Goal: Task Accomplishment & Management: Manage account settings

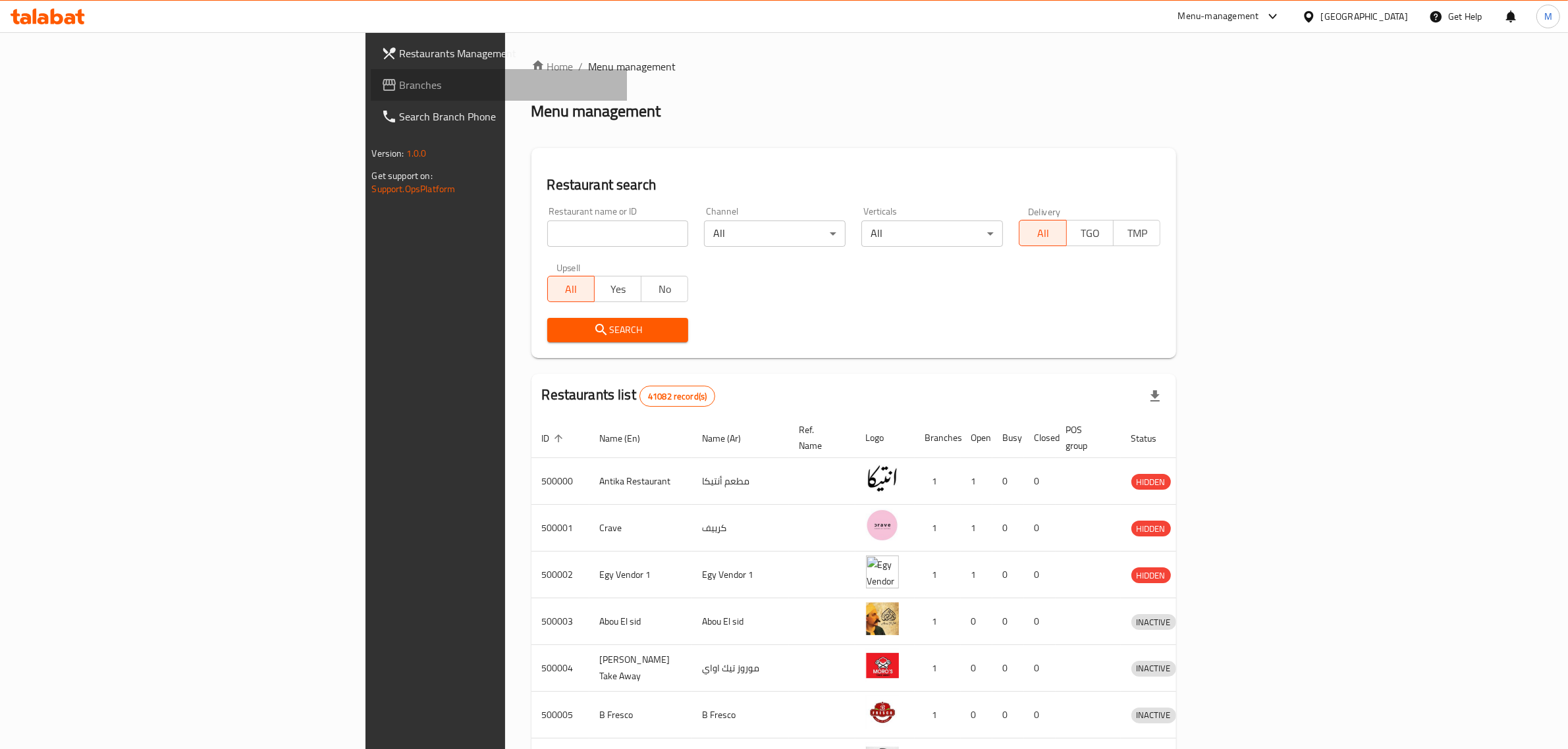
click at [400, 80] on span "Branches" at bounding box center [509, 85] width 217 height 16
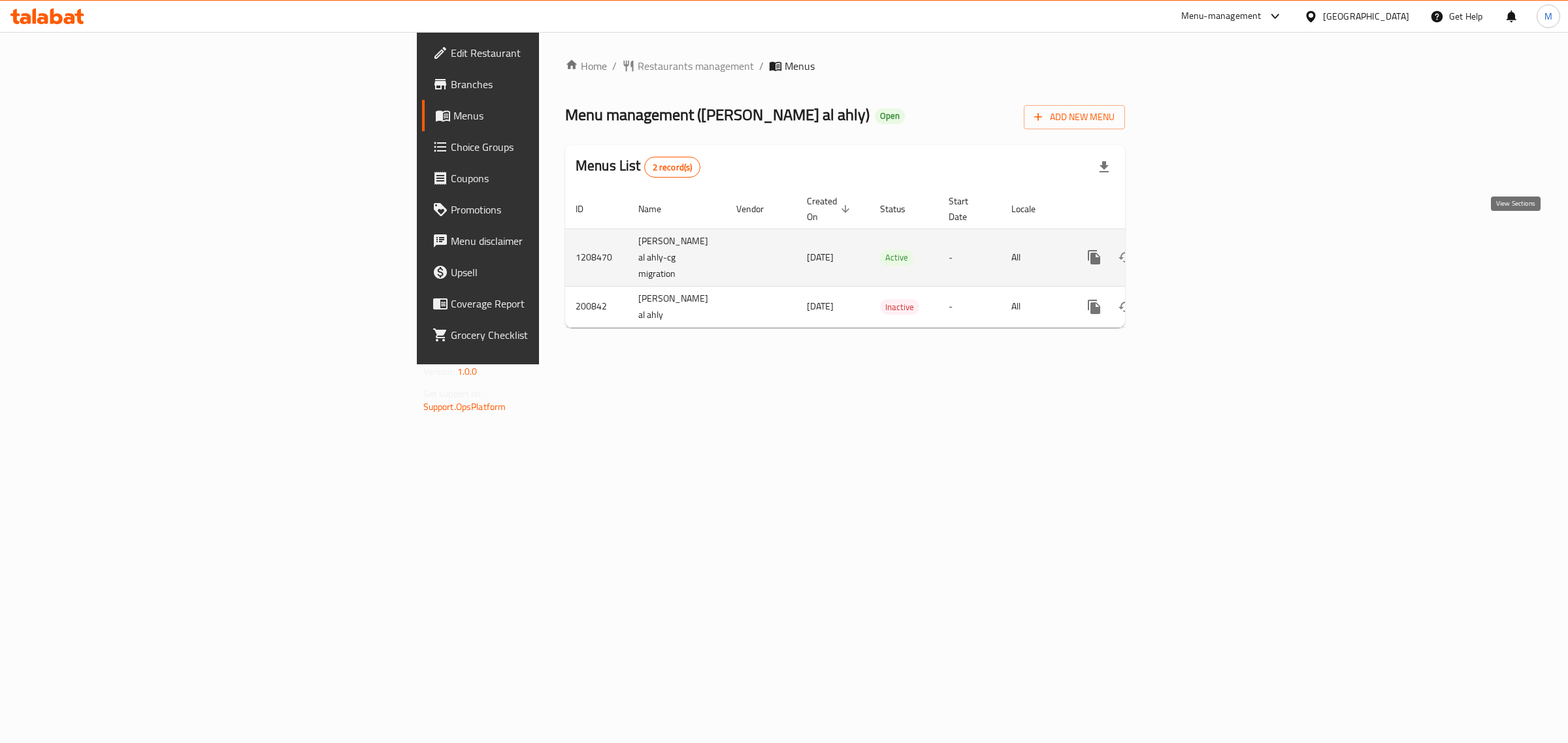
click at [1196, 250] on icon "enhanced table" at bounding box center [1188, 258] width 16 height 16
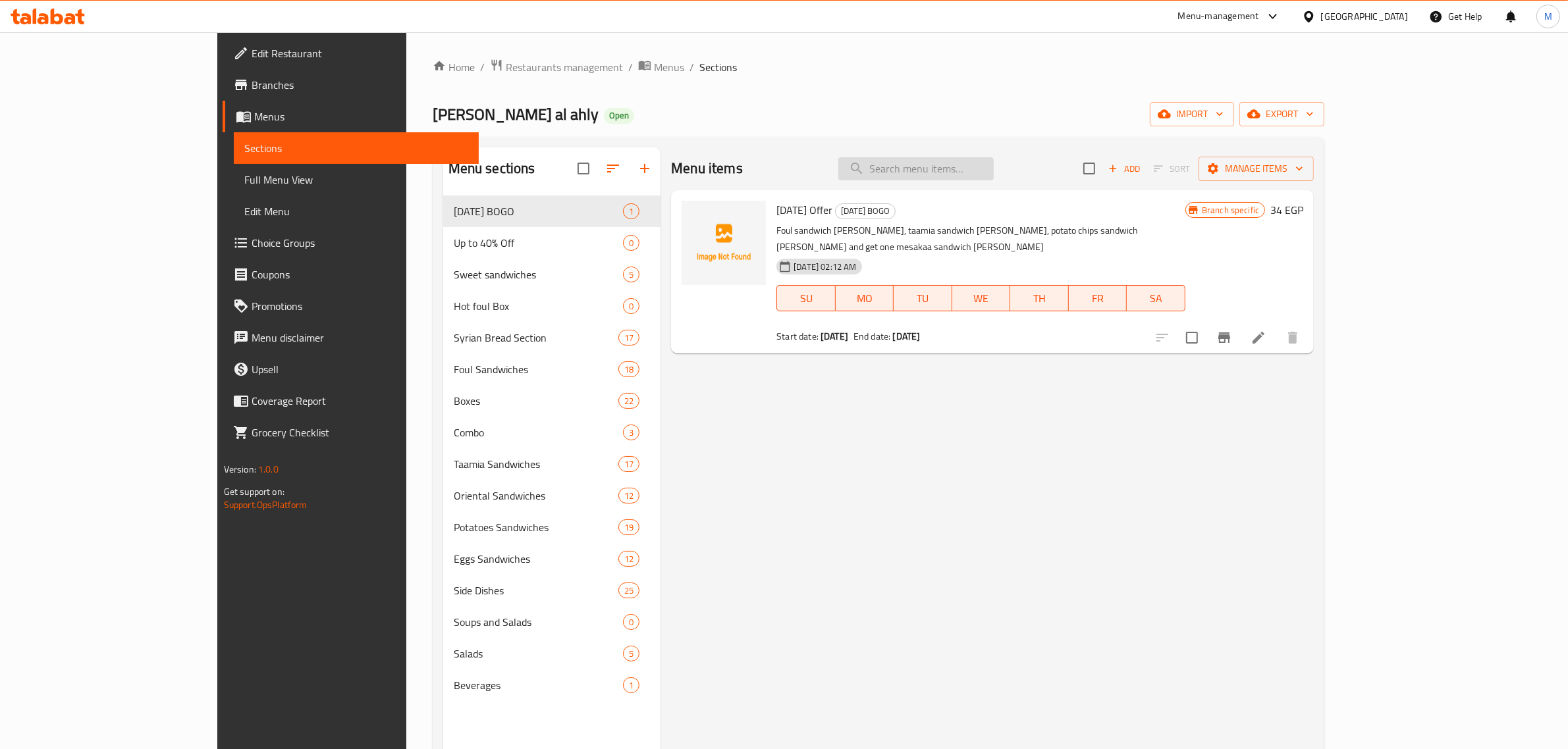
click at [959, 172] on input "search" at bounding box center [916, 169] width 155 height 23
paste input "Mashed Potato Sandwich"
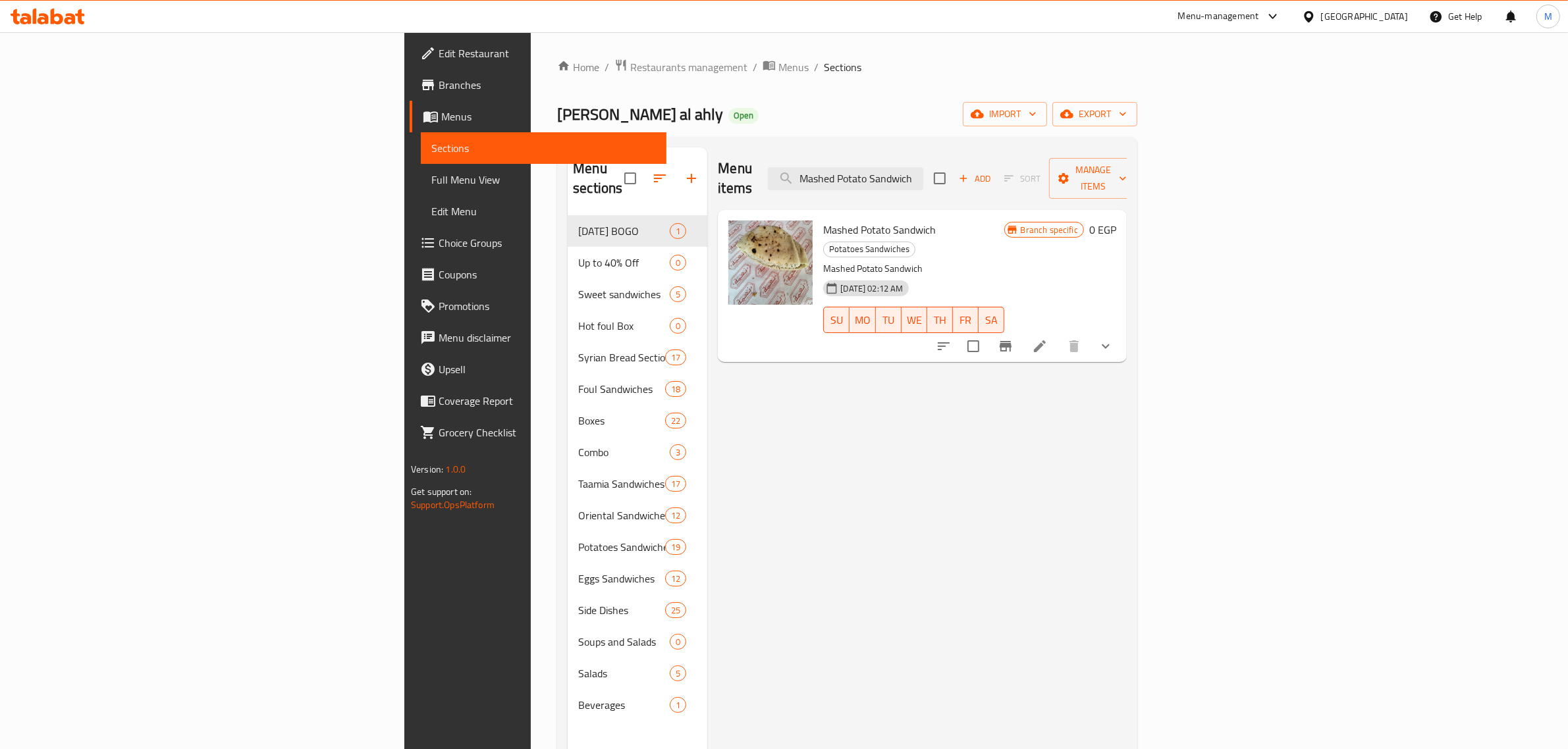
type input "Mashed Potato Sandwich"
click at [1047, 338] on icon at bounding box center [1039, 346] width 16 height 16
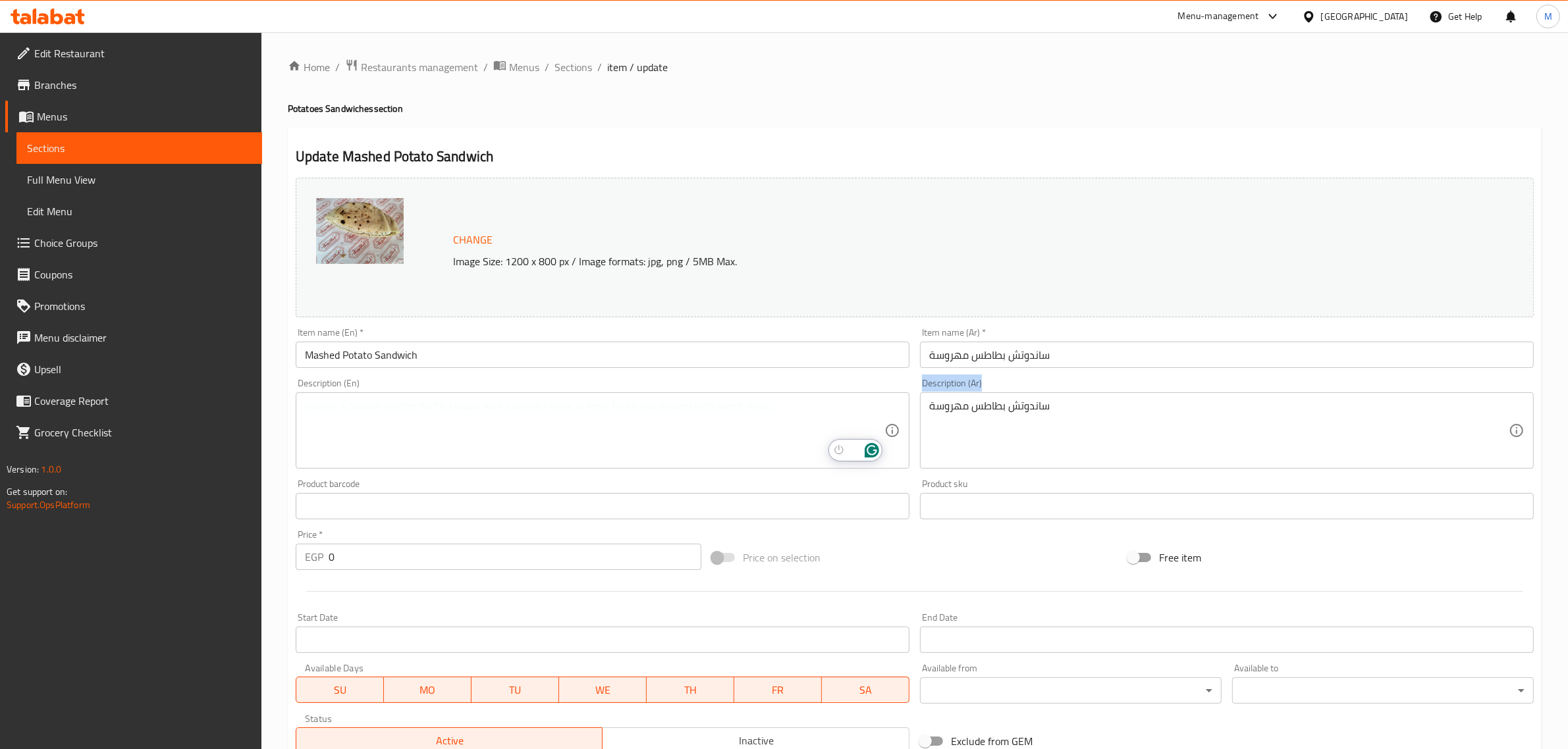
drag, startPoint x: 1064, startPoint y: 391, endPoint x: 853, endPoint y: 396, distance: 211.1
click at [853, 396] on div "Change Image Size: 1200 x 800 px / Image formats: jpg, png / 5MB Max. Item name…" at bounding box center [914, 466] width 1248 height 587
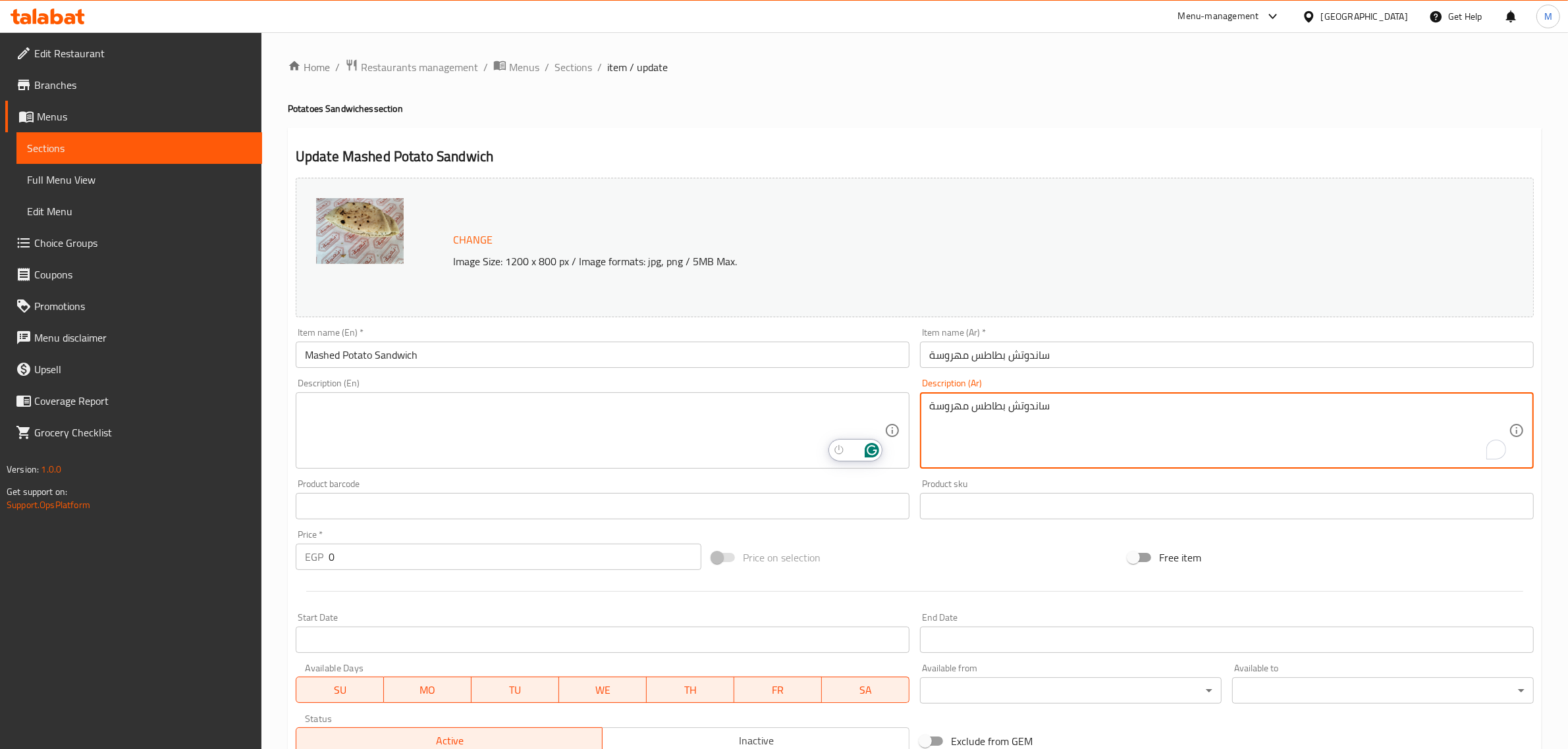
click at [979, 406] on textarea "ساندوتش بطاطس مهروسة" at bounding box center [1219, 431] width 579 height 62
click at [979, 406] on textarea "ساندوتش بطاطس مهروسة" at bounding box center [1219, 431] width 579 height 62
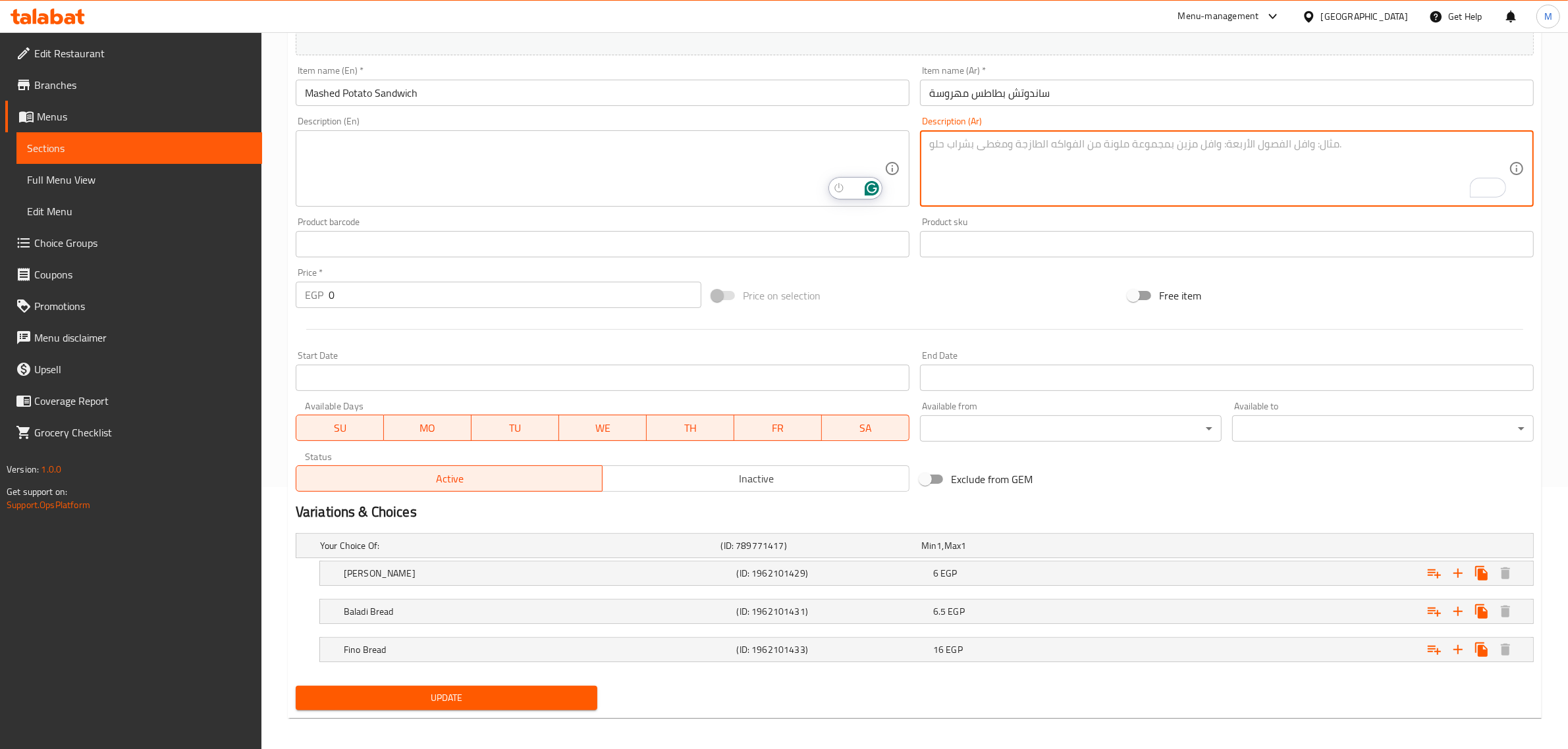
scroll to position [268, 0]
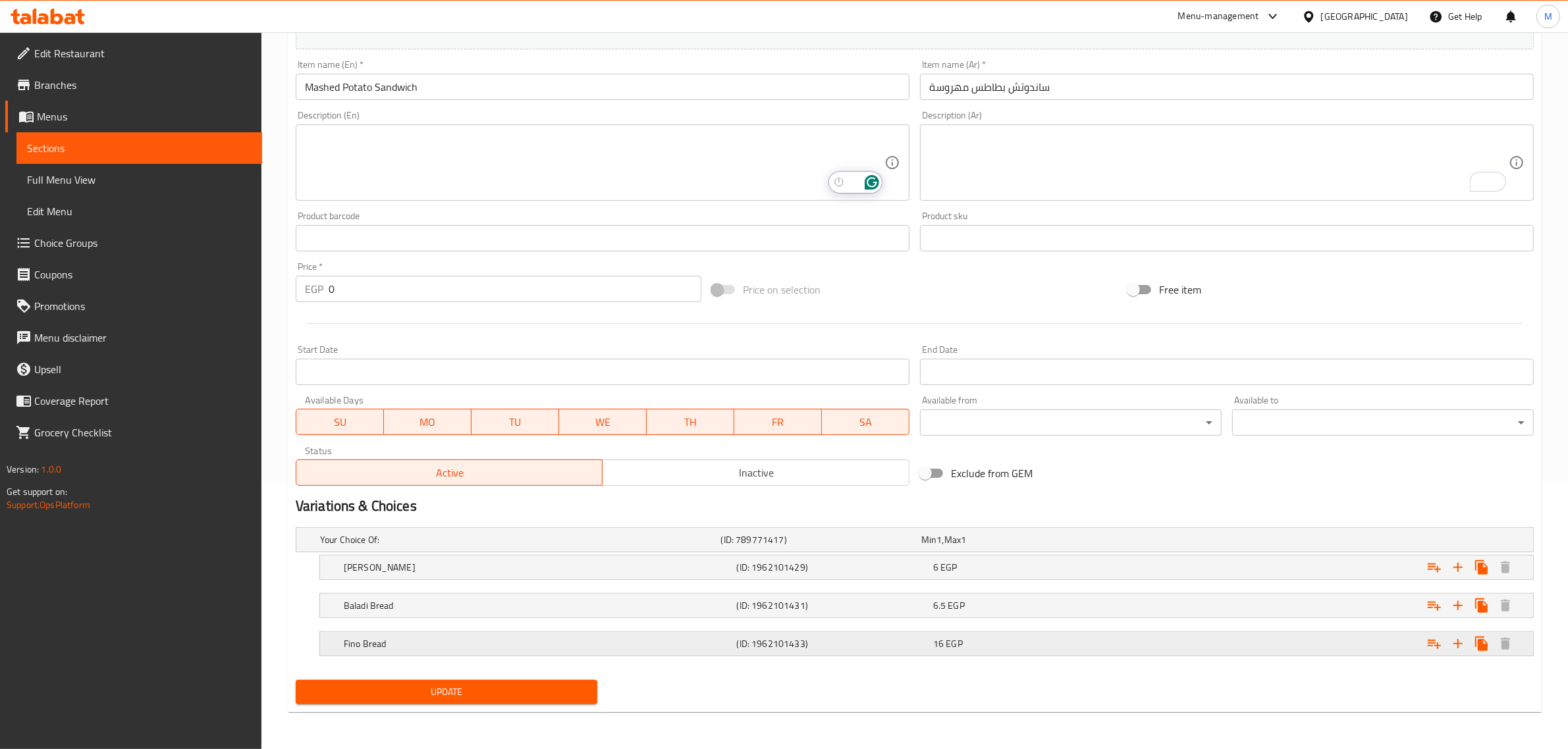
click at [705, 641] on h5 "Fino Bread" at bounding box center [537, 644] width 388 height 13
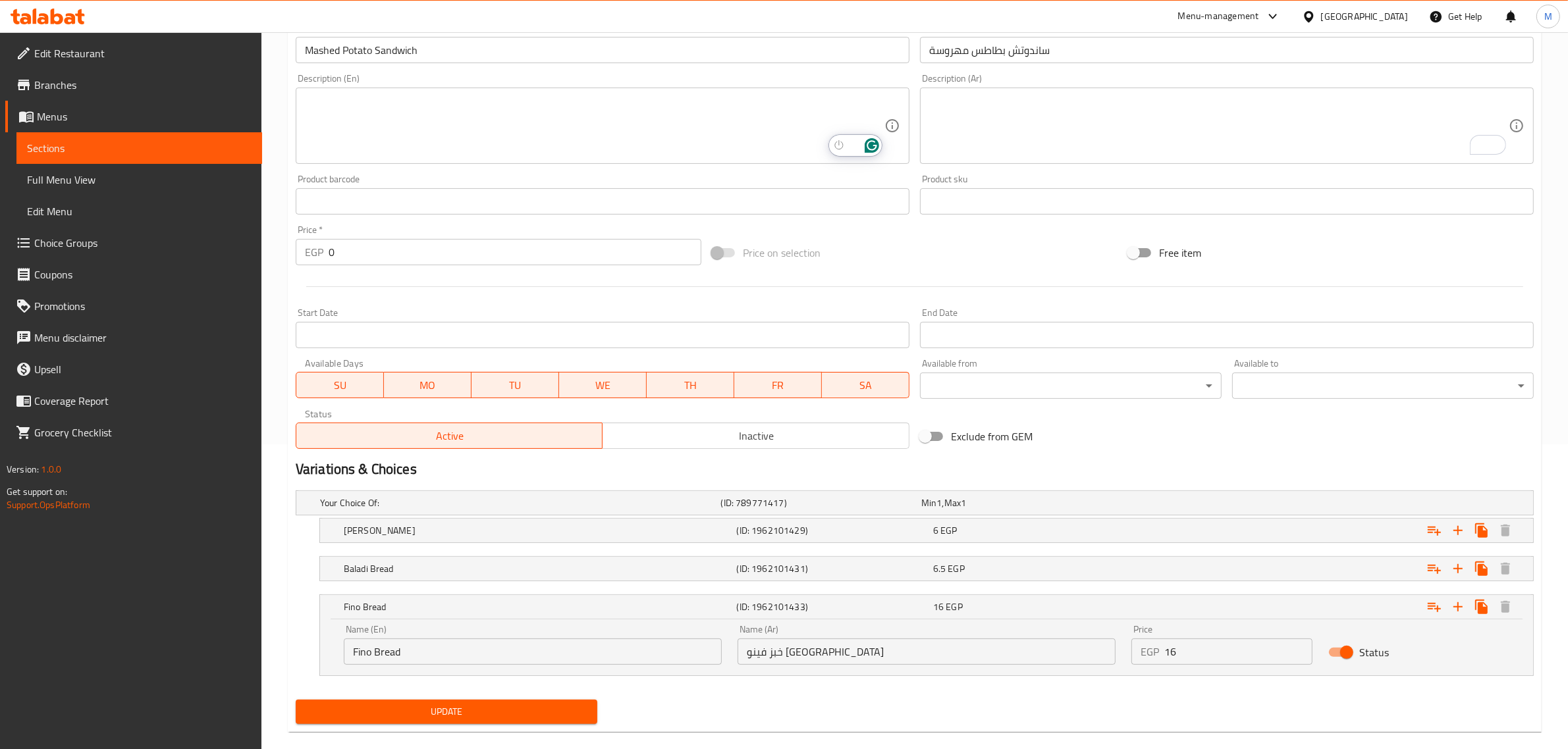
scroll to position [325, 0]
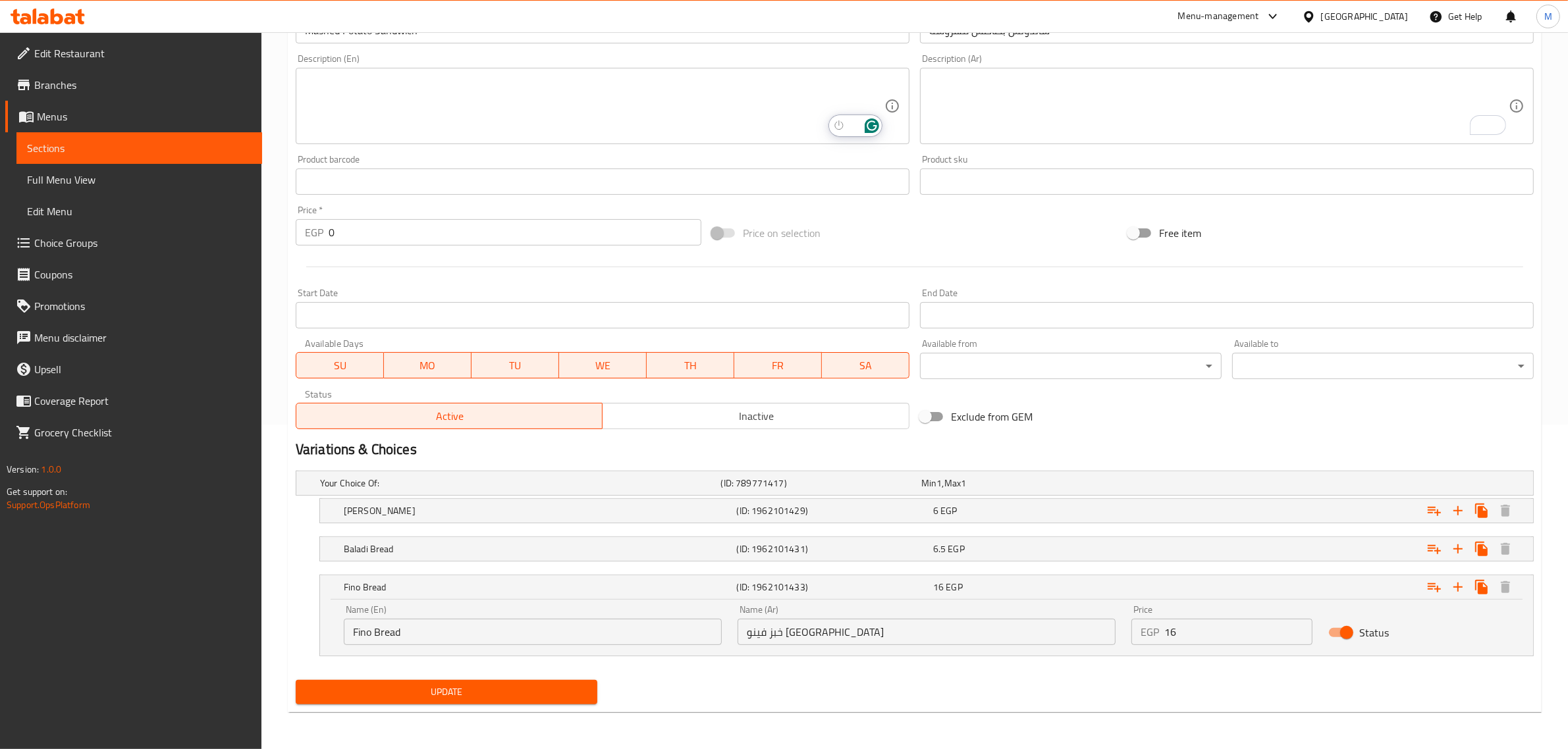
drag, startPoint x: 353, startPoint y: 623, endPoint x: 368, endPoint y: 615, distance: 17.0
click at [353, 624] on input "Fino Bread" at bounding box center [532, 632] width 378 height 26
type input "French Fino Bread"
click at [557, 682] on button "Update" at bounding box center [446, 692] width 302 height 24
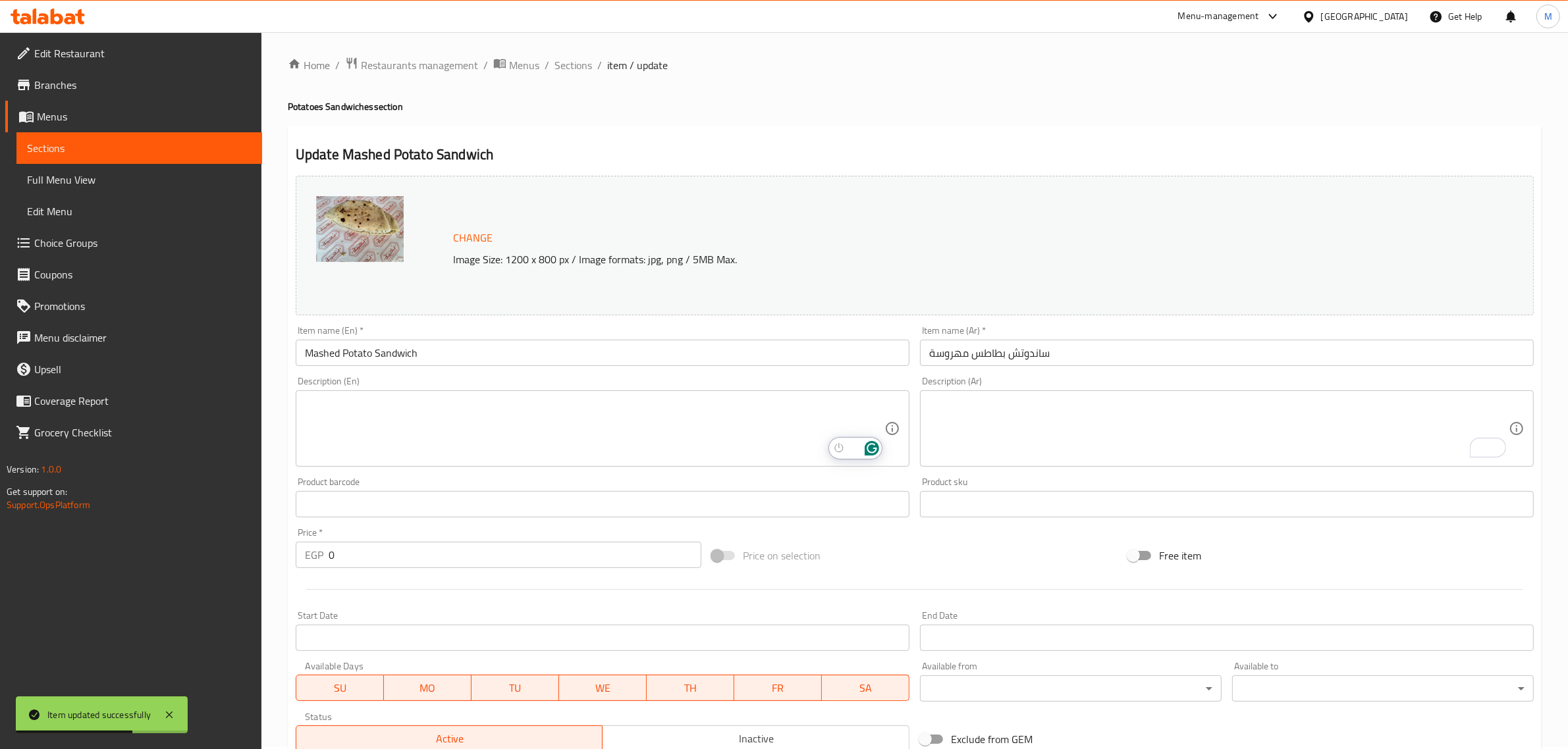
scroll to position [0, 0]
click at [579, 70] on span "Sections" at bounding box center [573, 67] width 37 height 16
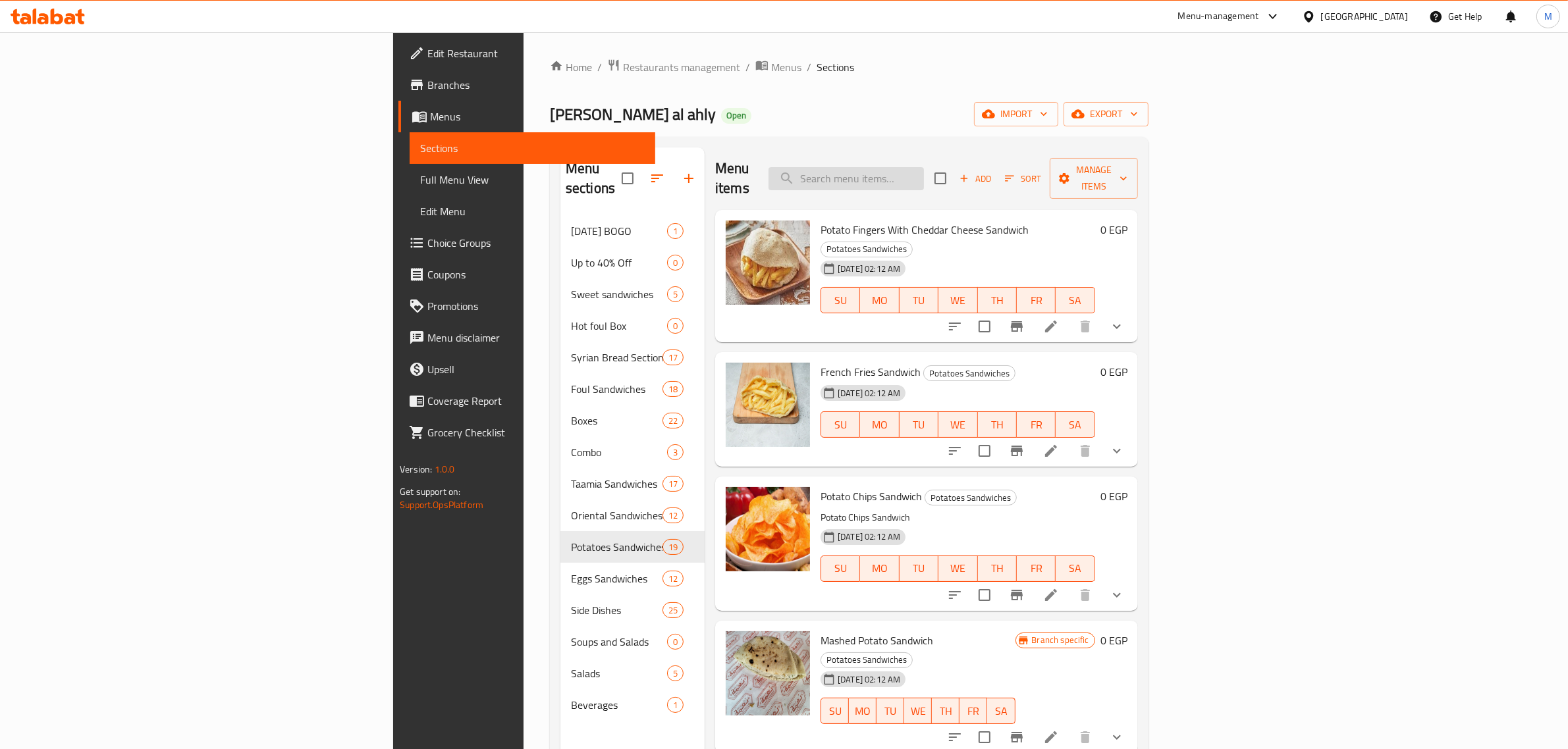
click at [923, 170] on input "search" at bounding box center [846, 179] width 155 height 23
paste input "French Fries With Pastrami Sandwich"
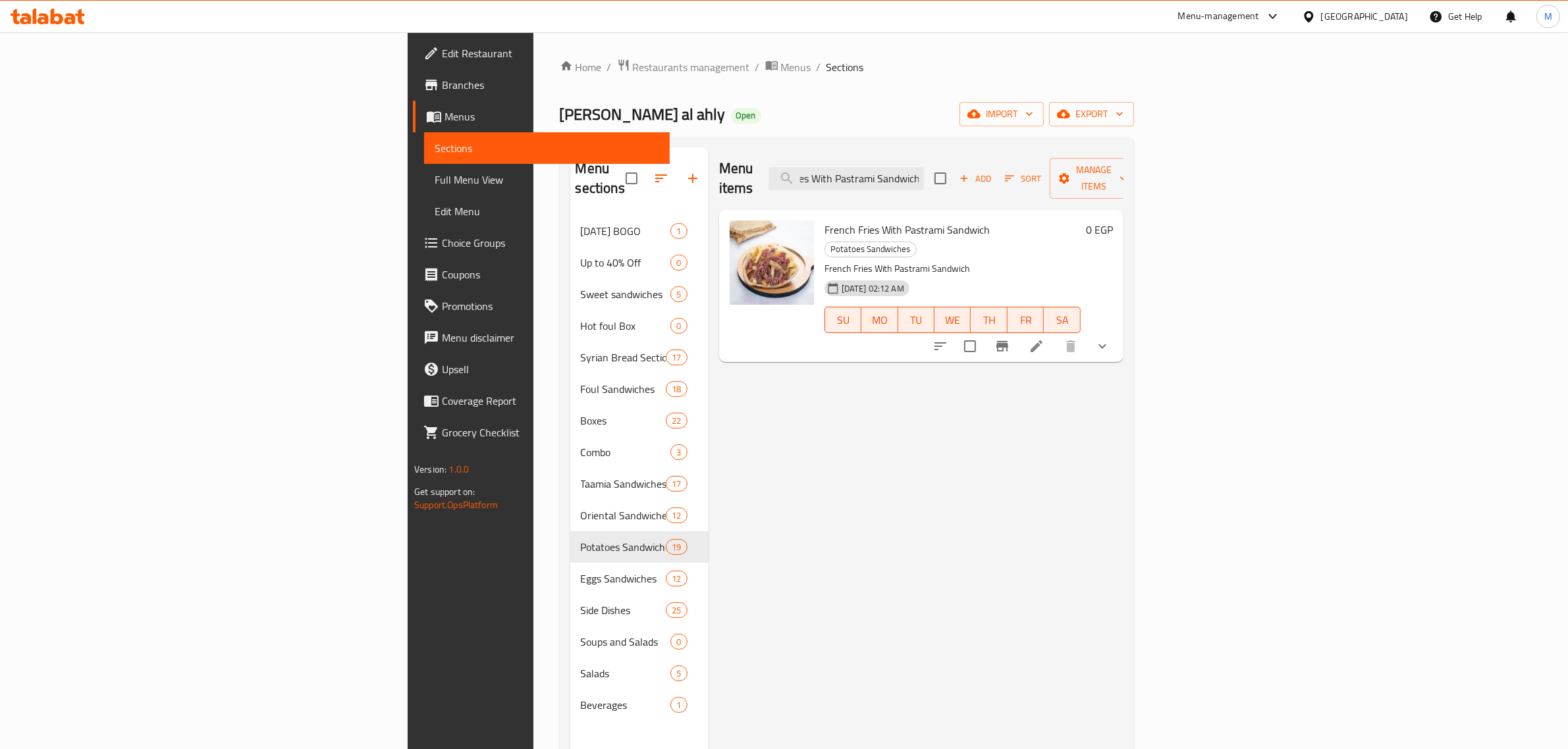
type input "French Fries With Pastrami Sandwich"
click at [1044, 338] on icon at bounding box center [1037, 346] width 16 height 16
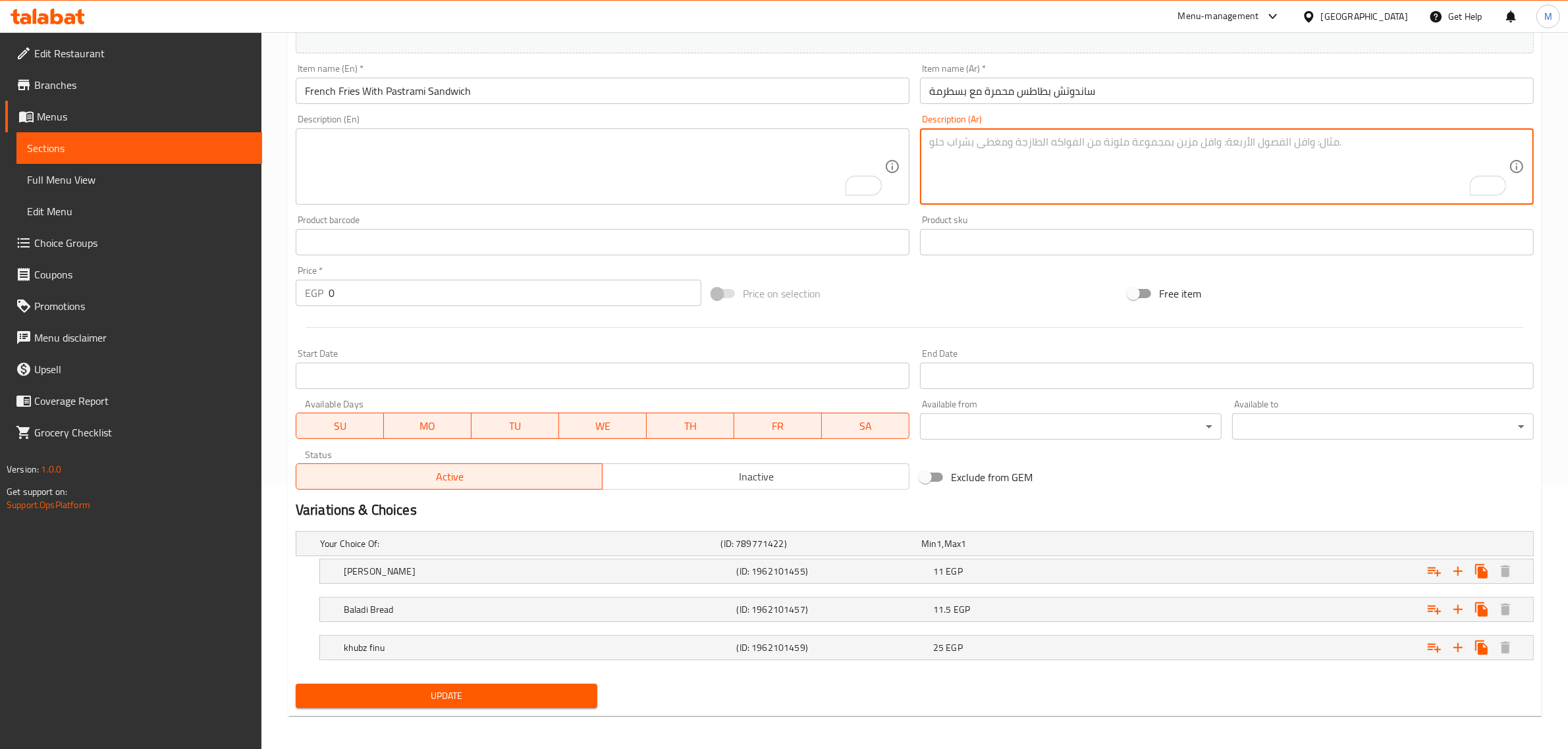
scroll to position [268, 0]
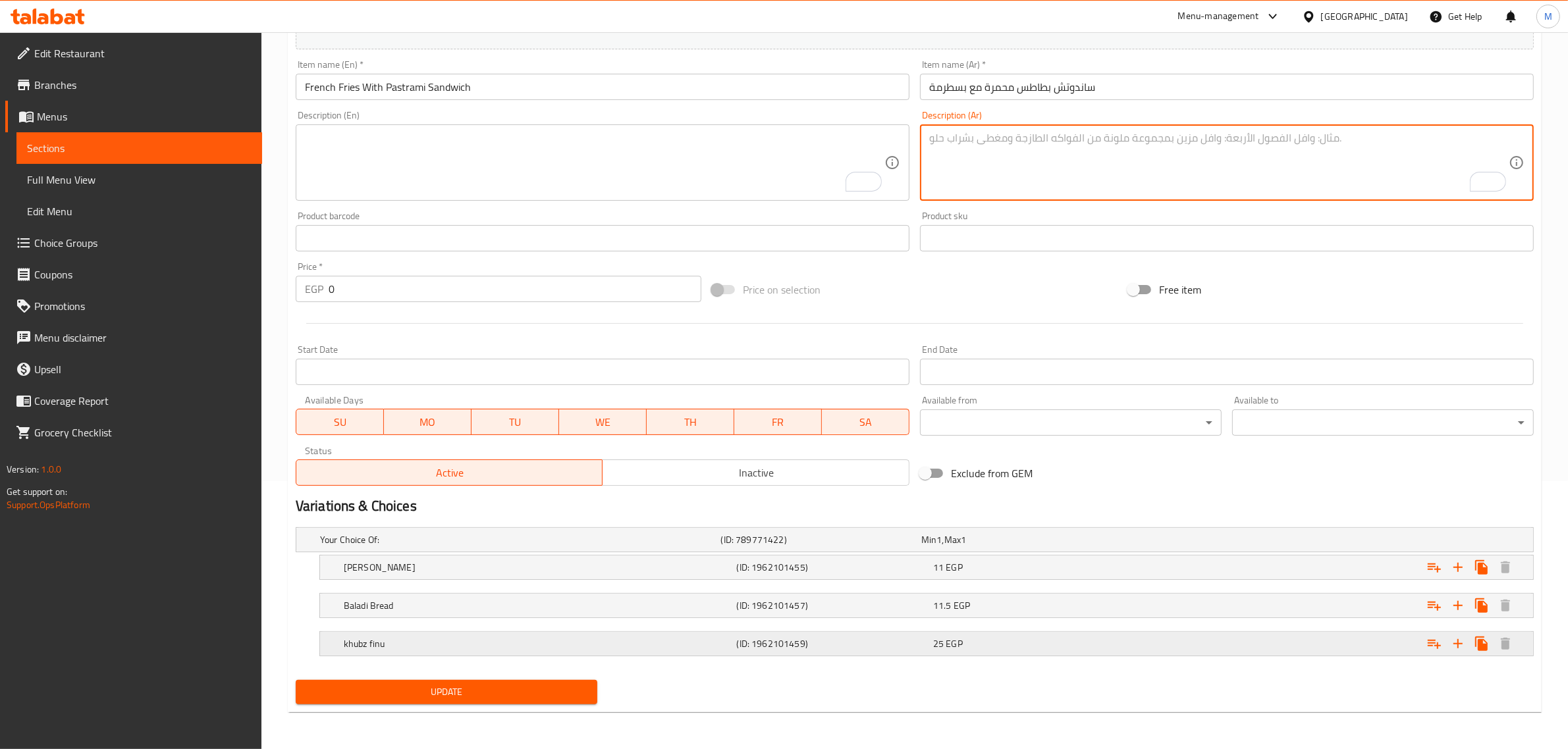
click at [633, 637] on div "khubz finu" at bounding box center [537, 644] width 393 height 19
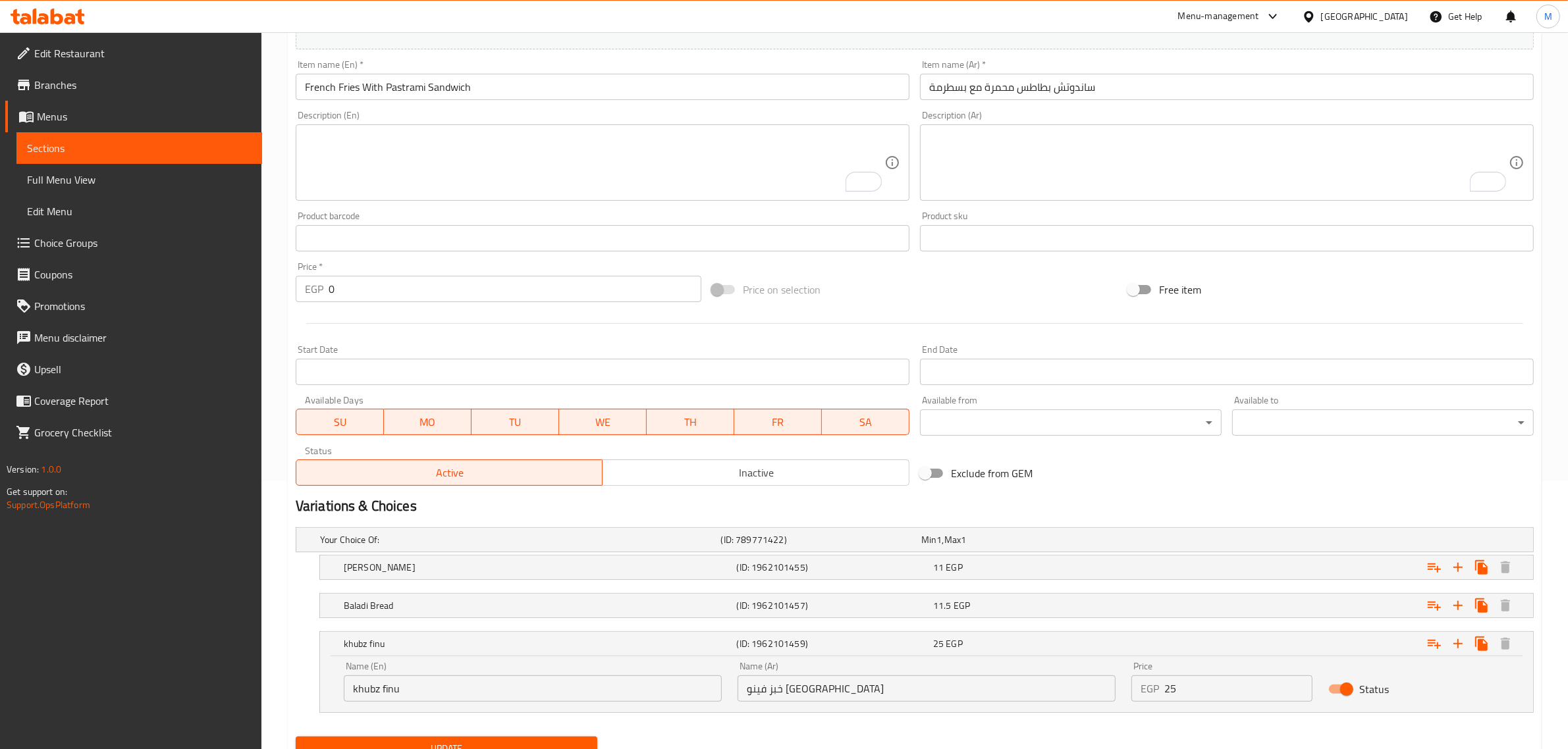
click at [489, 682] on input "khubz finu" at bounding box center [532, 688] width 378 height 26
type input "French Fino Bread"
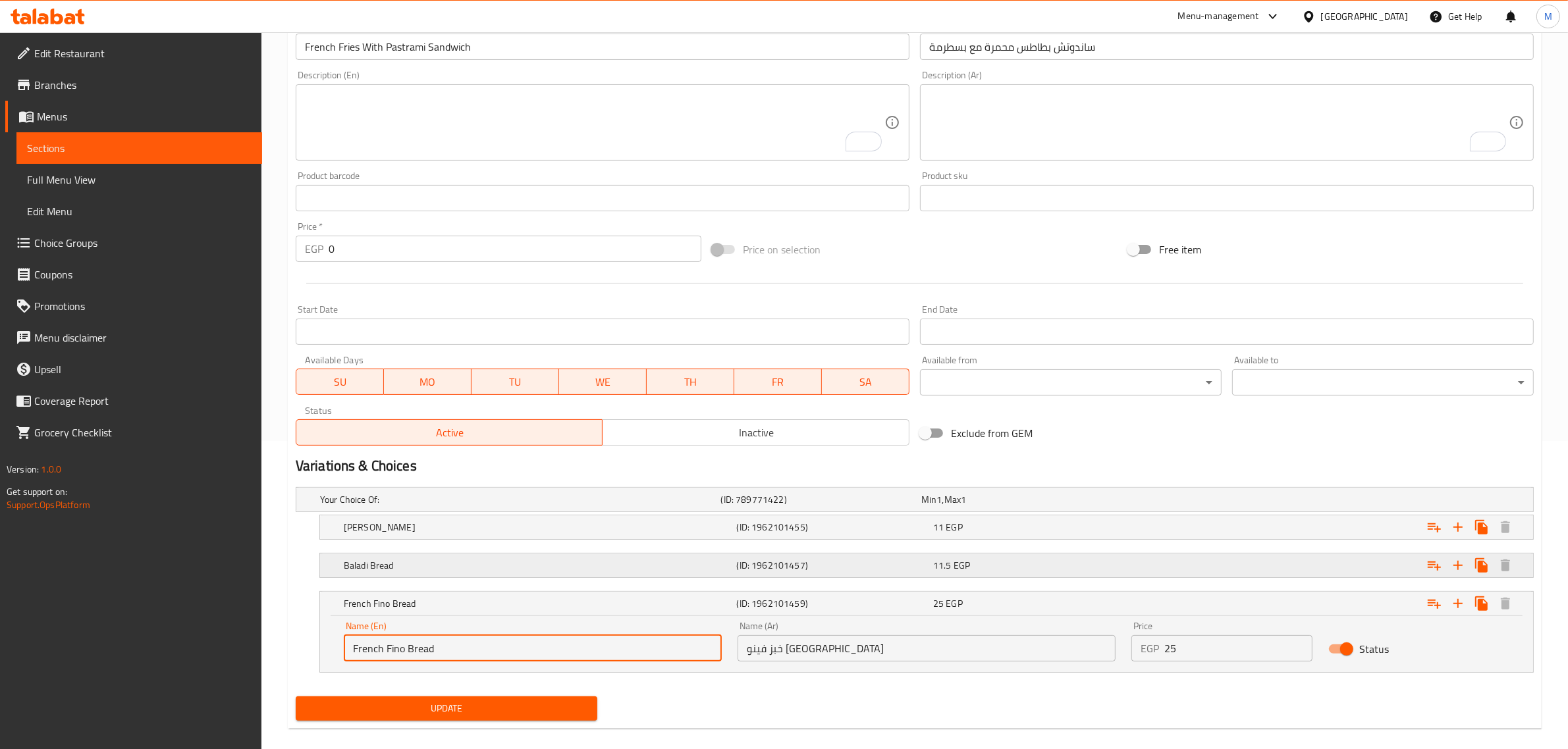
scroll to position [325, 0]
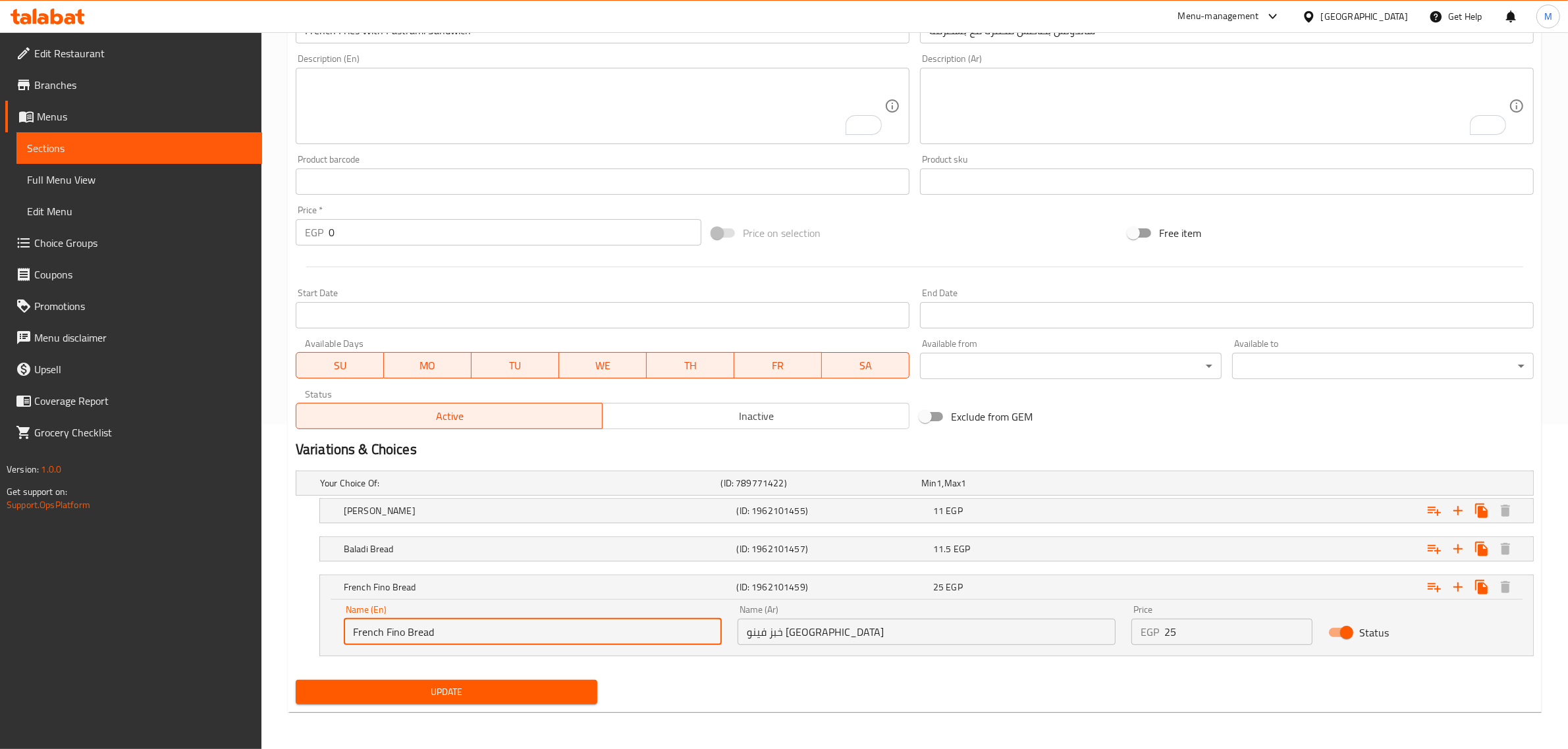
click at [726, 690] on div "Update" at bounding box center [914, 692] width 1248 height 35
click at [529, 693] on span "Update" at bounding box center [446, 692] width 280 height 16
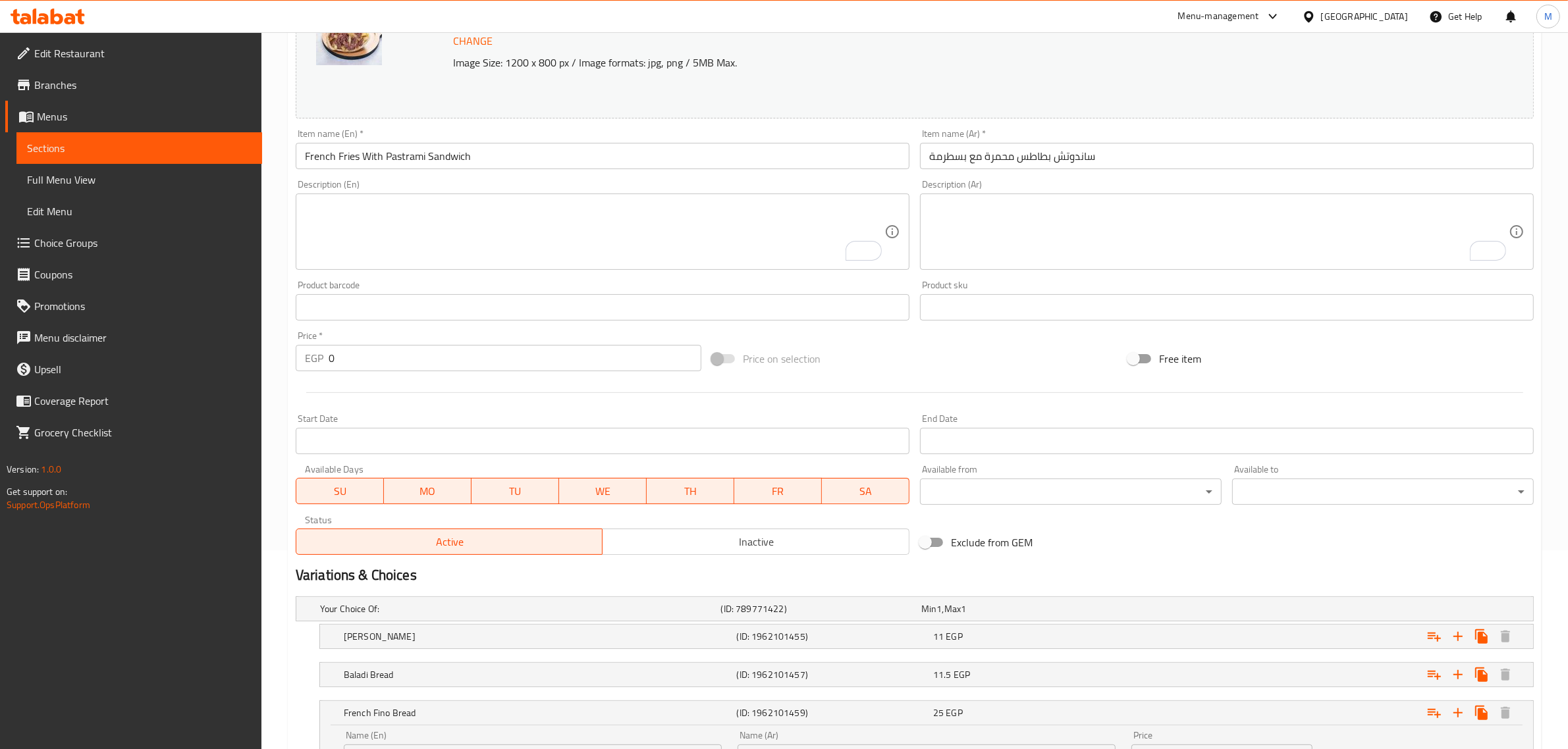
scroll to position [0, 0]
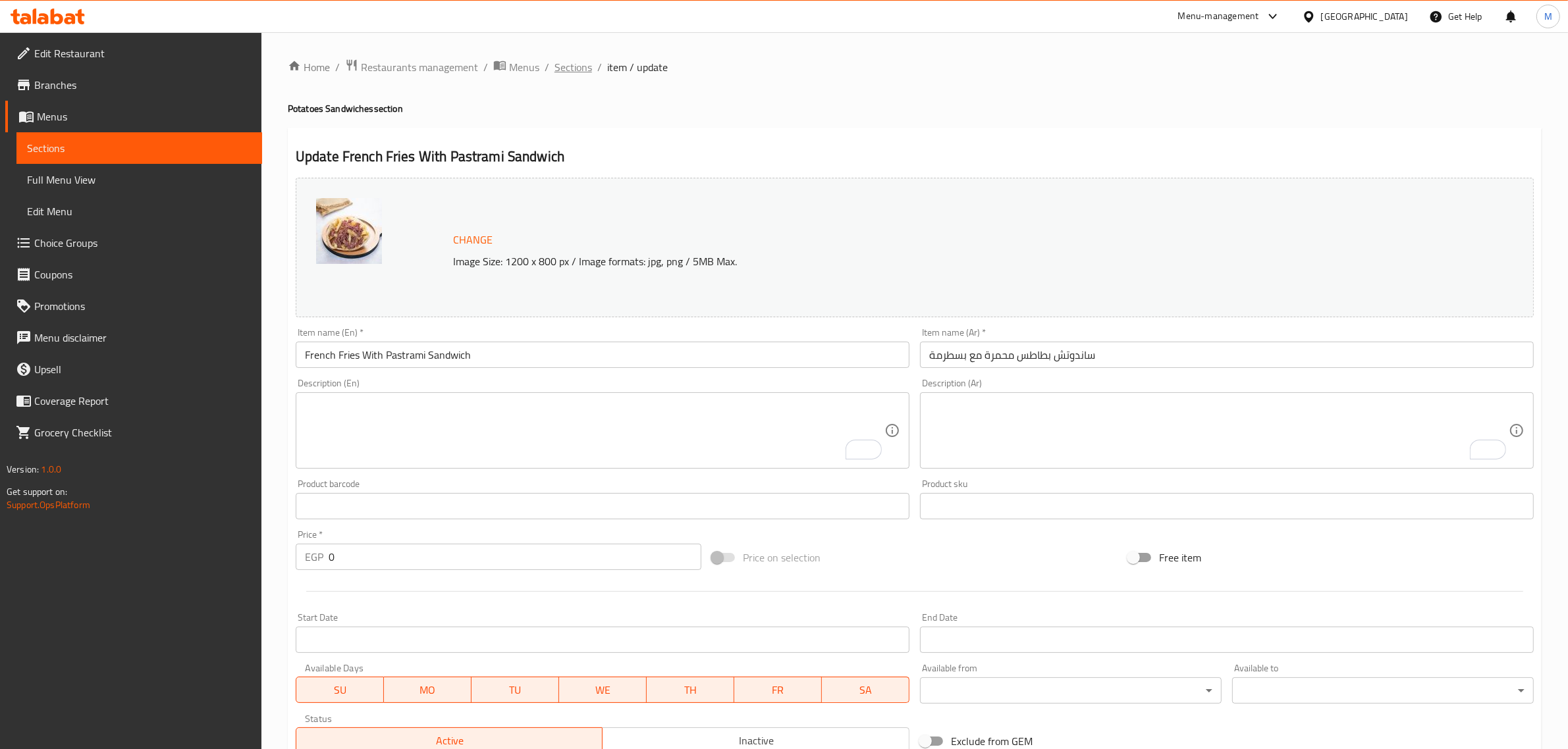
click at [577, 68] on span "Sections" at bounding box center [573, 67] width 37 height 16
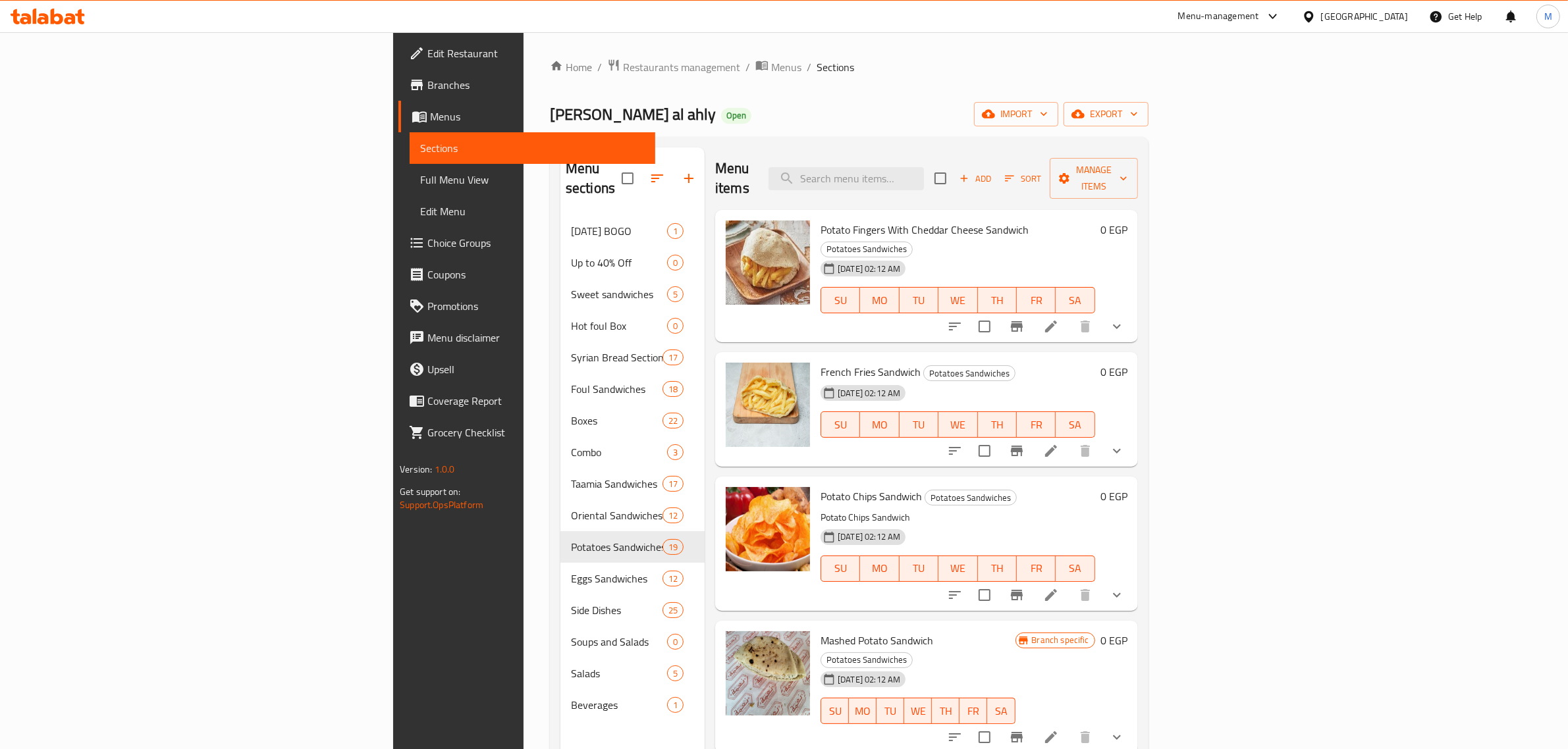
drag, startPoint x: 1027, startPoint y: 188, endPoint x: 1024, endPoint y: 182, distance: 6.7
click at [1026, 187] on div "Menu items Add Sort Manage items" at bounding box center [926, 178] width 423 height 62
click at [923, 178] on input "search" at bounding box center [846, 179] width 155 height 23
paste input "French Fries With Mayonnaise Sandwich"
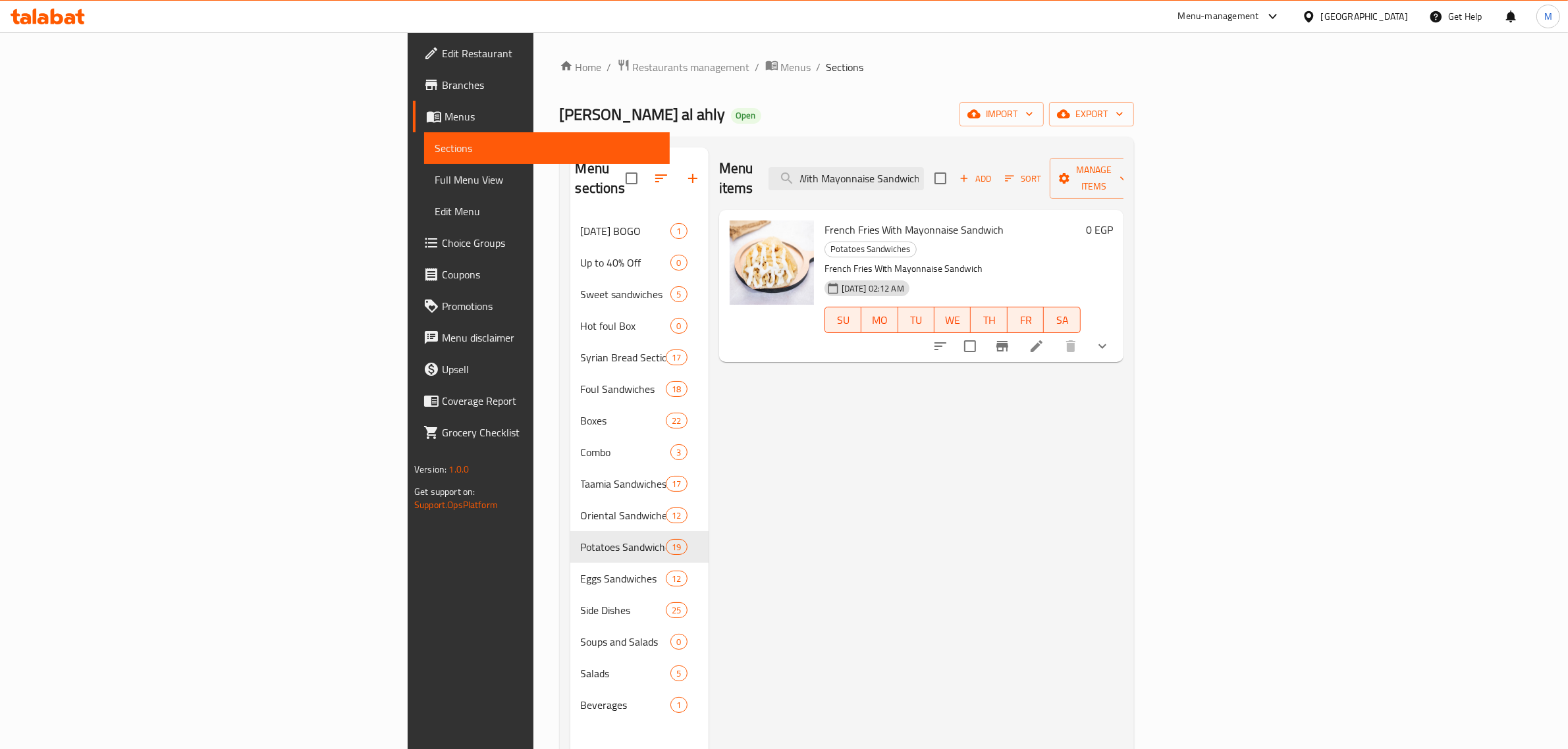
type input "French Fries With Mayonnaise Sandwich"
click at [1044, 338] on icon at bounding box center [1037, 346] width 16 height 16
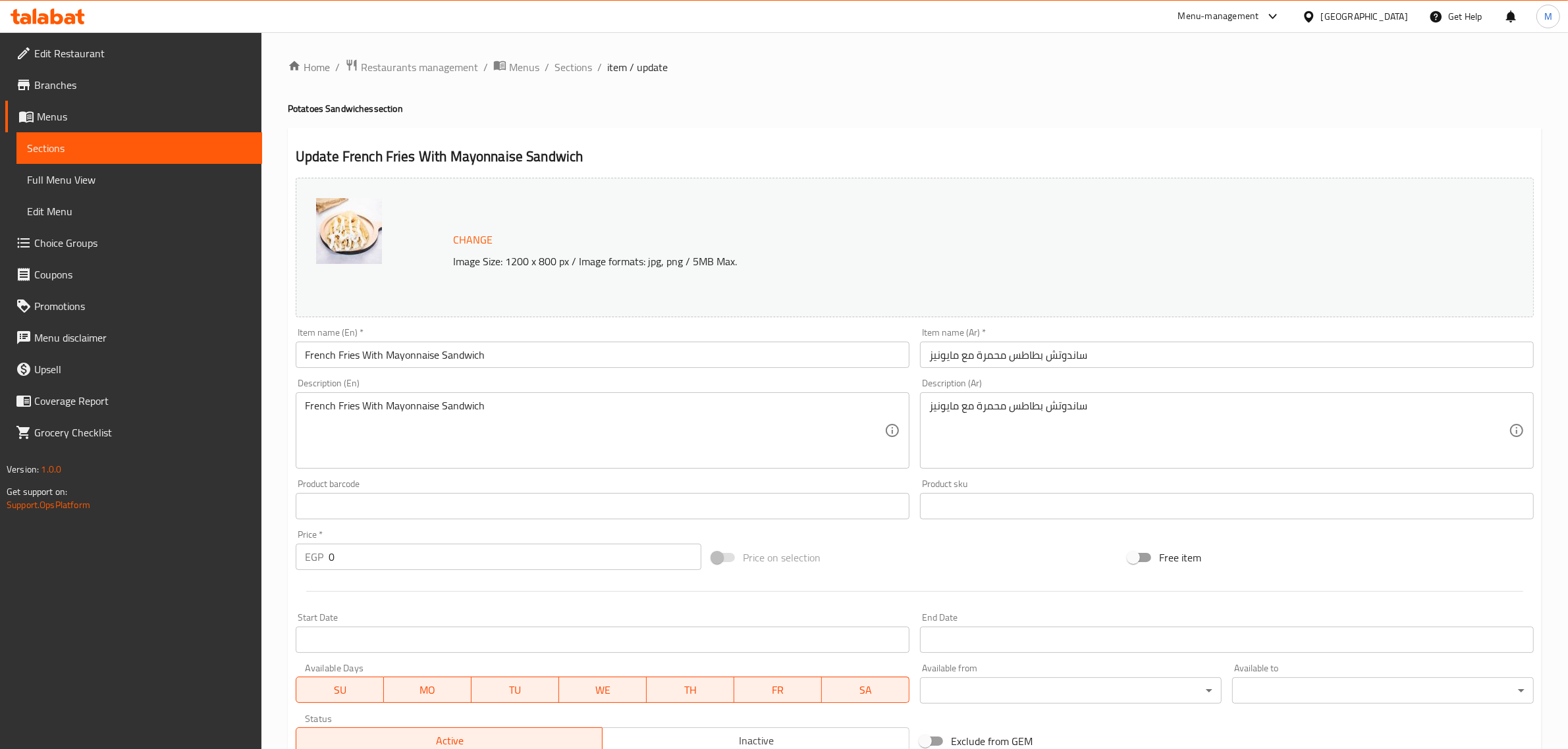
click at [616, 392] on div "Description (En) French Fries With Mayonnaise Sandwich Description (En)" at bounding box center [602, 424] width 614 height 90
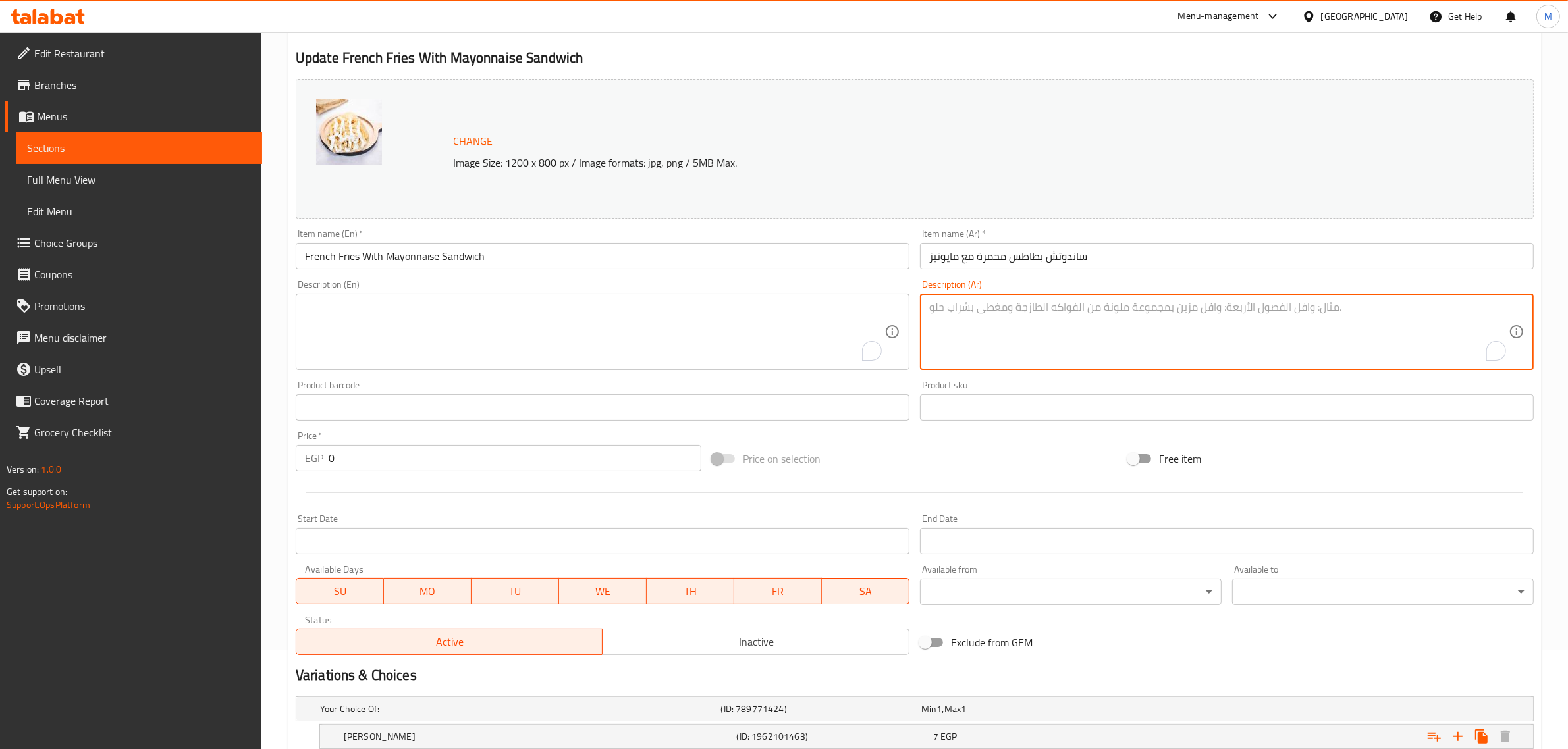
scroll to position [268, 0]
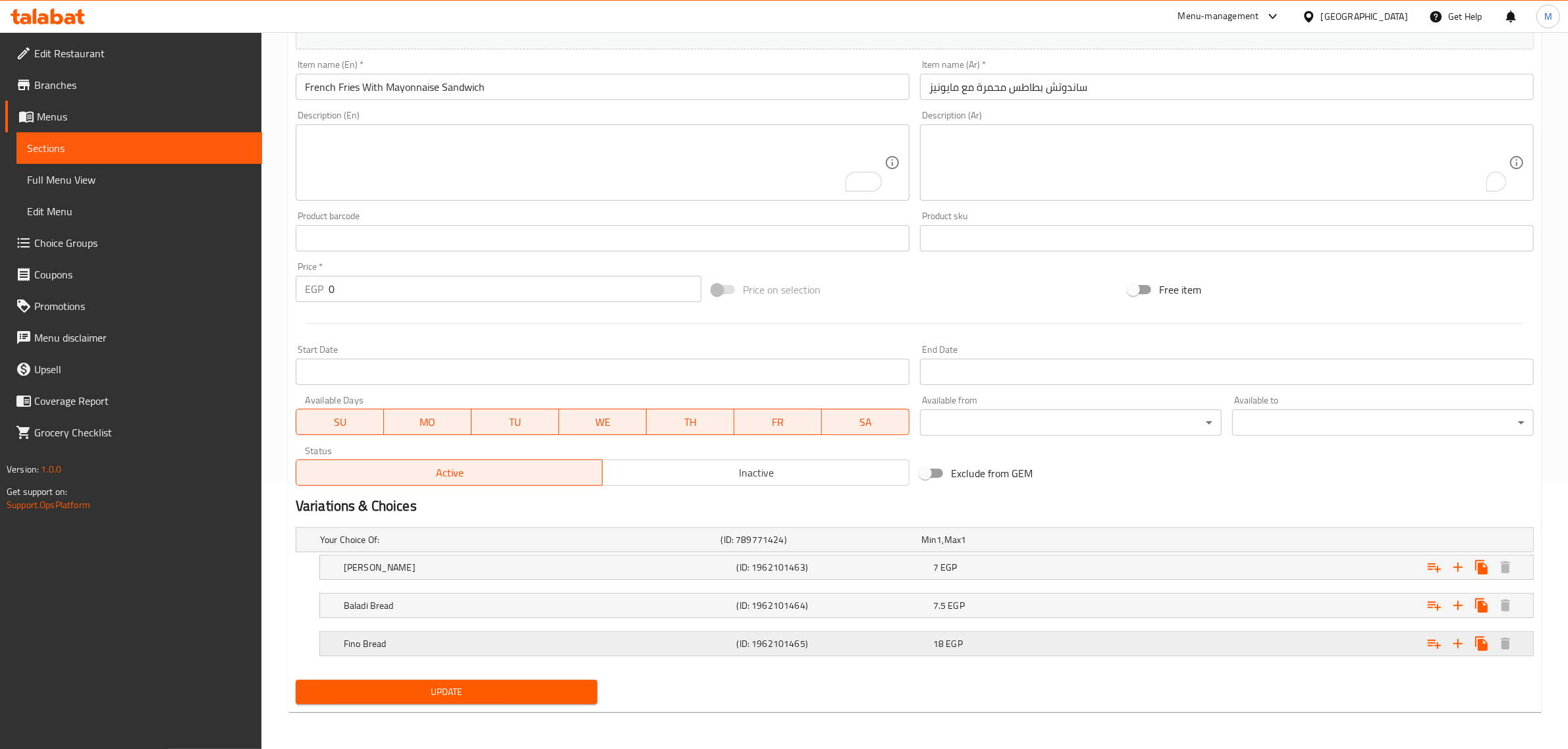
click at [587, 637] on h5 "Fino Bread" at bounding box center [537, 644] width 388 height 13
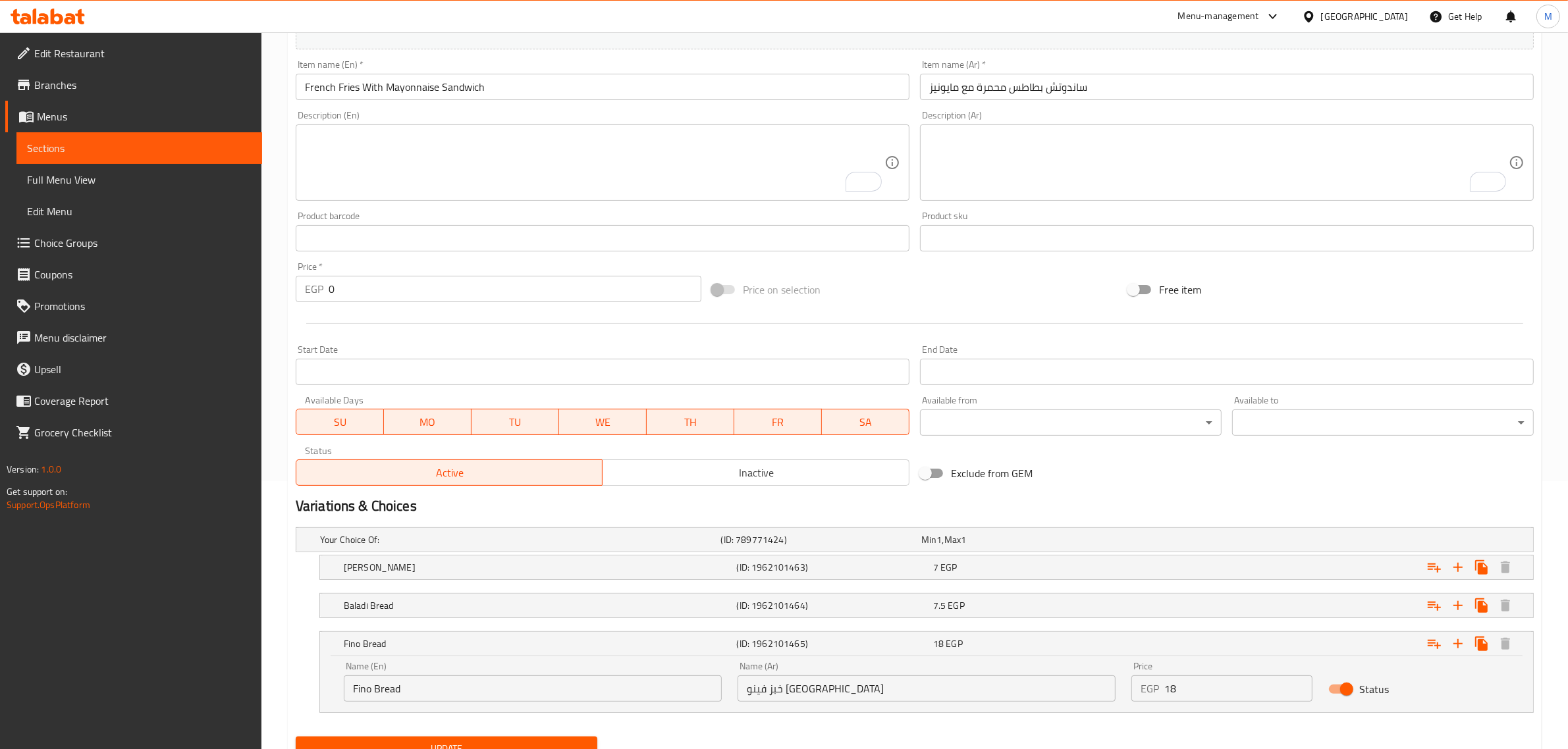
click at [346, 690] on input "Fino Bread" at bounding box center [532, 688] width 378 height 26
type input "French Fino Bread"
click at [317, 682] on div "French Fino Bread (ID: 1962101465) 18 EGP Name (En) French Fino Bread Name (En)…" at bounding box center [914, 672] width 1238 height 82
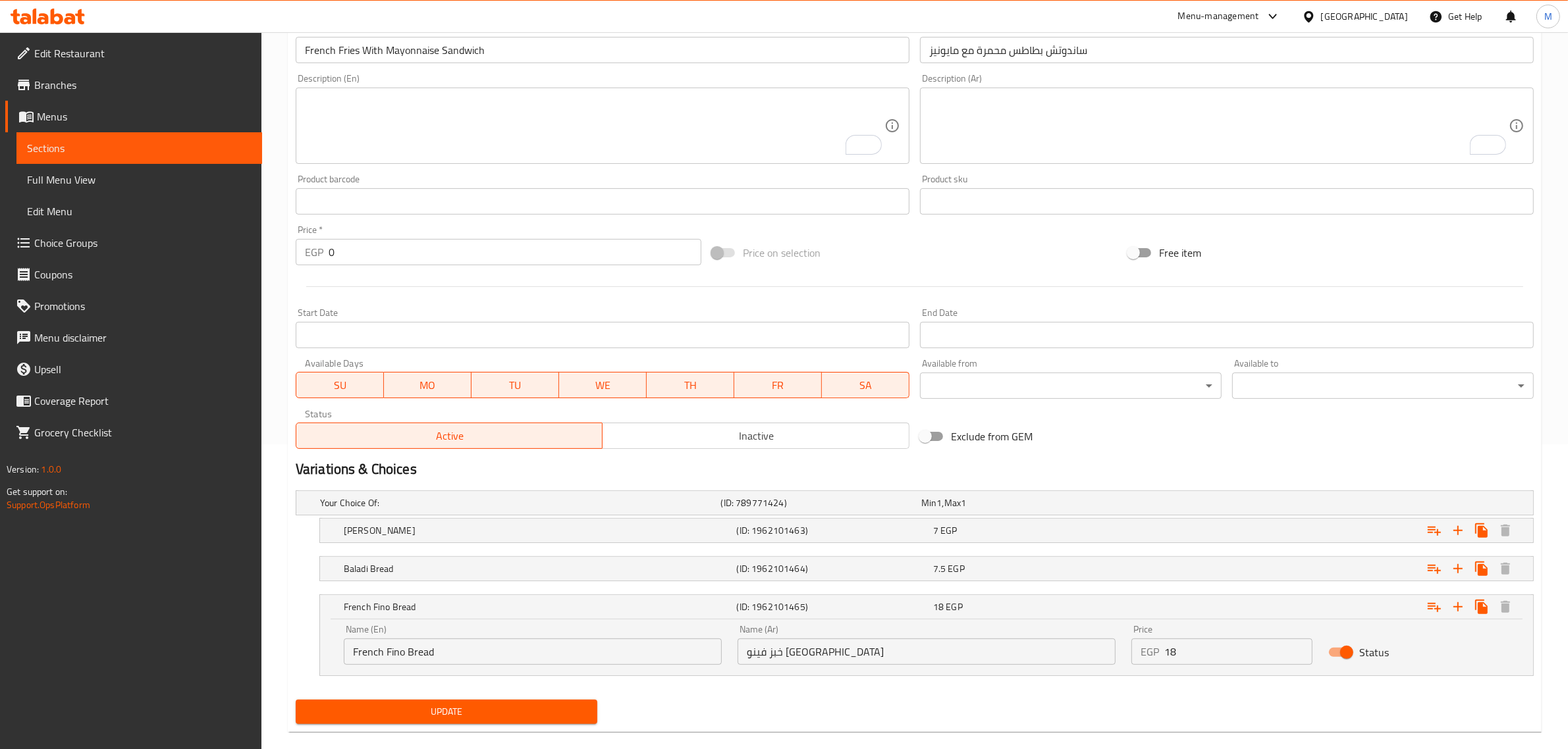
scroll to position [325, 0]
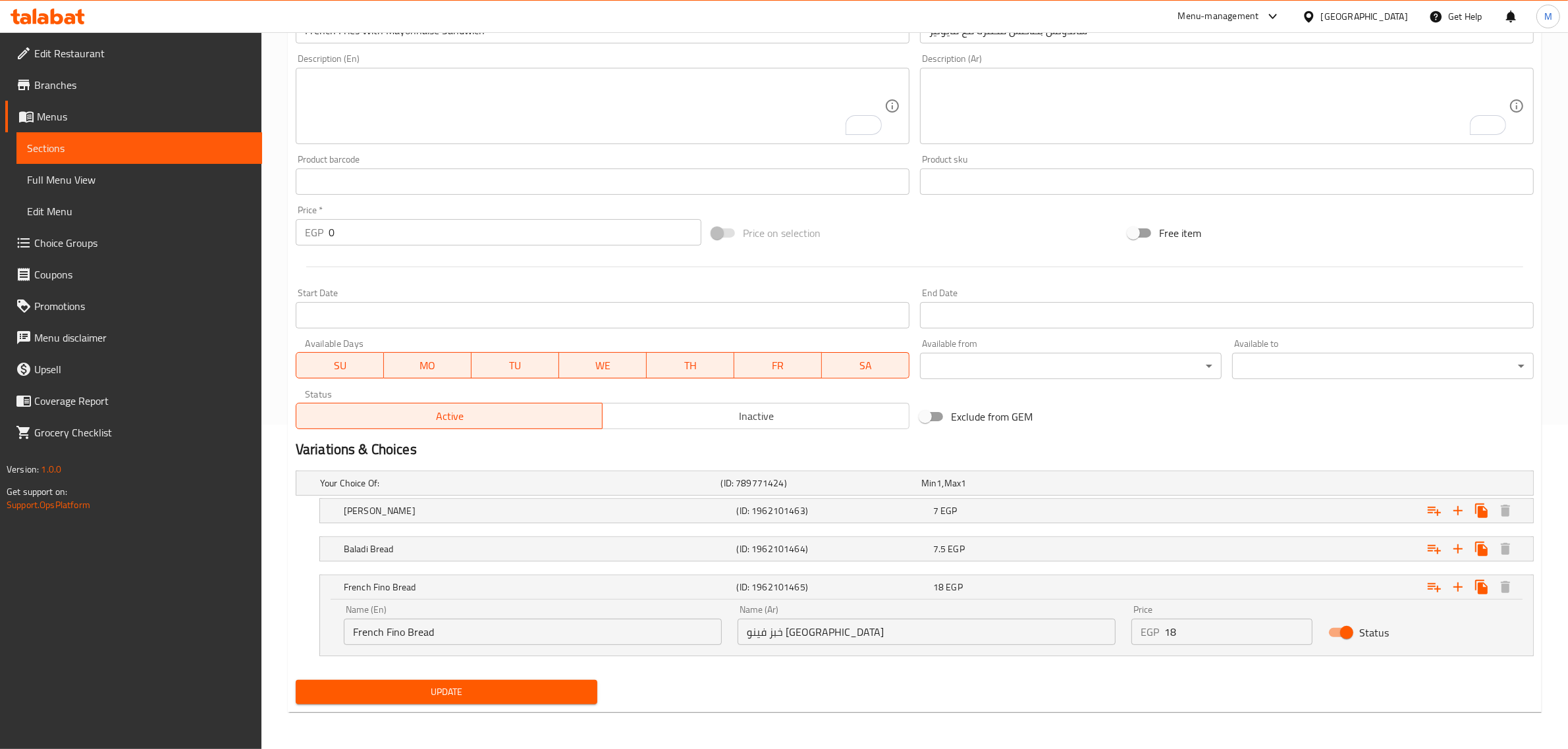
click at [495, 685] on span "Update" at bounding box center [446, 692] width 280 height 16
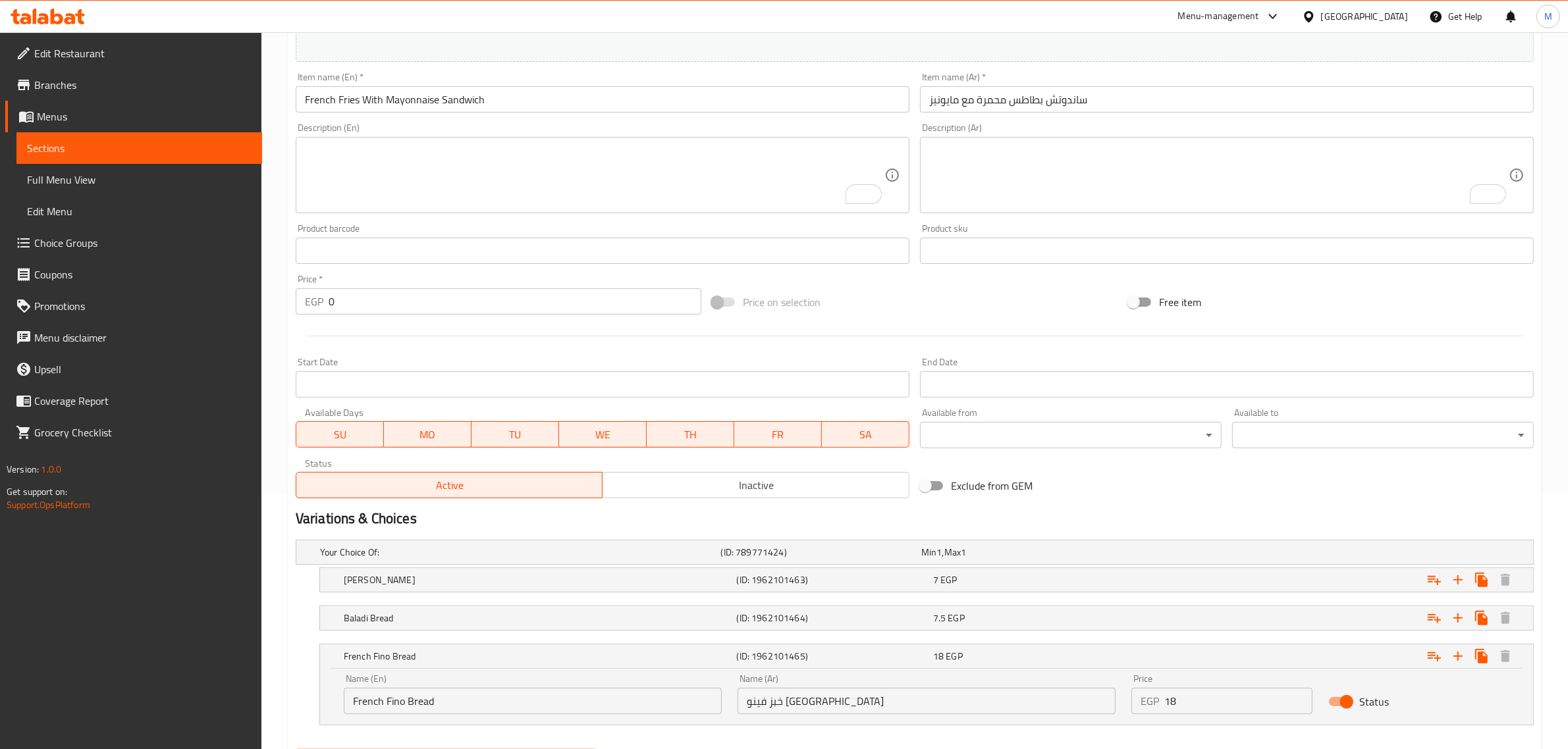
scroll to position [0, 0]
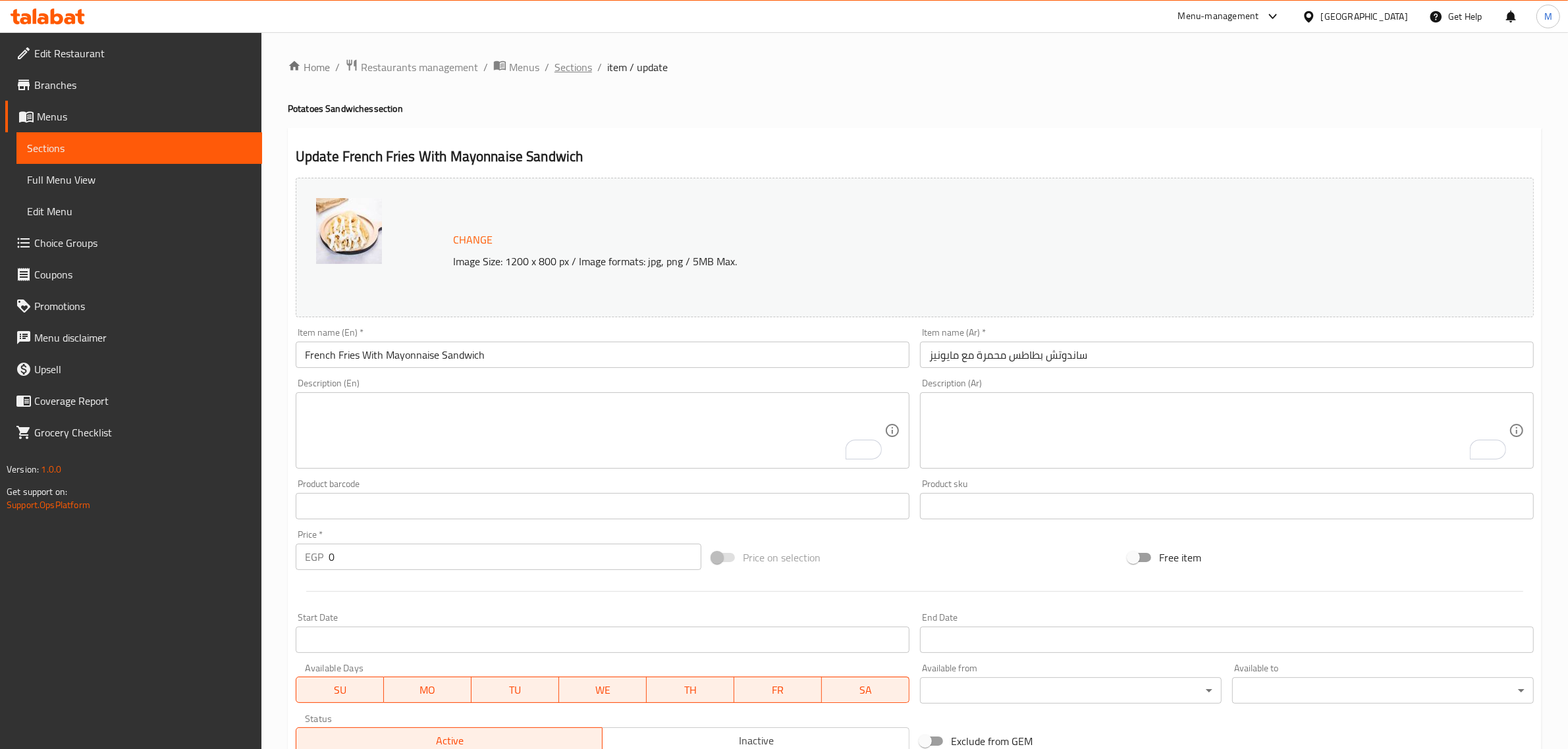
click at [577, 62] on span "Sections" at bounding box center [573, 67] width 37 height 16
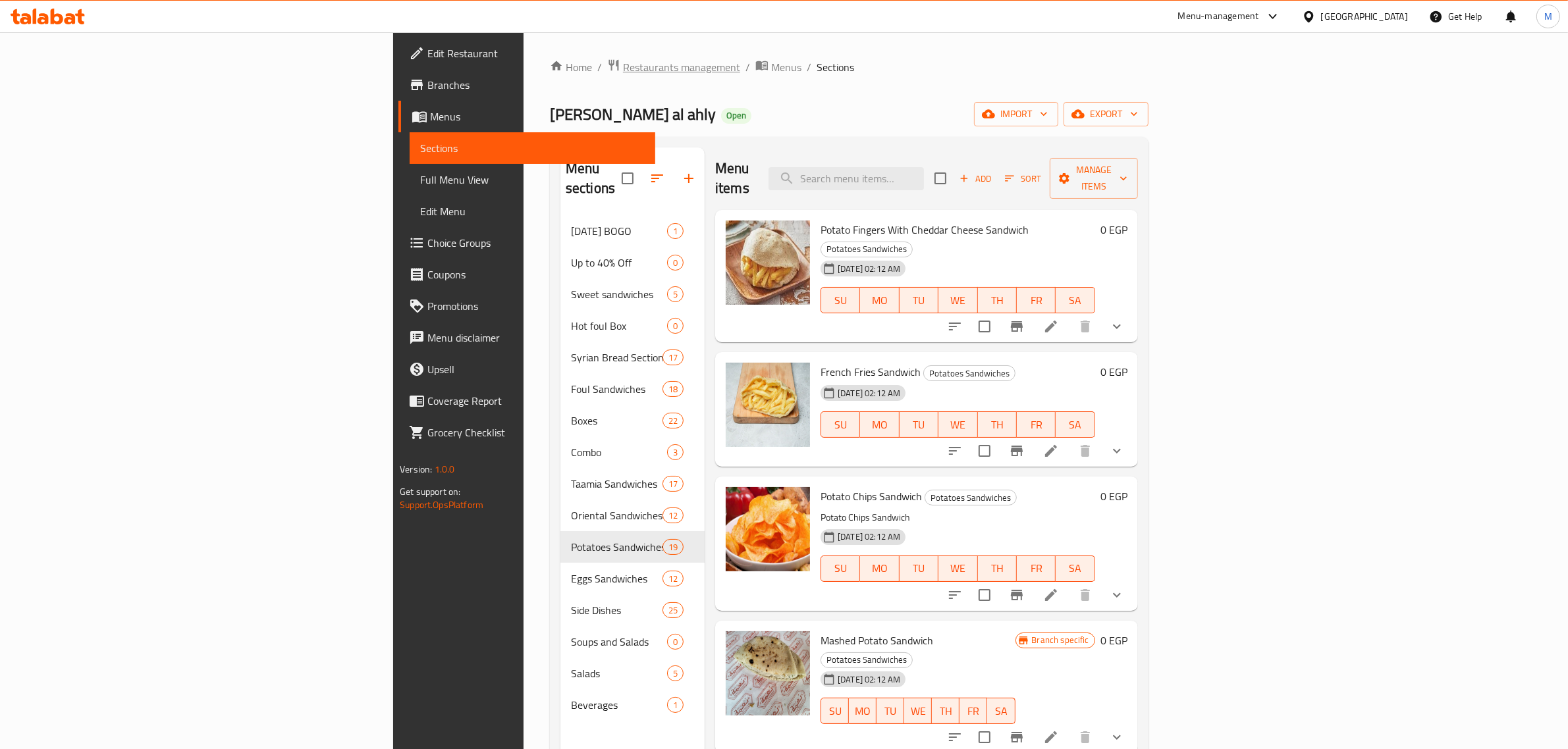
click at [623, 67] on span "Restaurants management" at bounding box center [682, 67] width 117 height 16
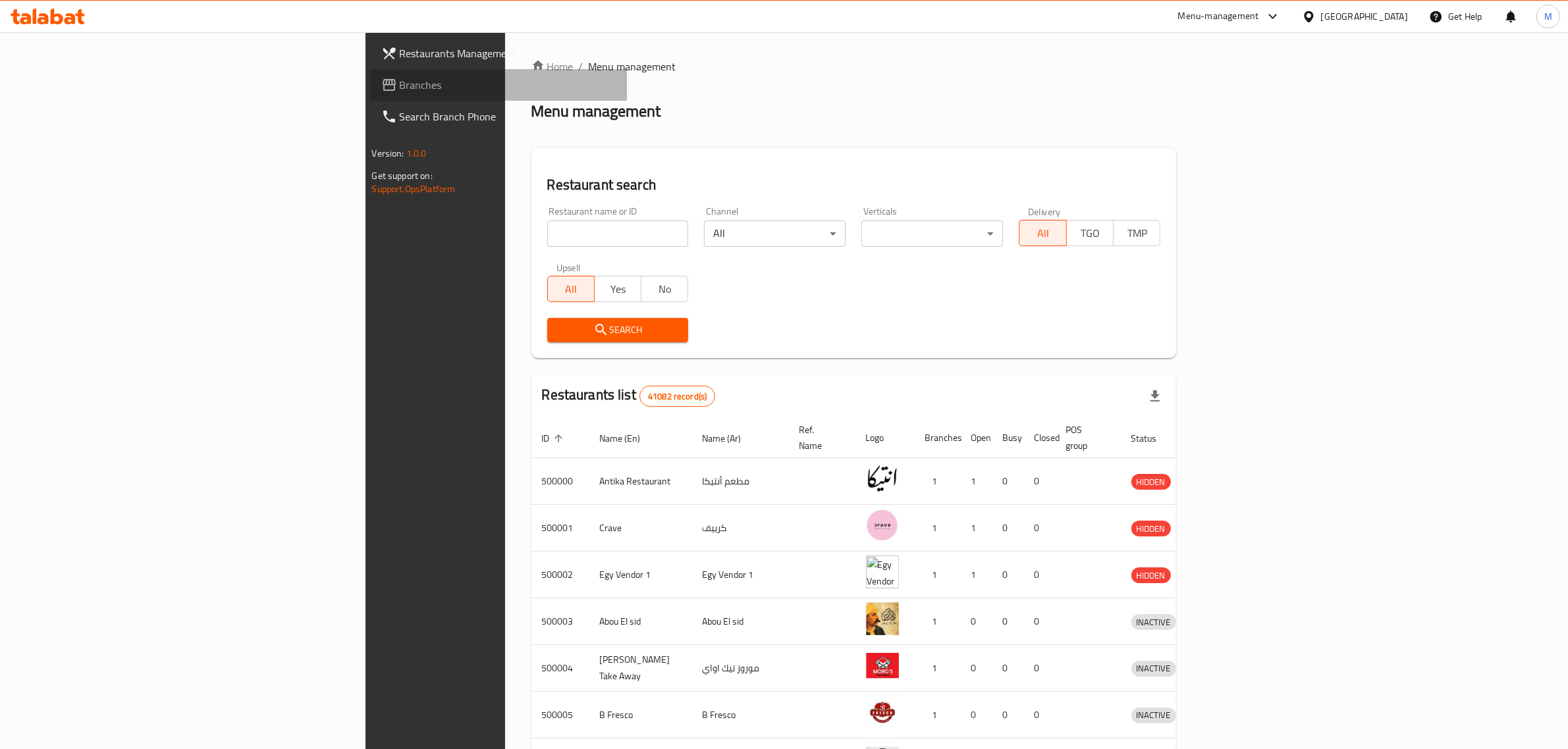
click at [400, 90] on span "Branches" at bounding box center [509, 85] width 217 height 16
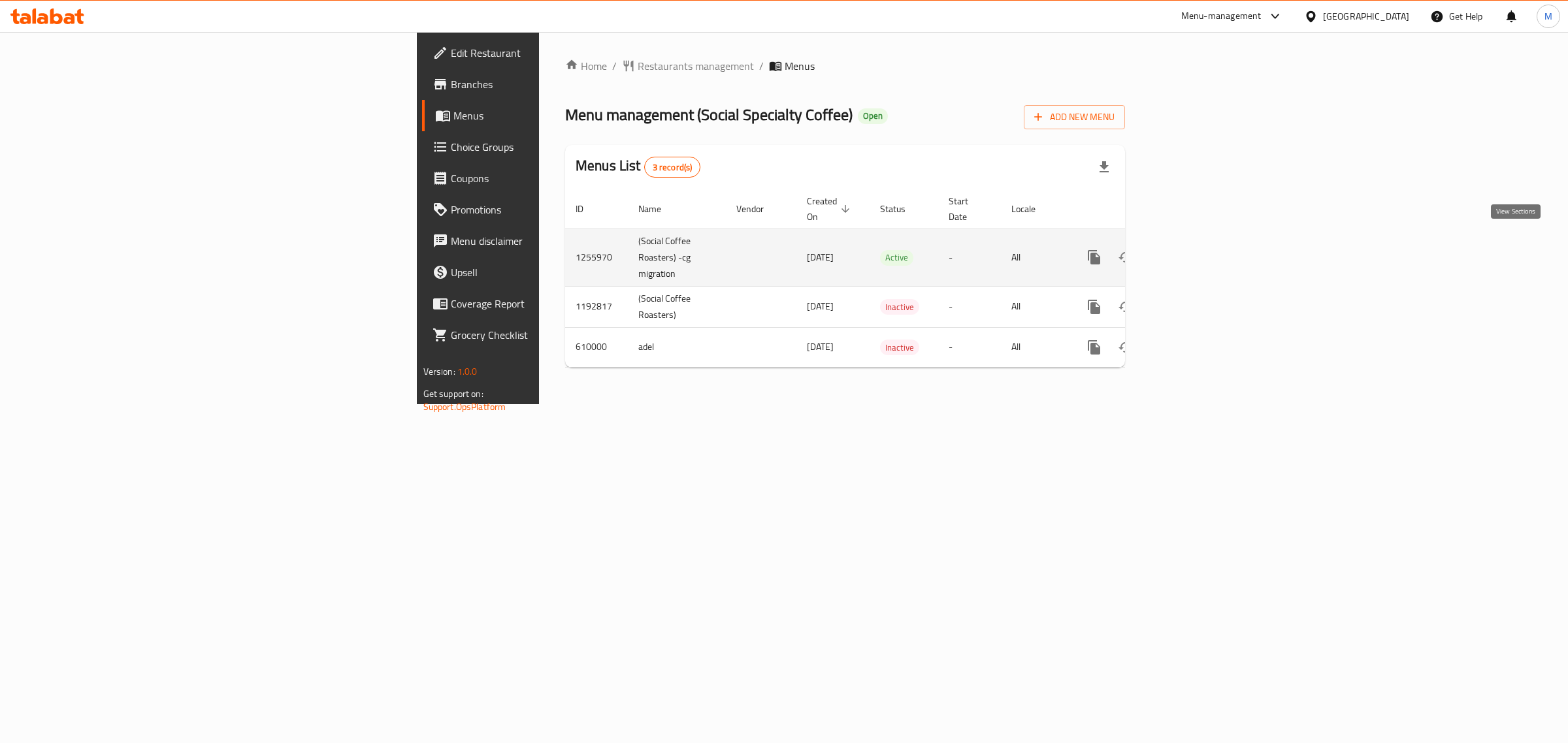
click at [1195, 251] on icon "enhanced table" at bounding box center [1188, 257] width 12 height 12
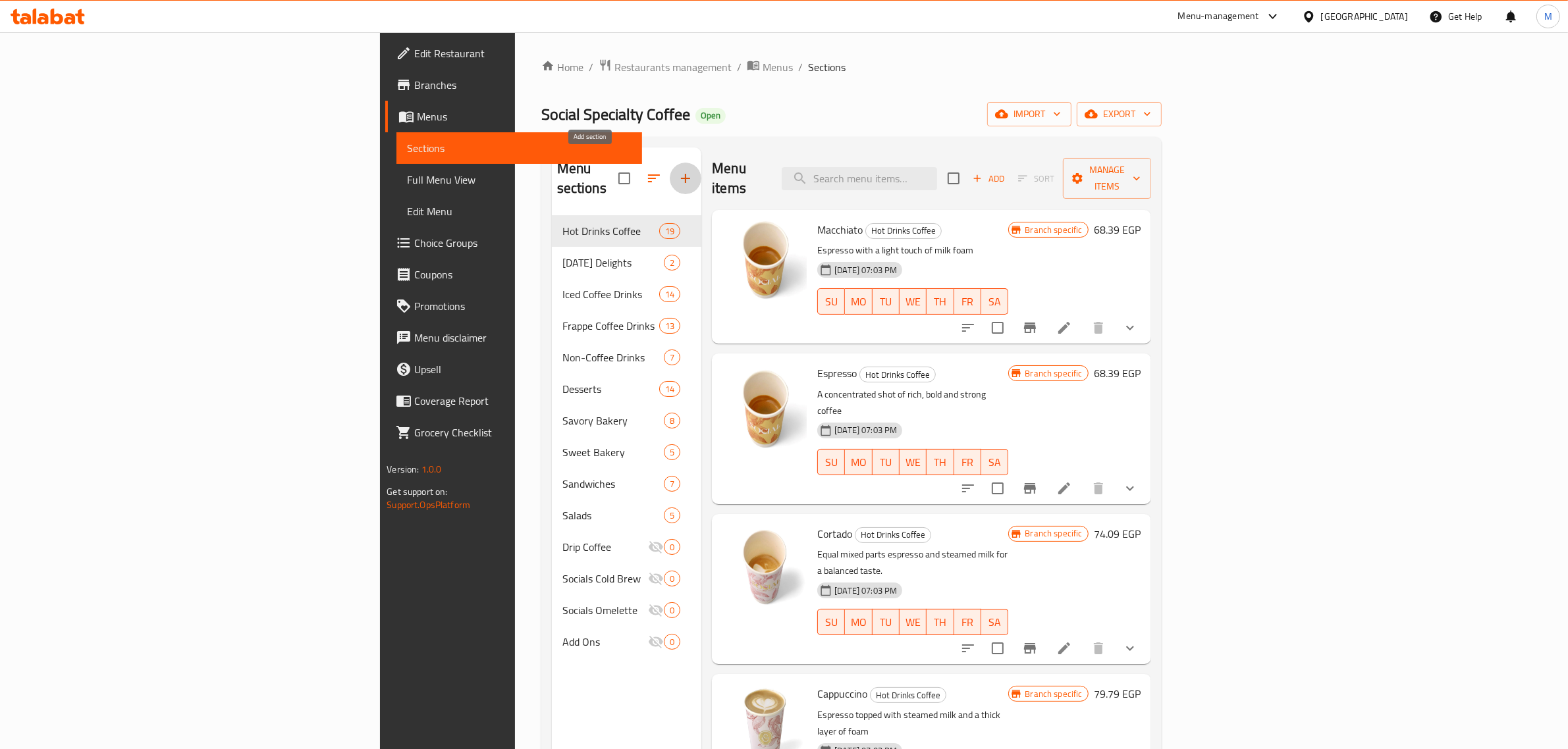
click at [677, 170] on icon "button" at bounding box center [685, 178] width 16 height 16
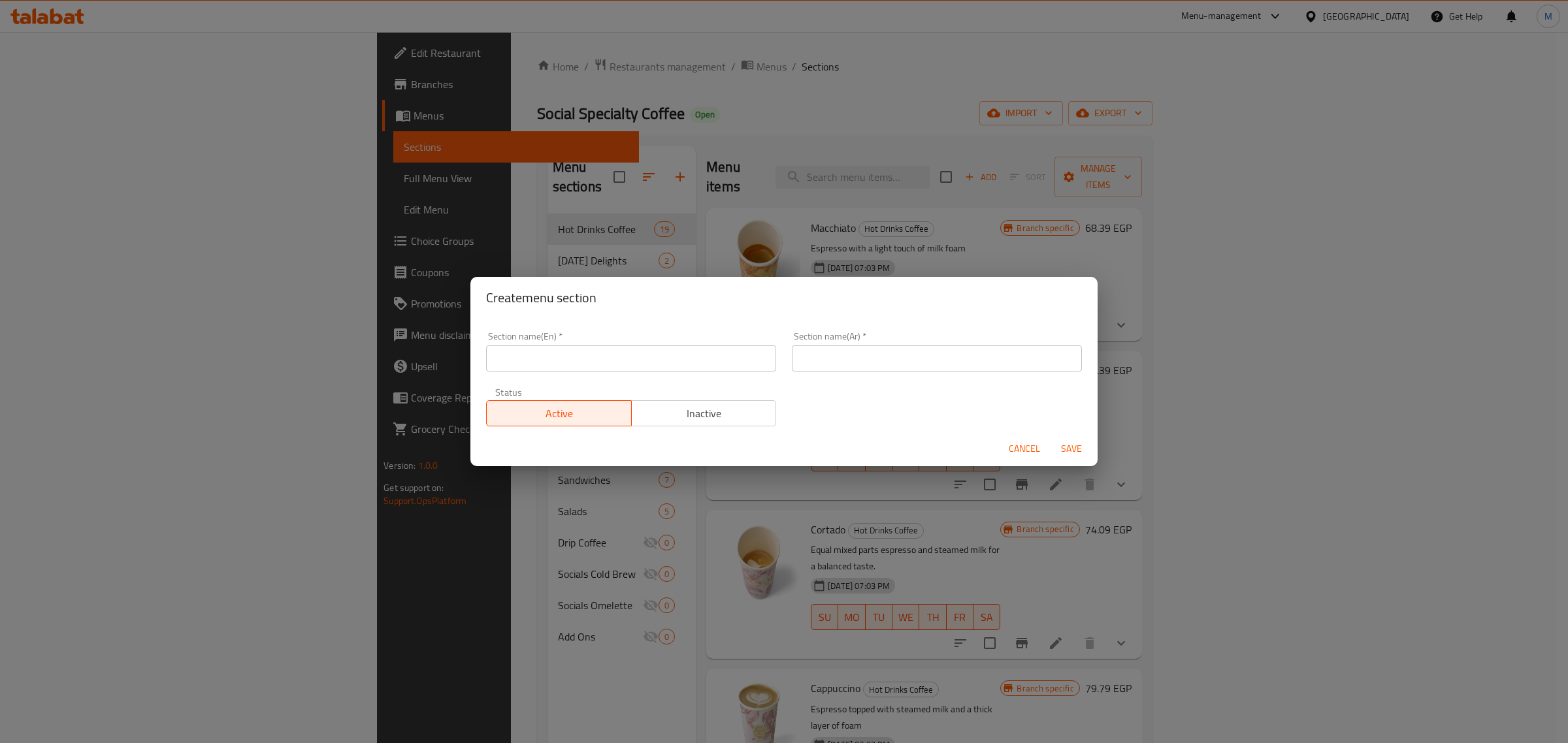
click at [544, 373] on div "Section name(En)   * Section name(En) *" at bounding box center [631, 352] width 306 height 55
type input "ل"
type input "Bundles"
click at [875, 363] on input "text" at bounding box center [937, 358] width 290 height 26
type input "h"
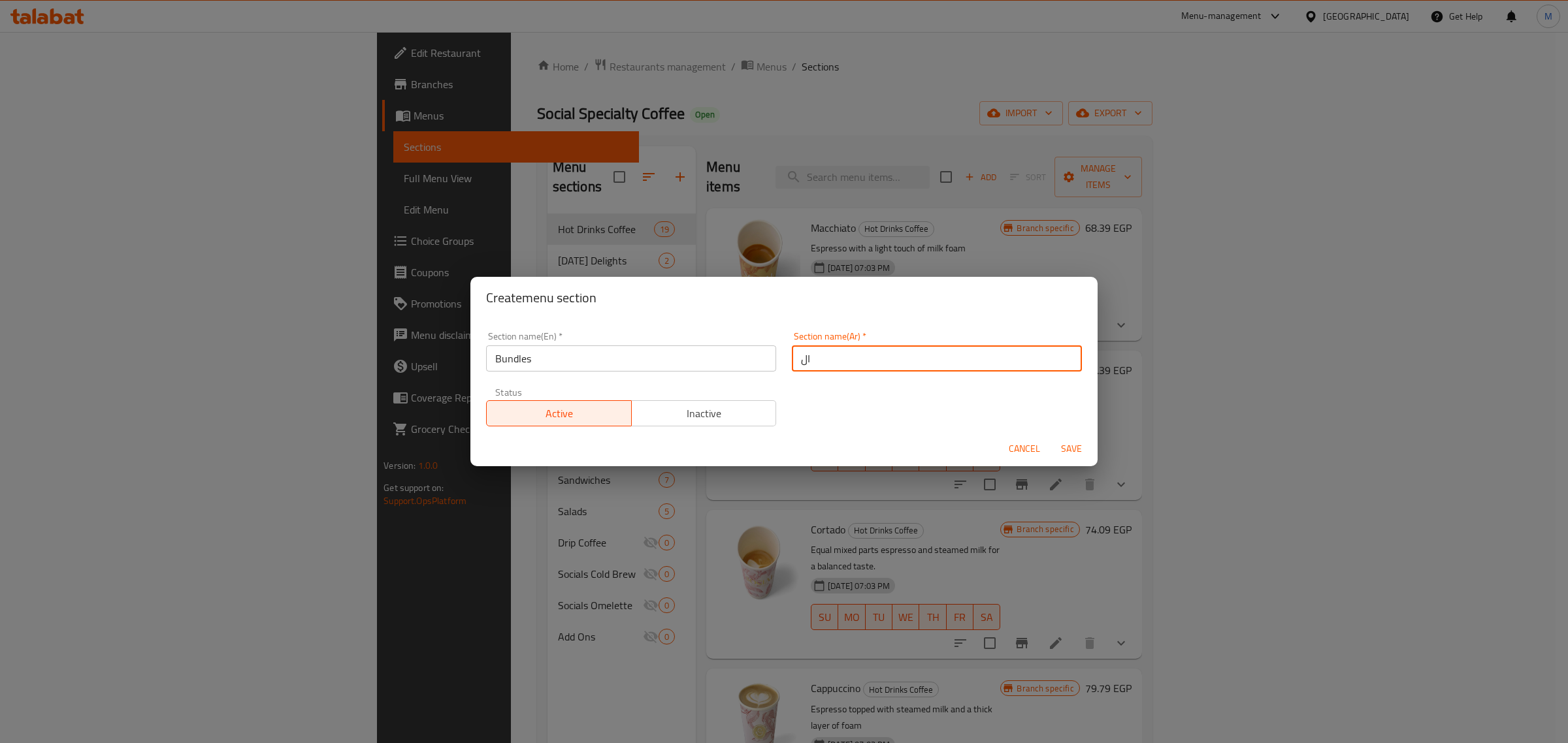
type input "ا"
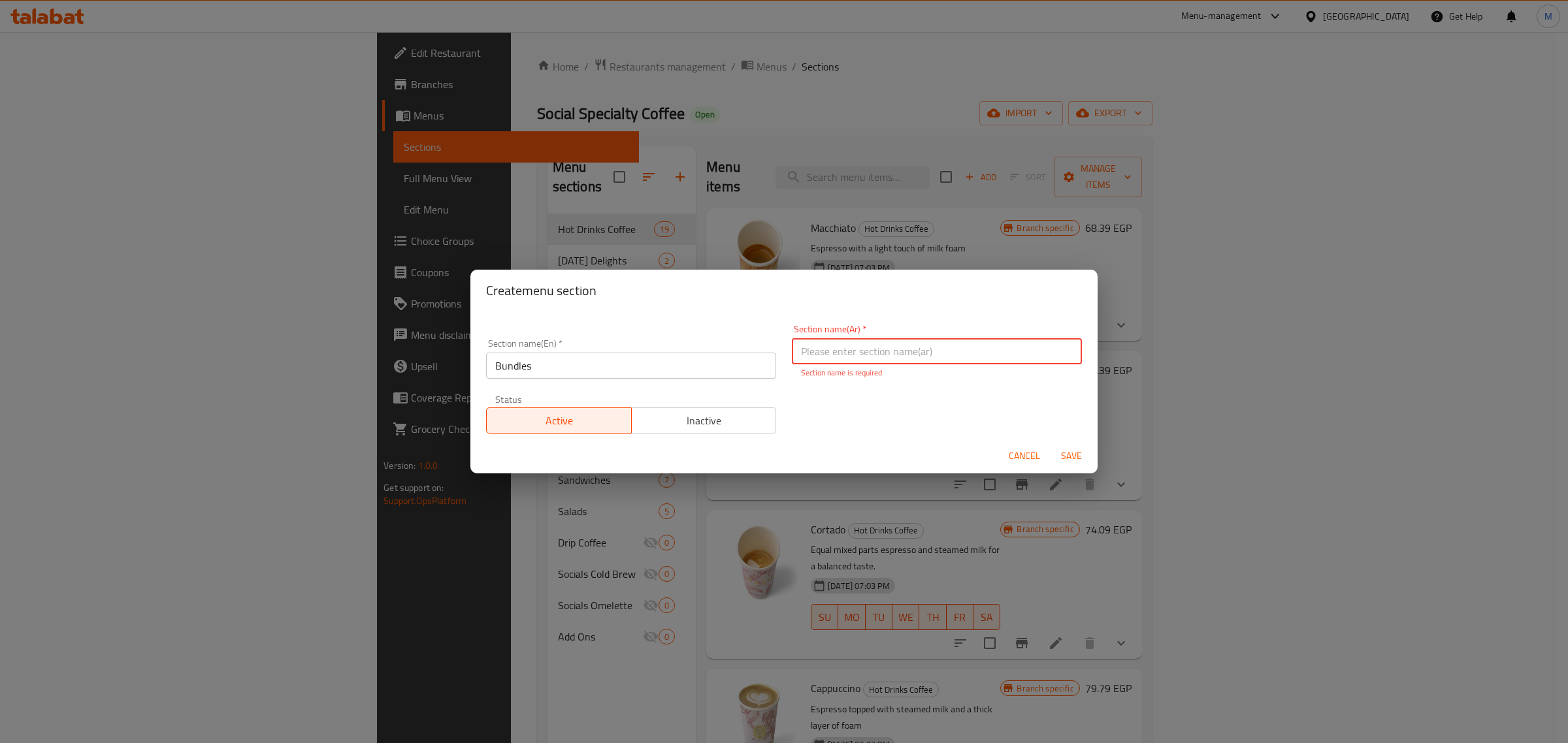
click at [860, 348] on input "text" at bounding box center [937, 351] width 290 height 26
type input "الوجبات"
click at [802, 415] on div "Section name(En)   * Bundles Section name(En) * Section name(Ar)   * الوجبات Se…" at bounding box center [784, 379] width 612 height 125
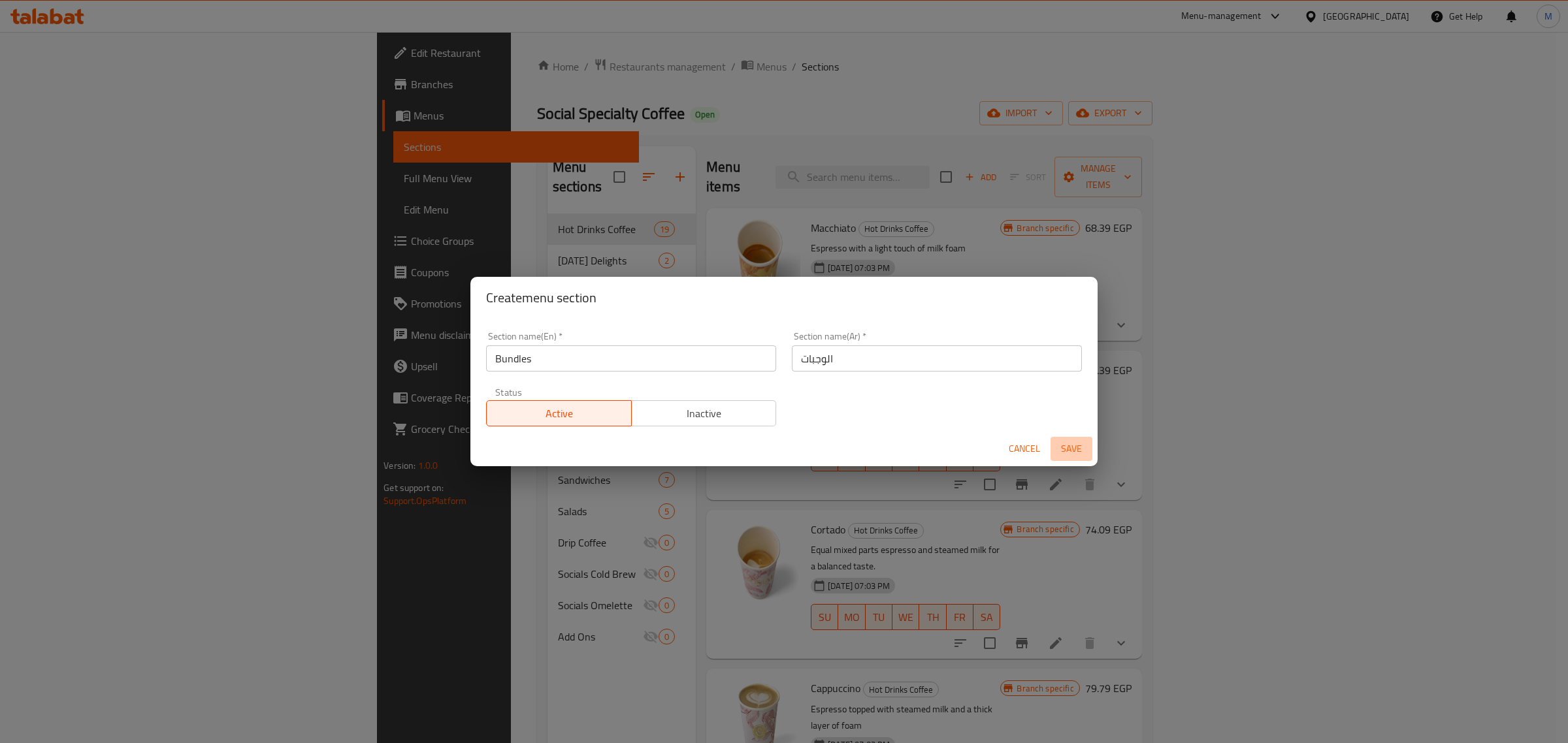
click at [1075, 446] on span "Save" at bounding box center [1071, 448] width 31 height 16
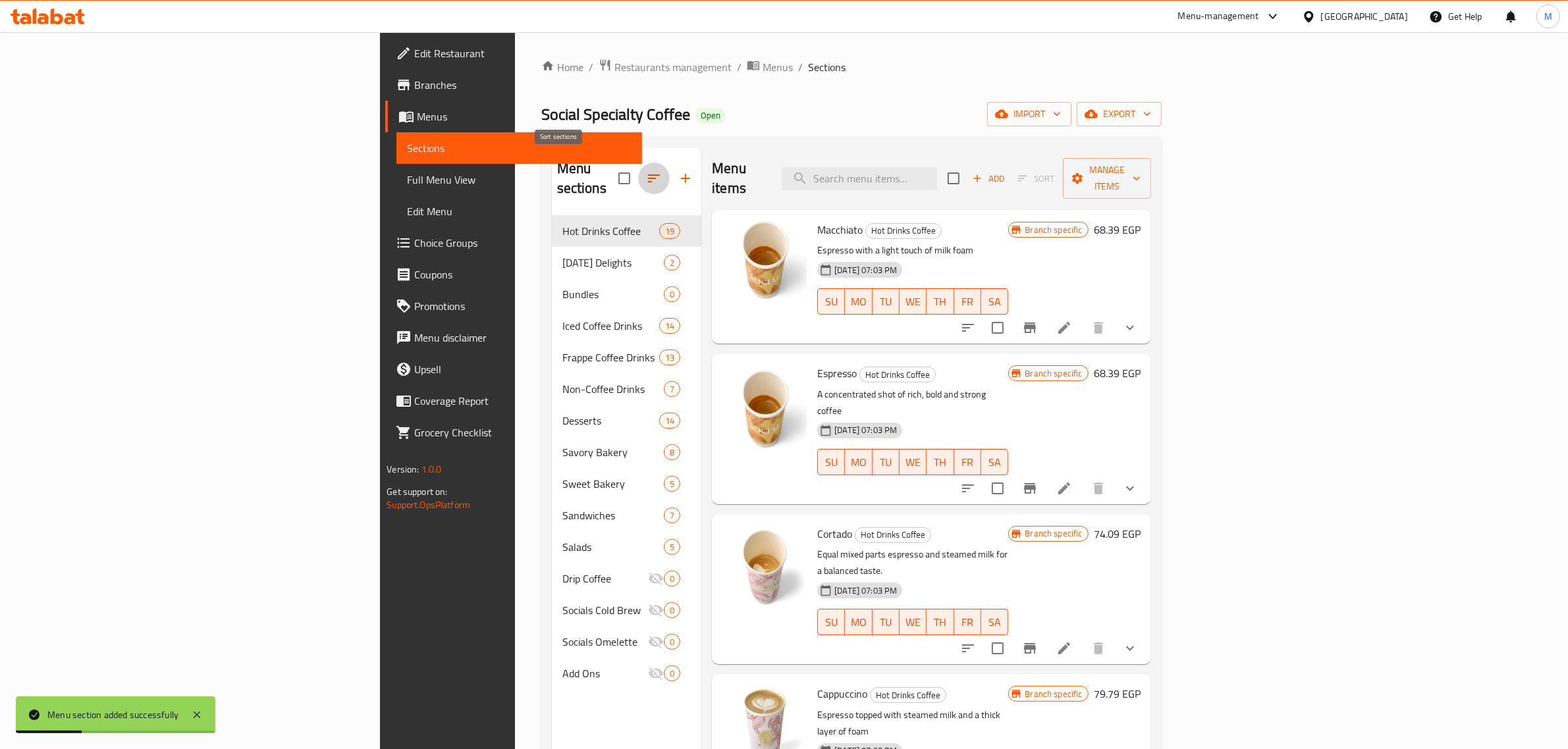
click at [646, 170] on icon "button" at bounding box center [654, 178] width 16 height 16
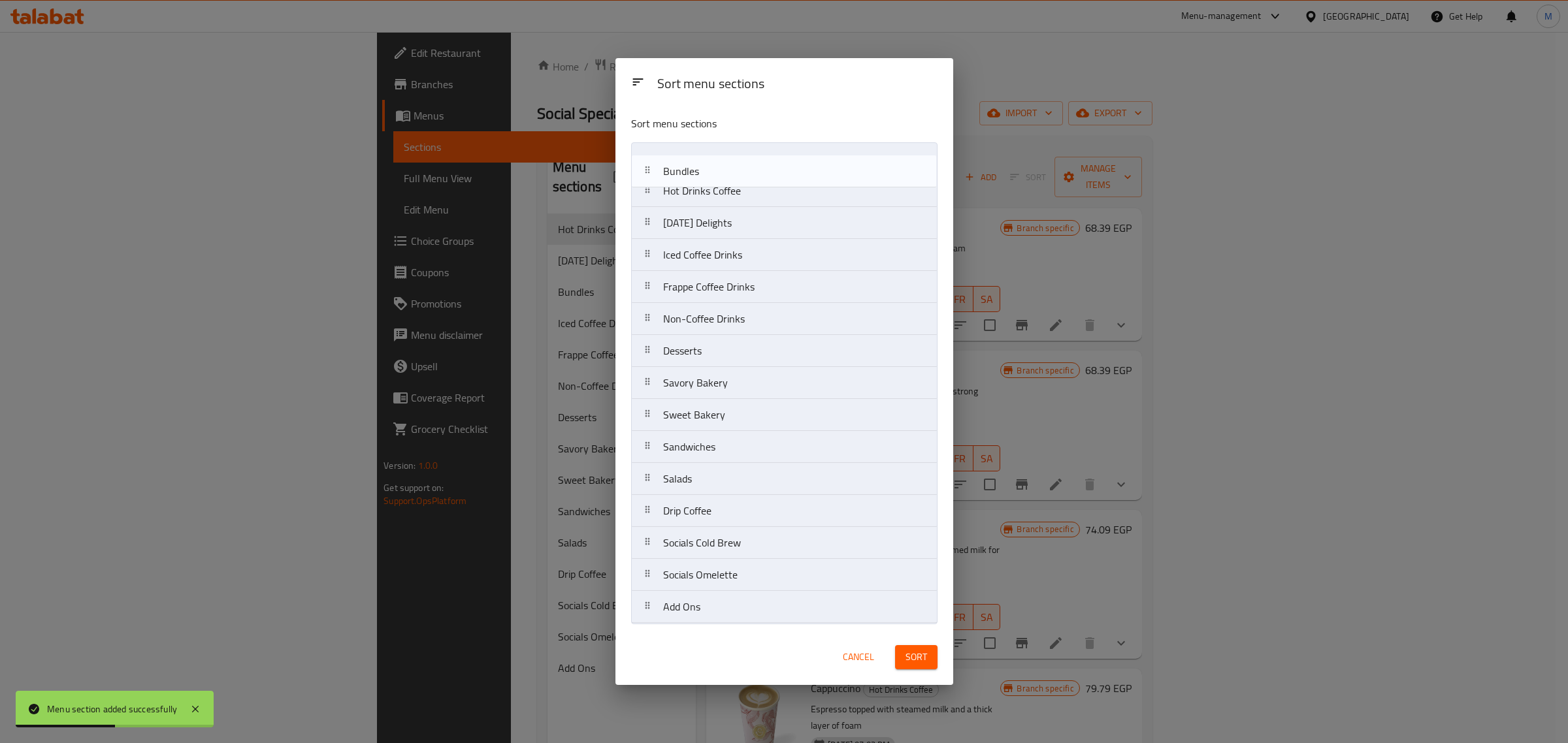
drag, startPoint x: 648, startPoint y: 224, endPoint x: 648, endPoint y: 165, distance: 59.0
click at [648, 165] on nav "Hot Drinks Coffee Ramadan Delights Bundles Iced Coffee Drinks Frappe Coffee Dri…" at bounding box center [784, 383] width 307 height 481
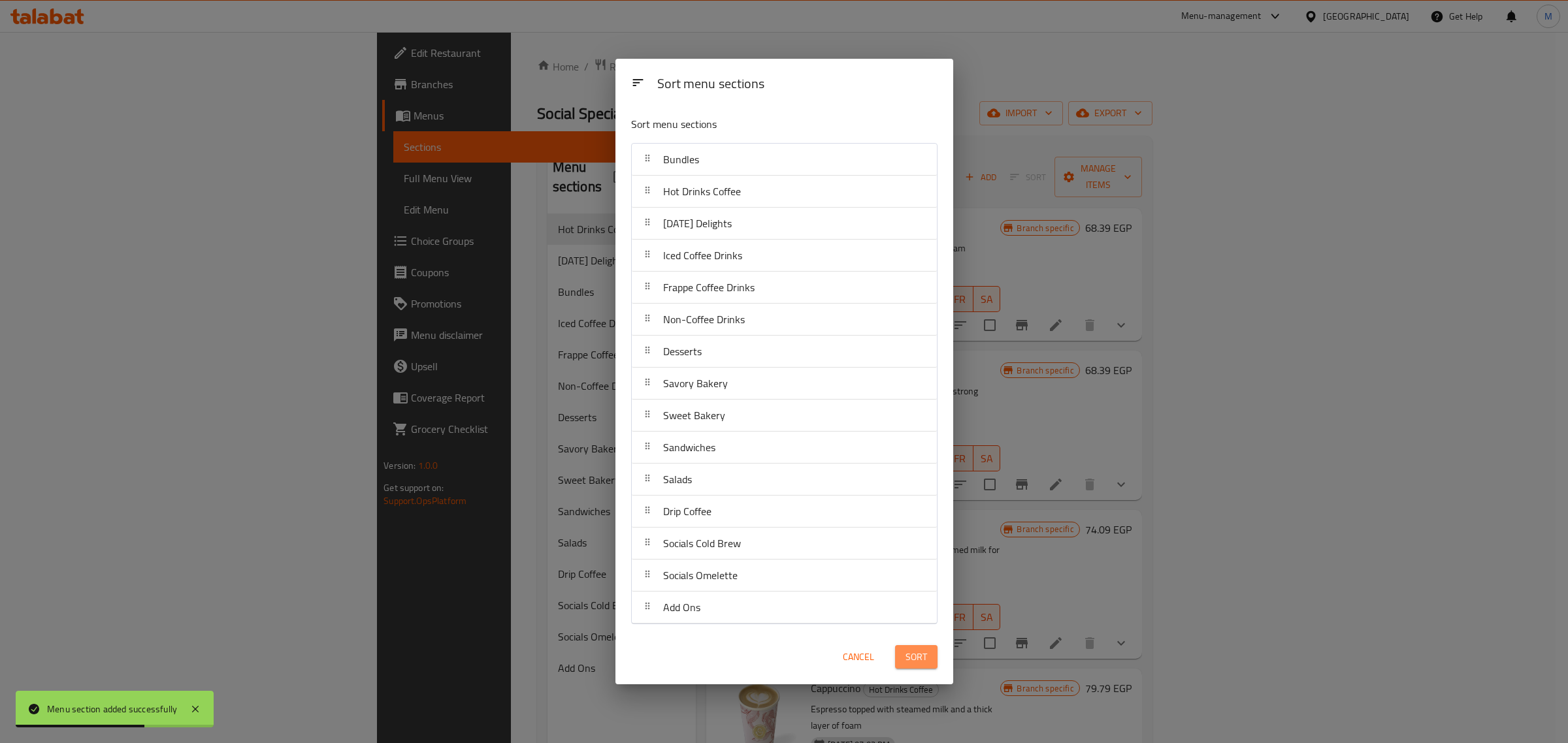
click at [920, 661] on span "Sort" at bounding box center [916, 657] width 21 height 16
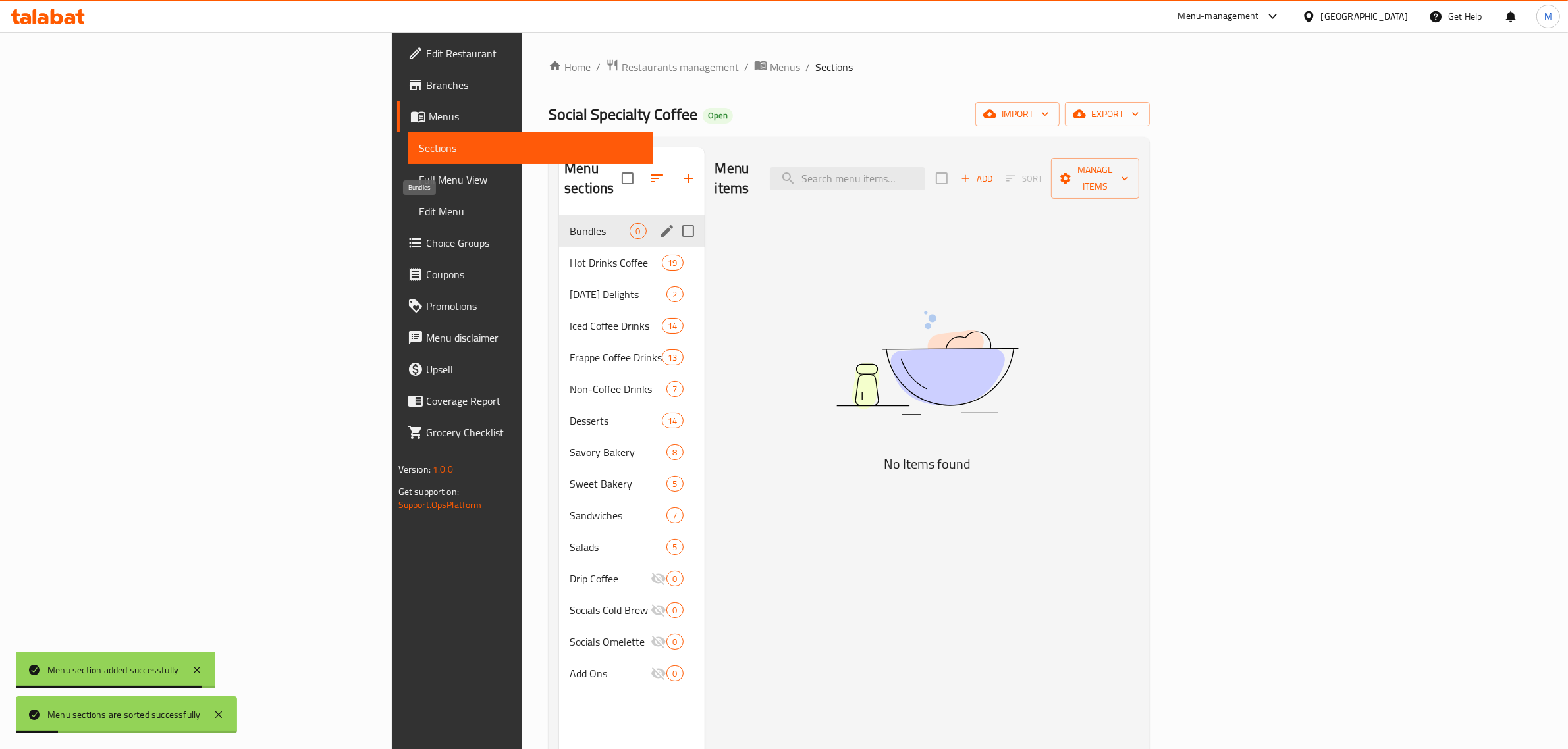
click at [569, 223] on span "Bundles" at bounding box center [599, 231] width 60 height 16
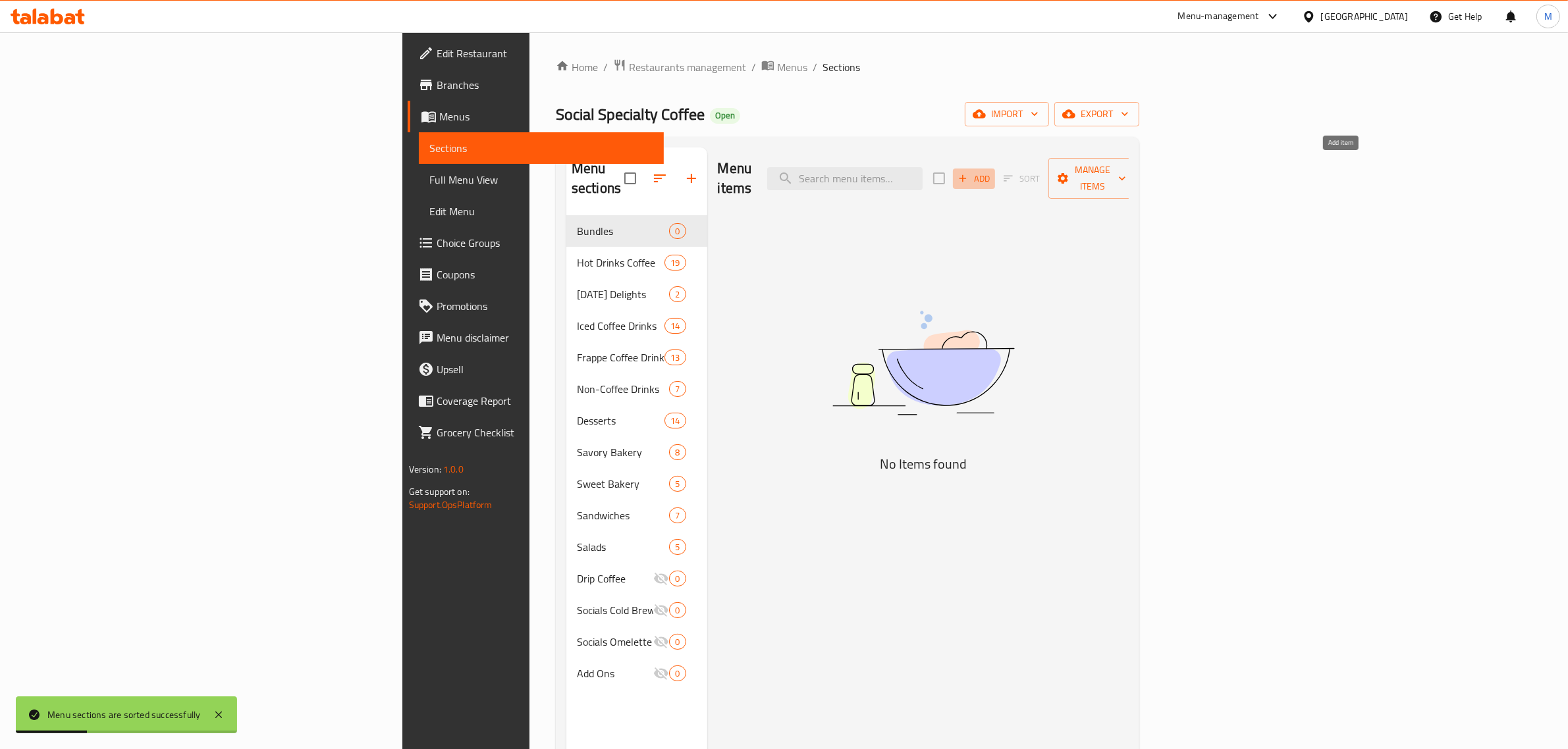
click at [991, 172] on span "Add" at bounding box center [974, 178] width 36 height 15
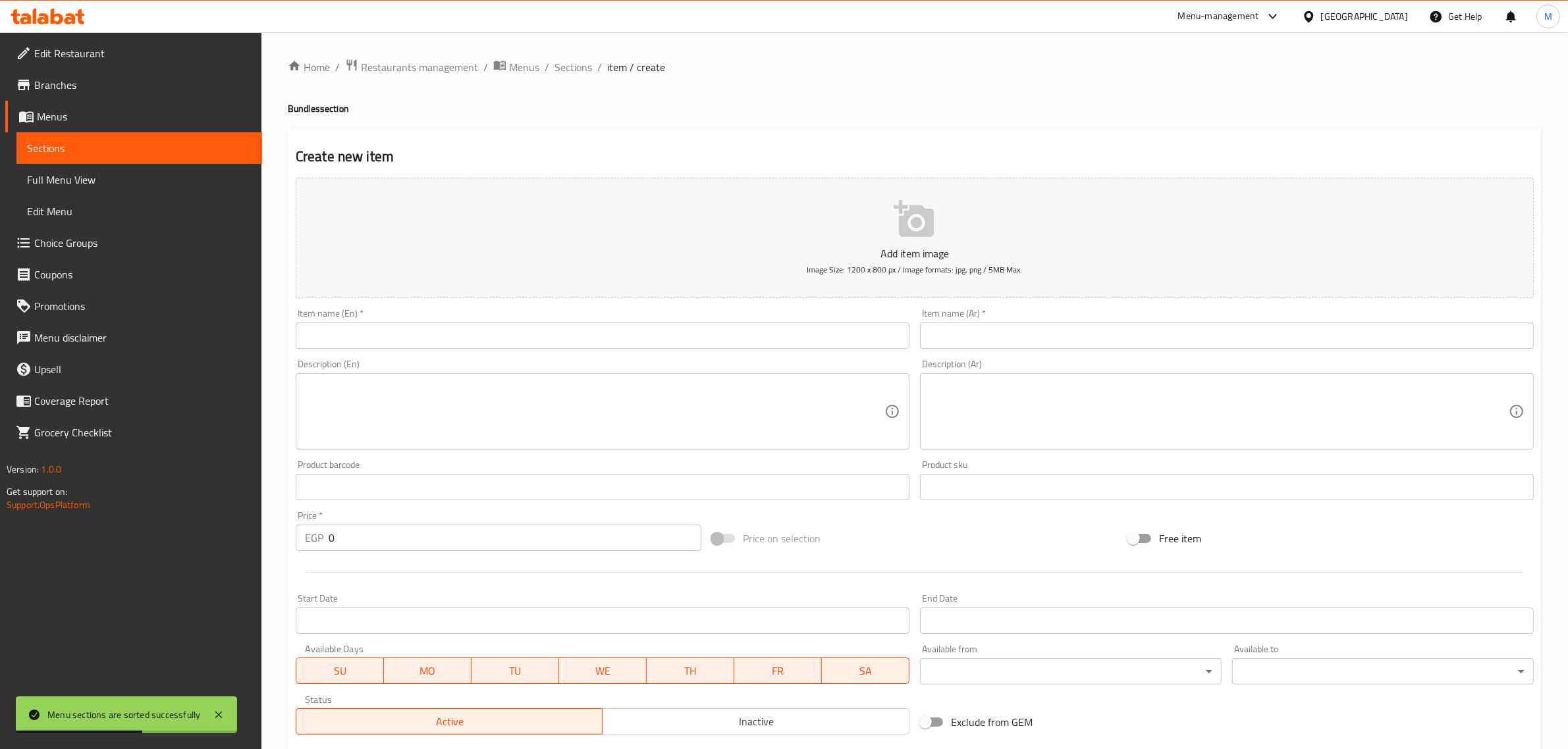
click at [495, 333] on input "text" at bounding box center [602, 336] width 614 height 26
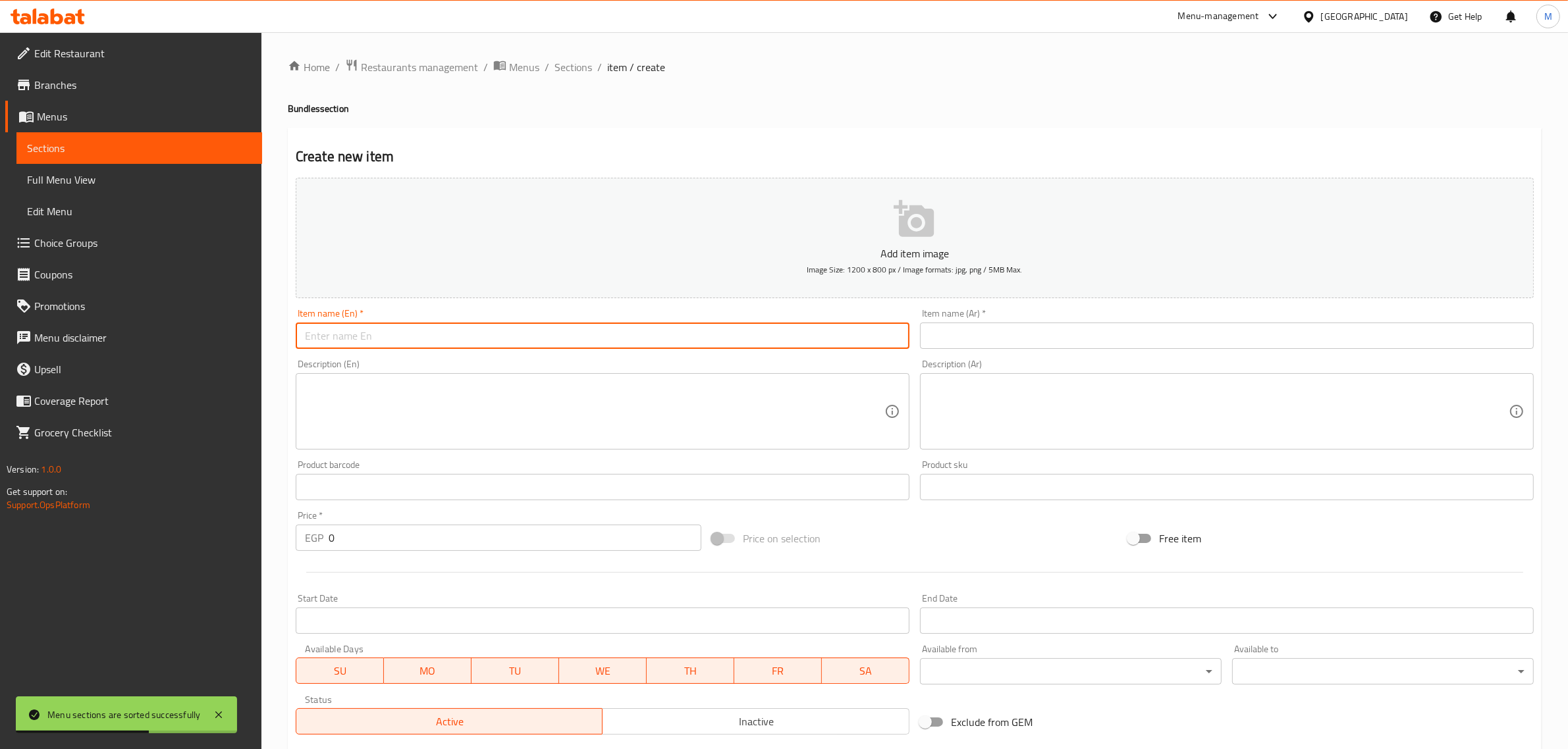
paste input "Breakfast bundle 1"
type input "Breakfast Bundle 1"
click at [1001, 343] on input "text" at bounding box center [1227, 336] width 614 height 26
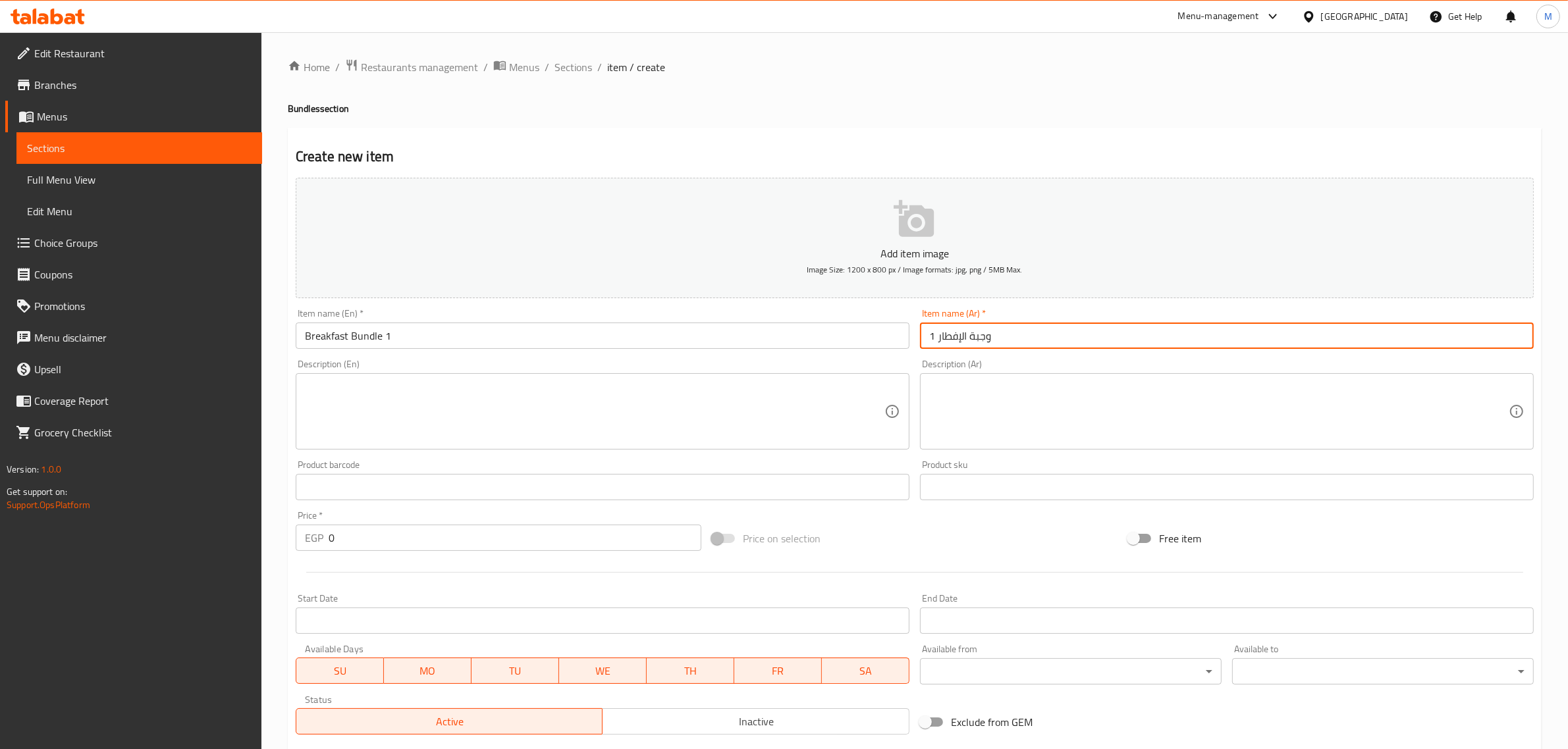
type input "وجبة الإفطار 1"
click at [1136, 381] on textarea at bounding box center [1219, 411] width 579 height 62
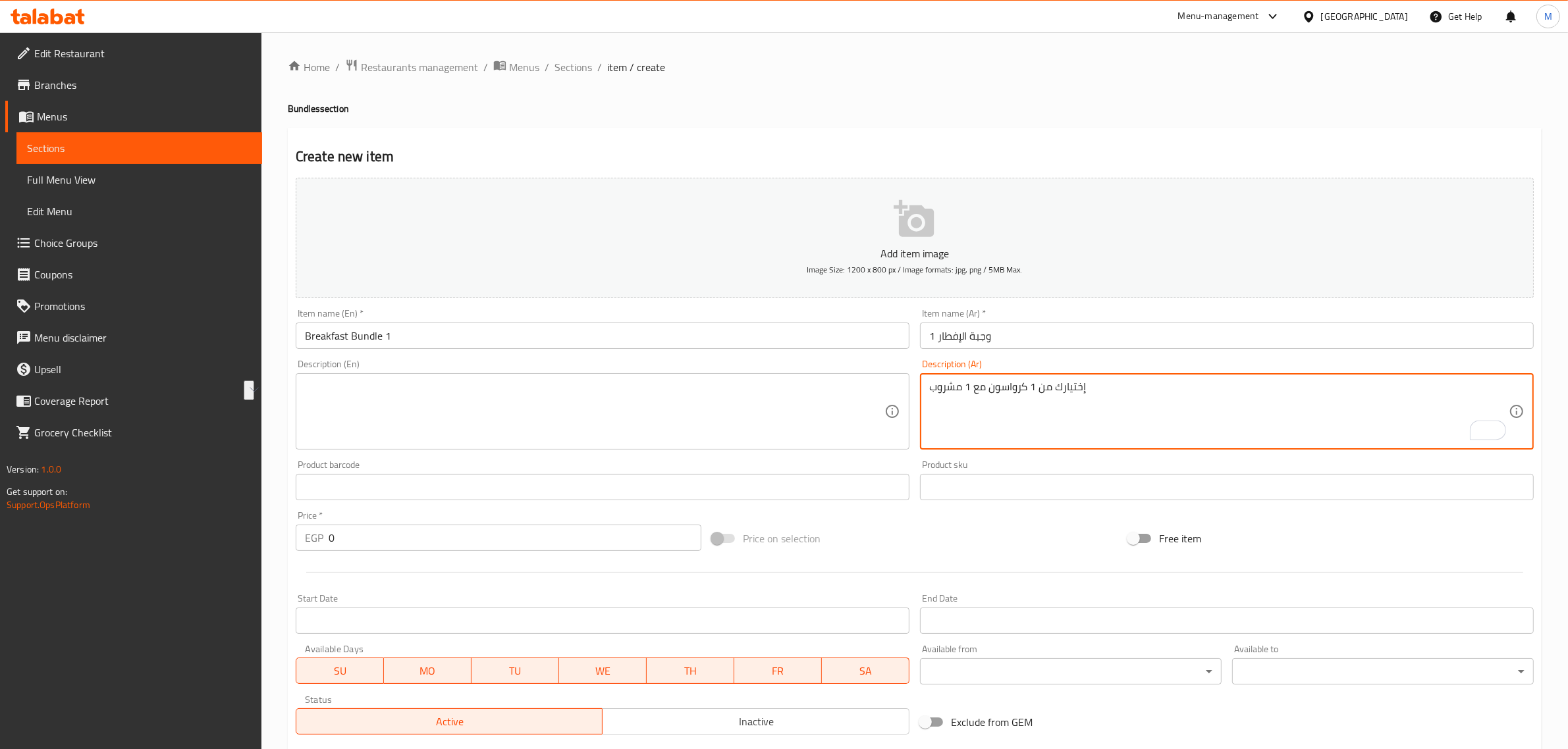
type textarea "إختيارك من 1 كرواسون مع 1 مشروب"
click at [676, 389] on textarea at bounding box center [594, 411] width 579 height 62
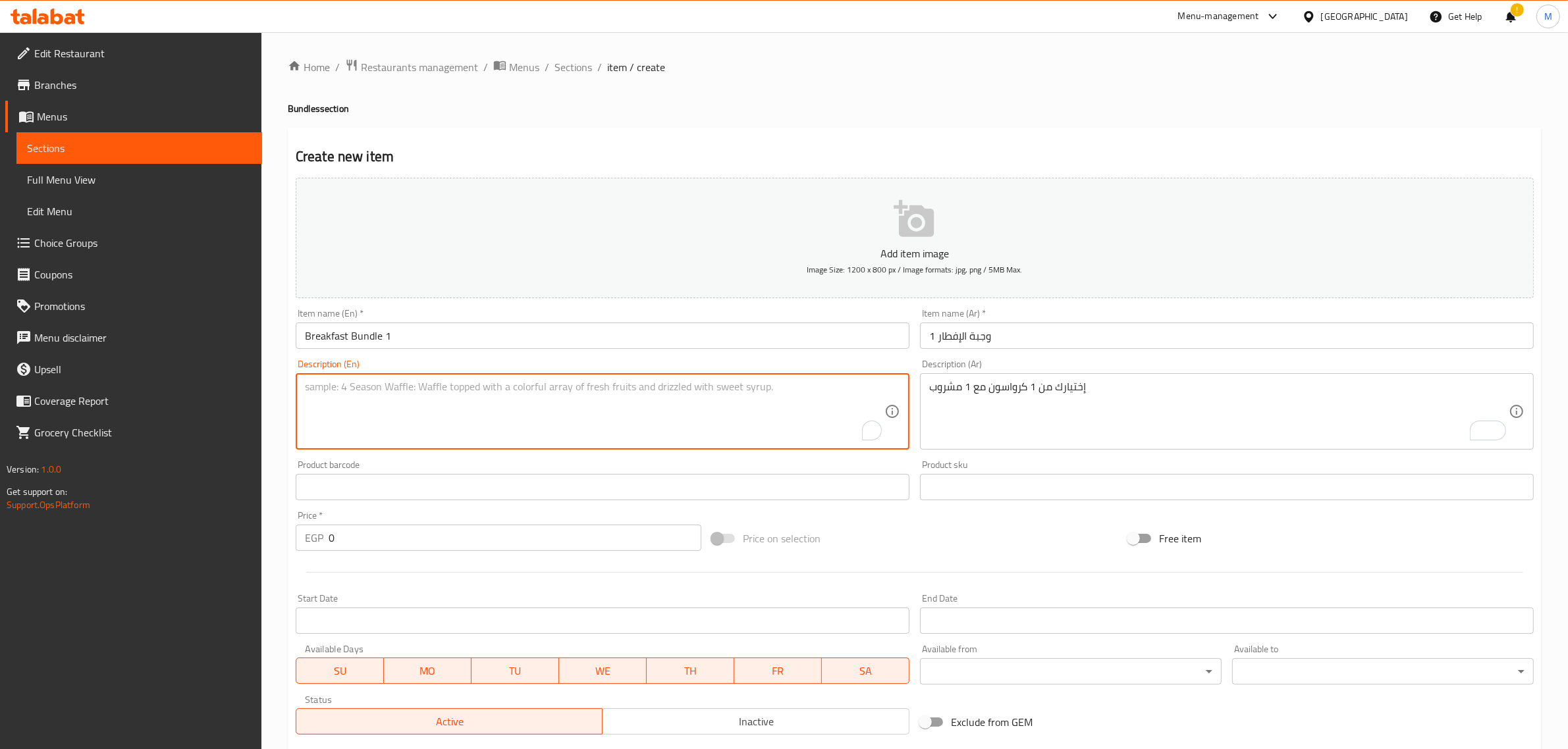
paste textarea "Your choice of 1 croissant with 1 drink"
type textarea "Your choice of 1 croissant with 1 drink"
click at [438, 534] on input "0" at bounding box center [514, 538] width 373 height 26
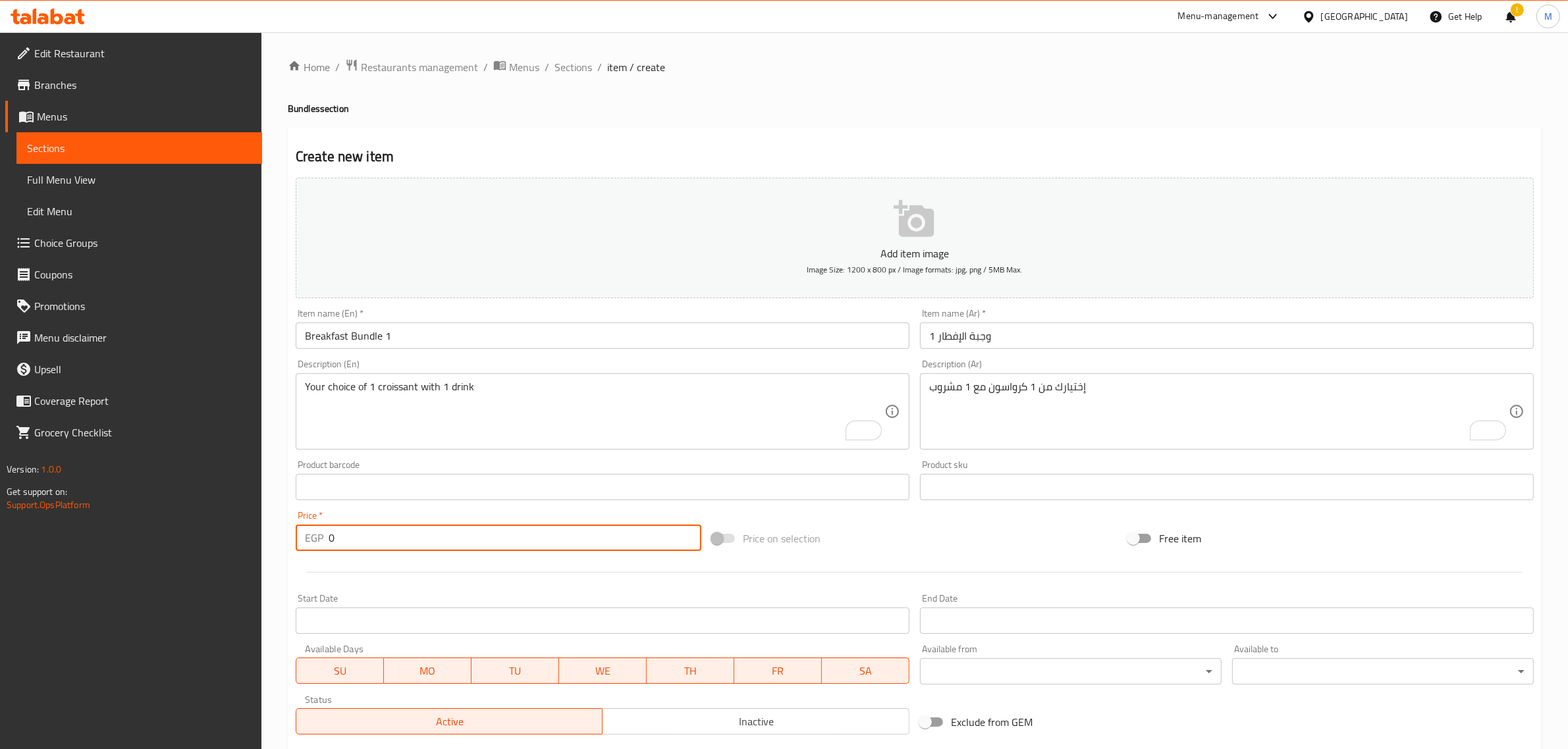
paste input "255"
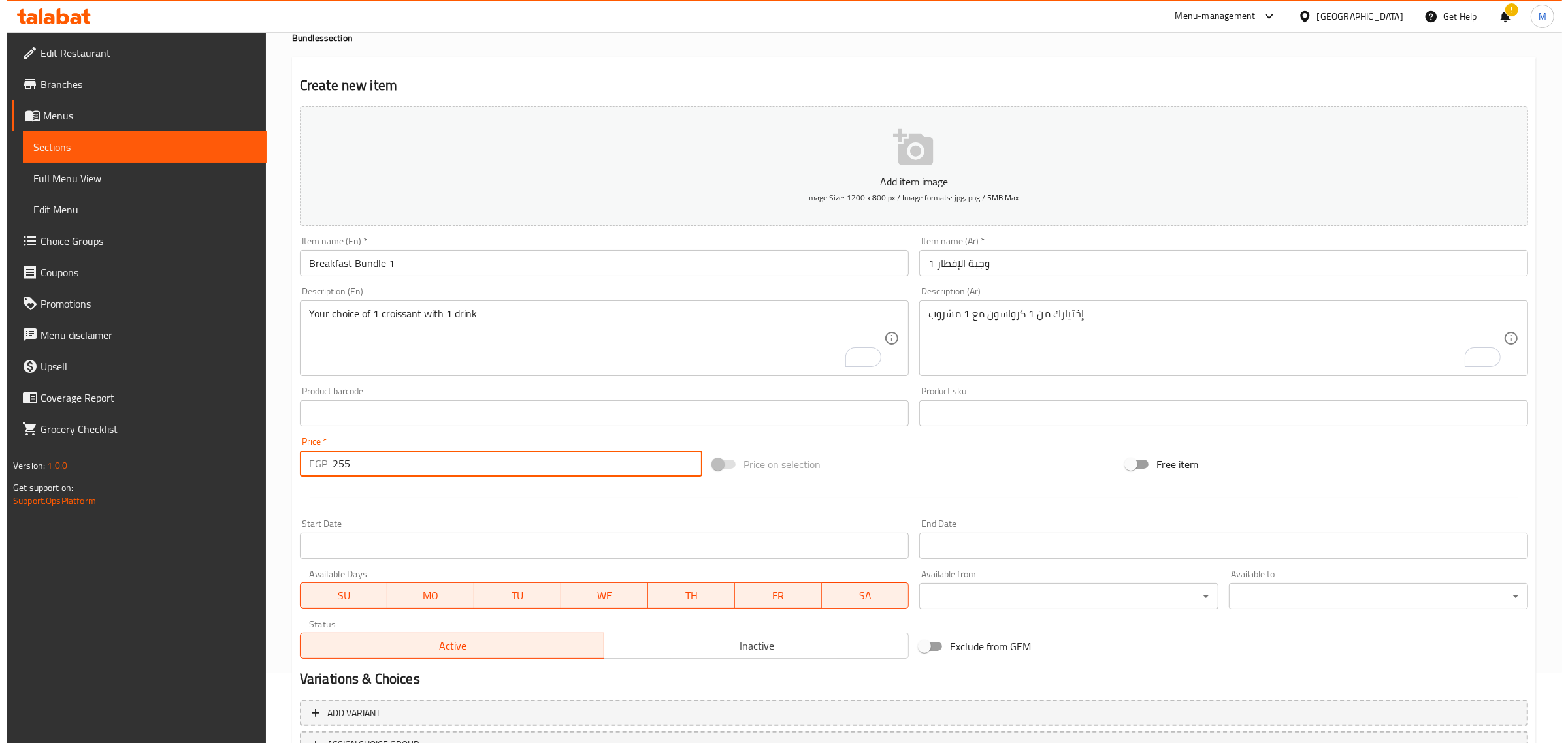
scroll to position [163, 0]
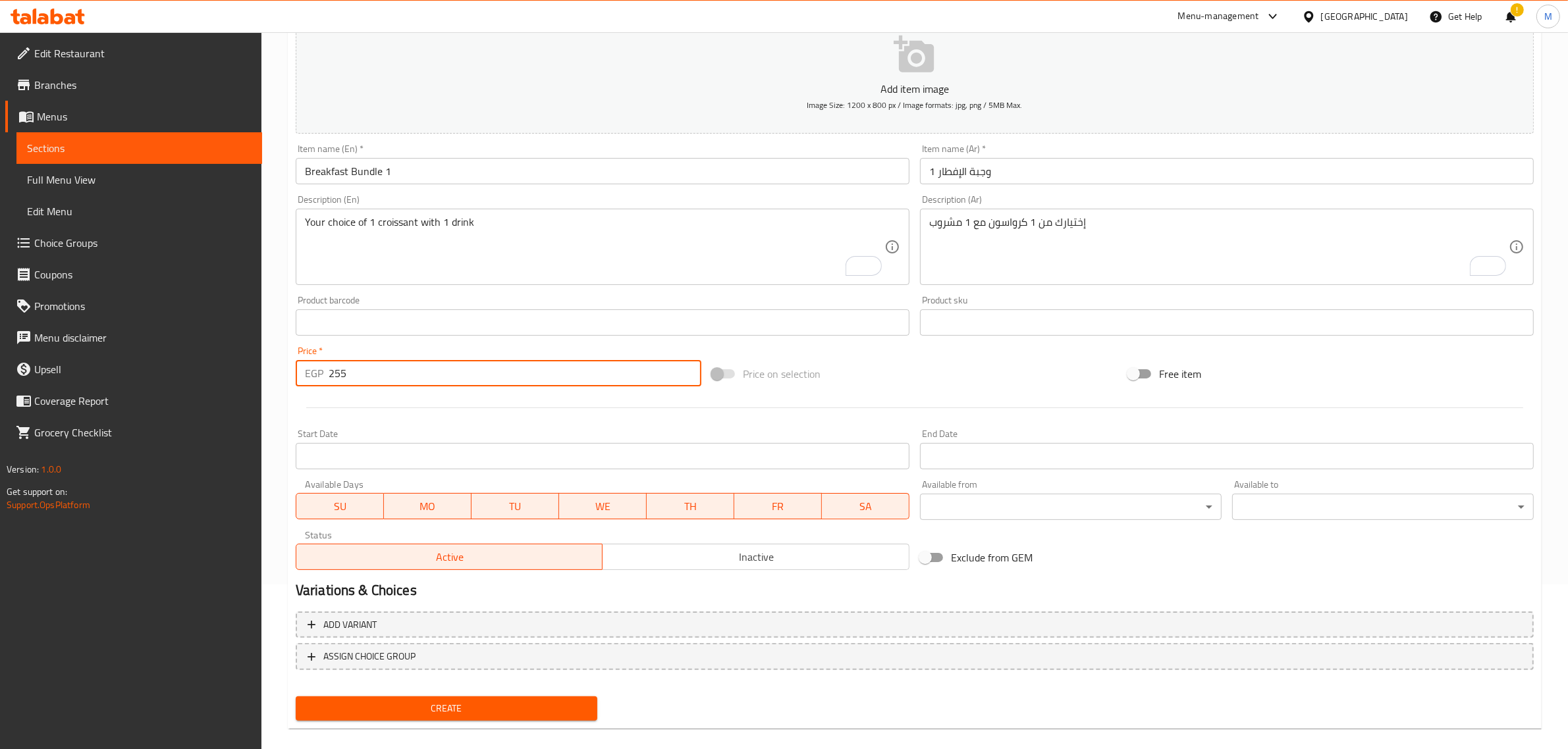
type input "255"
click at [567, 461] on input "Start Date" at bounding box center [602, 456] width 614 height 26
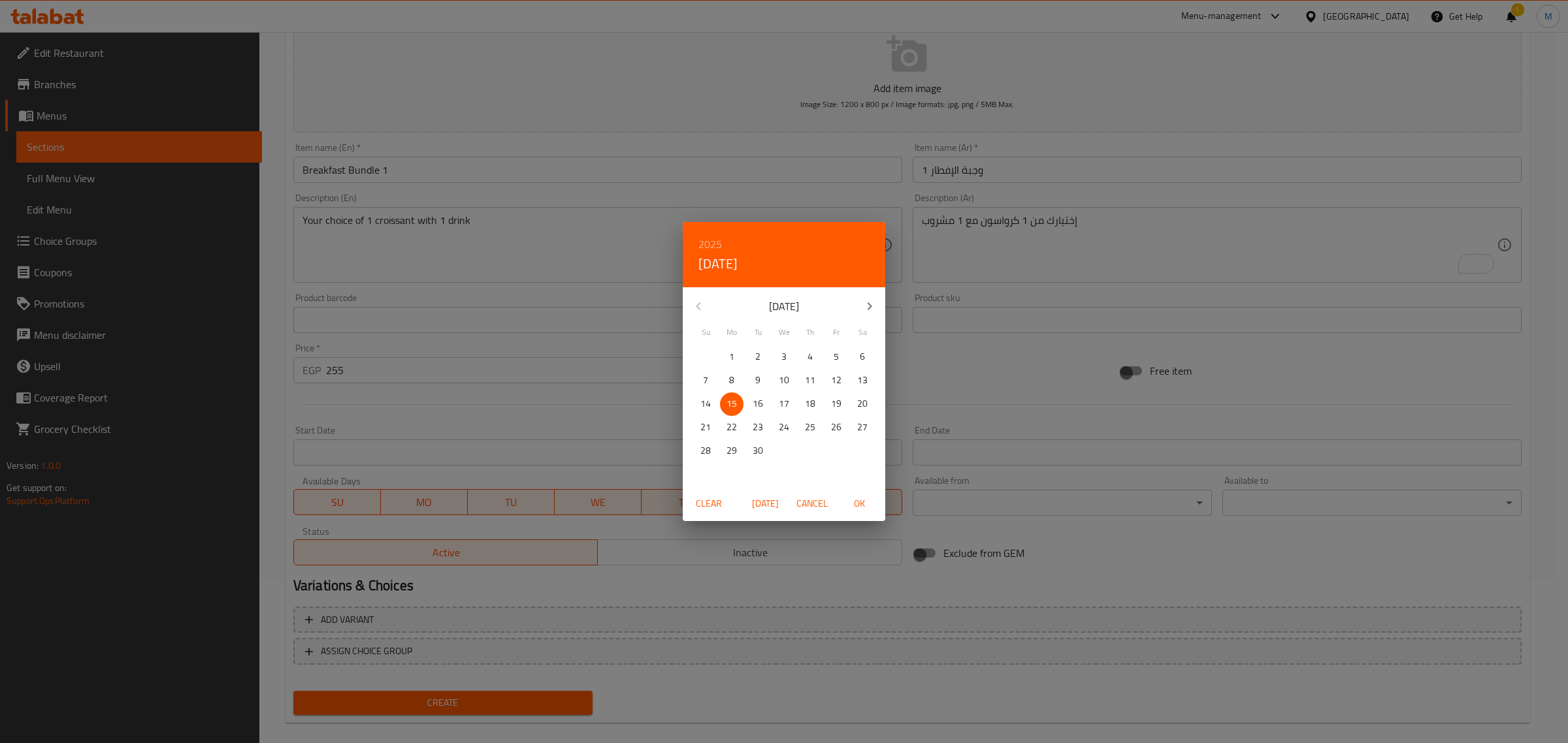
click at [764, 510] on span "Today" at bounding box center [765, 504] width 31 height 16
click at [852, 506] on span "OK" at bounding box center [859, 504] width 31 height 16
type input "[DATE]"
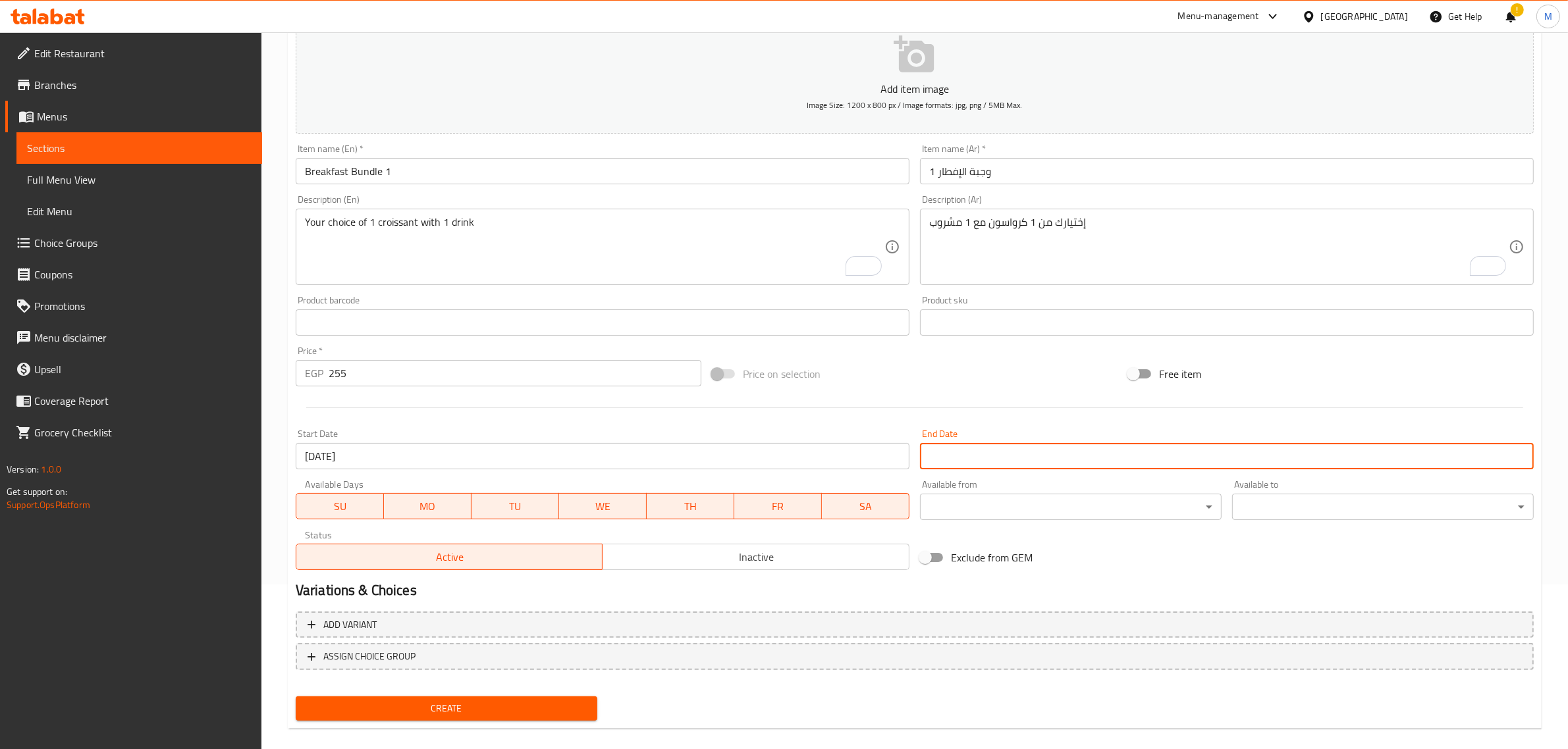
click at [969, 463] on input "Start Date" at bounding box center [1227, 456] width 614 height 26
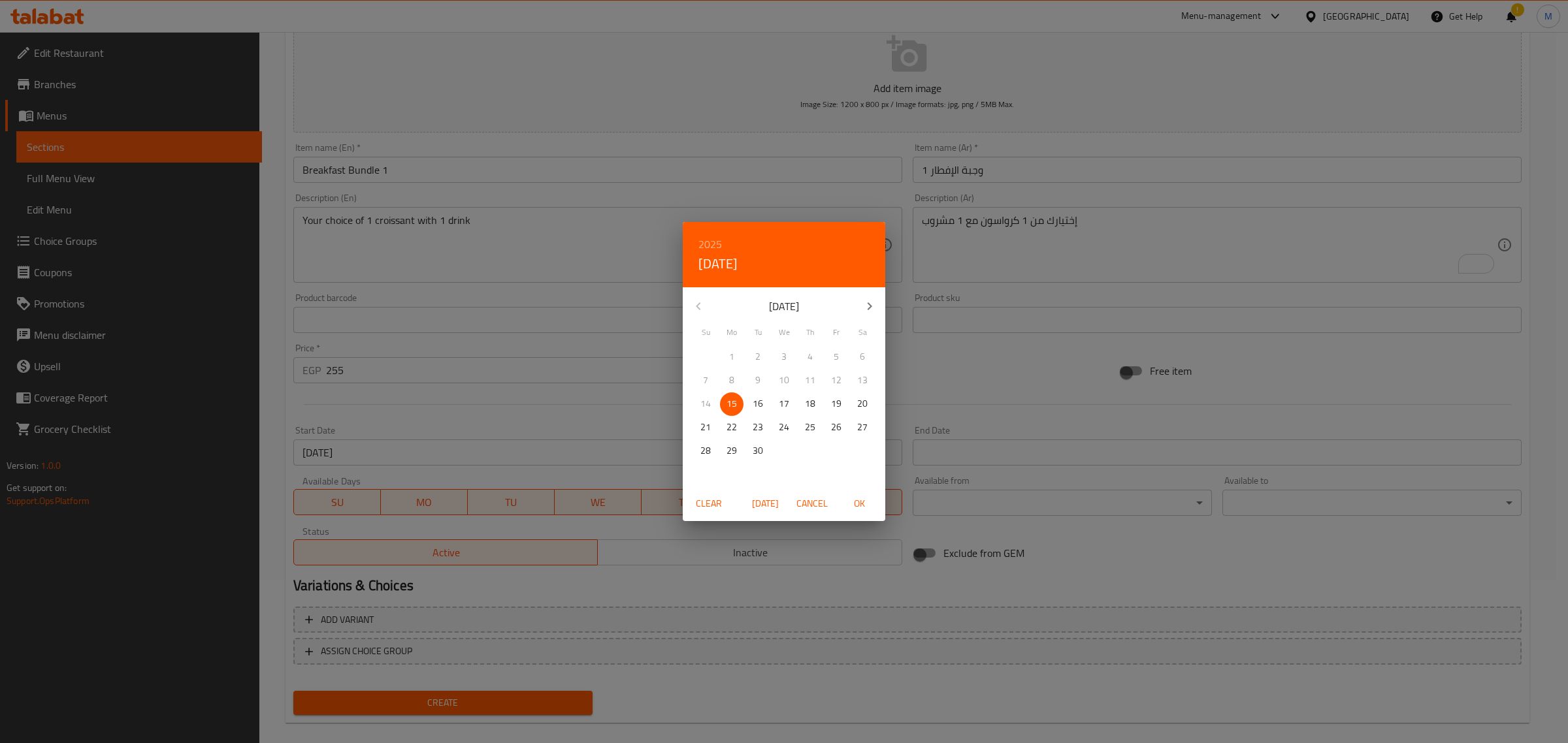
click at [871, 312] on icon "button" at bounding box center [870, 307] width 16 height 16
click at [872, 312] on icon "button" at bounding box center [870, 307] width 16 height 16
click at [789, 382] on p "10" at bounding box center [784, 380] width 11 height 16
click at [856, 508] on span "OK" at bounding box center [859, 504] width 31 height 16
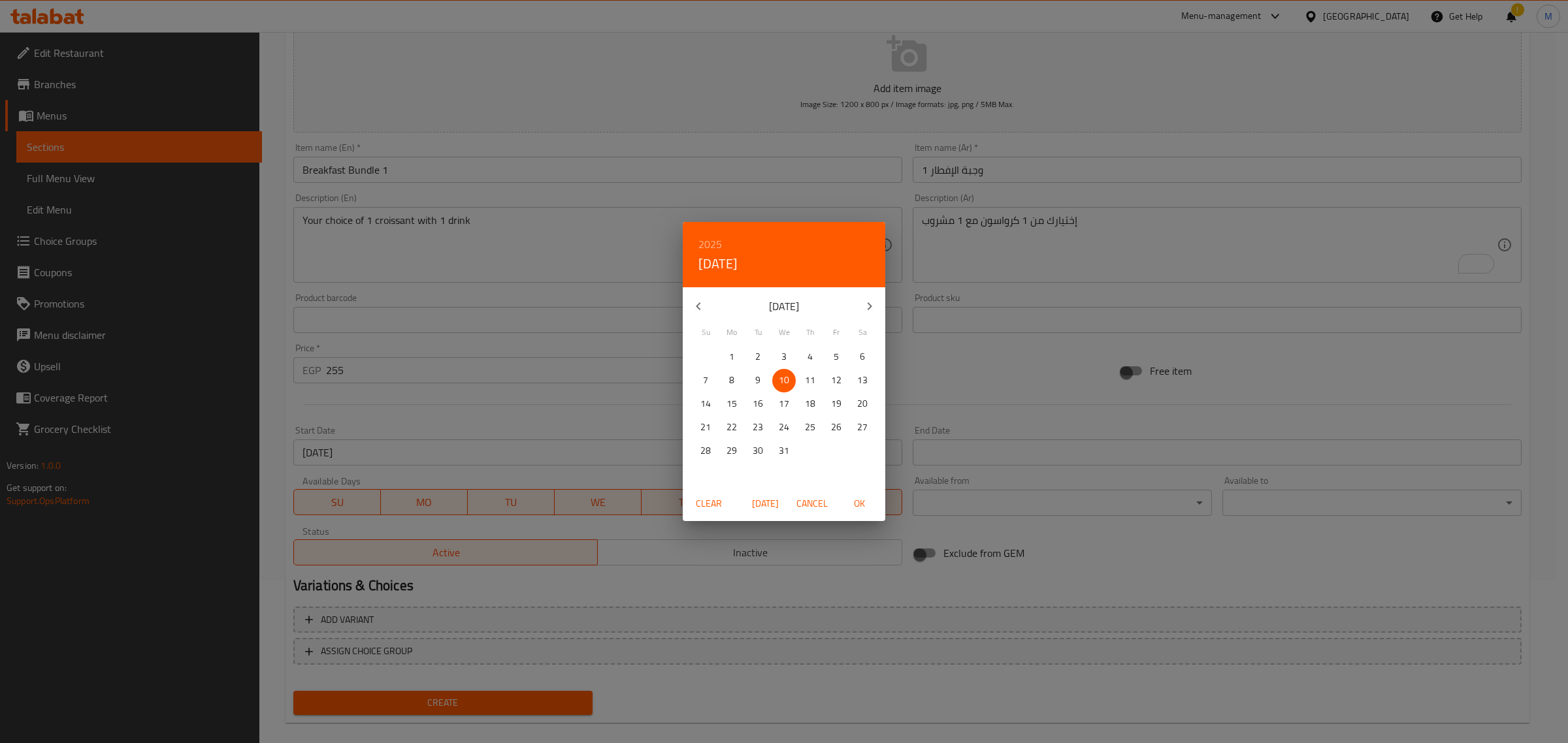
type input "[DATE]"
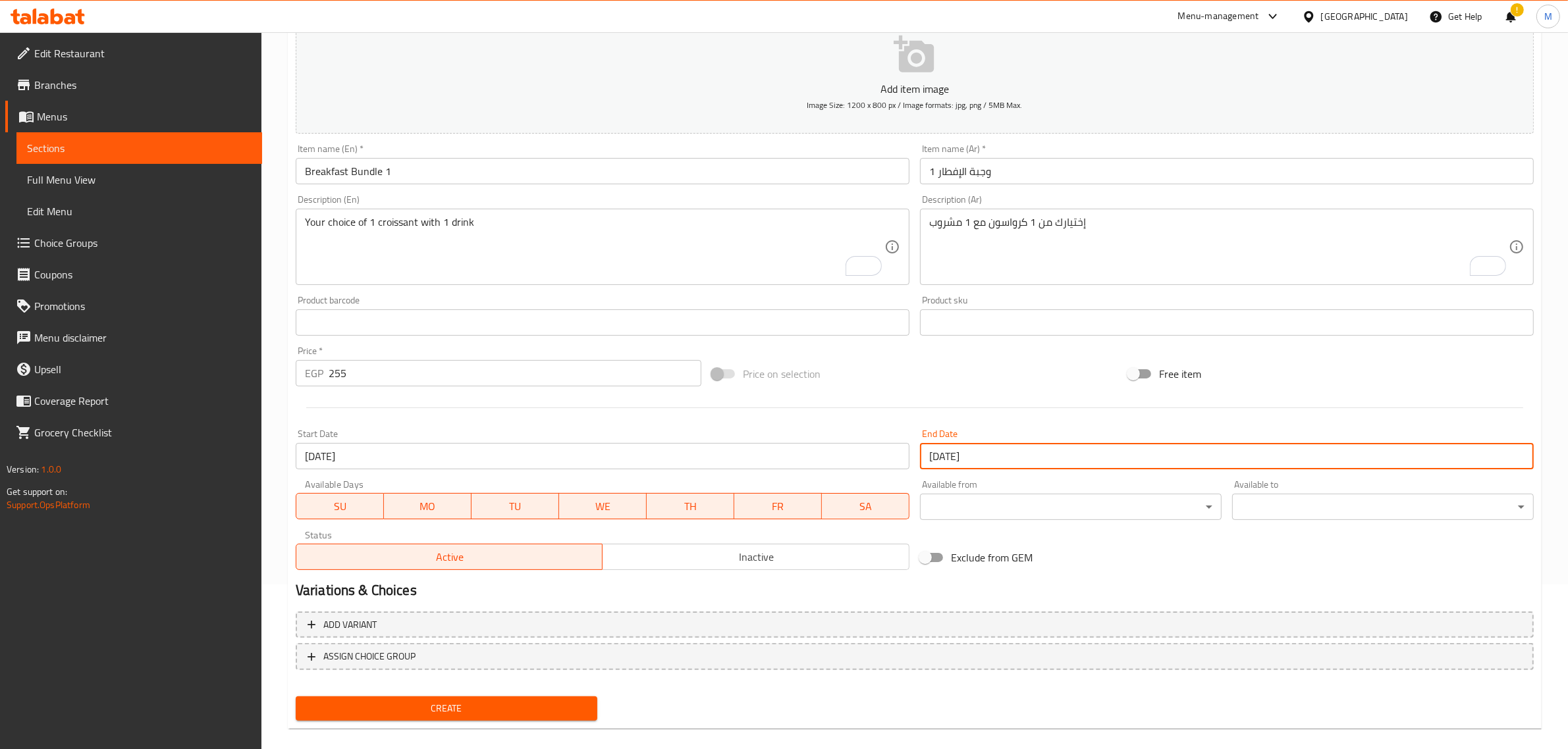
click at [988, 511] on body "​ Menu-management Egypt Get Help ! M Edit Restaurant Branches Menus Sections Fu…" at bounding box center [784, 226] width 1568 height 717
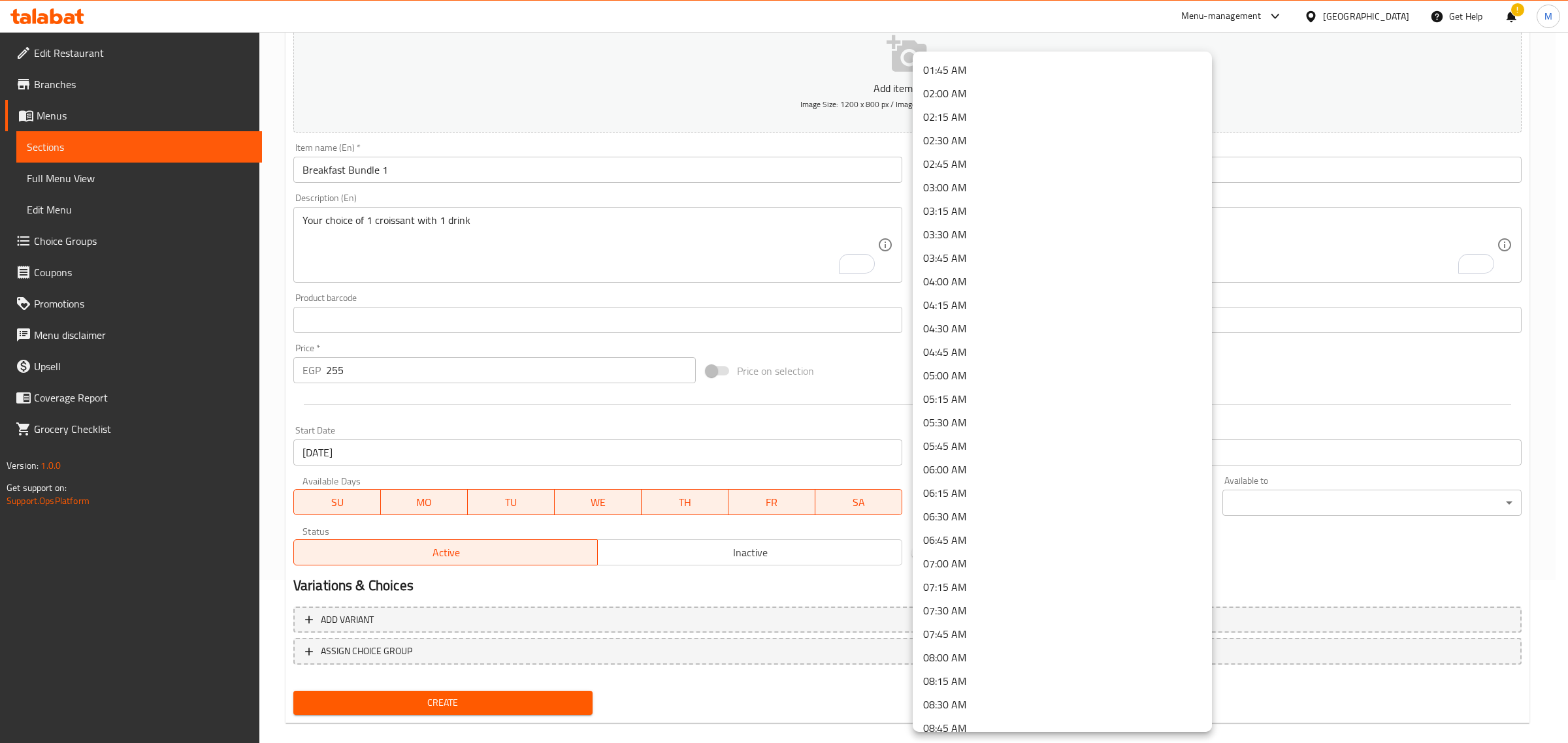
click at [963, 568] on li "07:00 AM" at bounding box center [1063, 563] width 300 height 23
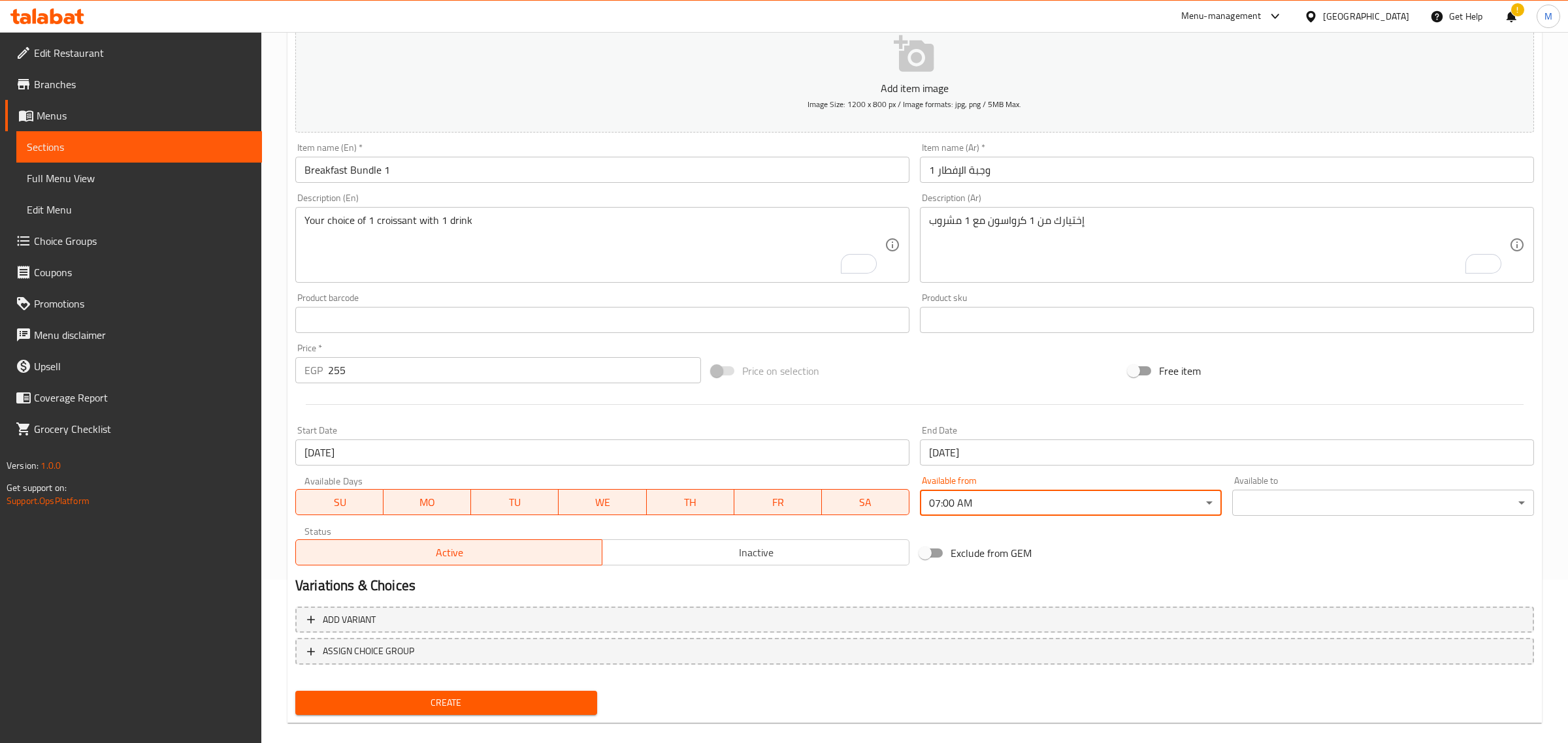
click at [1253, 503] on body "​ Menu-management Egypt Get Help ! M Edit Restaurant Branches Menus Sections Fu…" at bounding box center [784, 224] width 1568 height 711
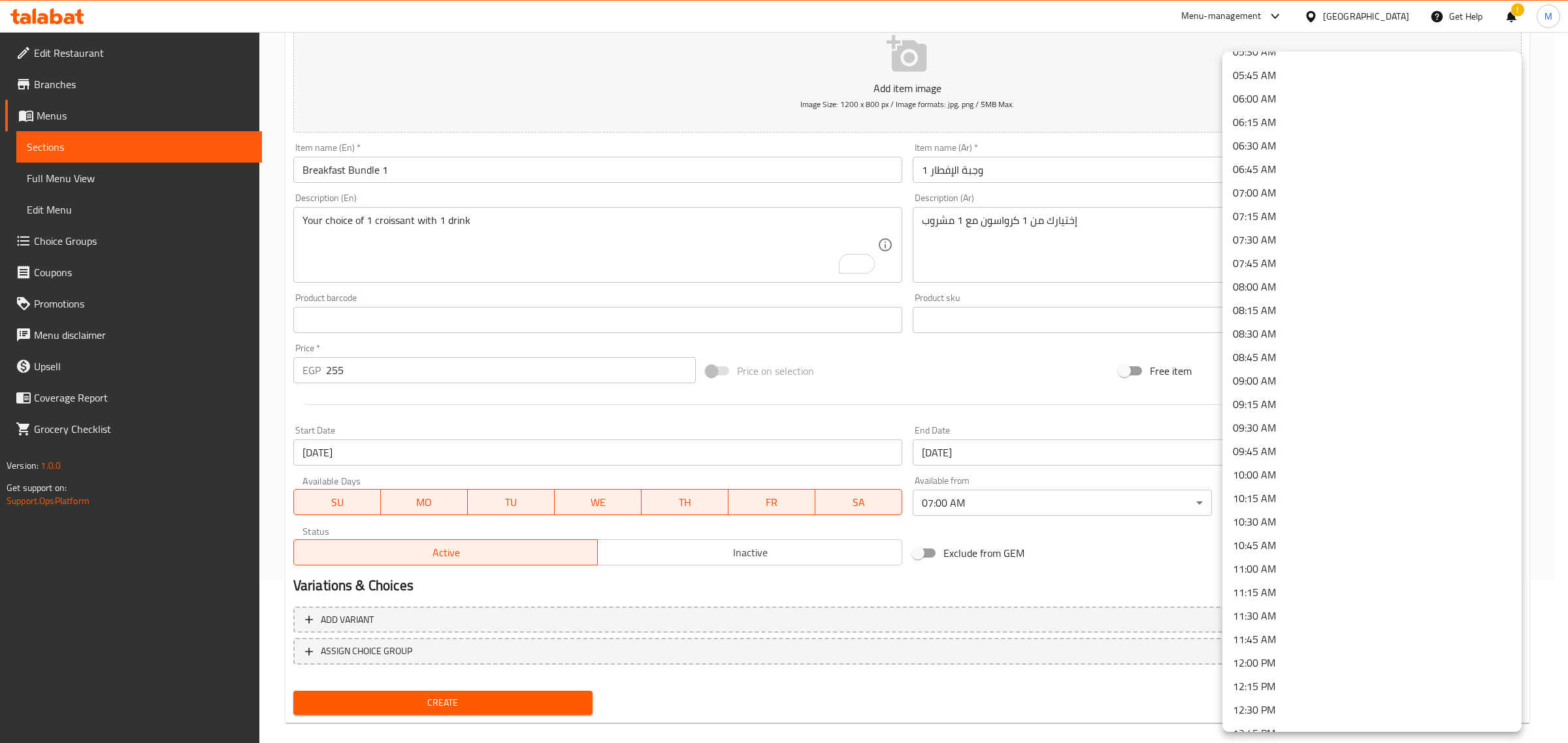
scroll to position [571, 0]
click at [1271, 526] on li "11:00 AM" at bounding box center [1372, 532] width 300 height 23
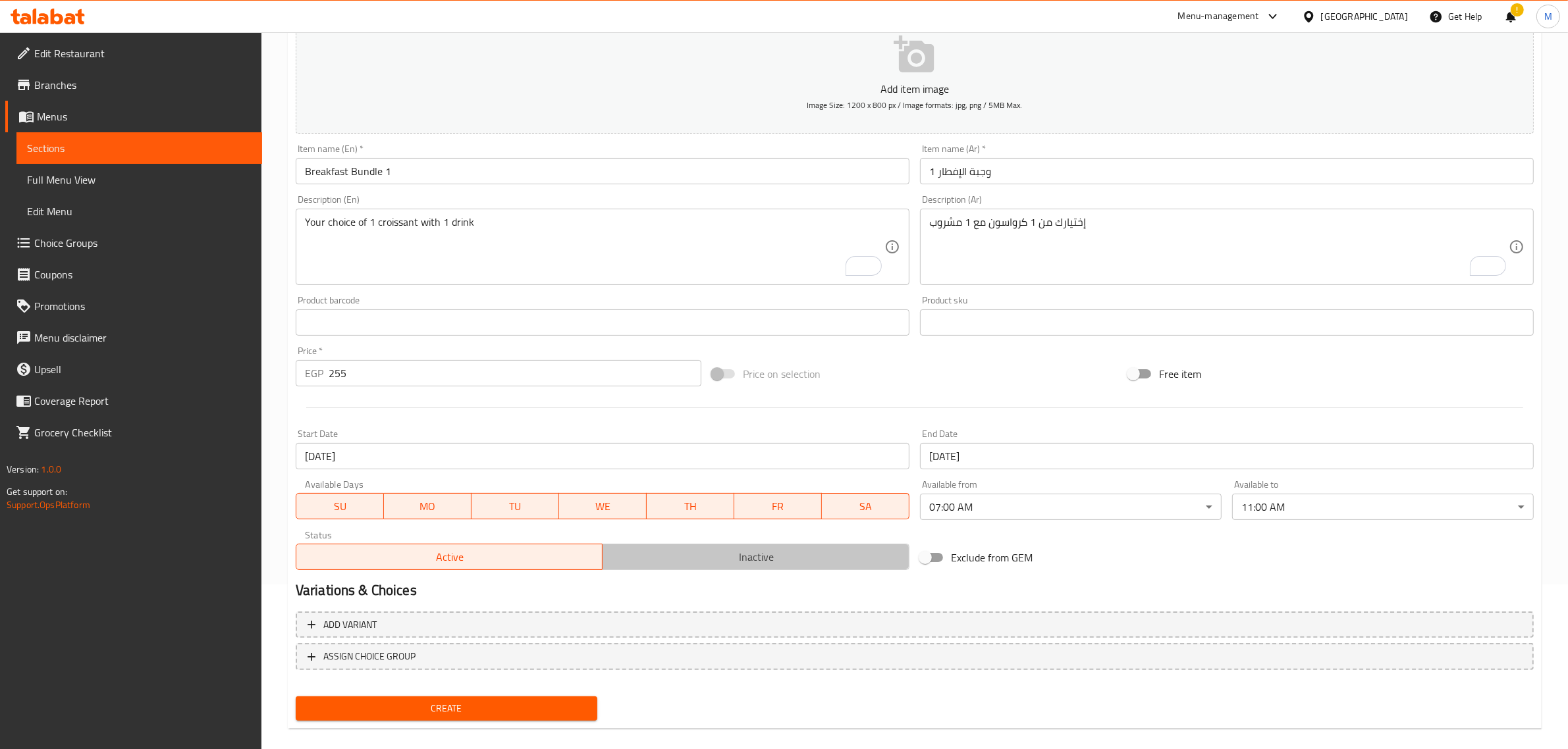
click at [705, 558] on span "Inactive" at bounding box center [756, 557] width 296 height 19
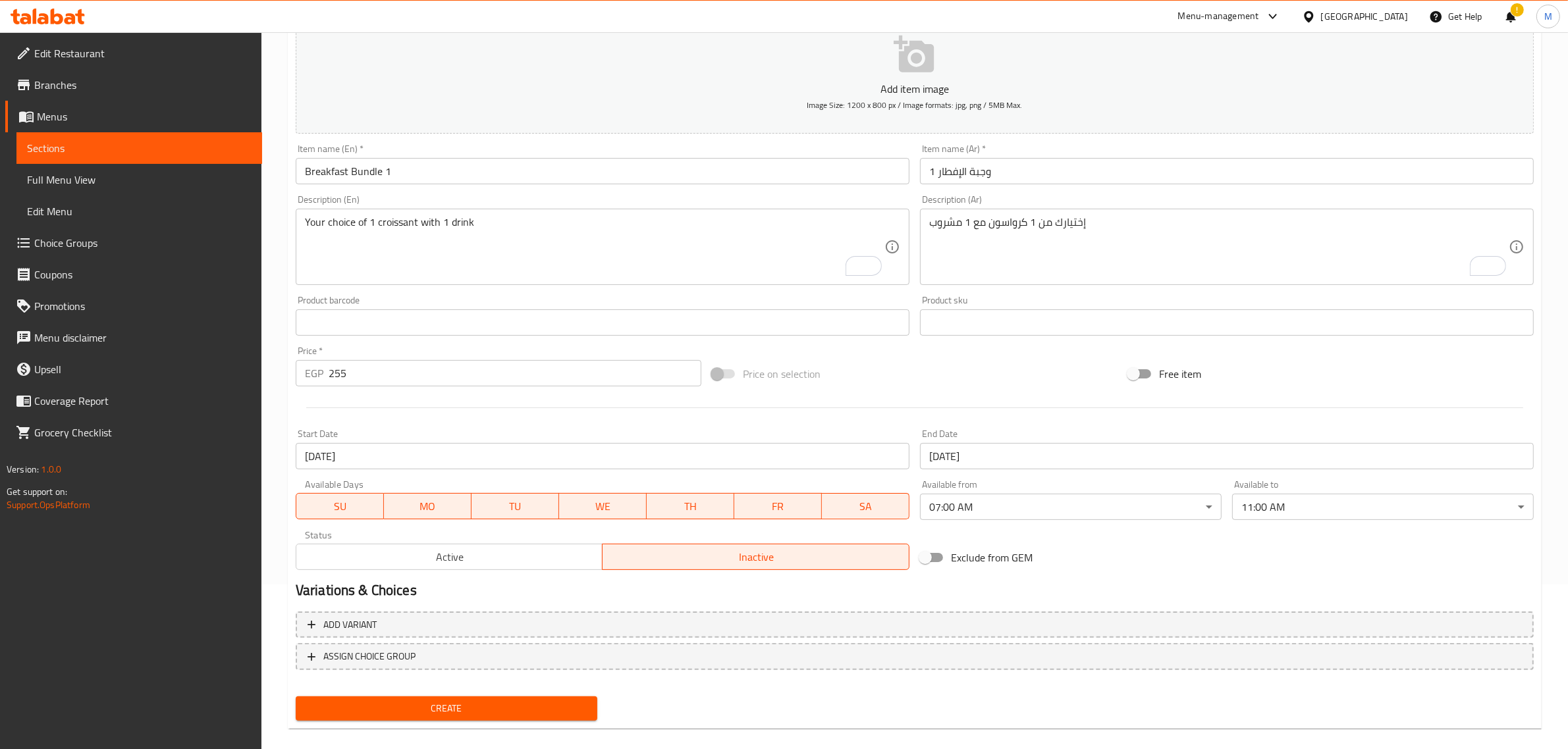
click at [488, 707] on span "Create" at bounding box center [446, 708] width 280 height 16
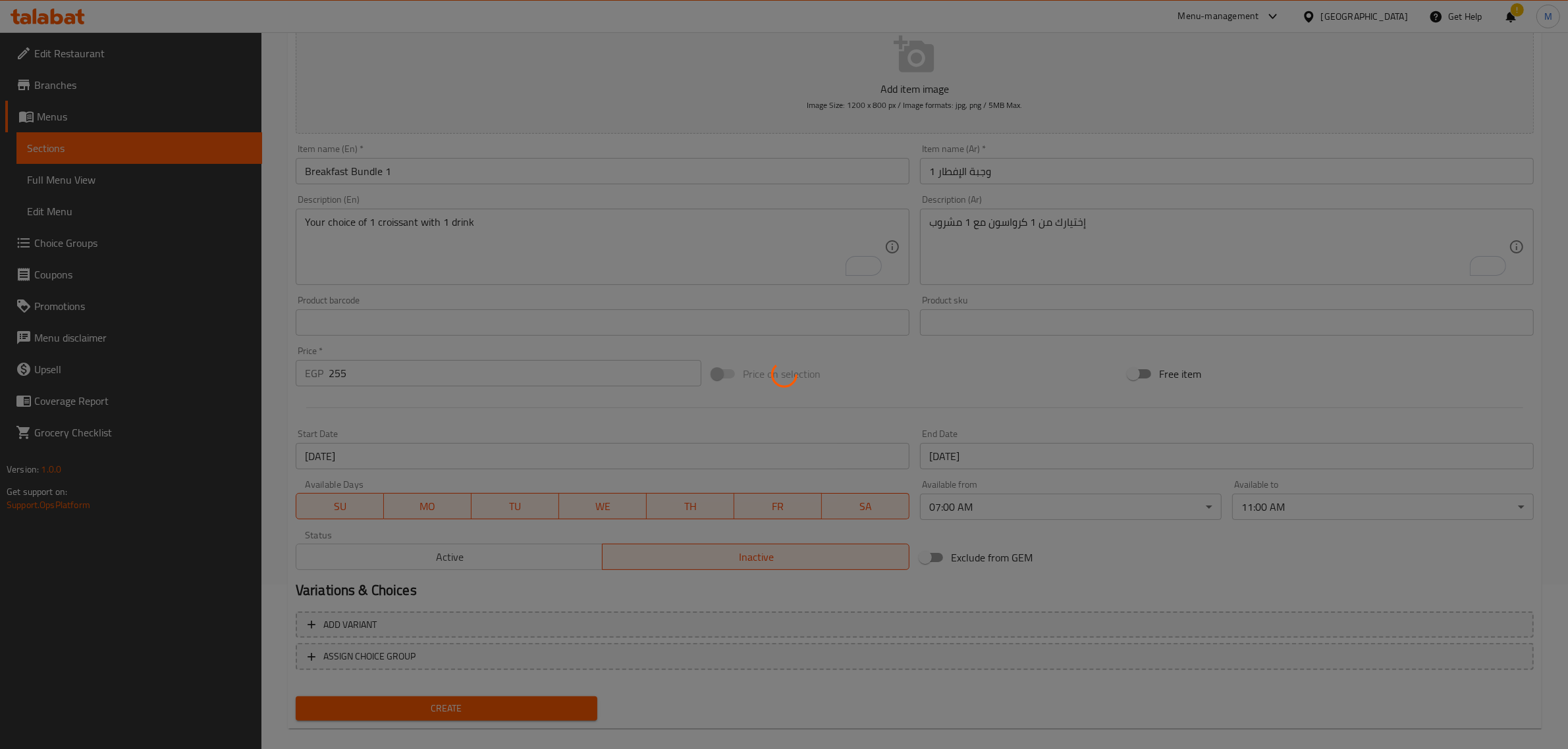
type input "0"
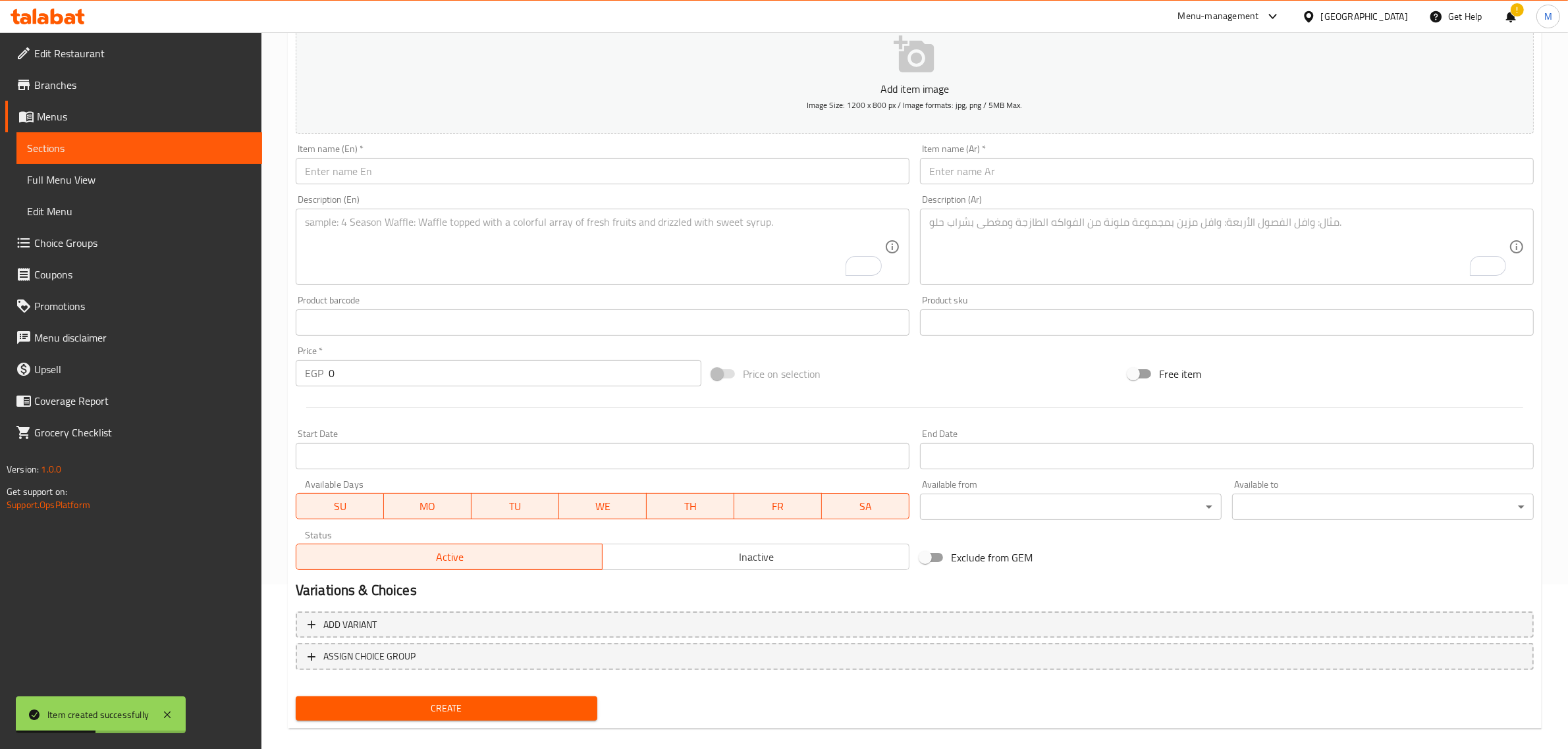
click at [458, 177] on input "text" at bounding box center [602, 171] width 614 height 26
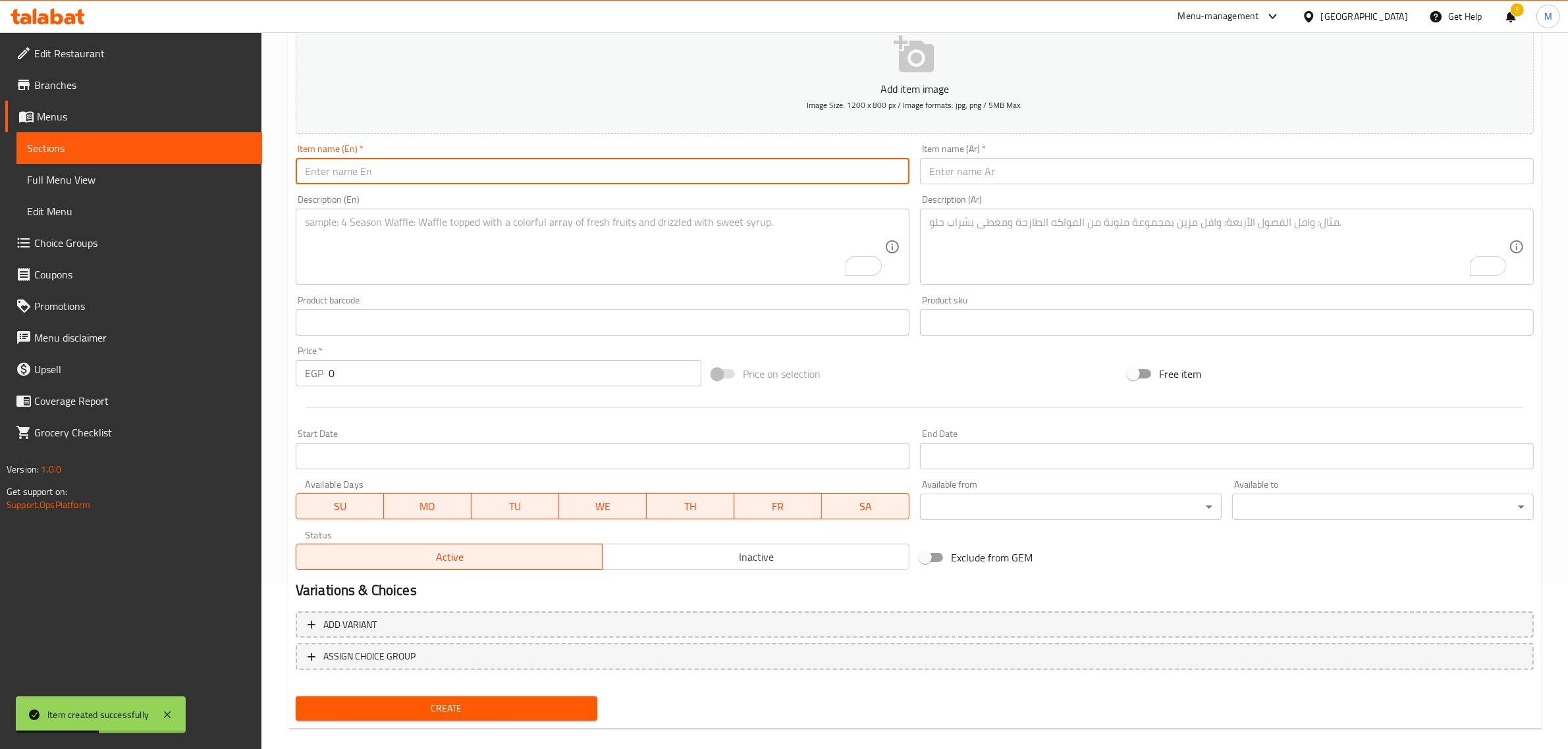
paste input "Breakfast bundle 2"
type input "Breakfast Bundle 2"
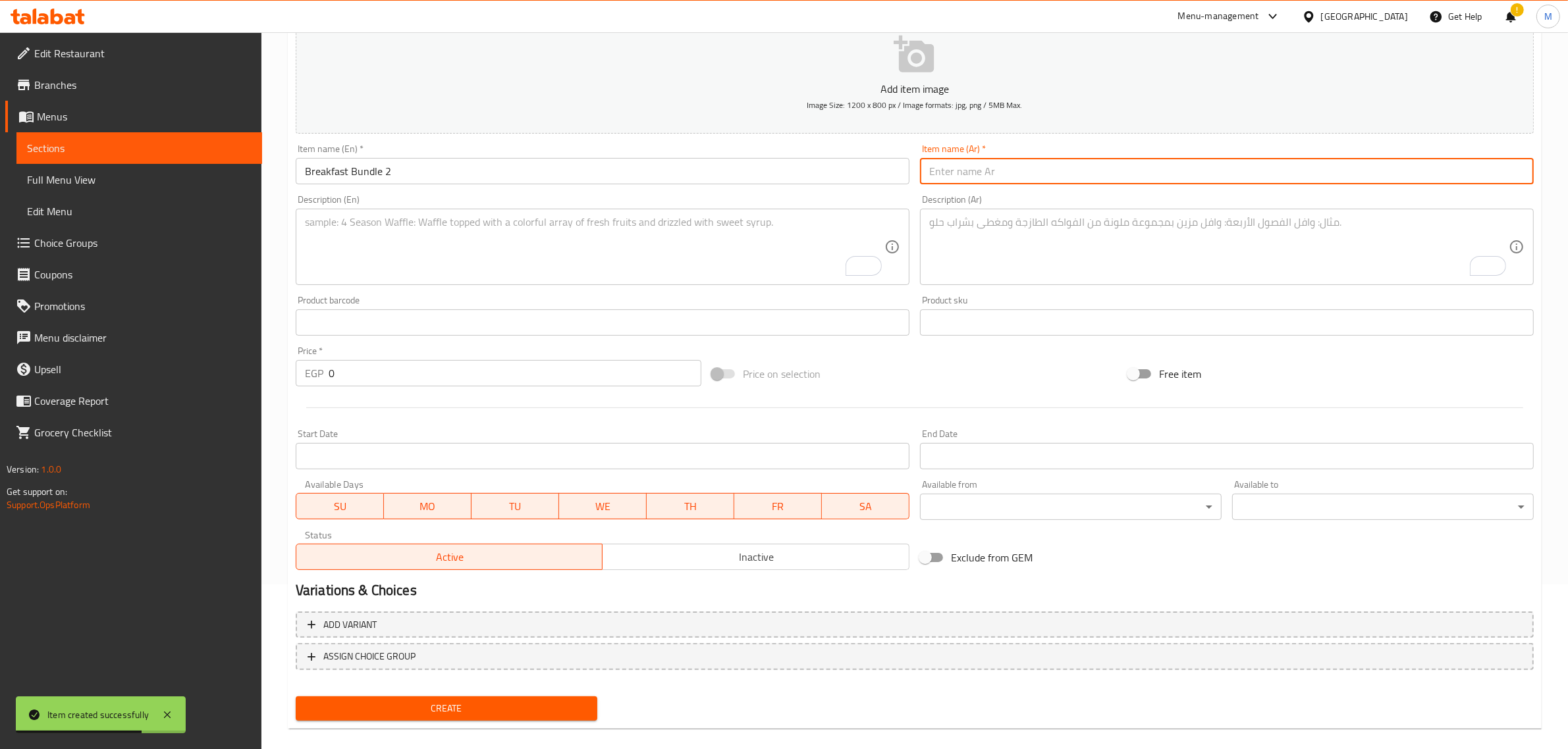
click at [964, 167] on input "text" at bounding box center [1227, 171] width 614 height 26
type input "وجبة إفطار 2"
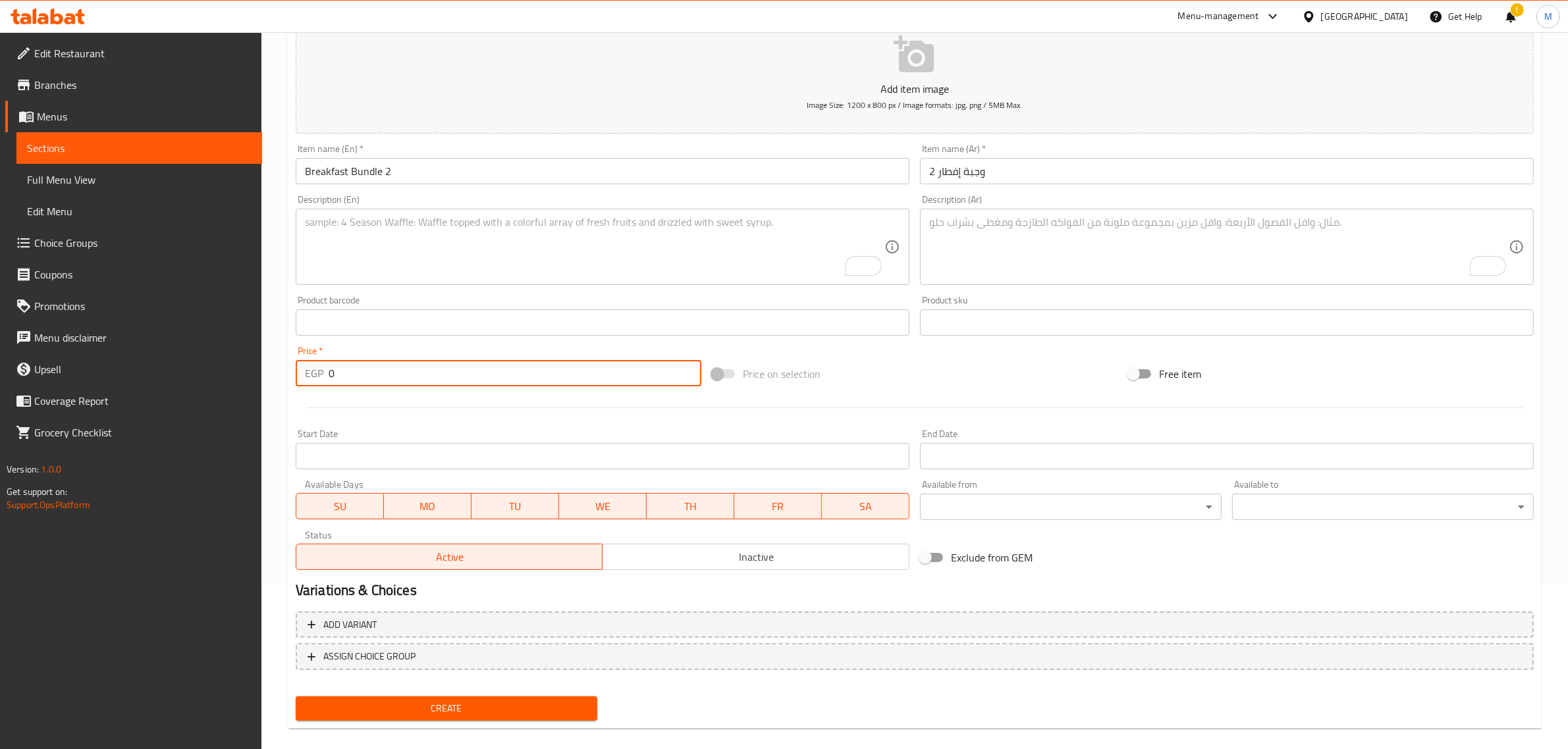
click at [469, 386] on input "0" at bounding box center [514, 373] width 373 height 26
paste input "253"
type input "253"
click at [768, 563] on span "Inactive" at bounding box center [756, 557] width 296 height 19
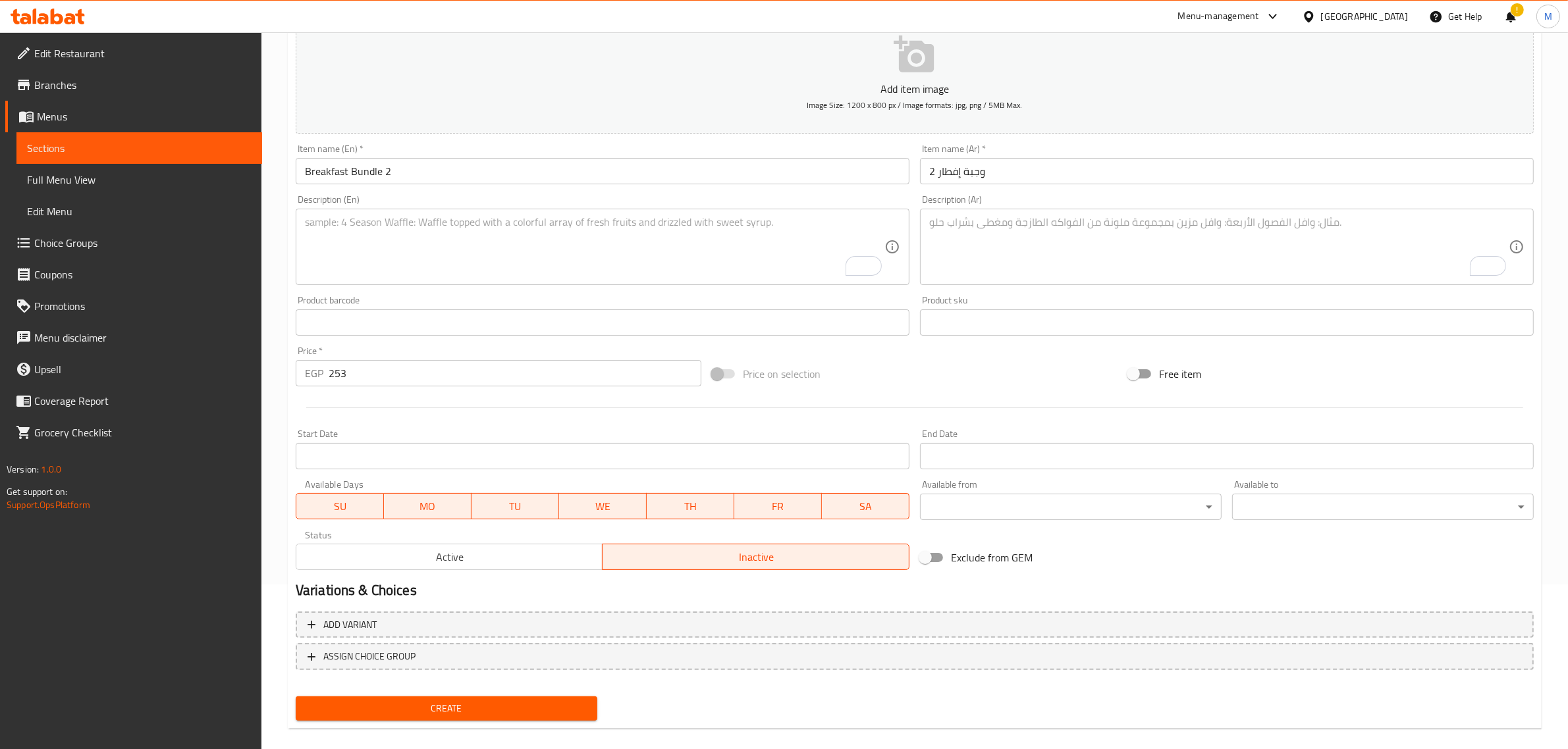
click at [738, 449] on input "Start Date" at bounding box center [602, 456] width 614 height 26
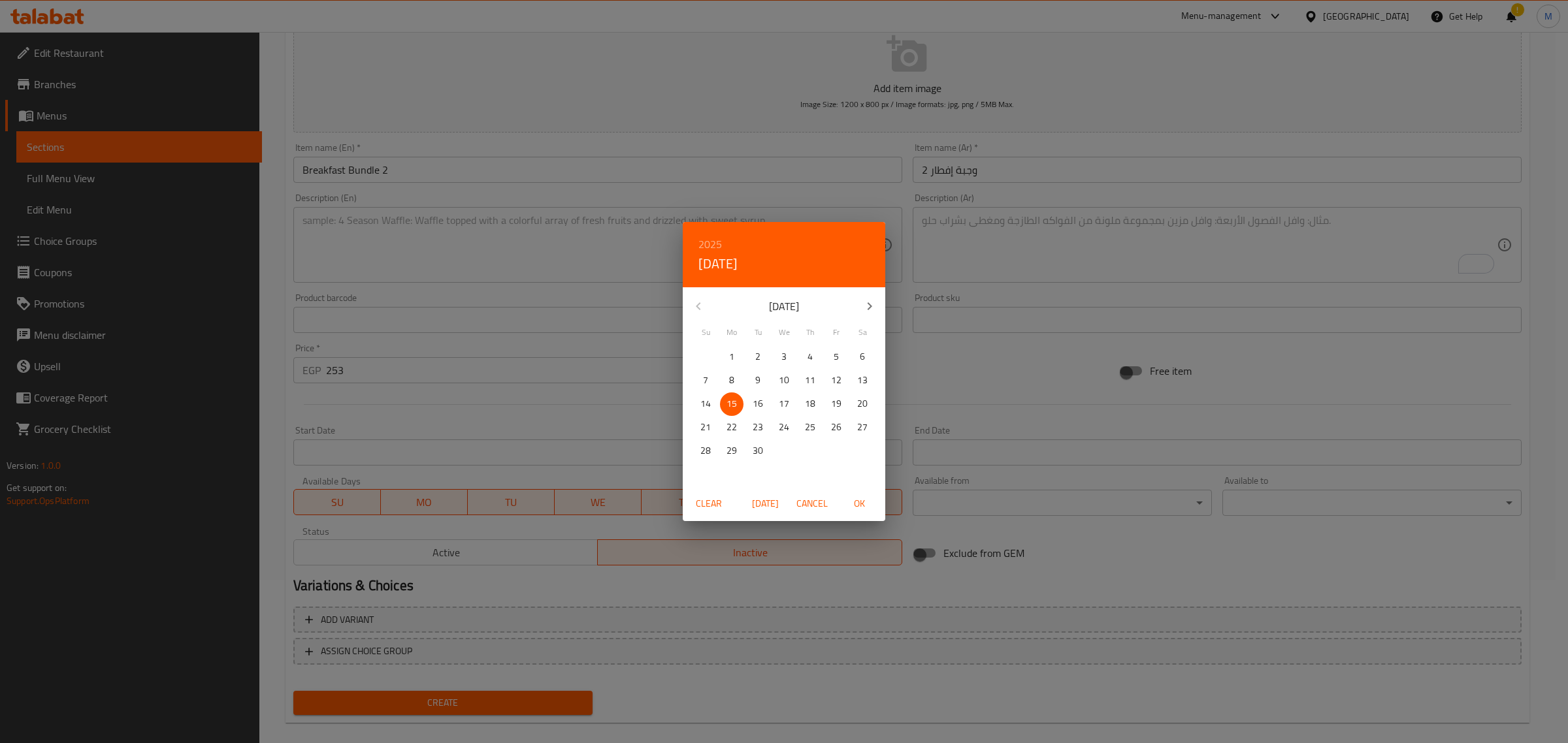
click at [777, 498] on span "Today" at bounding box center [765, 504] width 31 height 16
click at [847, 502] on span "OK" at bounding box center [859, 504] width 31 height 16
type input "[DATE]"
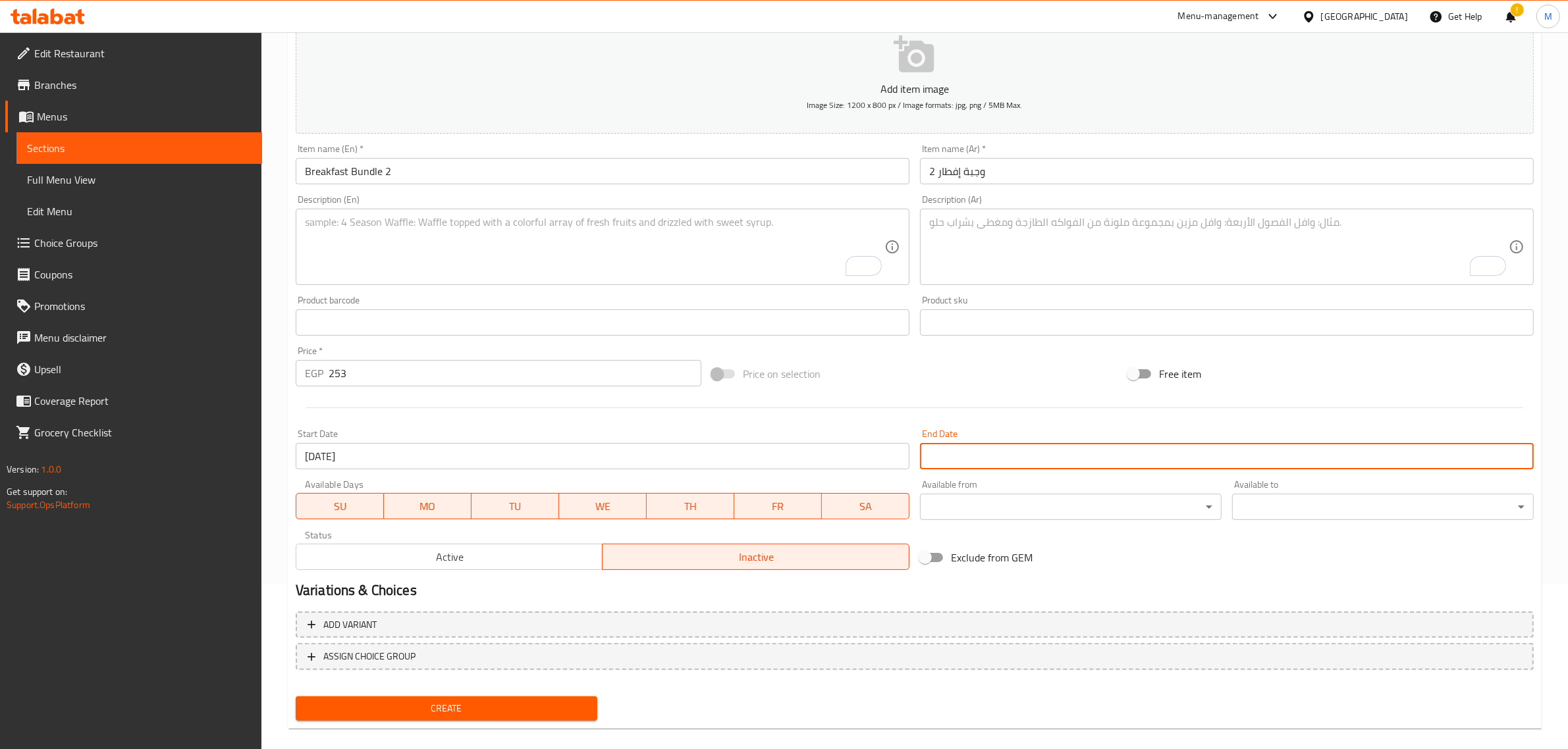
click at [972, 458] on input "Start Date" at bounding box center [1227, 456] width 614 height 26
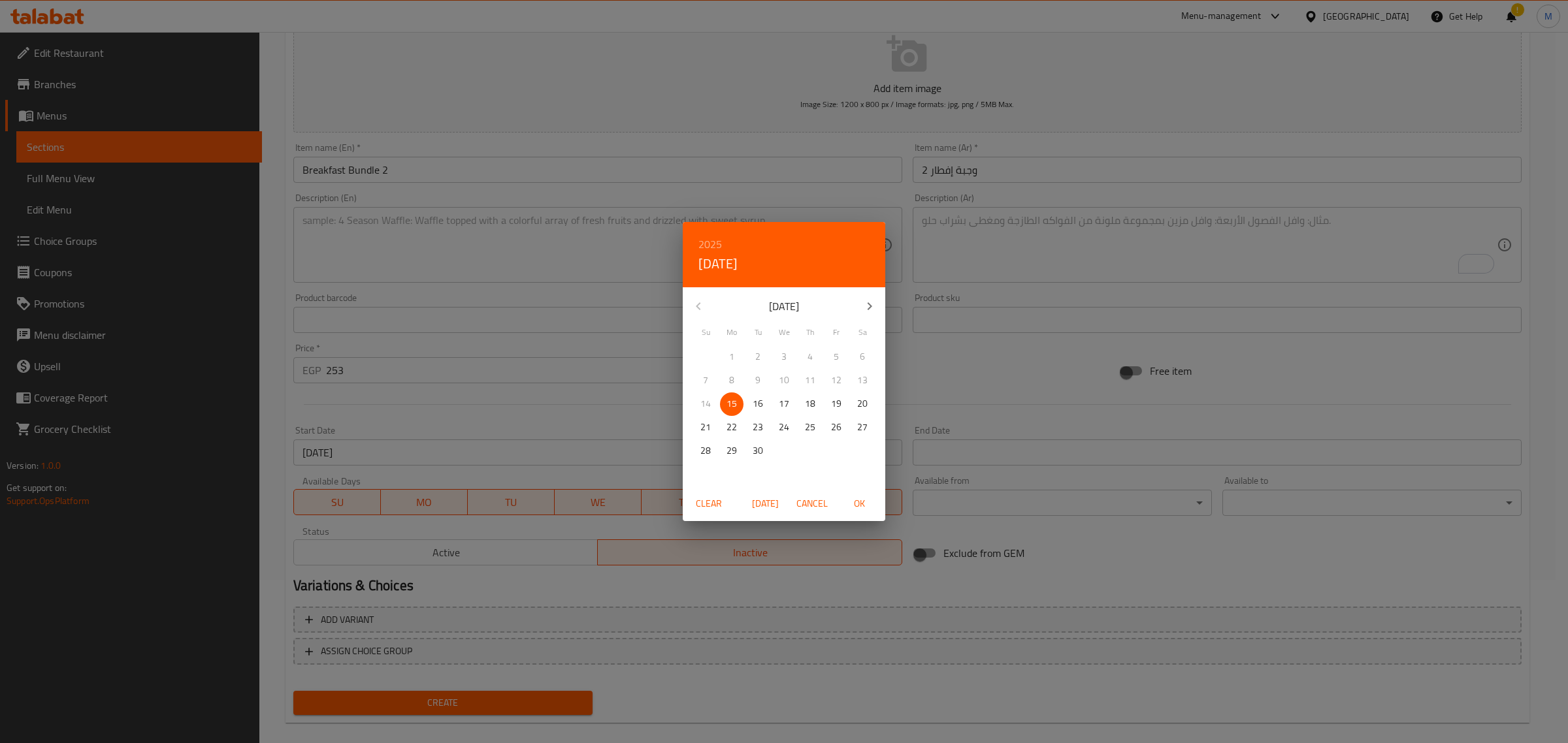
click at [867, 312] on icon "button" at bounding box center [870, 307] width 16 height 16
click at [775, 387] on span "10" at bounding box center [784, 380] width 23 height 16
click at [865, 497] on span "OK" at bounding box center [859, 504] width 31 height 16
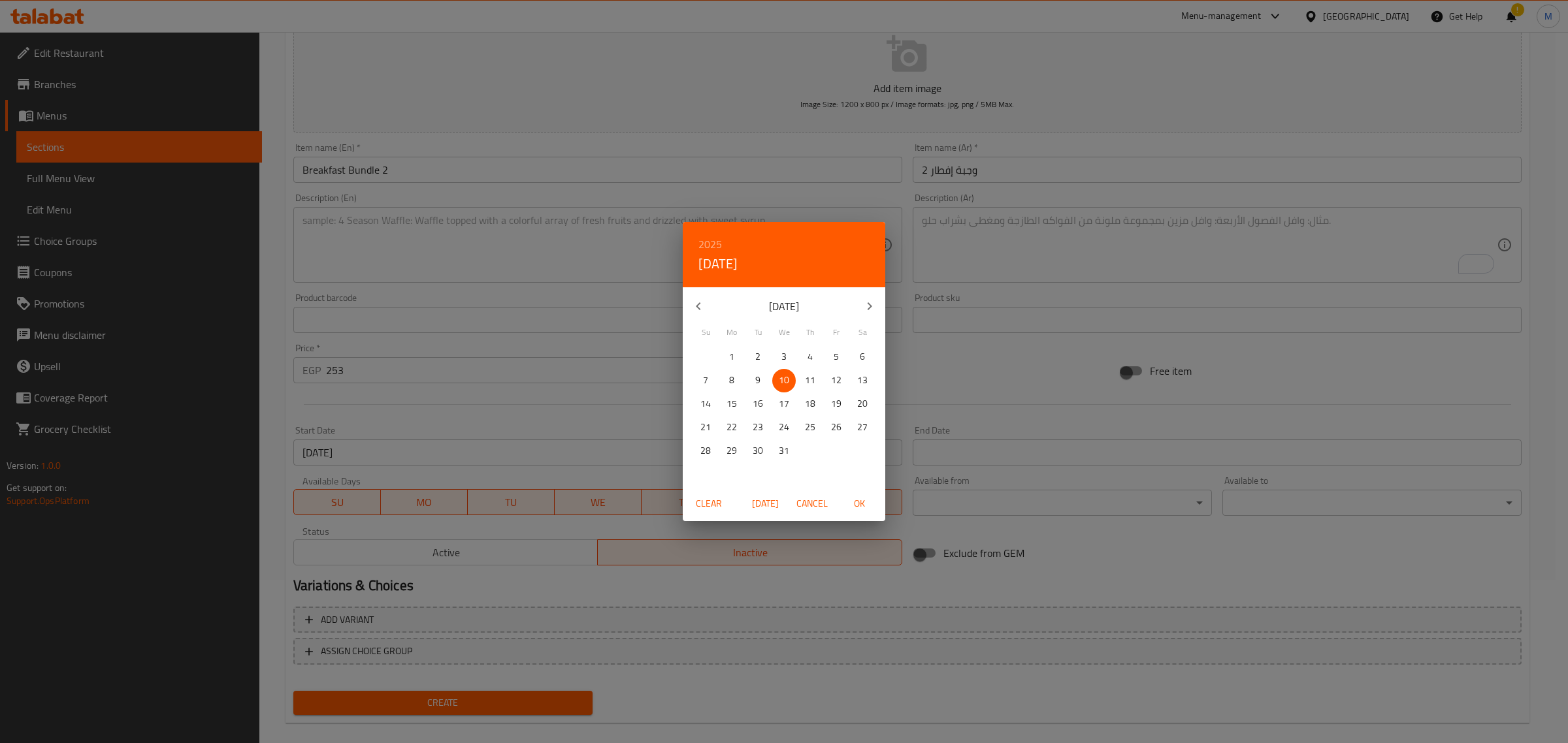
type input "[DATE]"
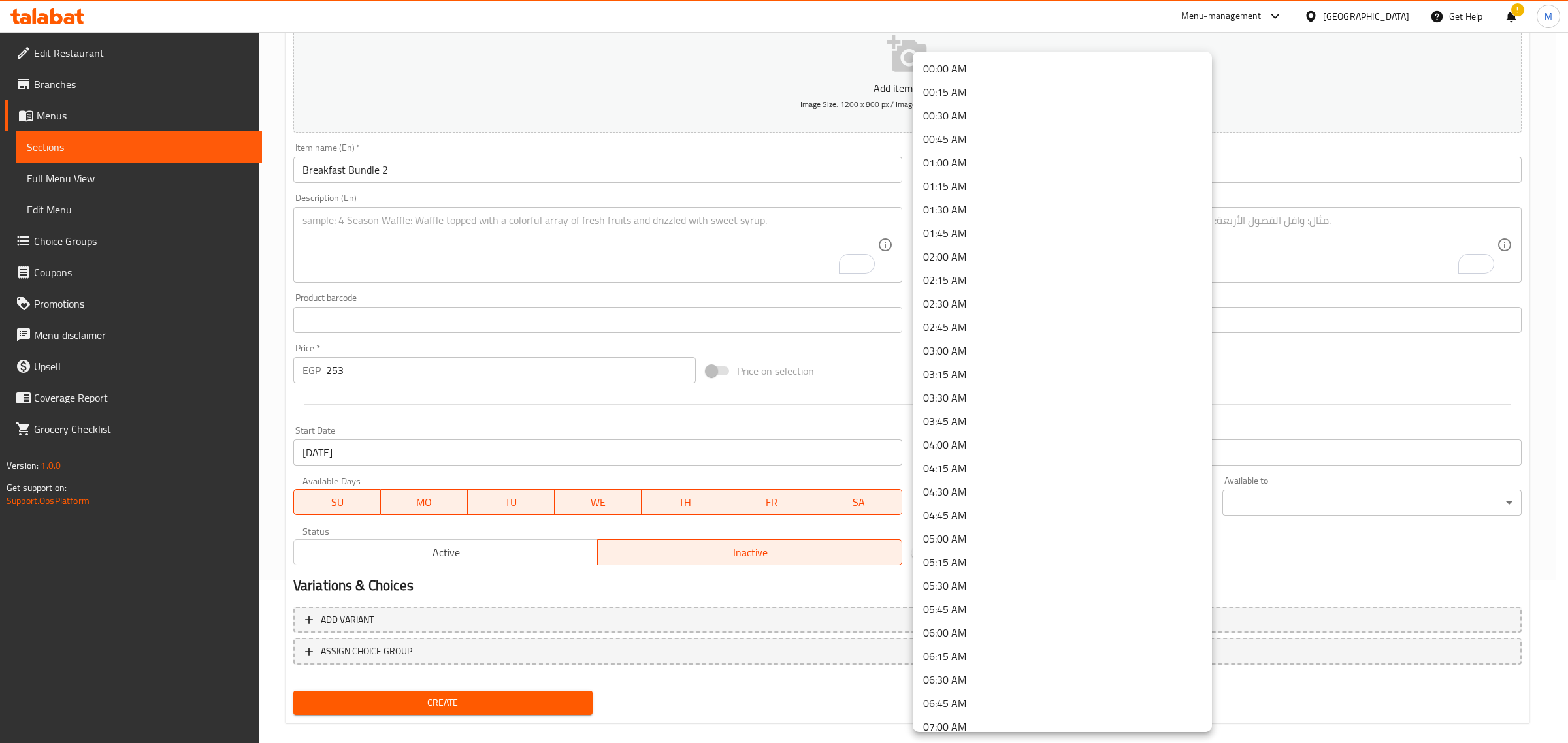
click at [977, 497] on body "​ Menu-management Egypt Get Help ! M Edit Restaurant Branches Menus Sections Fu…" at bounding box center [784, 224] width 1568 height 711
click at [975, 556] on li "07:00 AM" at bounding box center [1063, 563] width 300 height 23
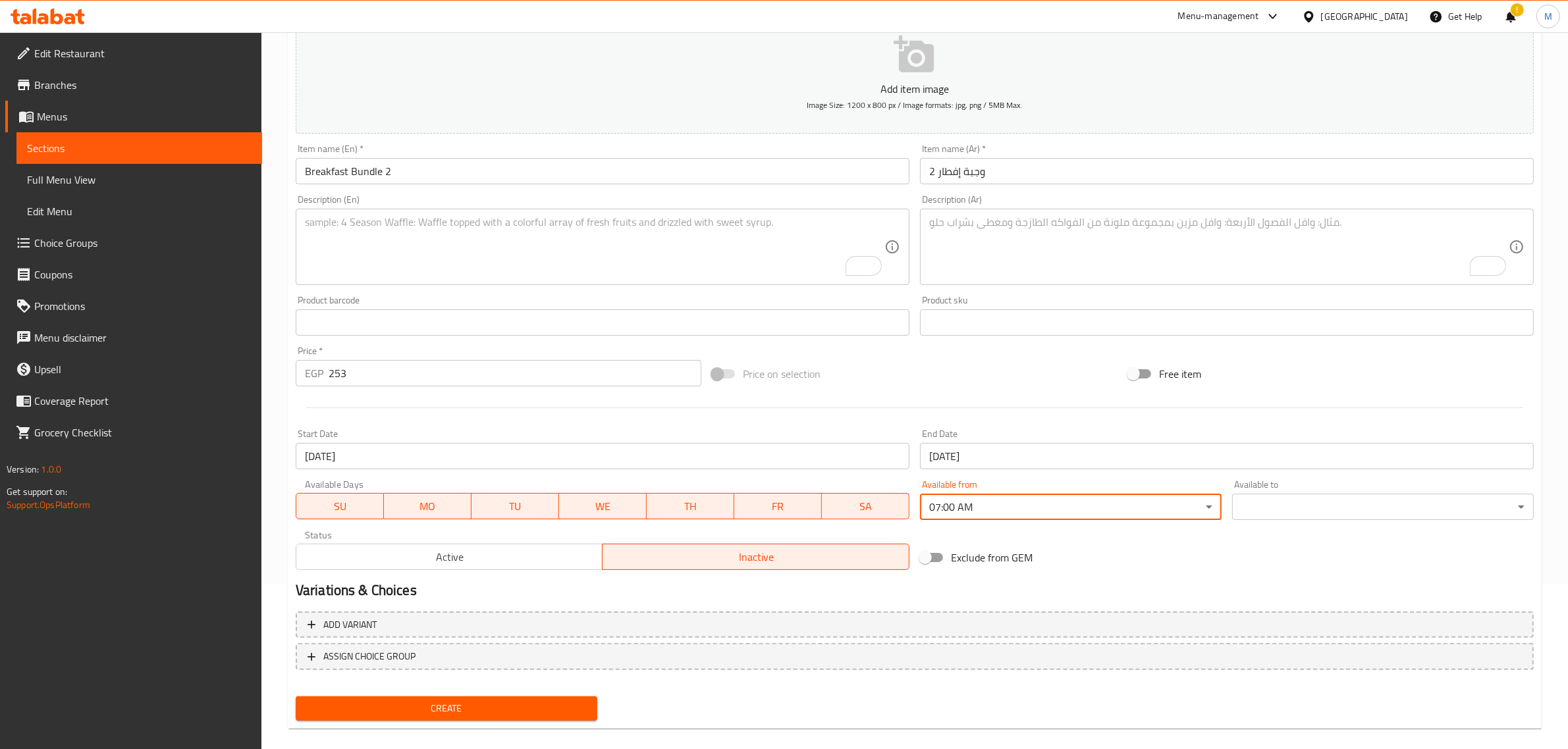
click at [1269, 506] on body "​ Menu-management Egypt Get Help ! M Edit Restaurant Branches Menus Sections Fu…" at bounding box center [784, 226] width 1568 height 717
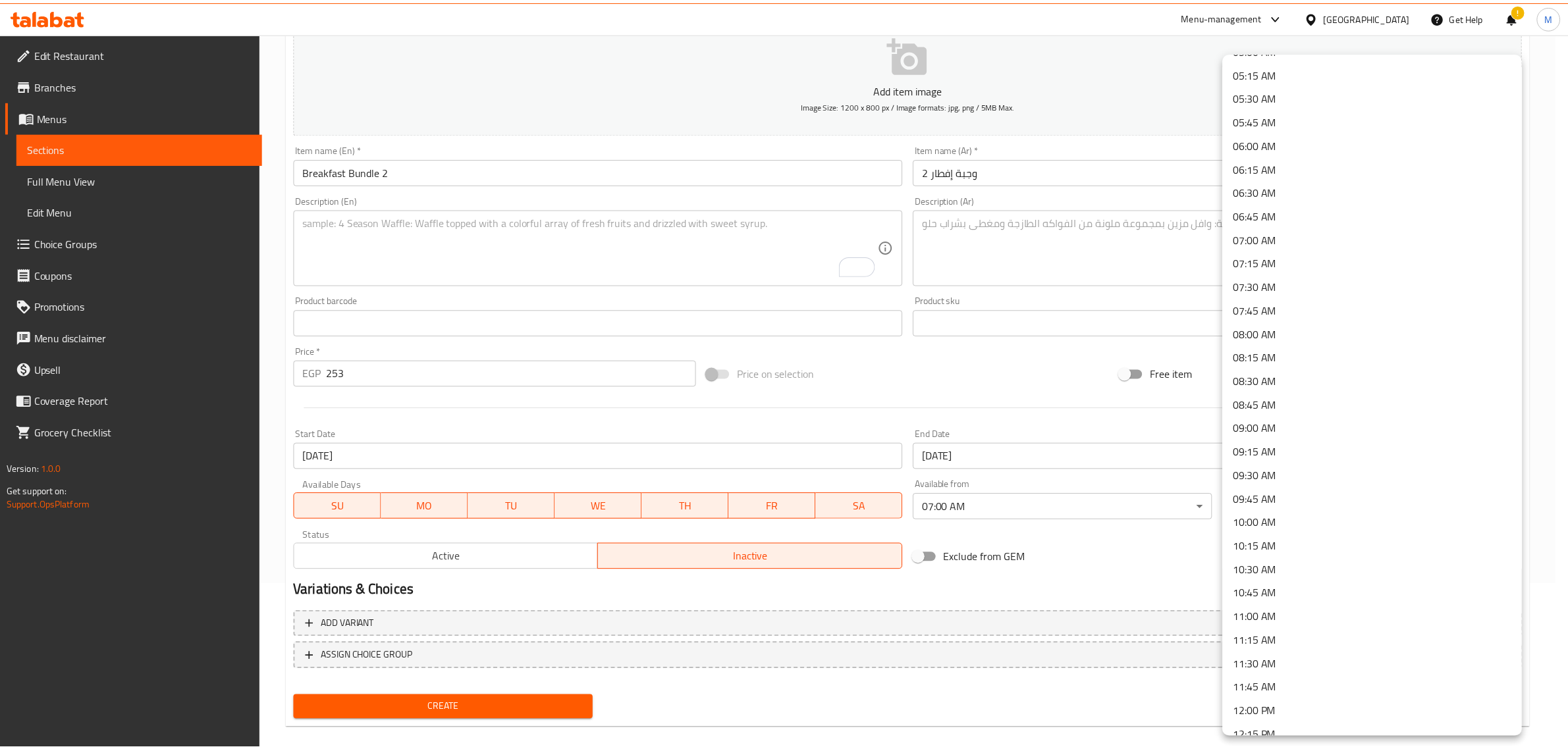
scroll to position [576, 0]
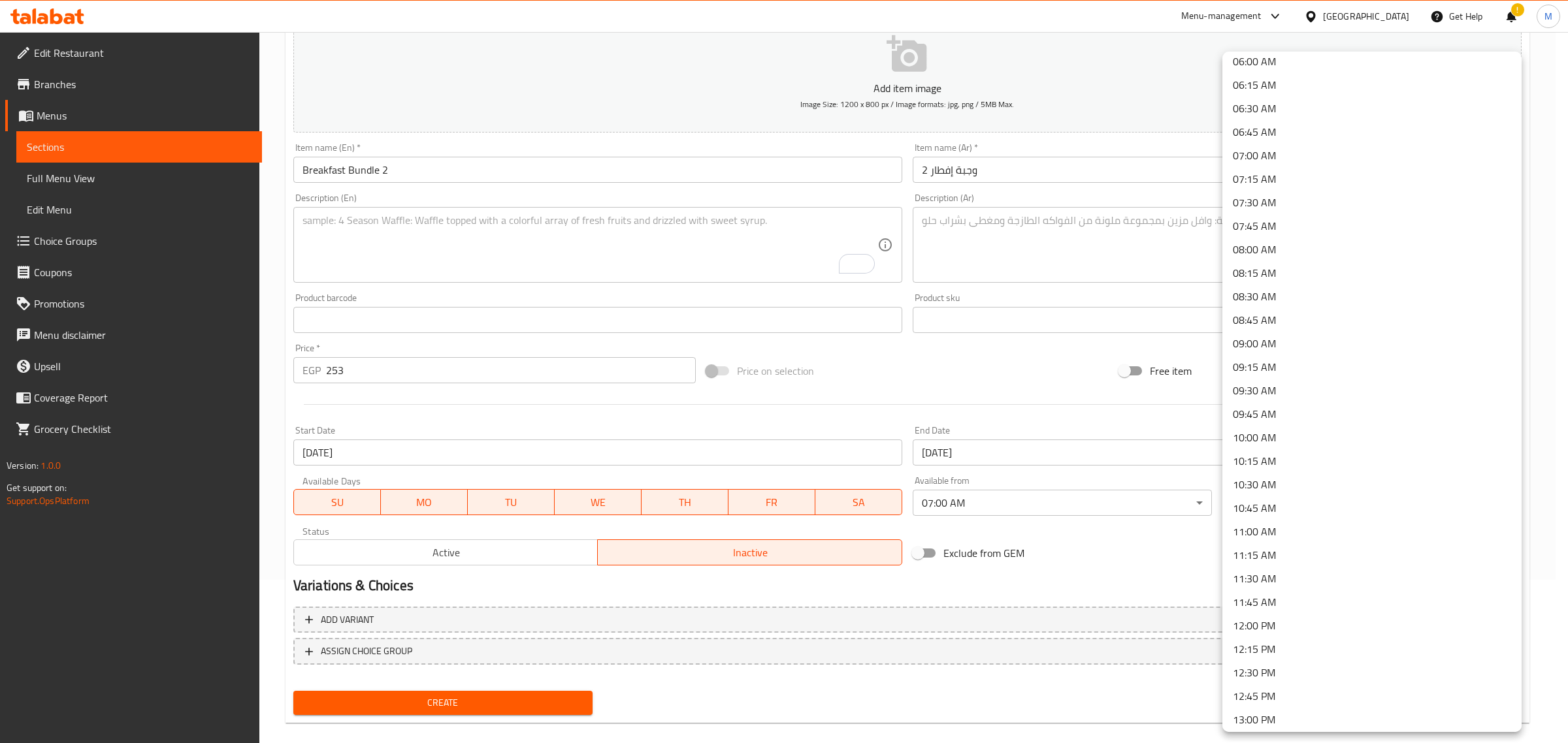
click at [1265, 523] on li "11:00 AM" at bounding box center [1372, 532] width 300 height 23
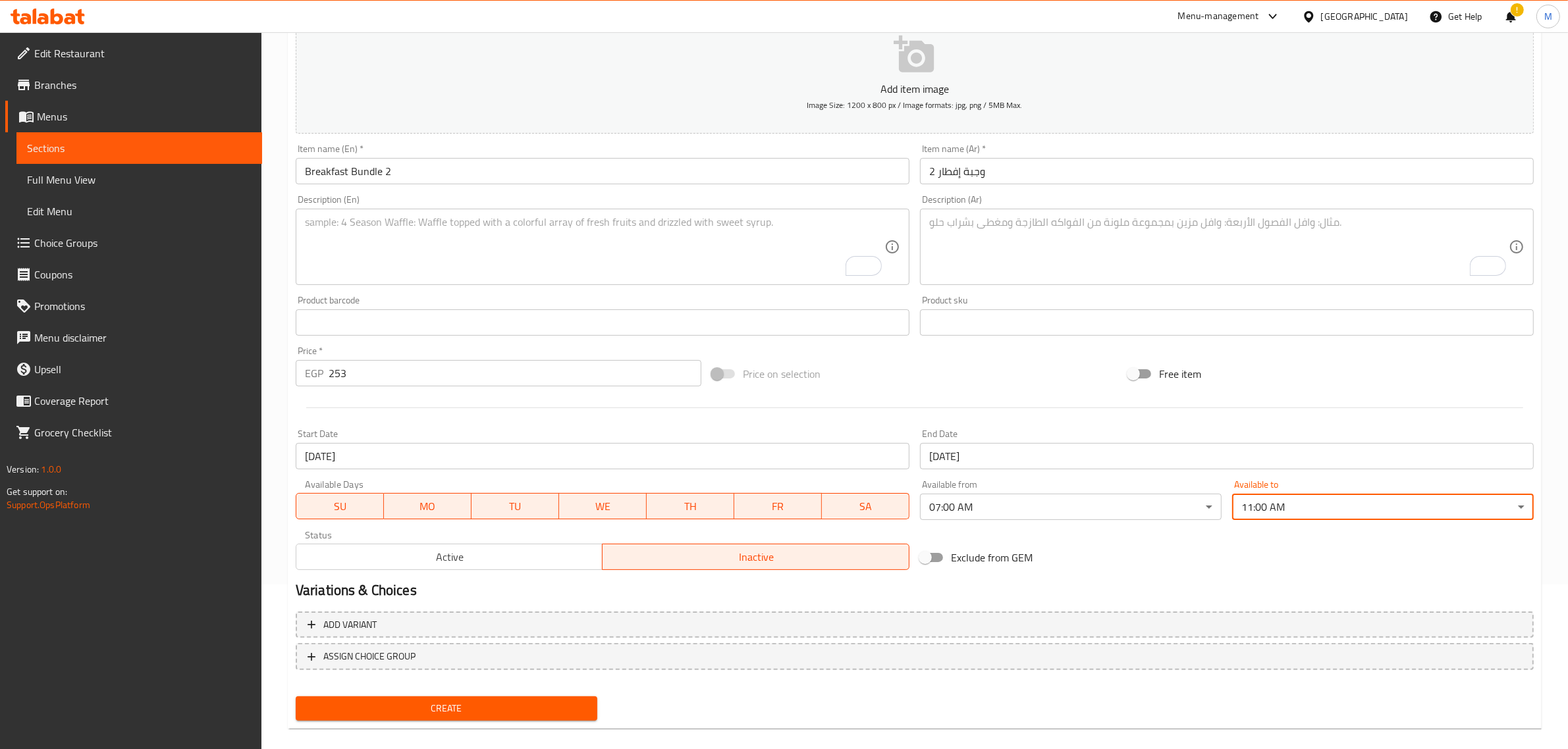
click at [1074, 243] on textarea "To enrich screen reader interactions, please activate Accessibility in Grammarl…" at bounding box center [1219, 247] width 579 height 62
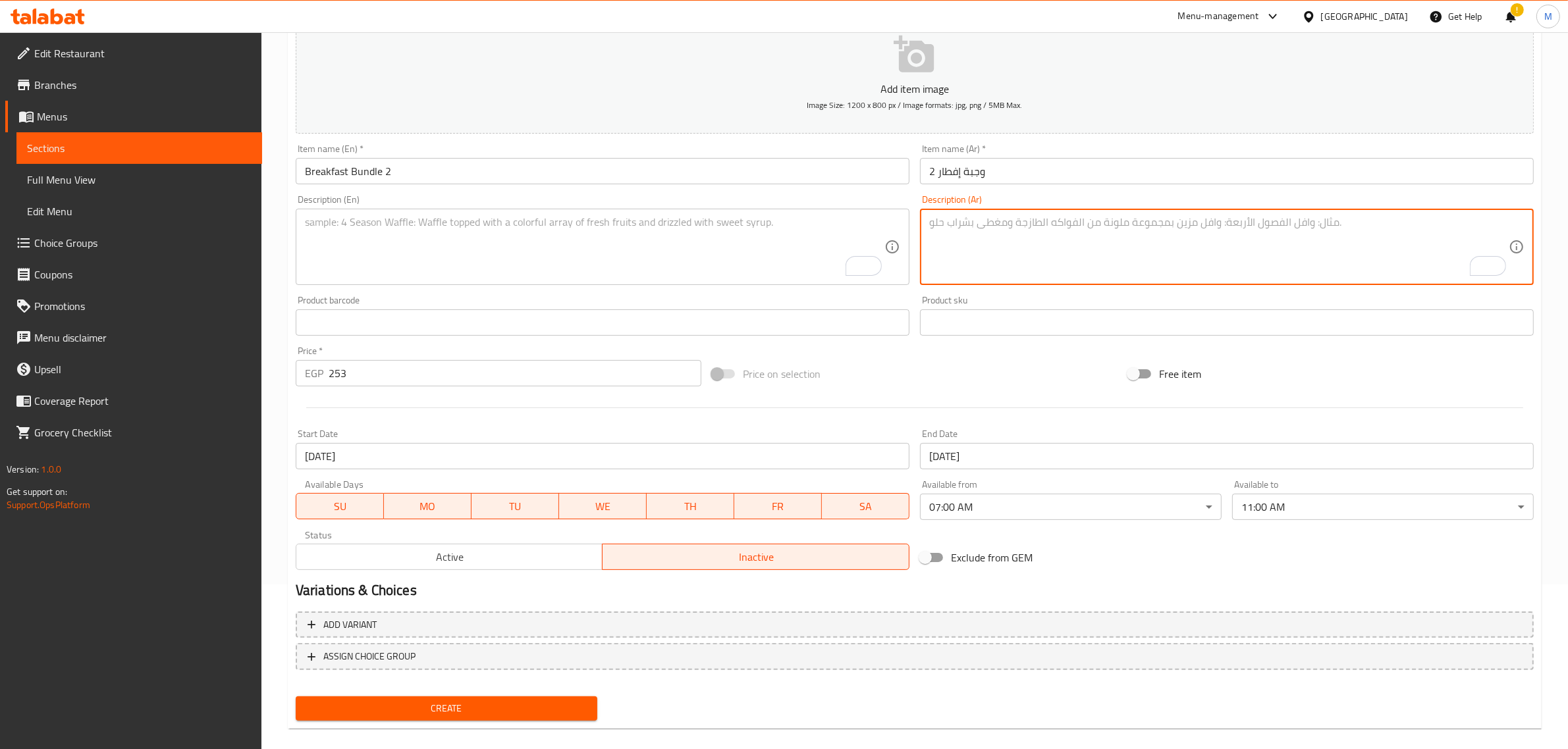
paste textarea "إختيارك من 1 كرواسون مع 1 مشروب"
type textarea "إختيارك من 1 كرواسون مع 1 مشروب"
click at [584, 238] on textarea "To enrich screen reader interactions, please activate Accessibility in Grammarl…" at bounding box center [594, 247] width 579 height 62
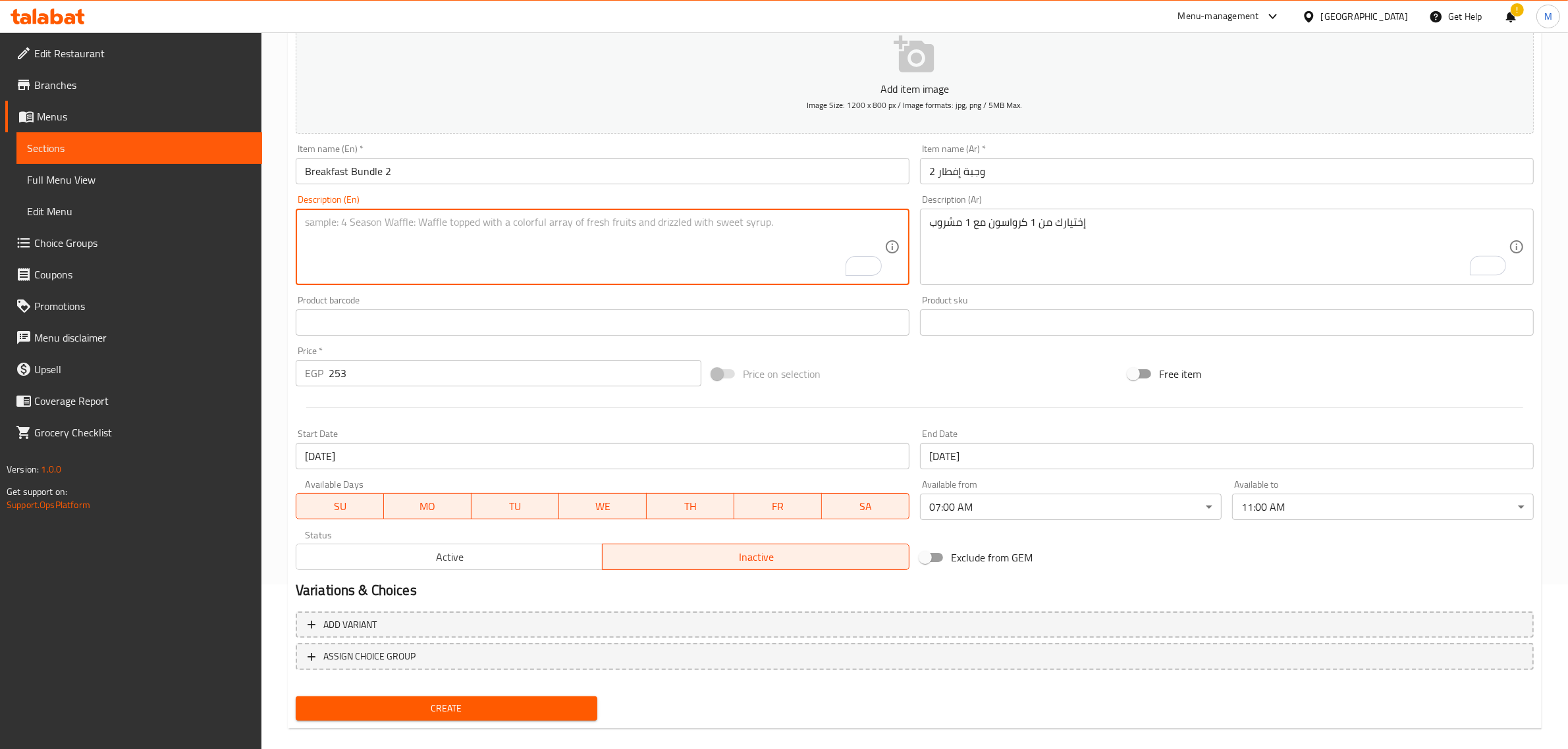
paste textarea "Your choice of 1 croissant with 1 drink"
type textarea "Your choice of 1 croissant with 1 drink"
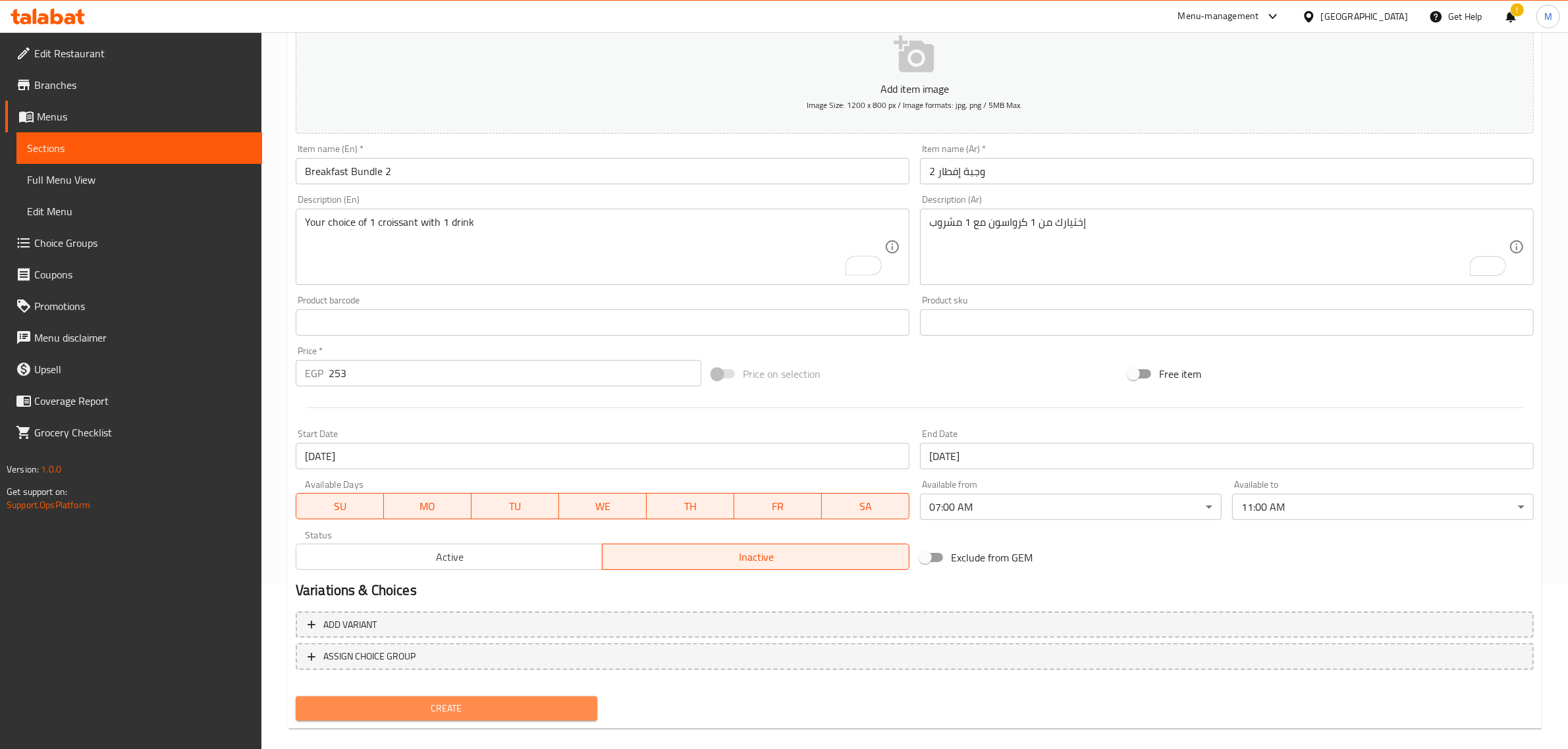
click at [550, 706] on span "Create" at bounding box center [446, 708] width 280 height 16
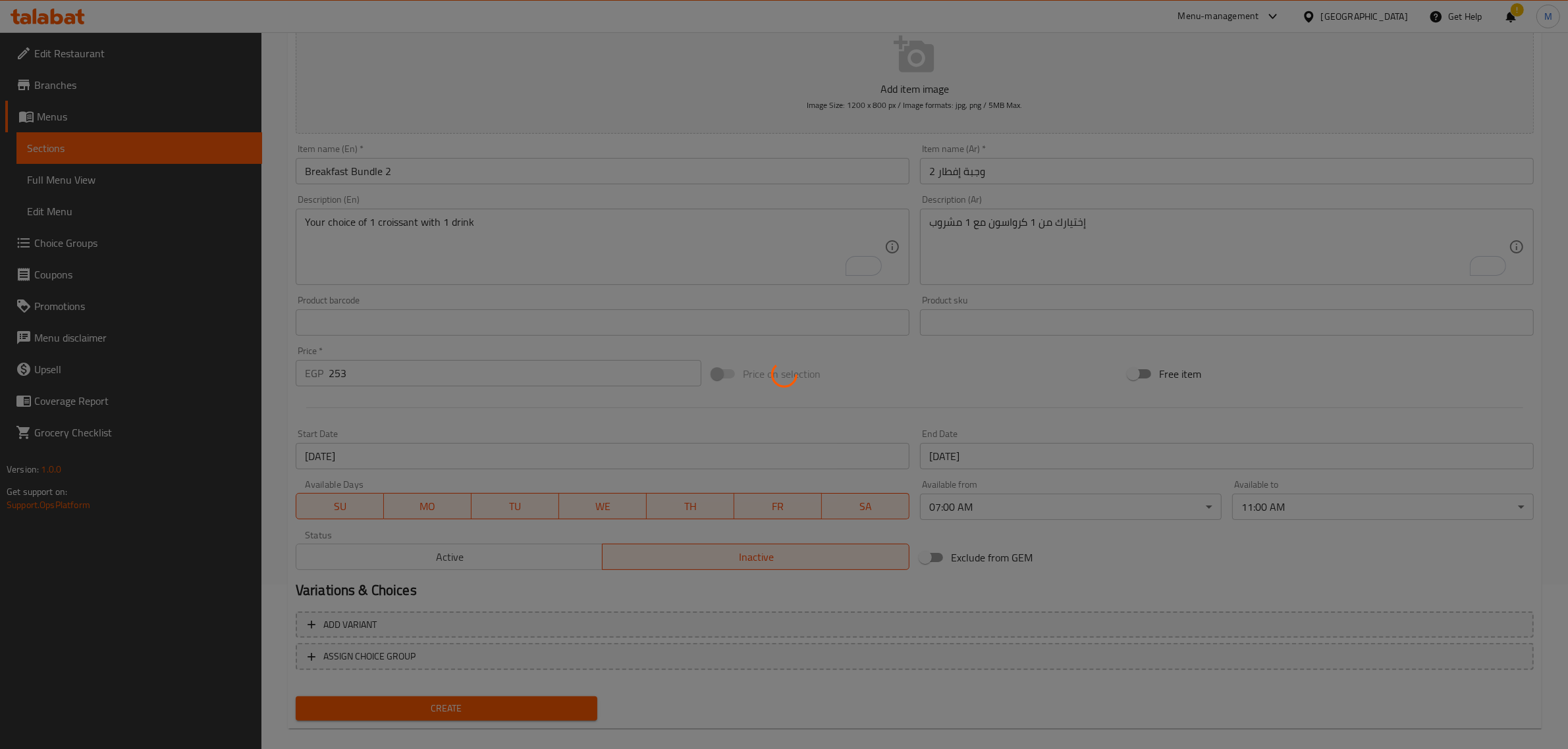
type input "0"
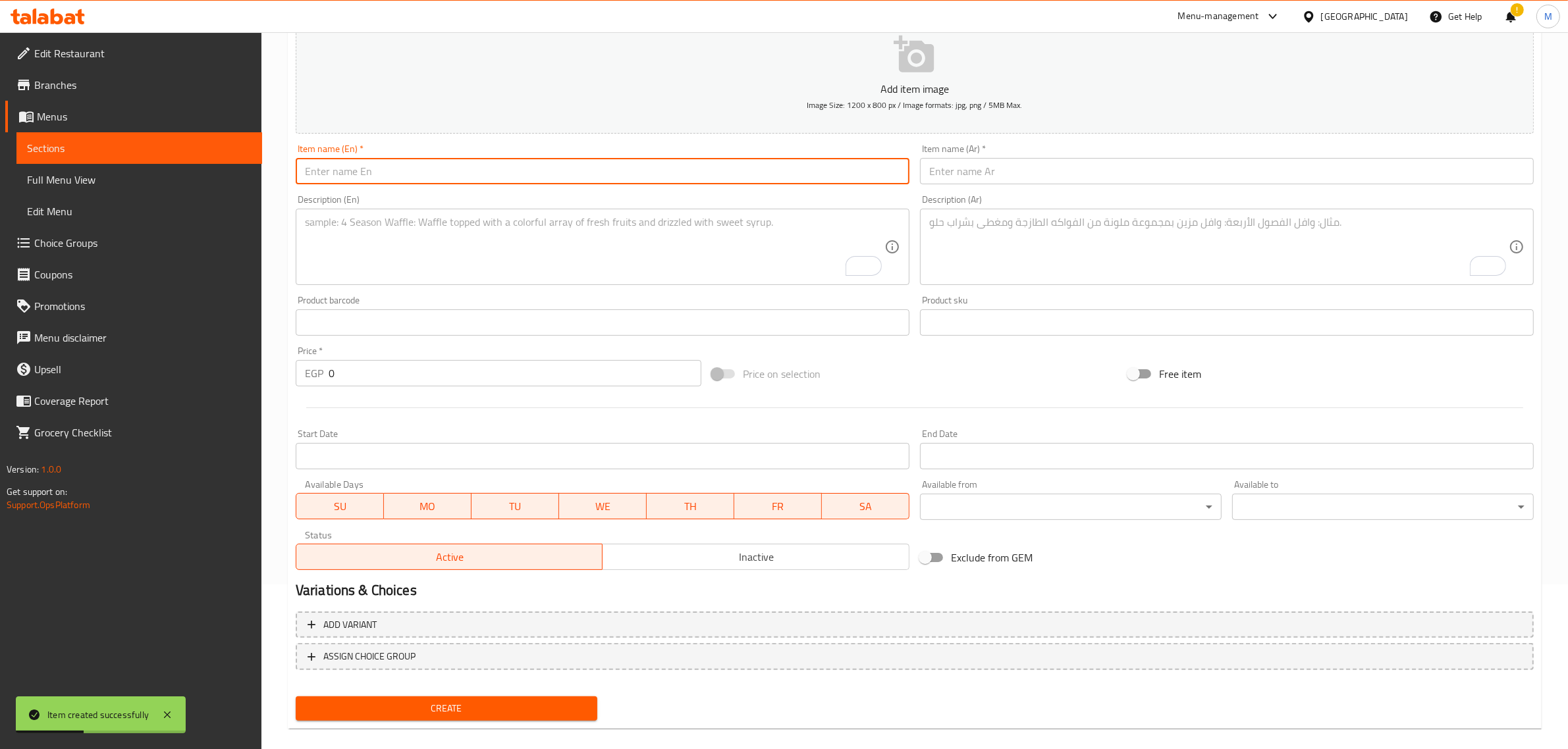
click at [521, 176] on input "text" at bounding box center [602, 171] width 614 height 26
paste input "Lunch bundle"
click at [522, 175] on input "Lunch Bundle" at bounding box center [602, 171] width 614 height 26
type input "Lunch Bundle"
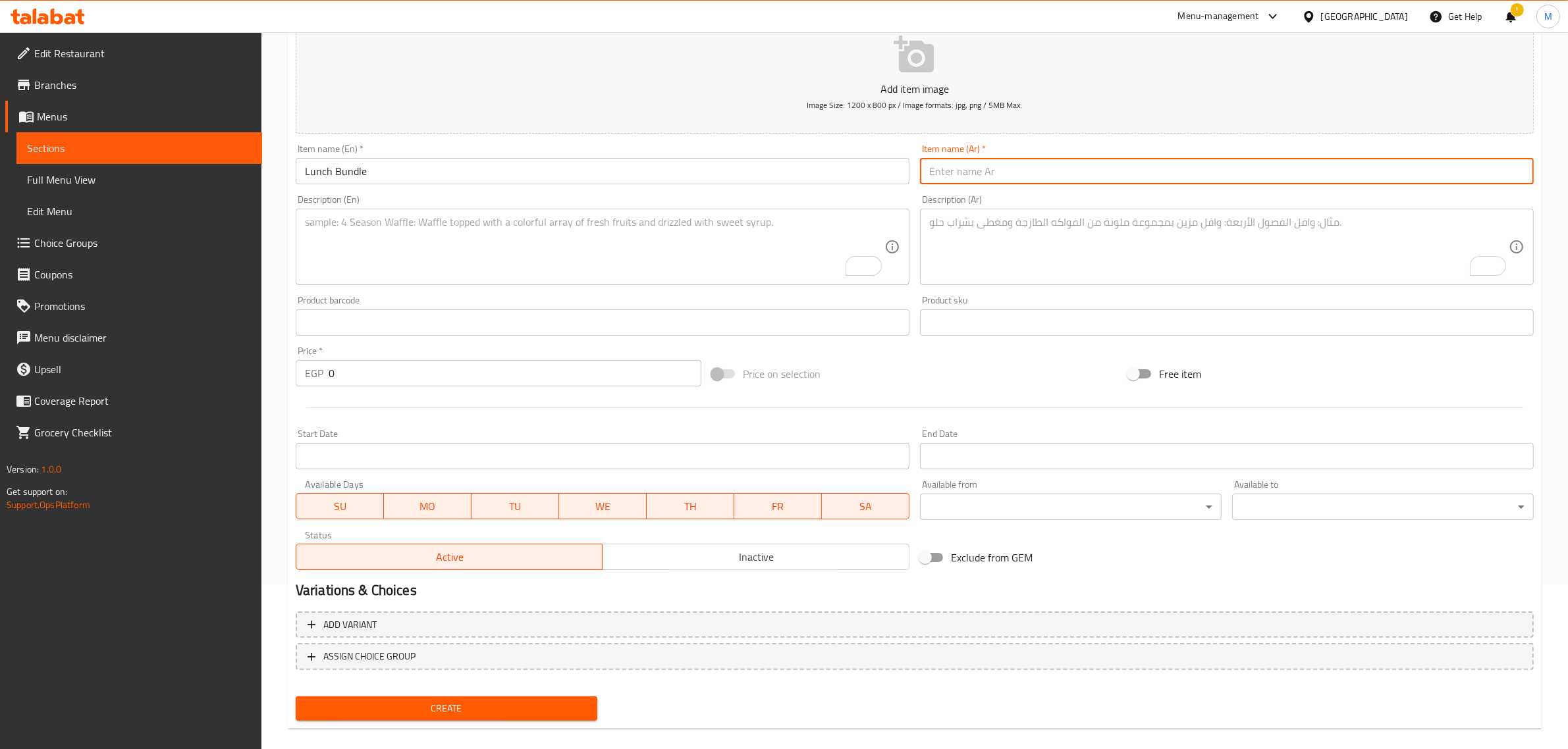
click at [996, 175] on input "text" at bounding box center [1227, 171] width 614 height 26
type input "وجبة الغداء"
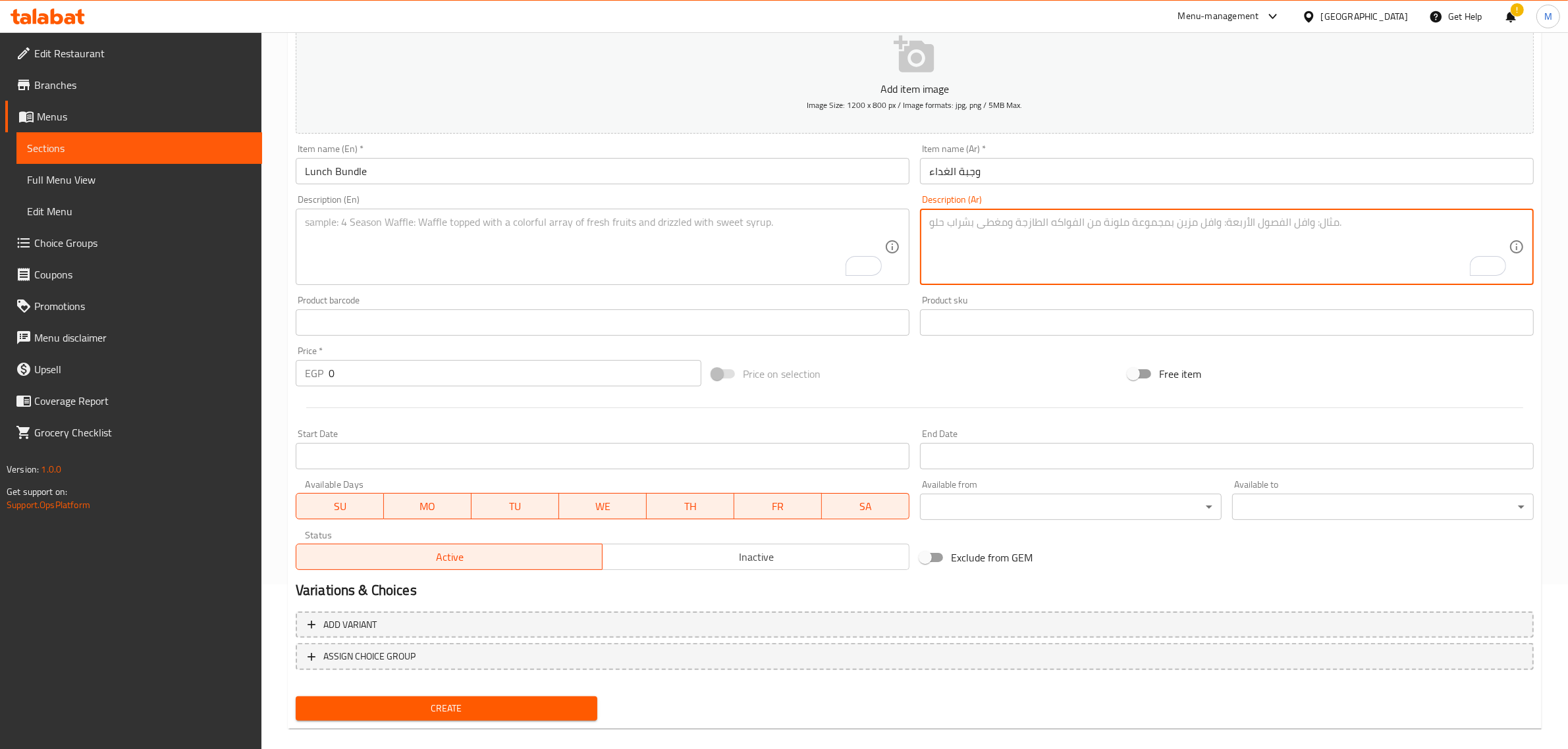
click at [1002, 216] on textarea "To enrich screen reader interactions, please activate Accessibility in Grammarl…" at bounding box center [1219, 247] width 579 height 62
type textarea "1 ساندوتش دجاج مشوي مع إختيارك من 1 مشروب"
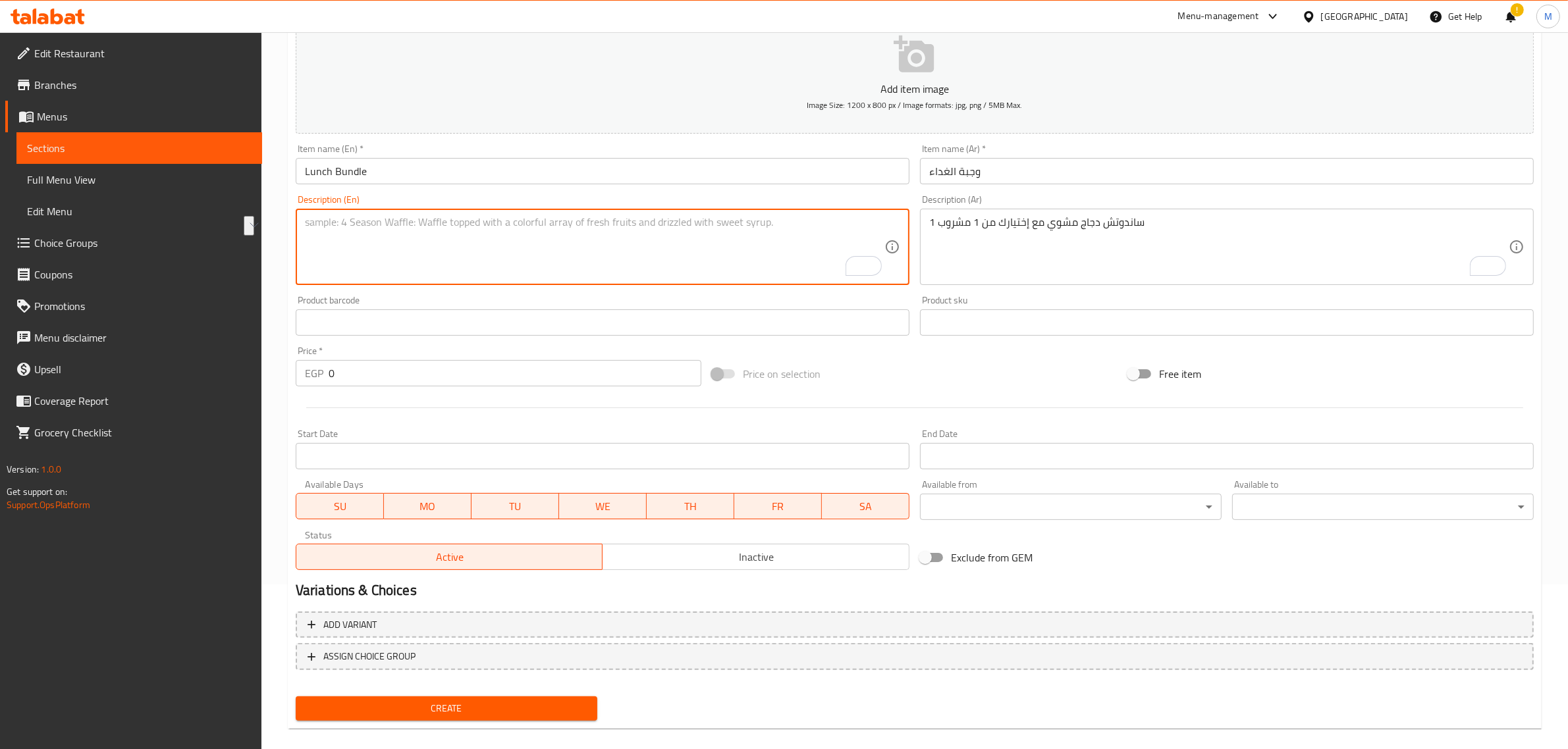
click at [569, 232] on textarea "To enrich screen reader interactions, please activate Accessibility in Grammarl…" at bounding box center [594, 247] width 579 height 62
paste textarea "1 Grilled Chicken Sandwich with your choice of 1 drink"
type textarea "1 Grilled Chicken Sandwich with your choice of 1 drink"
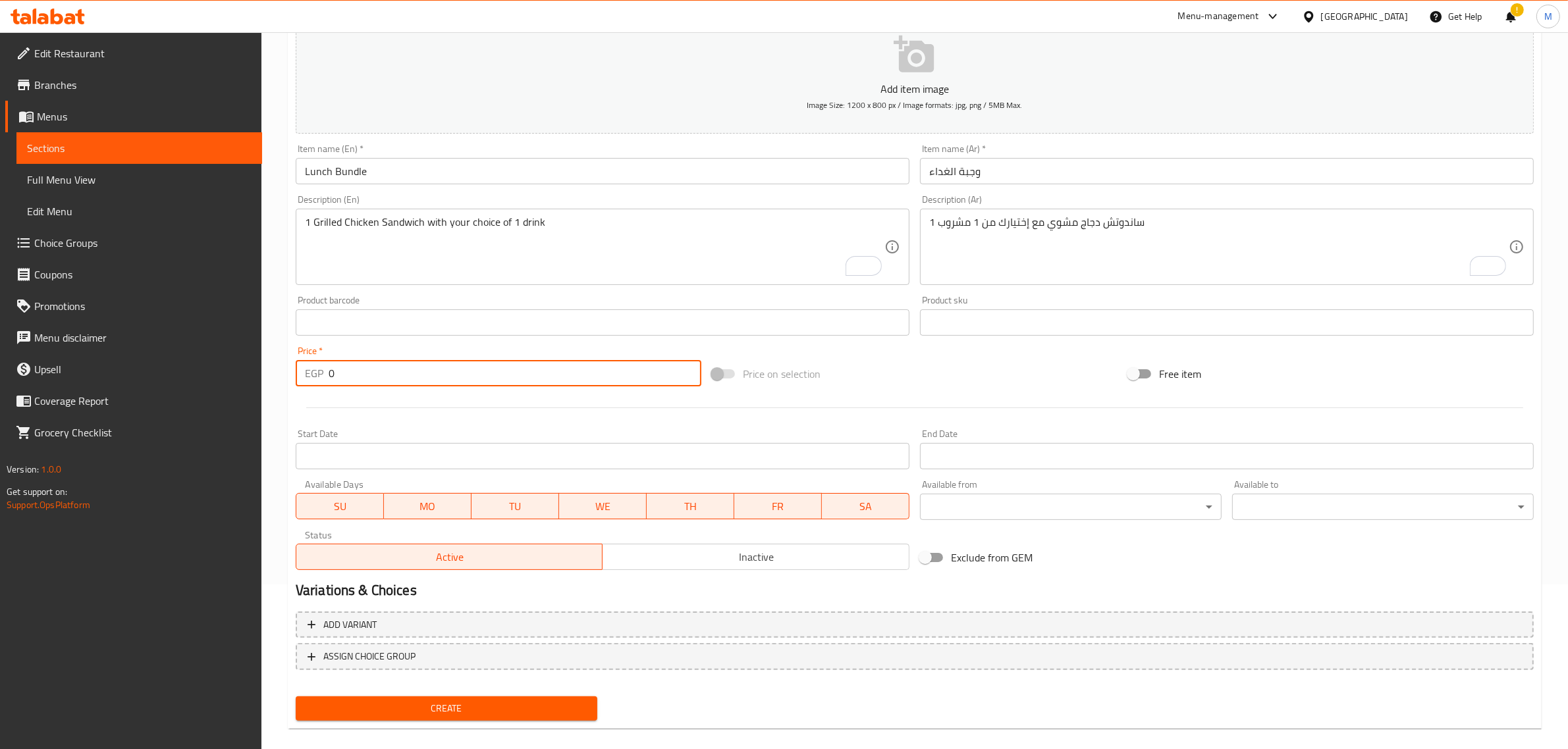
click at [479, 368] on input "0" at bounding box center [514, 373] width 373 height 26
paste input "359"
type input "359"
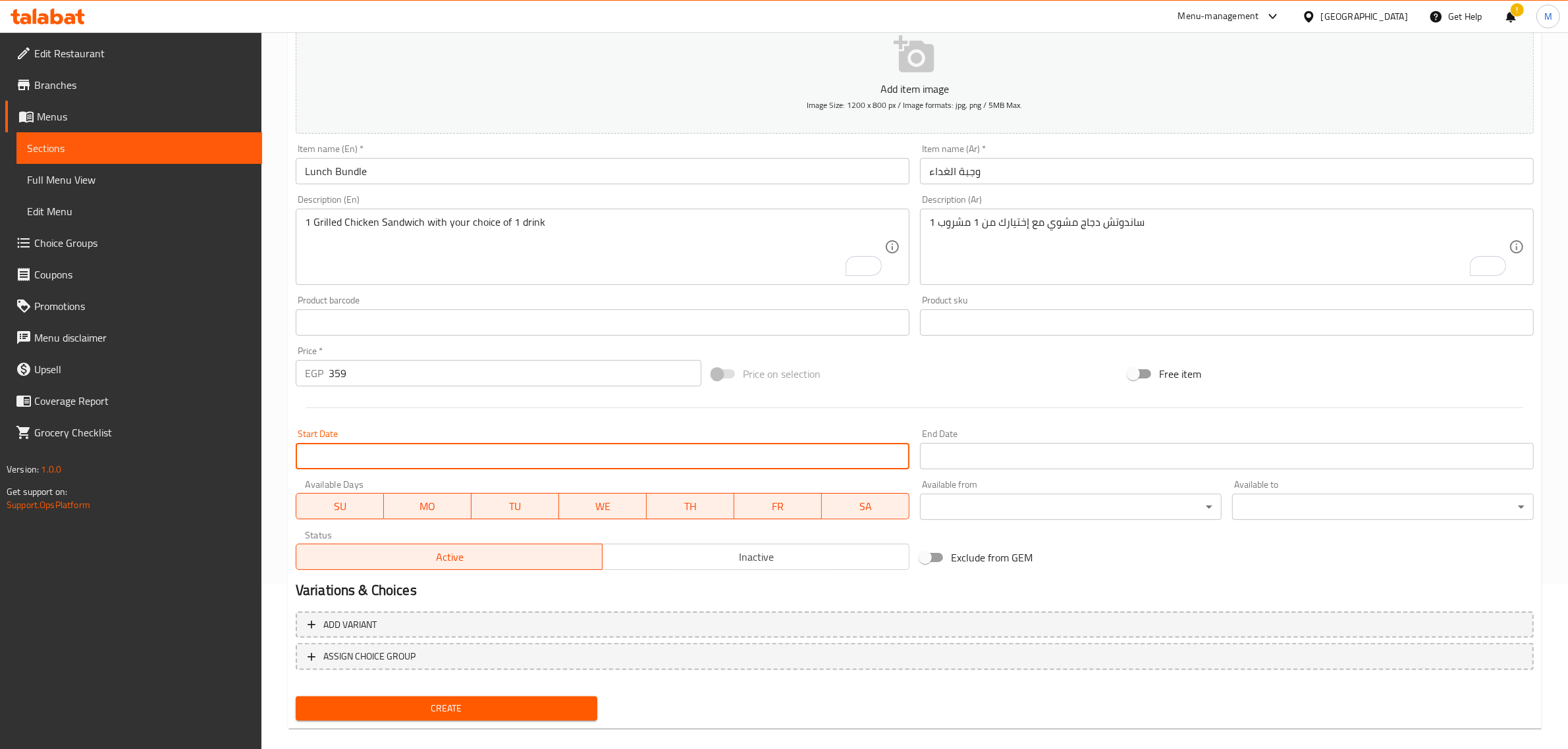
click at [541, 446] on input "Start Date" at bounding box center [602, 456] width 614 height 26
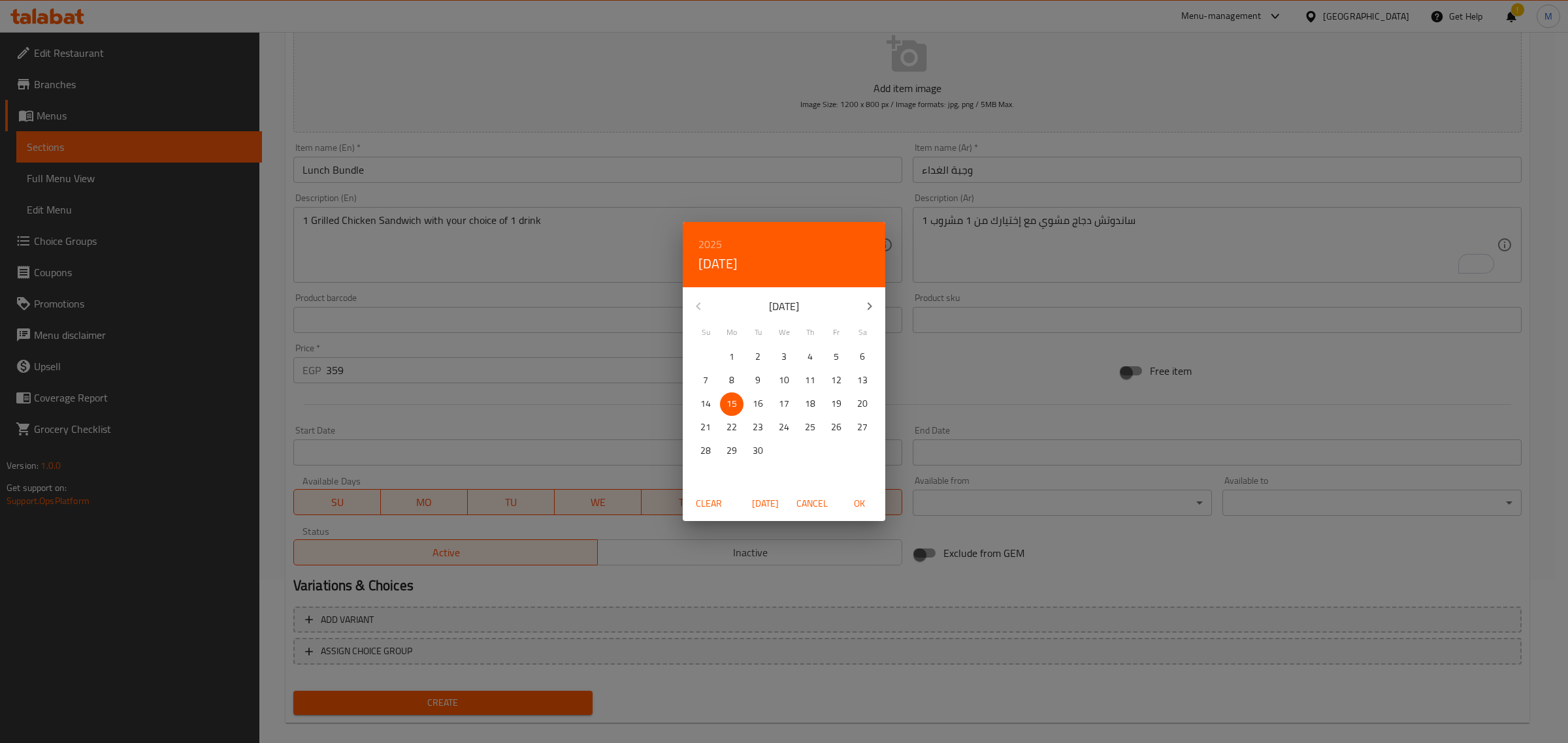
click at [857, 508] on span "OK" at bounding box center [859, 504] width 31 height 16
type input "[DATE]"
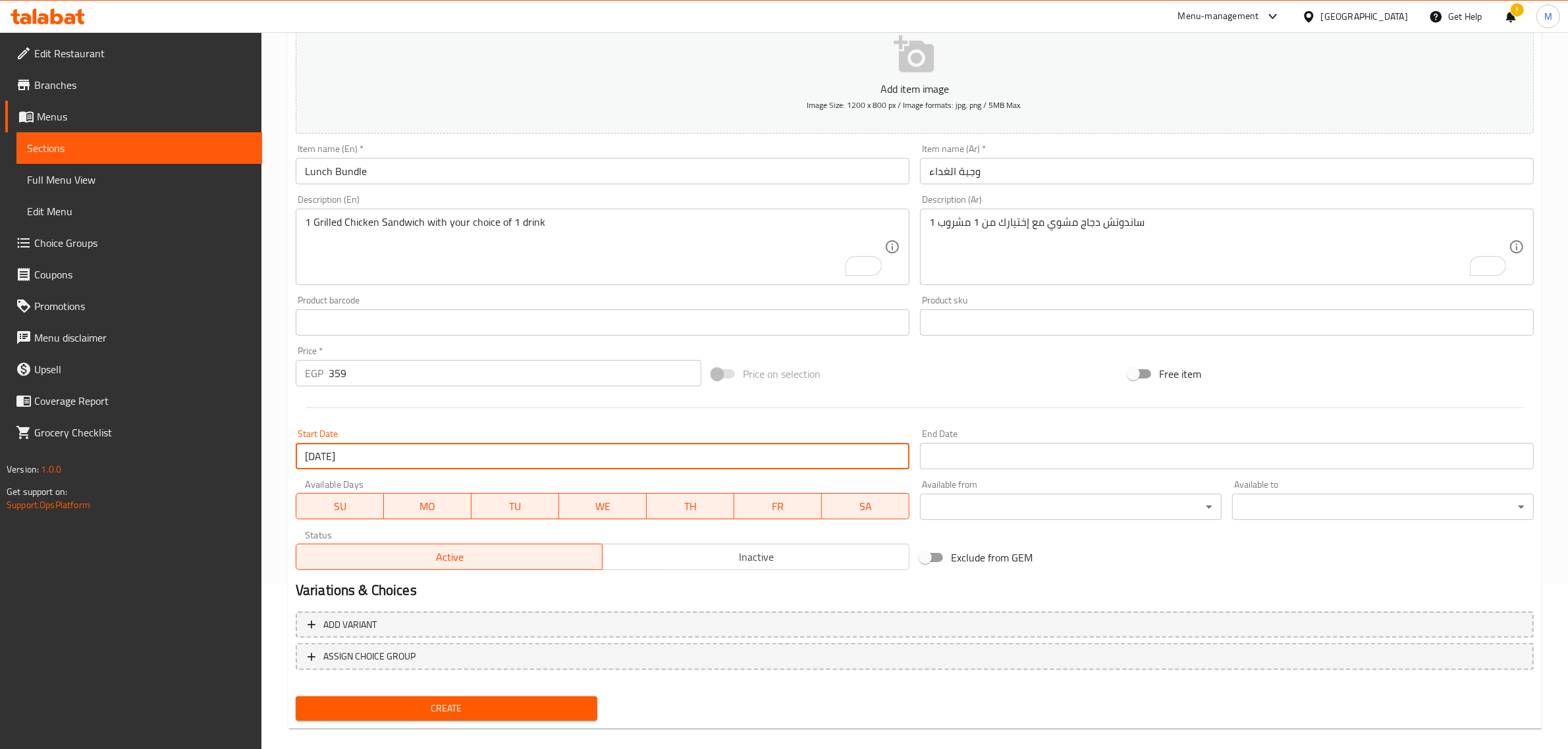
click at [969, 476] on div "Available from ​ ​" at bounding box center [1070, 500] width 312 height 51
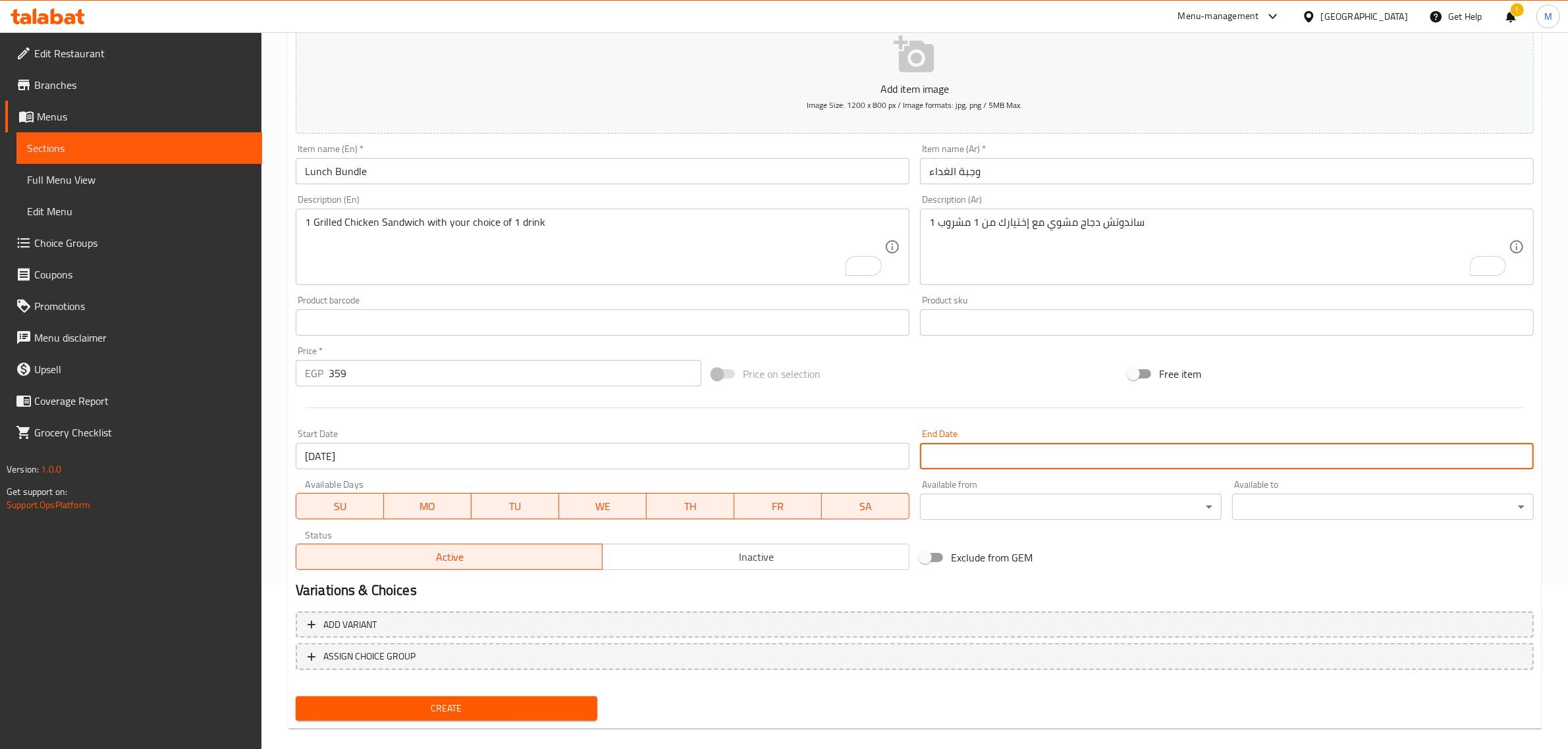
click at [970, 464] on input "Start Date" at bounding box center [1227, 456] width 614 height 26
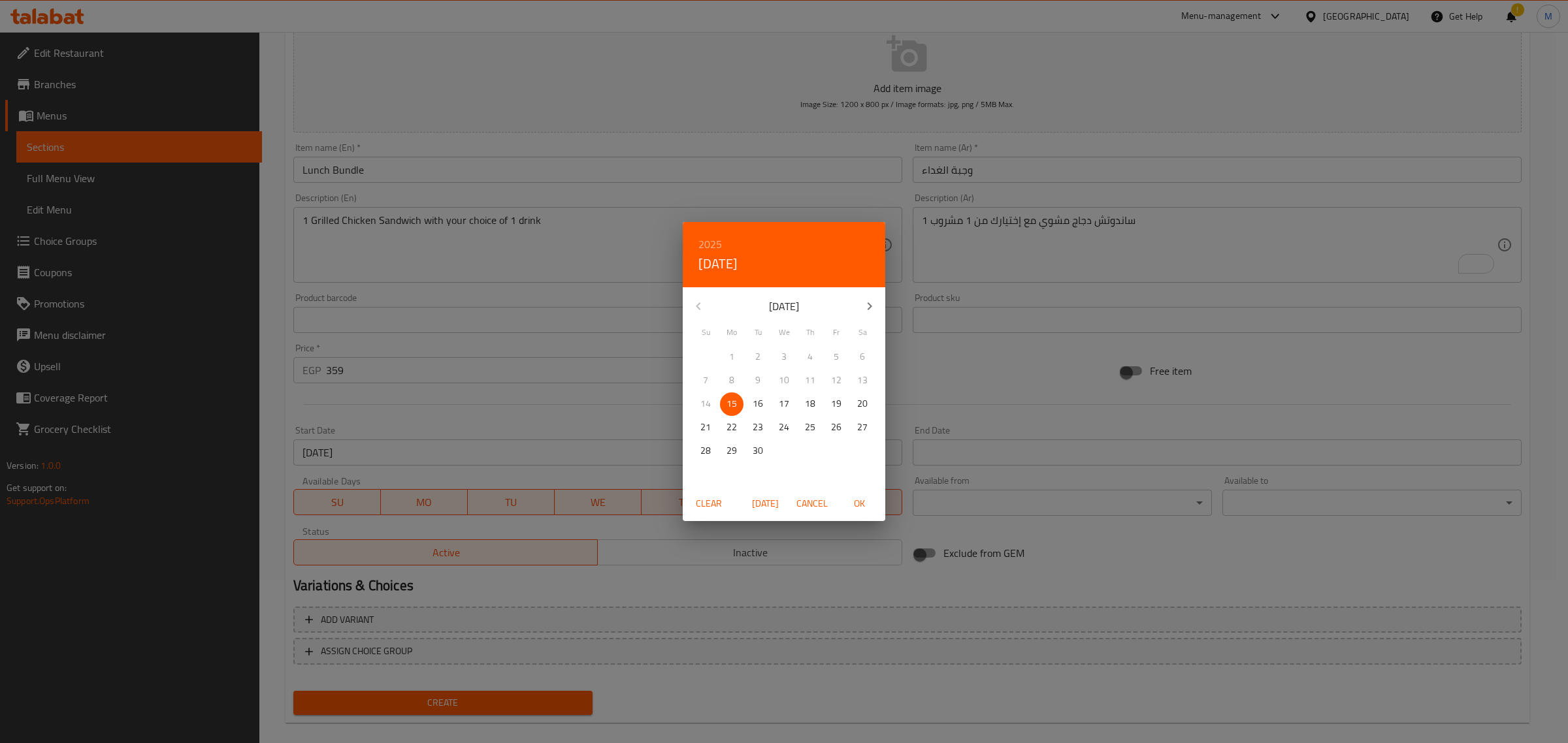
click at [867, 315] on button "button" at bounding box center [870, 307] width 31 height 31
click at [866, 315] on button "button" at bounding box center [870, 307] width 31 height 31
click at [789, 379] on span "10" at bounding box center [784, 380] width 23 height 16
click at [850, 507] on span "OK" at bounding box center [859, 504] width 31 height 16
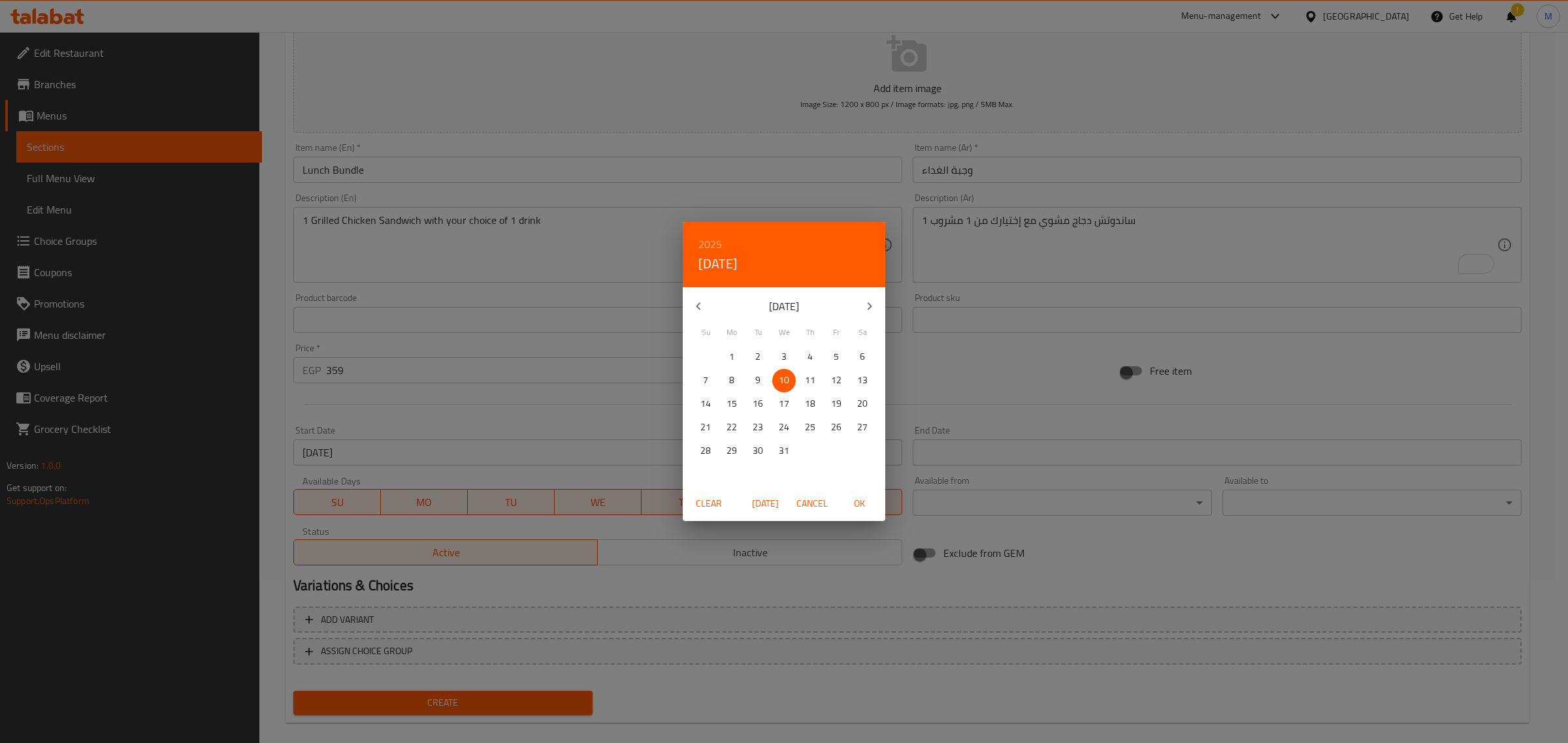
type input "[DATE]"
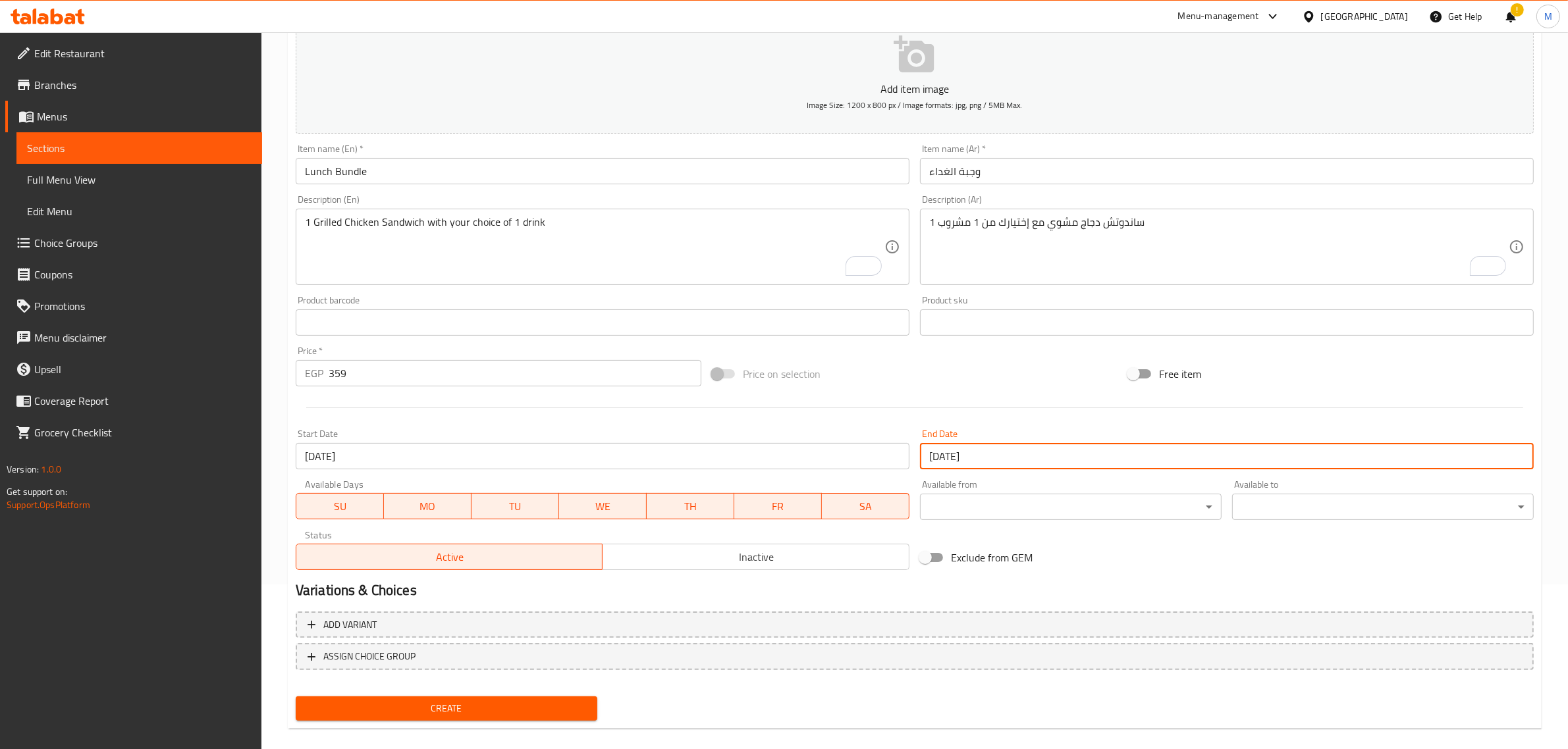
click at [768, 552] on span "Inactive" at bounding box center [756, 557] width 296 height 19
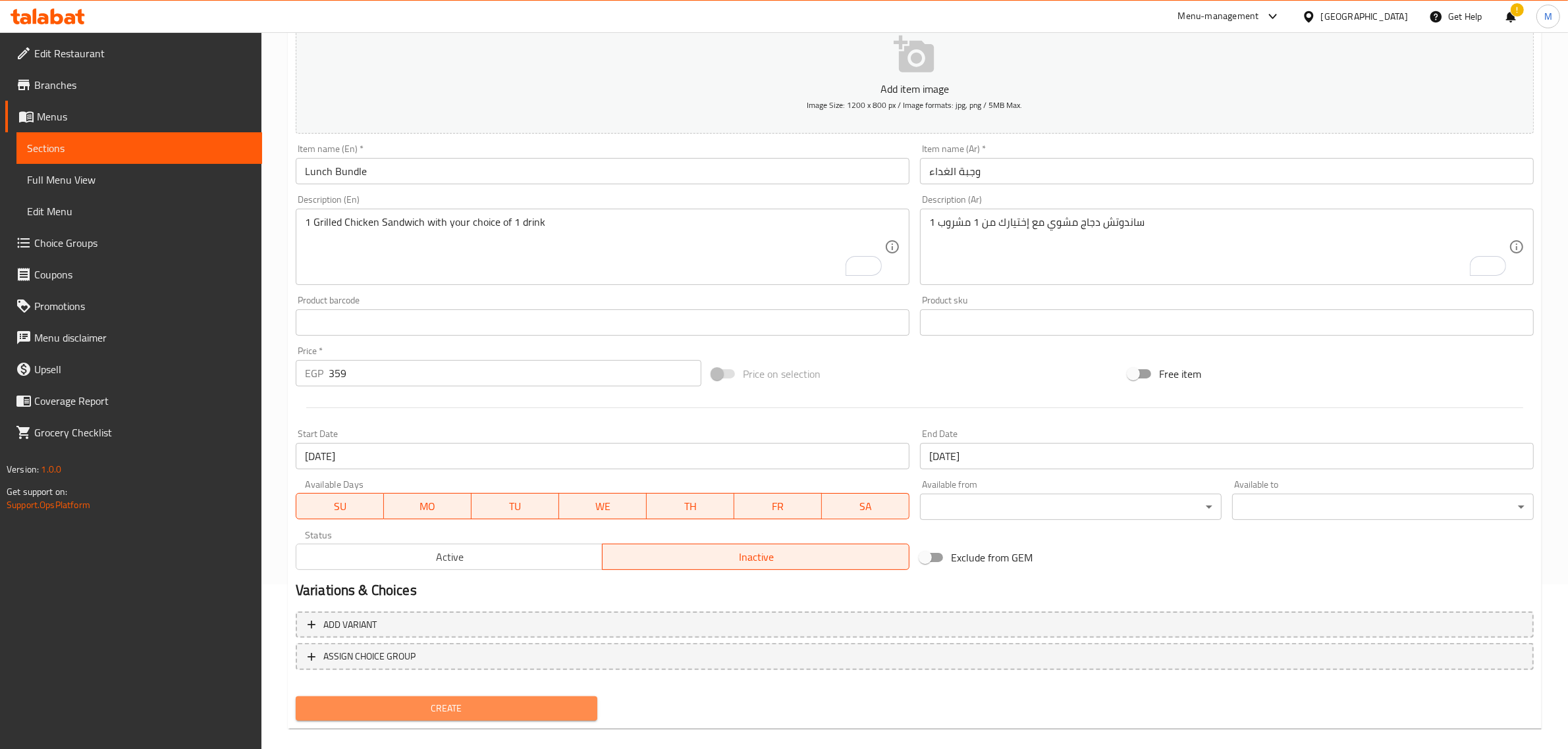
click at [534, 700] on span "Create" at bounding box center [446, 708] width 280 height 16
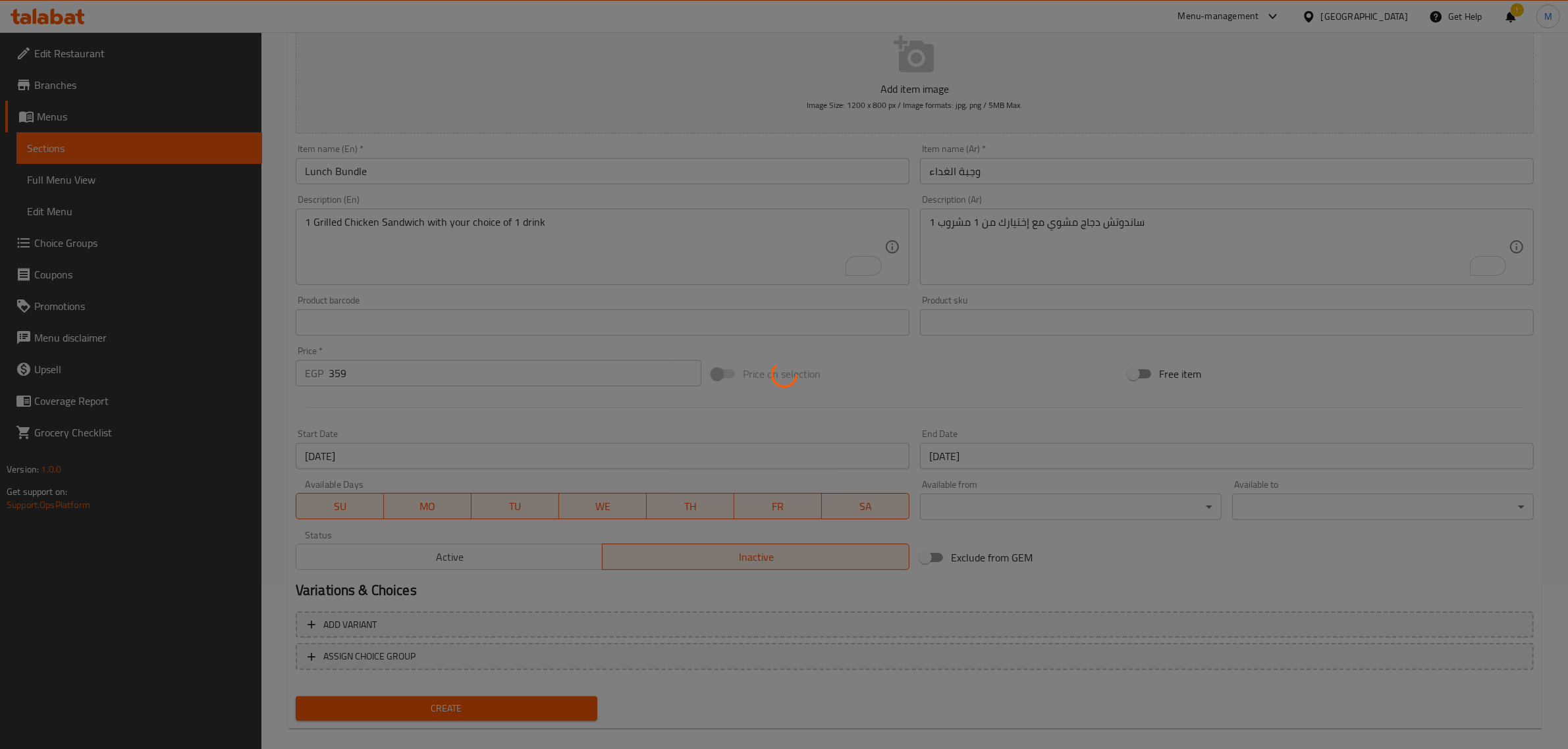
type input "0"
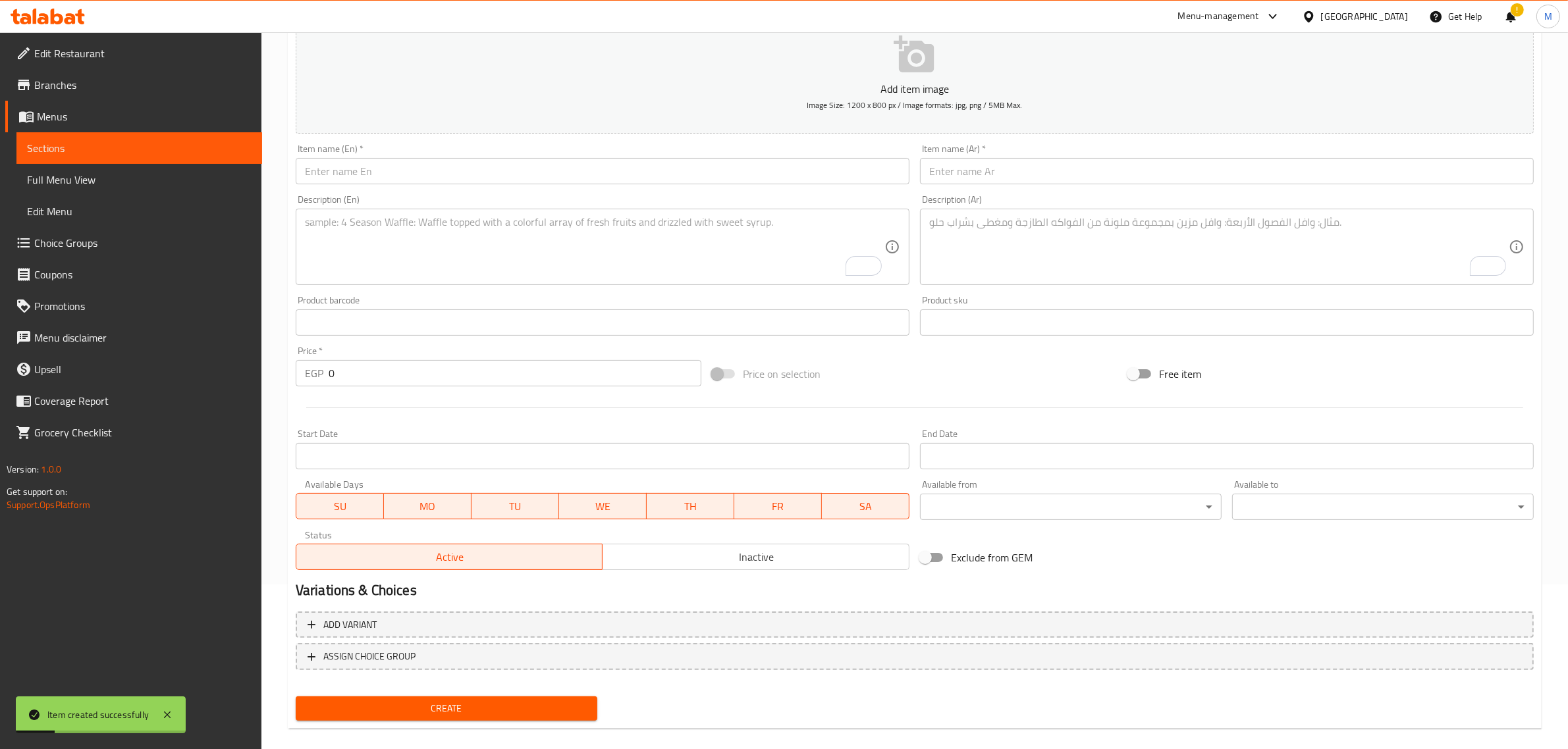
click at [1091, 185] on input "text" at bounding box center [1227, 171] width 614 height 26
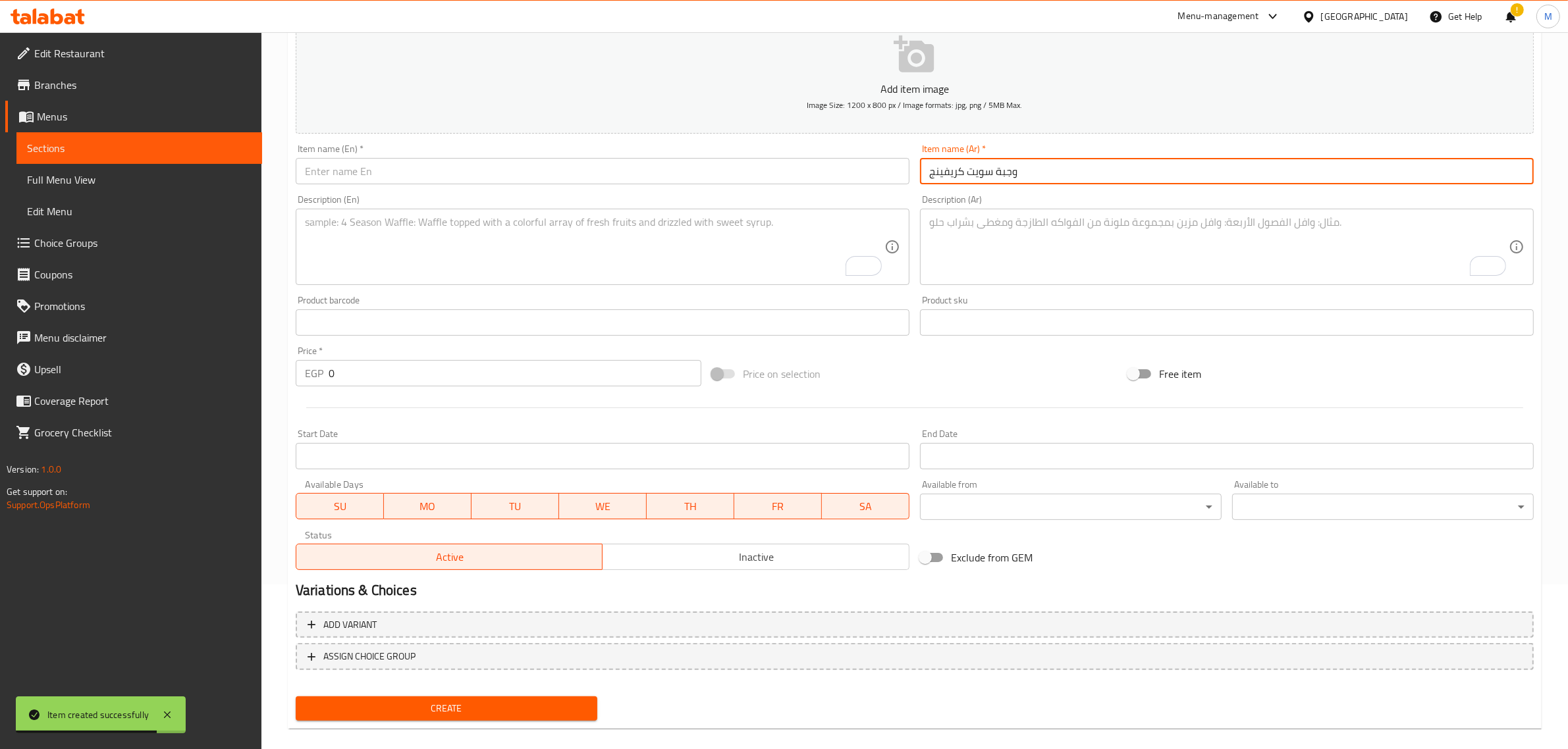
type input "وجبة سويت كريفينج"
click at [756, 179] on input "text" at bounding box center [602, 171] width 614 height 26
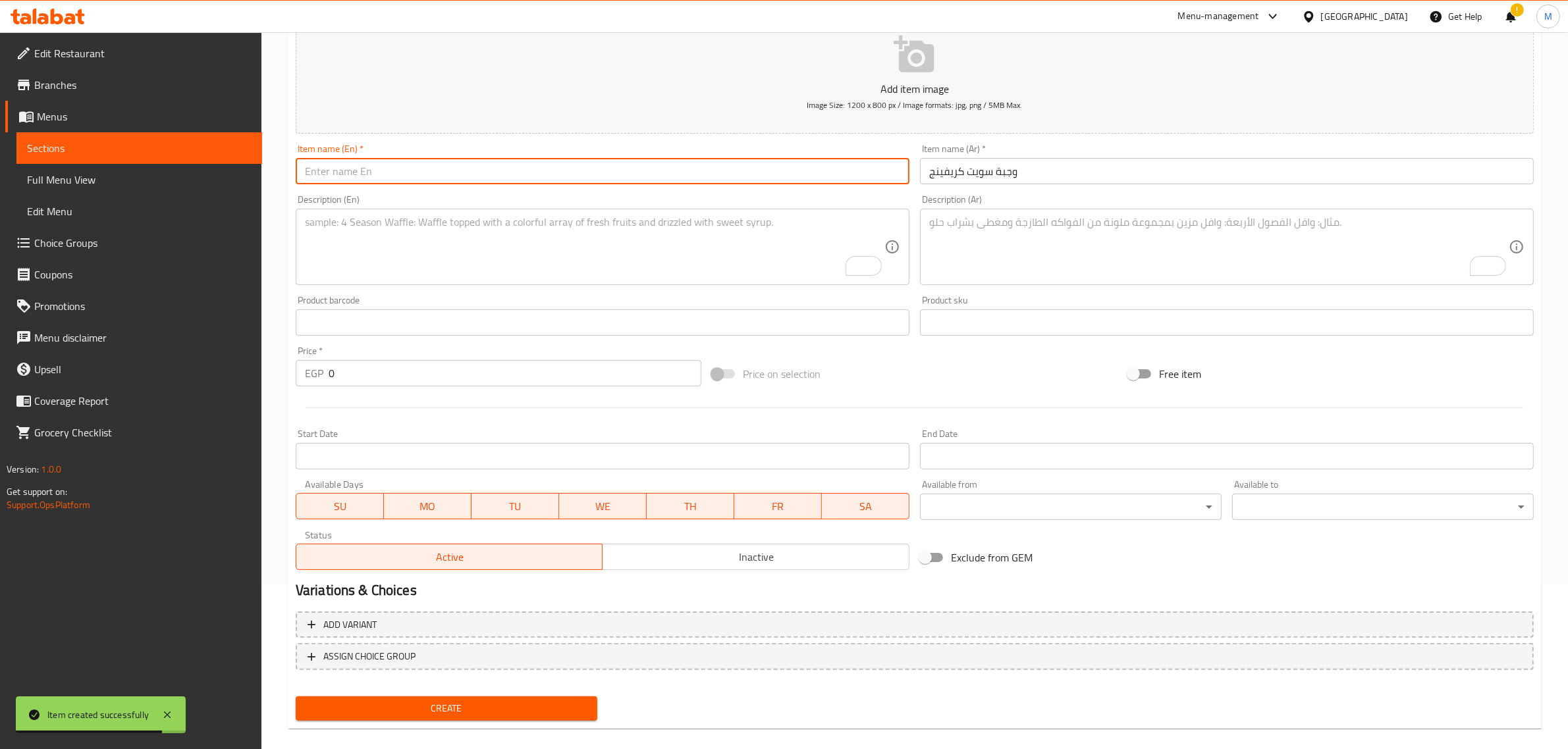
paste input "Sweet Cravings Bundle"
type input "Sweet Cravings Bundle"
click at [1032, 260] on textarea "To enrich screen reader interactions, please activate Accessibility in Grammarl…" at bounding box center [1219, 247] width 579 height 62
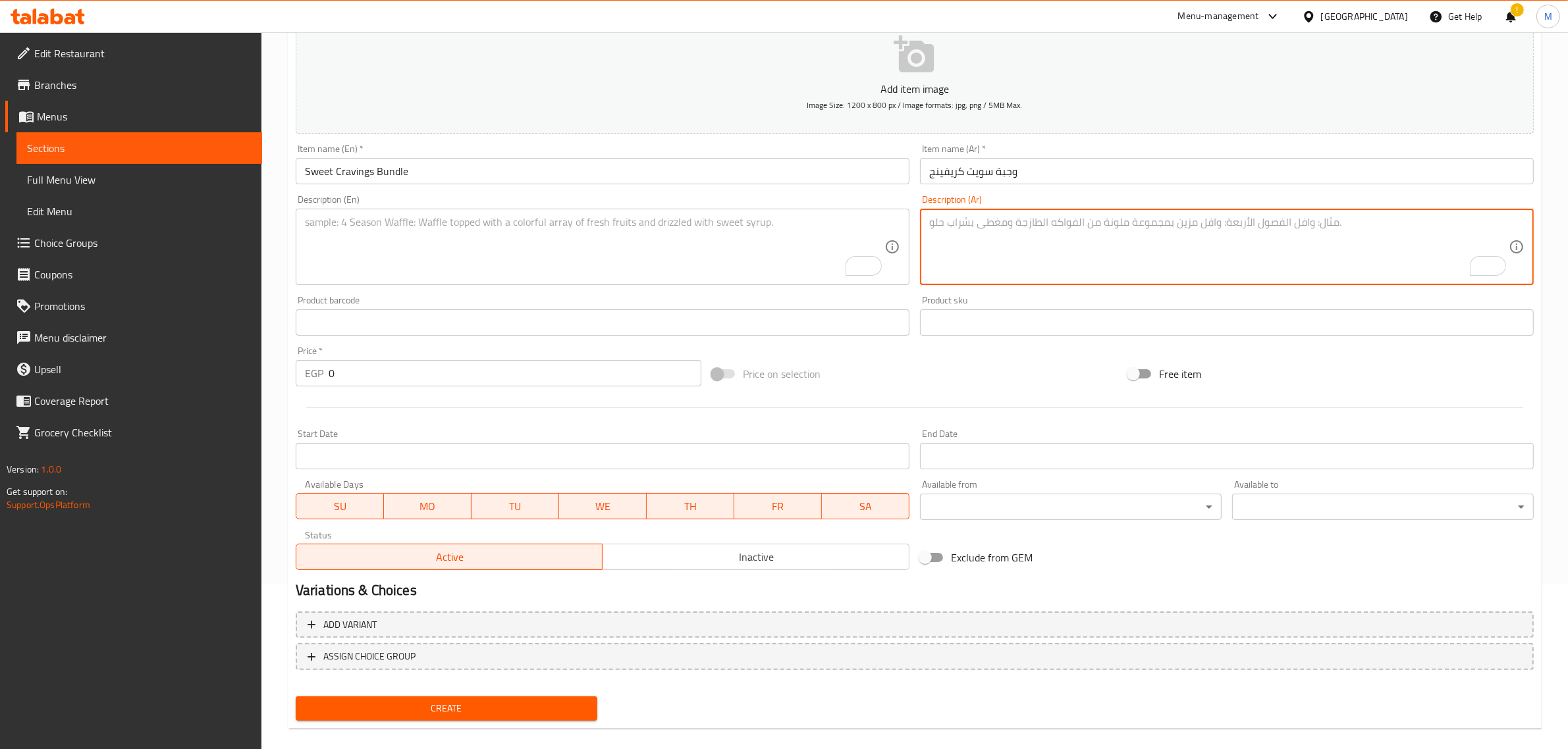
click at [622, 244] on textarea "To enrich screen reader interactions, please activate Accessibility in Grammarl…" at bounding box center [594, 247] width 579 height 62
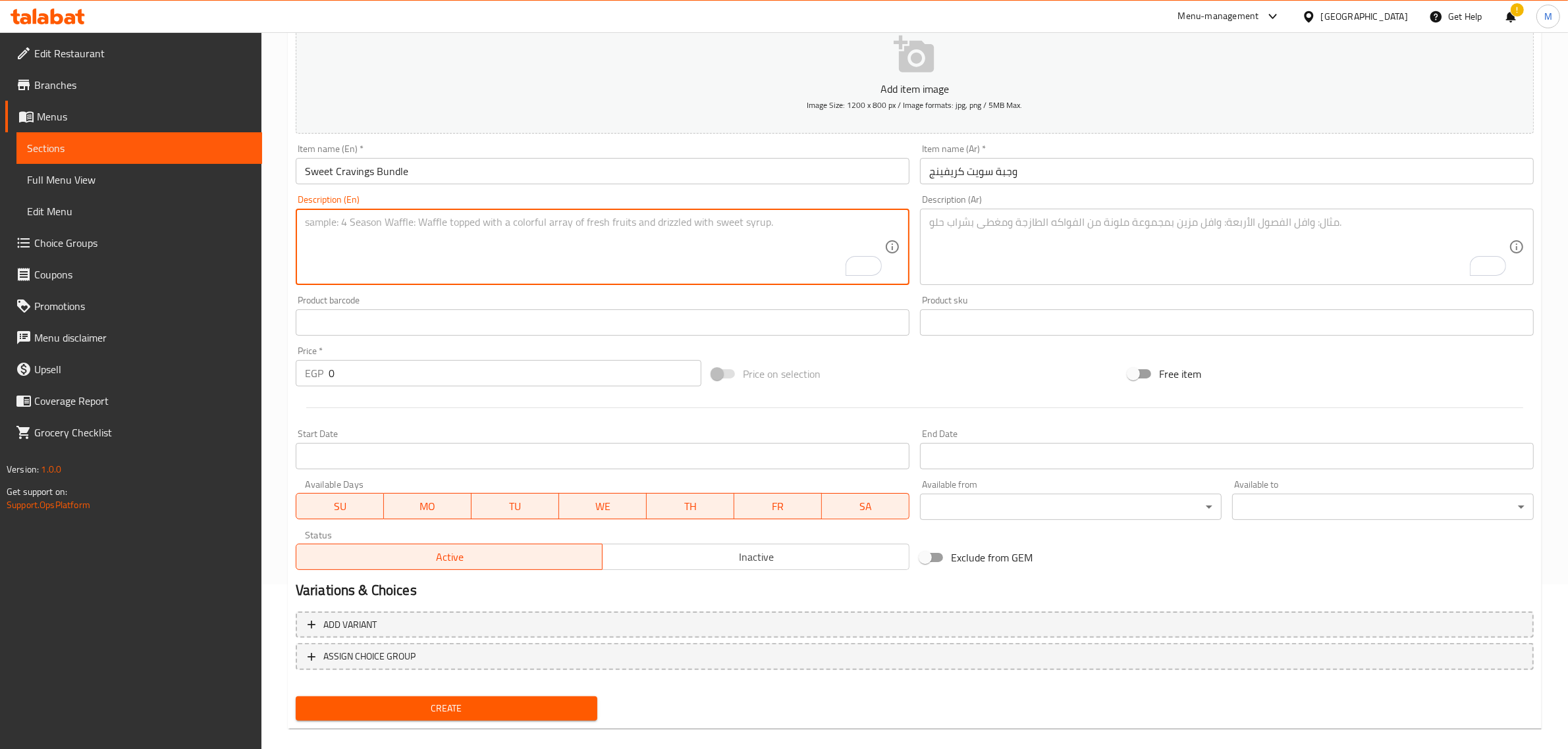
paste textarea "1 Eclair Chocolate Eclair Roasted Almond & Caramel Eclair"
paste textarea "To enrich screen reader interactions, please activate Accessibility in Grammarl…"
type textarea "1 Eclair Chocolate Roasted Almond & Caramel Eclair with 1 drink of your choice"
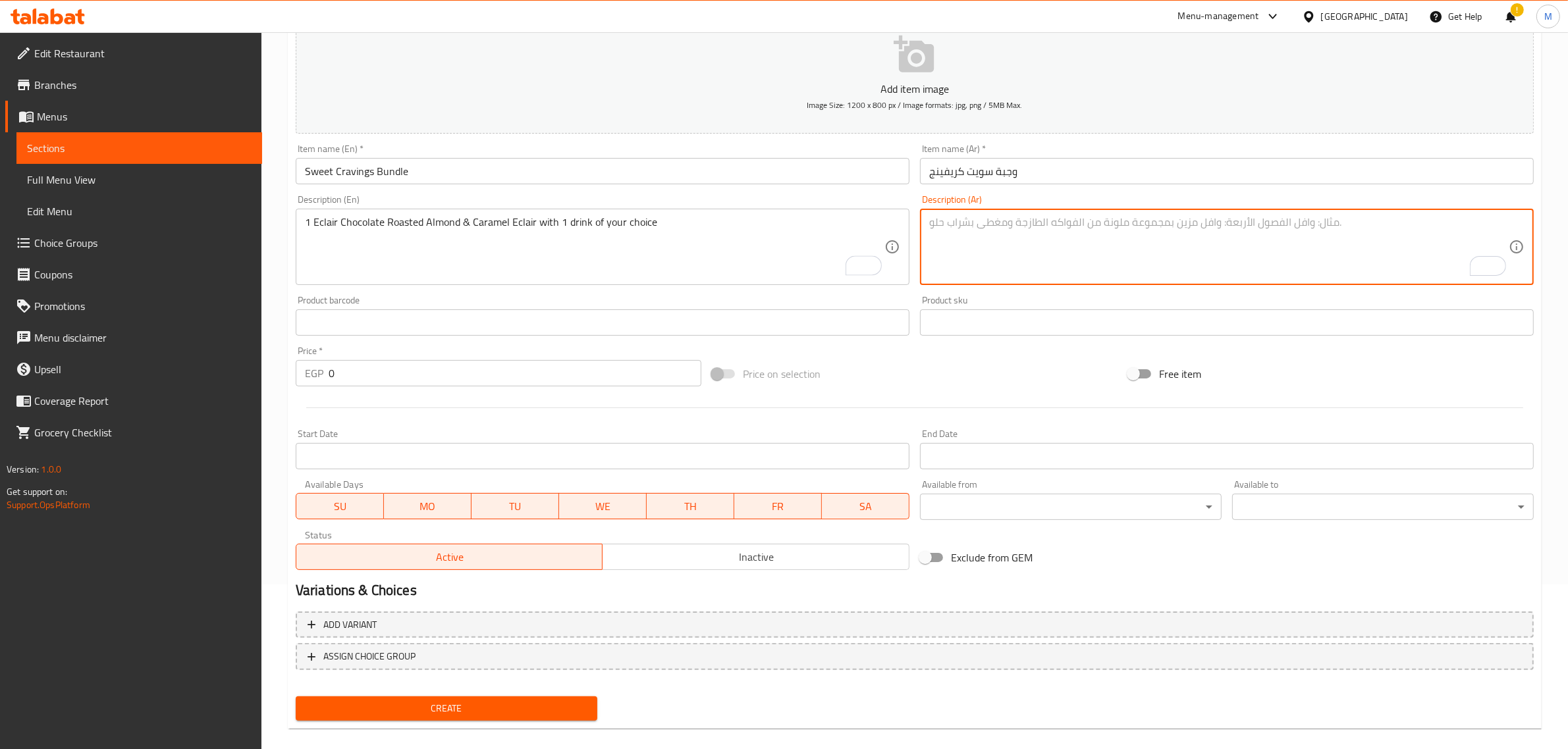
click at [1006, 261] on textarea "To enrich screen reader interactions, please activate Accessibility in Grammarl…" at bounding box center [1219, 247] width 579 height 62
paste textarea "1 إكلير شوكولاتة باللوز المحمص والكراميل مع مشروب واحد من اختيارك"
type textarea "1 إكلير شوكولاتة باللوز المحمص والكراميل مع مشروب واحد من اختيارك"
click at [381, 366] on input "0" at bounding box center [514, 373] width 373 height 26
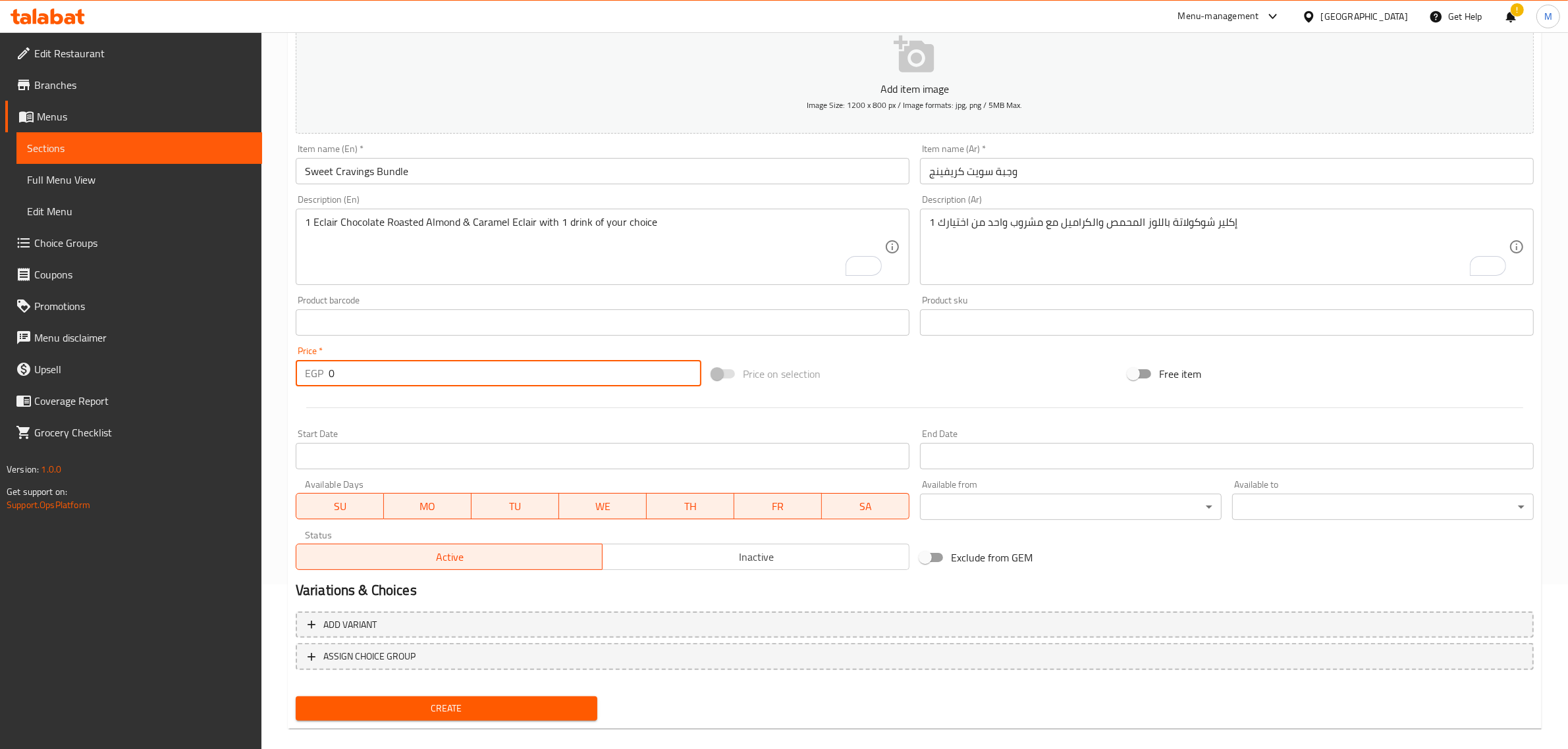
paste input "193"
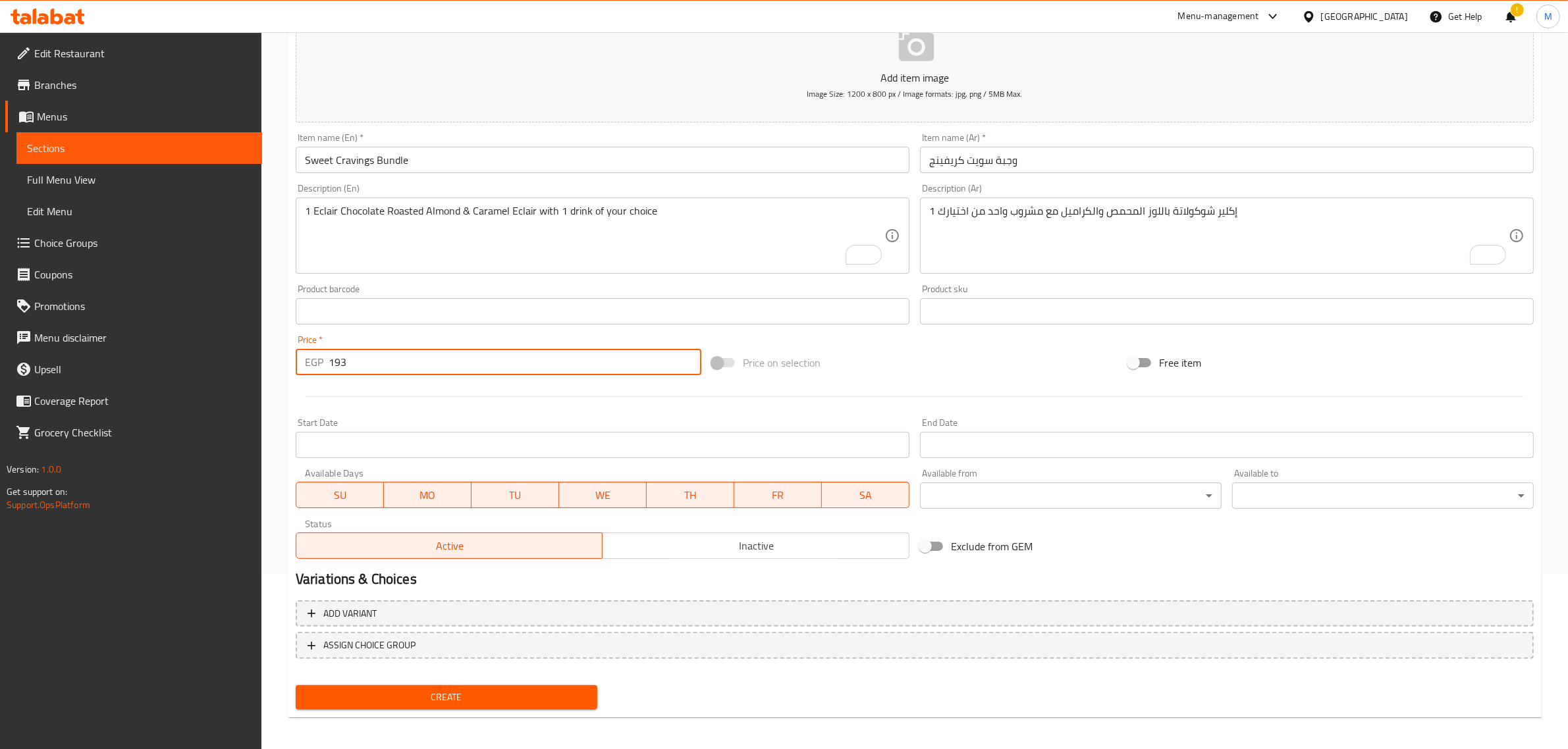
scroll to position [178, 0]
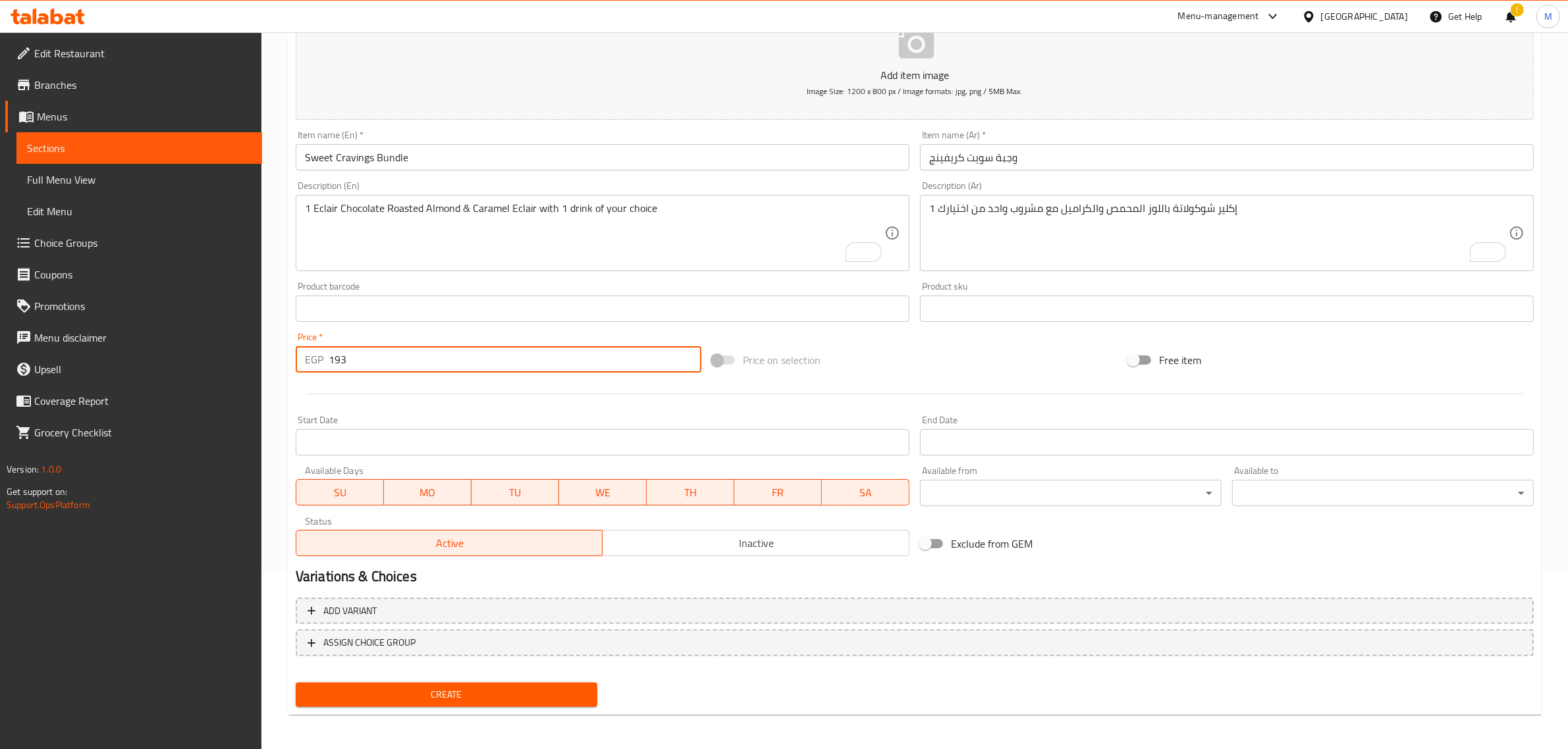
type input "193"
click at [656, 545] on span "Inactive" at bounding box center [756, 543] width 296 height 19
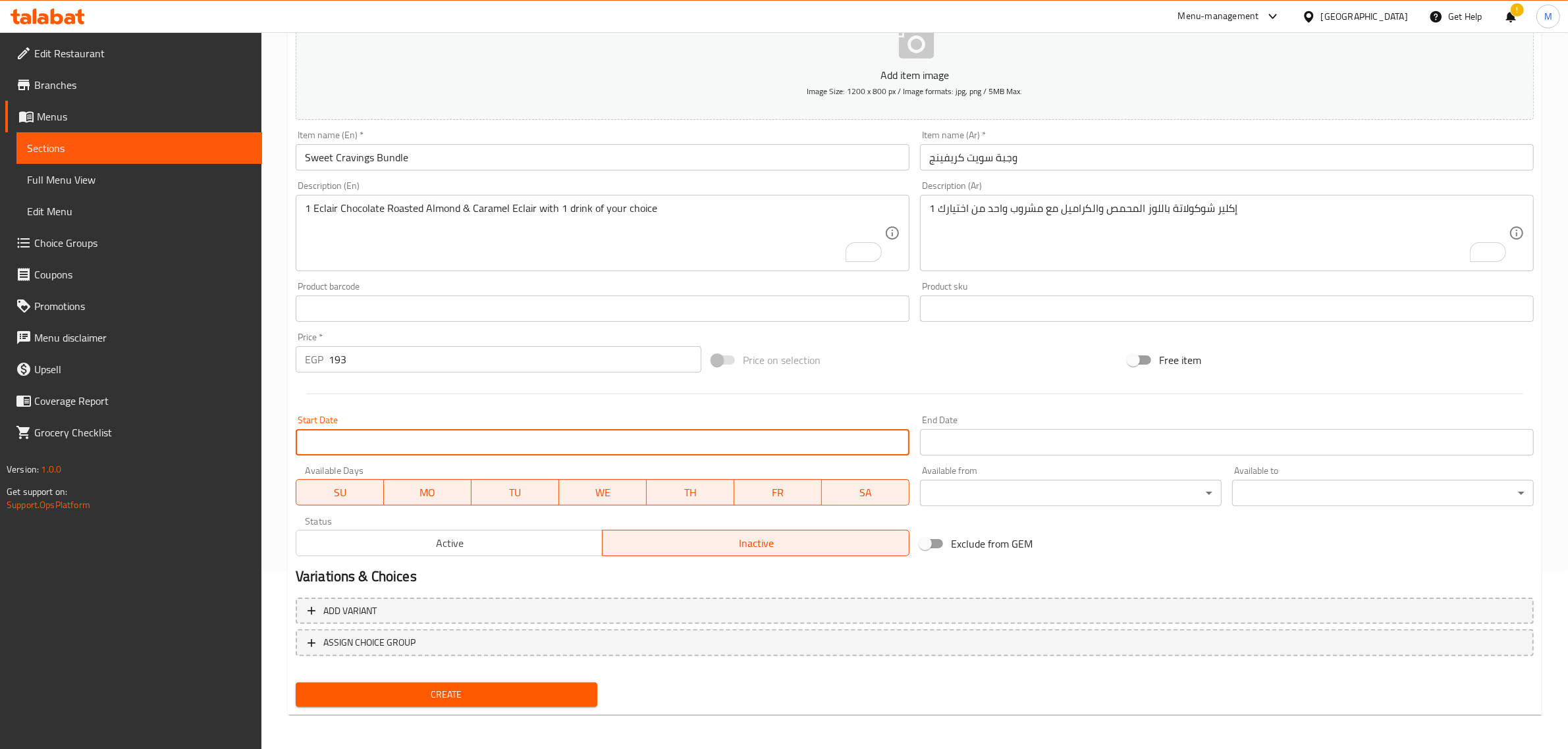
click at [634, 448] on input "Start Date" at bounding box center [602, 442] width 614 height 26
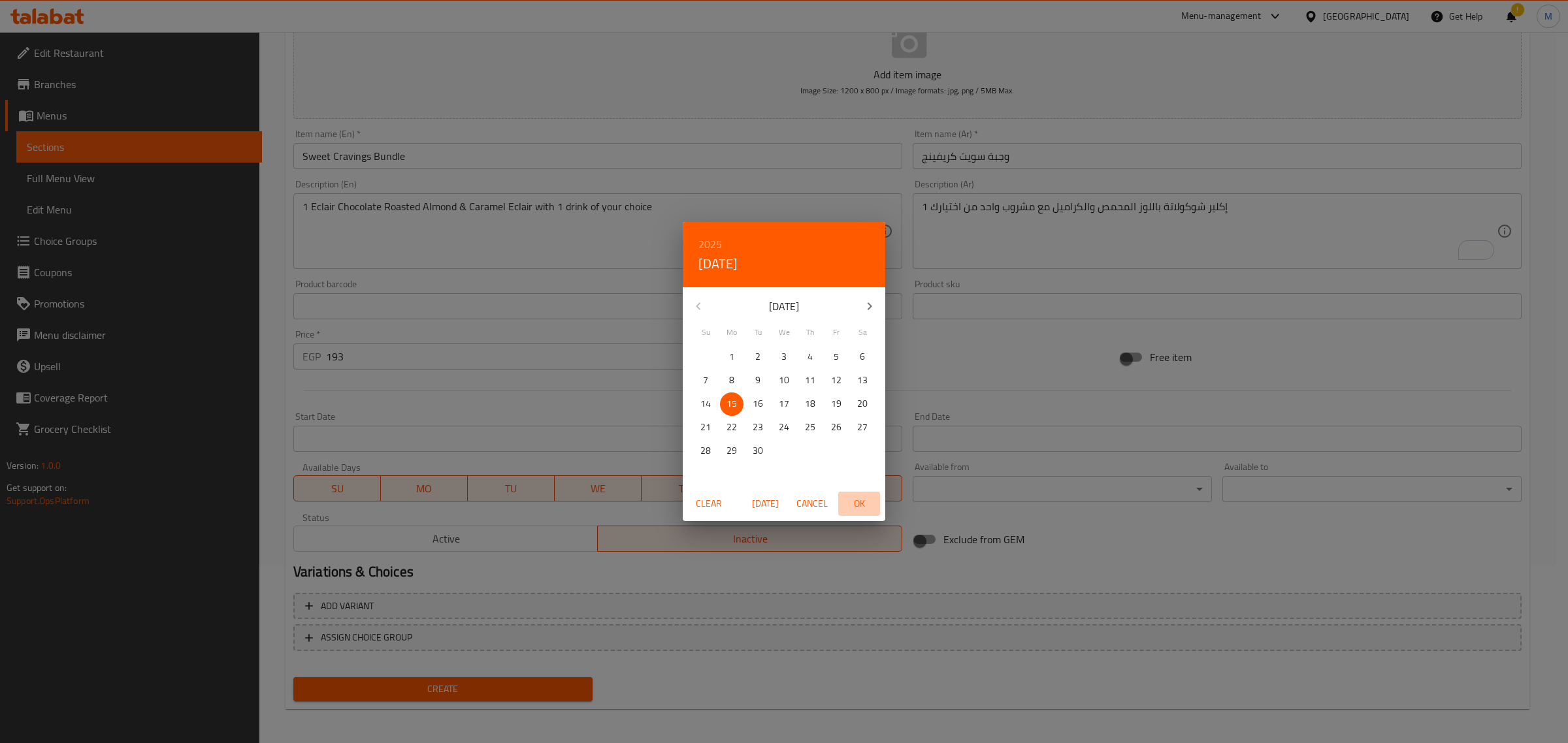
click at [857, 500] on span "OK" at bounding box center [859, 504] width 31 height 16
type input "[DATE]"
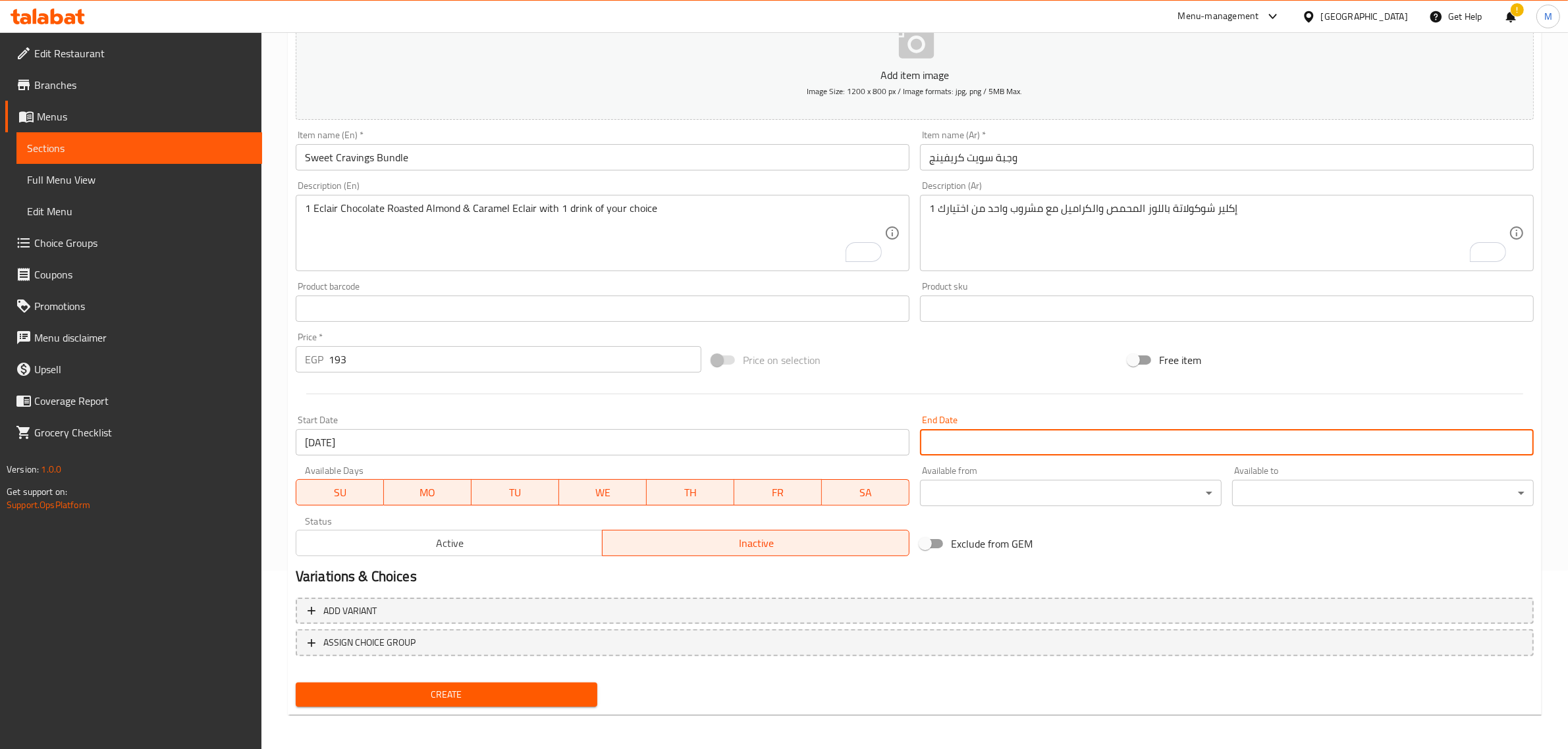
click at [939, 454] on input "Start Date" at bounding box center [1227, 442] width 614 height 26
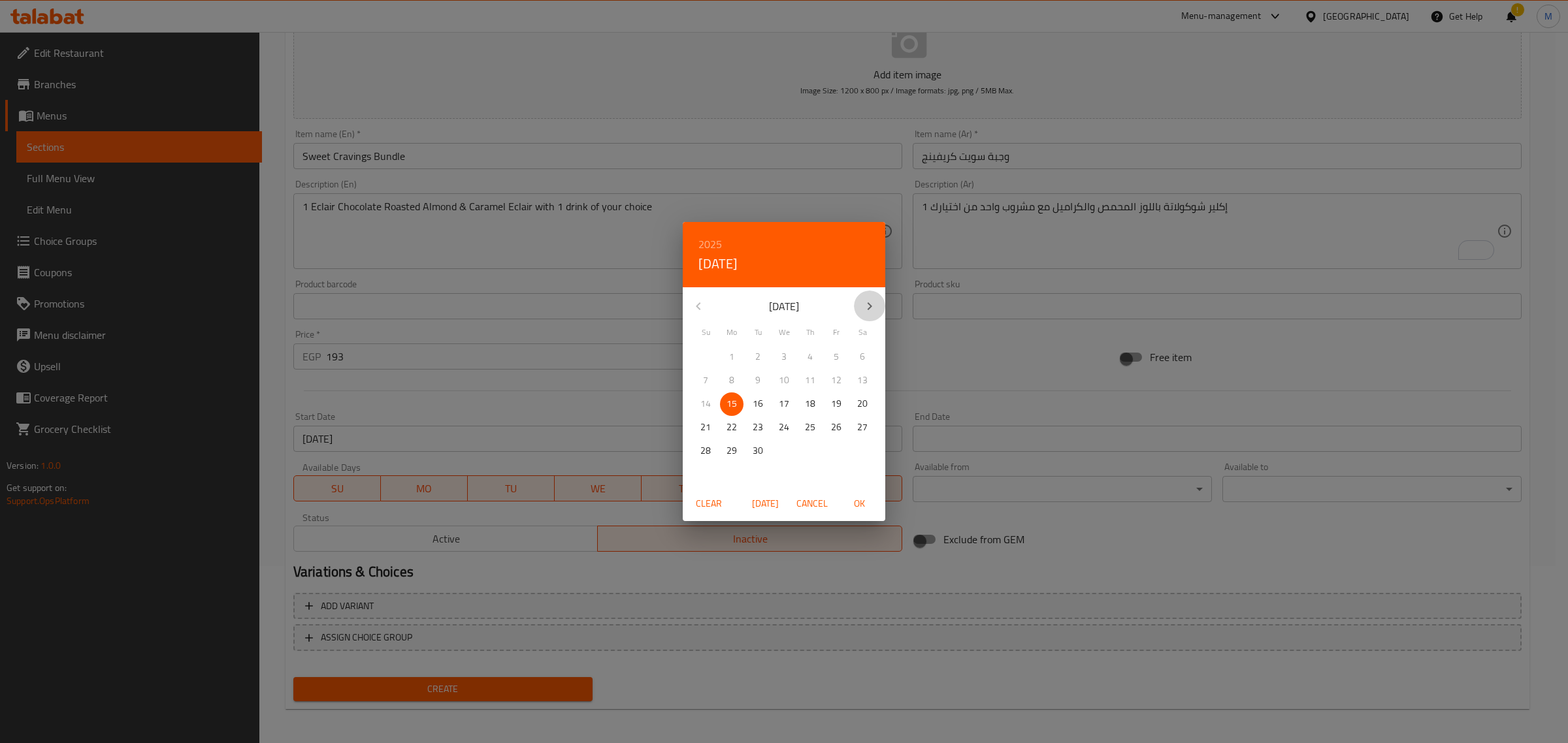
click at [866, 311] on icon "button" at bounding box center [870, 307] width 16 height 16
click at [866, 310] on icon "button" at bounding box center [870, 307] width 16 height 16
click at [785, 381] on p "10" at bounding box center [784, 380] width 11 height 16
click at [850, 500] on span "OK" at bounding box center [859, 504] width 31 height 16
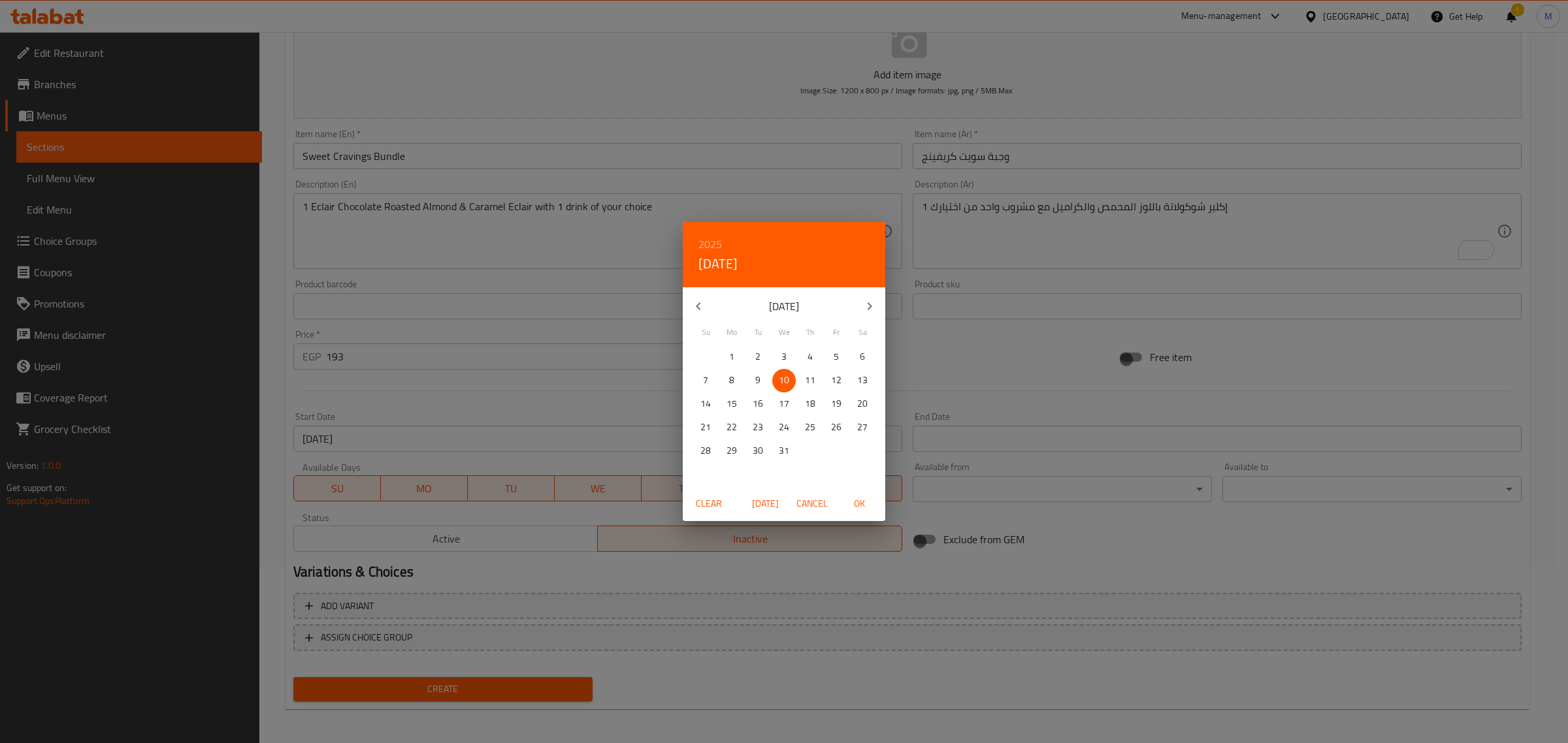
type input "[DATE]"
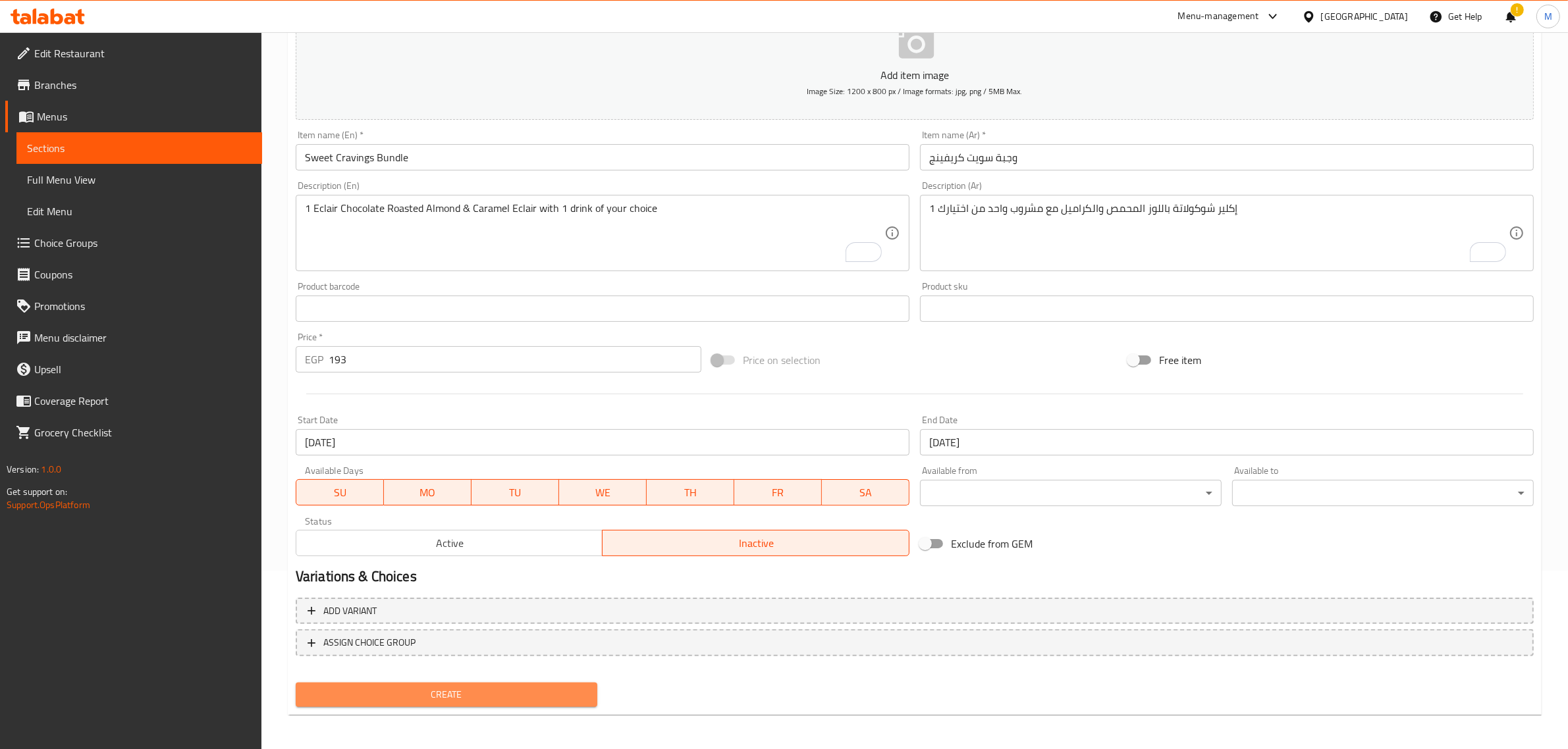
click at [545, 690] on span "Create" at bounding box center [446, 695] width 280 height 16
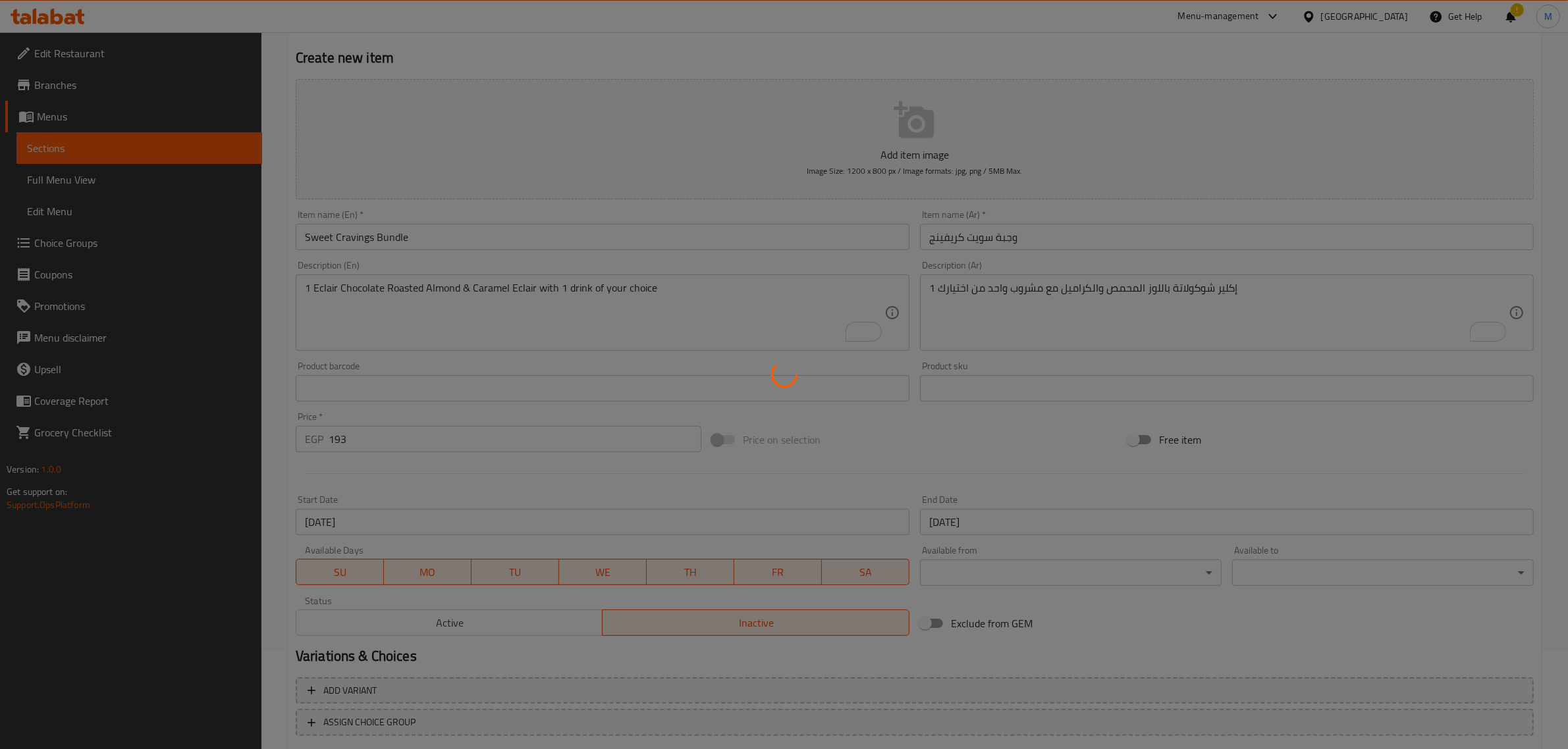
scroll to position [0, 0]
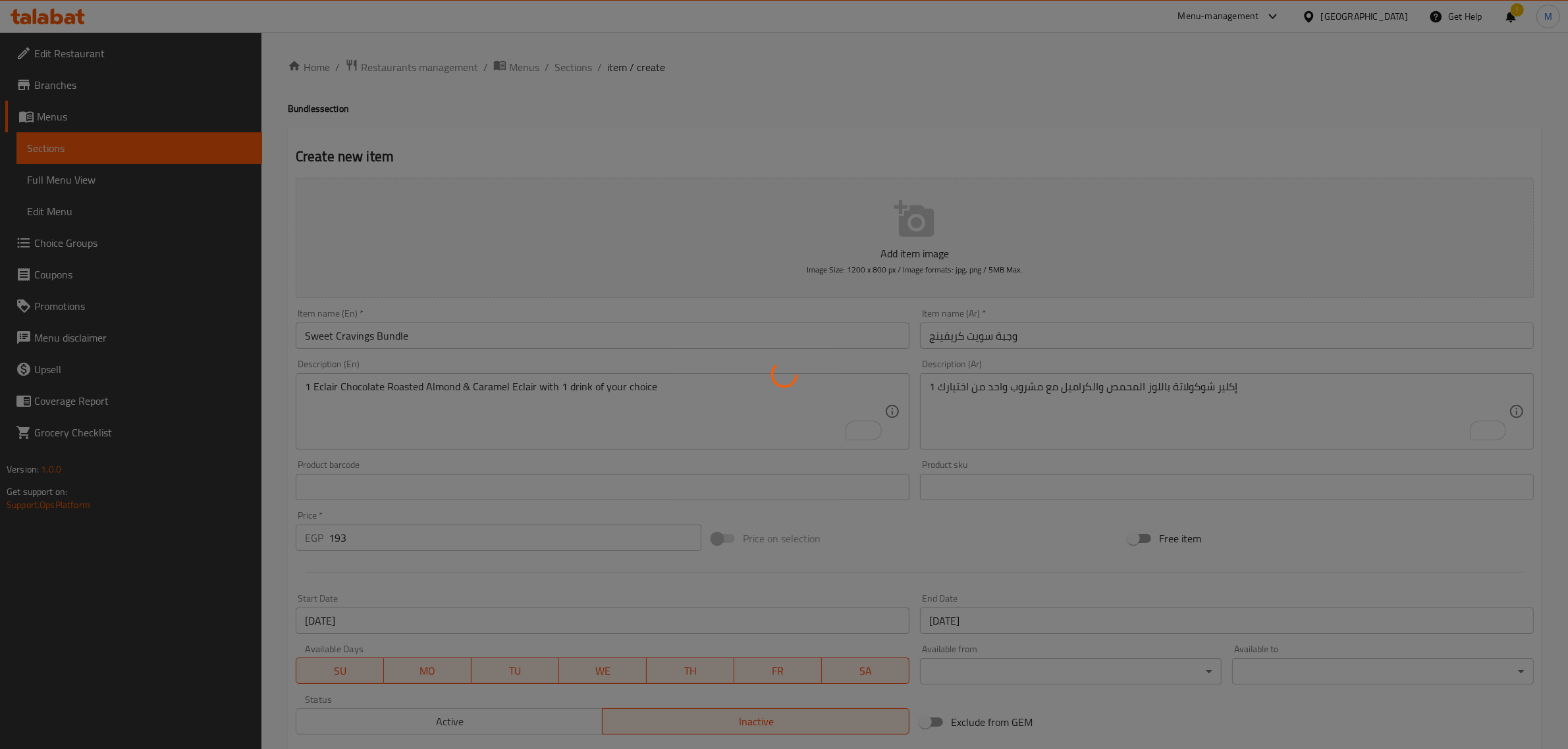
type input "0"
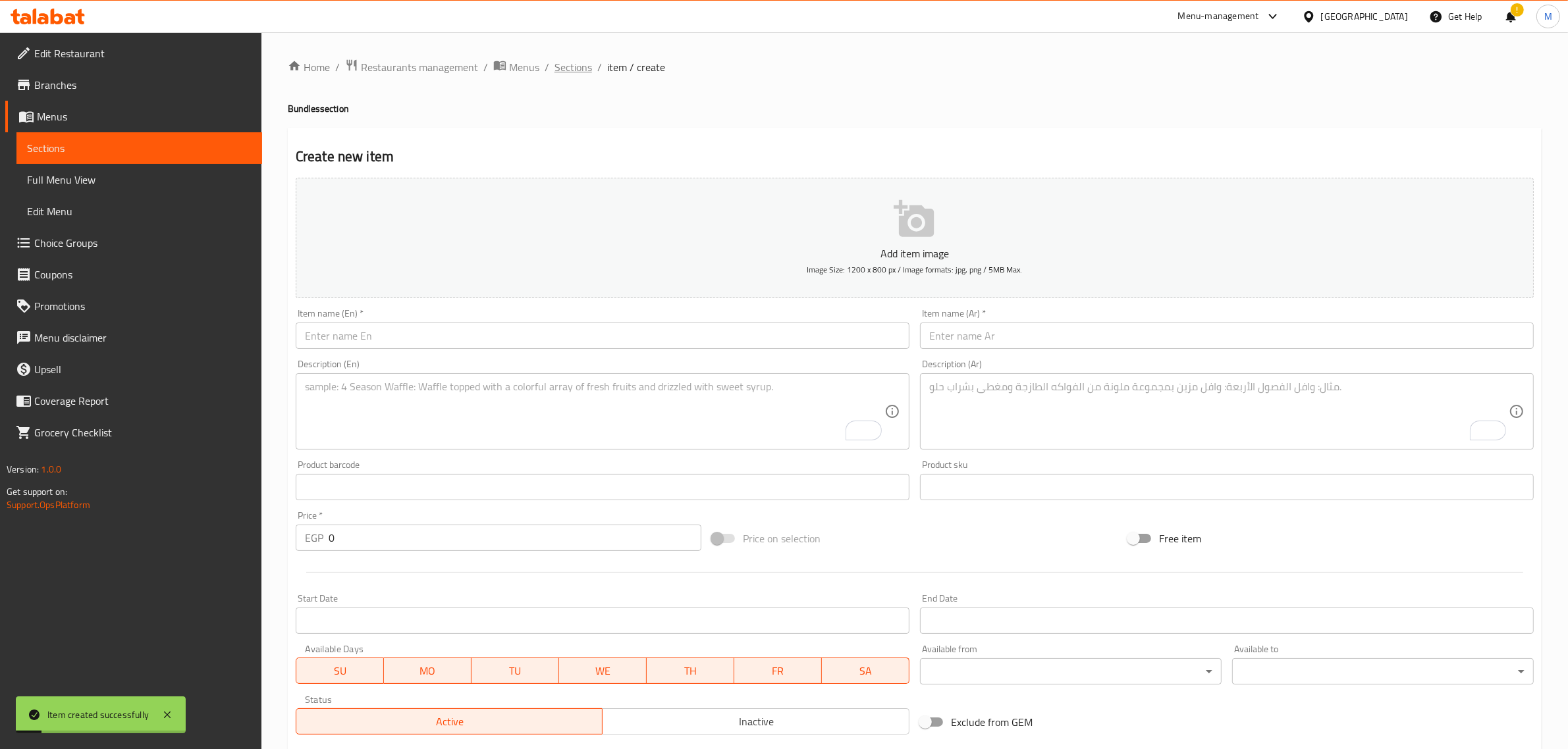
click at [573, 72] on span "Sections" at bounding box center [573, 67] width 37 height 16
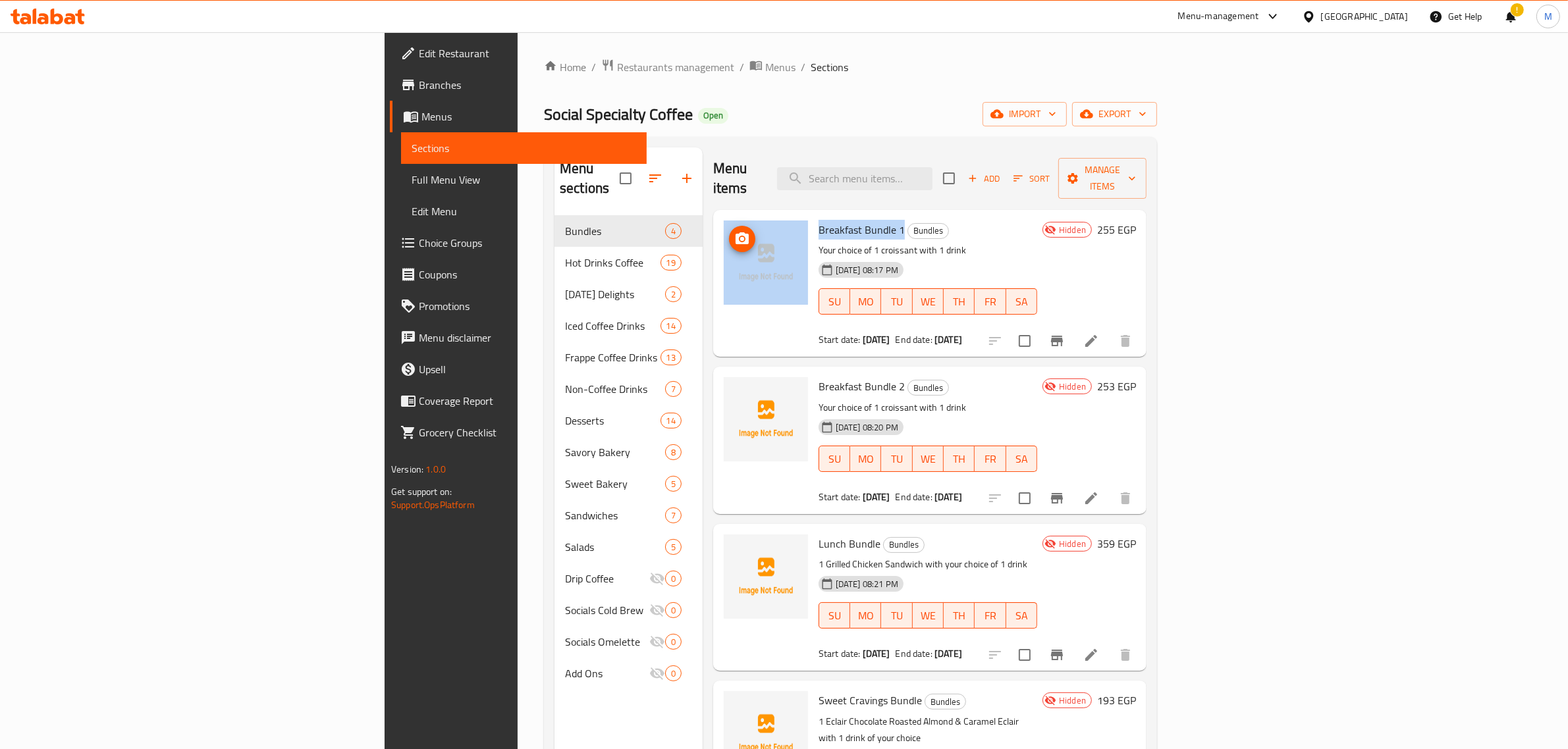
drag, startPoint x: 803, startPoint y: 209, endPoint x: 695, endPoint y: 209, distance: 108.0
click at [718, 215] on div "Breakfast Bundle 1 Bundles Your choice of 1 croissant with 1 drink 15-09-2025 0…" at bounding box center [929, 283] width 423 height 137
copy div "Breakfast Bundle 1"
click at [1099, 333] on icon at bounding box center [1091, 341] width 16 height 16
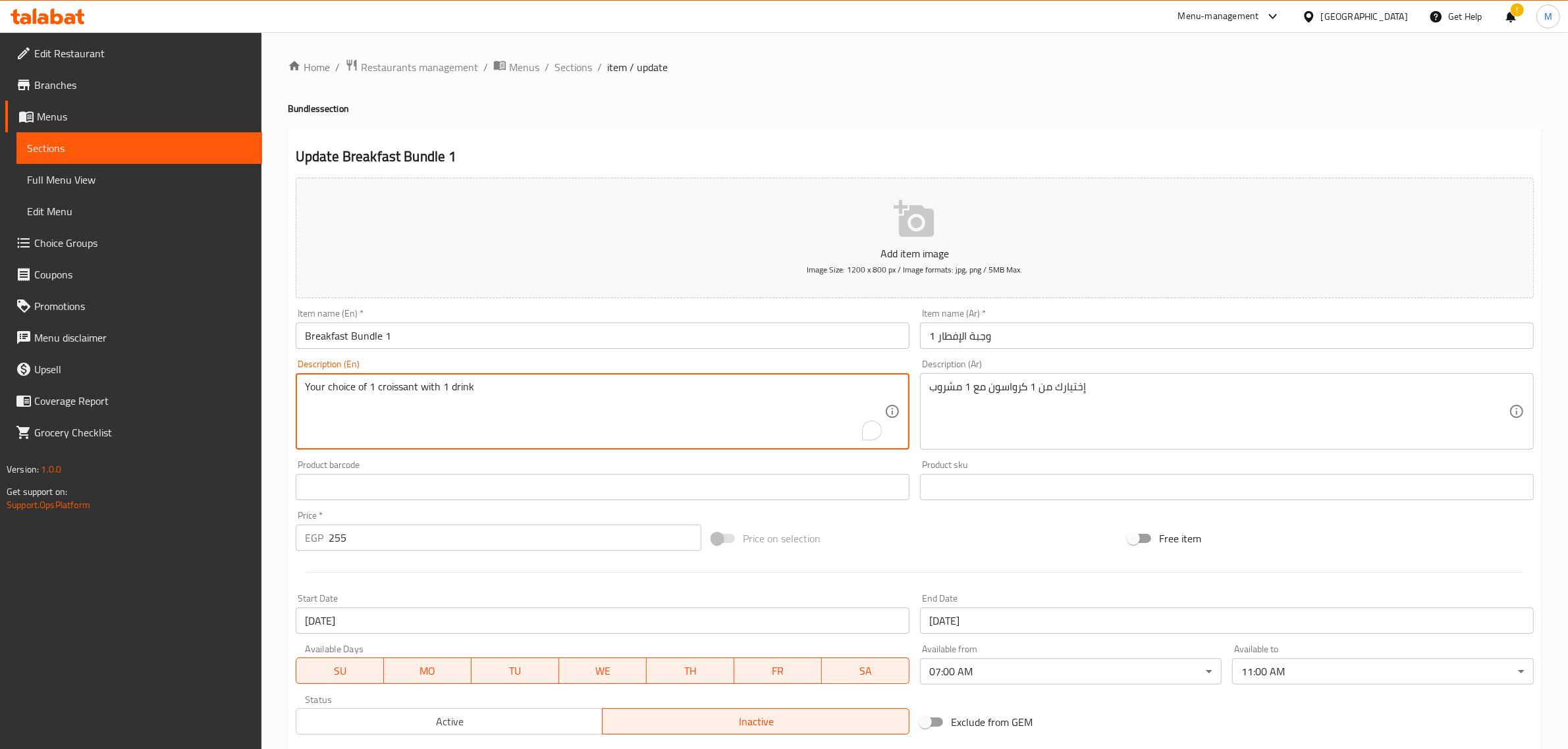
click at [400, 389] on textarea "Your choice of 1 croissant with 1 drink" at bounding box center [594, 411] width 579 height 62
click at [534, 396] on textarea "Your choice of 1 croissant with 1 drink" at bounding box center [594, 411] width 579 height 62
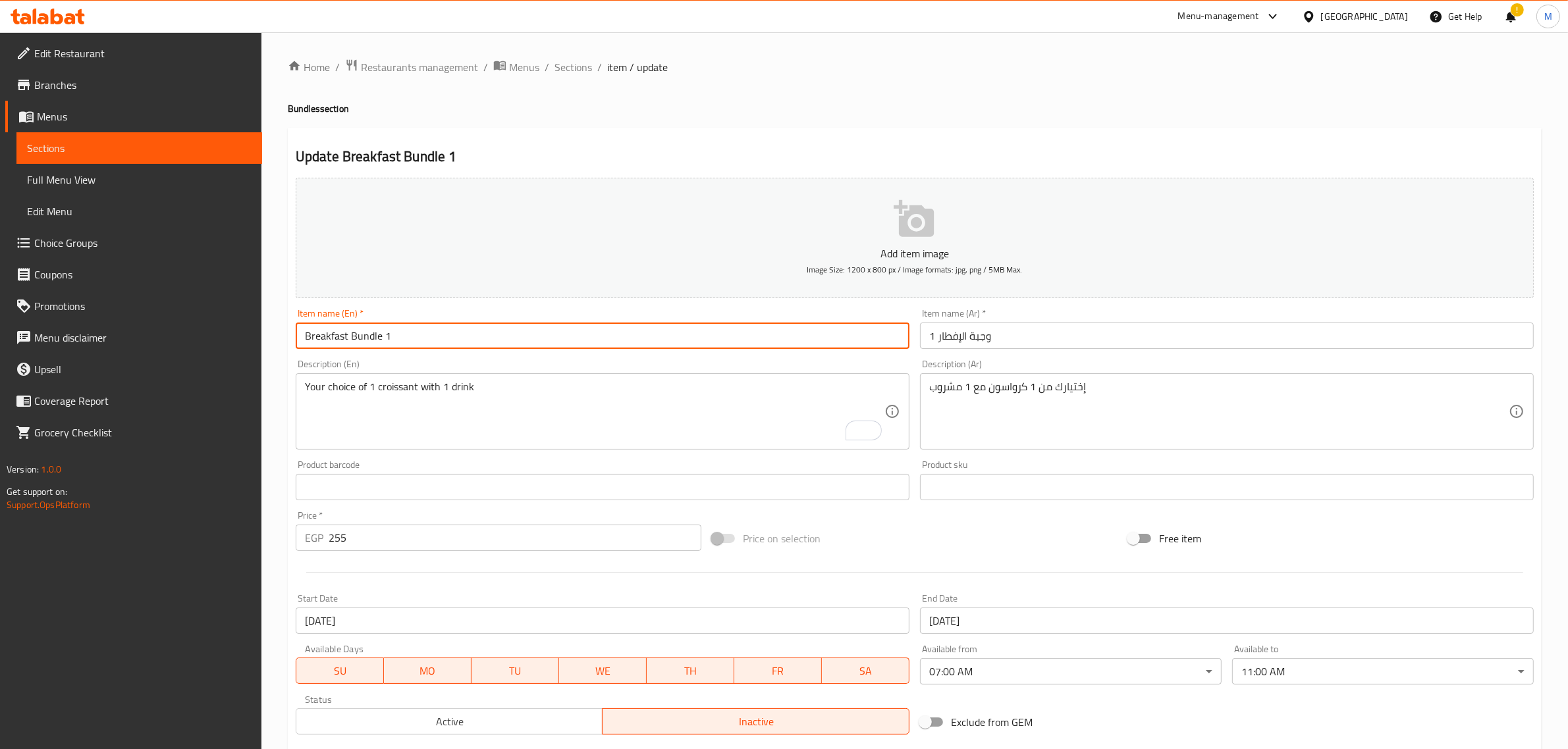
drag, startPoint x: 403, startPoint y: 331, endPoint x: 287, endPoint y: 333, distance: 116.0
click at [286, 333] on div "Home / Restaurants management / Menus / Sections / item / update Bundles sectio…" at bounding box center [914, 481] width 1306 height 898
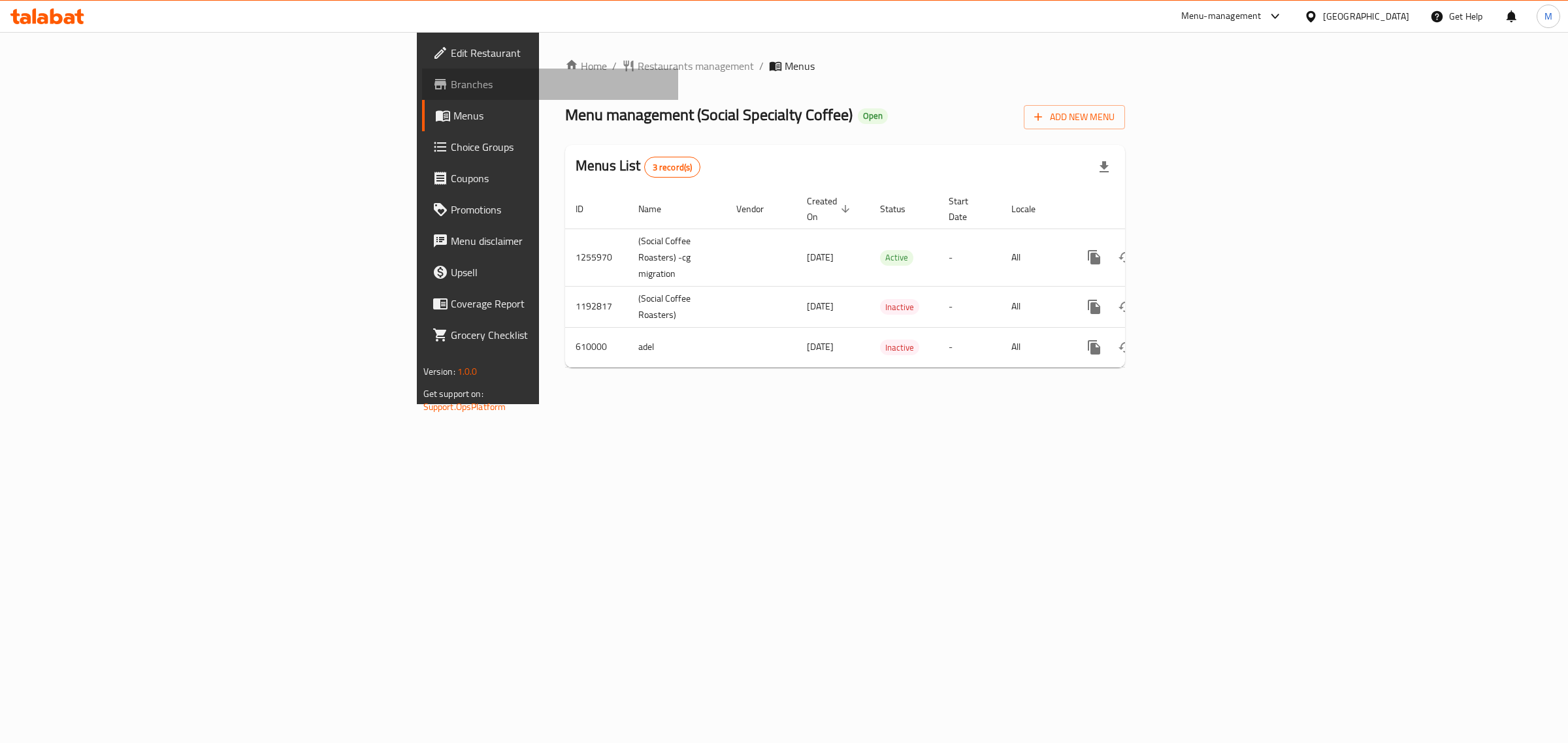
drag, startPoint x: 0, startPoint y: 0, endPoint x: 73, endPoint y: 85, distance: 112.0
click at [451, 85] on span "Branches" at bounding box center [559, 84] width 218 height 16
click at [451, 147] on span "Choice Groups" at bounding box center [559, 147] width 218 height 16
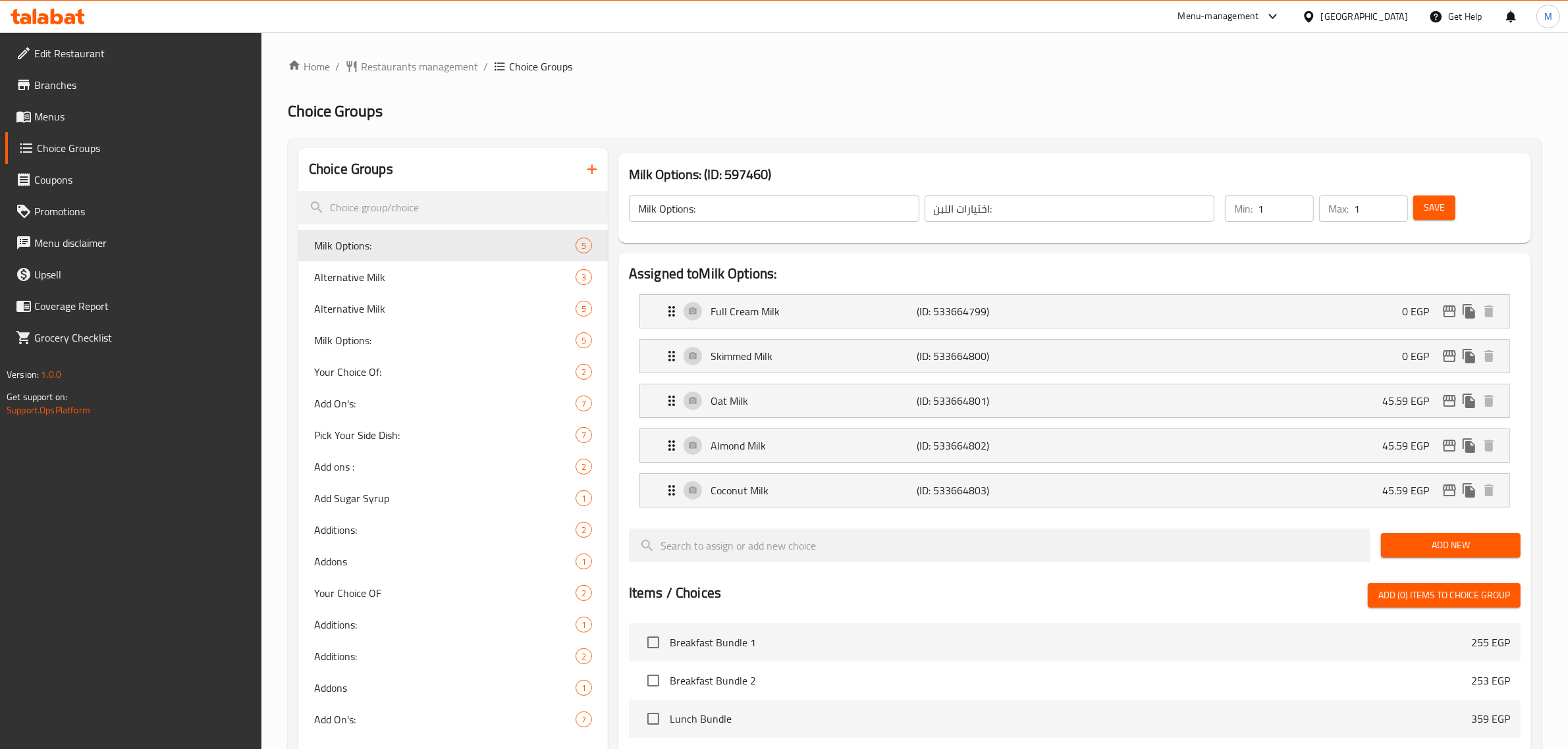
click at [581, 170] on button "button" at bounding box center [592, 169] width 31 height 31
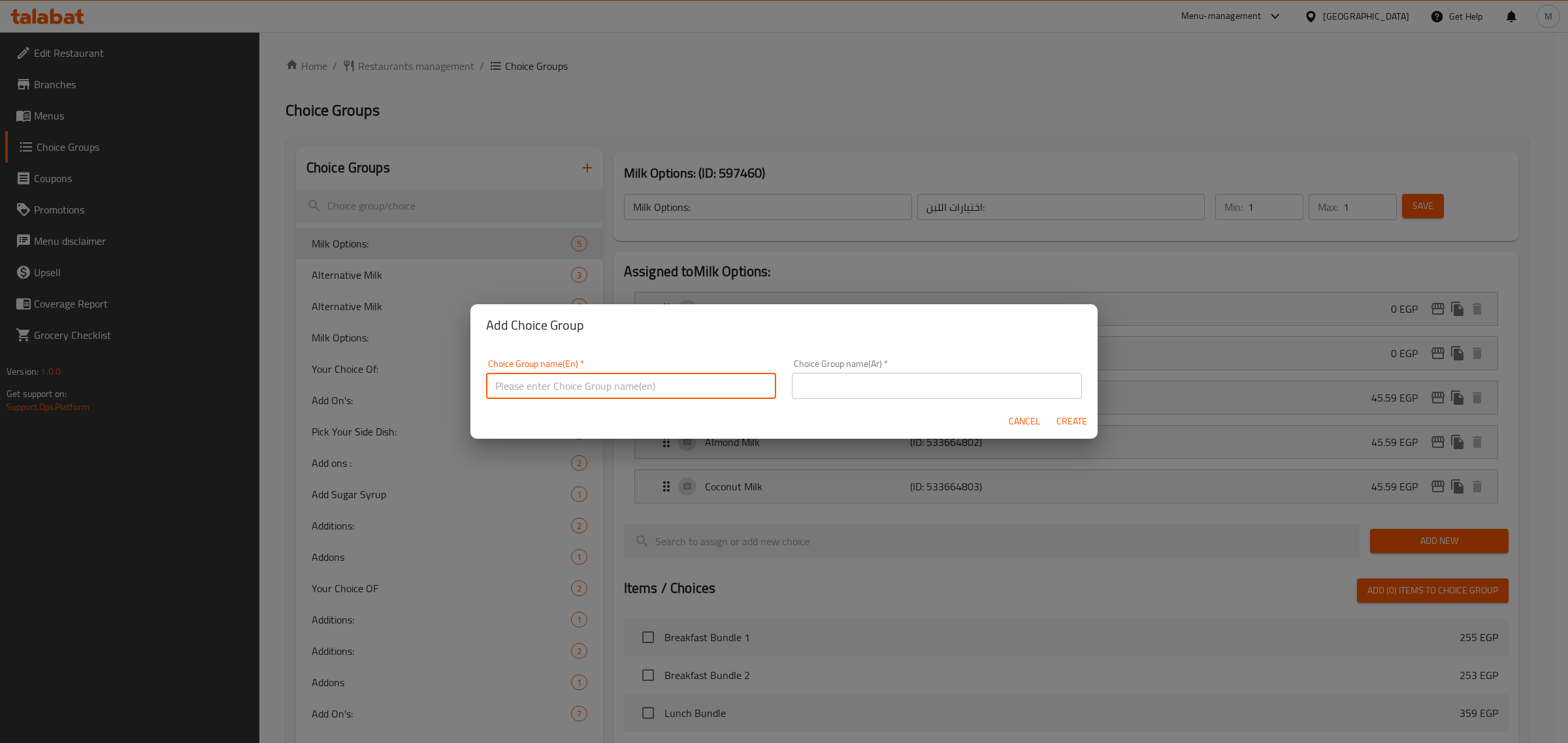
click at [588, 389] on input "text" at bounding box center [631, 386] width 290 height 26
paste input "Breakfast Bundle 1"
click at [623, 387] on input "Choose Breakfast Bundle 1 Cr" at bounding box center [631, 386] width 290 height 26
drag, startPoint x: 632, startPoint y: 387, endPoint x: 620, endPoint y: 387, distance: 12.0
click at [620, 387] on input "Choose Breakfast Bundle 1 Cr" at bounding box center [631, 386] width 290 height 26
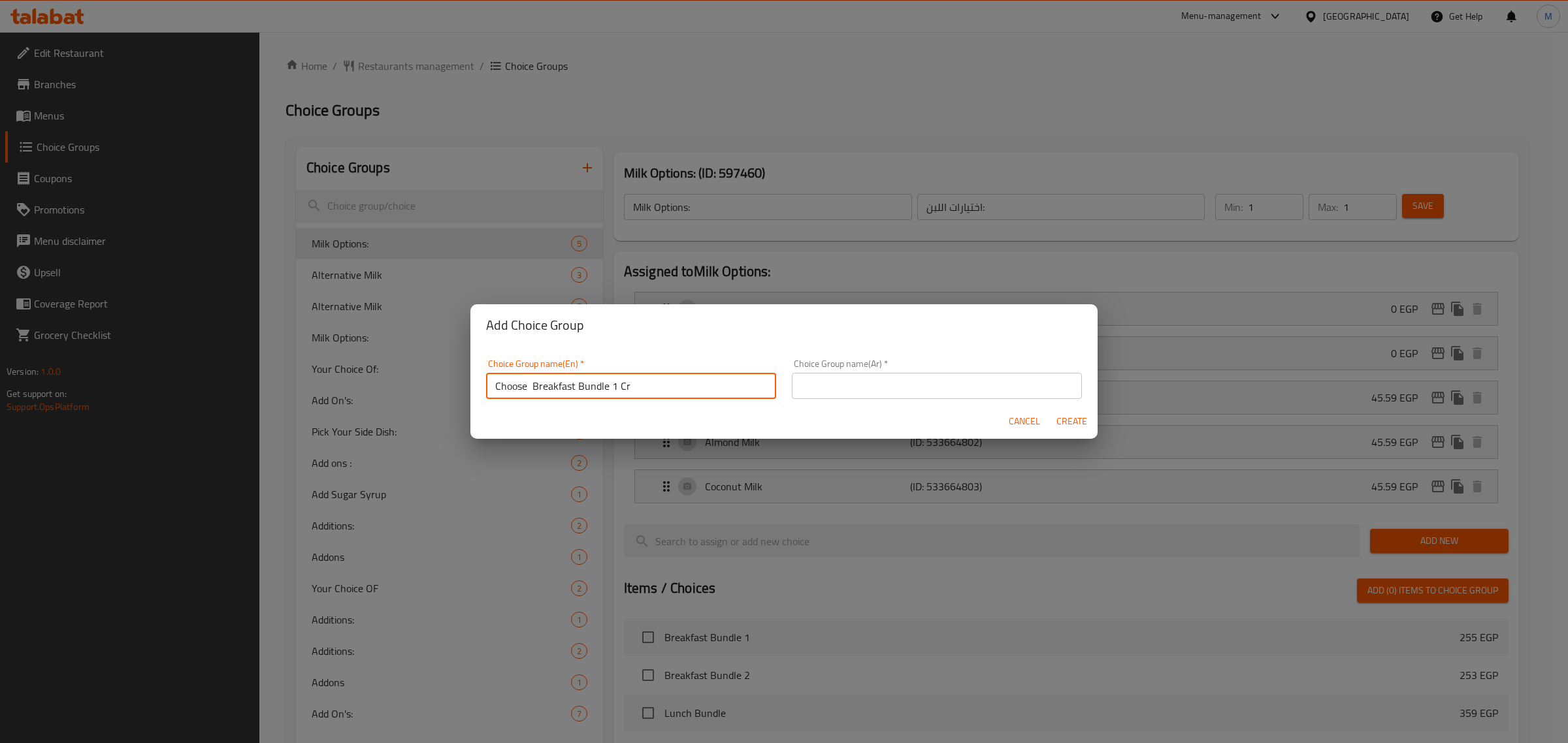
paste input "croissant"
click at [676, 380] on input "Choose Breakfast Bundle 1 Croissant" at bounding box center [631, 386] width 290 height 26
click at [667, 386] on input "Choose Breakfast Bundle 1 Croissant" at bounding box center [631, 386] width 290 height 26
click at [661, 383] on input "Choose Breakfast Bundle 1 Croissant" at bounding box center [631, 386] width 290 height 26
type input "Choose Breakfast Bundle 1 Croissant:"
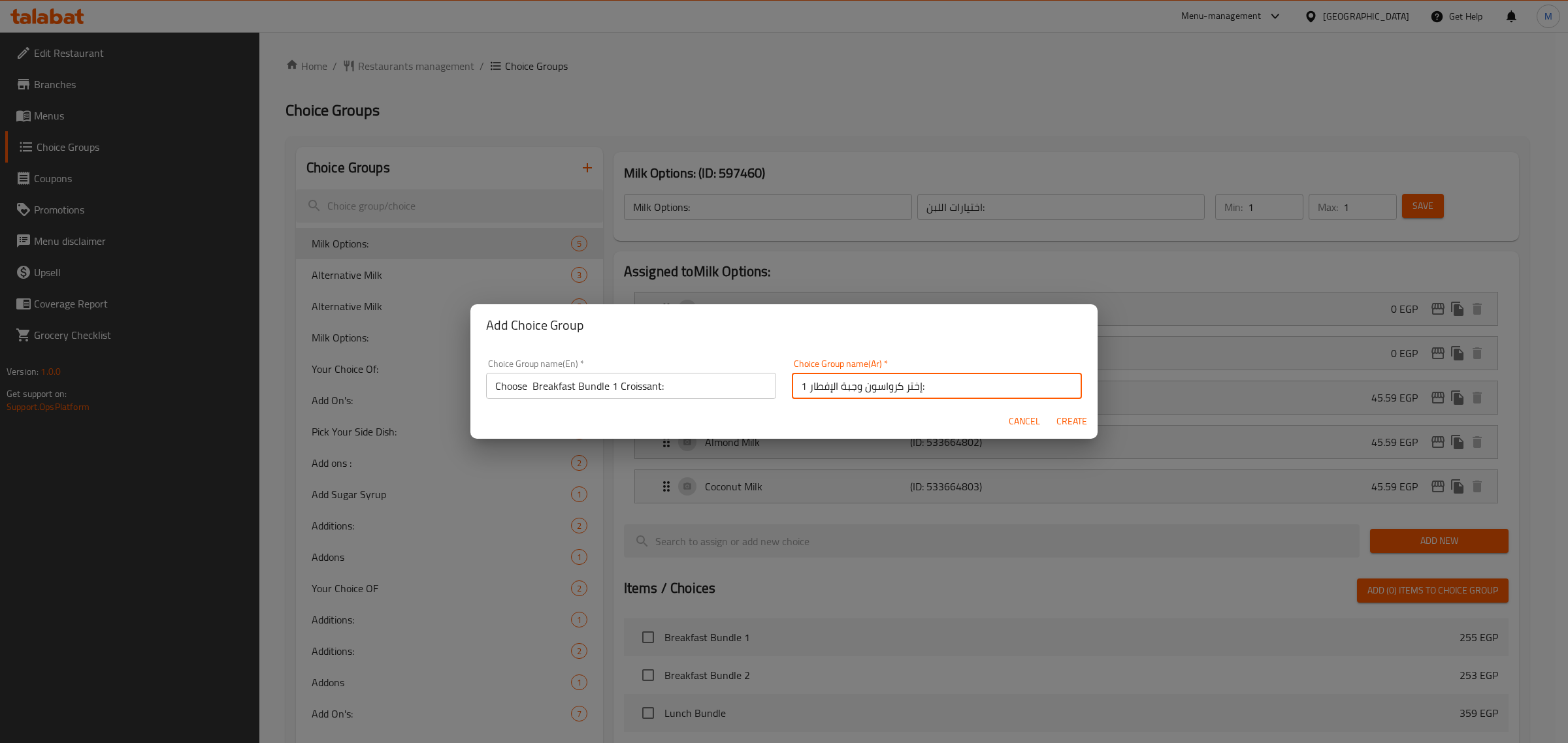
type input "إختر كرواسون وجبة الإفطار 1:"
click at [1063, 419] on span "Create" at bounding box center [1071, 422] width 31 height 16
type input "Choose Breakfast Bundle 1 Croissant:"
type input "إختر كرواسون وجبة الإفطار 1:"
type input "0"
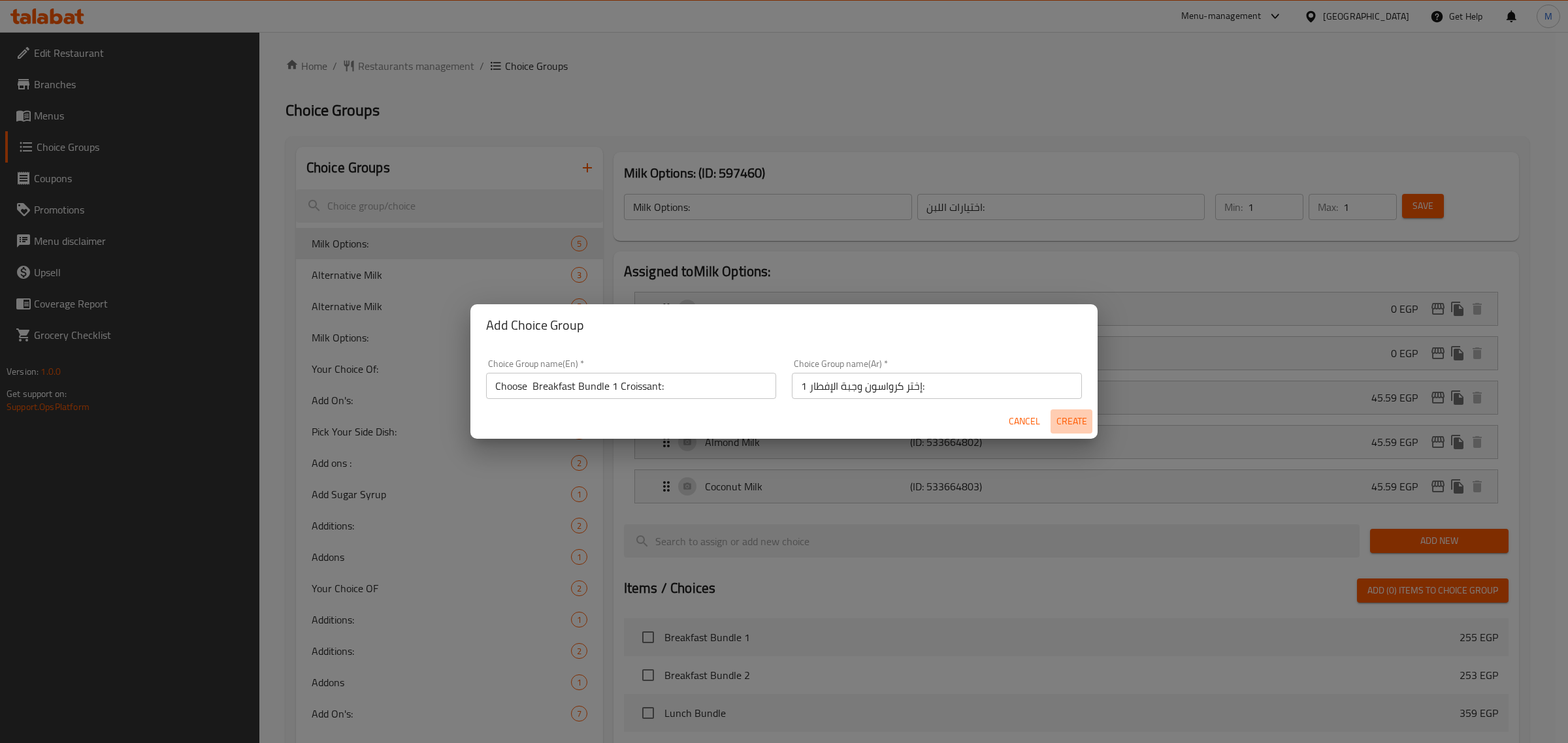
type input "0"
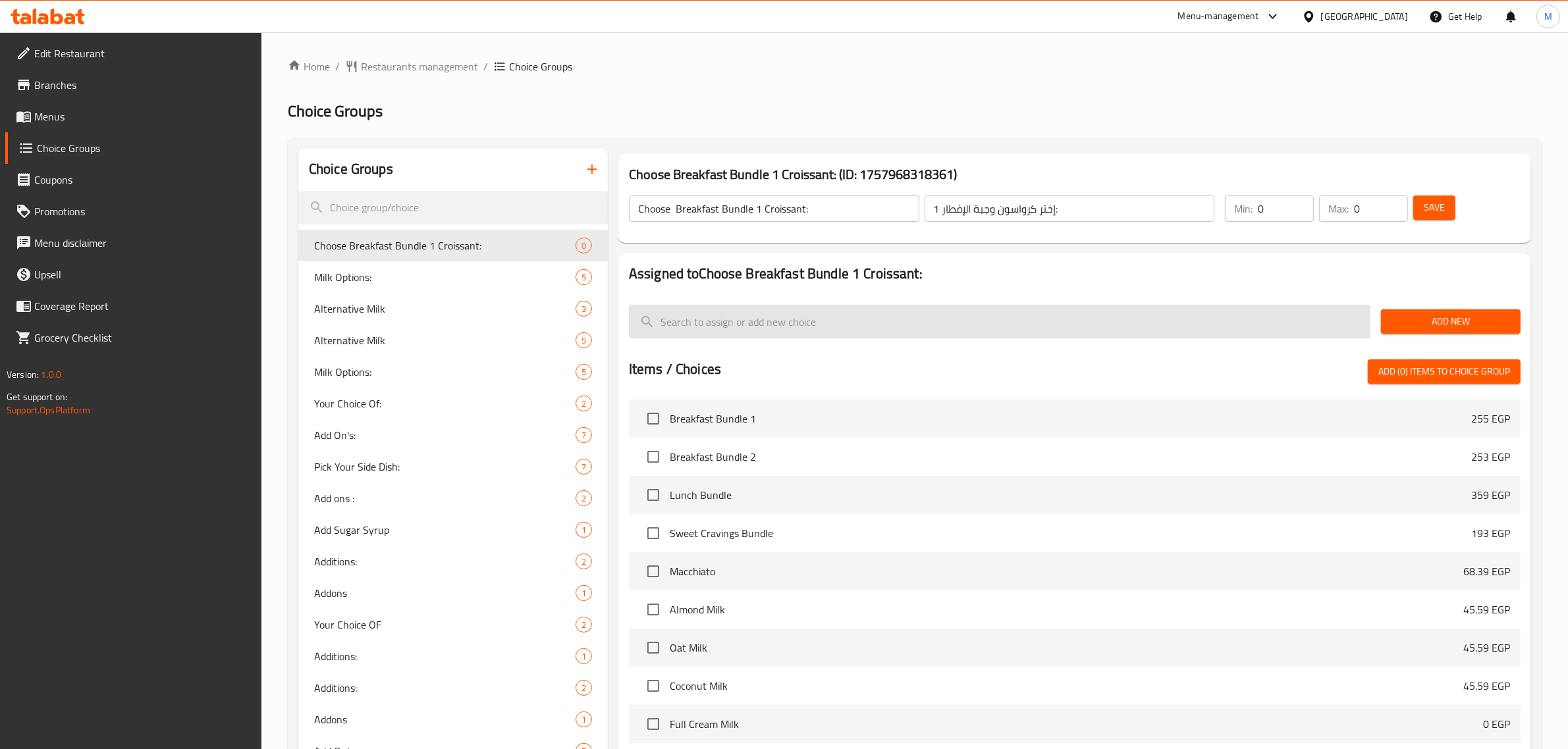
click at [1240, 331] on input "search" at bounding box center [999, 321] width 741 height 34
click at [916, 329] on input "search" at bounding box center [999, 321] width 741 height 34
paste input "Zaatar cream cheese croissant"
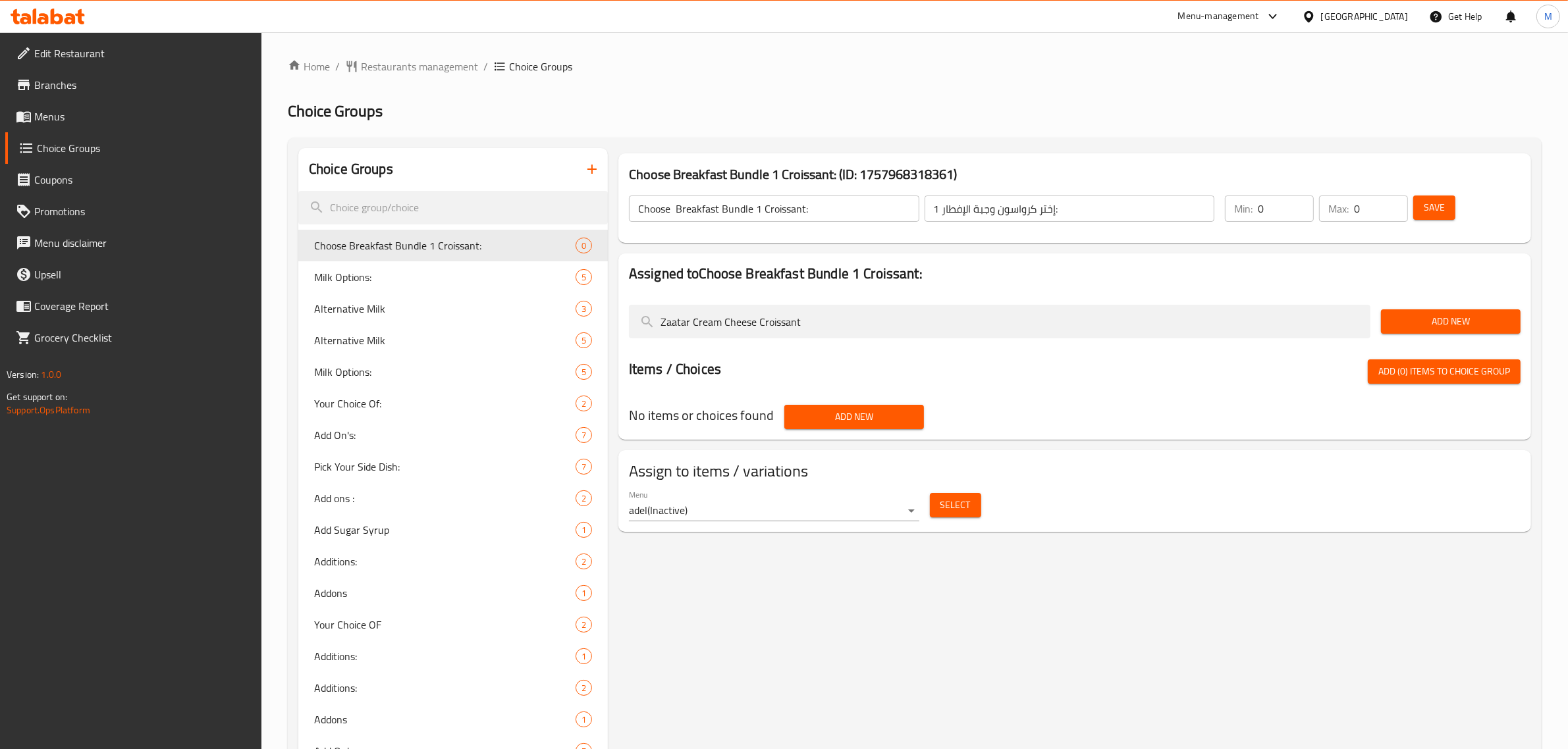
type input "Zaatar Cream Cheese Croissant"
click at [1401, 328] on span "Add New" at bounding box center [1451, 321] width 119 height 16
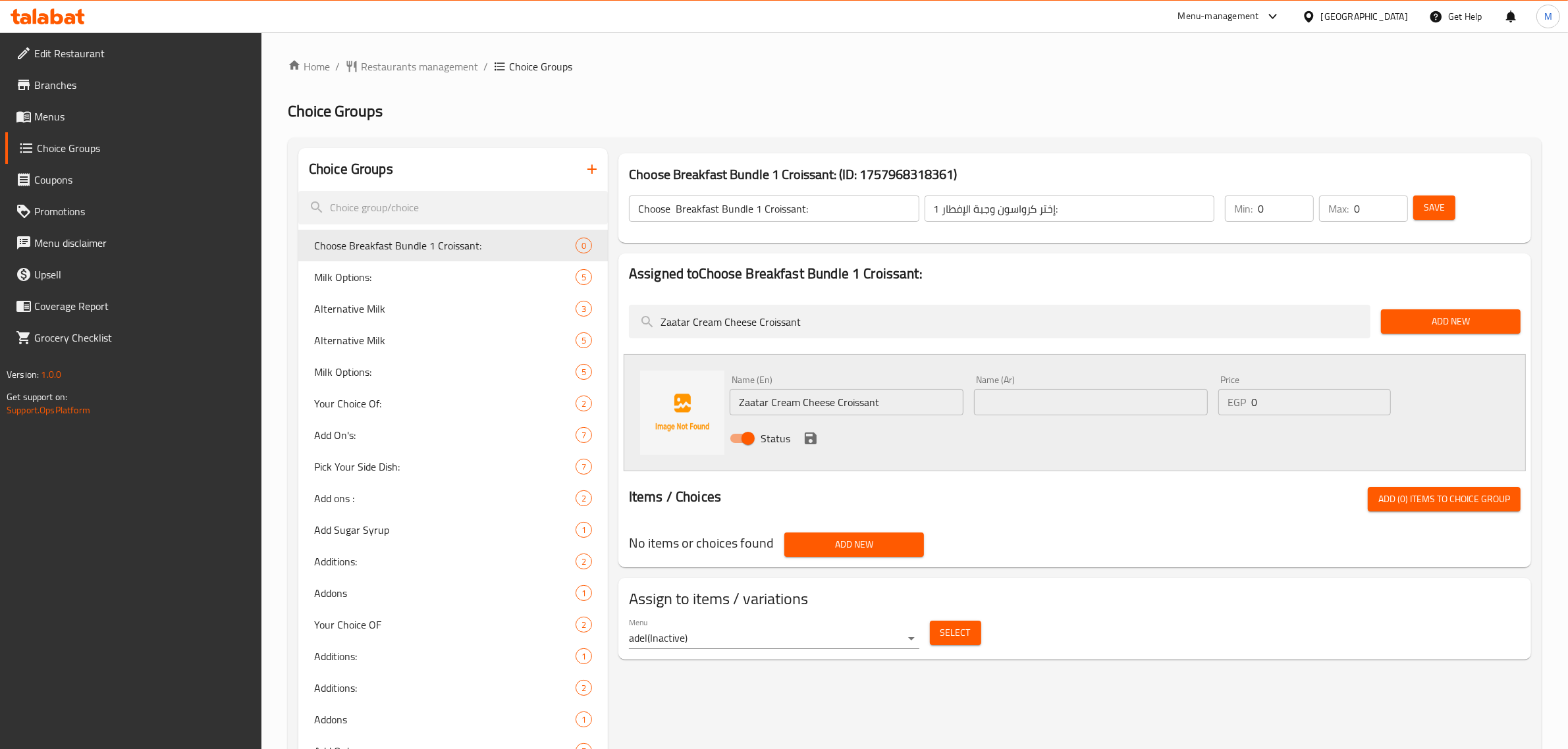
click at [1019, 403] on input "text" at bounding box center [1090, 402] width 234 height 26
type input "[PERSON_NAME] و زعتر"
click at [803, 432] on icon "save" at bounding box center [810, 439] width 16 height 16
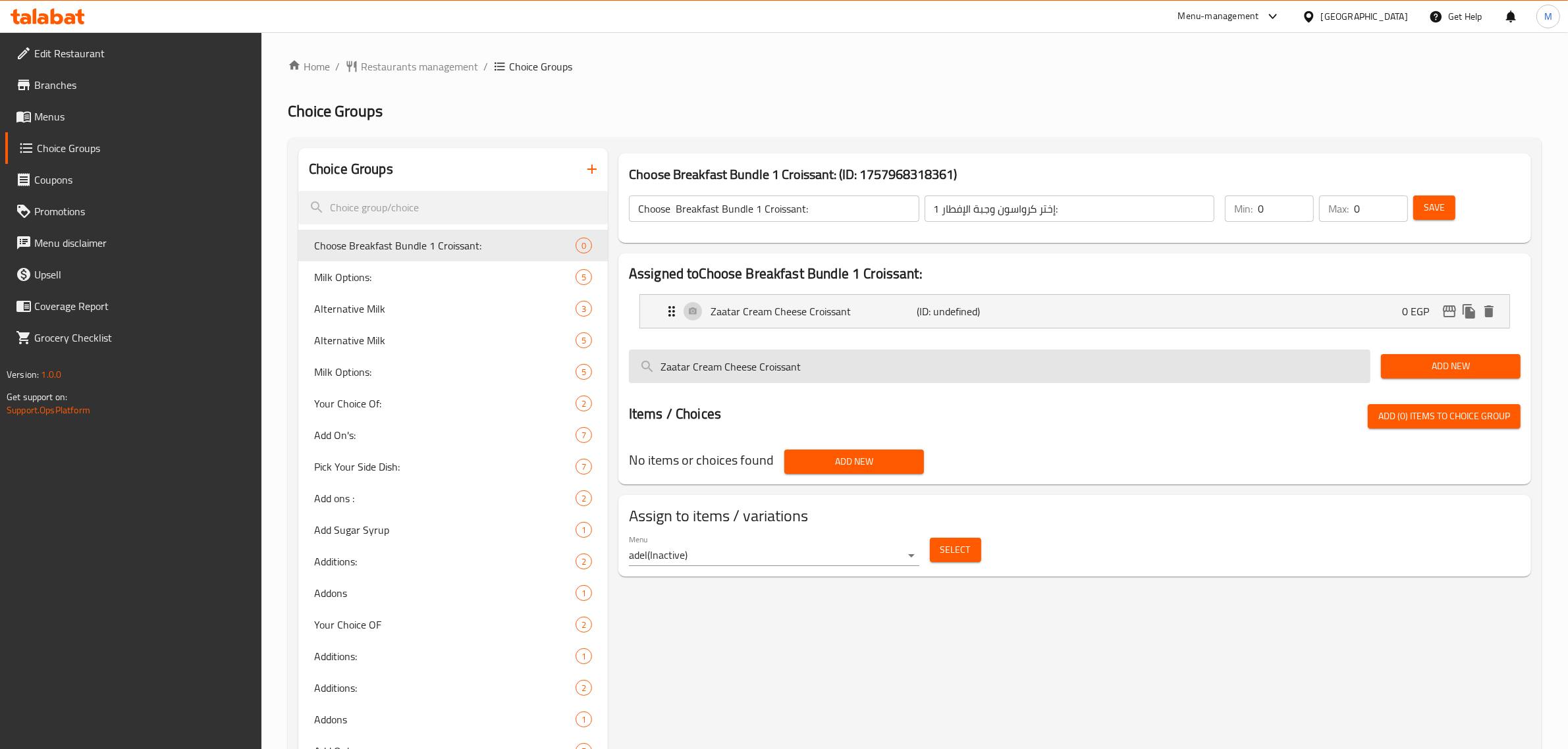
click at [675, 362] on input "Zaatar Cream Cheese Croissant" at bounding box center [999, 366] width 741 height 34
click at [674, 362] on input "Zaatar Cream Cheese Croissant" at bounding box center [999, 366] width 741 height 34
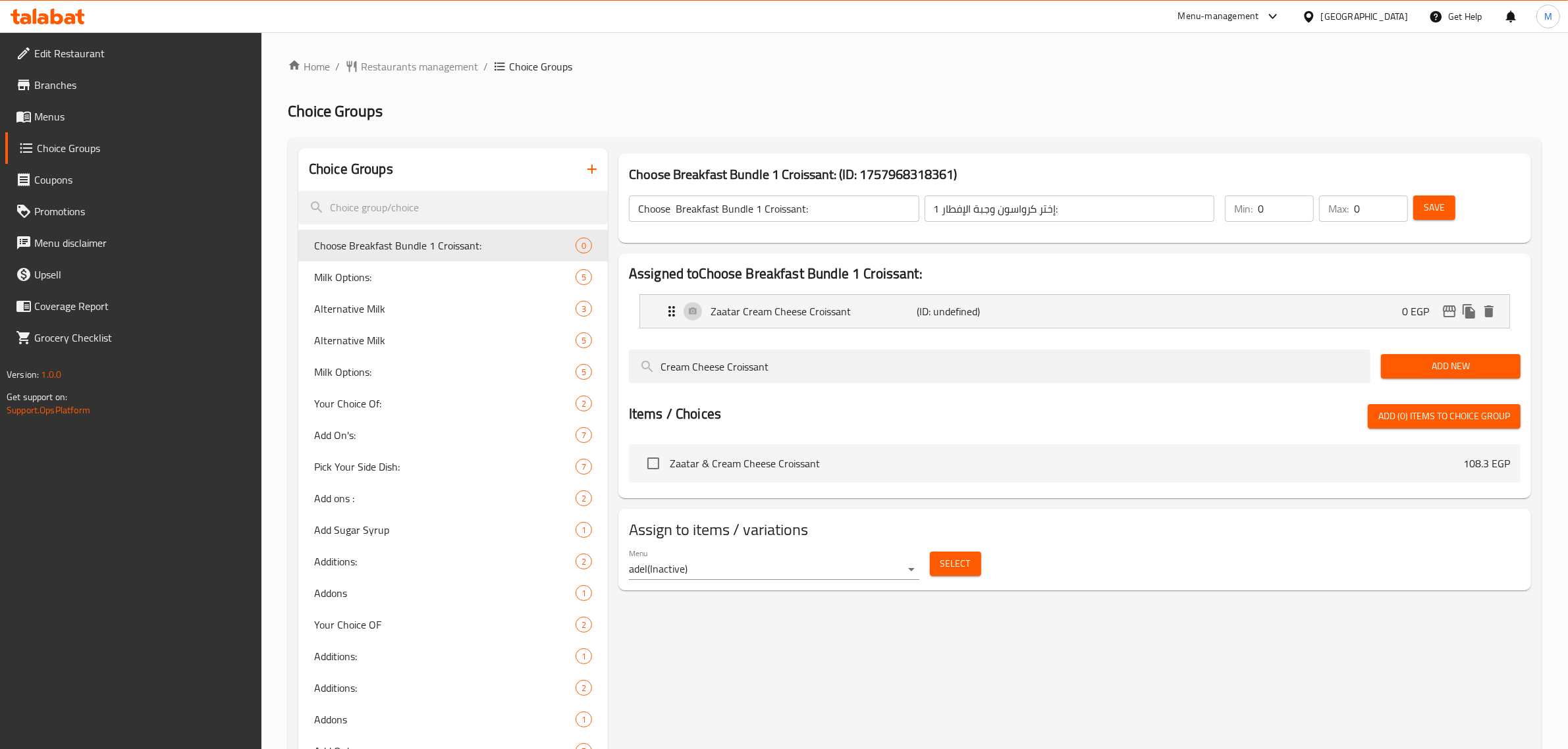
type input "Cream Cheese Croissant"
drag, startPoint x: 1422, startPoint y: 374, endPoint x: 1413, endPoint y: 381, distance: 11.4
click at [1421, 374] on span "Add New" at bounding box center [1451, 366] width 119 height 16
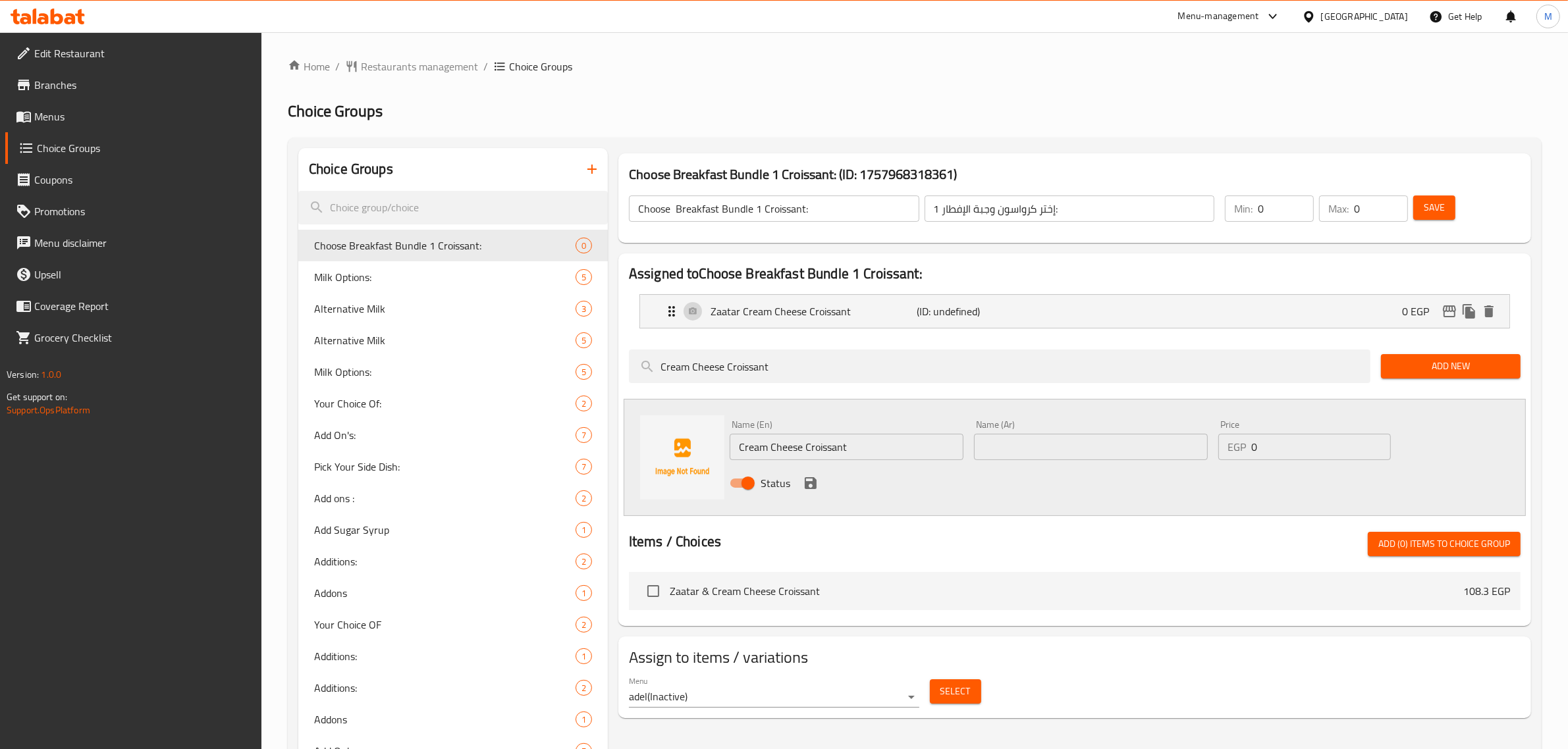
click at [1027, 458] on input "text" at bounding box center [1090, 447] width 234 height 26
click at [741, 448] on input "Cream Cheese Croissant" at bounding box center [846, 447] width 234 height 26
type input "Cream Cheese Croissant"
click at [1036, 449] on input "text" at bounding box center [1090, 447] width 234 height 26
type input "[PERSON_NAME]"
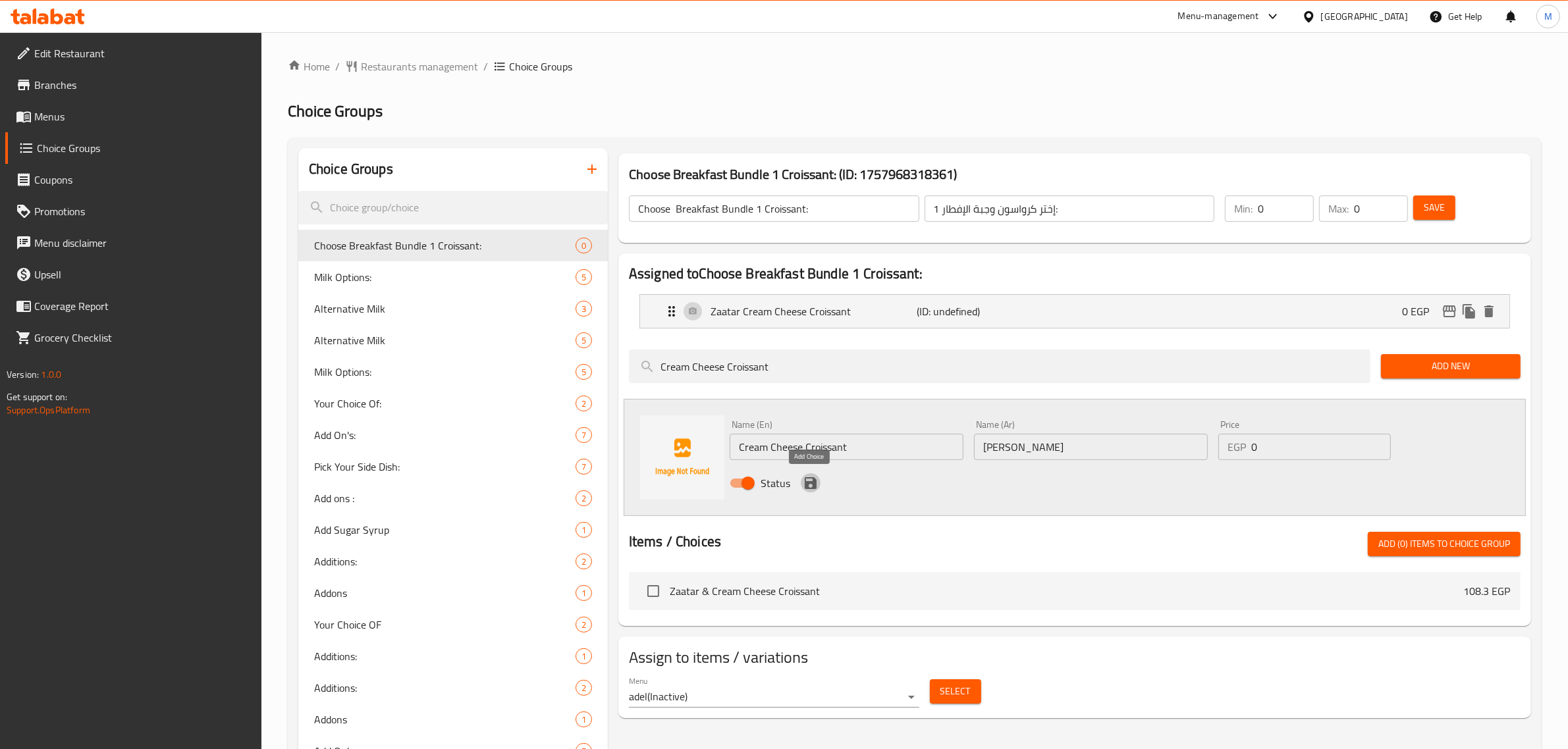
click at [812, 482] on icon "save" at bounding box center [810, 483] width 12 height 12
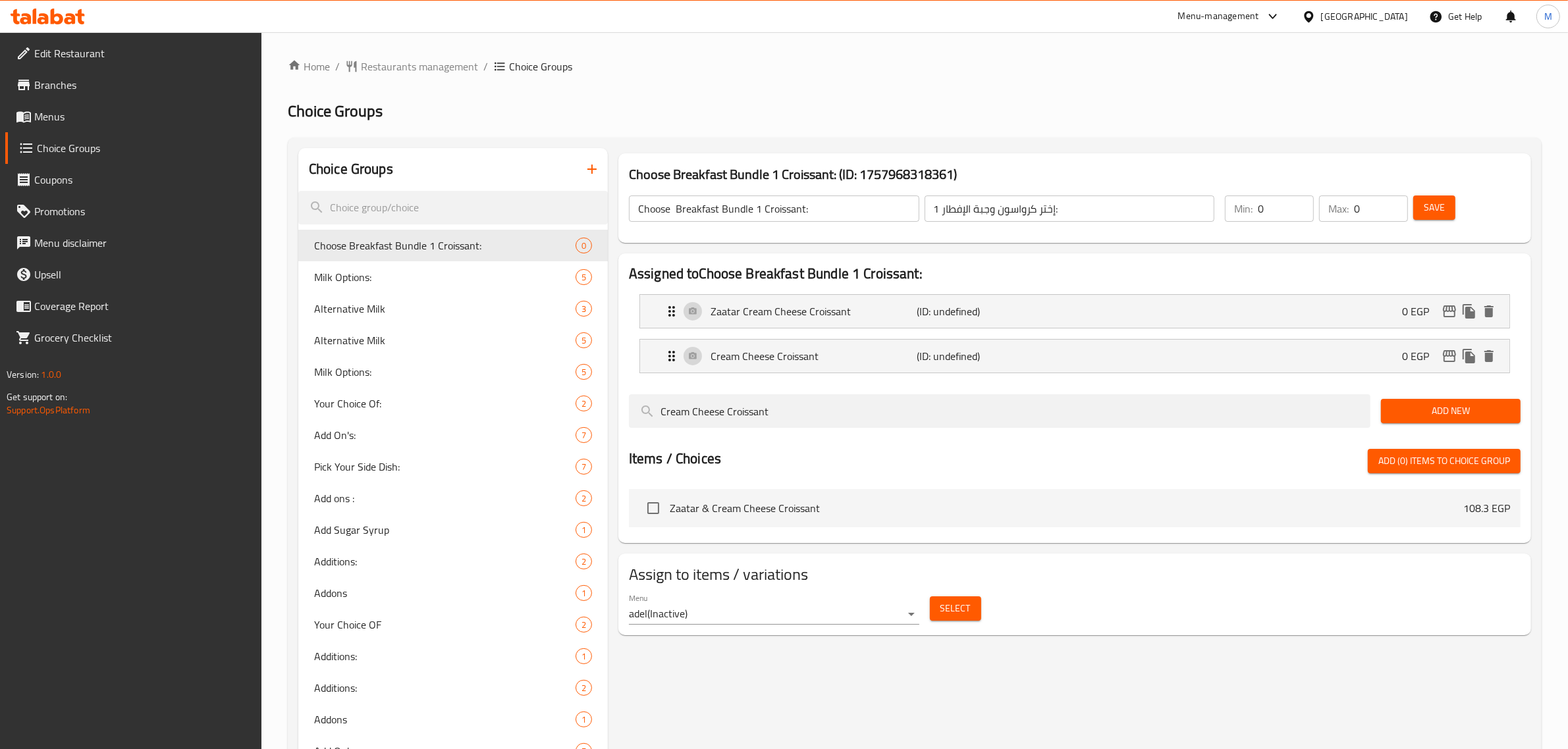
click at [1292, 198] on input "0" at bounding box center [1285, 208] width 56 height 26
type input "1"
click at [1298, 202] on input "1" at bounding box center [1285, 208] width 56 height 26
type input "1"
click at [1393, 201] on input "1" at bounding box center [1380, 208] width 54 height 26
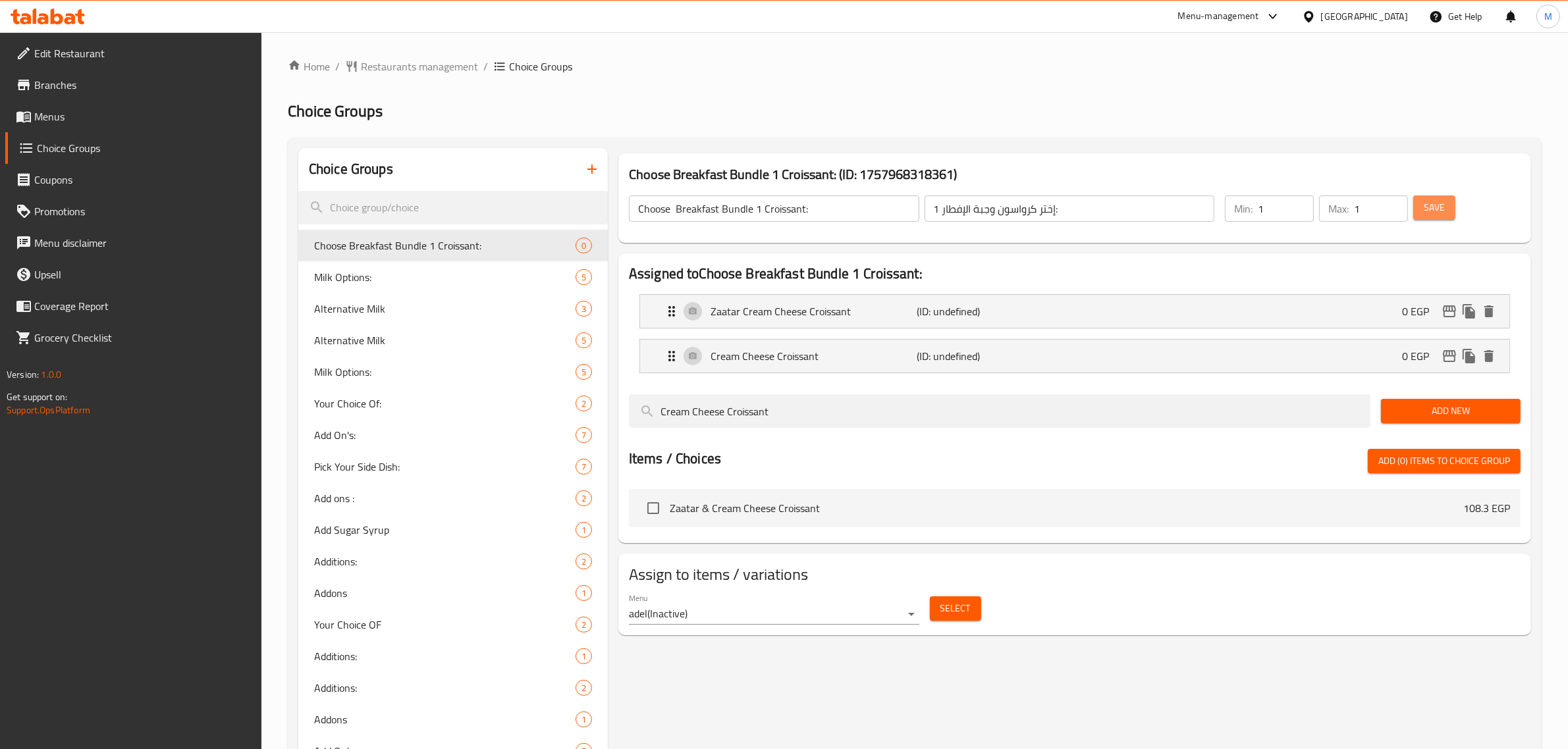
click at [1441, 211] on span "Save" at bounding box center [1434, 207] width 21 height 16
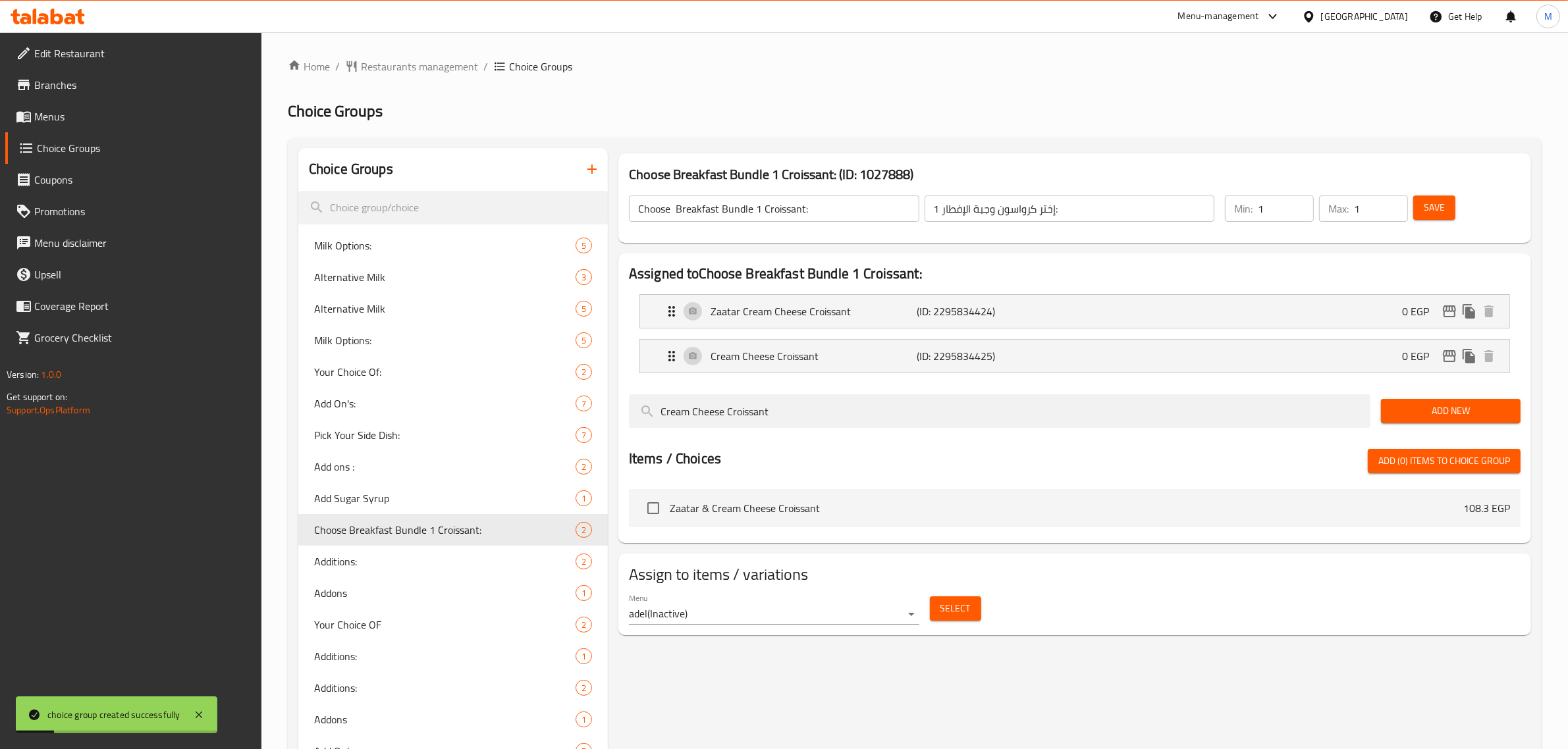
click at [846, 214] on input "Choose Breakfast Bundle 1 Croissant:" at bounding box center [774, 208] width 290 height 26
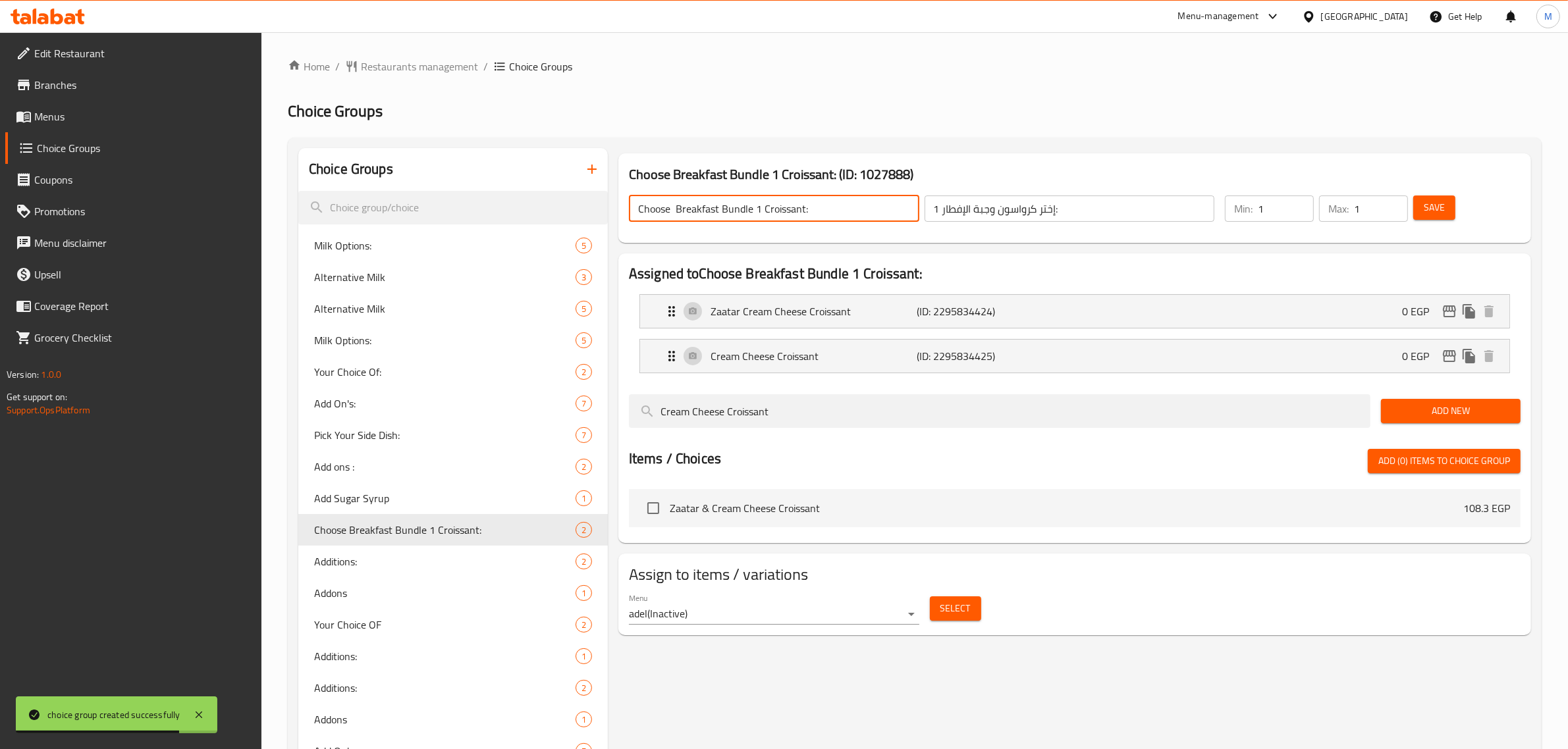
click at [825, 207] on input "Choose Breakfast Bundle 1 Croissant:" at bounding box center [774, 208] width 290 height 26
click at [592, 180] on button "button" at bounding box center [592, 169] width 31 height 31
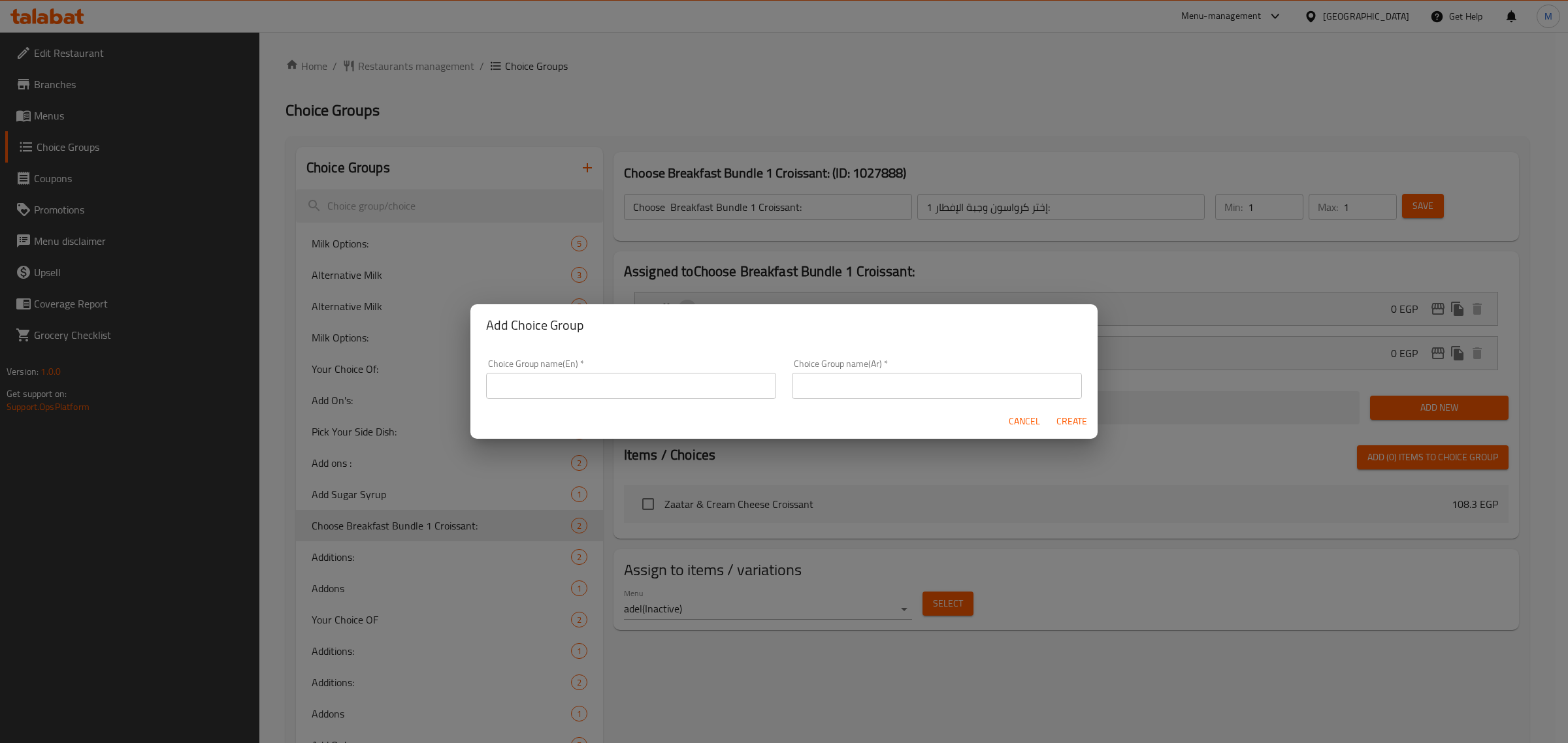
click at [593, 385] on input "text" at bounding box center [631, 386] width 290 height 26
paste input "Choose Breakfast Bundle 1 Croissant:"
click at [638, 390] on input "Choose Breakfast Bundle 1 Croissant:" at bounding box center [631, 386] width 290 height 26
drag, startPoint x: 637, startPoint y: 390, endPoint x: 647, endPoint y: 472, distance: 82.6
click at [637, 390] on input "Choose Breakfast Bundle 1 Croissant:" at bounding box center [631, 386] width 290 height 26
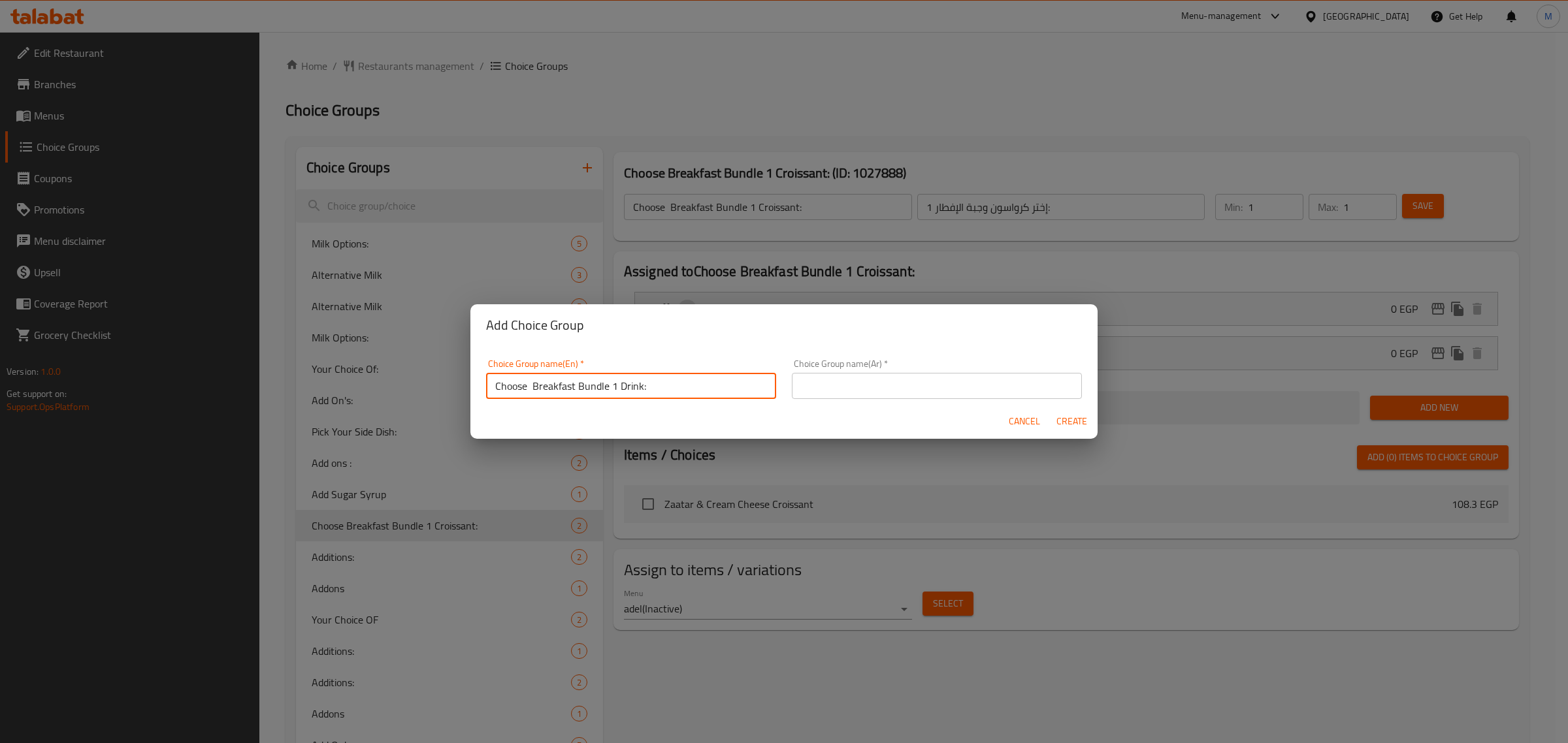
type input "Choose Breakfast Bundle 1 Drink:"
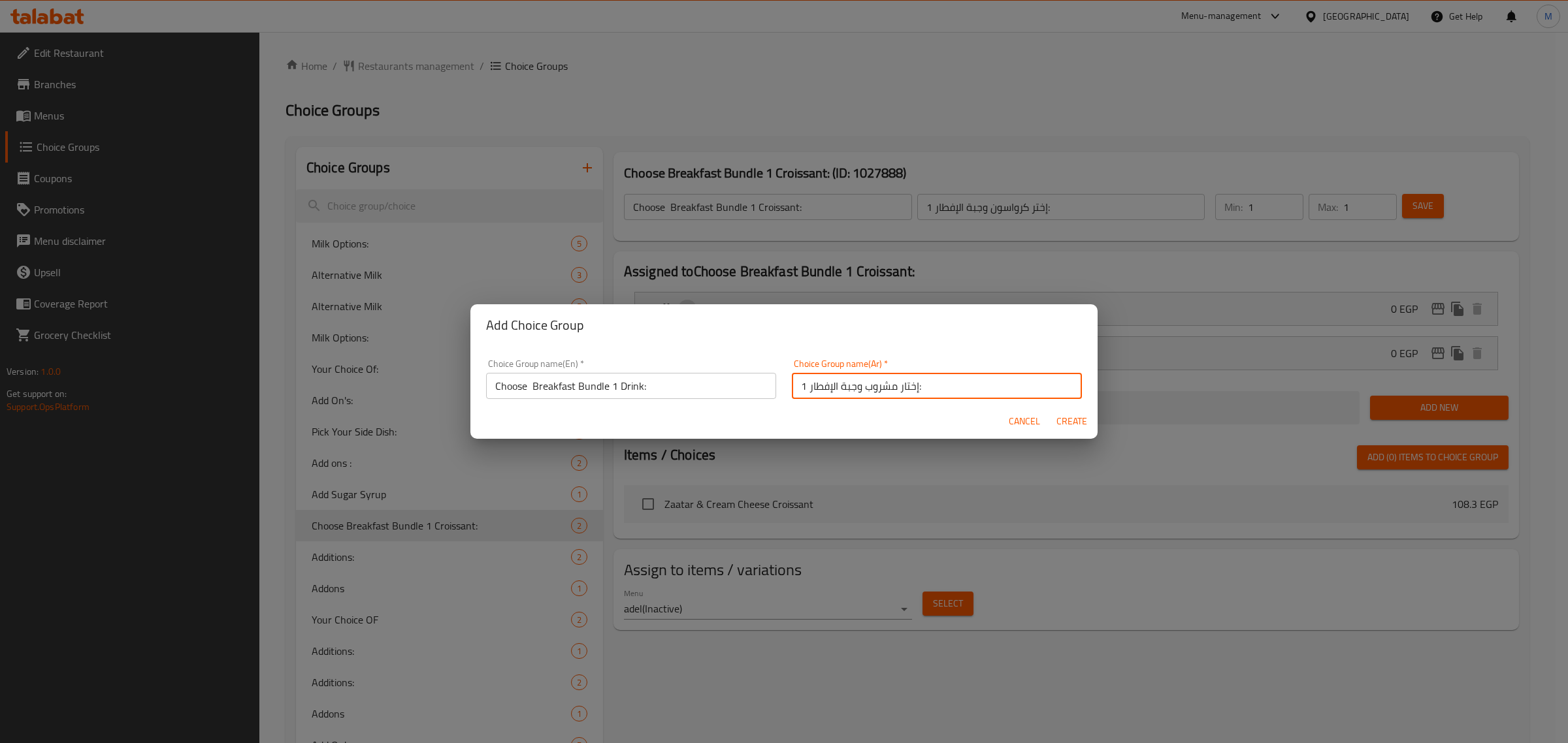
click at [897, 387] on input "إختار مشروب وجبة الإفطار 1:" at bounding box center [937, 386] width 290 height 26
type input "إختر مشروب وجبة الإفطار 1:"
click at [1075, 415] on span "Create" at bounding box center [1071, 422] width 31 height 16
type input "Choose Breakfast Bundle 1 Drink:"
type input "إختر مشروب وجبة الإفطار 1:"
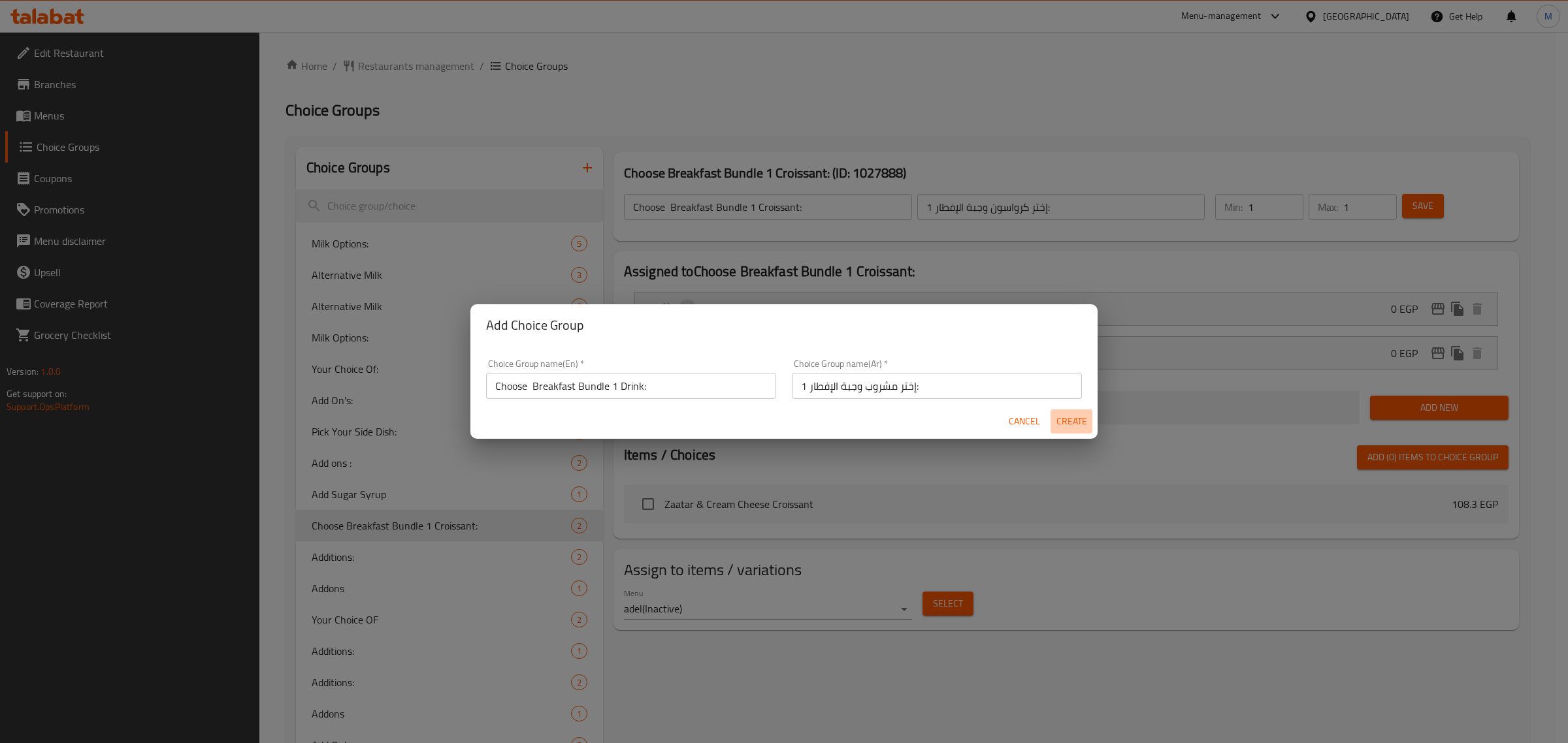
type input "0"
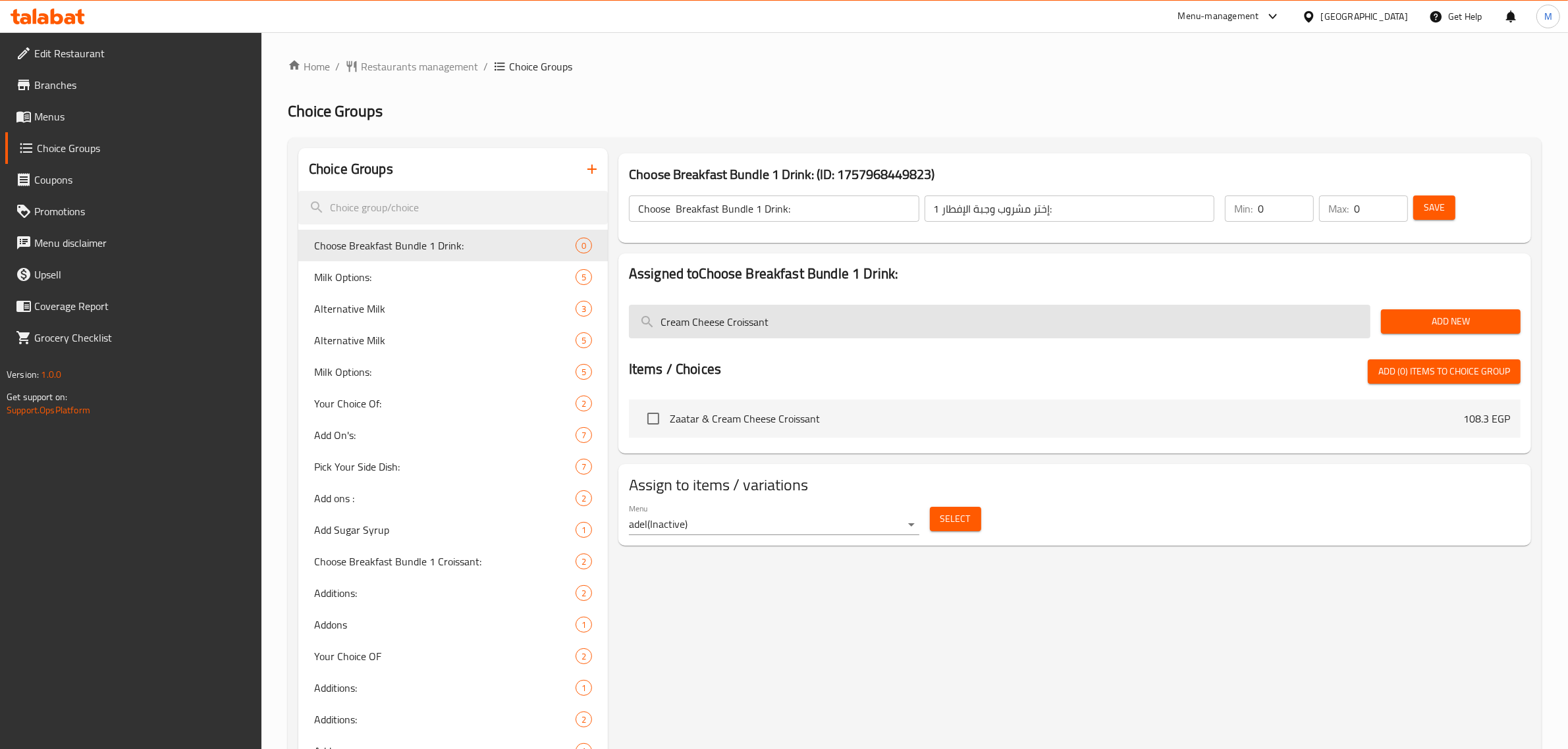
click at [883, 319] on input "Cream Cheese Croissant" at bounding box center [999, 321] width 741 height 34
paste input "Spanish latte"
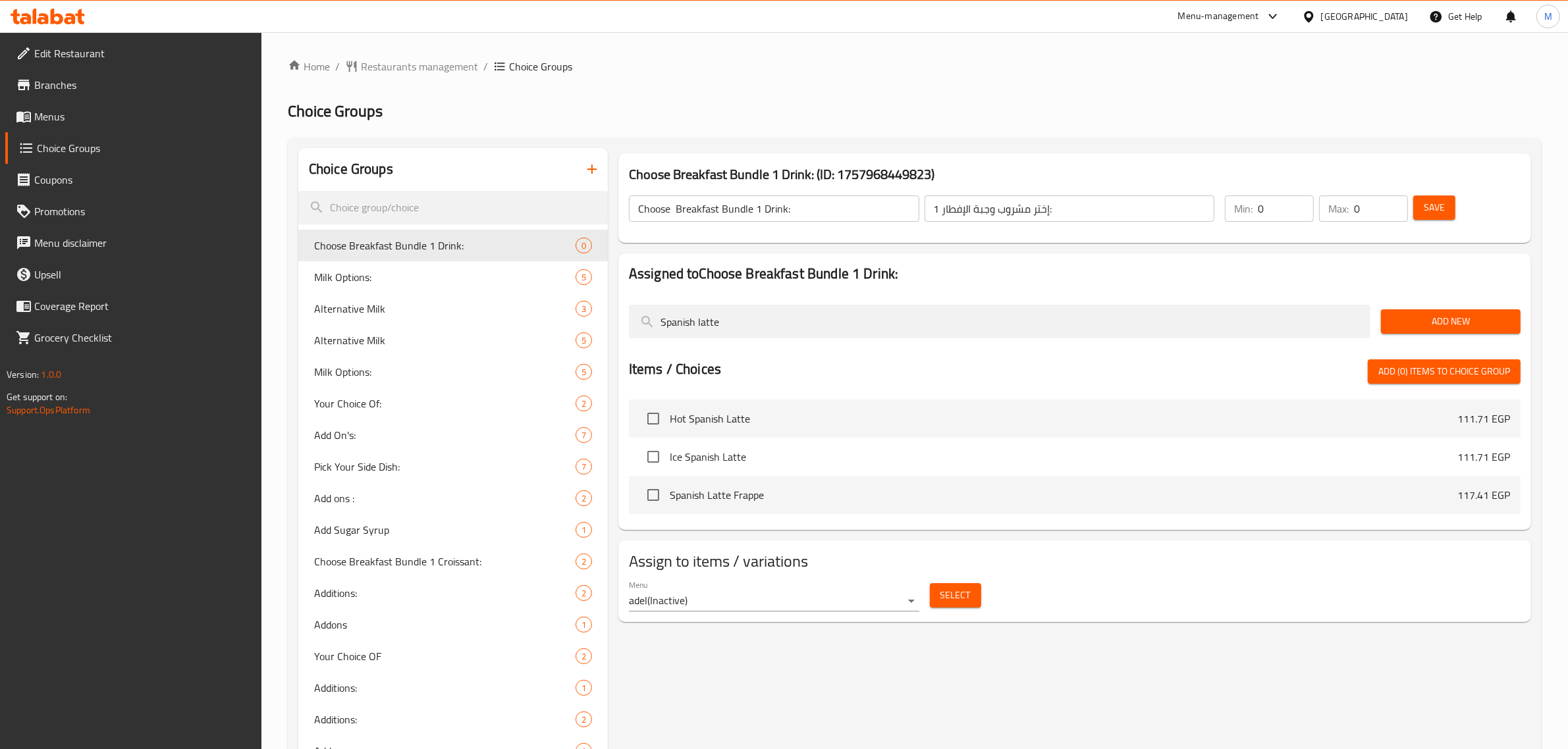
type input "Spanish latte"
click at [1429, 316] on span "Add New" at bounding box center [1451, 321] width 119 height 16
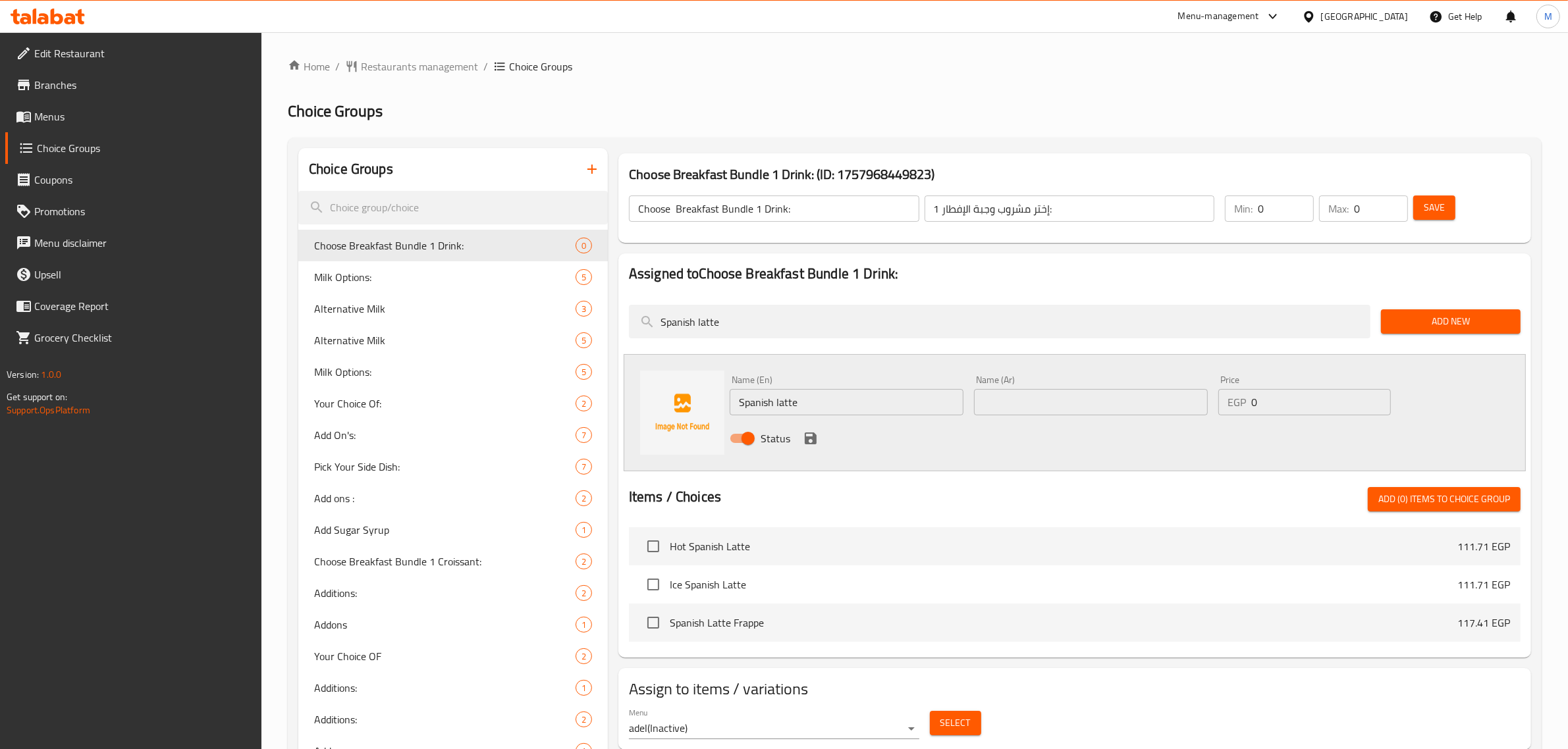
click at [1015, 407] on input "text" at bounding box center [1090, 402] width 234 height 26
type input "لاتيه أسباني"
click at [811, 434] on icon "save" at bounding box center [810, 439] width 16 height 16
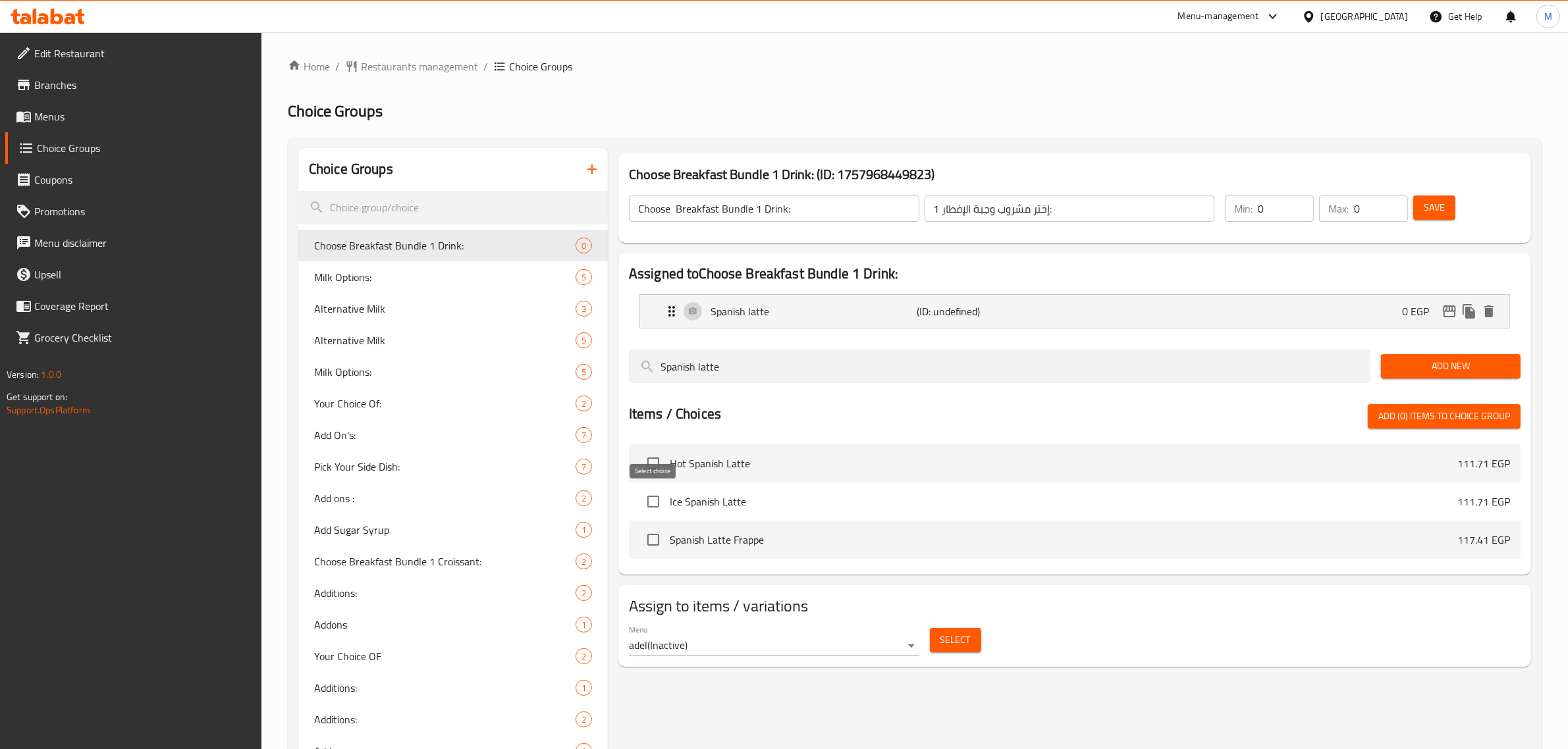
click at [652, 501] on input "checkbox" at bounding box center [653, 501] width 28 height 28
click at [1420, 416] on span "Add (1) items to choice group" at bounding box center [1444, 416] width 132 height 16
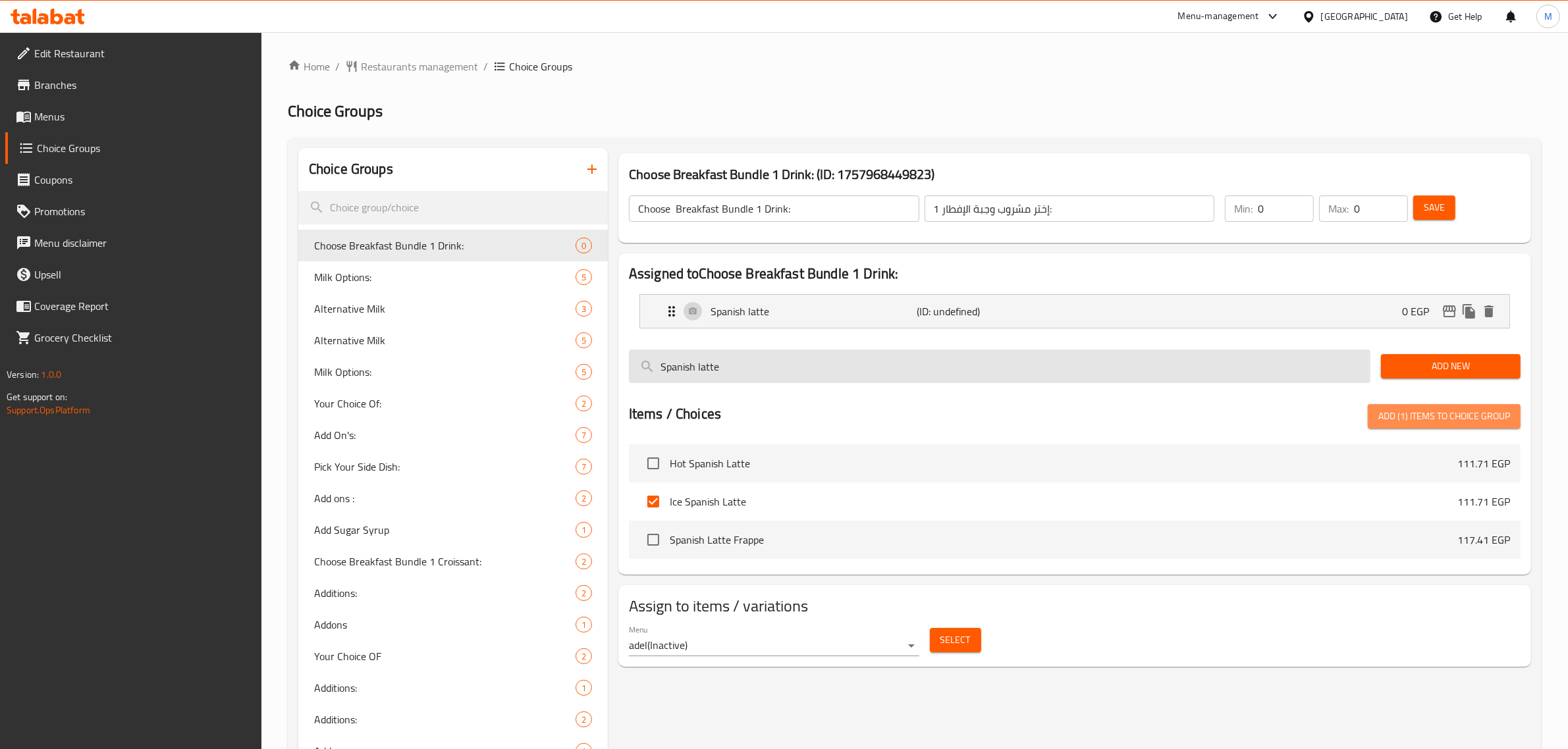
checkbox input "false"
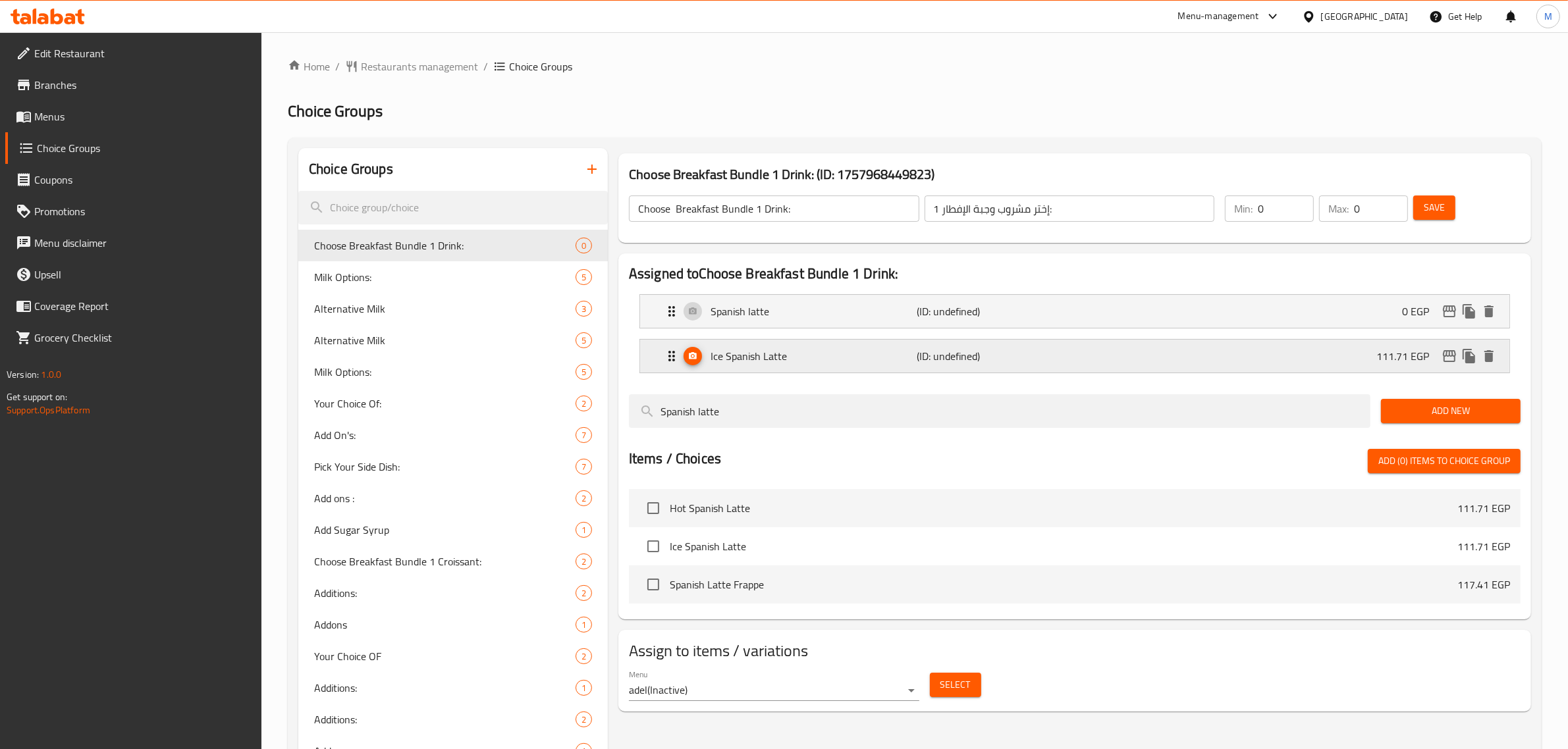
click at [881, 368] on div "Ice Spanish Latte (ID: undefined) 111.71 EGP" at bounding box center [1079, 356] width 830 height 33
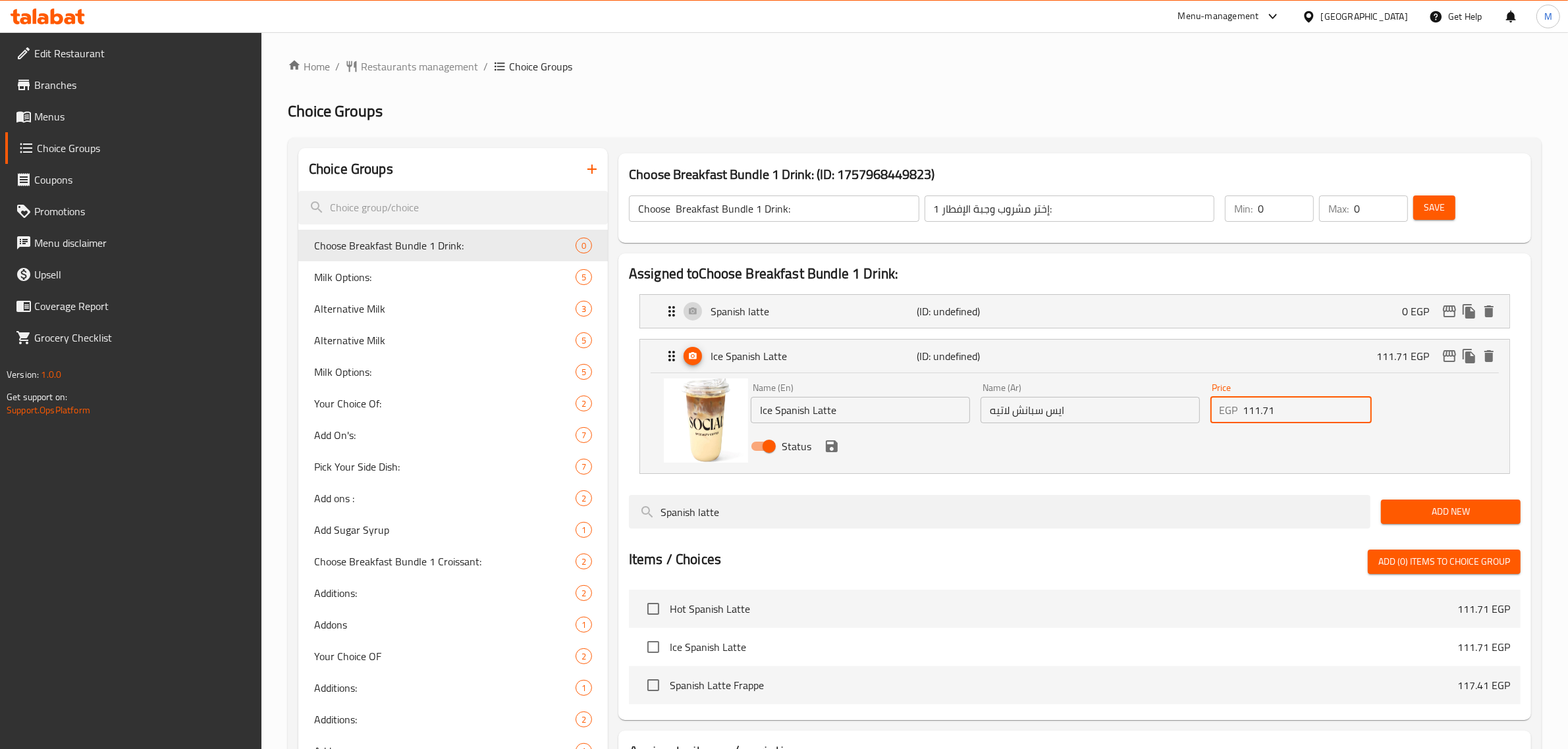
drag, startPoint x: 1291, startPoint y: 413, endPoint x: 1216, endPoint y: 410, distance: 75.1
click at [1216, 410] on div "EGP 111.71 Price" at bounding box center [1291, 410] width 162 height 26
click at [836, 448] on icon "save" at bounding box center [831, 446] width 16 height 16
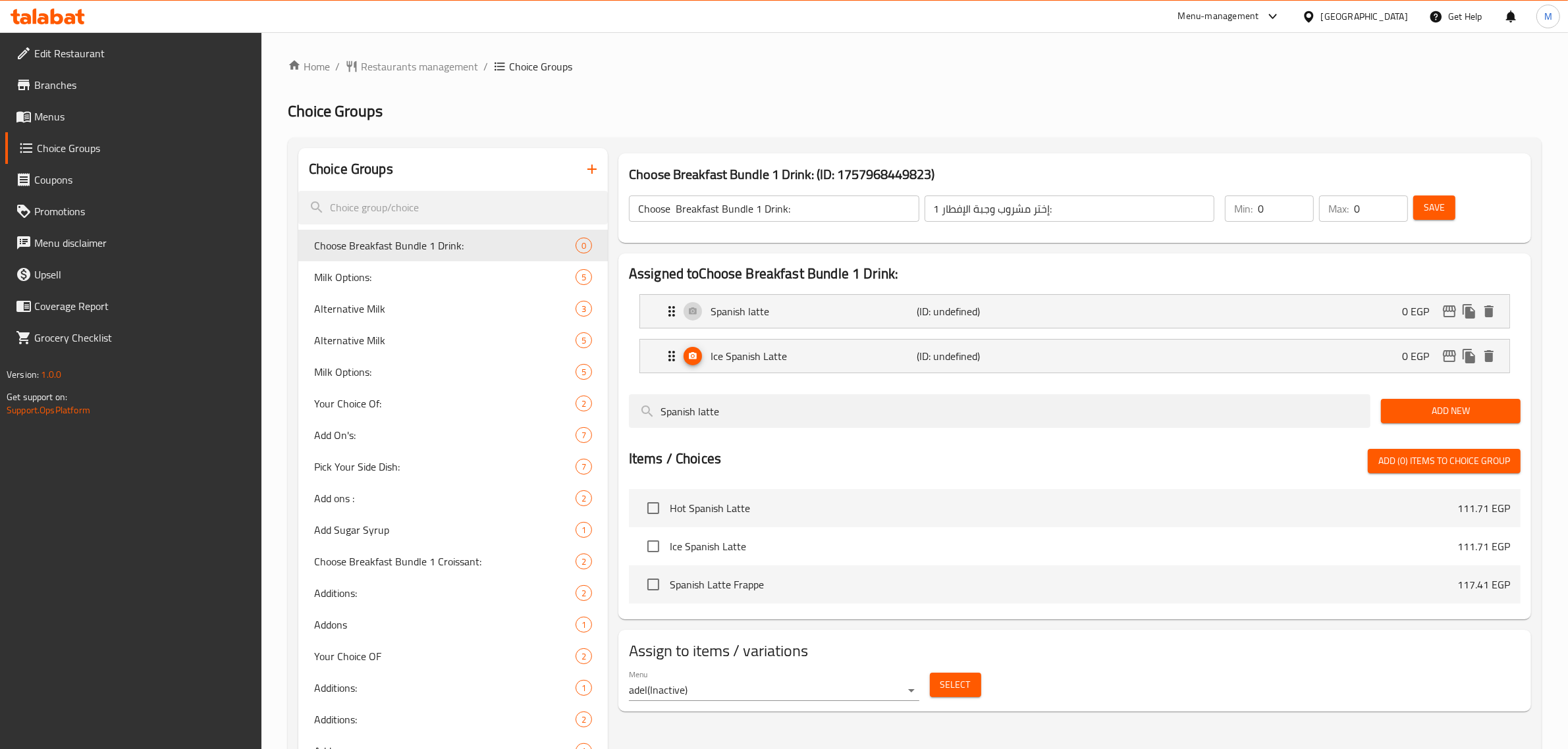
type input "0"
click at [650, 590] on input "checkbox" at bounding box center [653, 584] width 28 height 28
click at [1396, 464] on span "Add (1) items to choice group" at bounding box center [1444, 461] width 132 height 16
checkbox input "false"
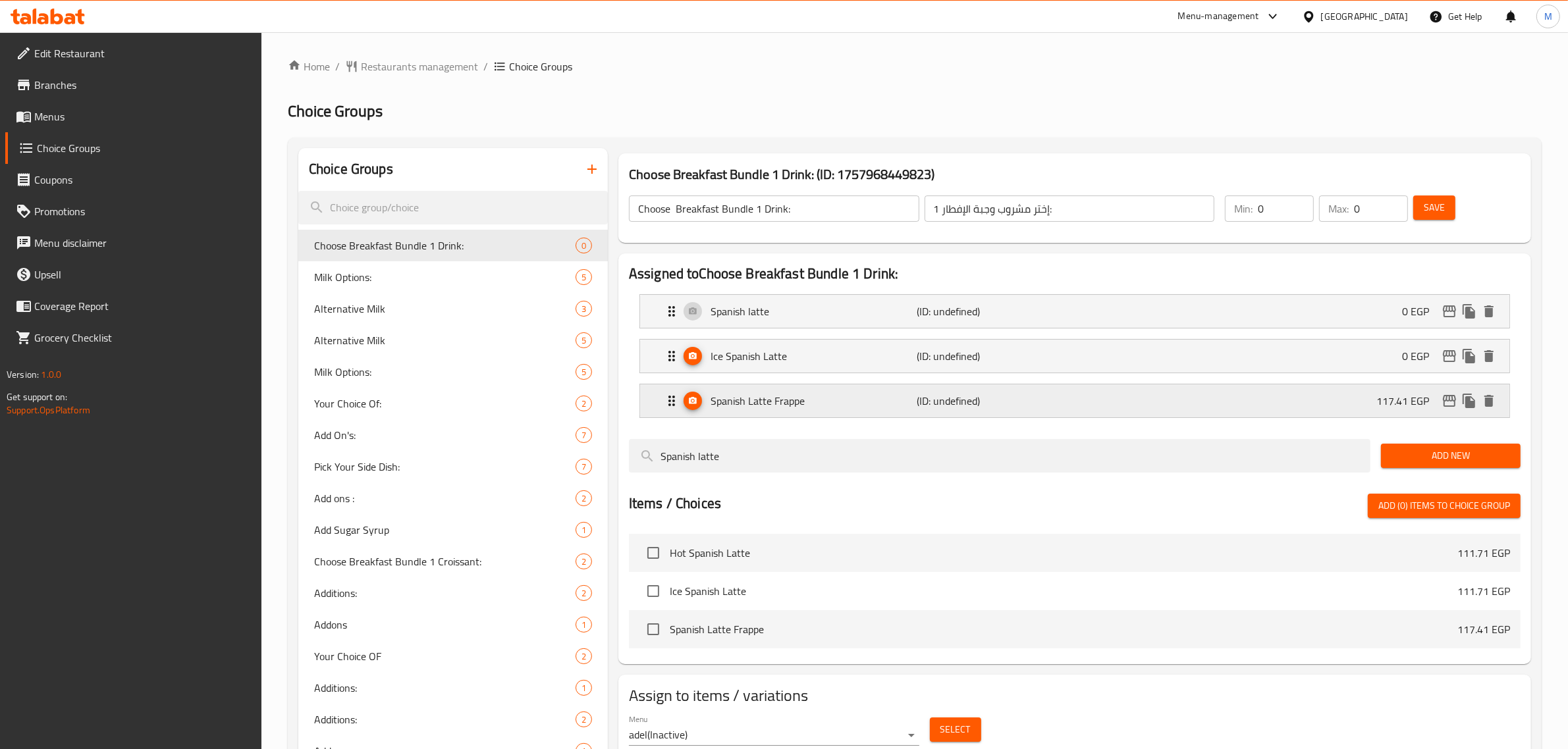
click at [909, 413] on div "Spanish Latte Frappe (ID: undefined) 117.41 EGP" at bounding box center [1079, 401] width 830 height 33
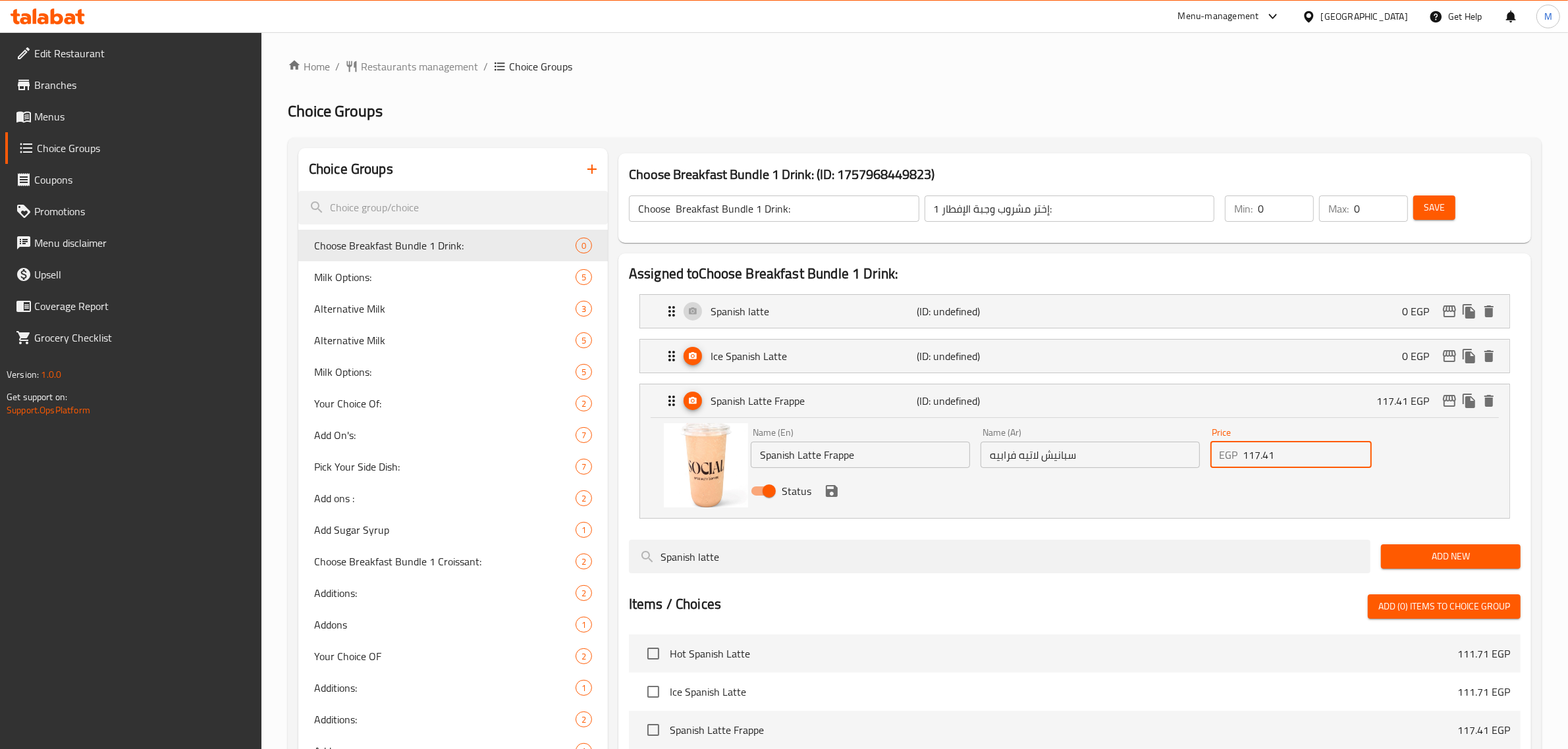
drag, startPoint x: 1261, startPoint y: 456, endPoint x: 1212, endPoint y: 456, distance: 49.0
click at [1212, 456] on div "EGP 117.41 Price" at bounding box center [1291, 455] width 162 height 26
click at [833, 497] on icon "save" at bounding box center [831, 491] width 12 height 12
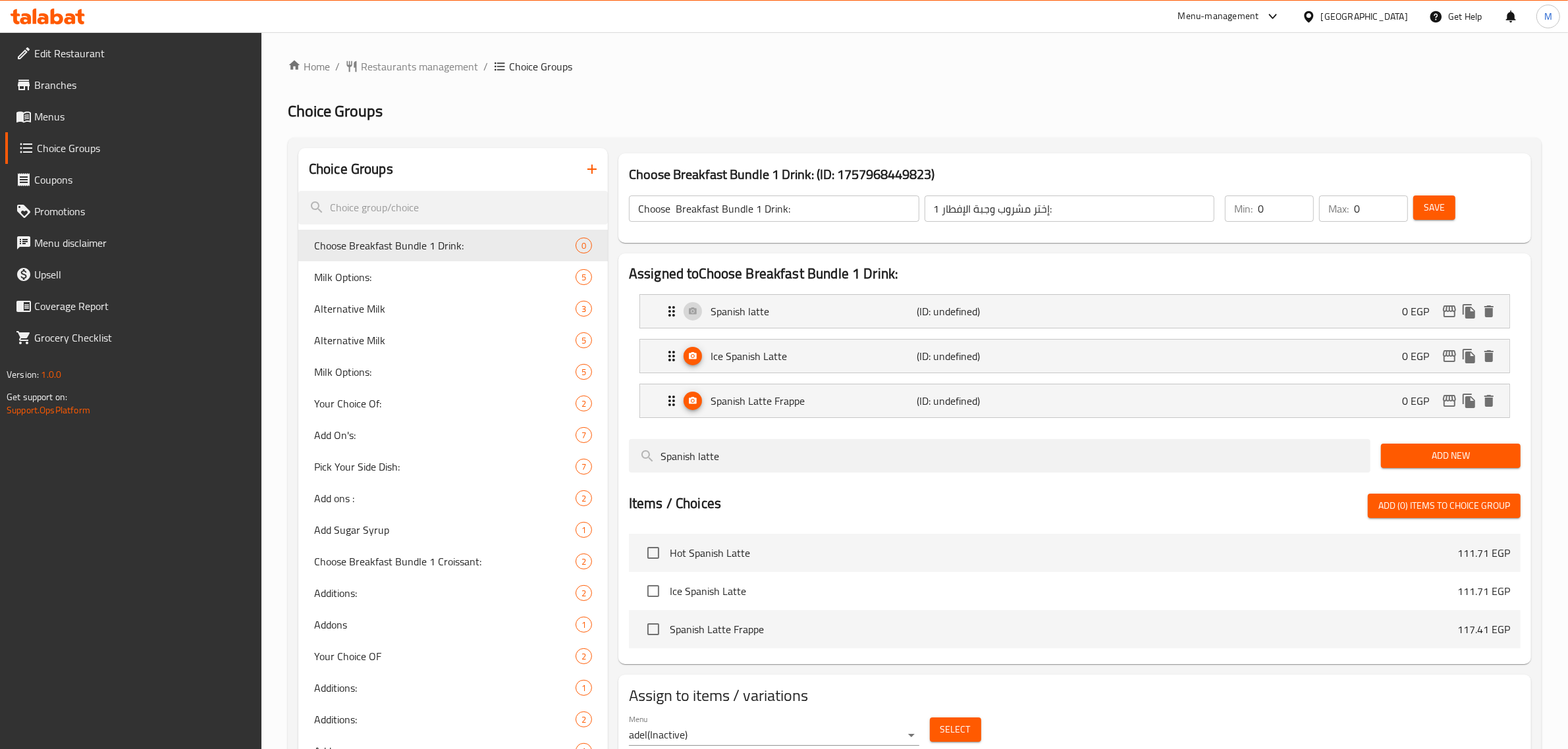
type input "0"
click at [1443, 211] on span "Save" at bounding box center [1434, 207] width 21 height 16
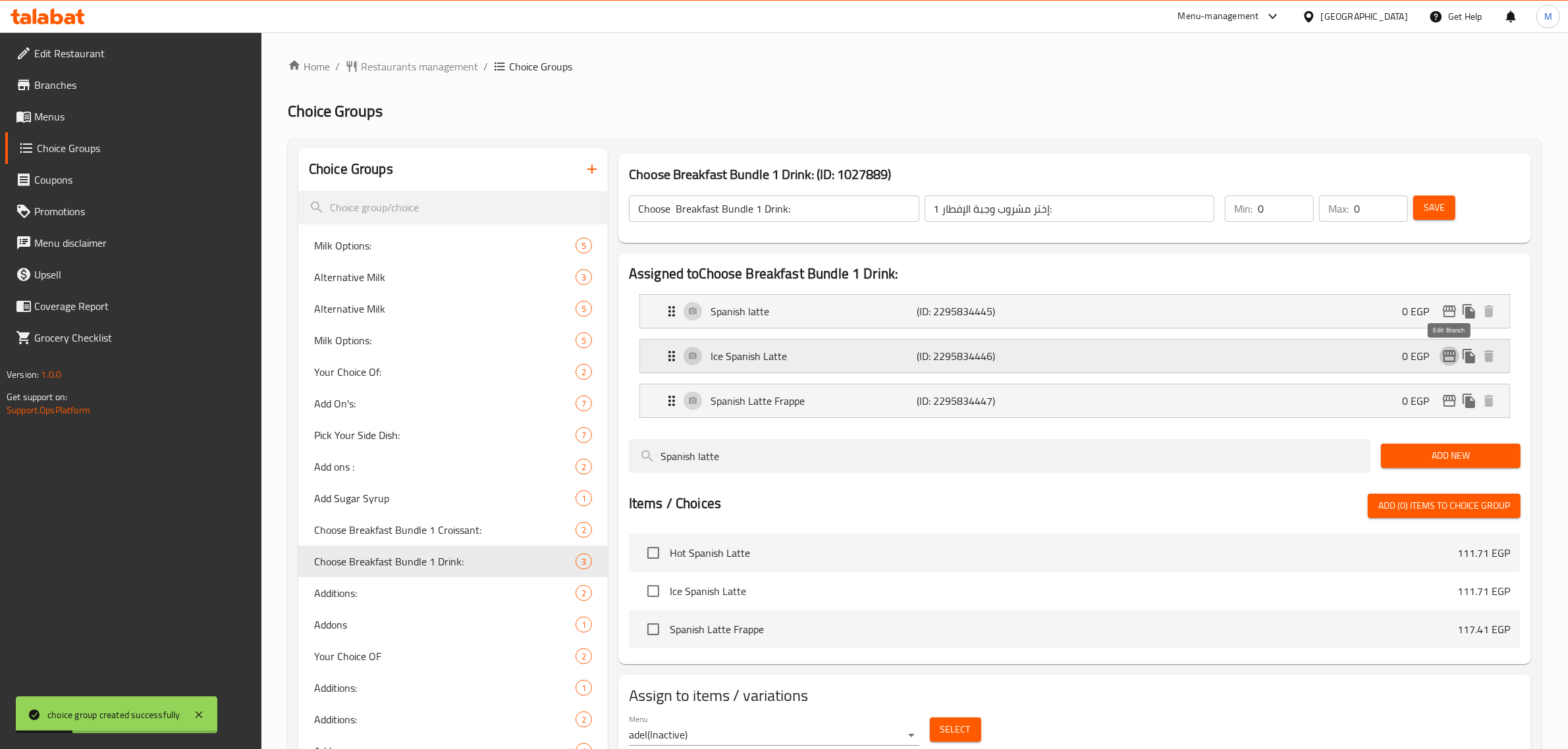
click at [1449, 353] on icon "edit" at bounding box center [1449, 356] width 16 height 16
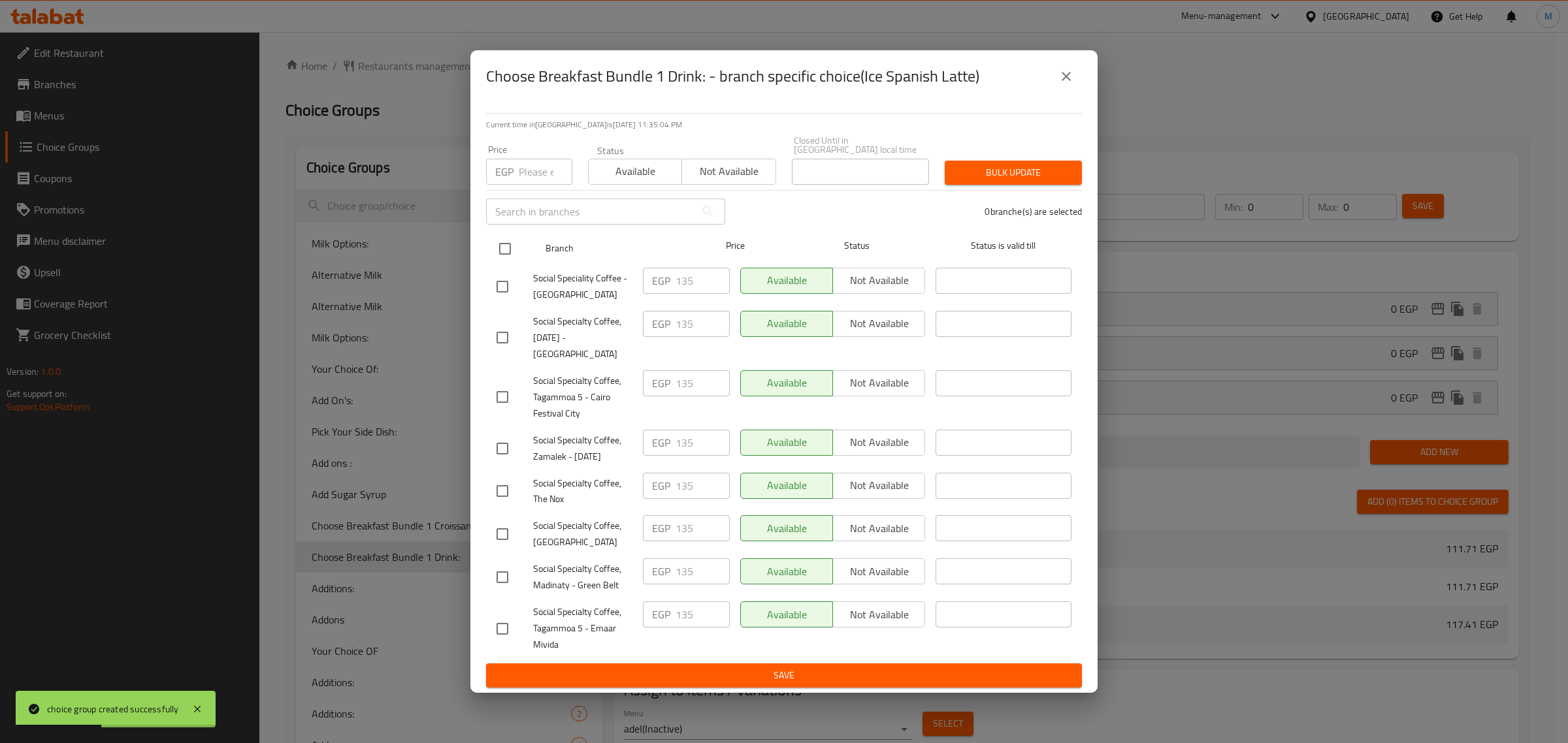
click at [504, 250] on input "checkbox" at bounding box center [505, 248] width 28 height 28
checkbox input "true"
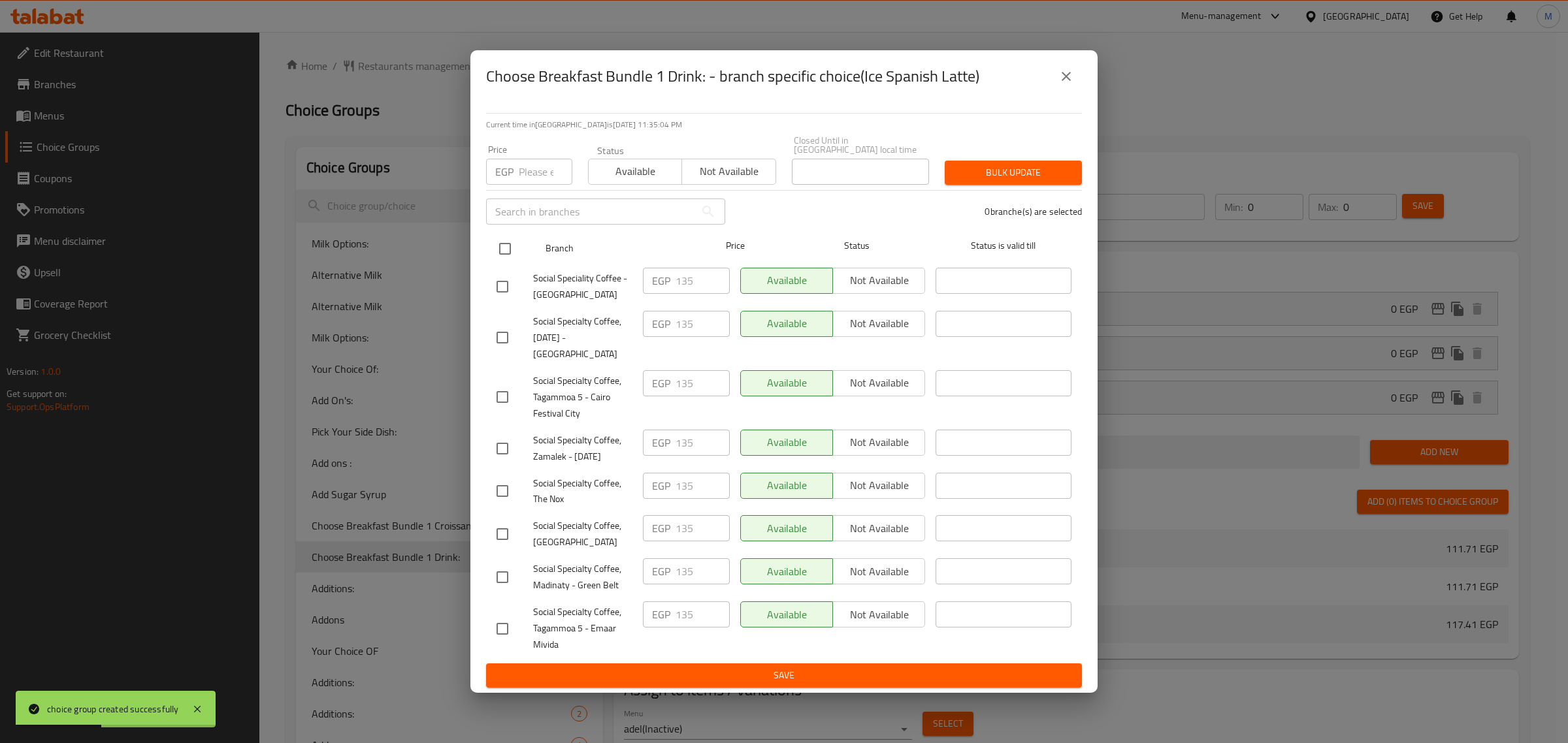
checkbox input "true"
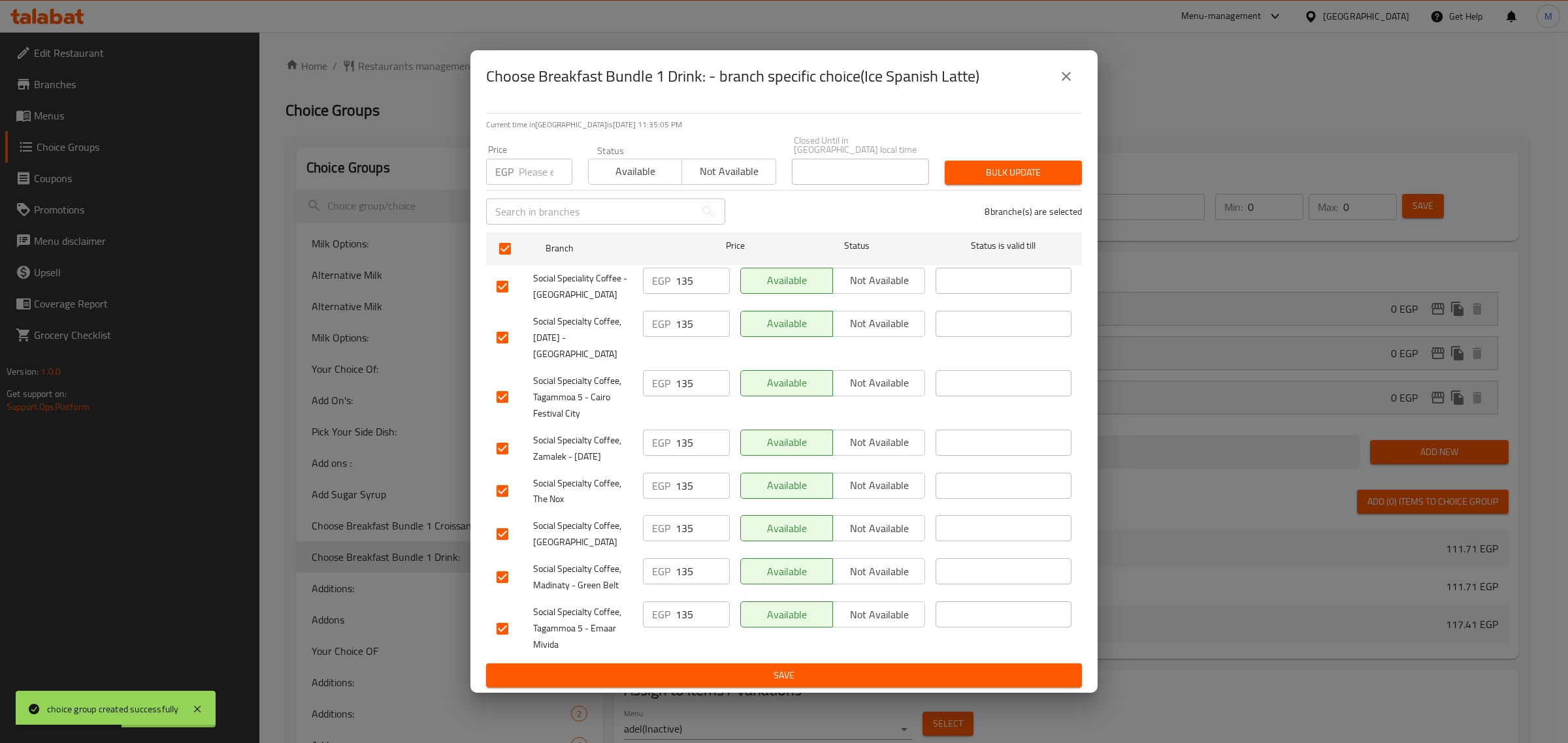
click at [647, 172] on span "Available" at bounding box center [635, 171] width 83 height 19
click at [965, 171] on span "Bulk update" at bounding box center [1014, 172] width 116 height 16
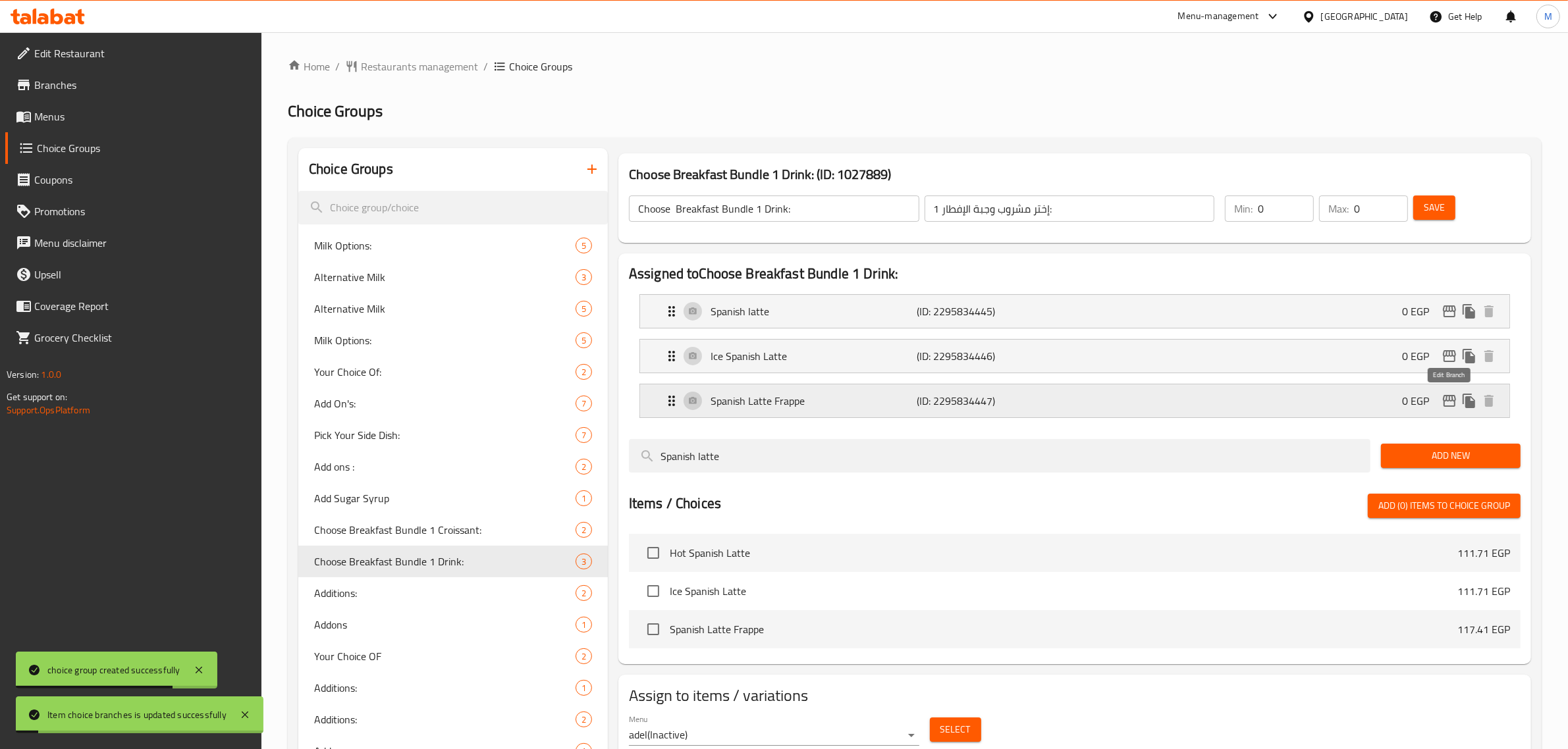
click at [1445, 399] on icon "edit" at bounding box center [1449, 401] width 16 height 16
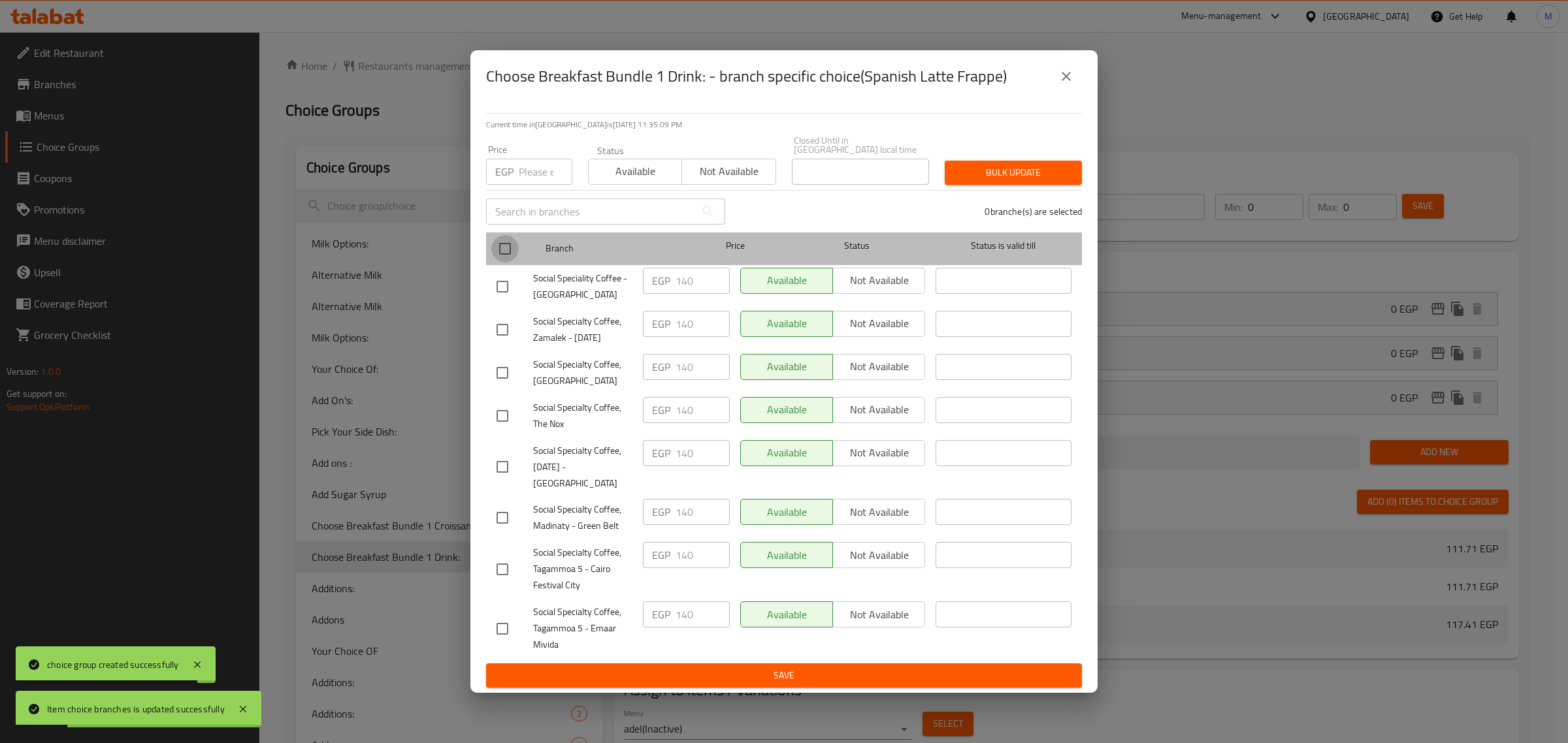
click at [506, 247] on input "checkbox" at bounding box center [505, 248] width 28 height 28
checkbox input "true"
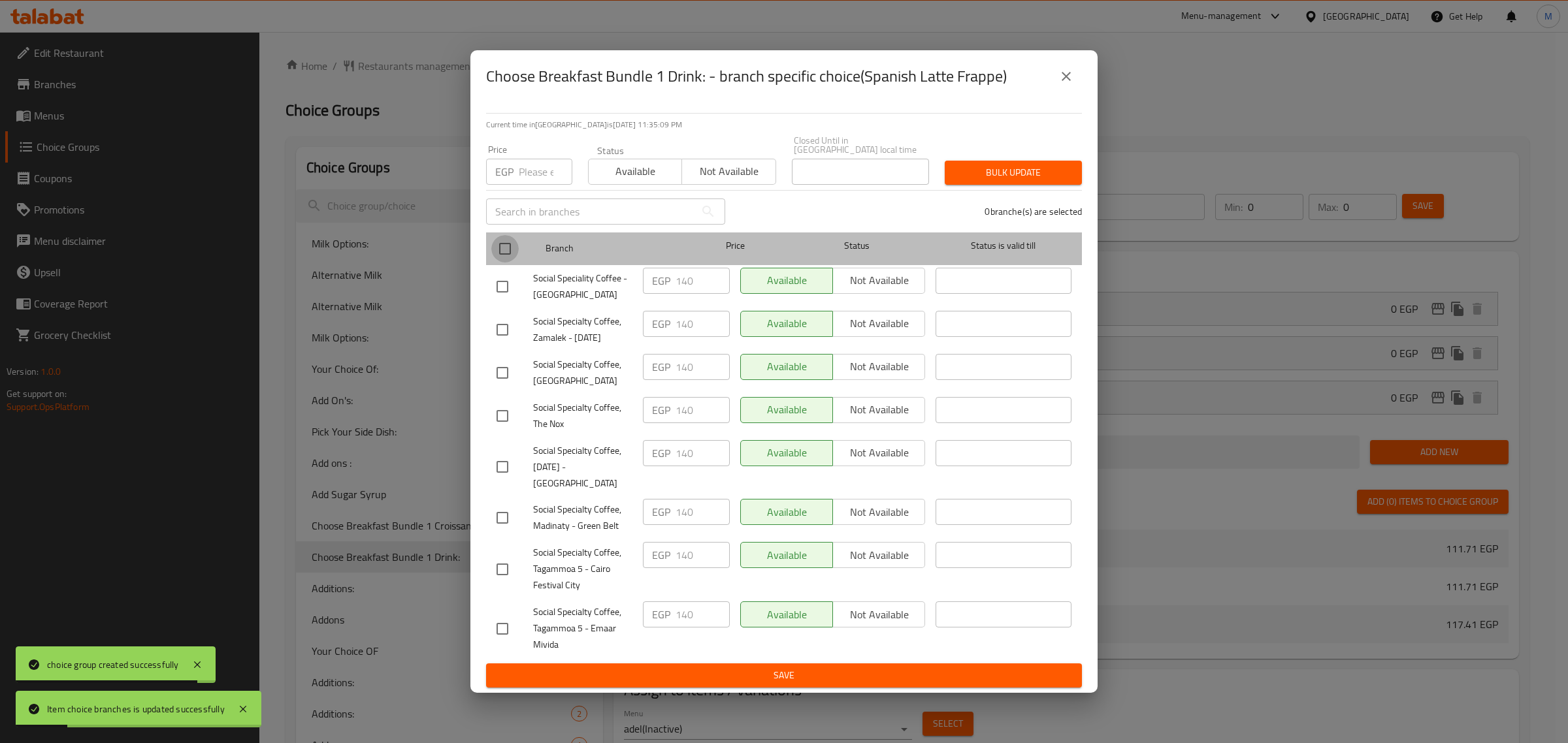
checkbox input "true"
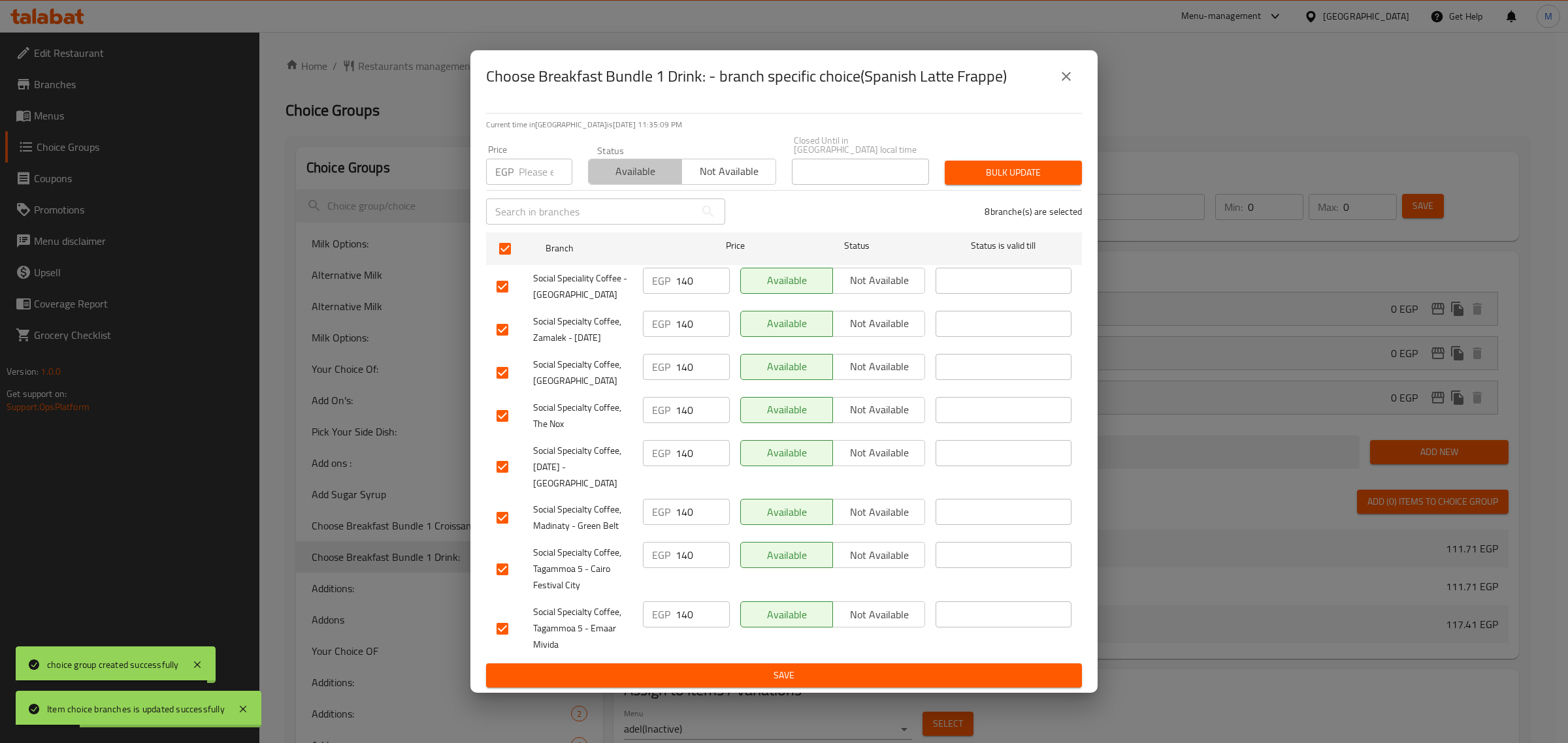
click at [622, 162] on span "Available" at bounding box center [635, 171] width 83 height 19
click at [994, 165] on span "Bulk update" at bounding box center [1014, 172] width 116 height 16
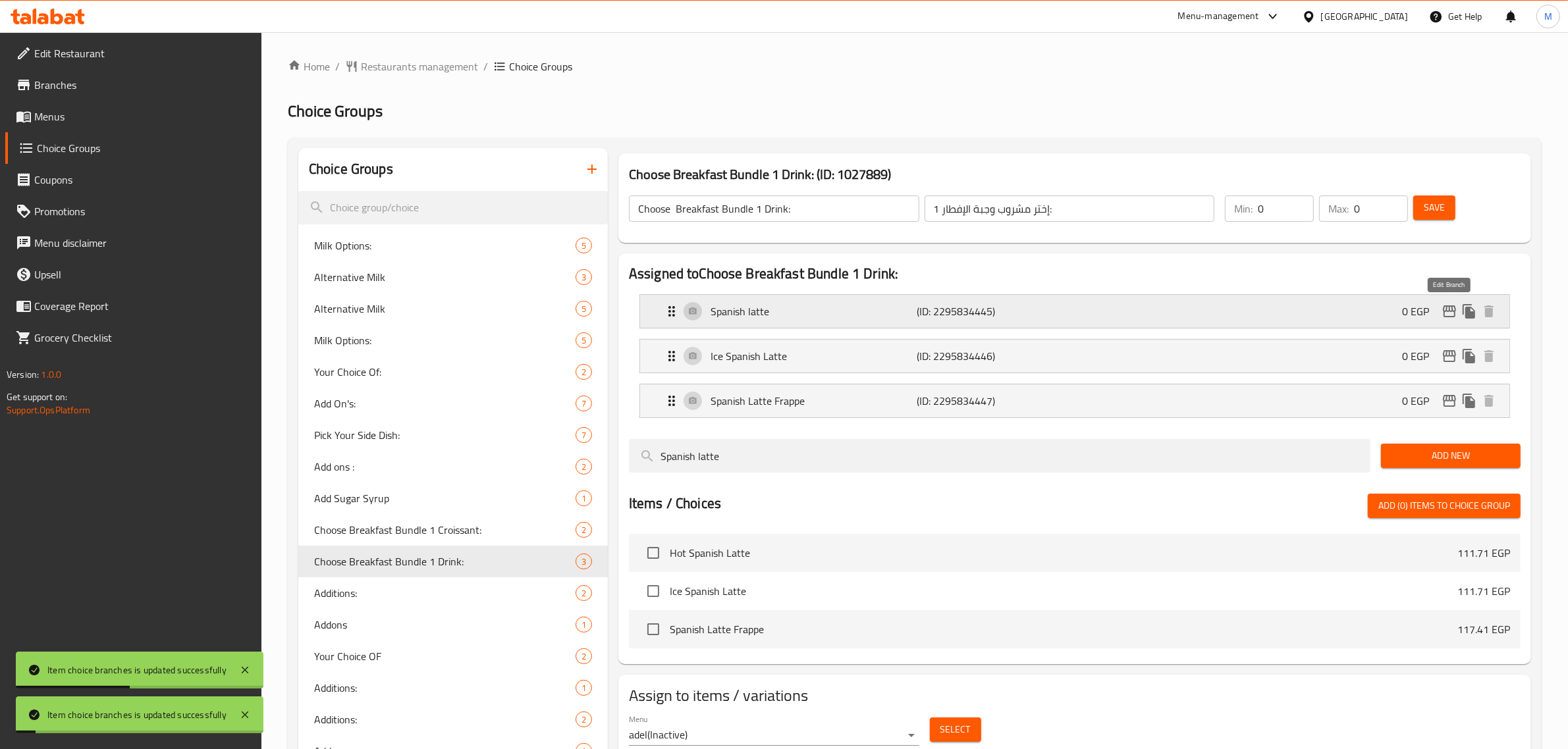
click at [1446, 310] on icon "edit" at bounding box center [1449, 311] width 13 height 12
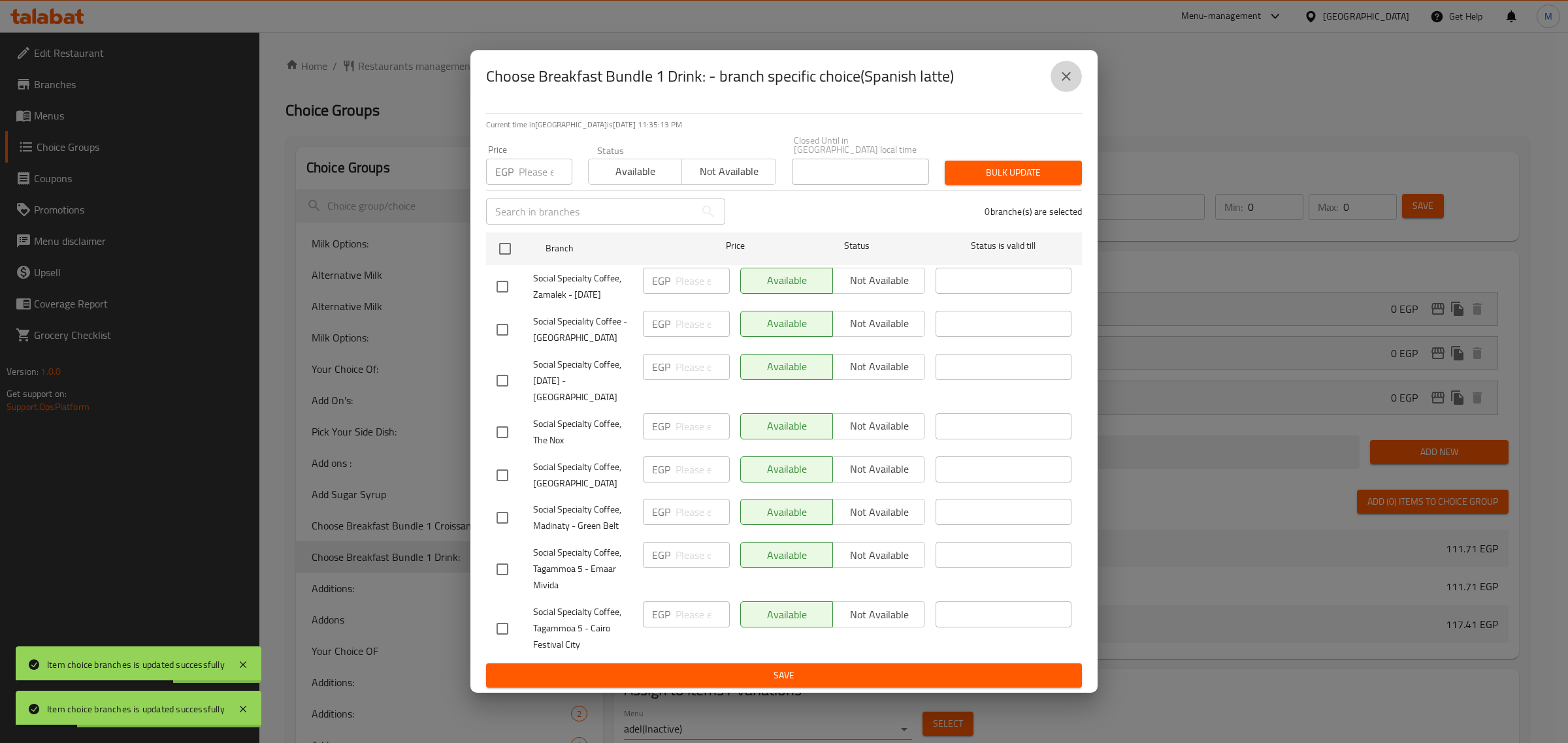
click at [1058, 84] on icon "close" at bounding box center [1066, 77] width 16 height 16
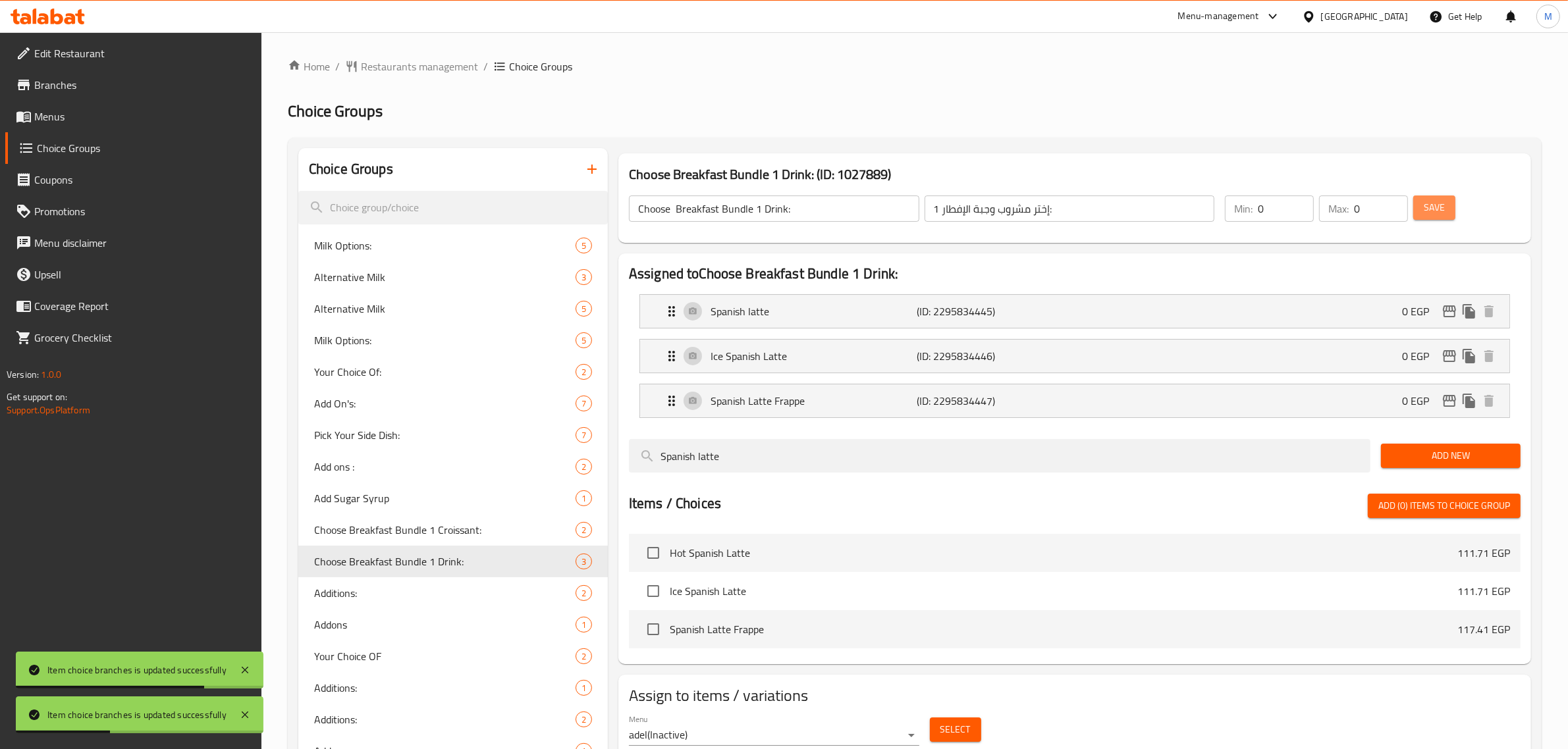
click at [1430, 207] on span "Save" at bounding box center [1434, 207] width 21 height 16
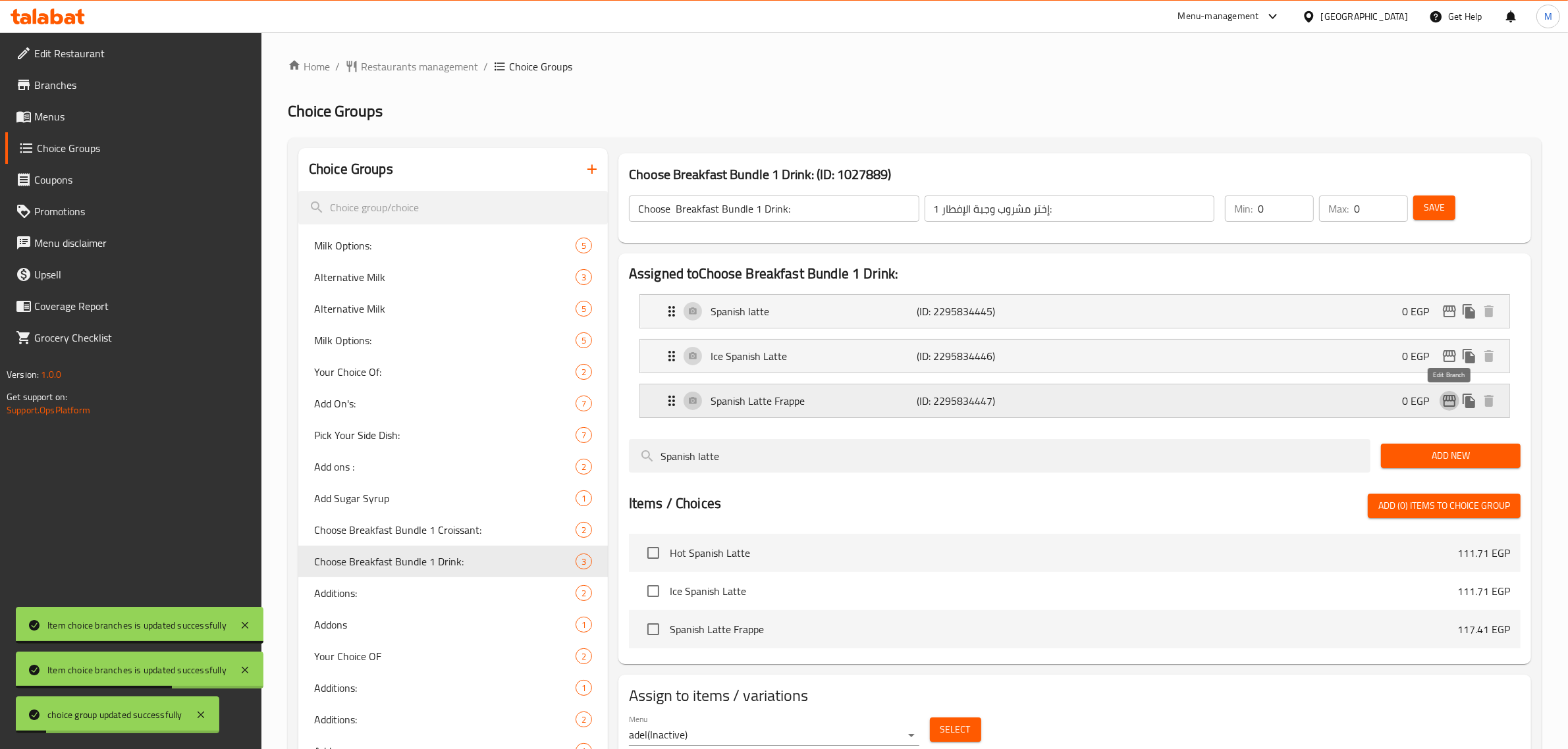
click at [1446, 401] on icon "edit" at bounding box center [1449, 401] width 16 height 16
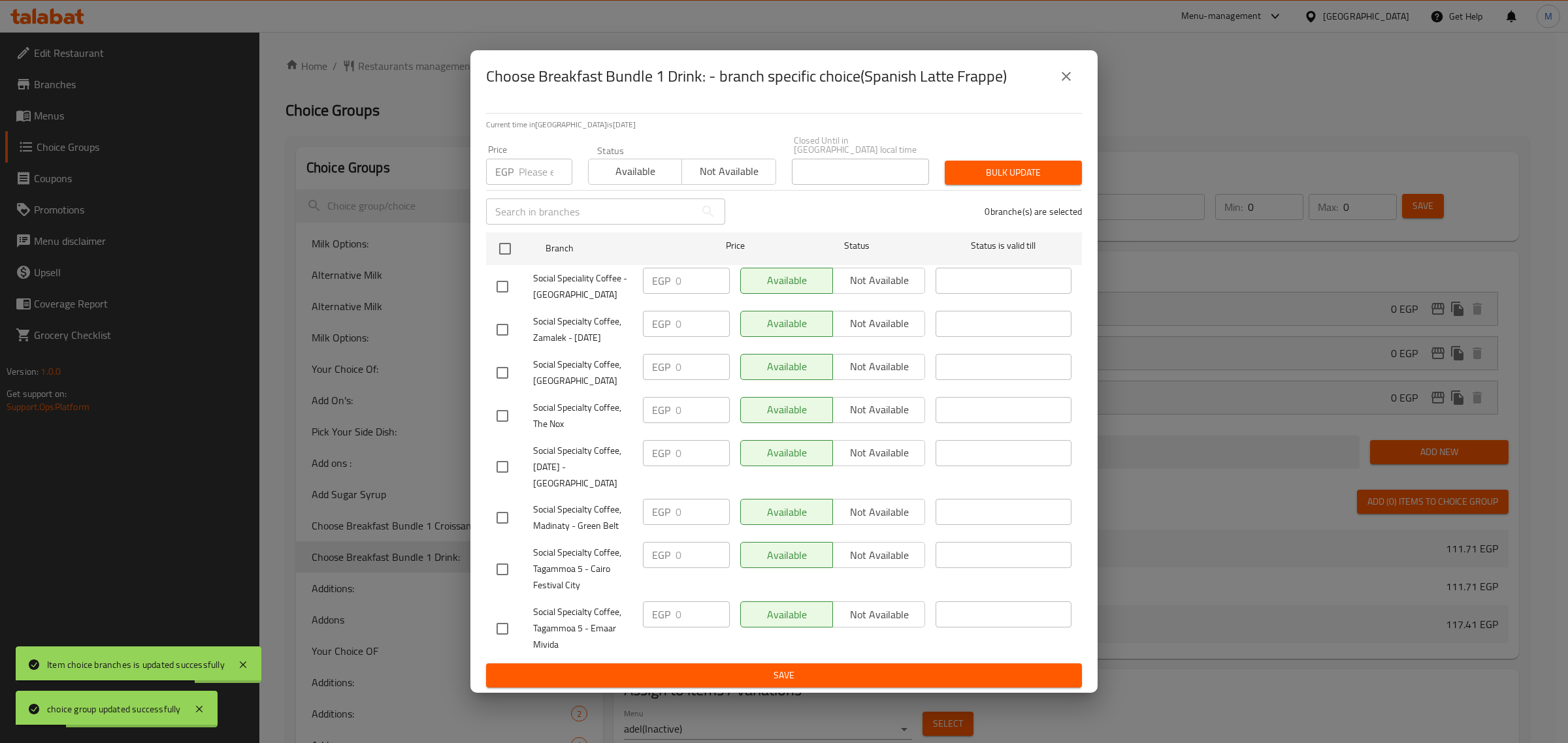
click at [1075, 86] on button "close" at bounding box center [1066, 77] width 31 height 31
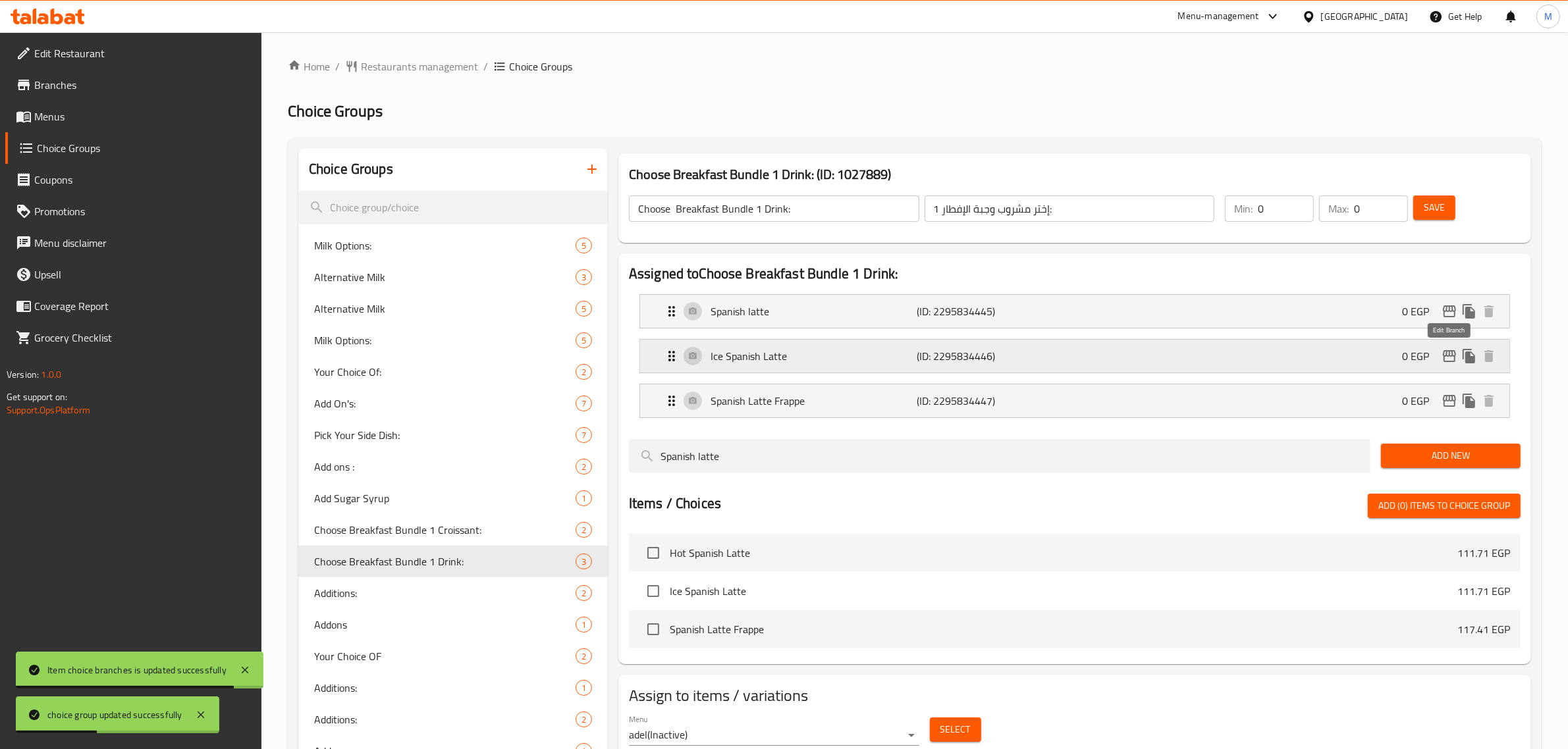
click at [1449, 361] on icon "edit" at bounding box center [1449, 356] width 13 height 12
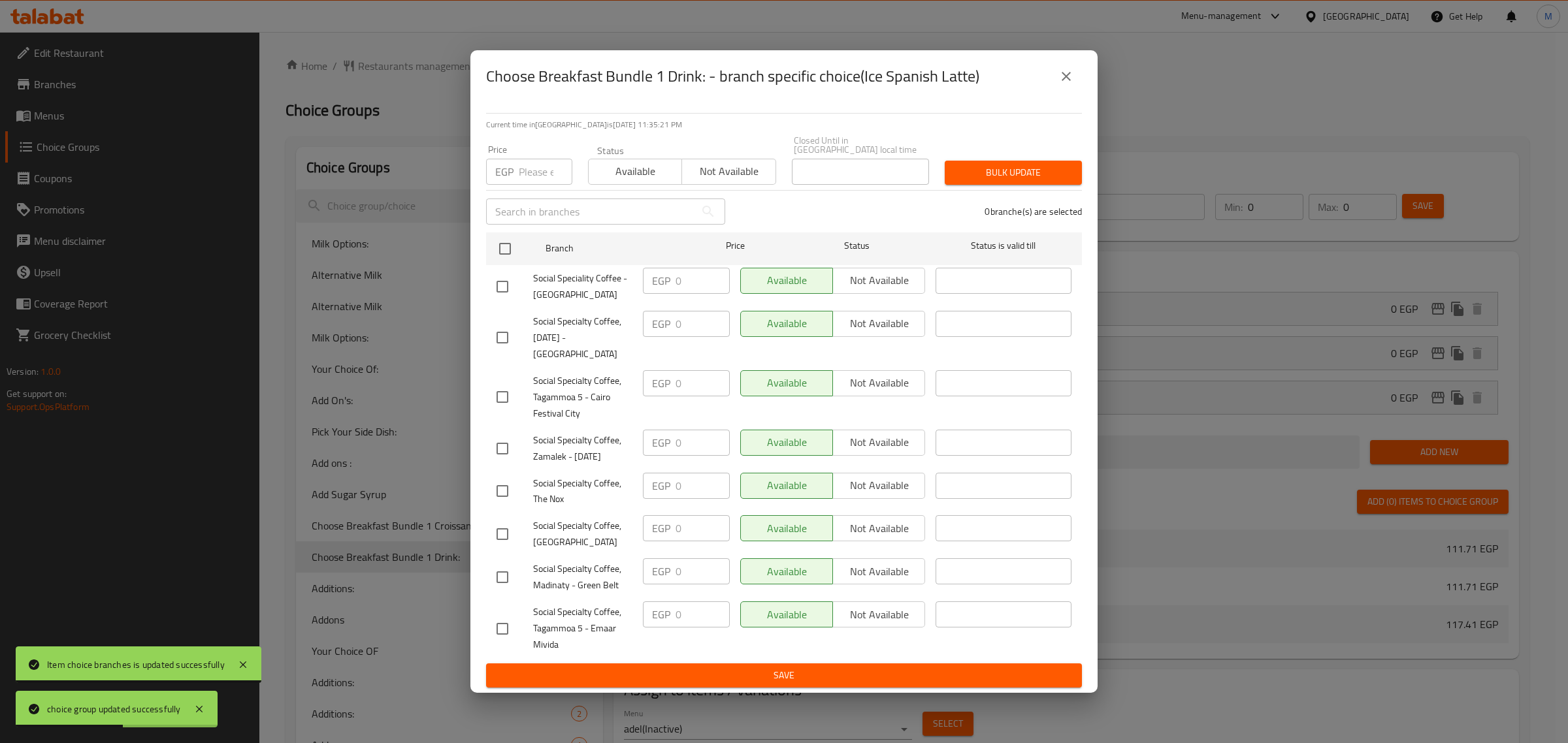
click at [1069, 81] on icon "close" at bounding box center [1066, 76] width 9 height 9
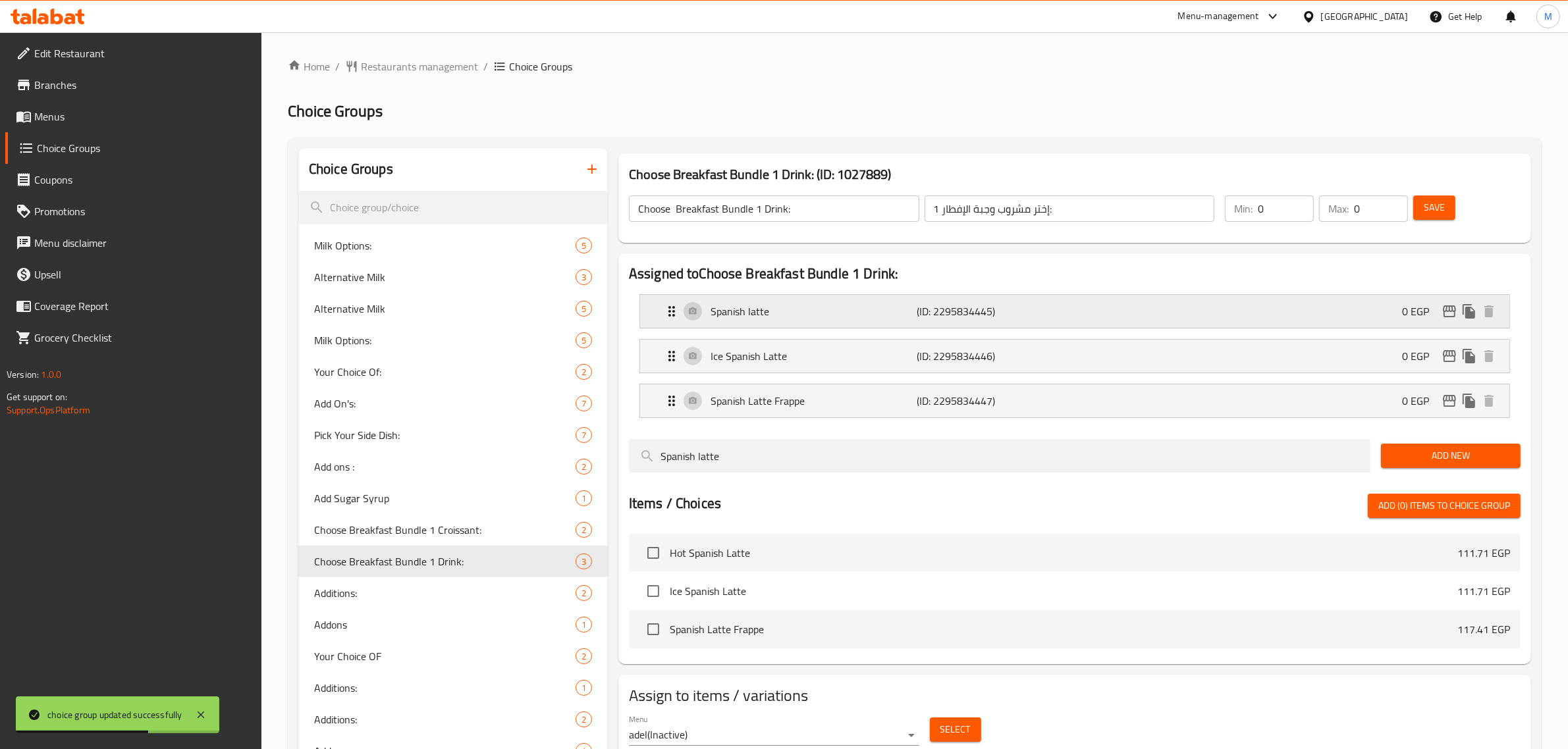
click at [1439, 308] on div "0 EGP" at bounding box center [1450, 312] width 97 height 20
click at [1443, 310] on icon "edit" at bounding box center [1449, 311] width 16 height 16
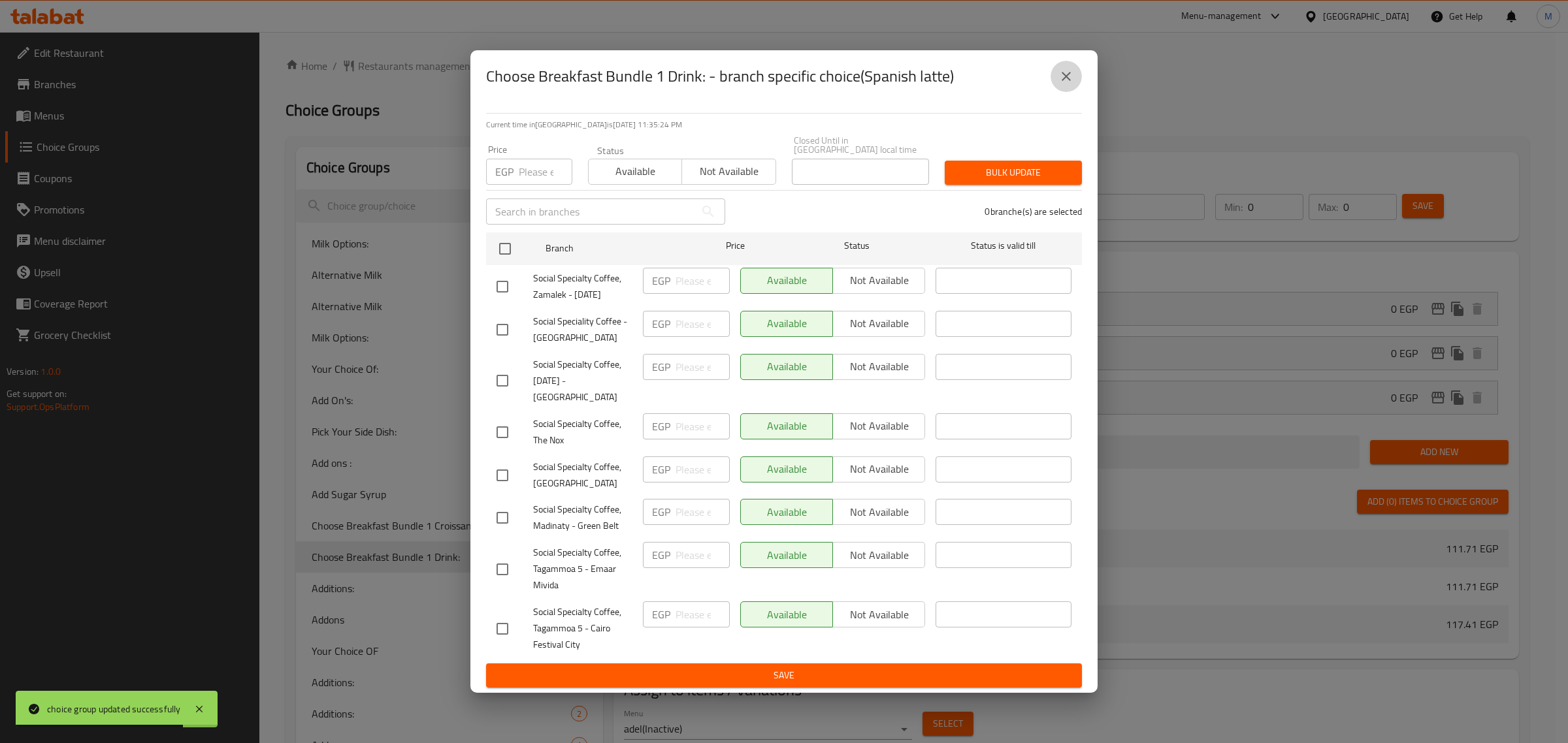
click at [1072, 82] on icon "close" at bounding box center [1066, 77] width 16 height 16
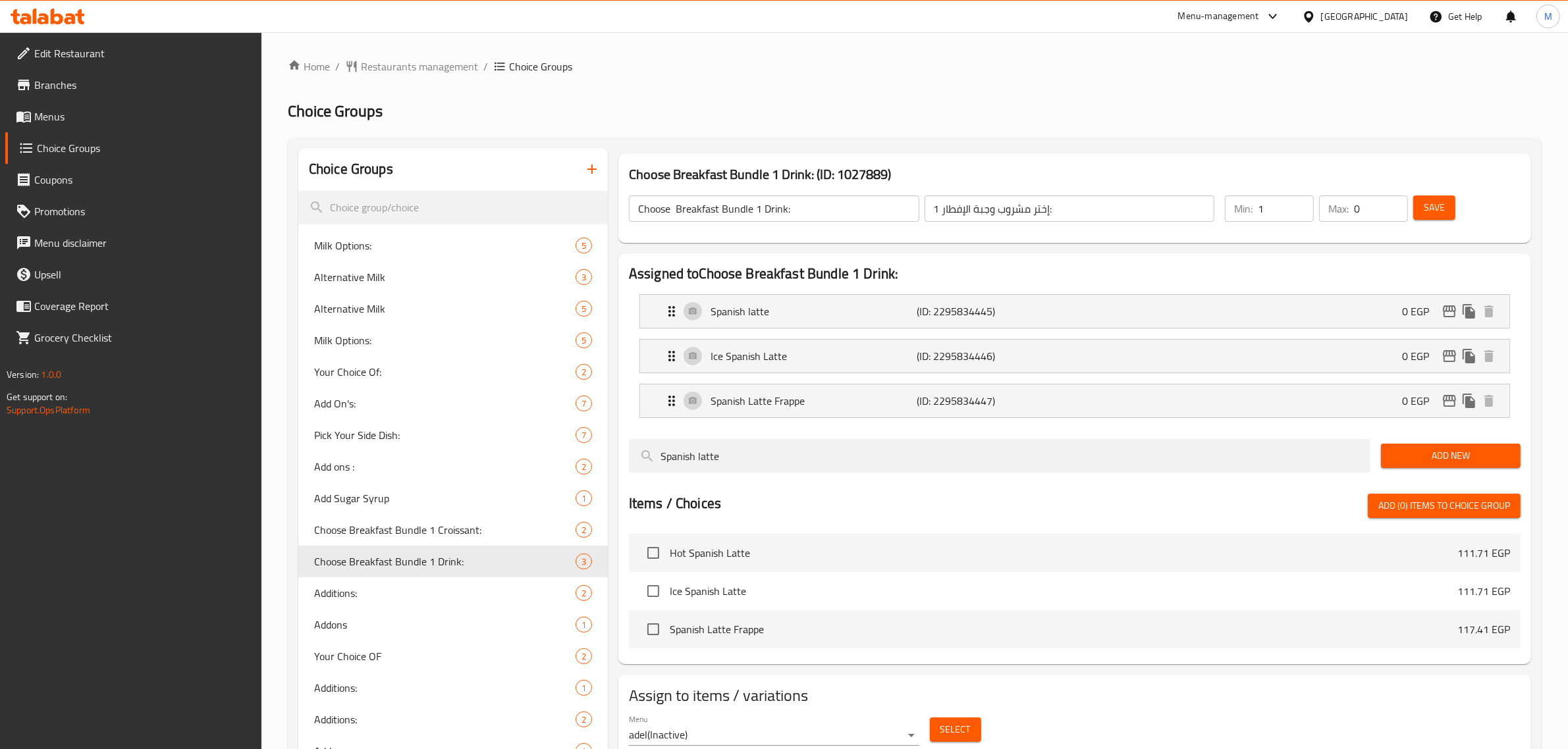
type input "1"
click at [1300, 202] on input "1" at bounding box center [1285, 208] width 56 height 26
click at [1387, 202] on input "0" at bounding box center [1380, 208] width 54 height 26
type input "1"
click at [1393, 199] on input "1" at bounding box center [1380, 208] width 54 height 26
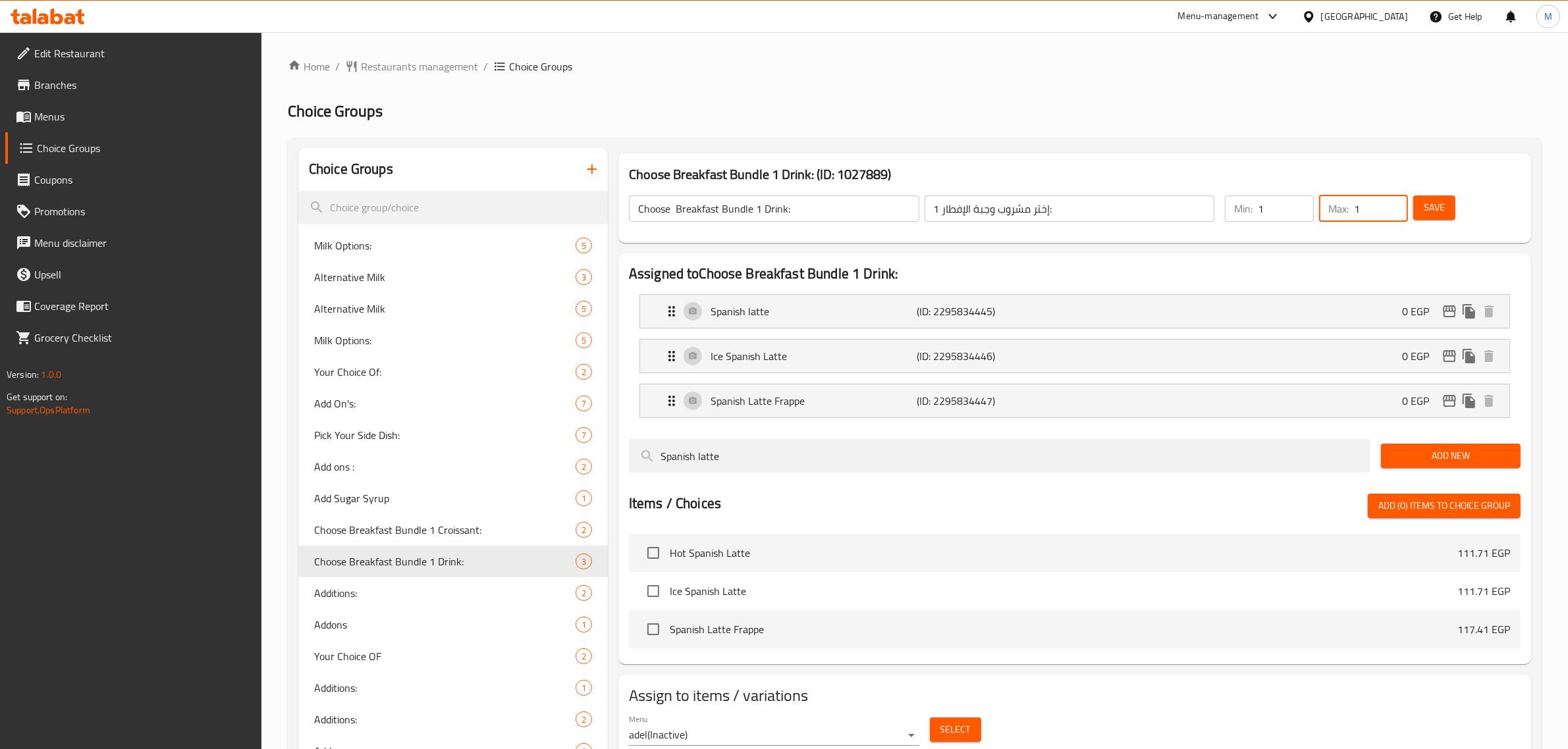
click at [1429, 211] on span "Save" at bounding box center [1434, 207] width 21 height 16
click at [501, 534] on span "Choose Breakfast Bundle 1 Croissant:" at bounding box center [425, 530] width 222 height 16
type input "Choose Breakfast Bundle 1 Croissant:"
type input "إختر كرواسون وجبة الإفطار 1:"
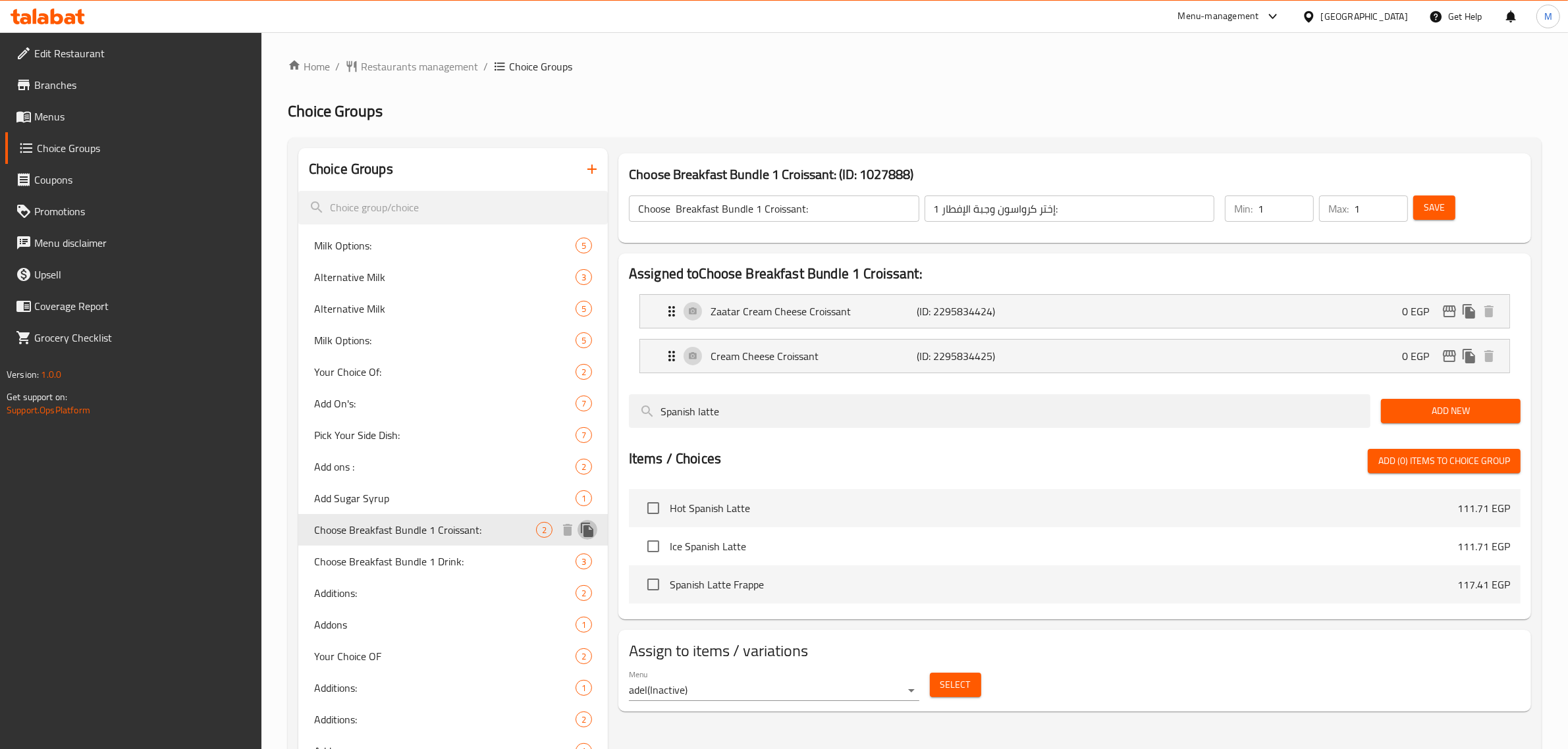
click at [590, 534] on icon "duplicate" at bounding box center [587, 530] width 12 height 14
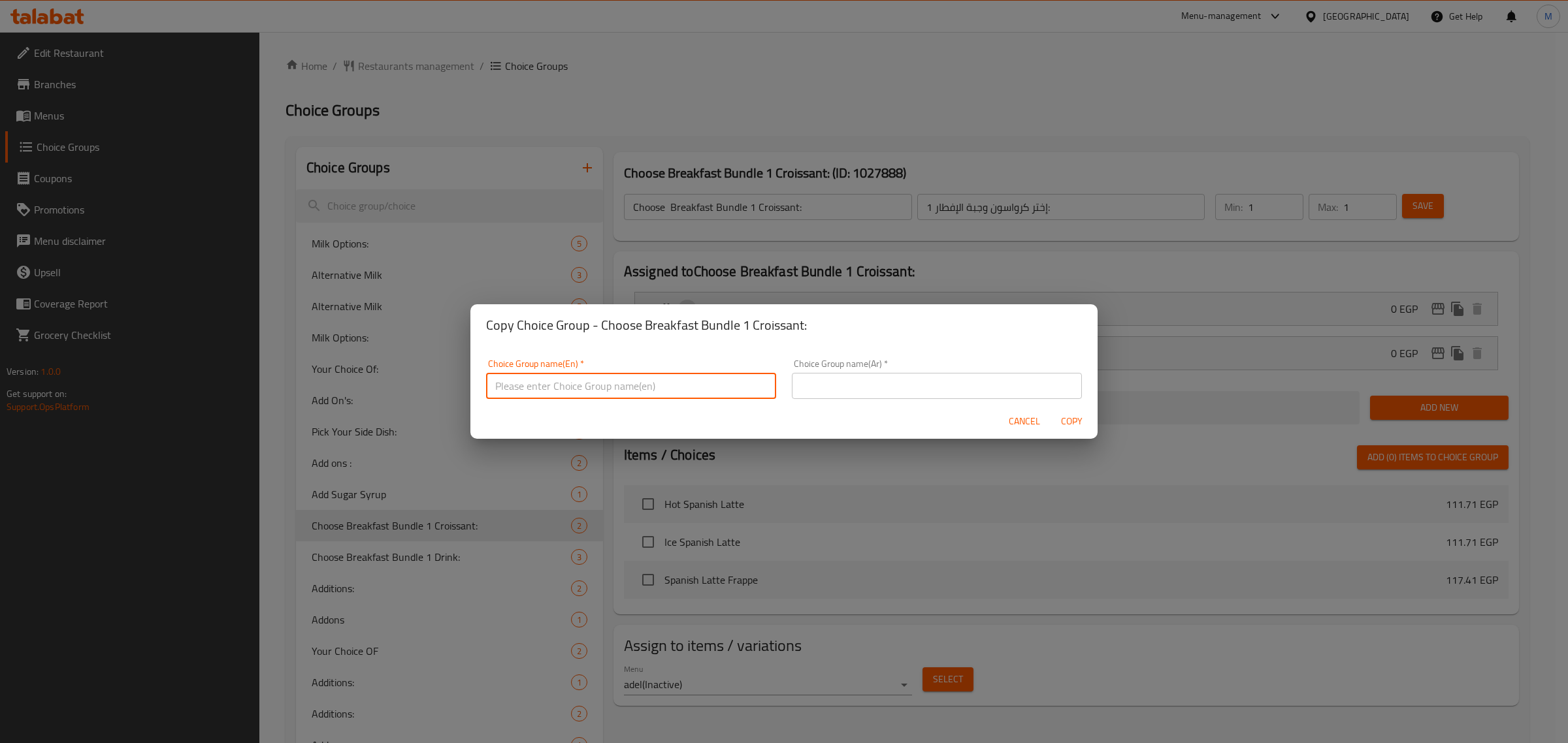
click at [640, 393] on input "text" at bounding box center [631, 386] width 290 height 26
paste input "Breakfast Bundle 2"
type input "Breakfast Bundle 2"
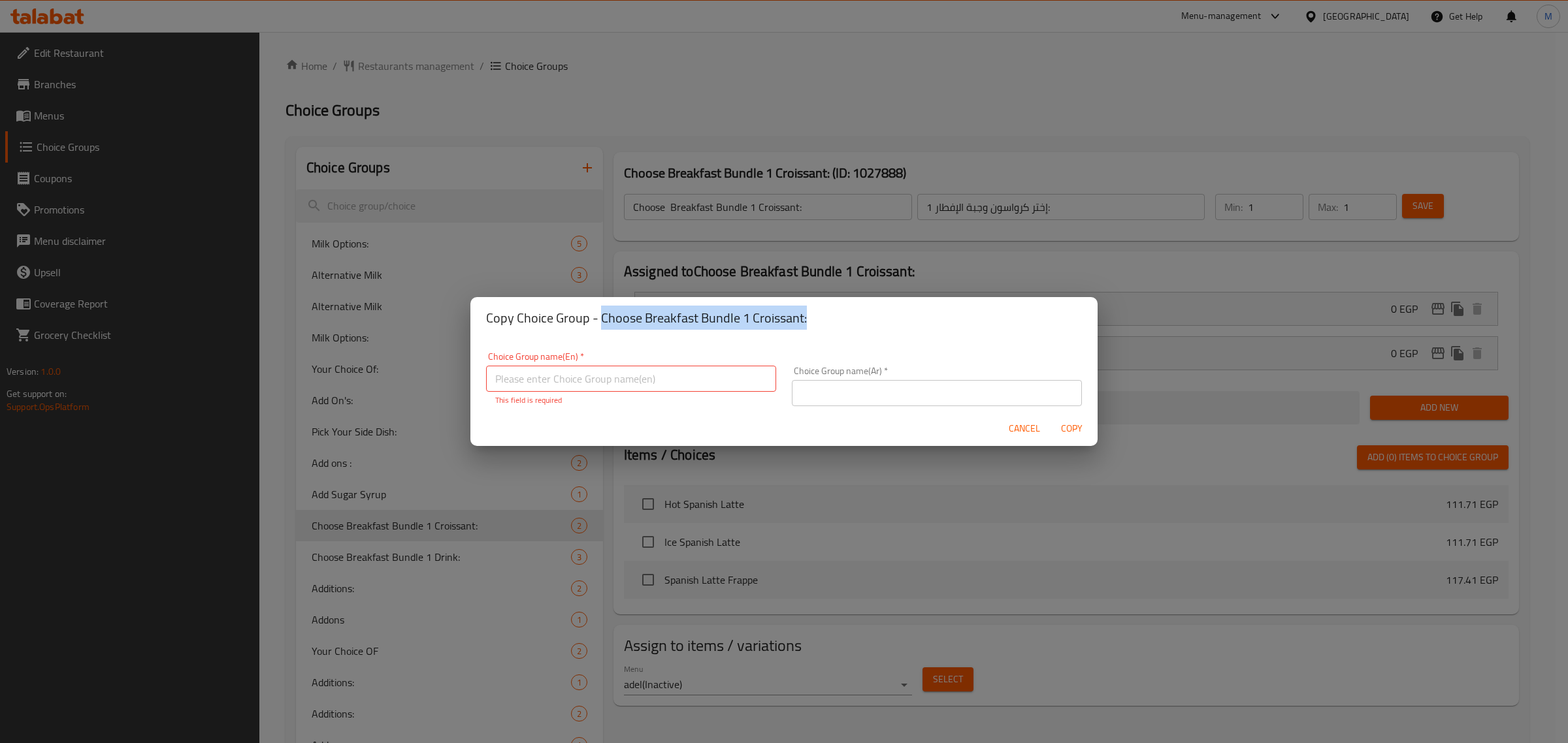
drag, startPoint x: 808, startPoint y: 316, endPoint x: 602, endPoint y: 330, distance: 206.5
click at [602, 330] on div "Copy Choice Group - Choose Breakfast Bundle 1 Croissant:" at bounding box center [784, 318] width 627 height 42
copy h2 "Choose Breakfast Bundle 1 Croissant:"
click at [603, 382] on input "text" at bounding box center [631, 378] width 290 height 26
paste input "Choose Breakfast Bundle 1 Croissant:"
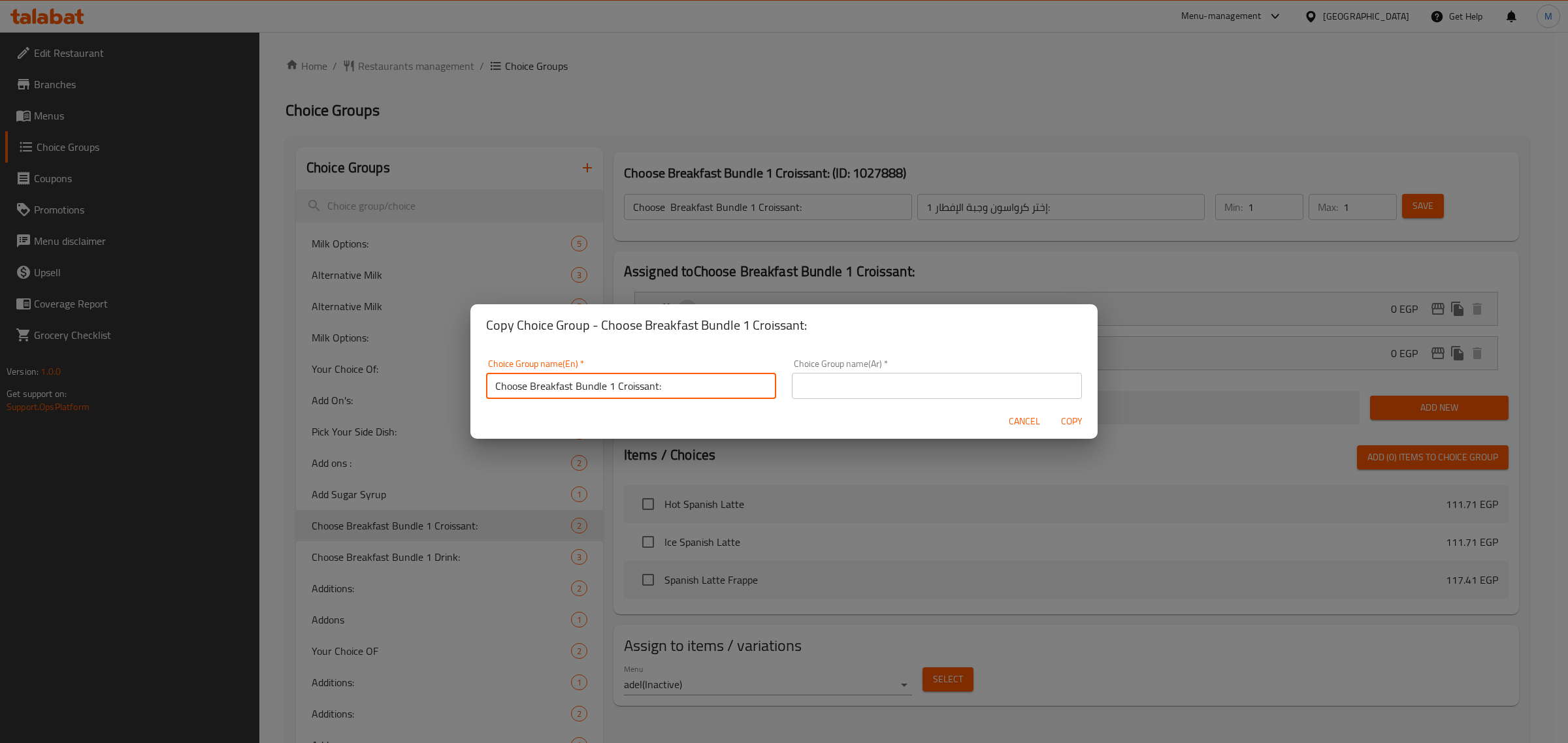
click at [610, 387] on input "Choose Breakfast Bundle 1 Croissant:" at bounding box center [631, 386] width 290 height 26
type input "Choose Breakfast Bundle 2 Croissant:"
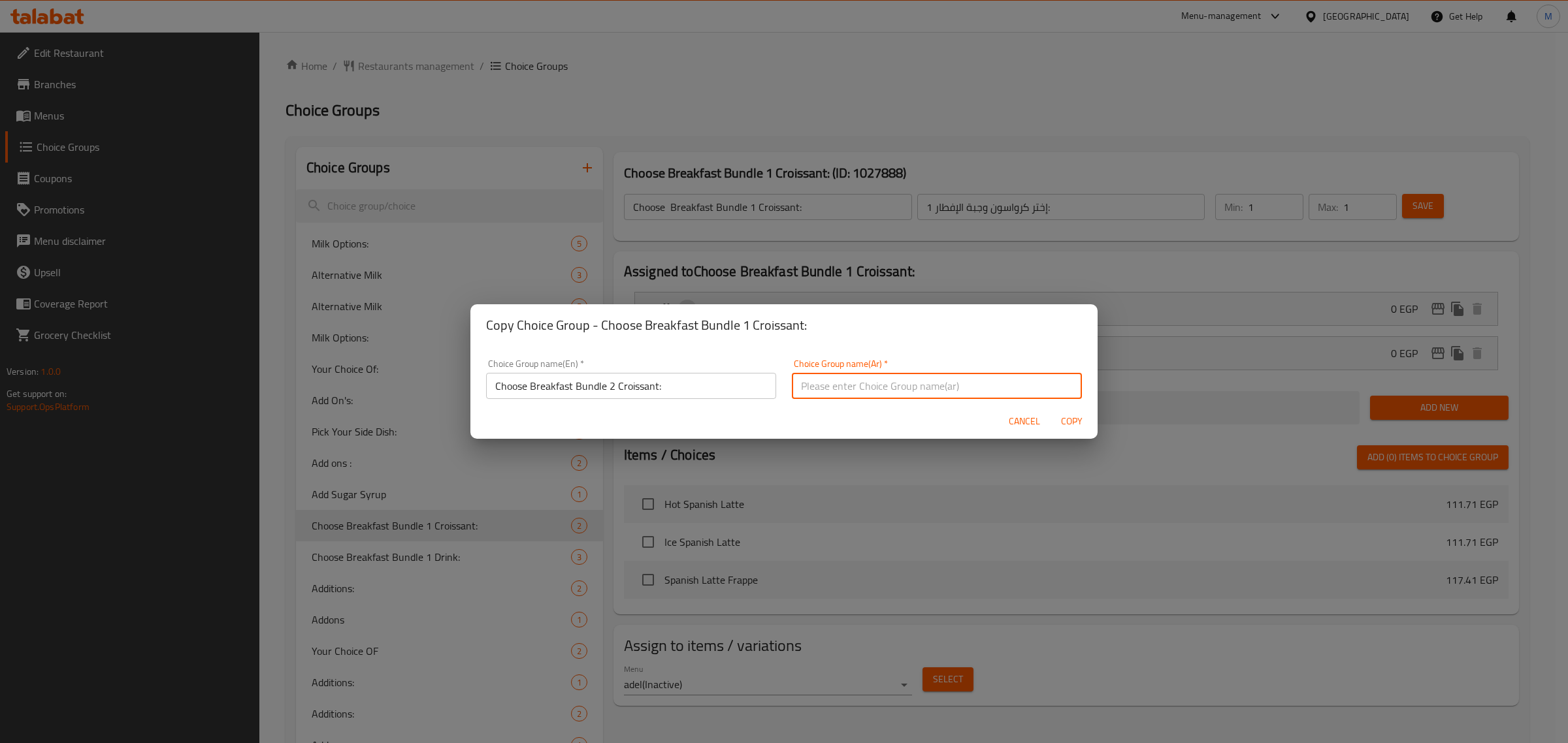
click at [895, 392] on input "text" at bounding box center [937, 386] width 290 height 26
click at [797, 387] on input "إختر كرواسون وجبة الإفطار 1:" at bounding box center [937, 386] width 290 height 26
type input "إختر كرواسون وجبة الإفطار 2:"
click at [1067, 419] on span "Copy" at bounding box center [1071, 422] width 31 height 16
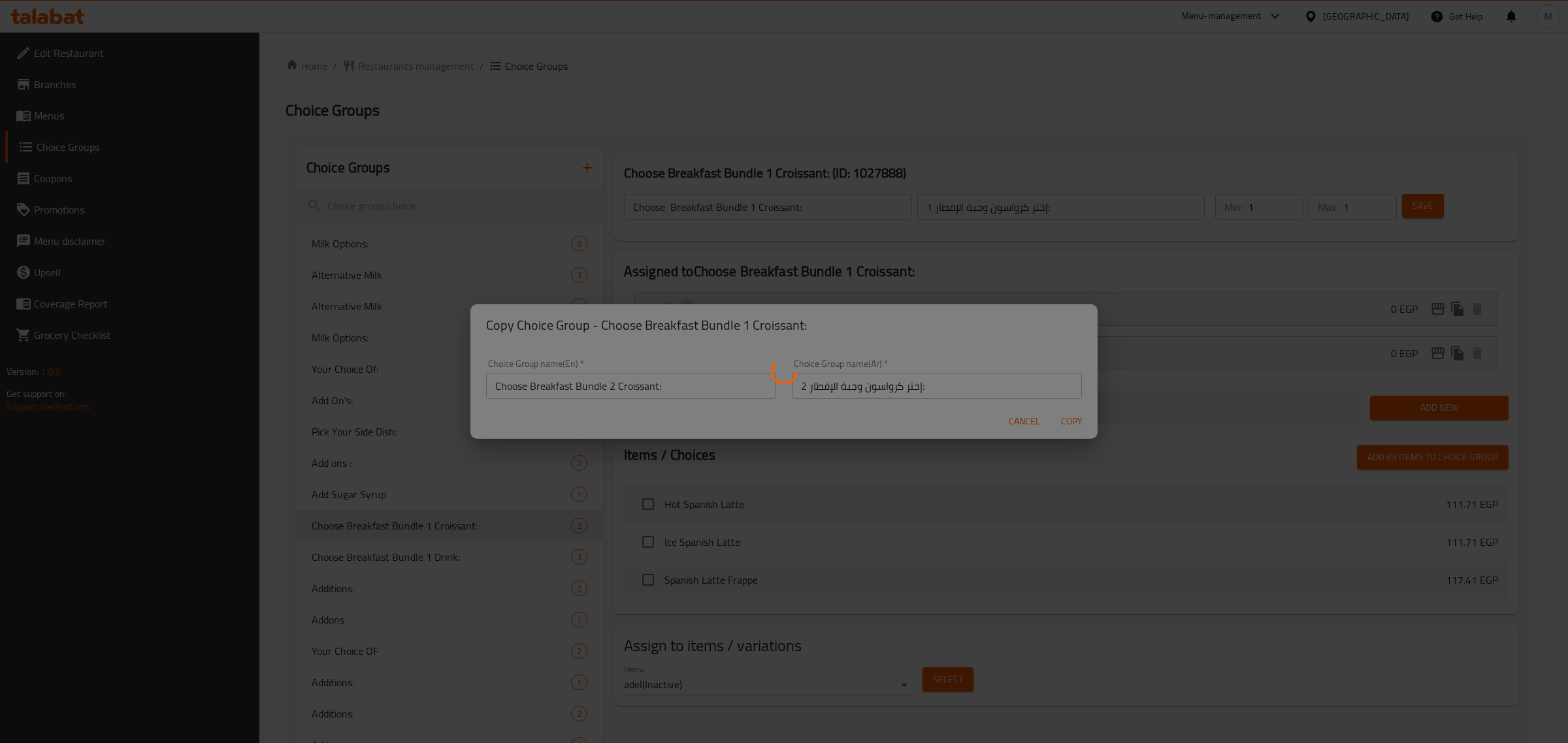
type input "Choose Breakfast Bundle 2 Croissant:"
type input "إختر كرواسون وجبة الإفطار 2:"
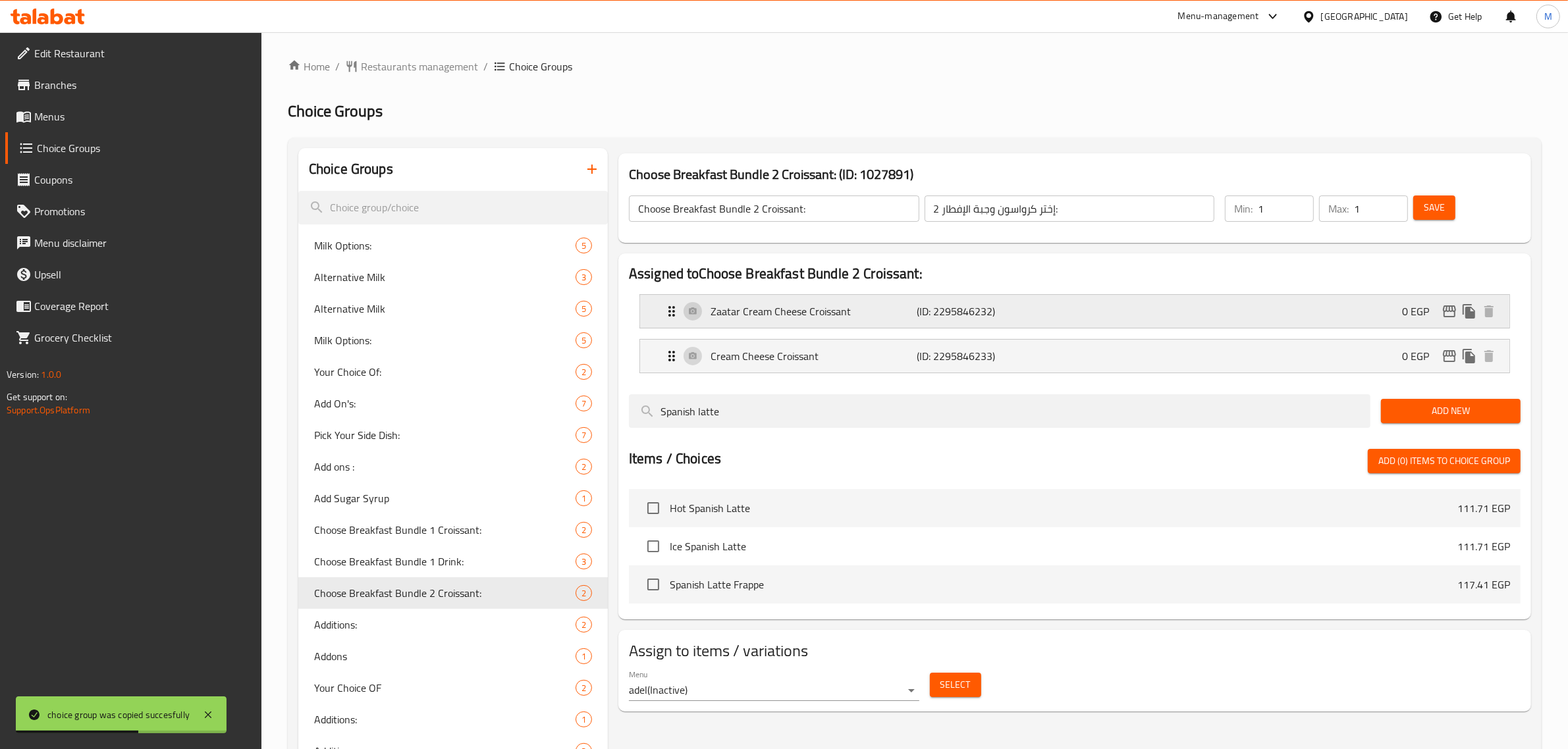
click at [880, 316] on p "Zaatar Cream Cheese Croissant" at bounding box center [813, 311] width 207 height 16
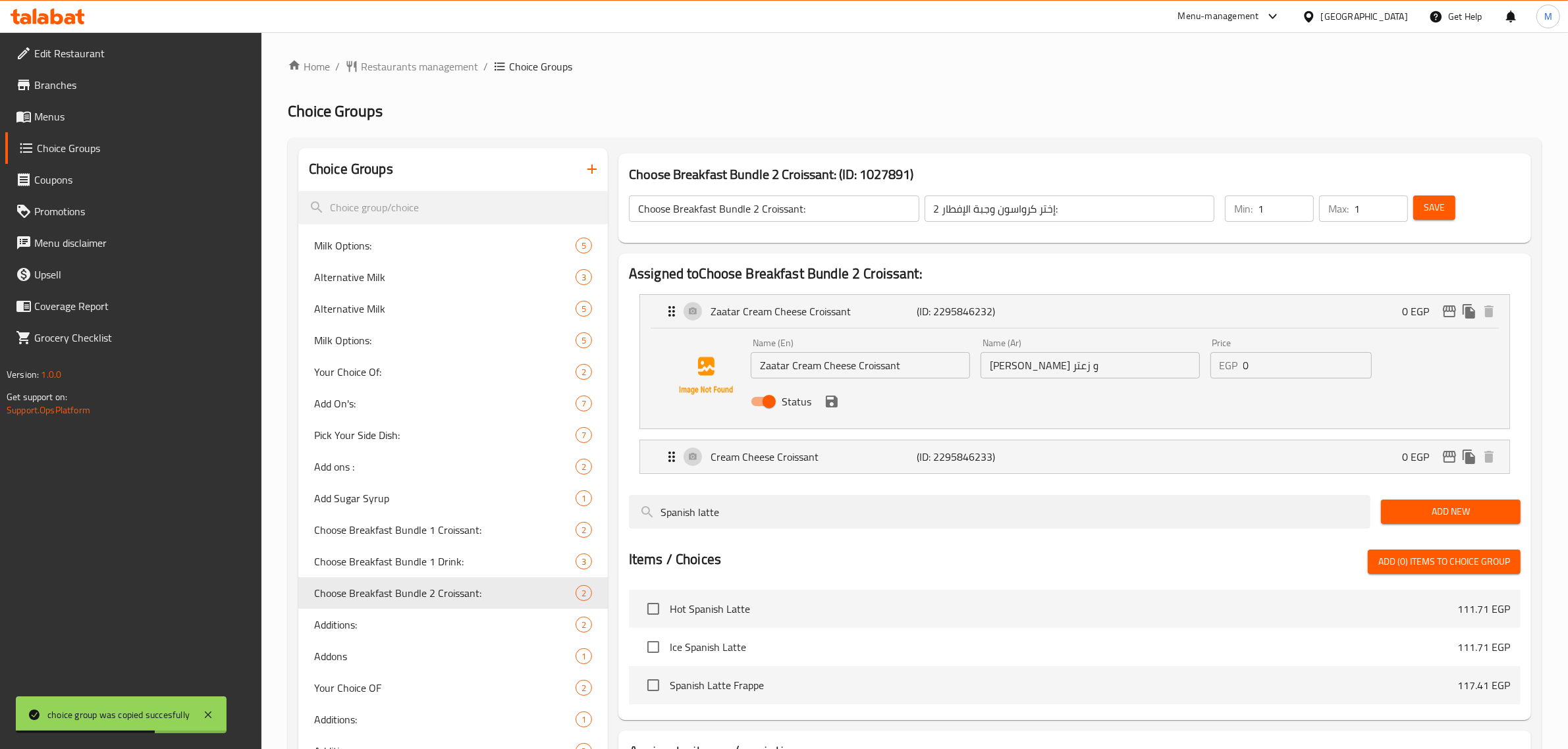
click at [828, 368] on input "Zaatar Cream Cheese Croissant" at bounding box center [860, 365] width 220 height 26
paste input "Turkey Croissant"
type input "Turkey Croissant"
click at [1126, 367] on input "كرواسون جبن كريمي و زعتر" at bounding box center [1090, 365] width 220 height 26
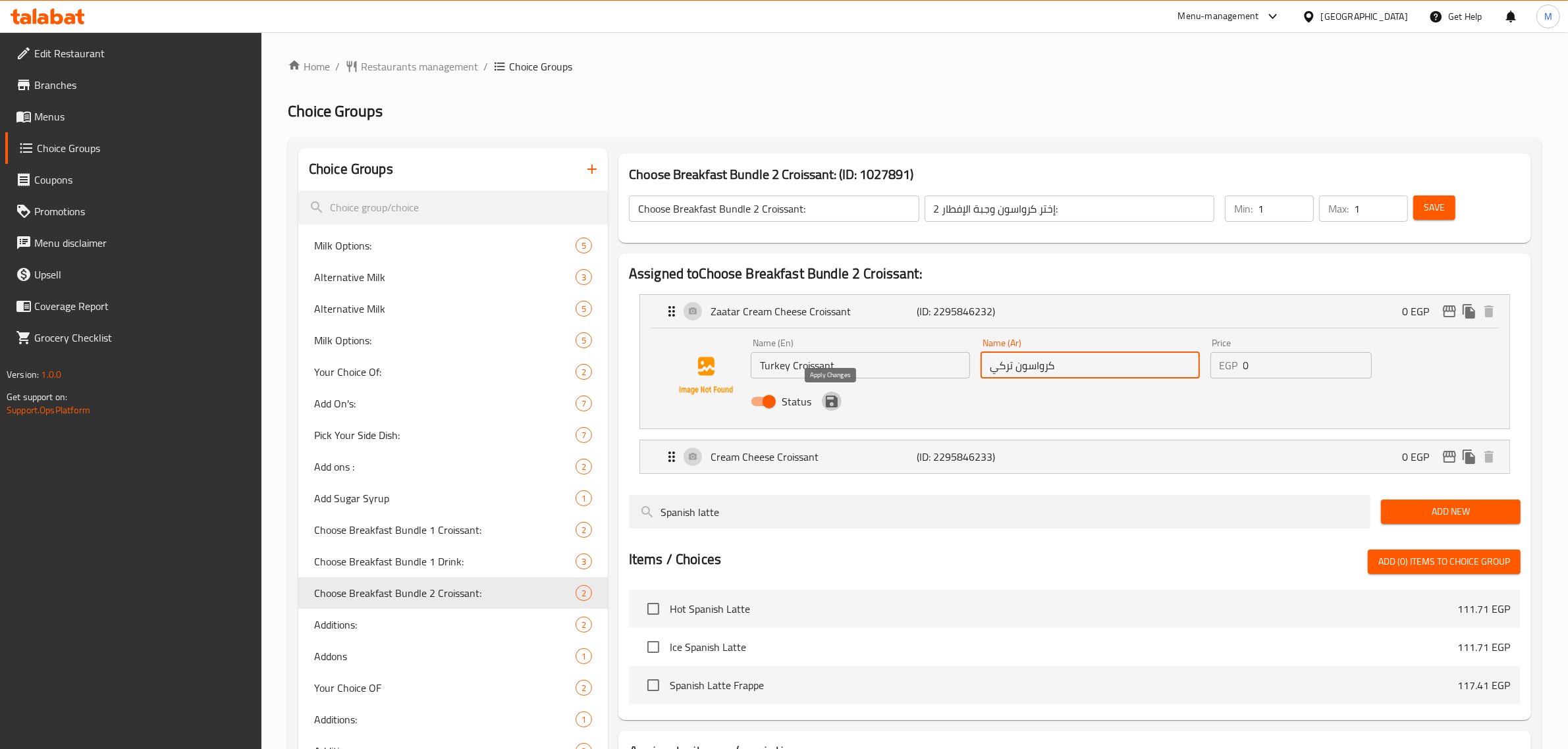
click at [833, 405] on icon "save" at bounding box center [831, 401] width 12 height 12
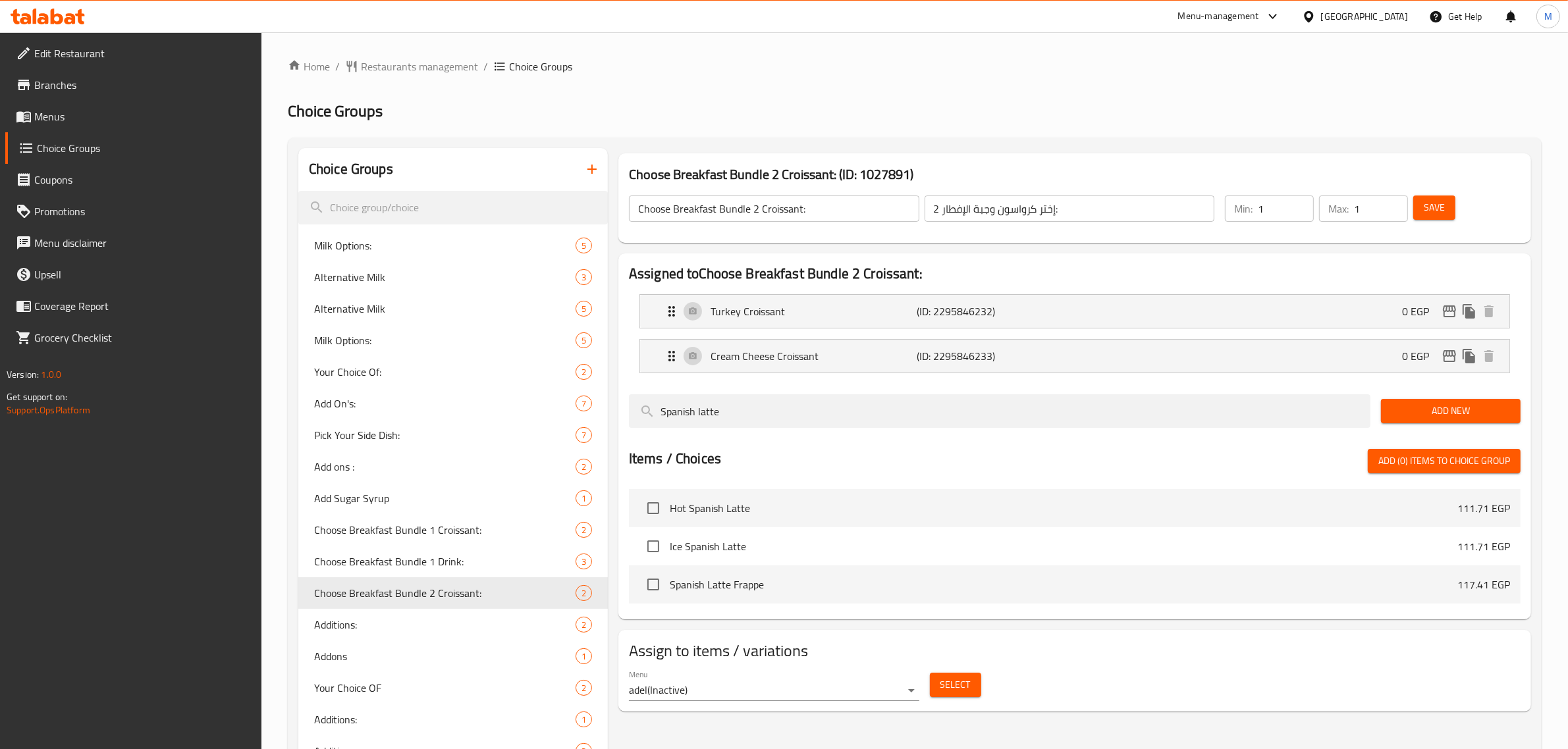
type input "كرواسون تركي"
click at [807, 348] on p "Cream Cheese Croissant" at bounding box center [813, 356] width 207 height 16
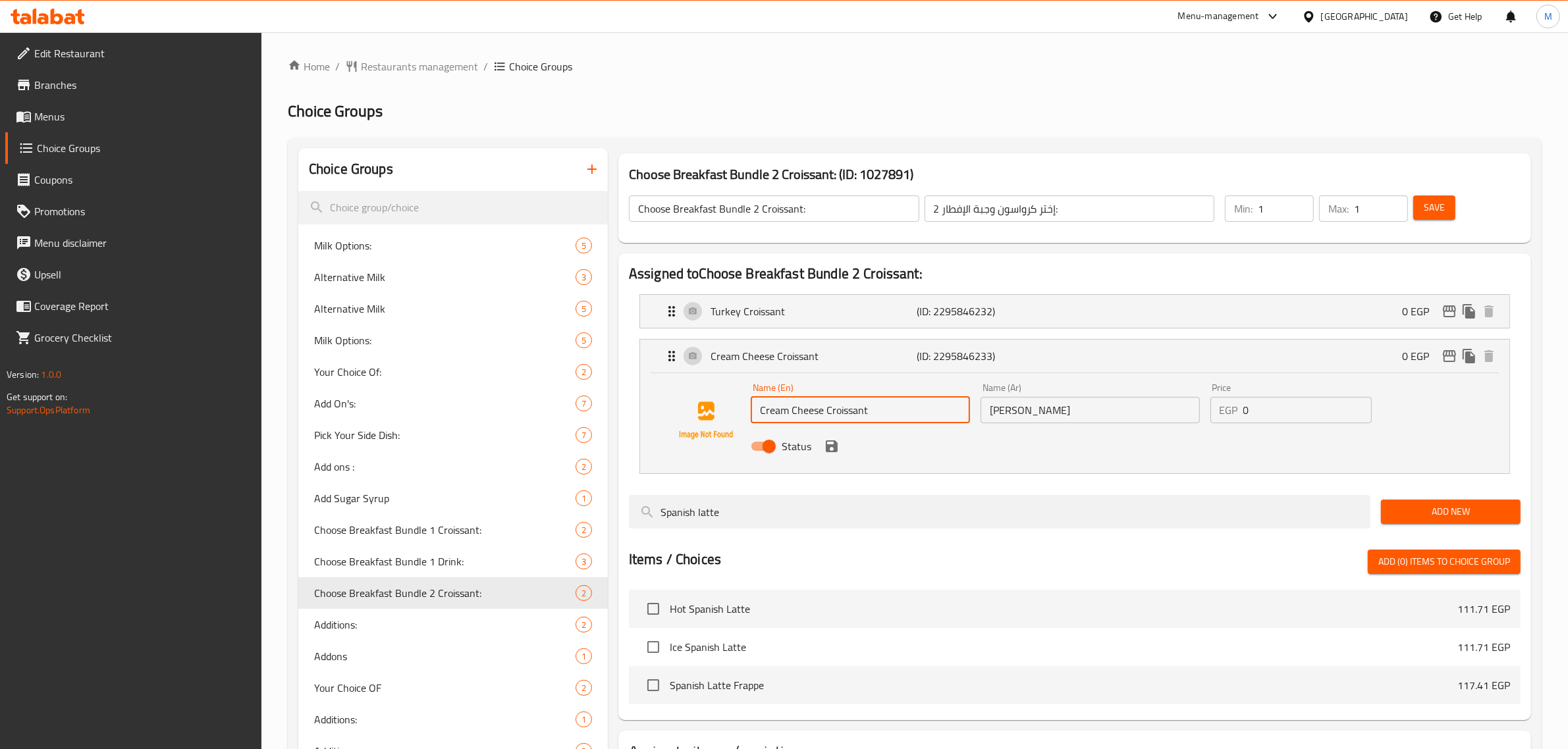
drag, startPoint x: 818, startPoint y: 411, endPoint x: 744, endPoint y: 406, distance: 74.2
click at [744, 406] on div "Name (En) Cream Cheese Croissant Name (En) Name (Ar) كرواسون جبن كريمي Name (Ar…" at bounding box center [1074, 421] width 827 height 89
paste input "Pastrami"
click at [1032, 425] on div "Name (Ar) كرواسون جبن كريمي Name (Ar)" at bounding box center [1089, 403] width 230 height 51
type input "Pastrami Croissant"
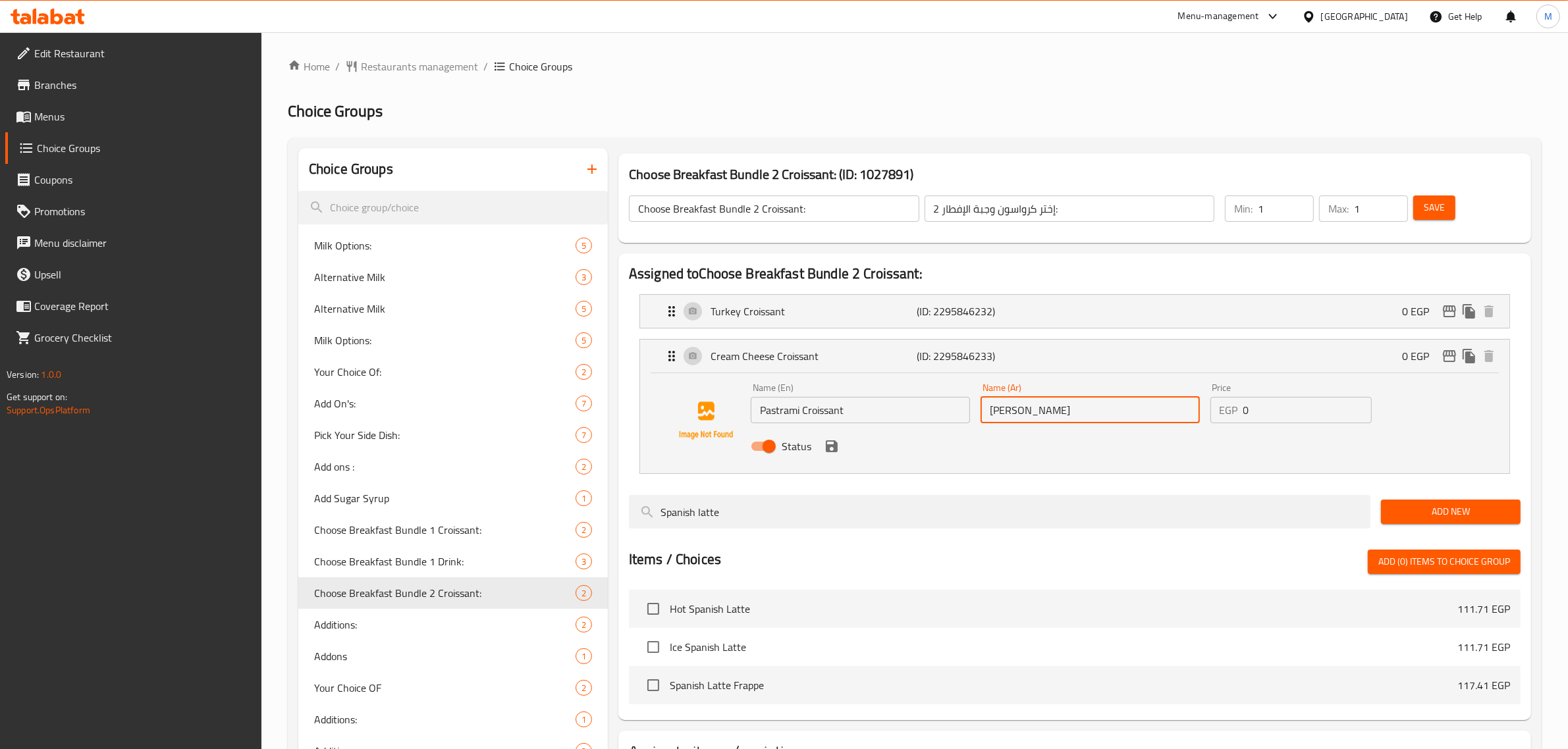
click at [1032, 413] on input "كرواسون جبن كريمي" at bounding box center [1090, 410] width 220 height 26
click at [831, 445] on icon "save" at bounding box center [831, 446] width 12 height 12
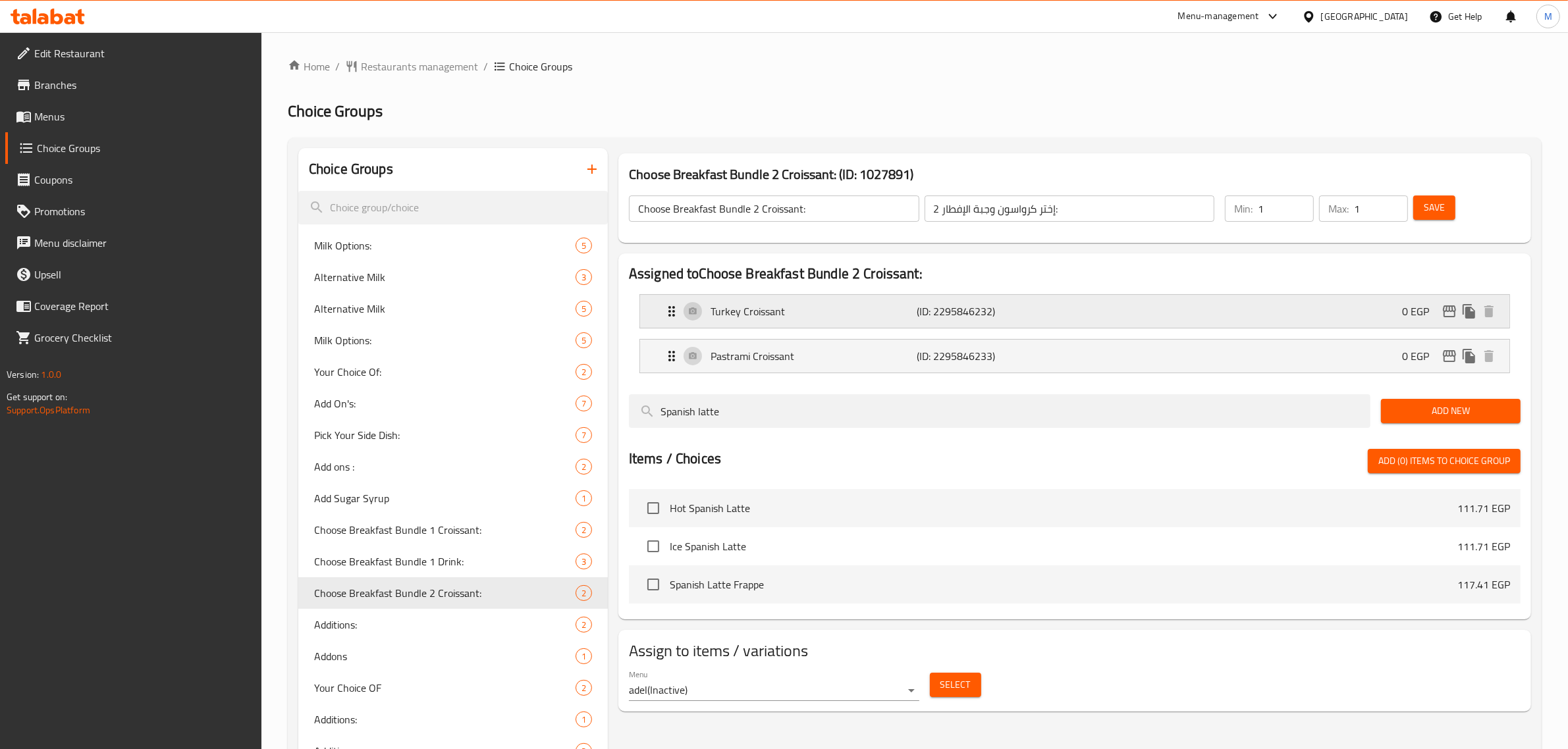
type input "كرواسون بسطرمة"
click at [1429, 205] on span "Save" at bounding box center [1434, 207] width 21 height 16
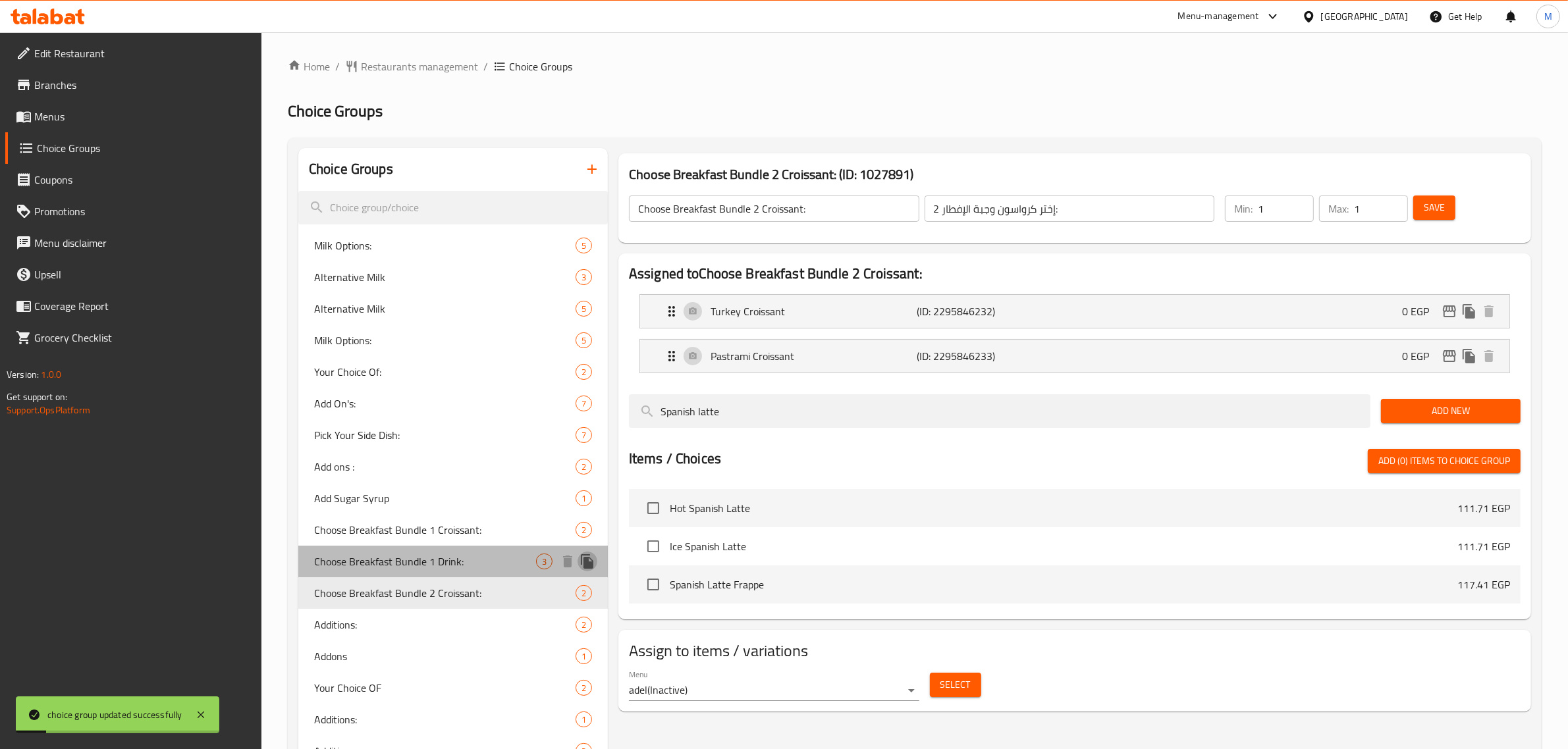
click at [586, 562] on icon "duplicate" at bounding box center [587, 562] width 12 height 14
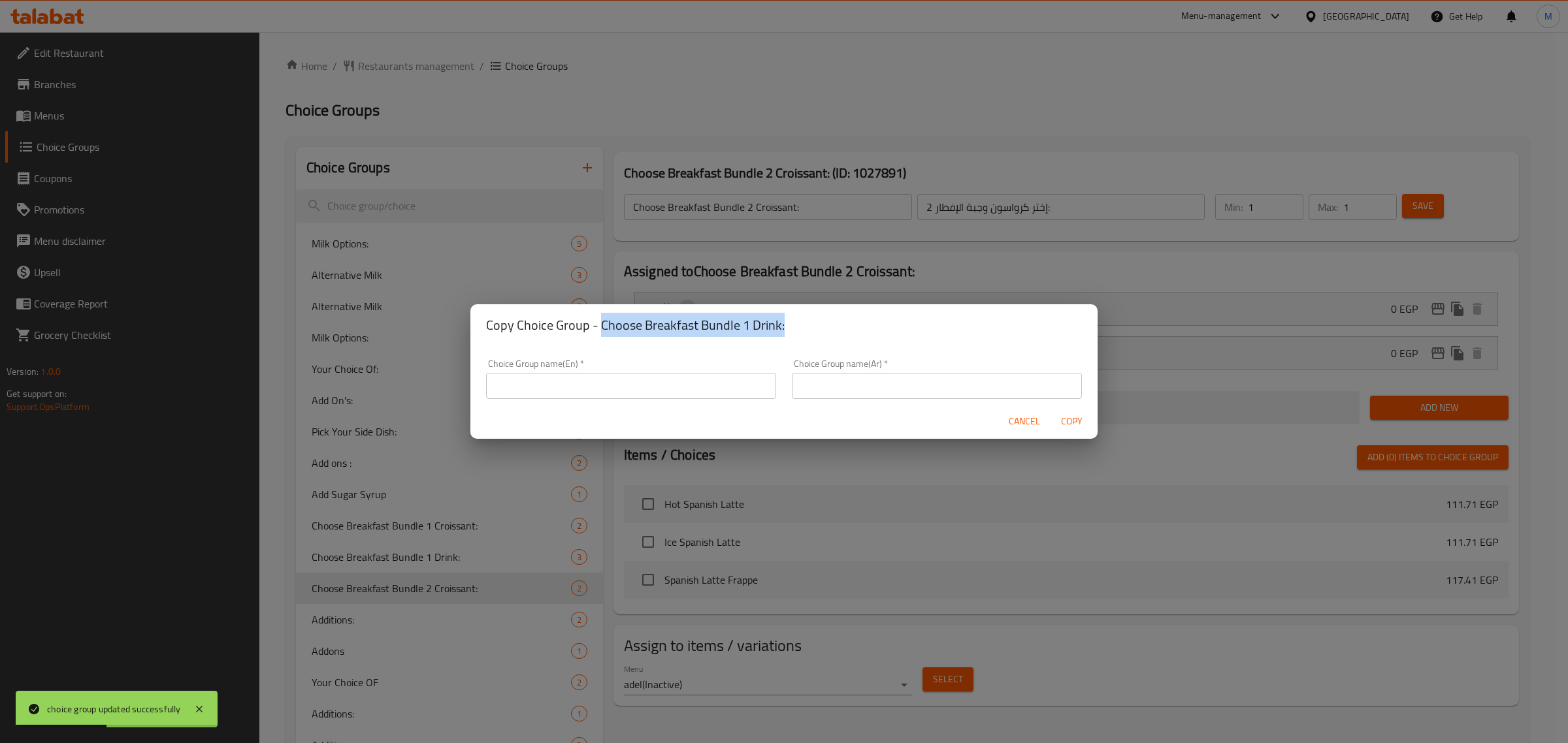
drag, startPoint x: 766, startPoint y: 325, endPoint x: 600, endPoint y: 331, distance: 166.1
click at [600, 331] on h2 "Copy Choice Group - Choose Breakfast Bundle 1 Drink:" at bounding box center [784, 325] width 596 height 21
copy h2 "Choose Breakfast Bundle 1 Drink:"
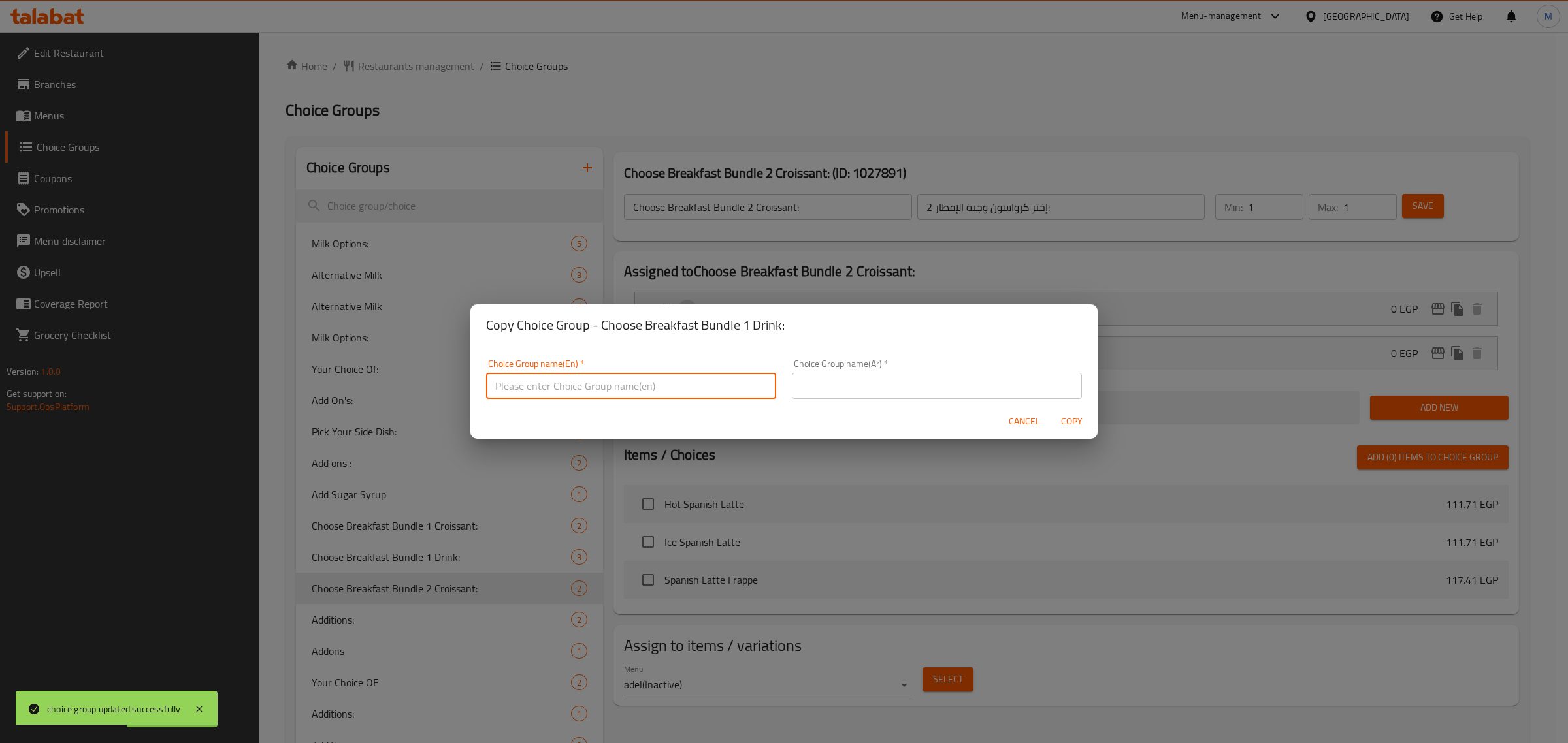
click at [639, 392] on input "text" at bounding box center [631, 386] width 290 height 26
paste input "Choose Breakfast Bundle 1 Drink:"
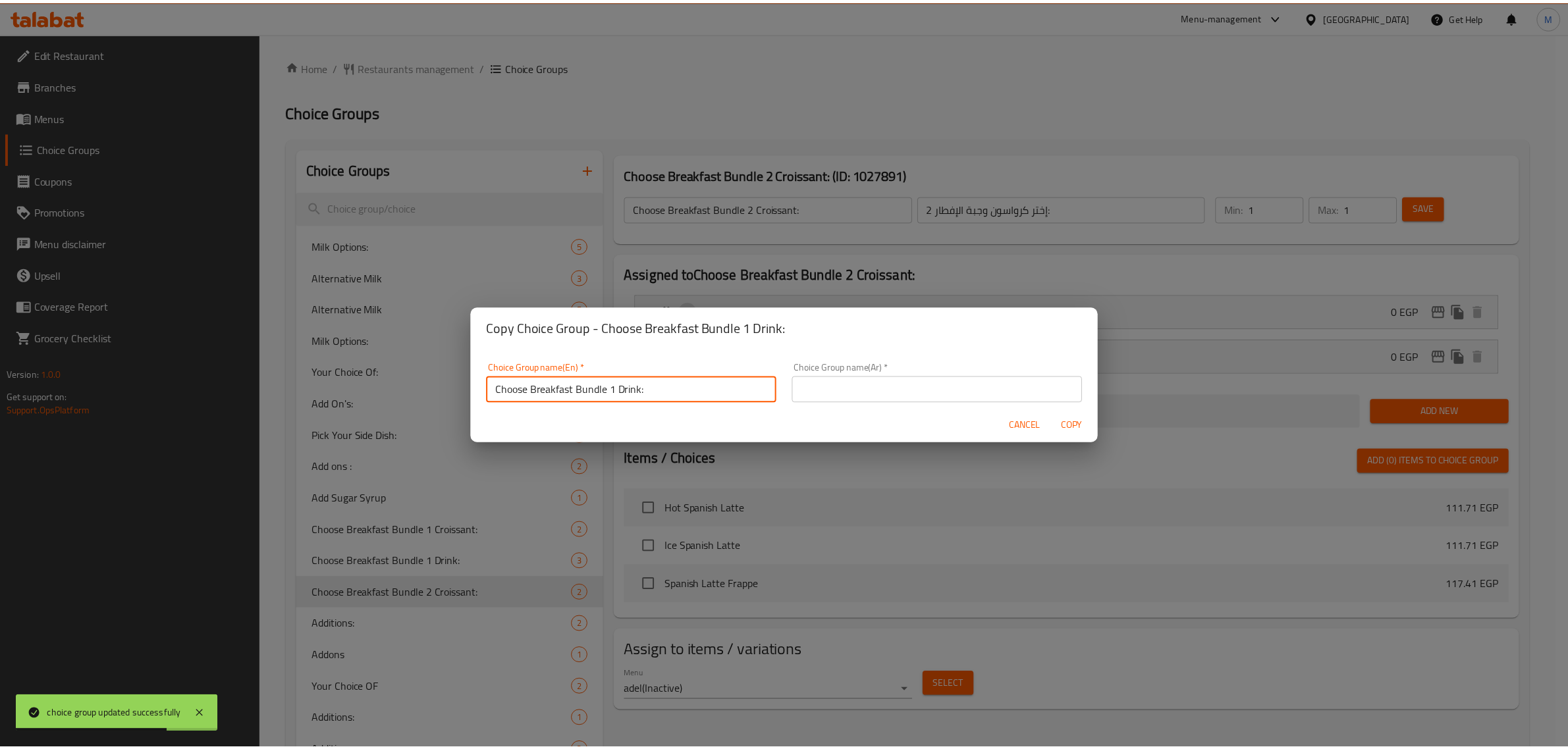
scroll to position [4, 0]
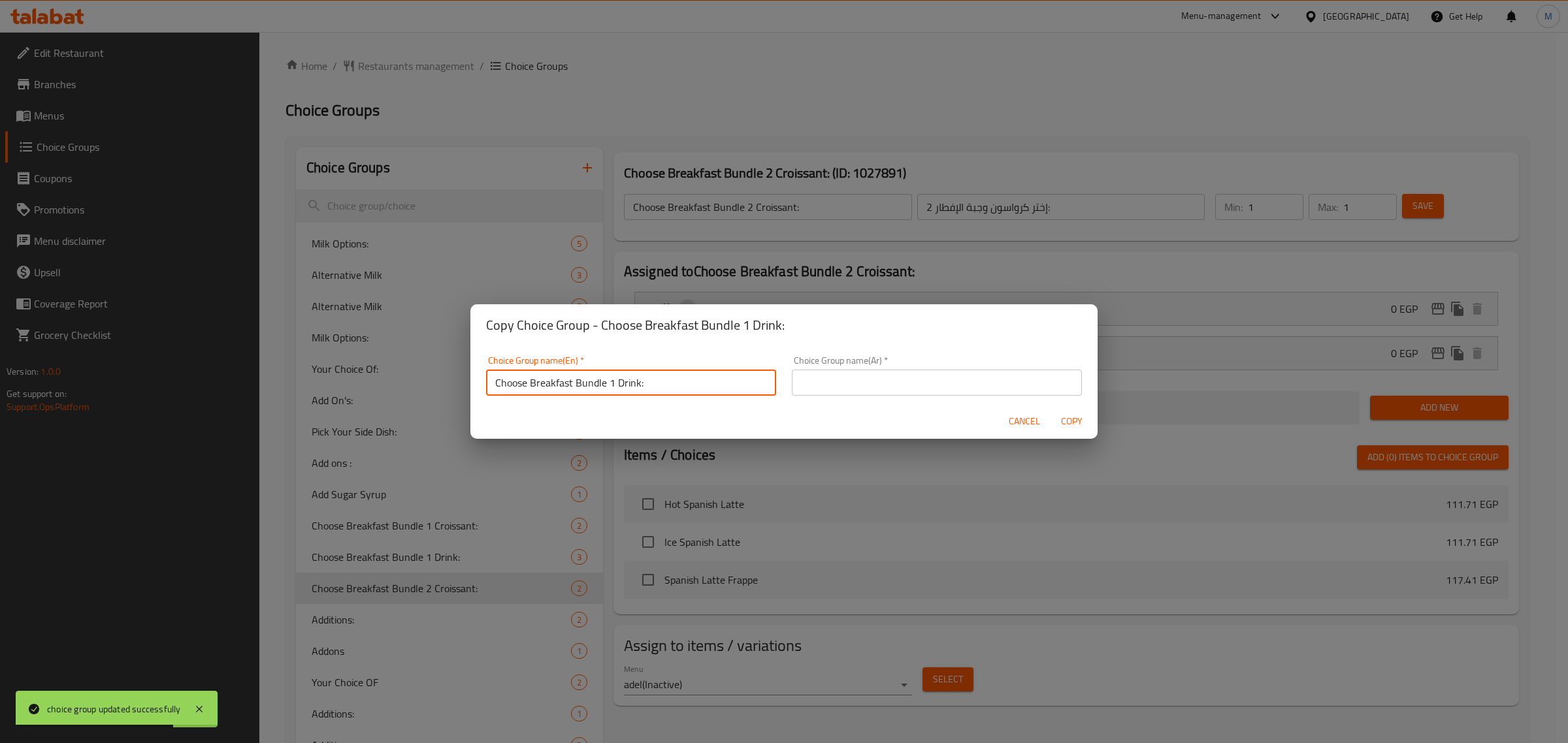
click at [611, 390] on input "Choose Breakfast Bundle 1 Drink:" at bounding box center [631, 382] width 290 height 26
type input "Choose Breakfast Bundle 2 Drink:"
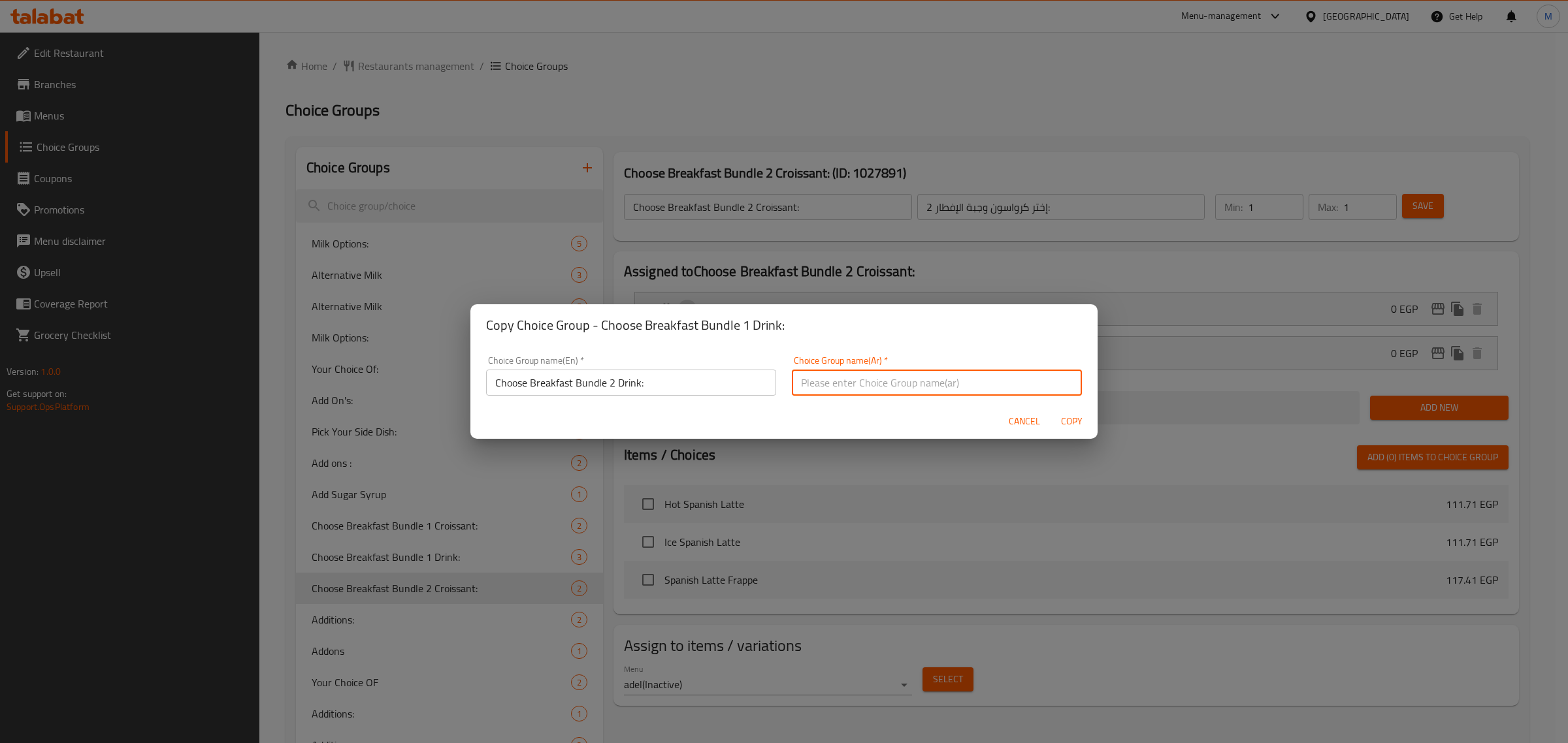
click at [840, 389] on input "text" at bounding box center [937, 382] width 290 height 26
click at [795, 389] on input "إختر مشروب وجبة الإفطار 1:" at bounding box center [937, 382] width 290 height 26
type input "إختر مشروب وجبة الإفطار 2:"
click at [1058, 422] on span "Copy" at bounding box center [1071, 422] width 31 height 16
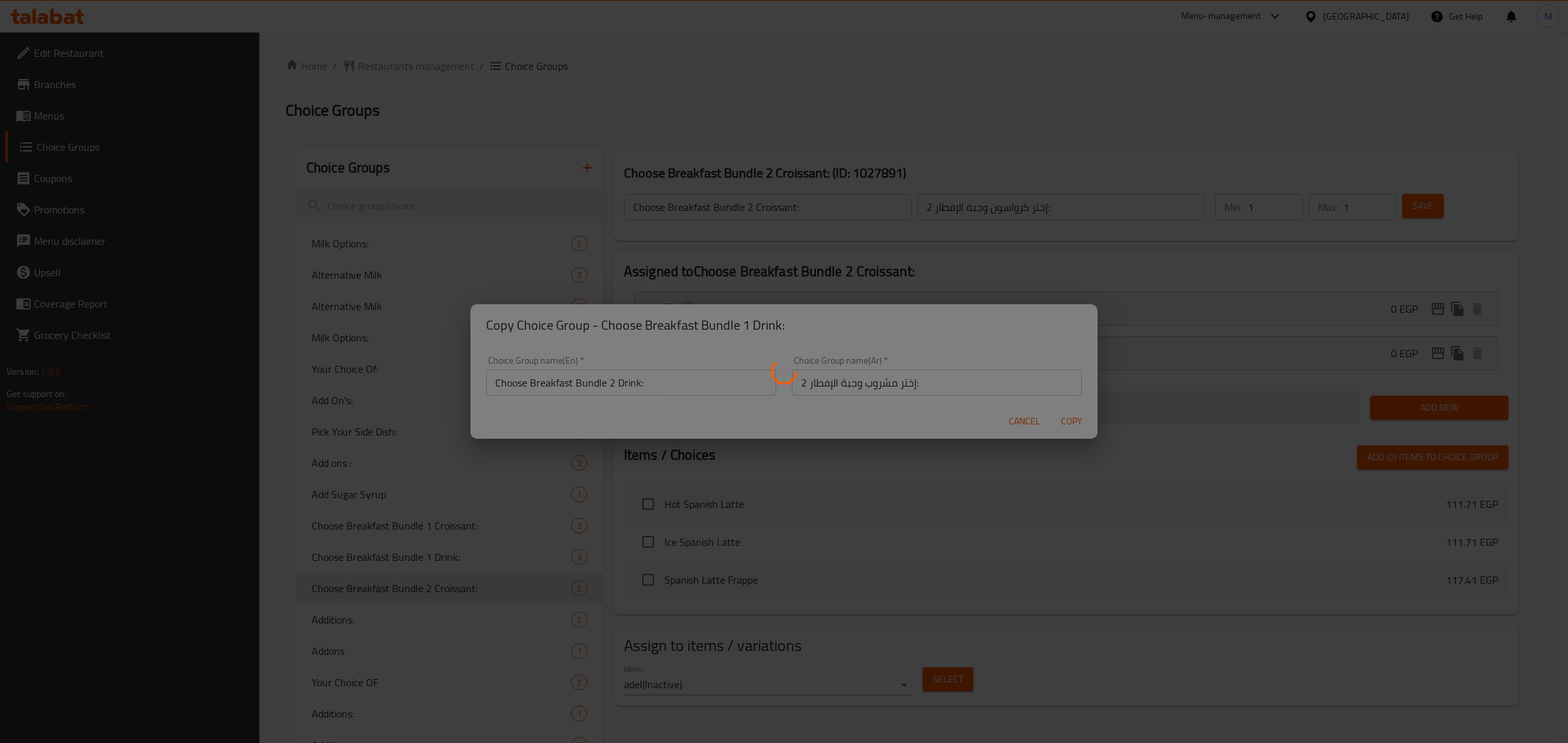
type input "Choose Breakfast Bundle 2 Drink:"
type input "إختر مشروب وجبة الإفطار 2:"
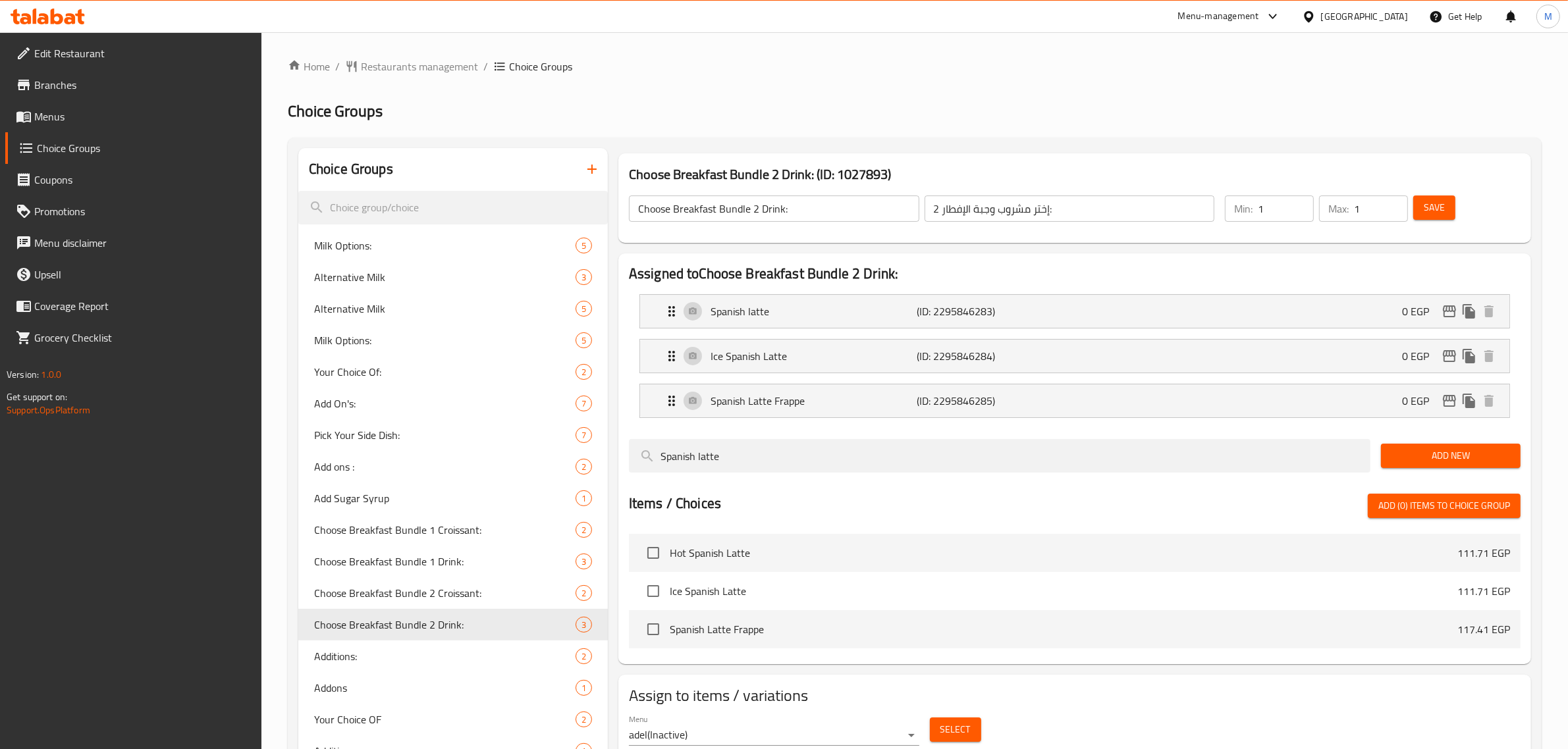
click at [584, 175] on icon "button" at bounding box center [592, 170] width 16 height 16
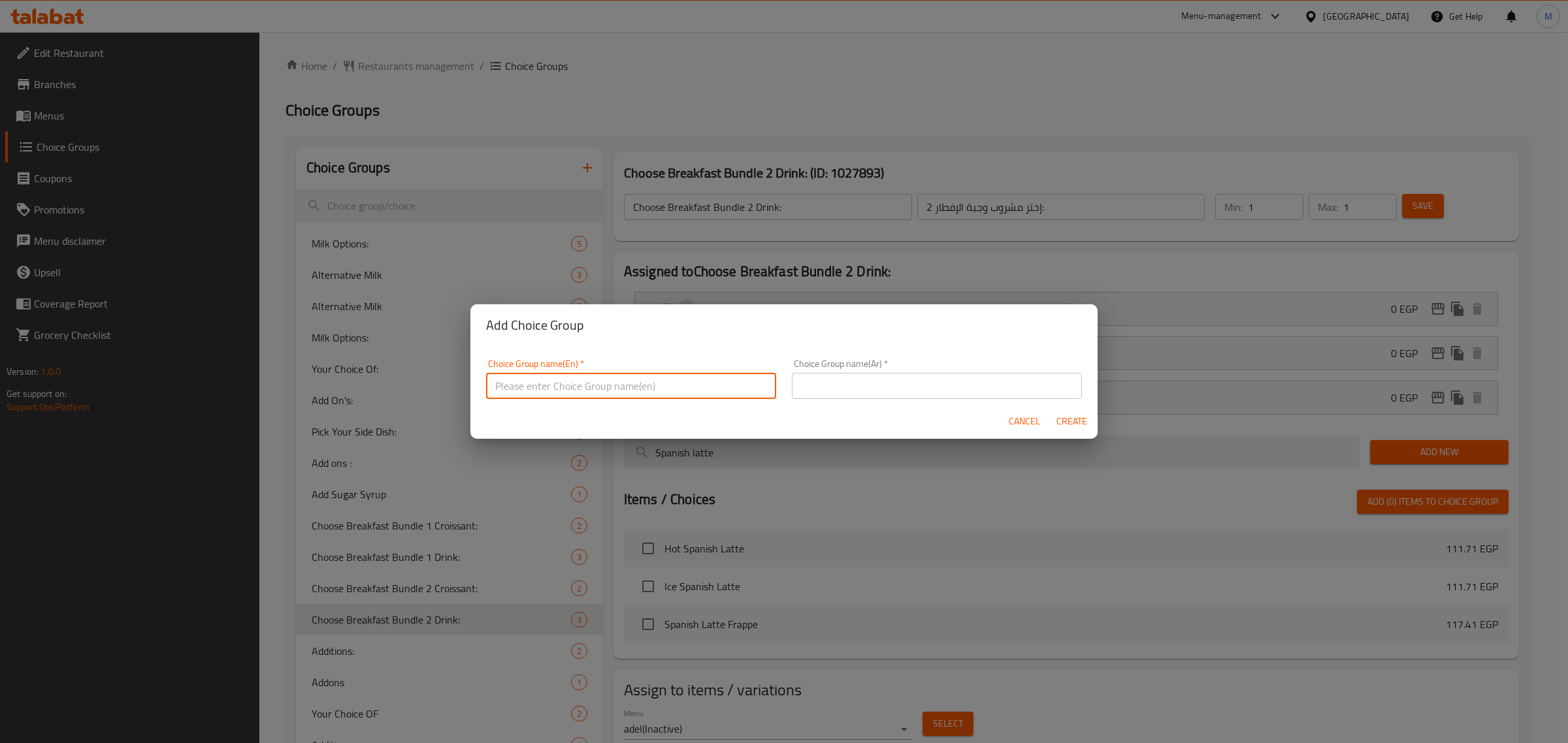
click at [569, 382] on input "text" at bounding box center [631, 386] width 290 height 26
paste input "Your Choice Of Bundle Drink:"
type input "Your Choice Of Bundle Drink:"
click at [846, 394] on input "text" at bounding box center [937, 386] width 290 height 26
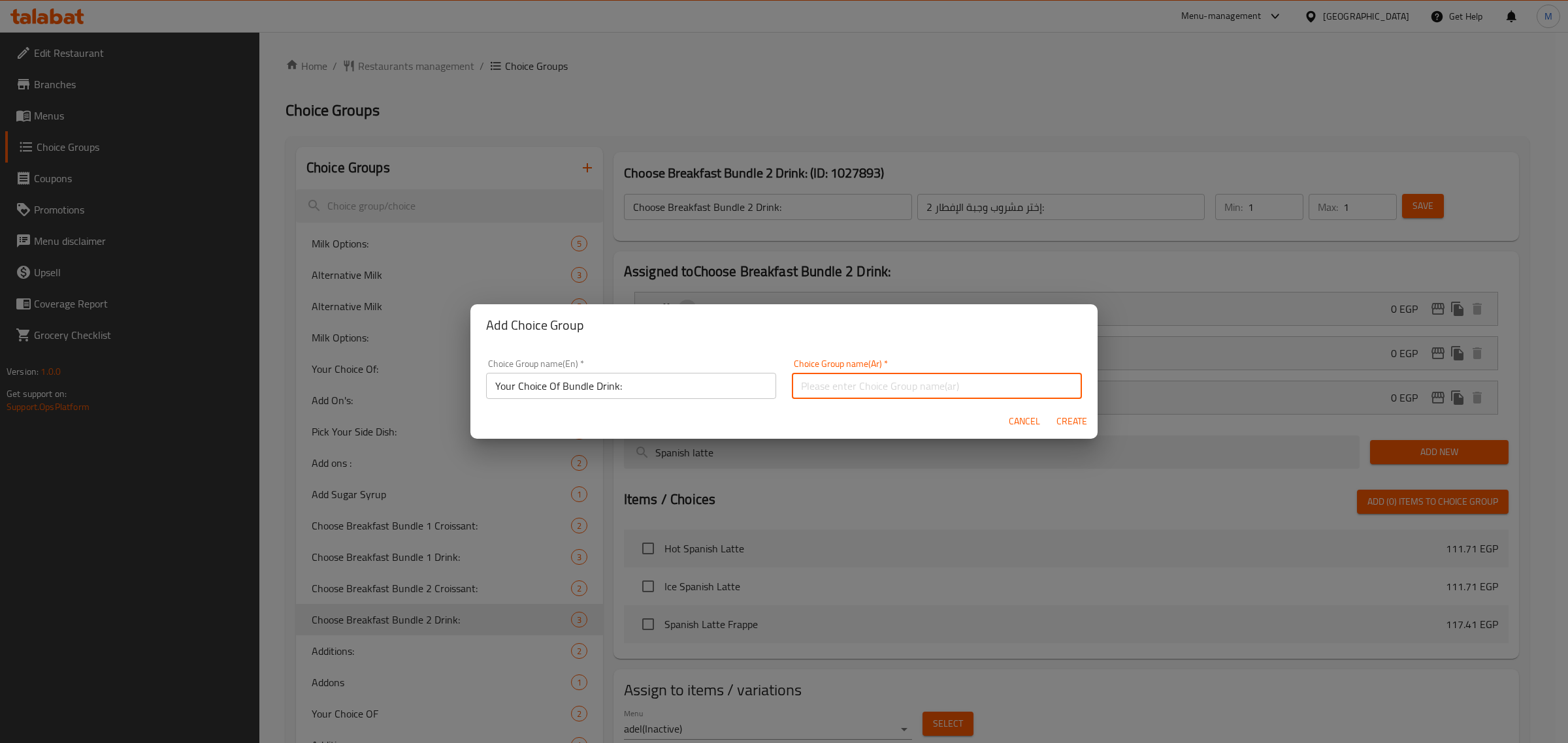
paste input "إختيارك من مشروب الوجبة:"
type input "إختيارك من مشروب الوجبة:"
click at [1077, 416] on span "Create" at bounding box center [1071, 422] width 31 height 16
type input "Your Choice Of Bundle Drink:"
type input "إختيارك من مشروب الوجبة:"
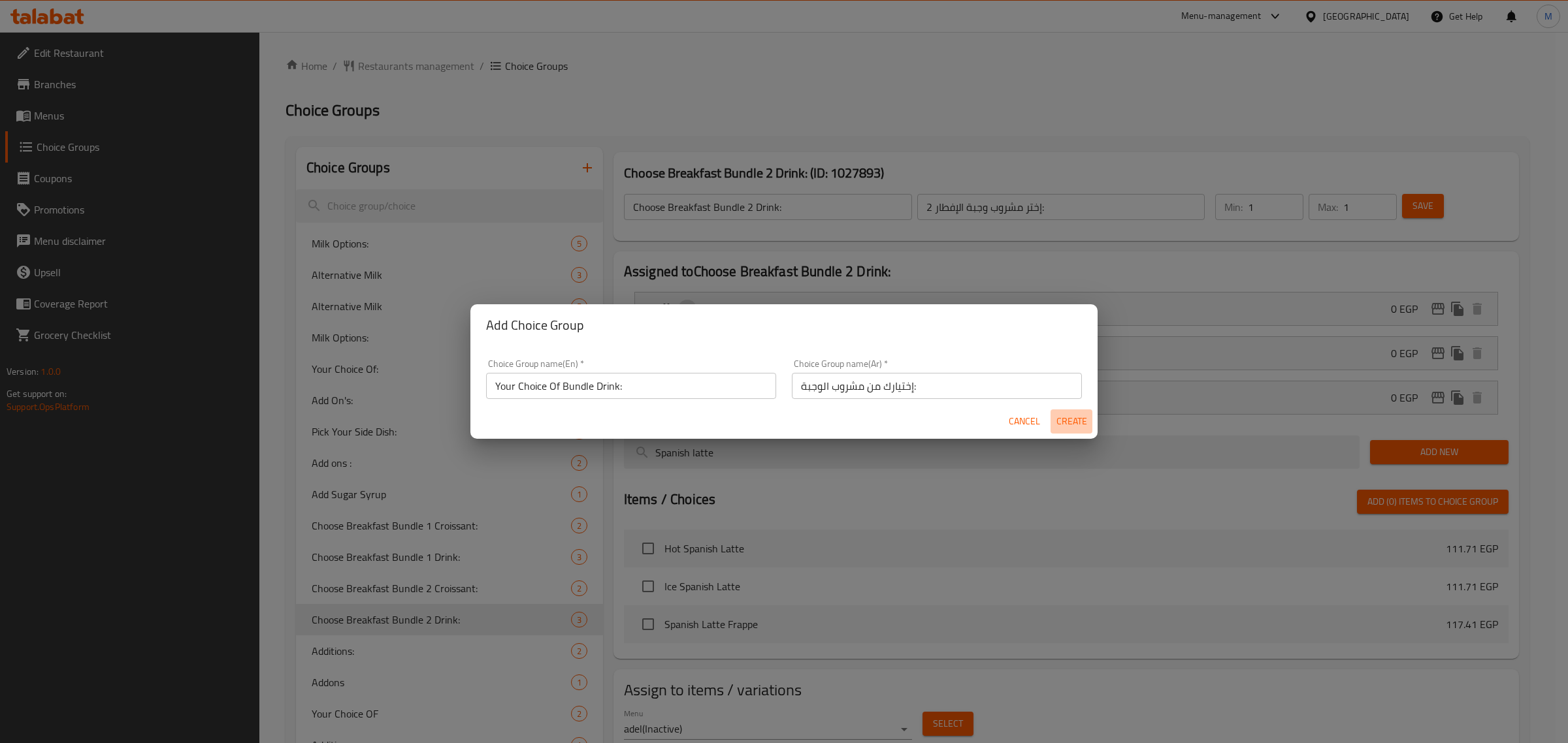
type input "0"
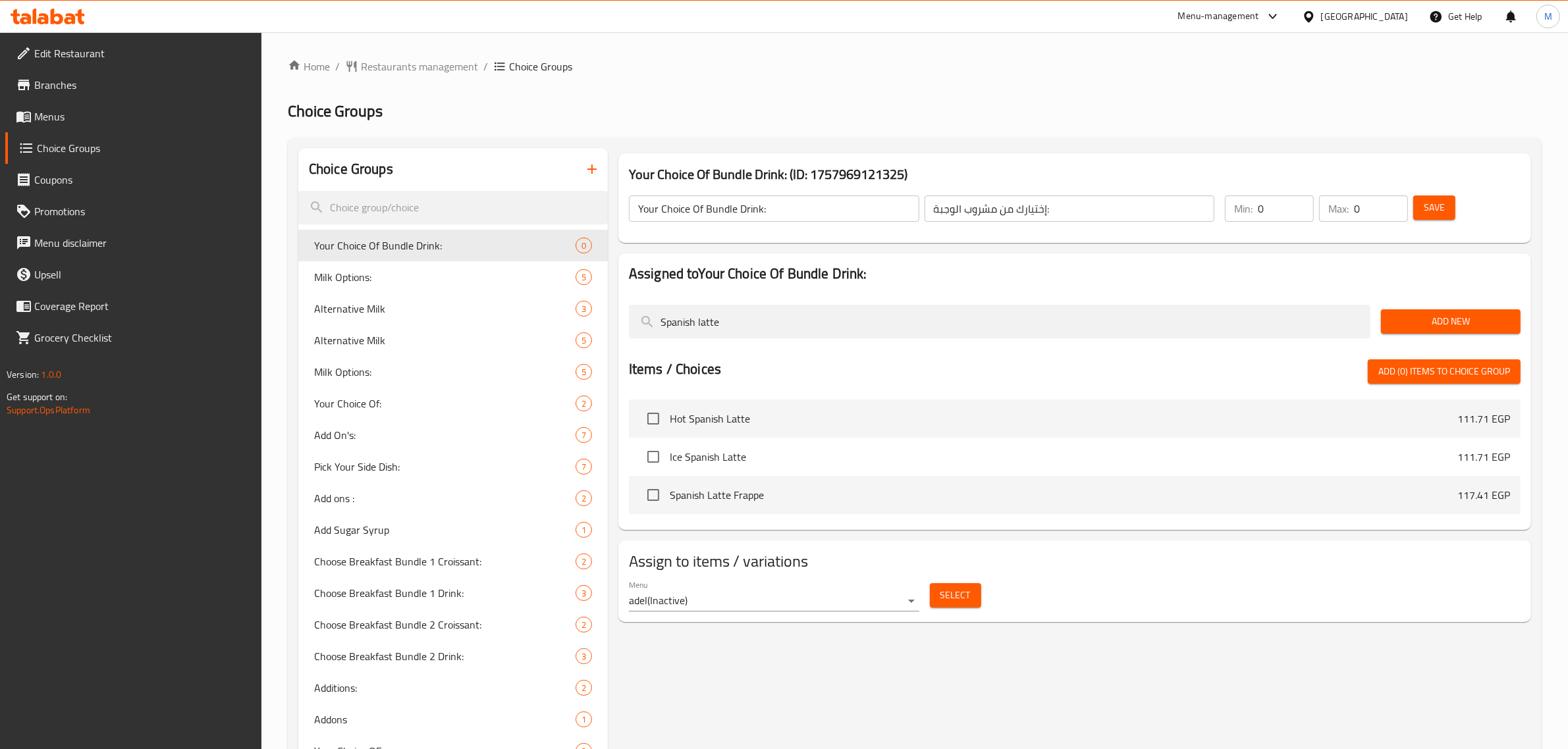
click at [1295, 195] on input "0" at bounding box center [1285, 208] width 56 height 26
type input "1"
click at [1298, 200] on input "1" at bounding box center [1285, 208] width 56 height 26
type input "1"
click at [1391, 202] on input "1" at bounding box center [1380, 208] width 54 height 26
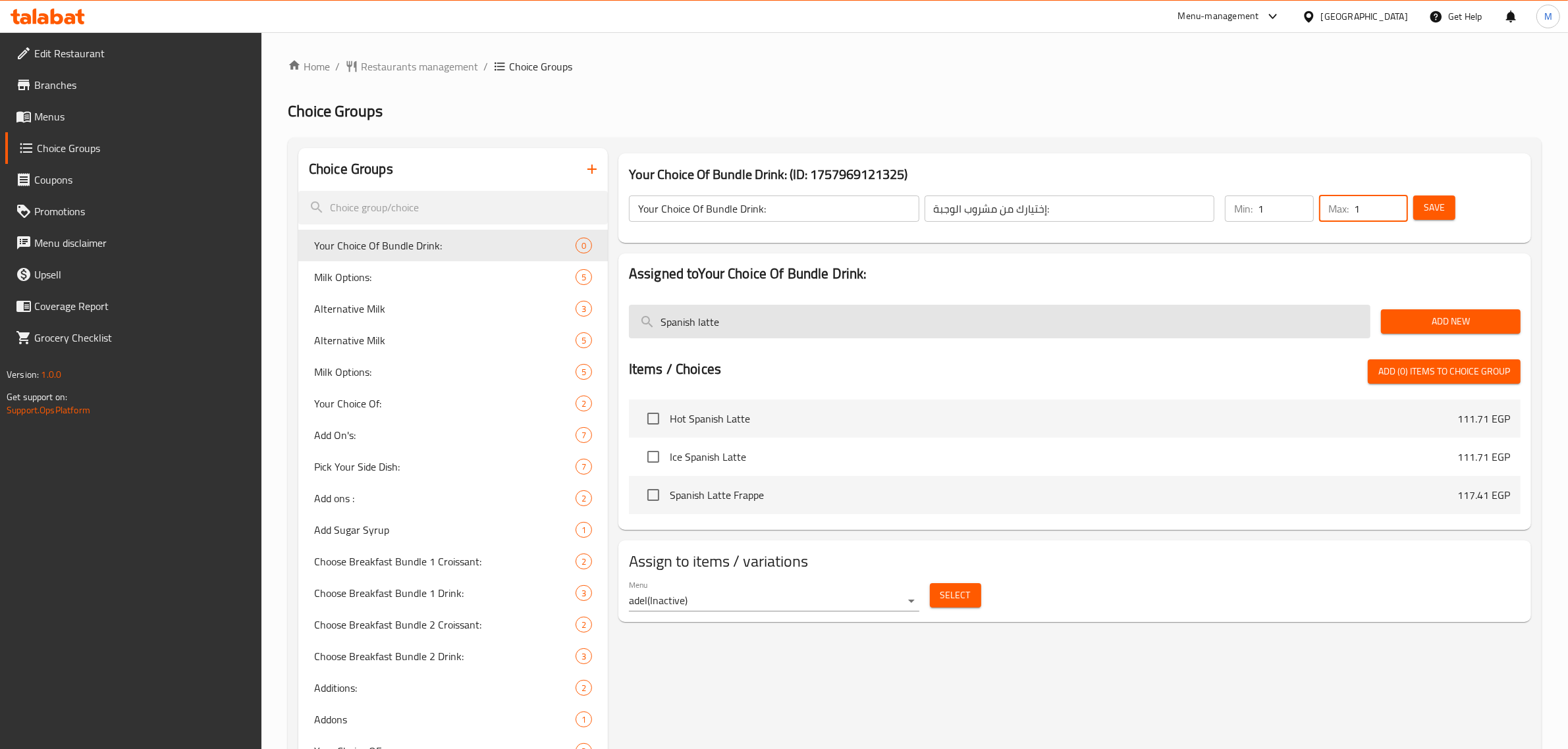
click at [1063, 318] on input "Spanish latte" at bounding box center [999, 321] width 741 height 34
type input "}"
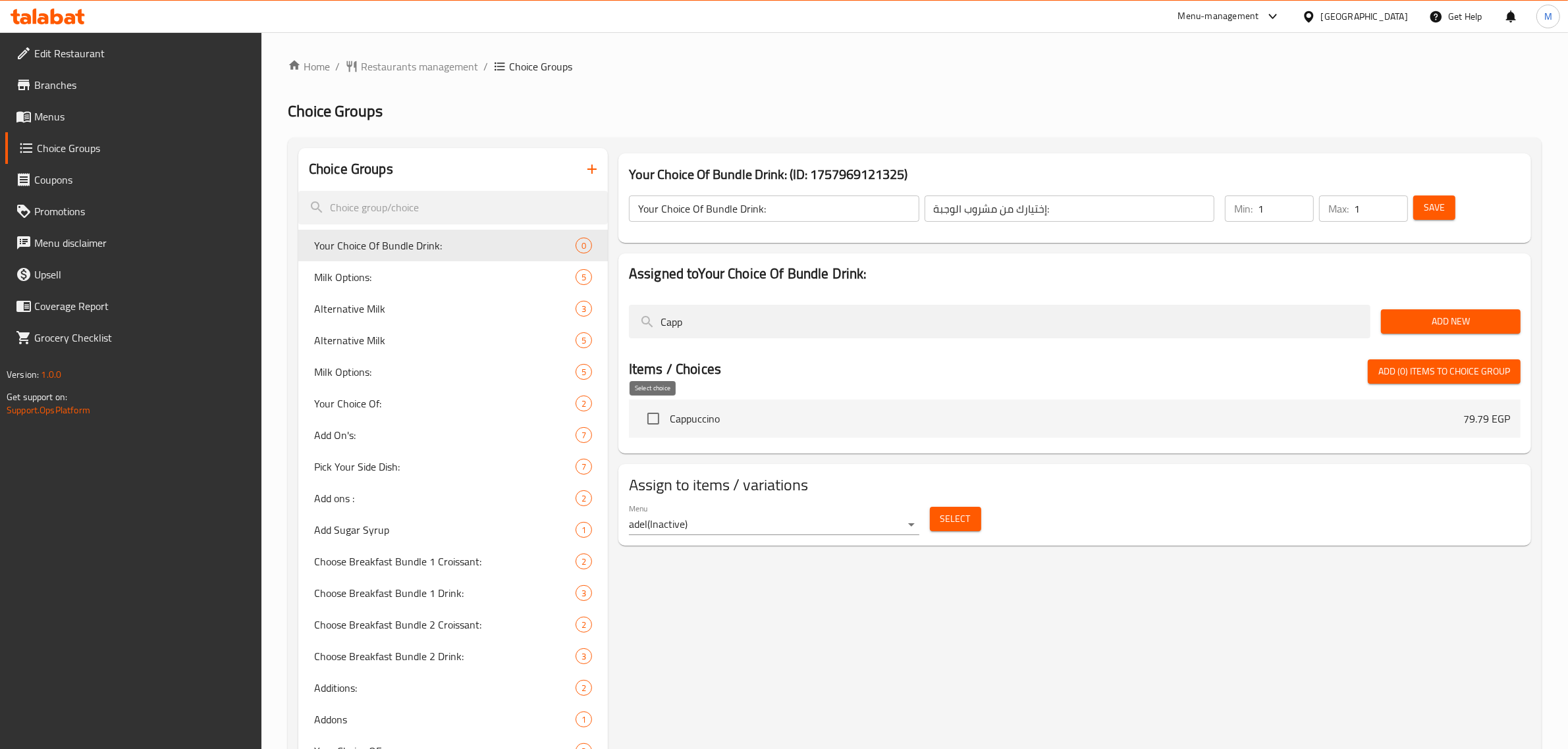
type input "Capp"
click at [647, 419] on input "checkbox" at bounding box center [653, 418] width 28 height 28
checkbox input "true"
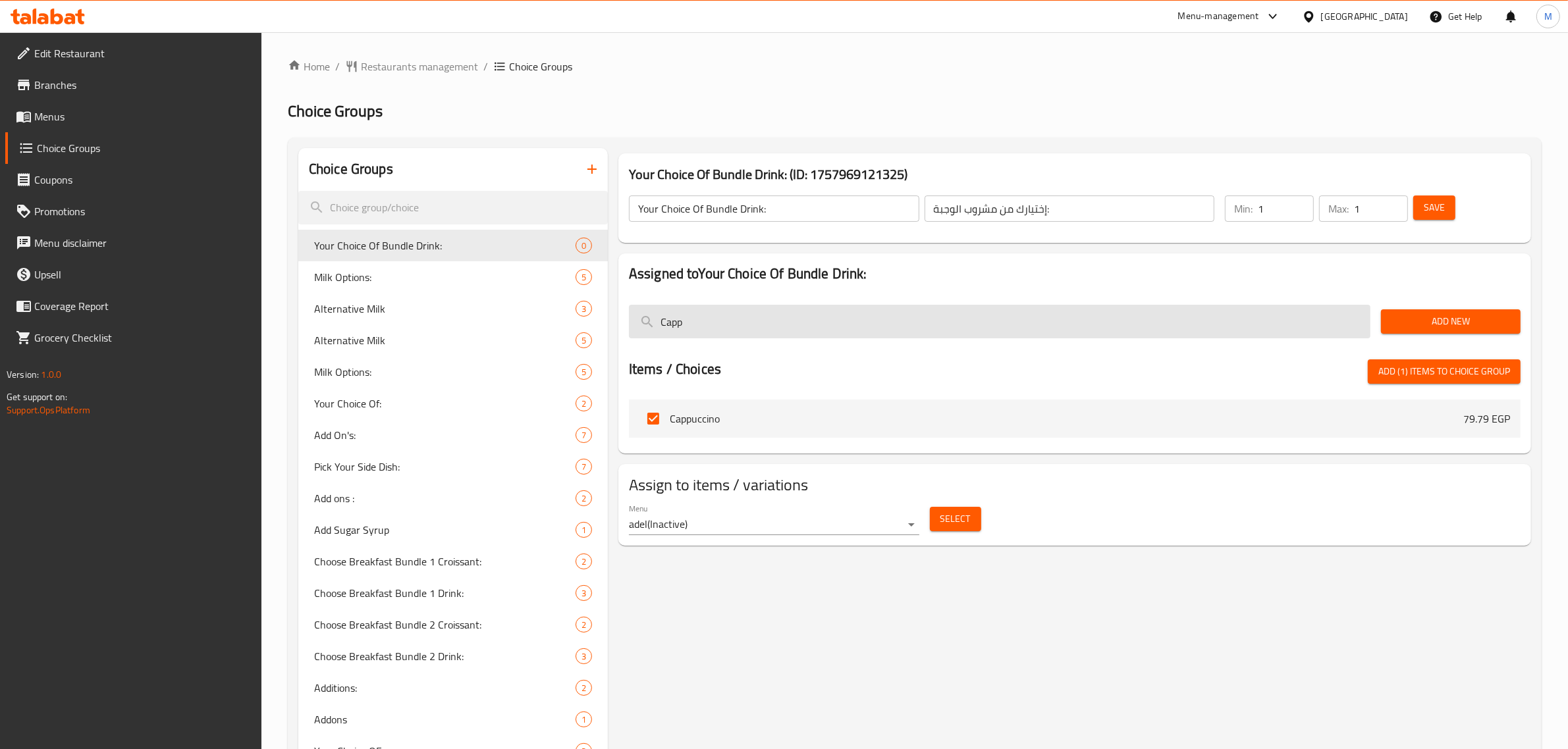
click at [702, 328] on input "Capp" at bounding box center [999, 321] width 741 height 34
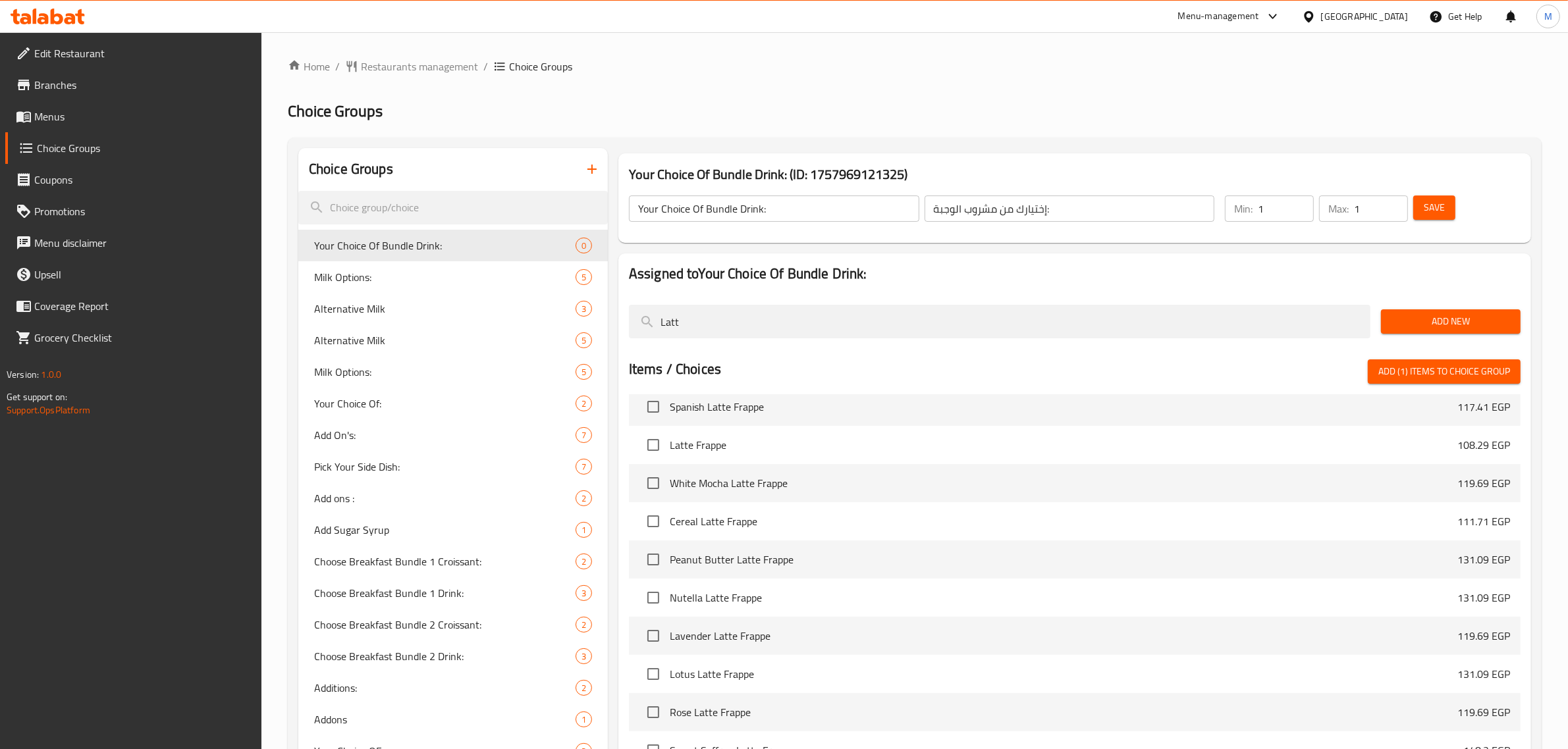
scroll to position [1009, 0]
type input "Latte"
click at [1401, 325] on span "Add New" at bounding box center [1451, 321] width 119 height 16
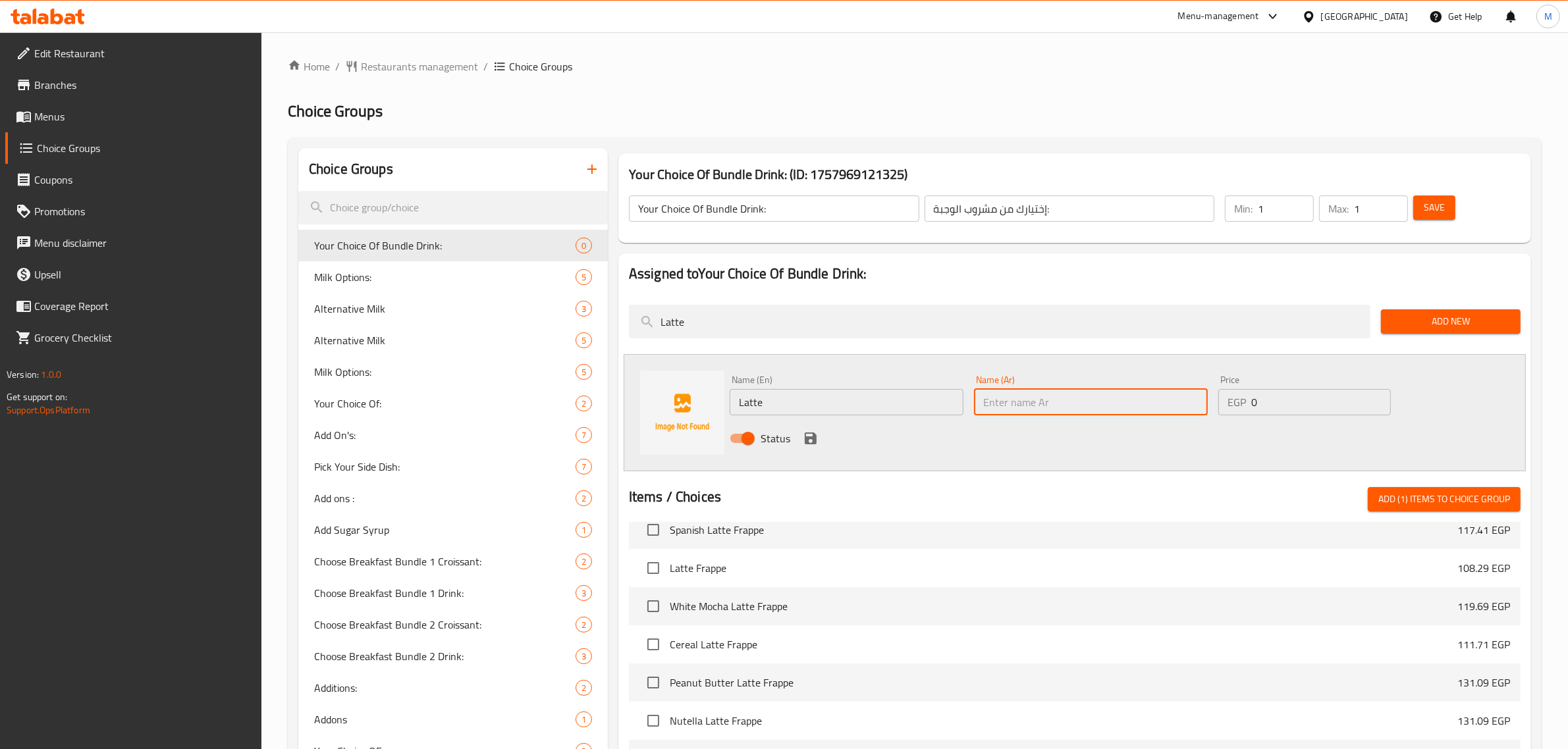
click at [1060, 400] on input "text" at bounding box center [1090, 402] width 234 height 26
type input "لاتيه"
click at [807, 433] on icon "save" at bounding box center [810, 439] width 12 height 12
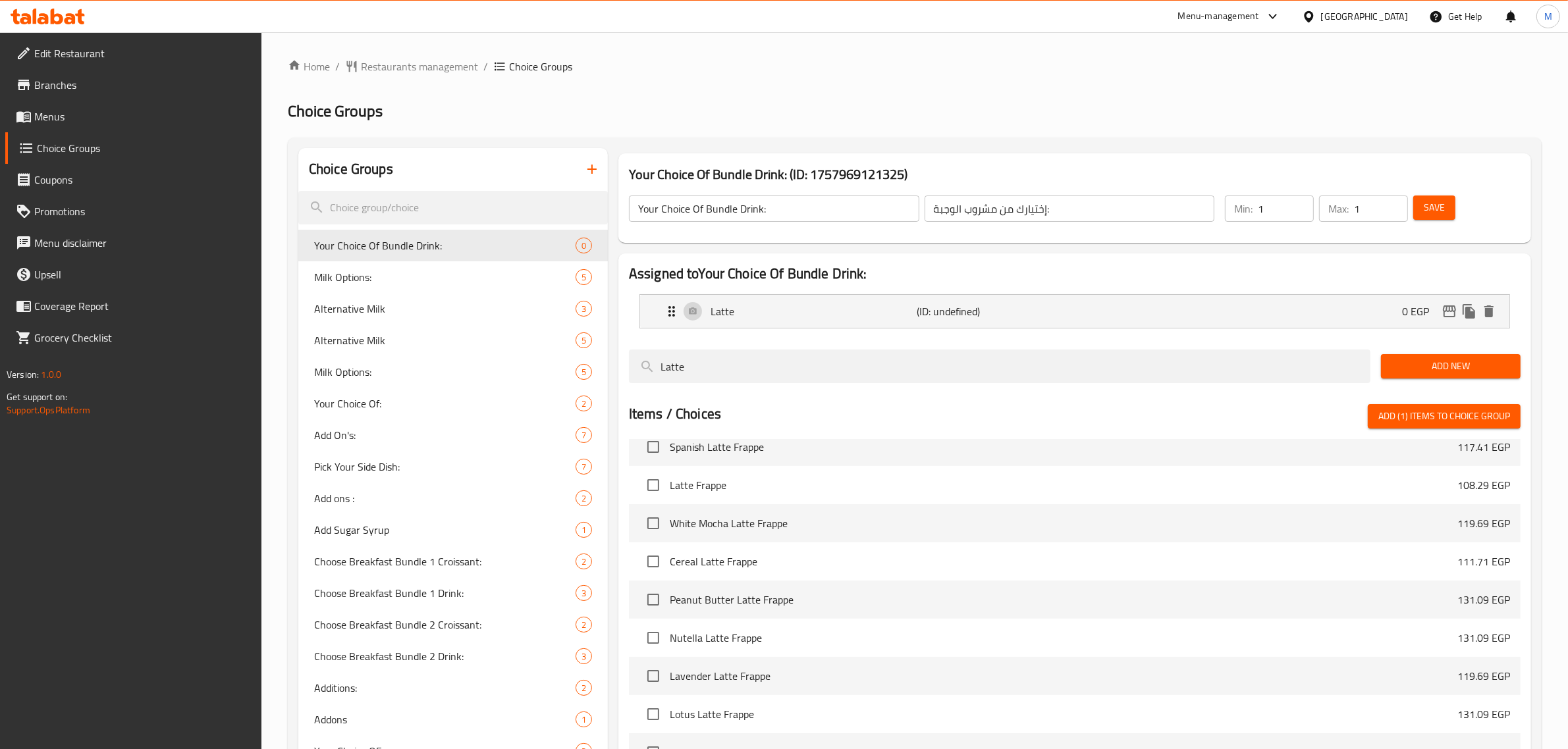
click at [1460, 410] on span "Add (1) items to choice group" at bounding box center [1444, 416] width 132 height 16
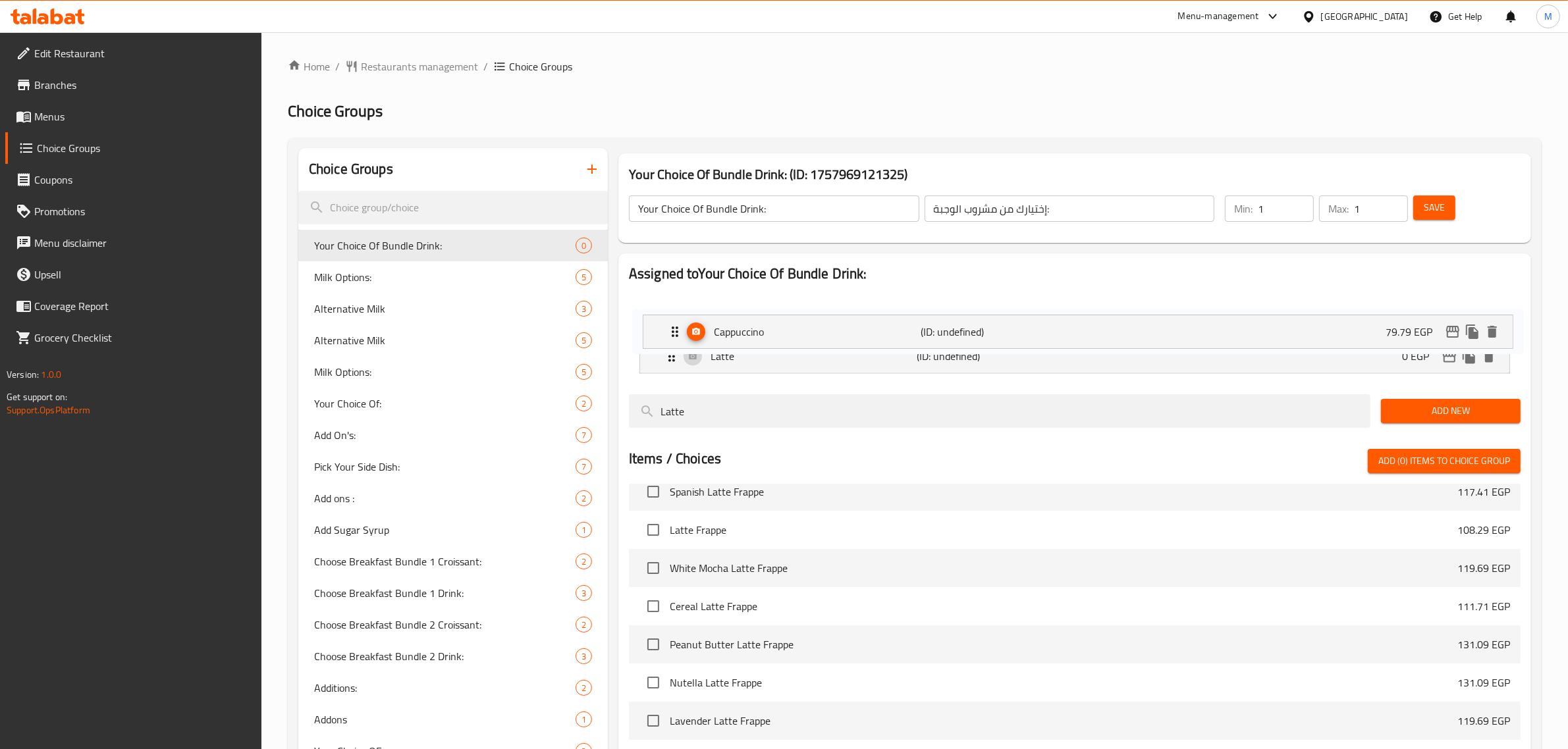
drag, startPoint x: 667, startPoint y: 356, endPoint x: 672, endPoint y: 327, distance: 29.4
click at [672, 327] on nav "Latte (ID: undefined) 0 EGP Name (En) Latte Name (En) Name (Ar) لاتيه Name (Ar)…" at bounding box center [1074, 334] width 891 height 100
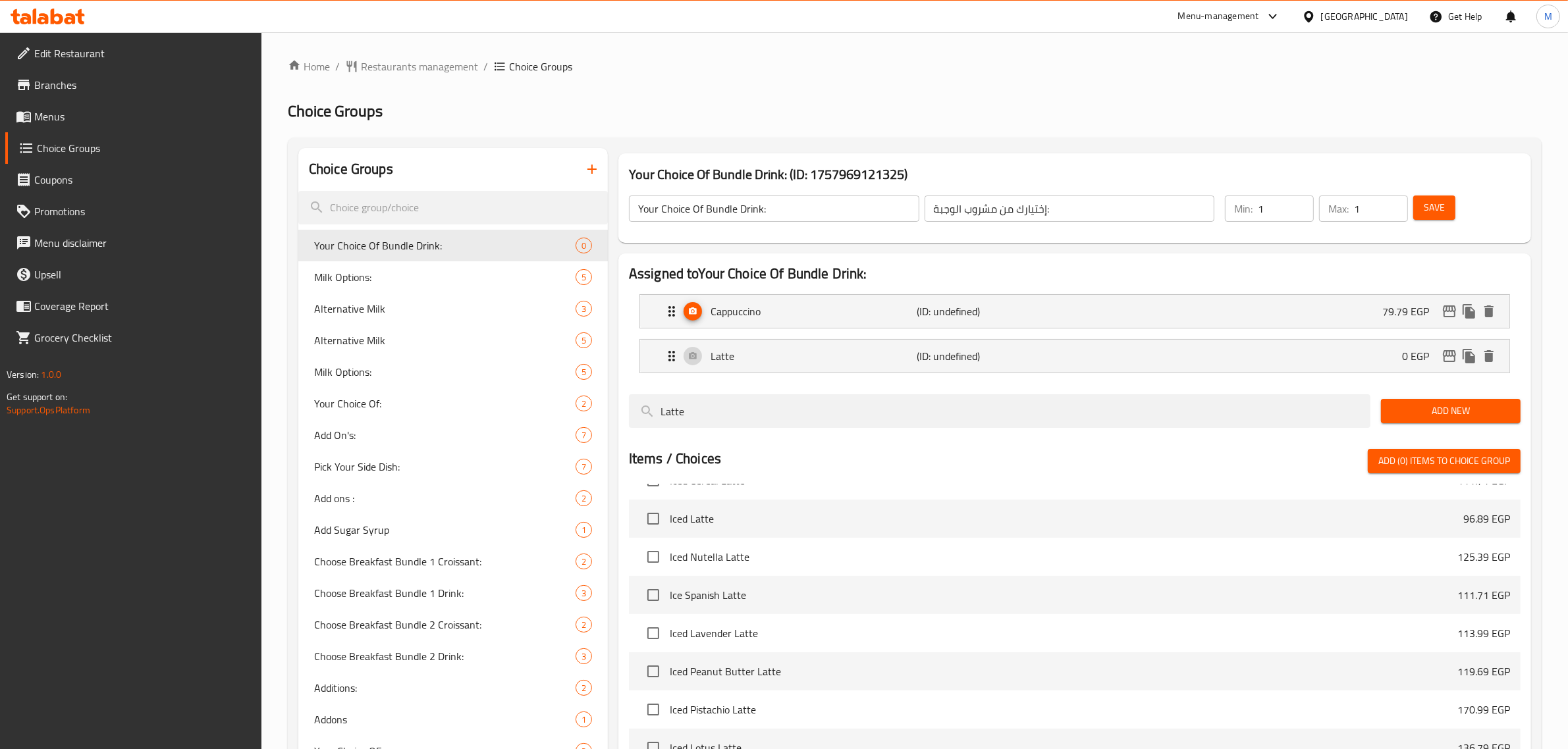
scroll to position [516, 0]
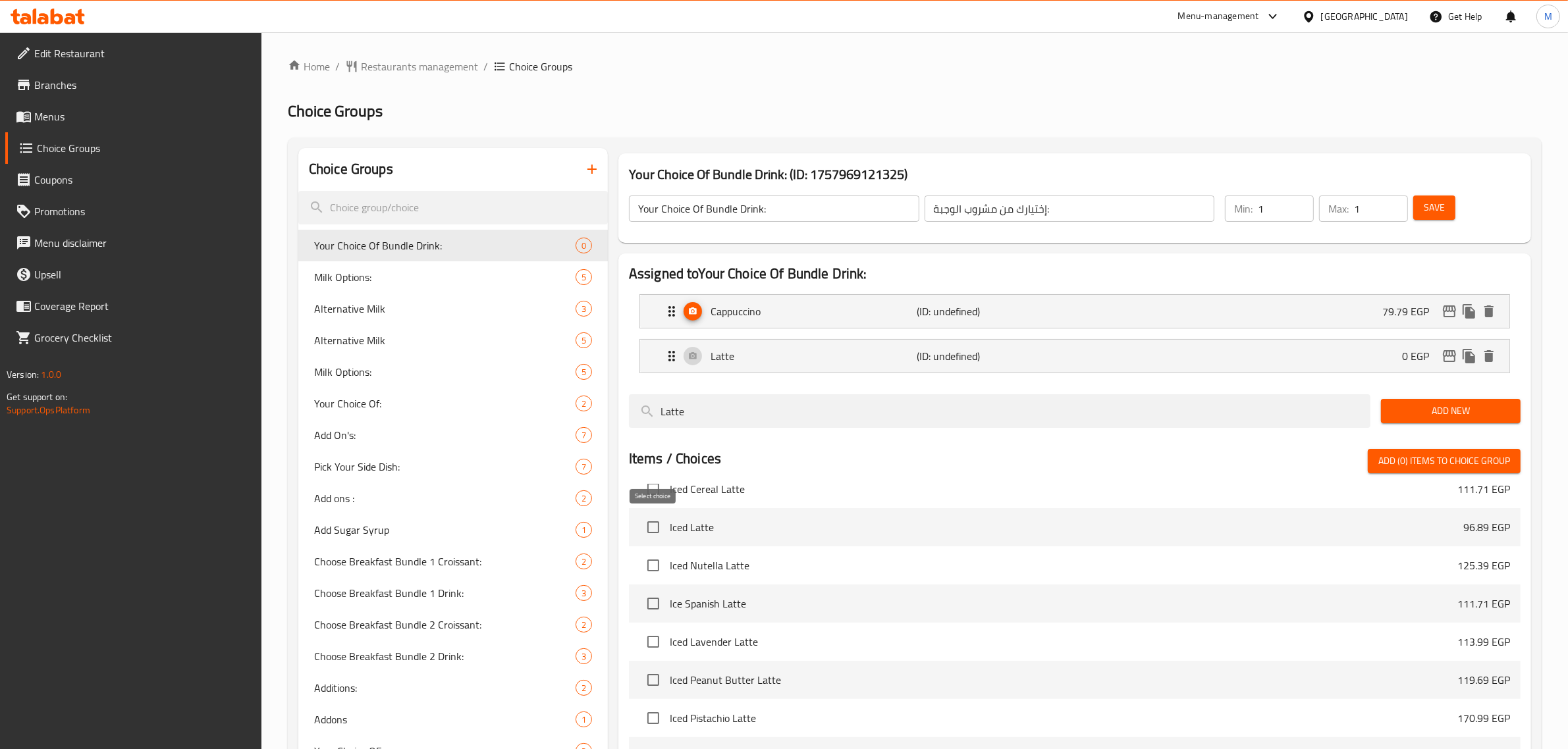
click at [650, 525] on input "checkbox" at bounding box center [653, 527] width 28 height 28
checkbox input "true"
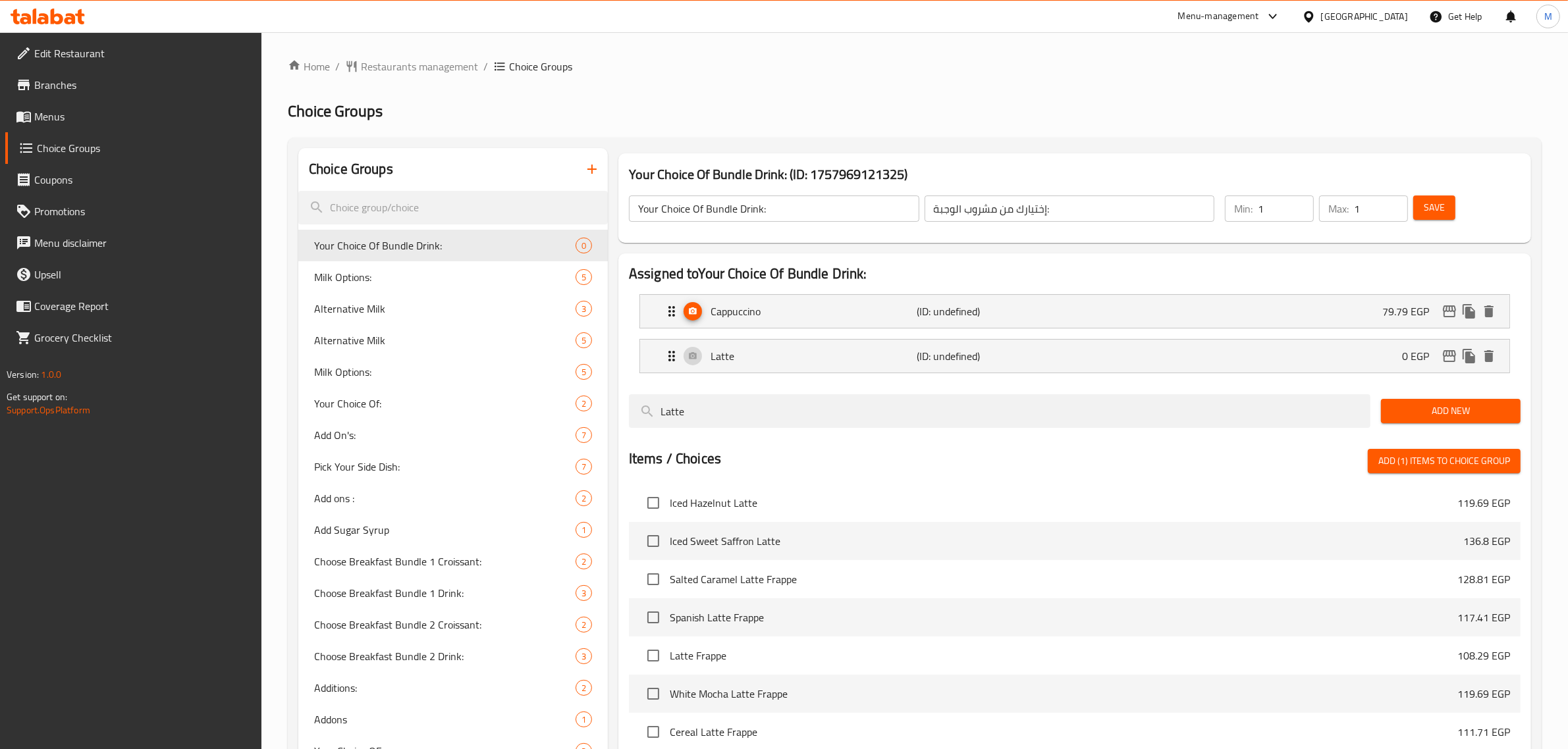
scroll to position [927, 0]
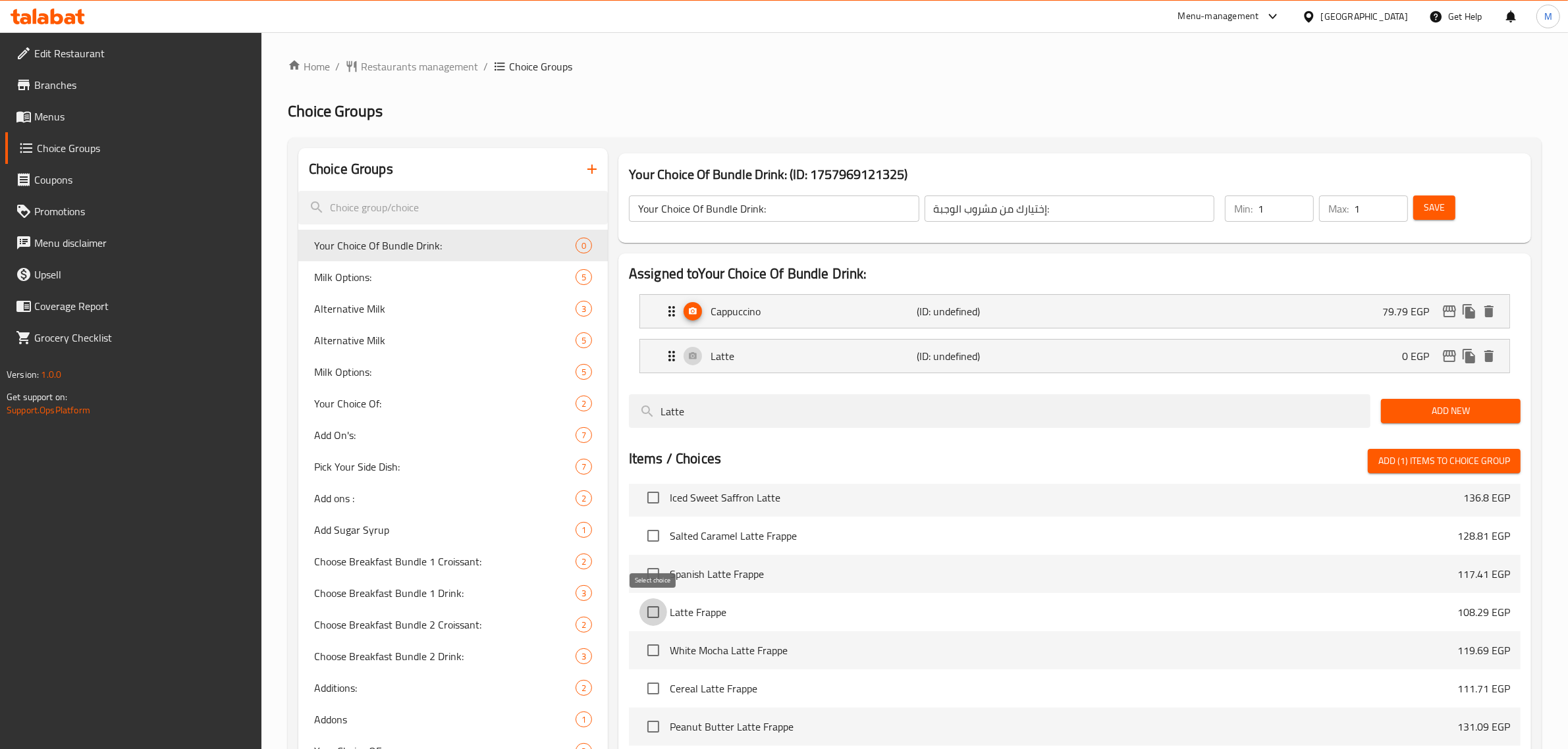
click at [654, 615] on input "checkbox" at bounding box center [653, 612] width 28 height 28
checkbox input "true"
click at [1408, 455] on span "Add (2) items to choice group" at bounding box center [1444, 461] width 132 height 16
checkbox input "false"
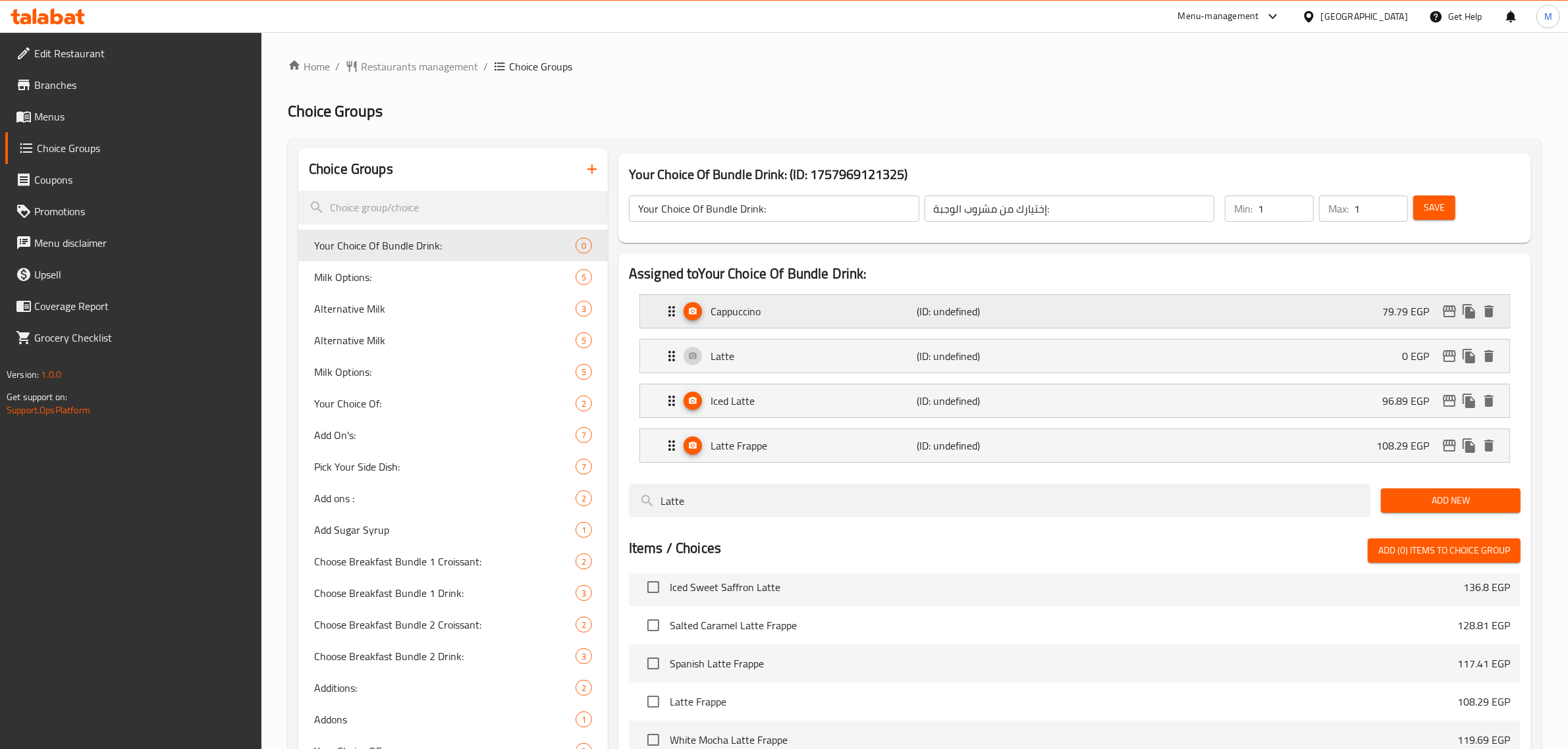
click at [1303, 319] on div "Cappuccino (ID: undefined) 79.79 EGP" at bounding box center [1079, 311] width 830 height 33
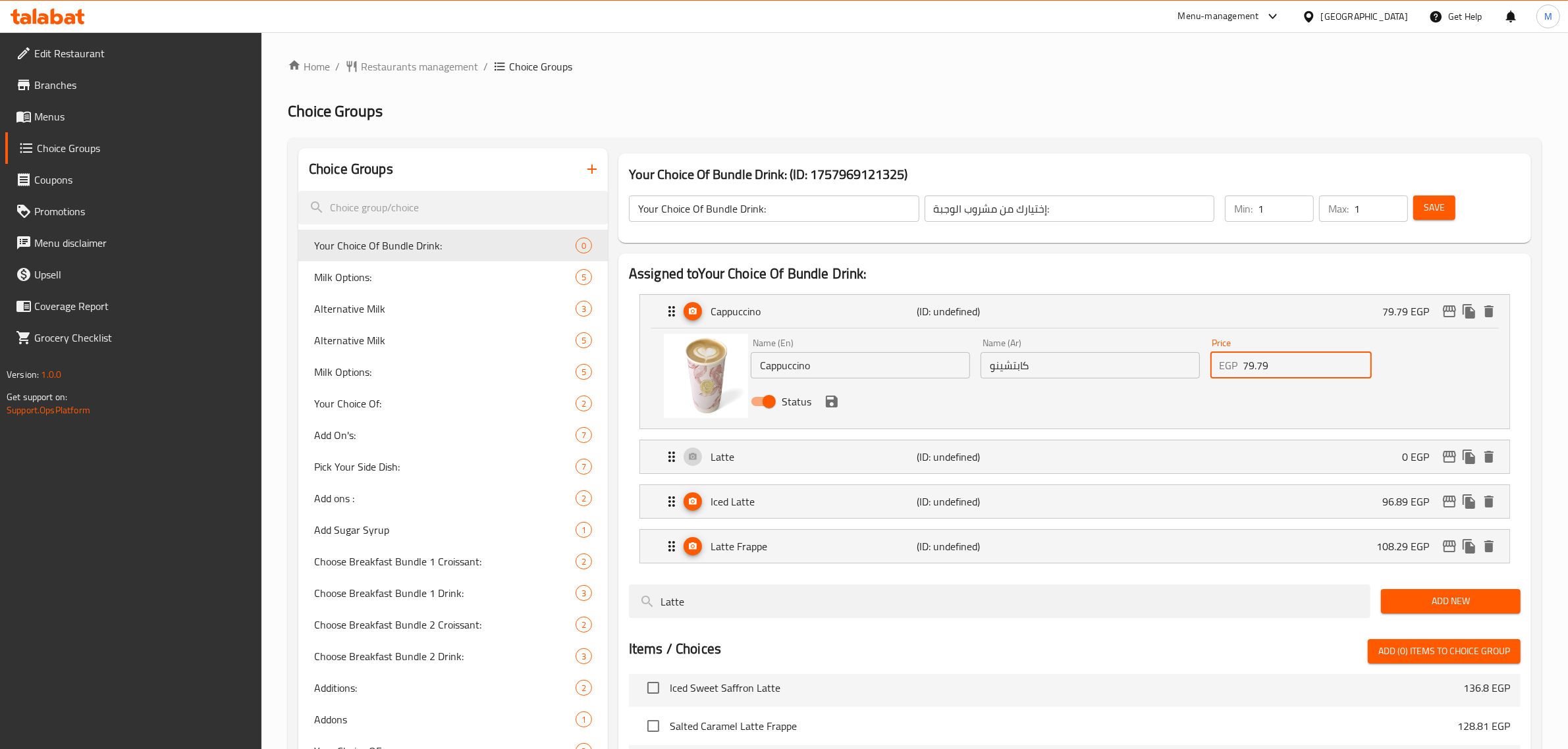
drag, startPoint x: 1293, startPoint y: 366, endPoint x: 1216, endPoint y: 369, distance: 77.1
click at [1216, 369] on div "EGP 79.79 Price" at bounding box center [1291, 365] width 162 height 26
click at [833, 406] on icon "save" at bounding box center [831, 401] width 12 height 12
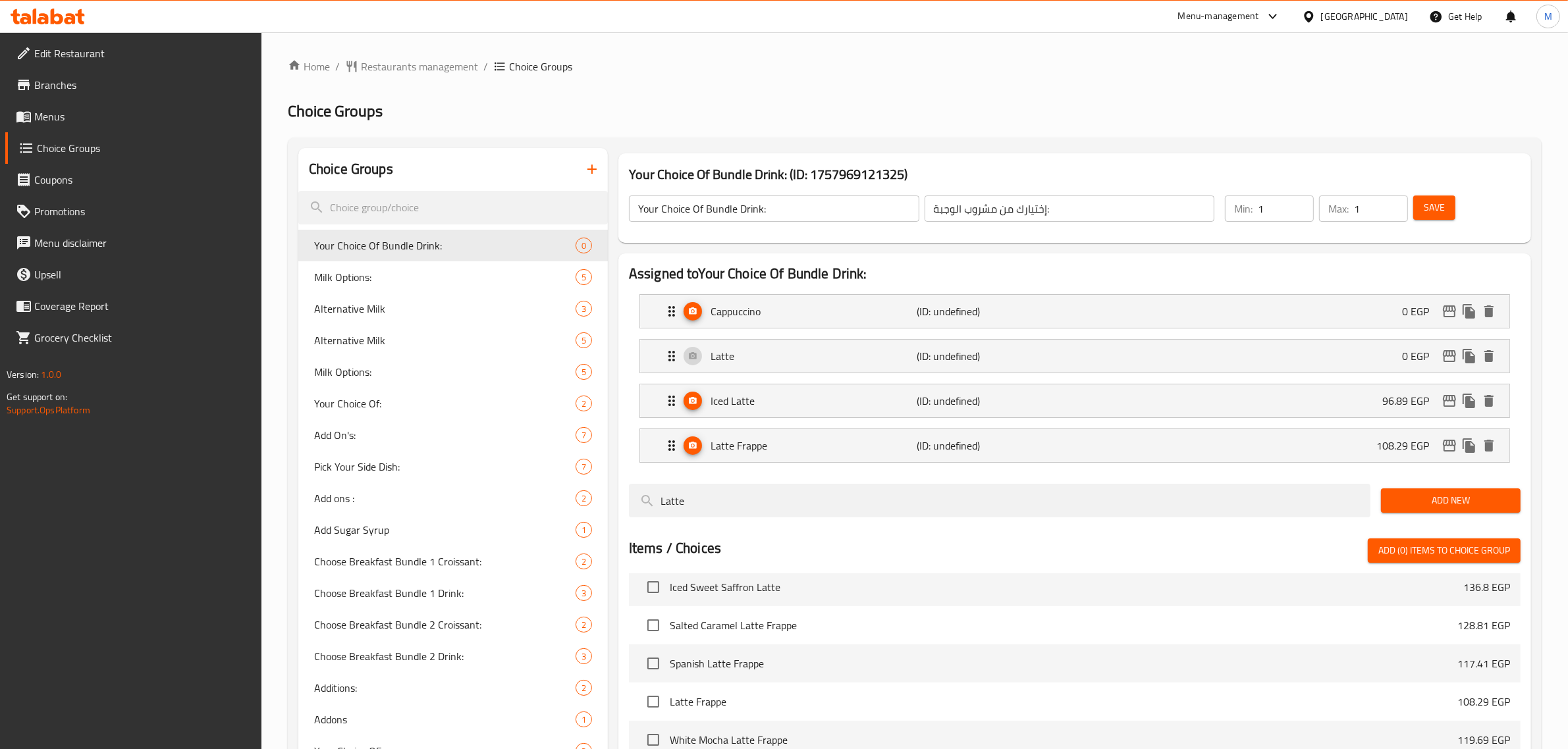
type input "0"
click at [1318, 403] on div "Iced Latte (ID: undefined) 96.89 EGP" at bounding box center [1079, 401] width 830 height 33
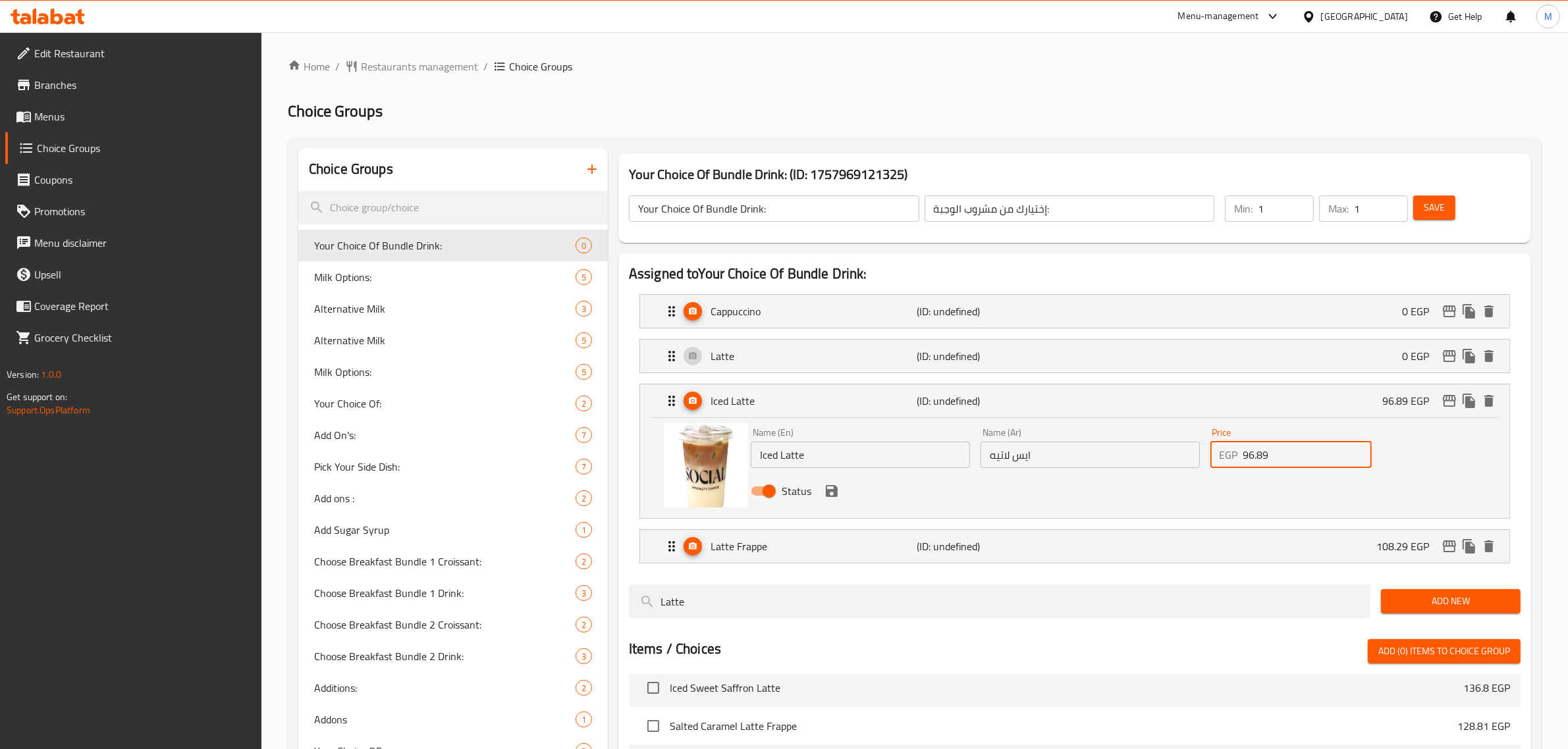
drag, startPoint x: 1298, startPoint y: 456, endPoint x: 1197, endPoint y: 453, distance: 101.0
click at [1197, 453] on div "Name (En) Iced Latte Name (En) Name (Ar) ايس لاتيه Name (Ar) Price EGP 96.89 Pr…" at bounding box center [1090, 466] width 690 height 87
click at [834, 492] on icon "save" at bounding box center [831, 491] width 12 height 12
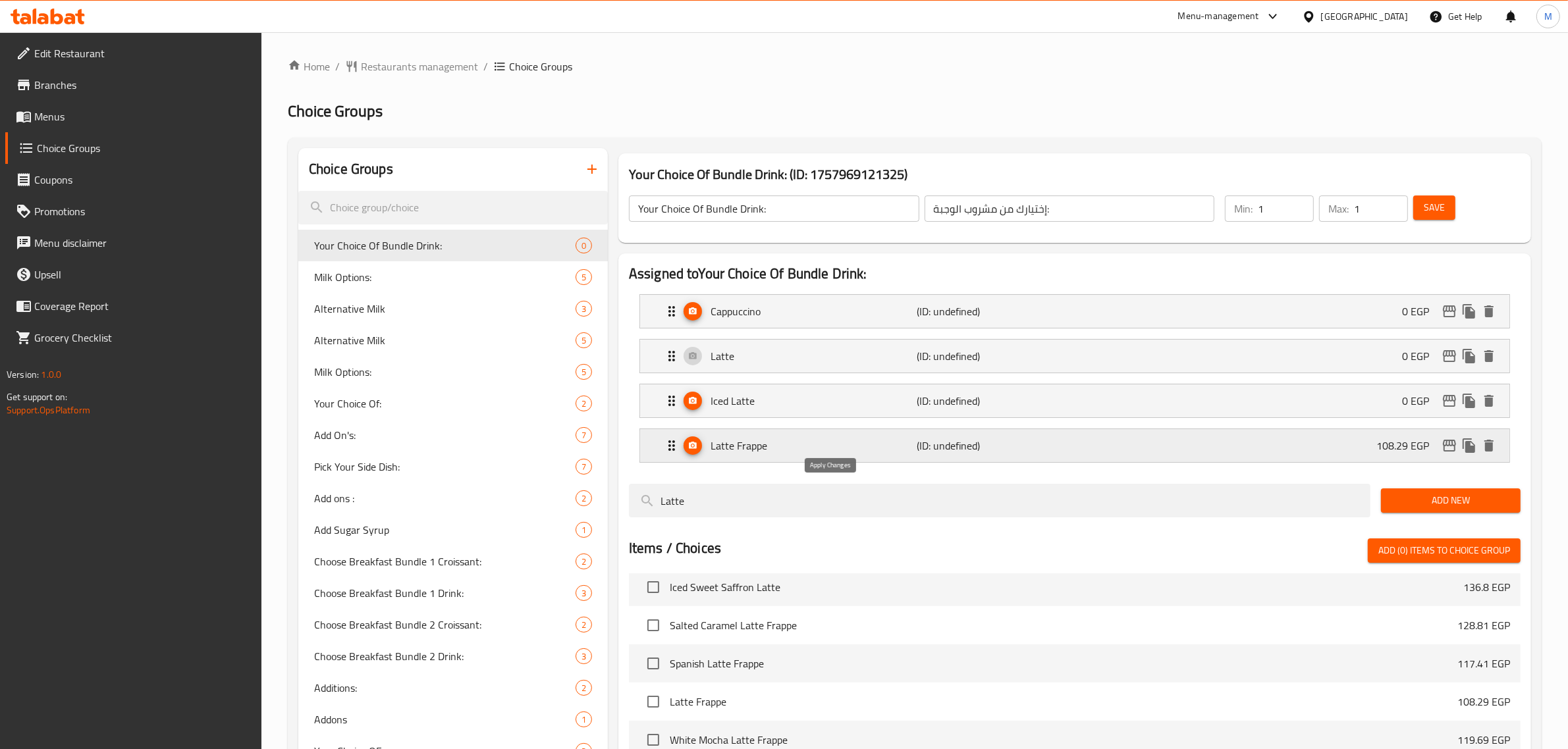
type input "0"
drag, startPoint x: 1260, startPoint y: 446, endPoint x: 1253, endPoint y: 456, distance: 12.2
click at [1261, 448] on div "Latte Frappe (ID: undefined) 108.29 EGP" at bounding box center [1079, 446] width 830 height 33
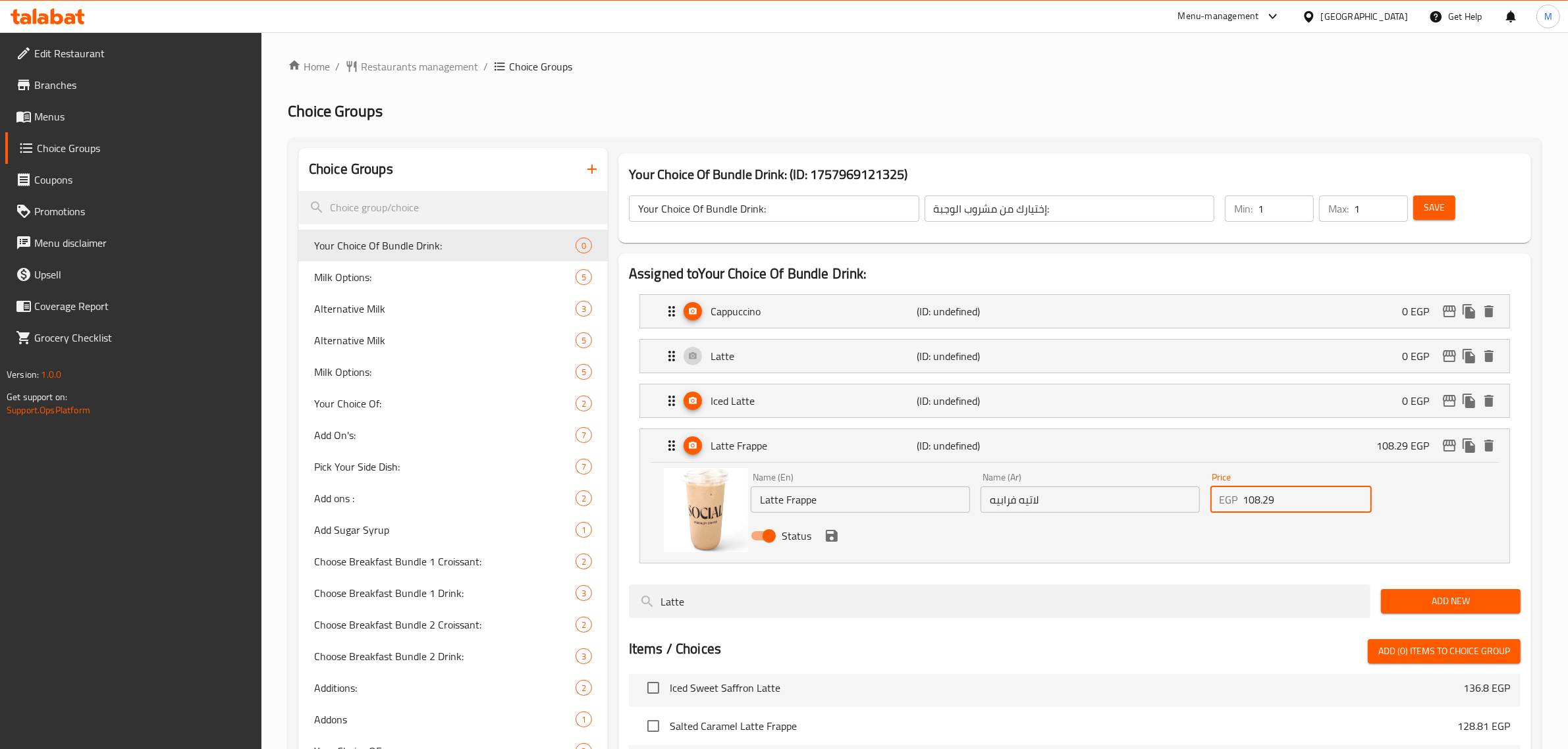
drag, startPoint x: 1278, startPoint y: 499, endPoint x: 1218, endPoint y: 499, distance: 60.0
click at [1218, 499] on div "EGP 108.29 Price" at bounding box center [1291, 499] width 162 height 26
click at [830, 543] on icon "save" at bounding box center [831, 536] width 16 height 16
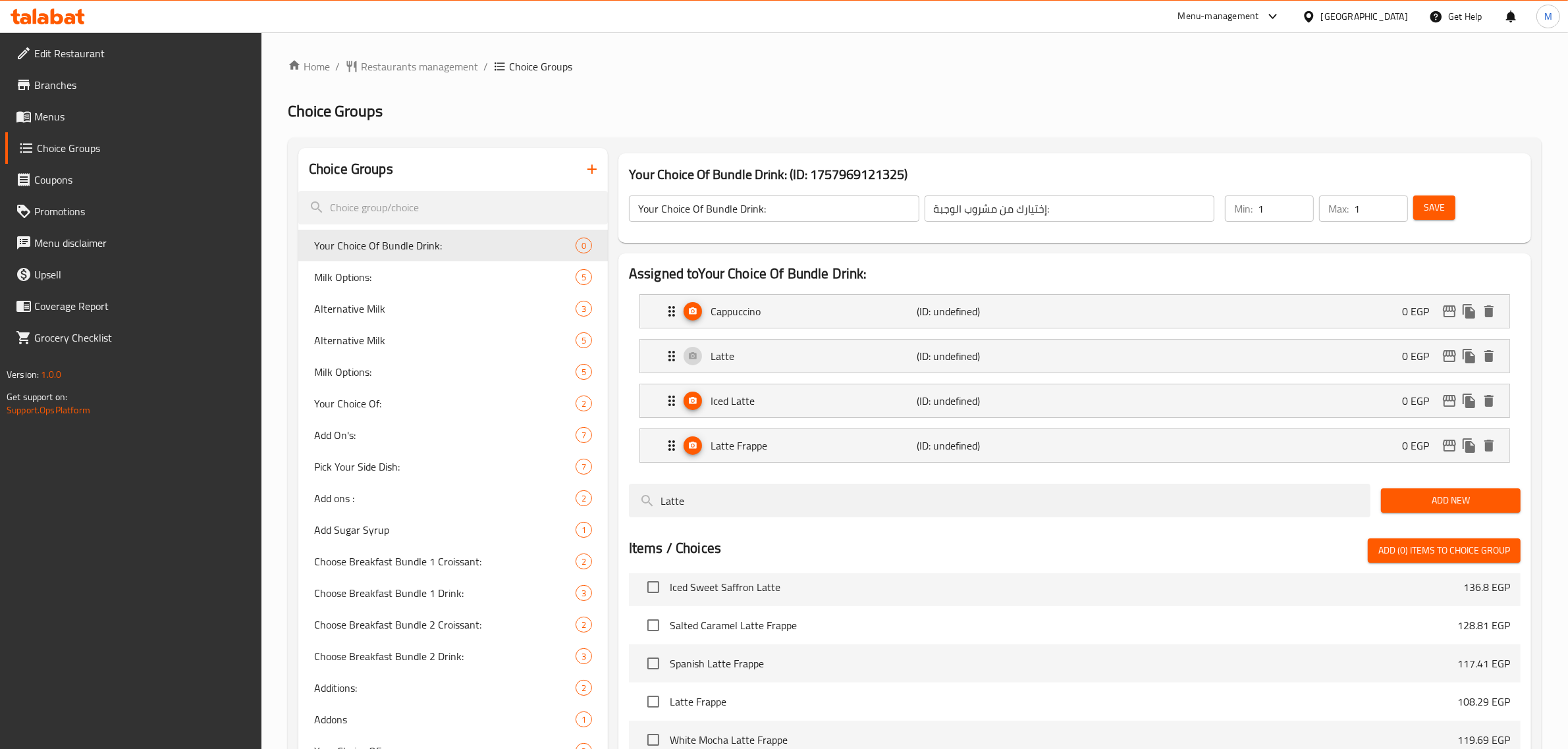
type input "0"
click at [1436, 216] on button "Save" at bounding box center [1434, 207] width 42 height 24
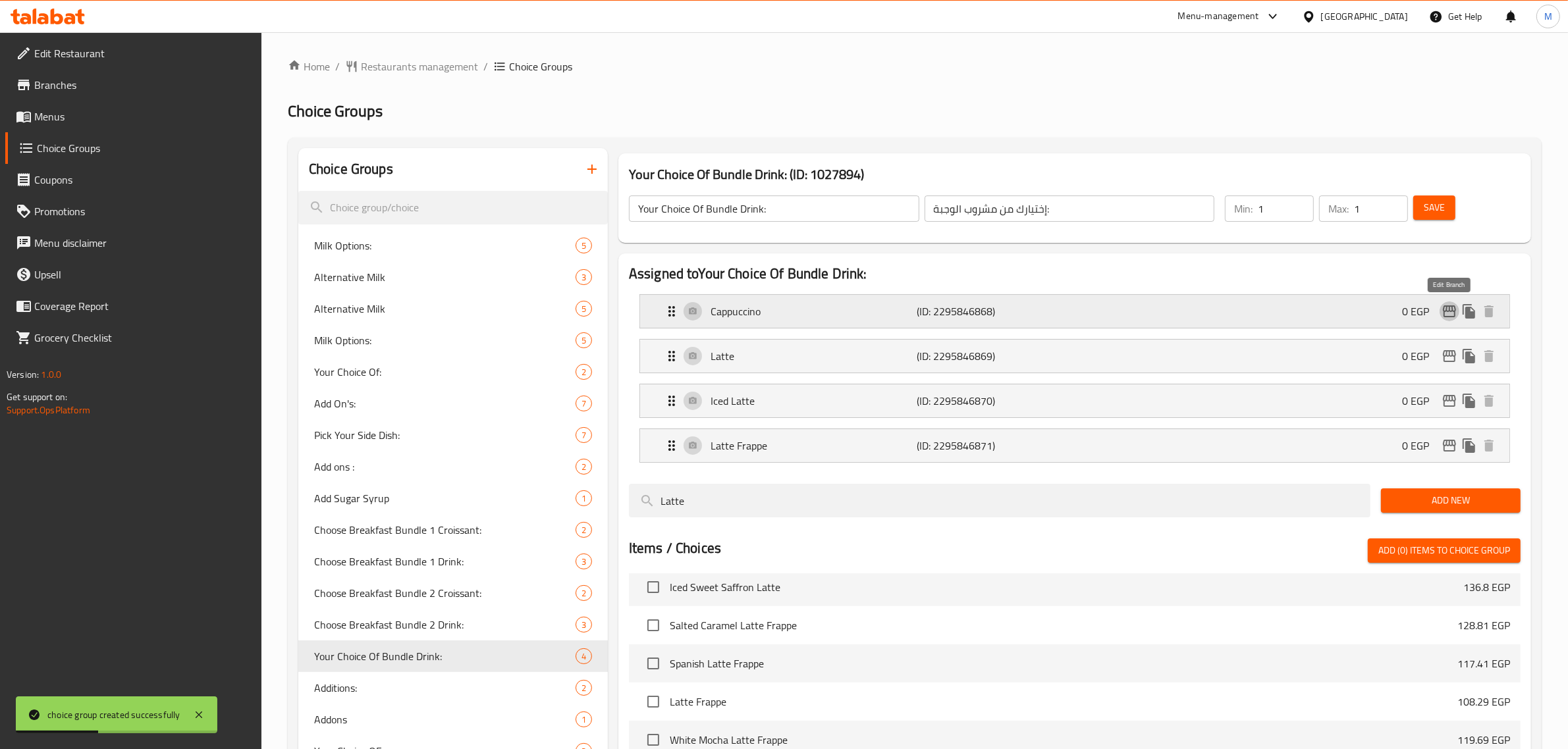
click at [1441, 310] on icon "edit" at bounding box center [1449, 311] width 16 height 16
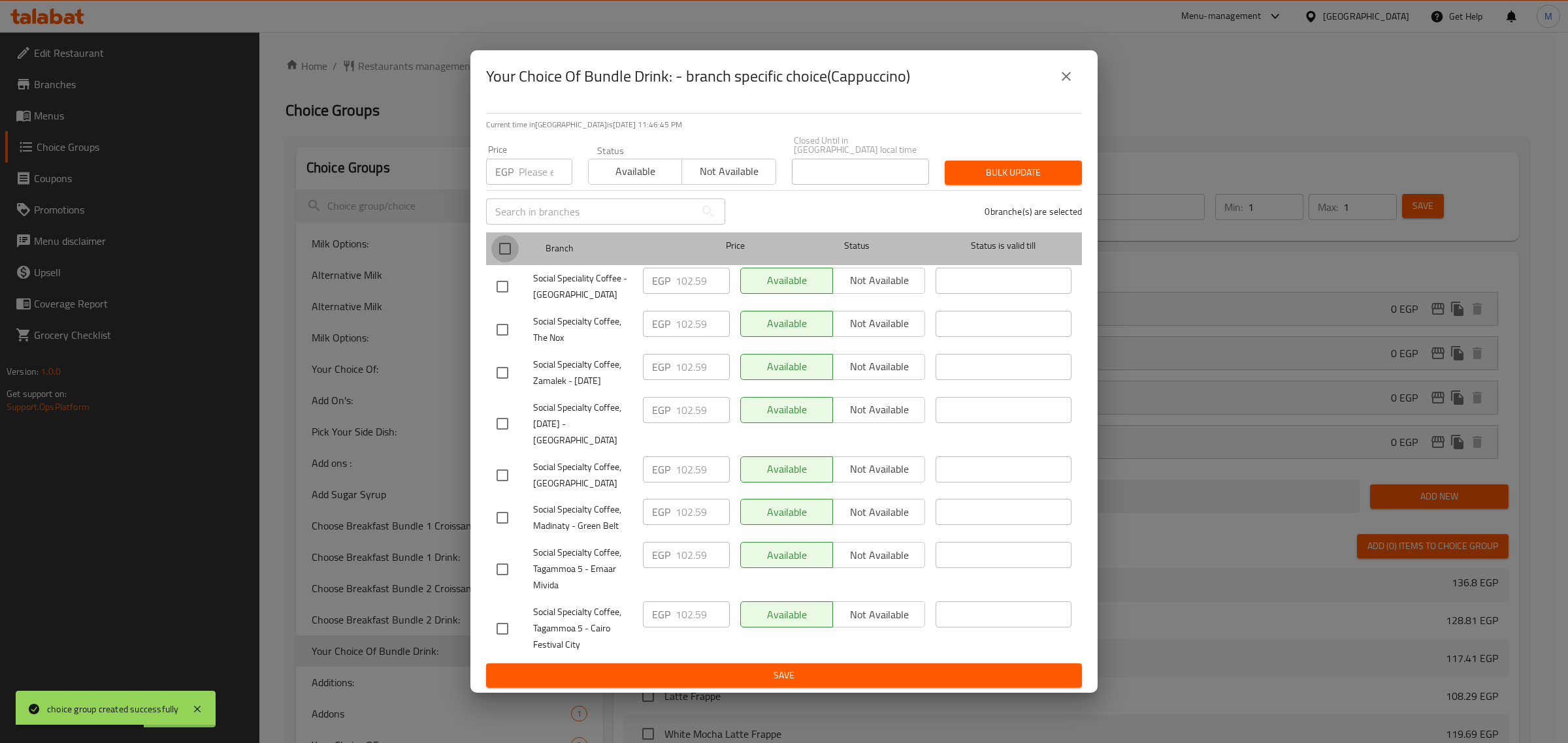
click at [495, 246] on input "checkbox" at bounding box center [505, 248] width 28 height 28
checkbox input "true"
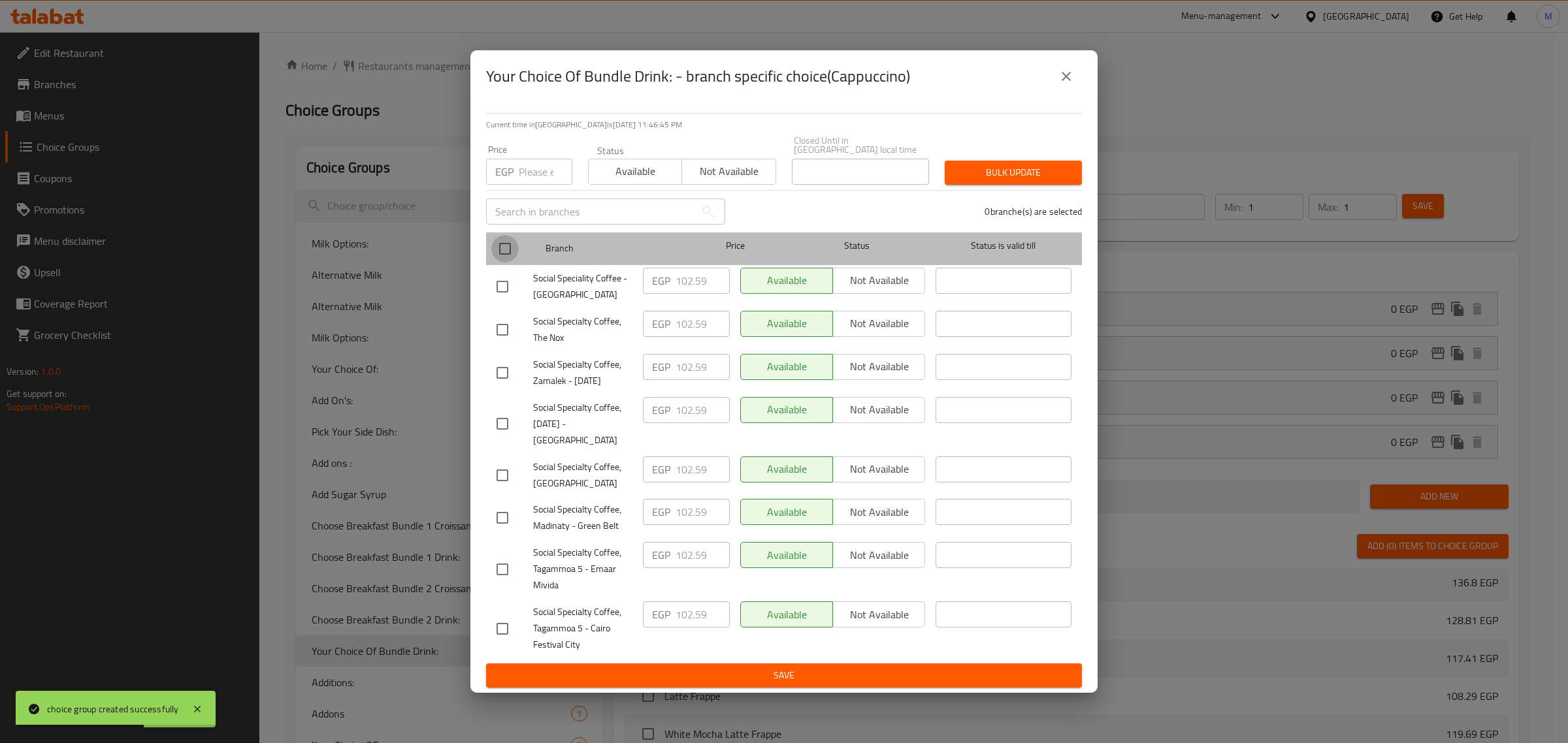
checkbox input "true"
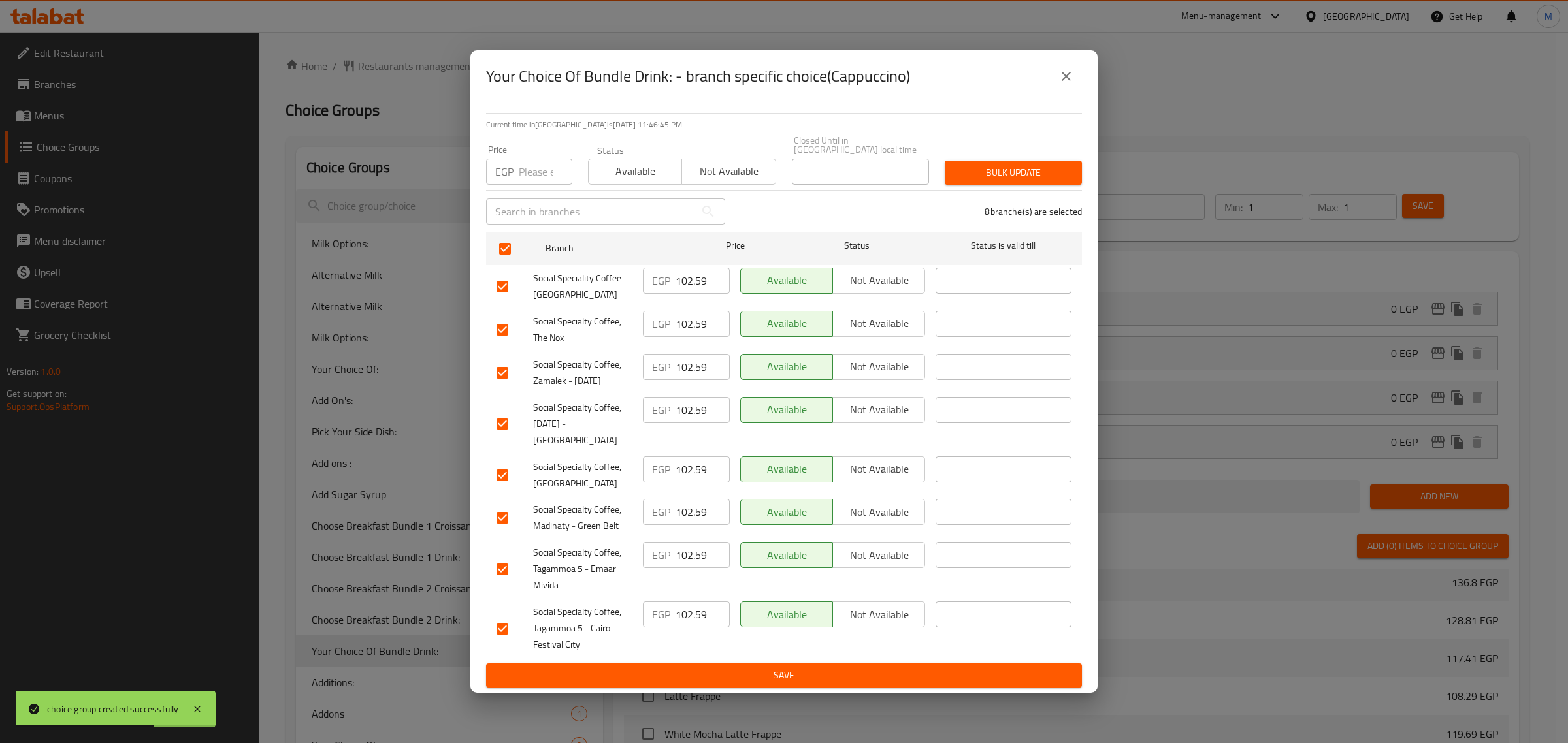
click at [620, 174] on span "Available" at bounding box center [635, 171] width 83 height 19
click at [977, 165] on span "Bulk update" at bounding box center [1014, 172] width 116 height 16
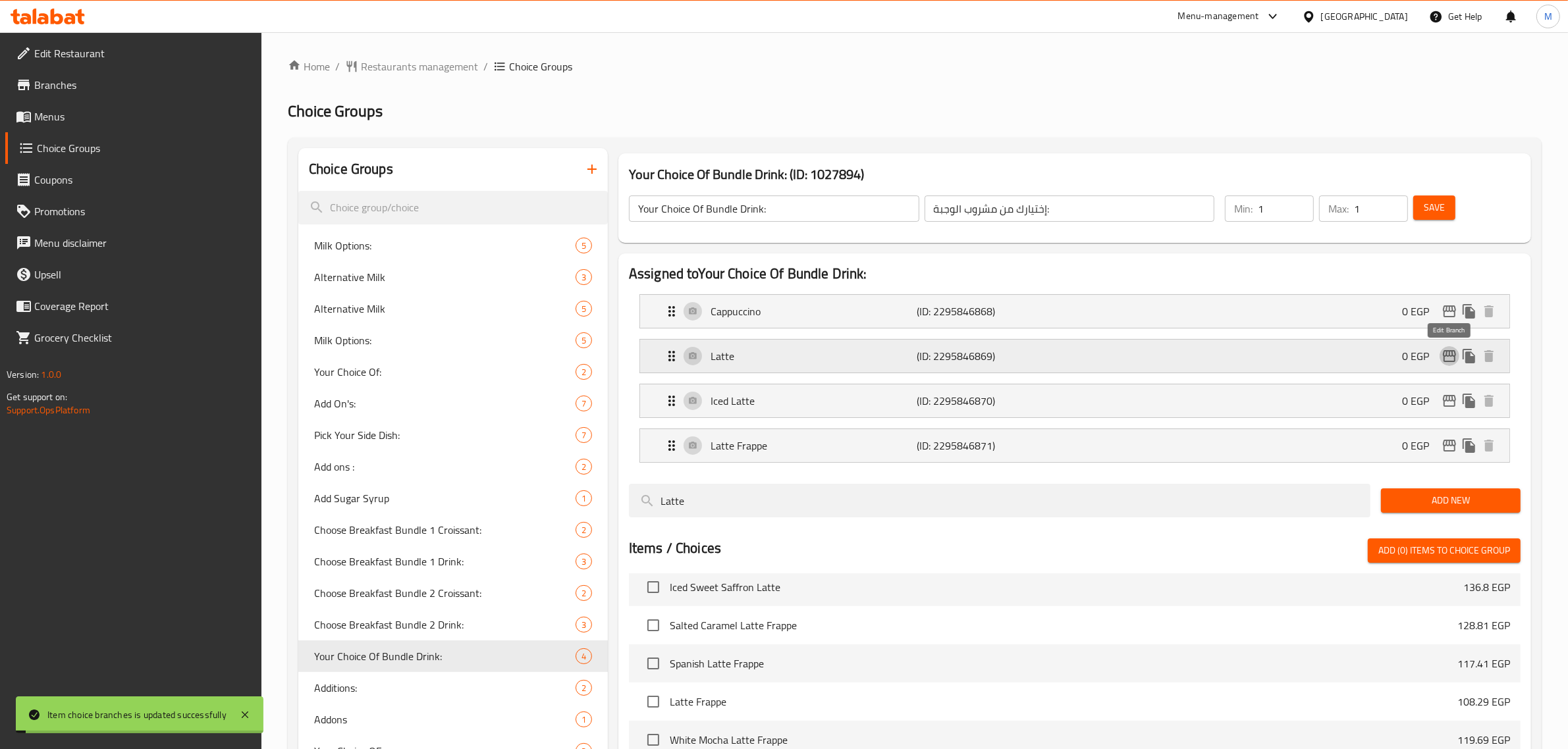
click at [1440, 356] on button "edit" at bounding box center [1449, 356] width 20 height 20
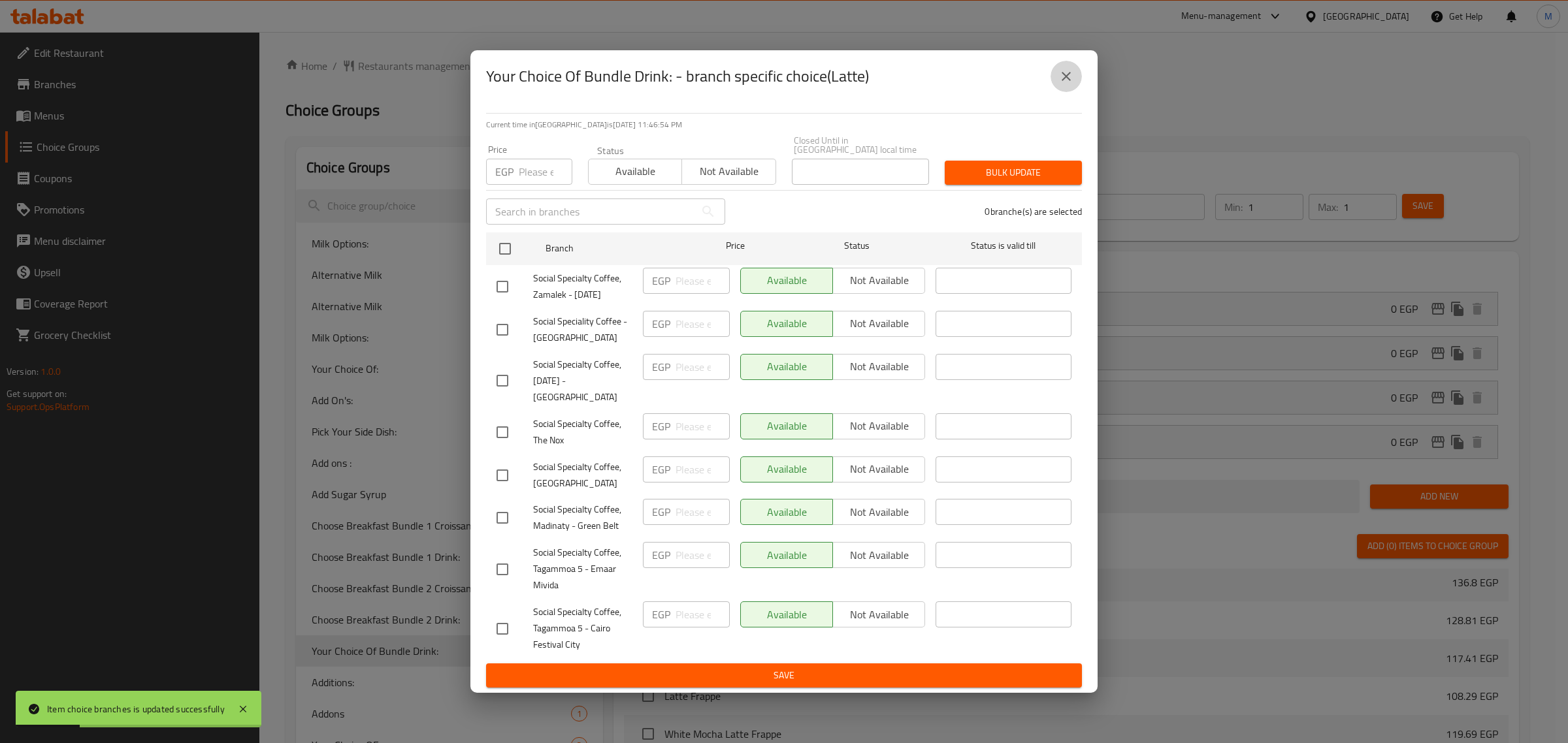
click at [1065, 81] on icon "close" at bounding box center [1066, 76] width 9 height 9
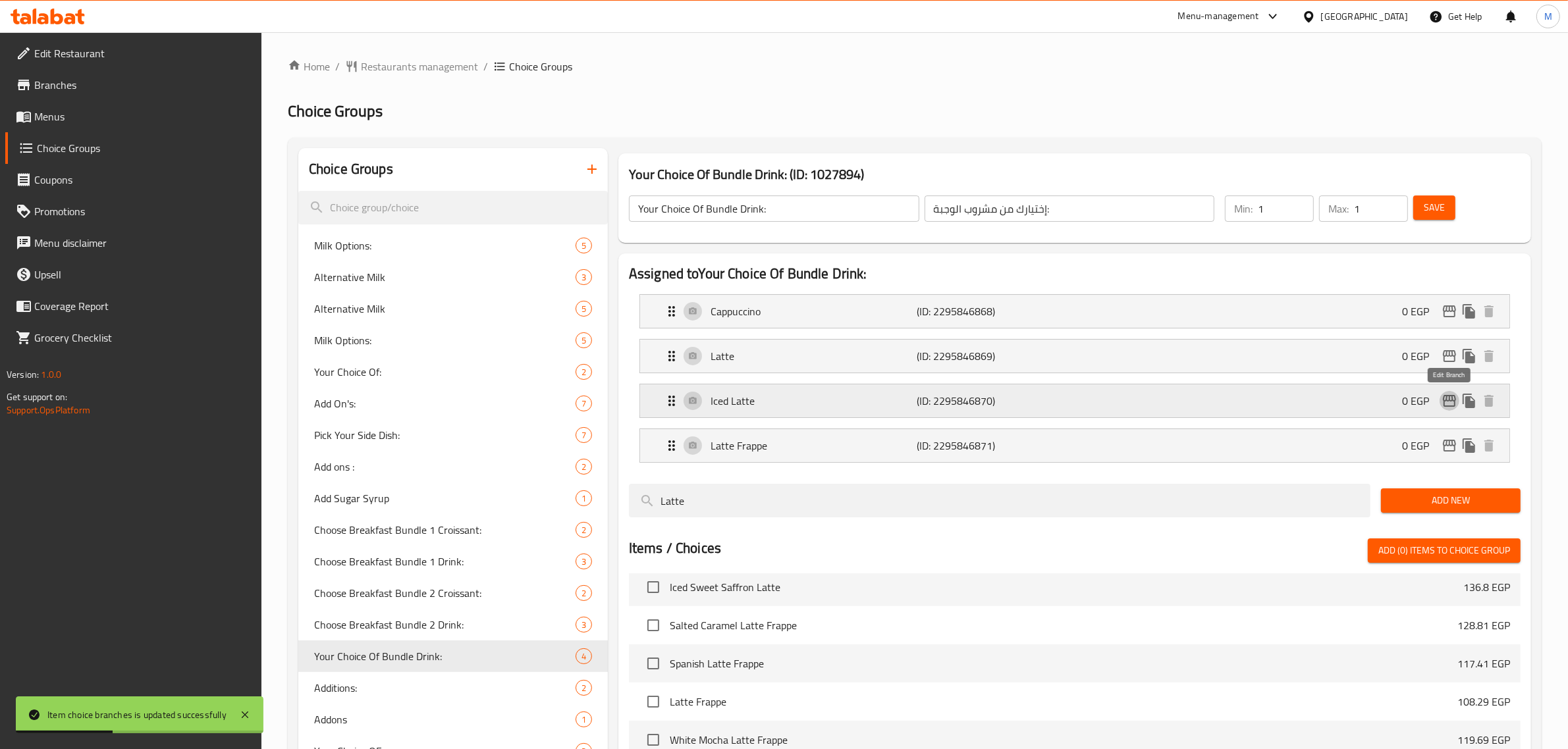
click at [1445, 406] on icon "edit" at bounding box center [1449, 401] width 13 height 12
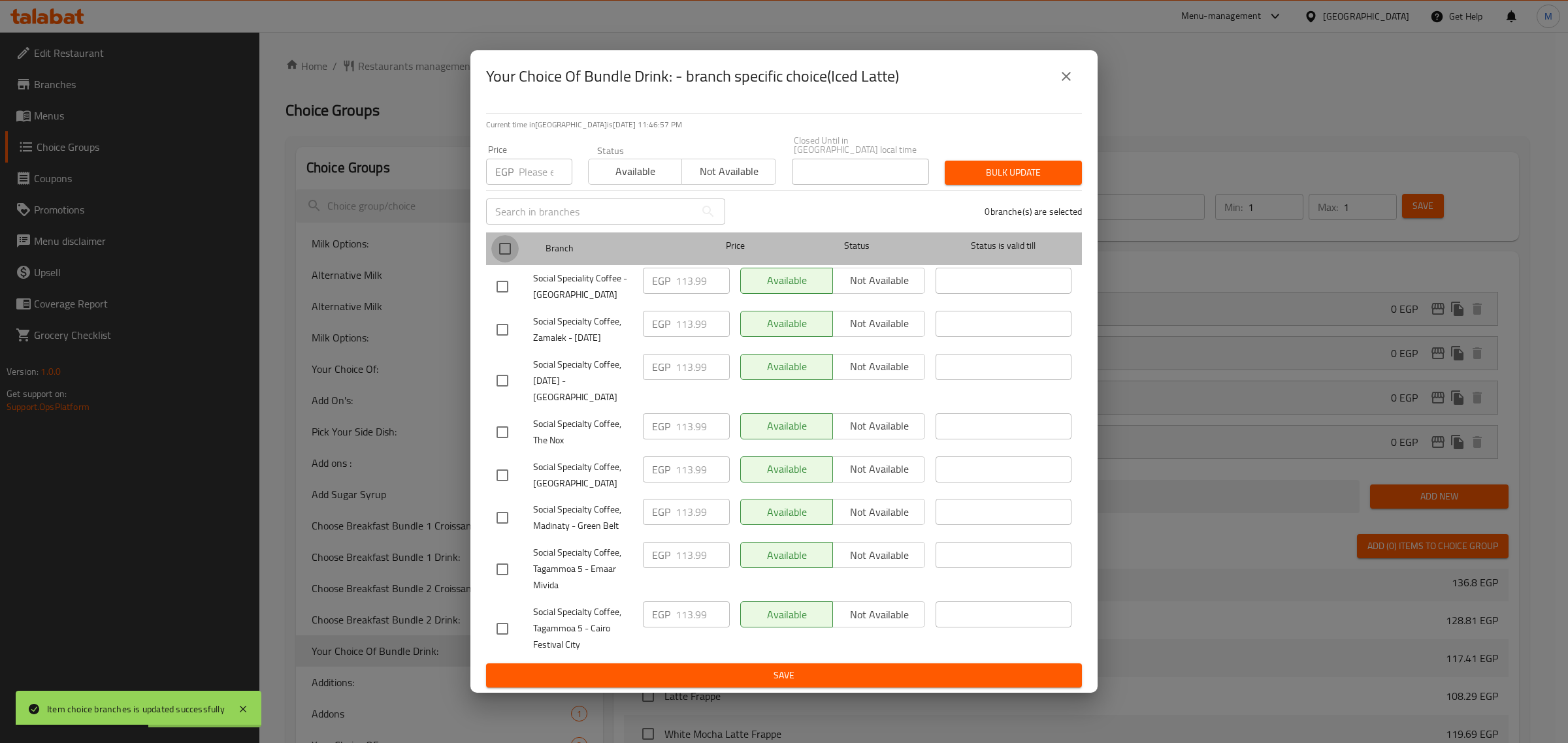
click at [501, 245] on input "checkbox" at bounding box center [505, 248] width 28 height 28
checkbox input "true"
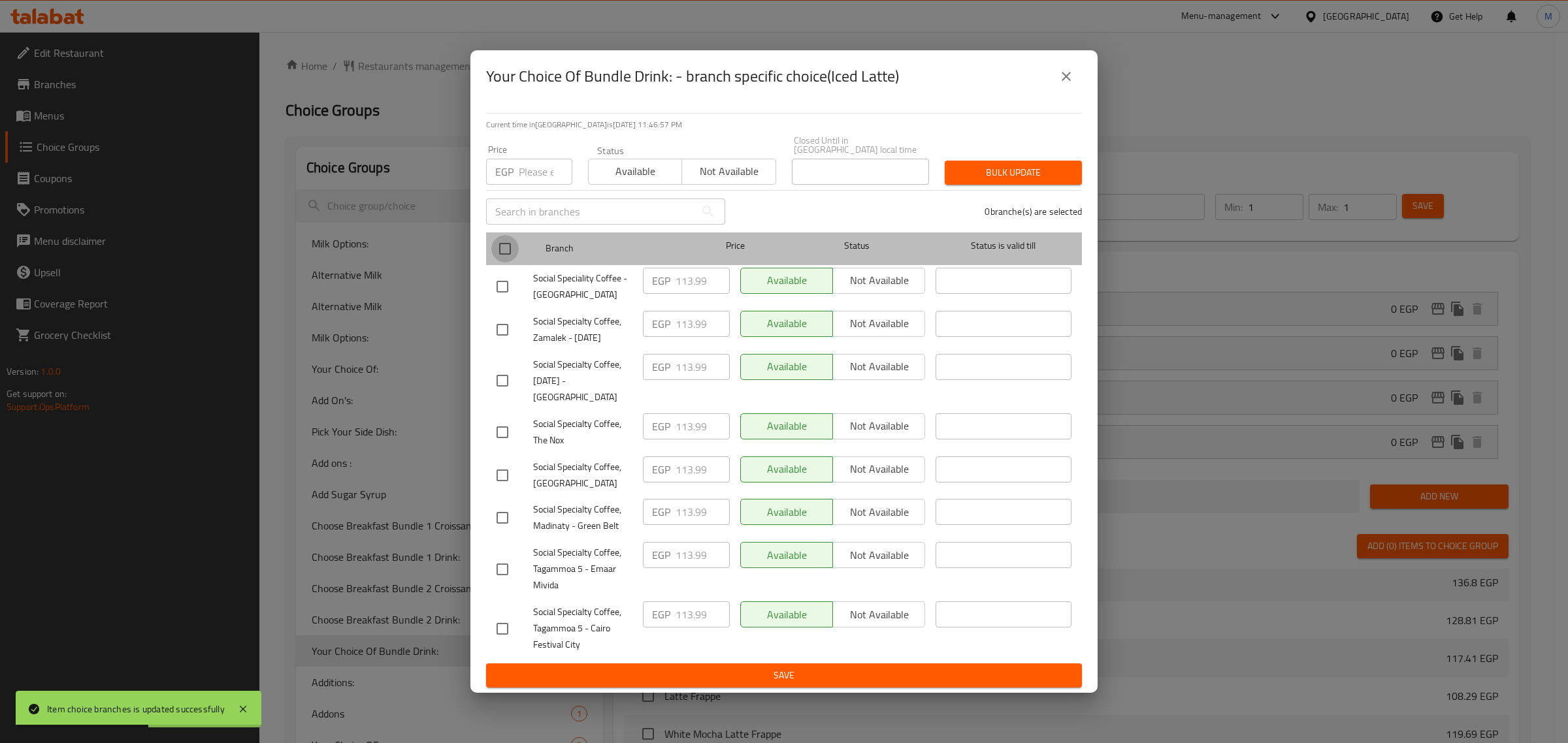
checkbox input "true"
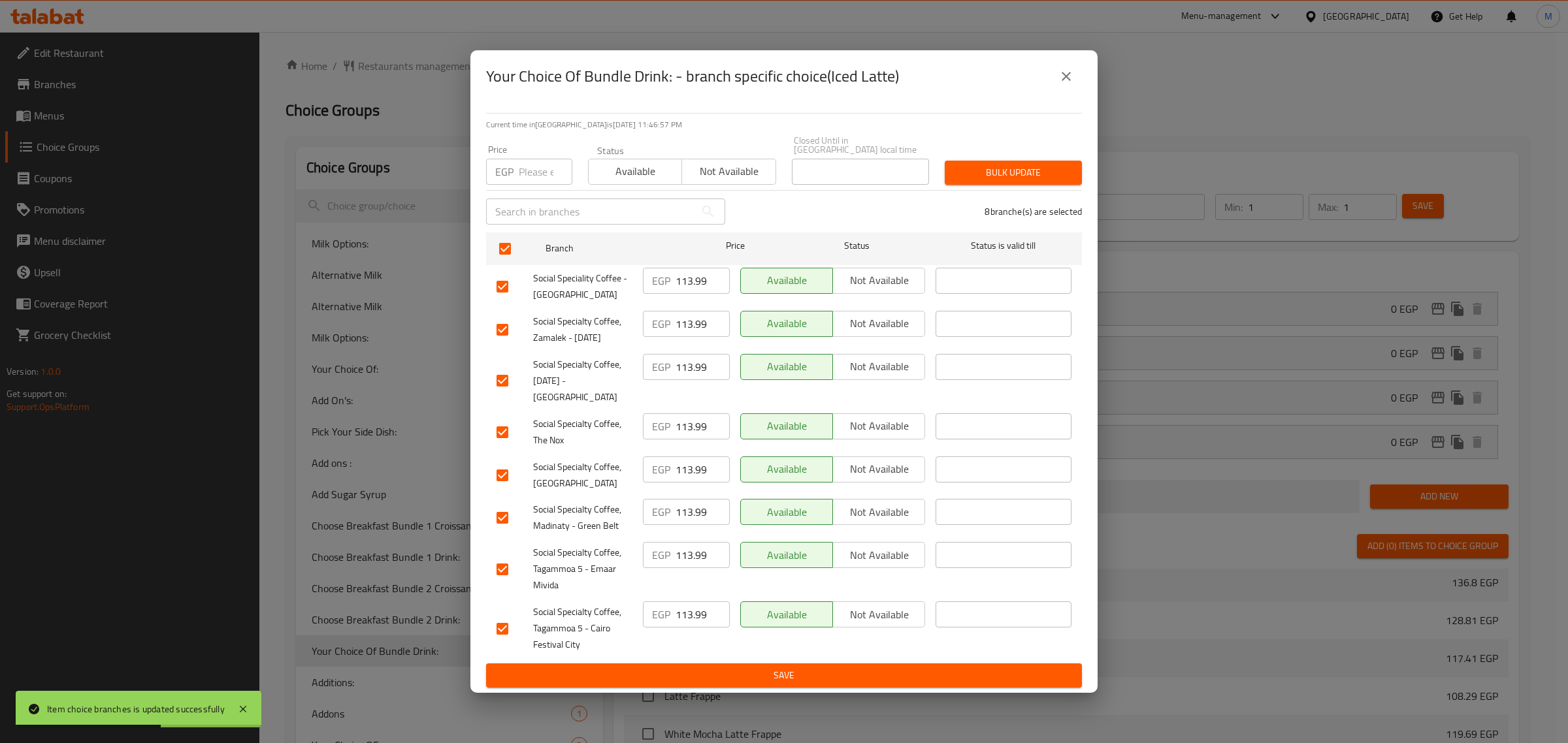
click at [615, 165] on span "Available" at bounding box center [635, 171] width 83 height 19
click at [991, 177] on button "Bulk update" at bounding box center [1013, 172] width 137 height 24
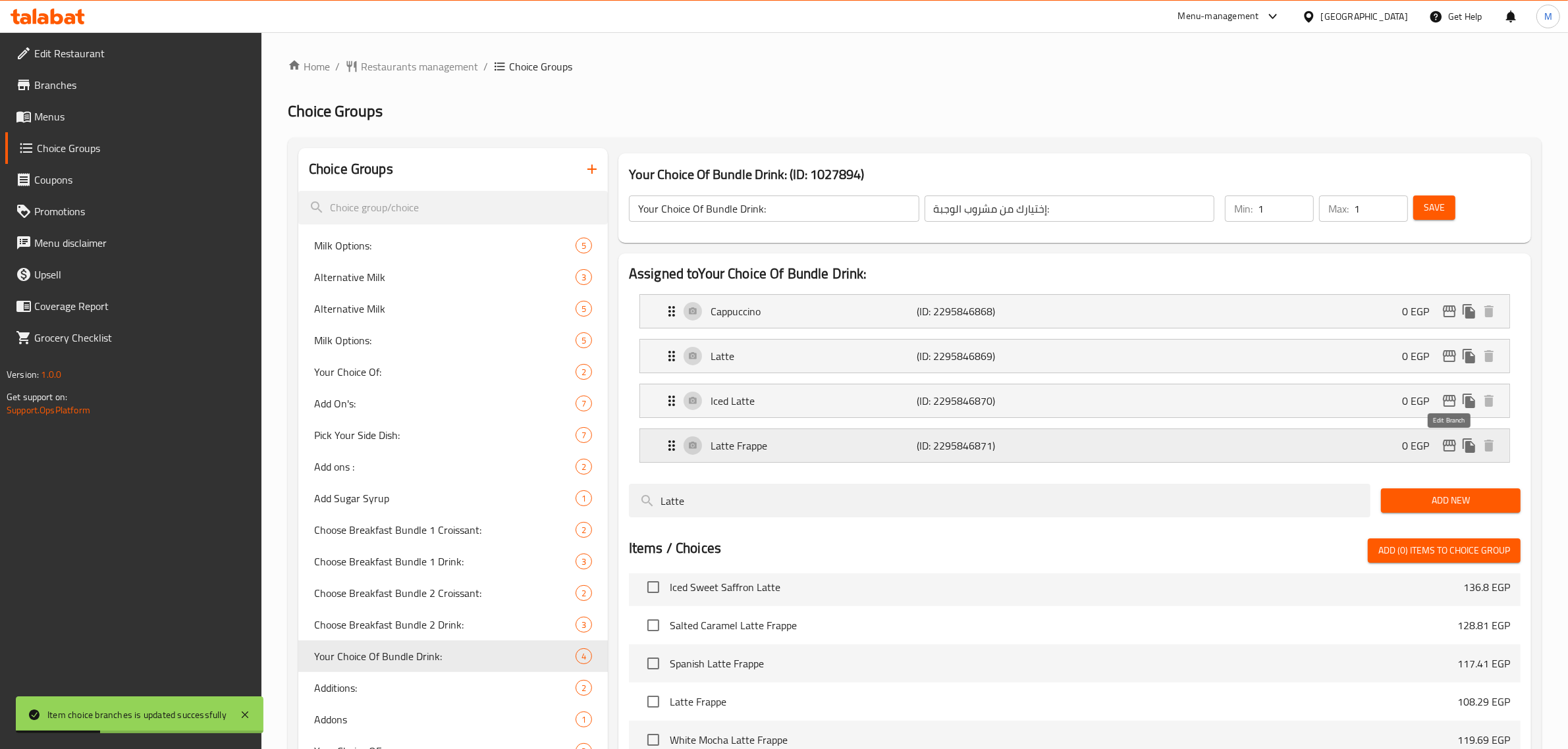
click at [1442, 449] on icon "edit" at bounding box center [1449, 446] width 16 height 16
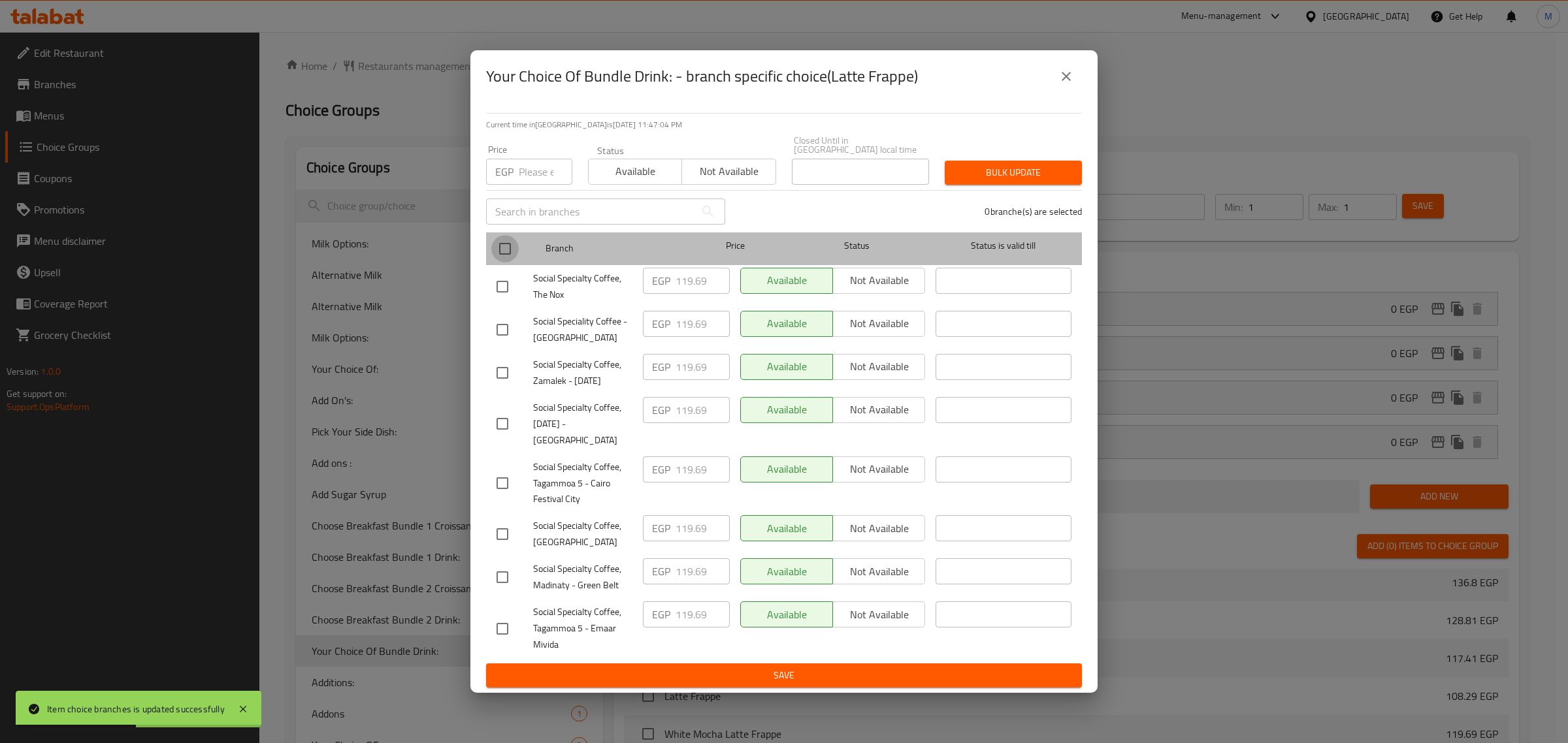
click at [503, 248] on input "checkbox" at bounding box center [505, 248] width 28 height 28
checkbox input "true"
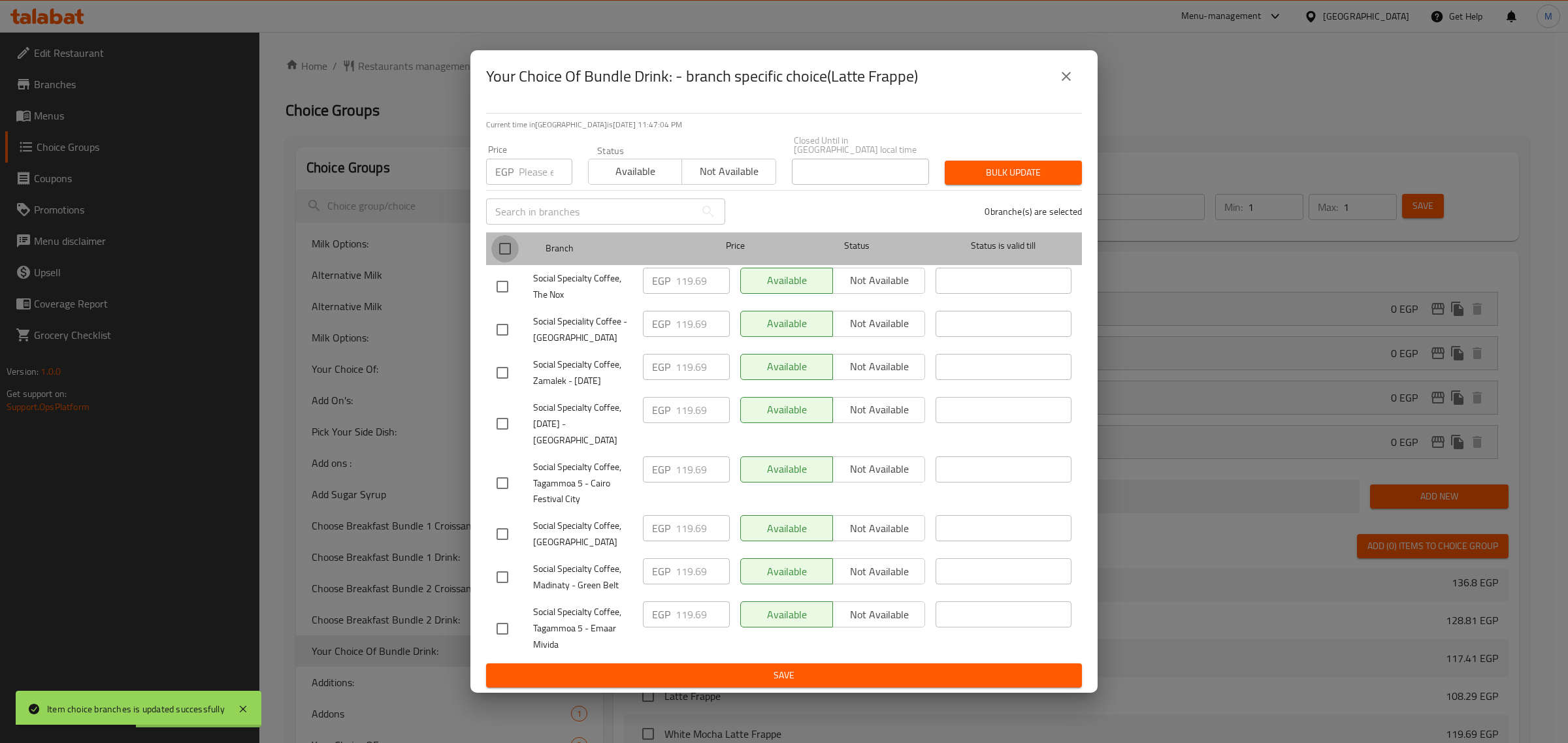
checkbox input "true"
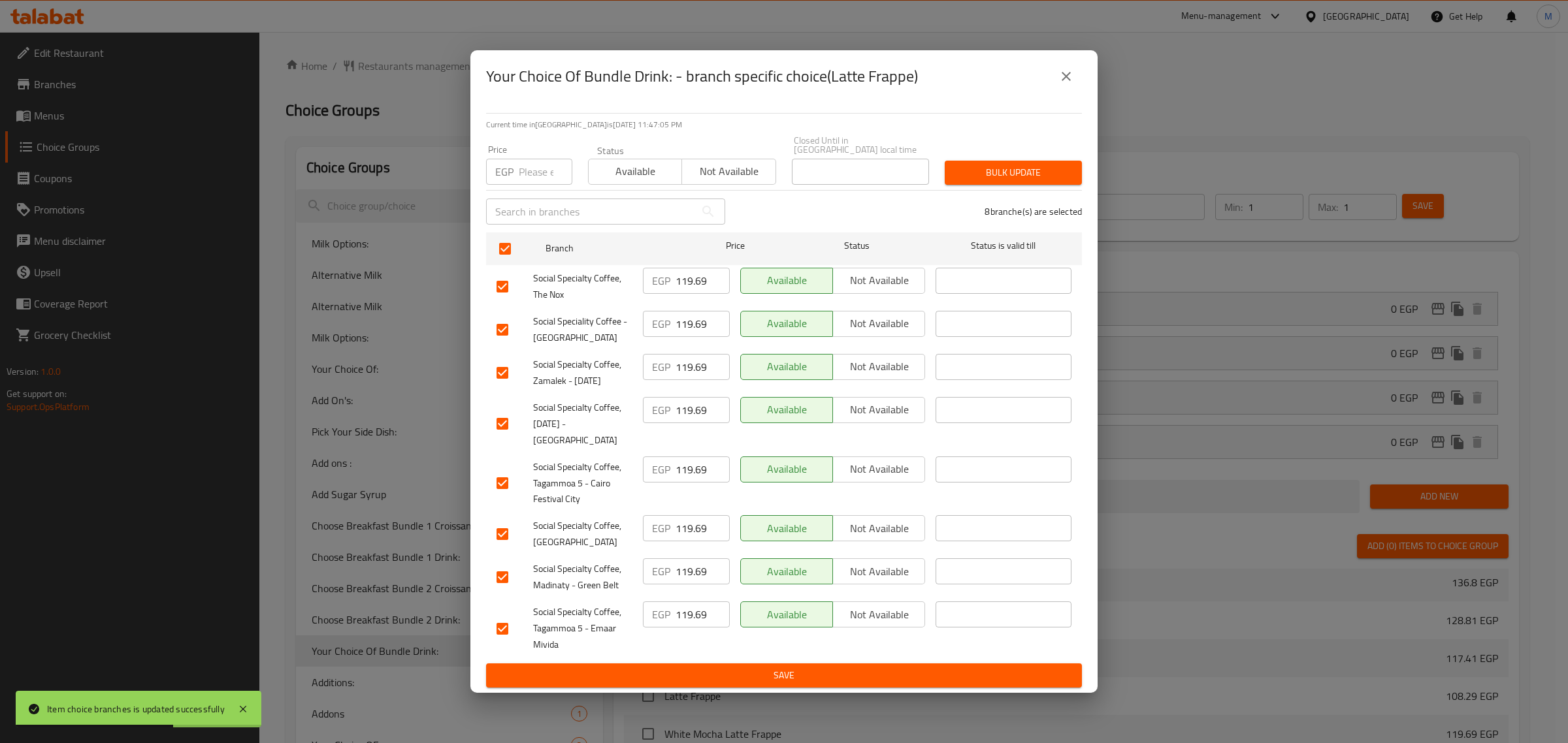
click at [653, 173] on span "Available" at bounding box center [635, 171] width 83 height 19
click at [981, 165] on span "Bulk update" at bounding box center [1014, 172] width 116 height 16
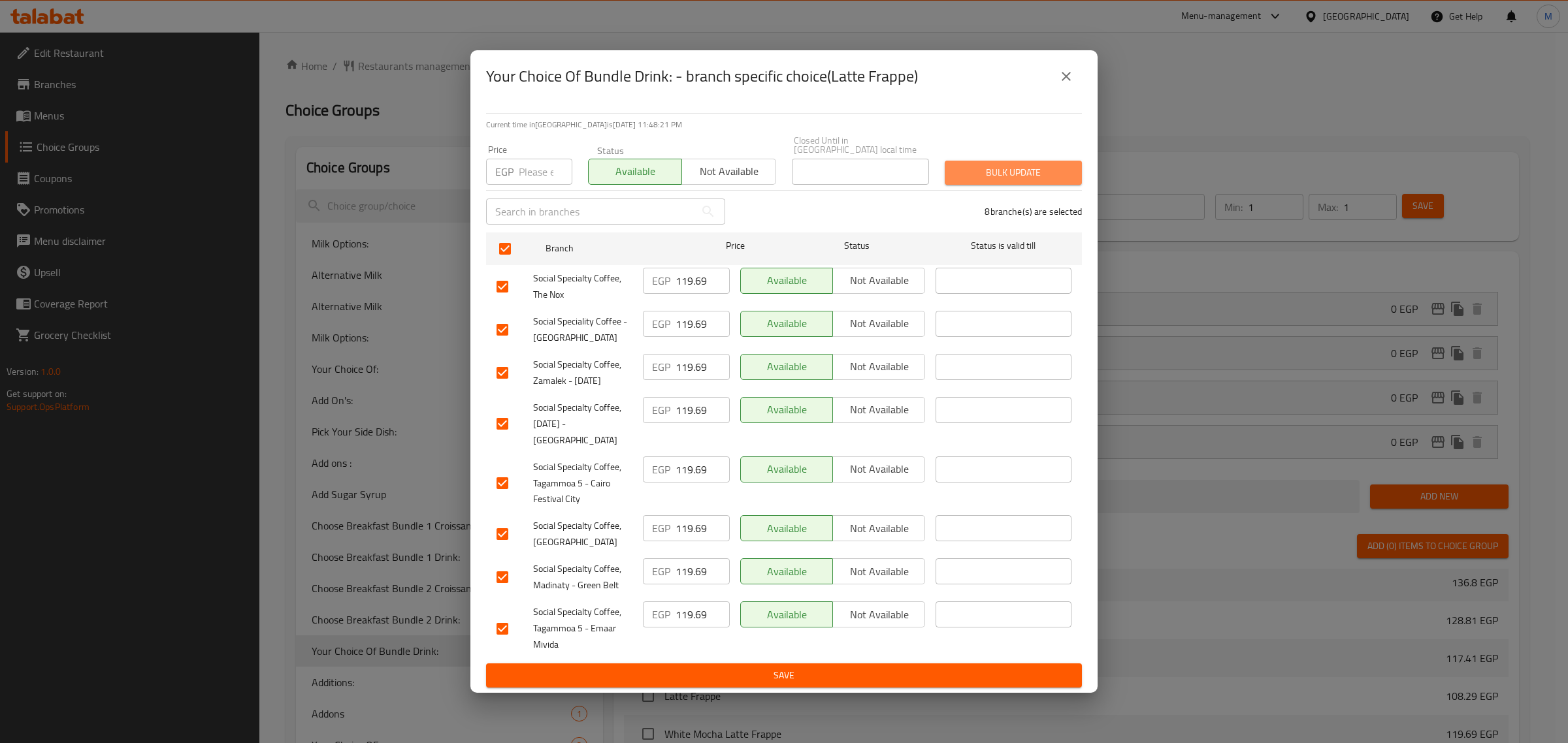
click at [975, 170] on span "Bulk update" at bounding box center [1014, 172] width 116 height 16
click at [981, 175] on span "Bulk update" at bounding box center [1014, 172] width 116 height 16
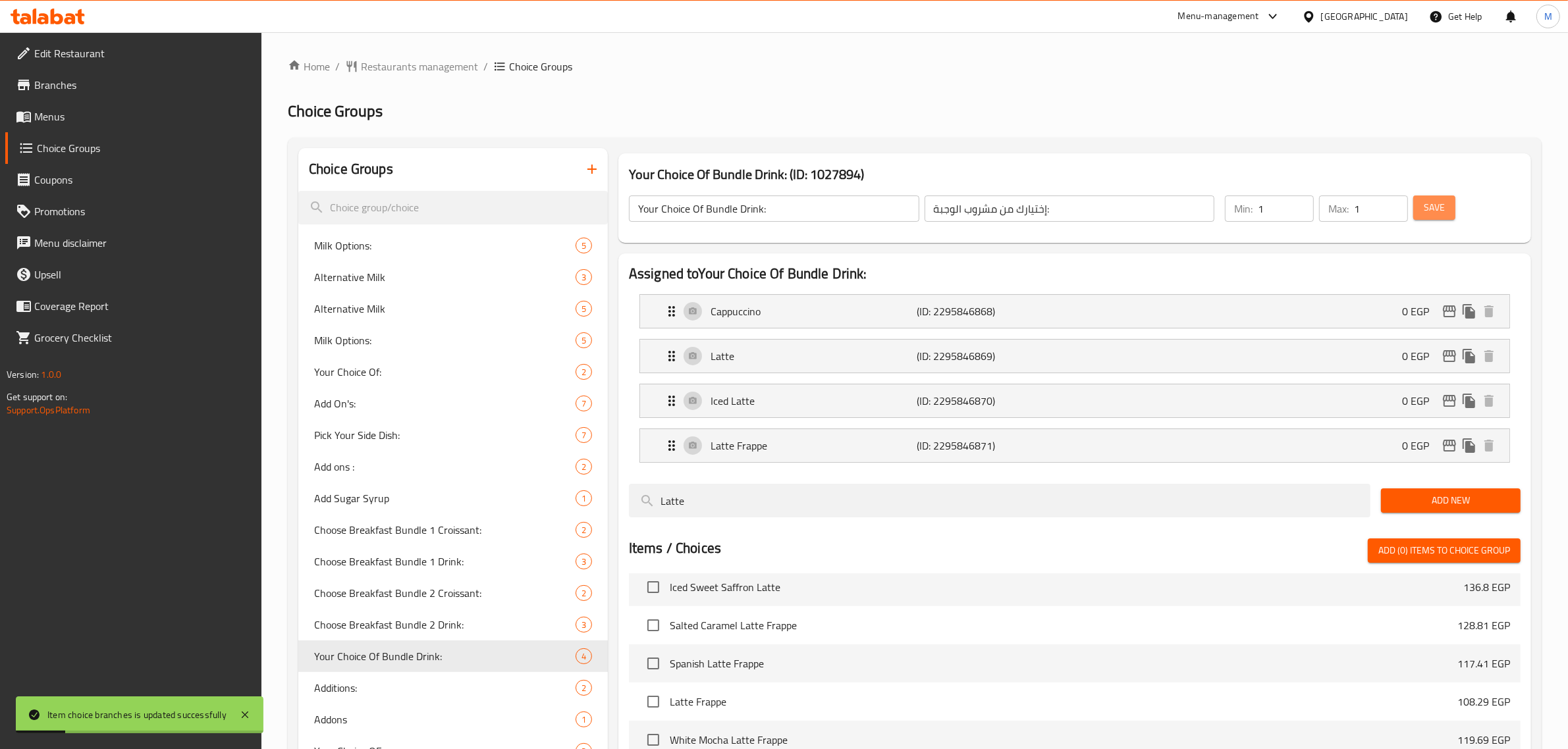
click at [1434, 212] on span "Save" at bounding box center [1434, 207] width 21 height 16
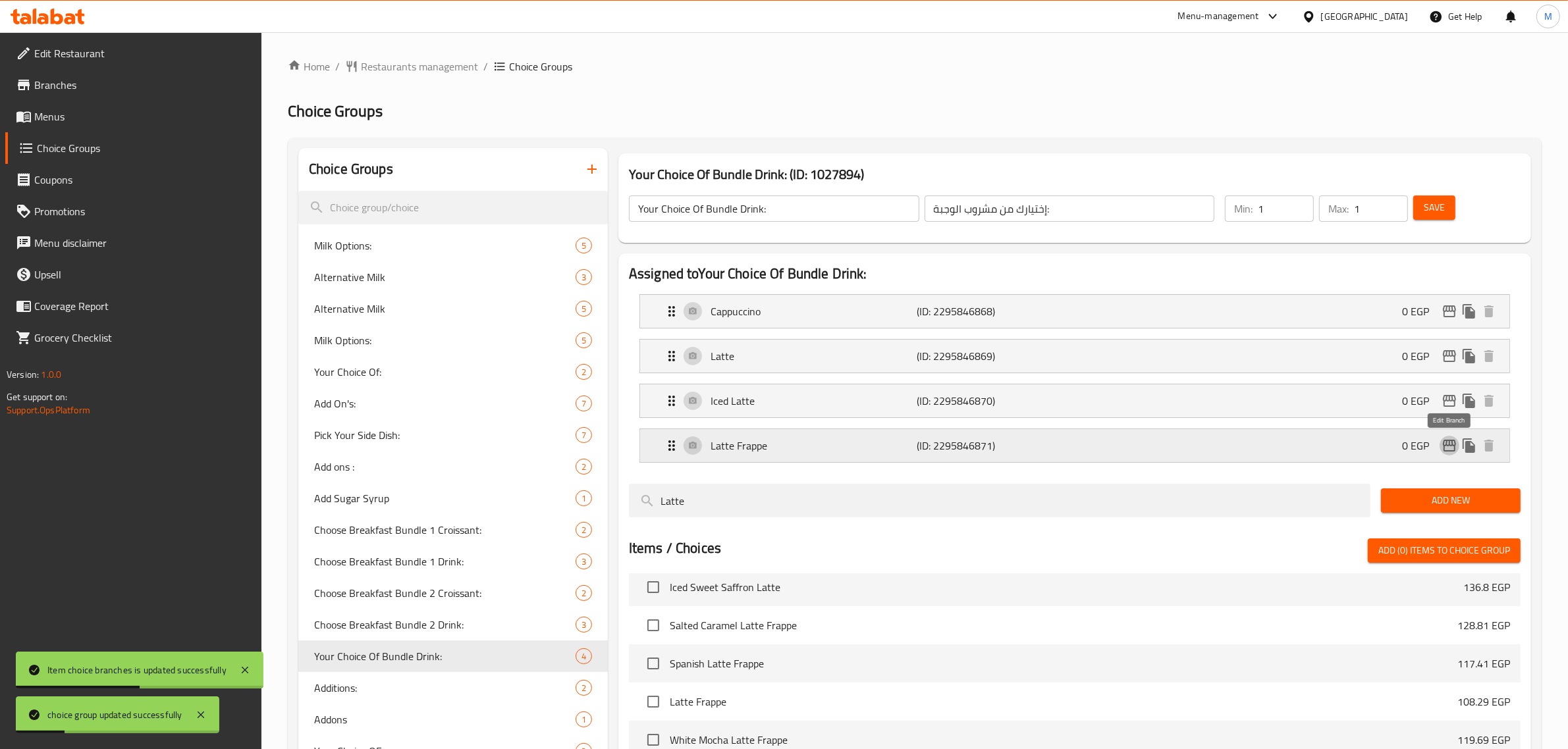
click at [1451, 446] on icon "edit" at bounding box center [1449, 446] width 13 height 12
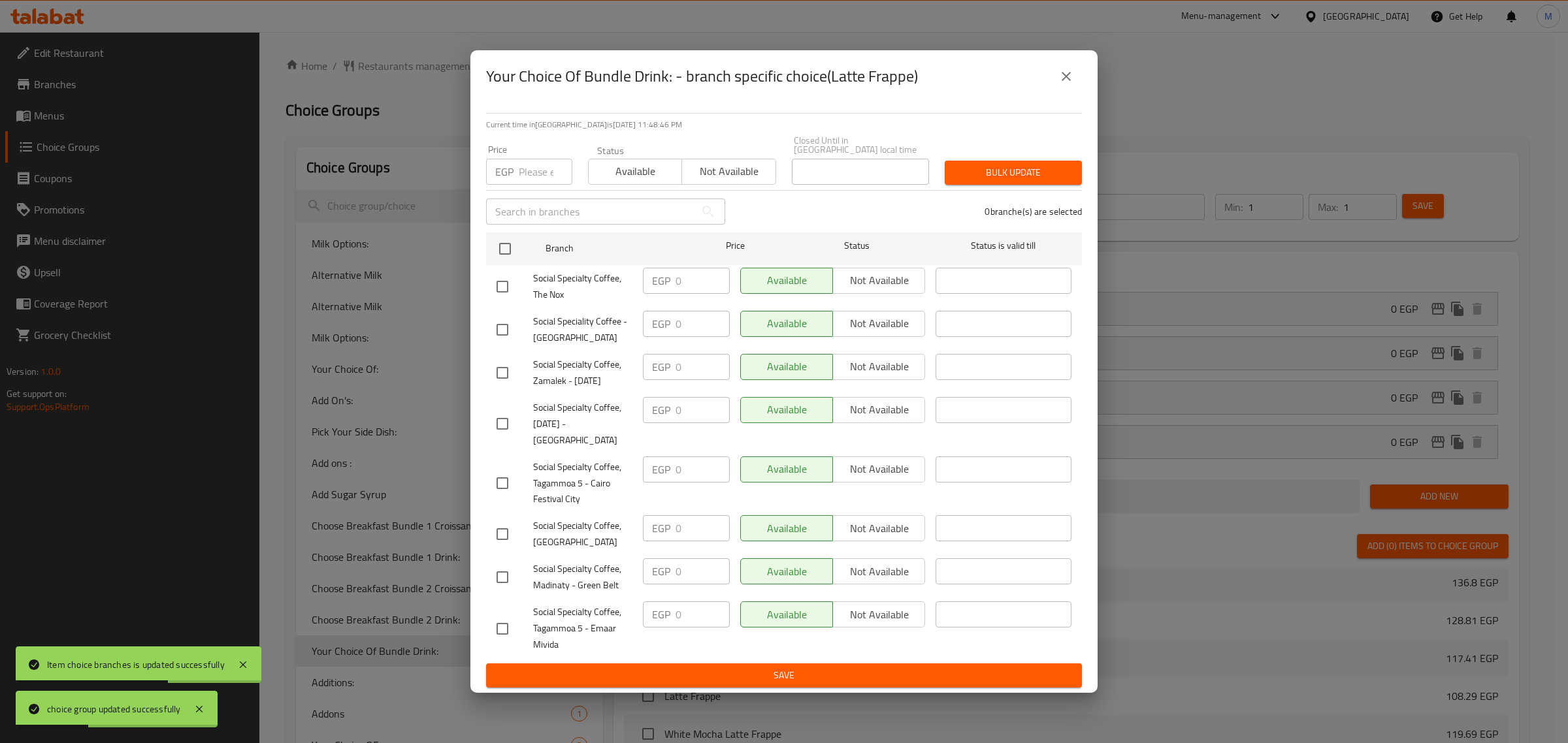
click at [1065, 84] on icon "close" at bounding box center [1066, 77] width 16 height 16
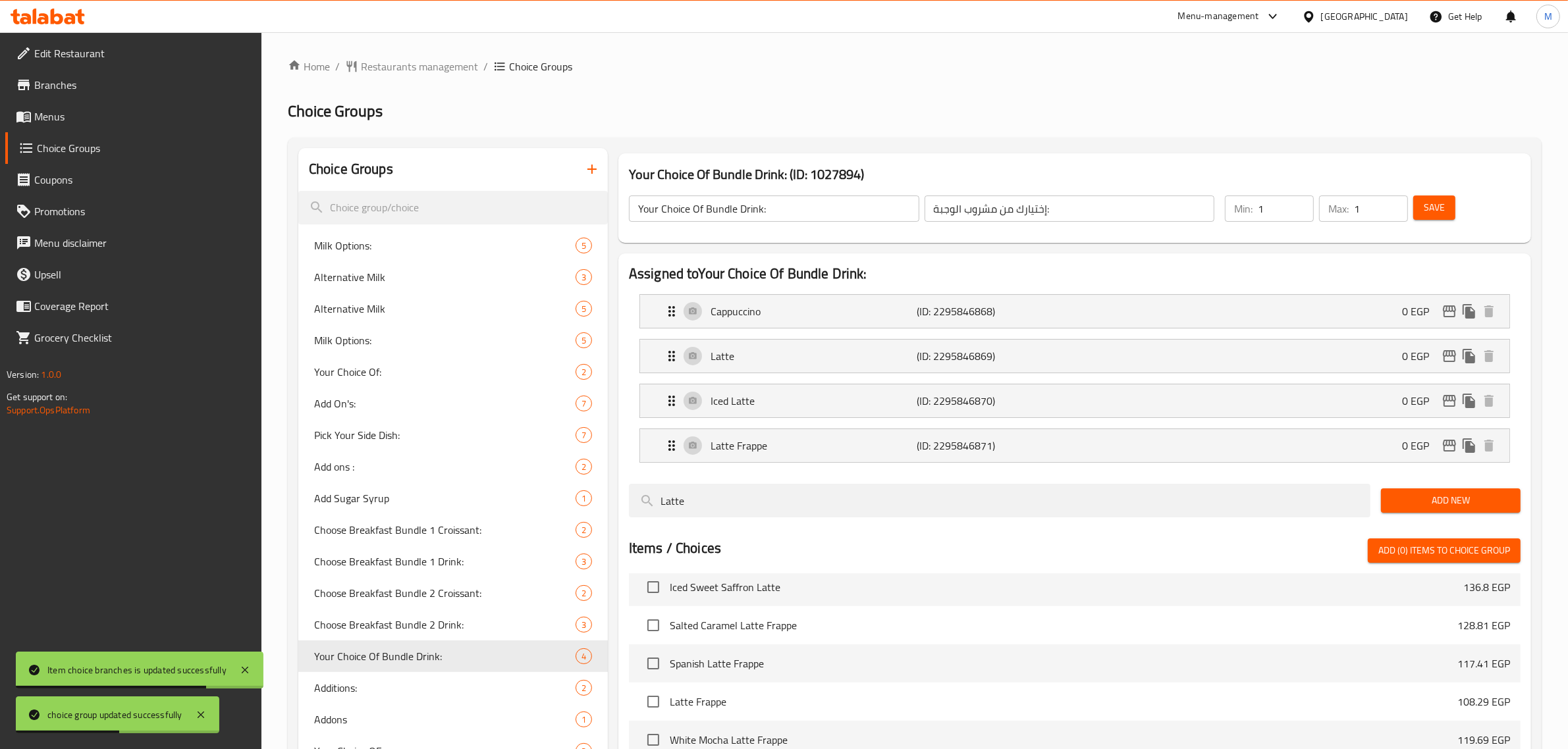
click at [823, 212] on input "Your Choice Of Bundle Drink:" at bounding box center [774, 208] width 290 height 26
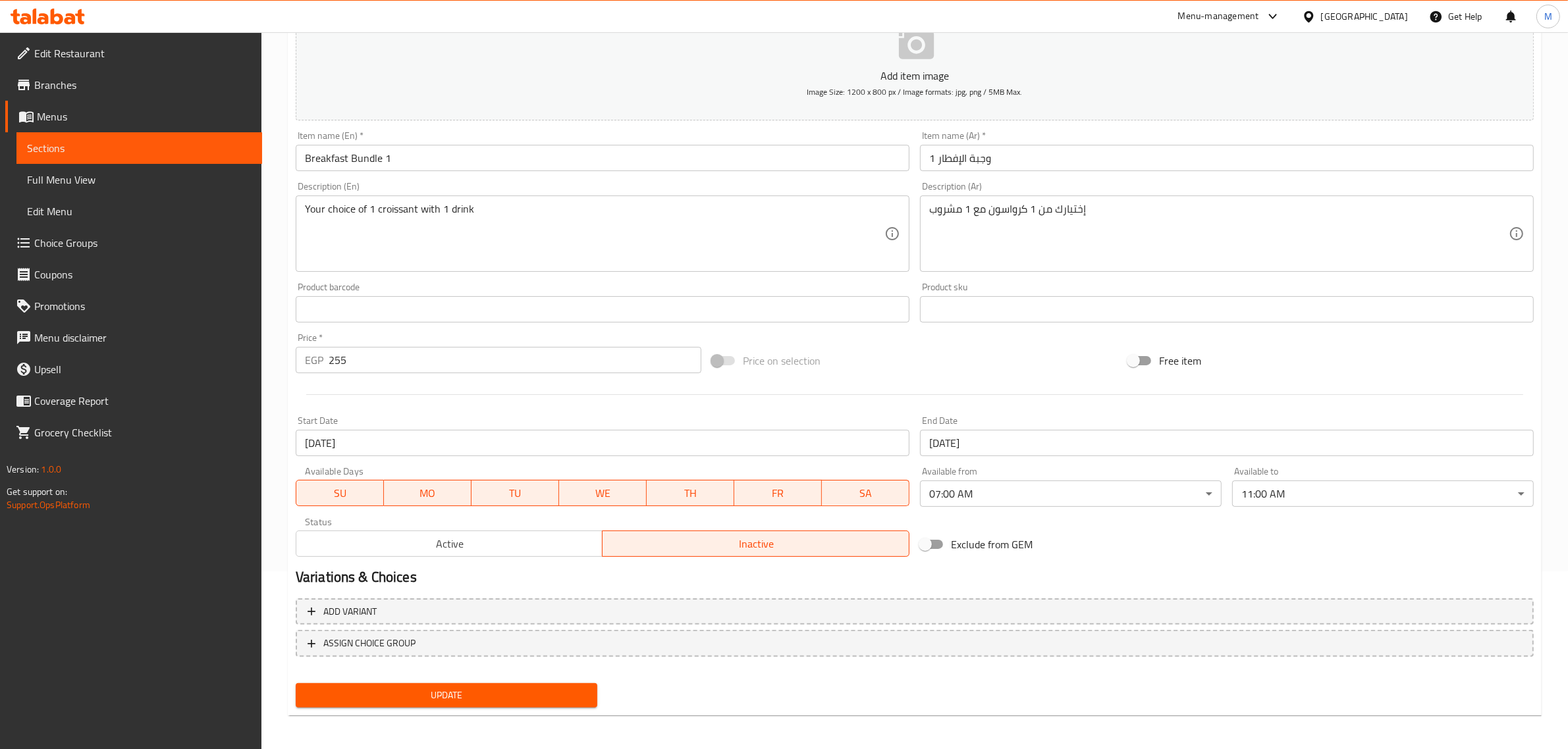
scroll to position [178, 0]
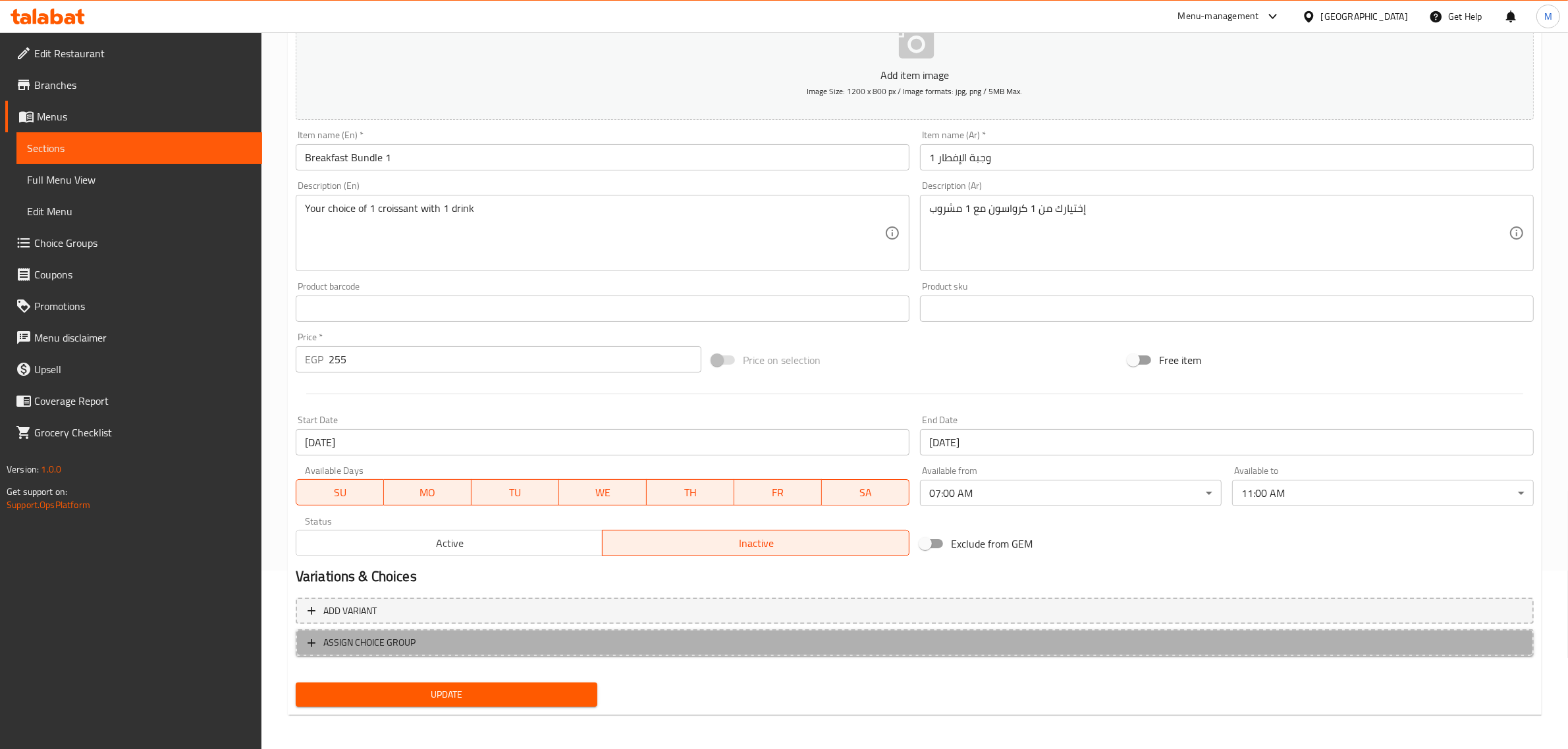
click at [435, 639] on span "ASSIGN CHOICE GROUP" at bounding box center [914, 642] width 1214 height 16
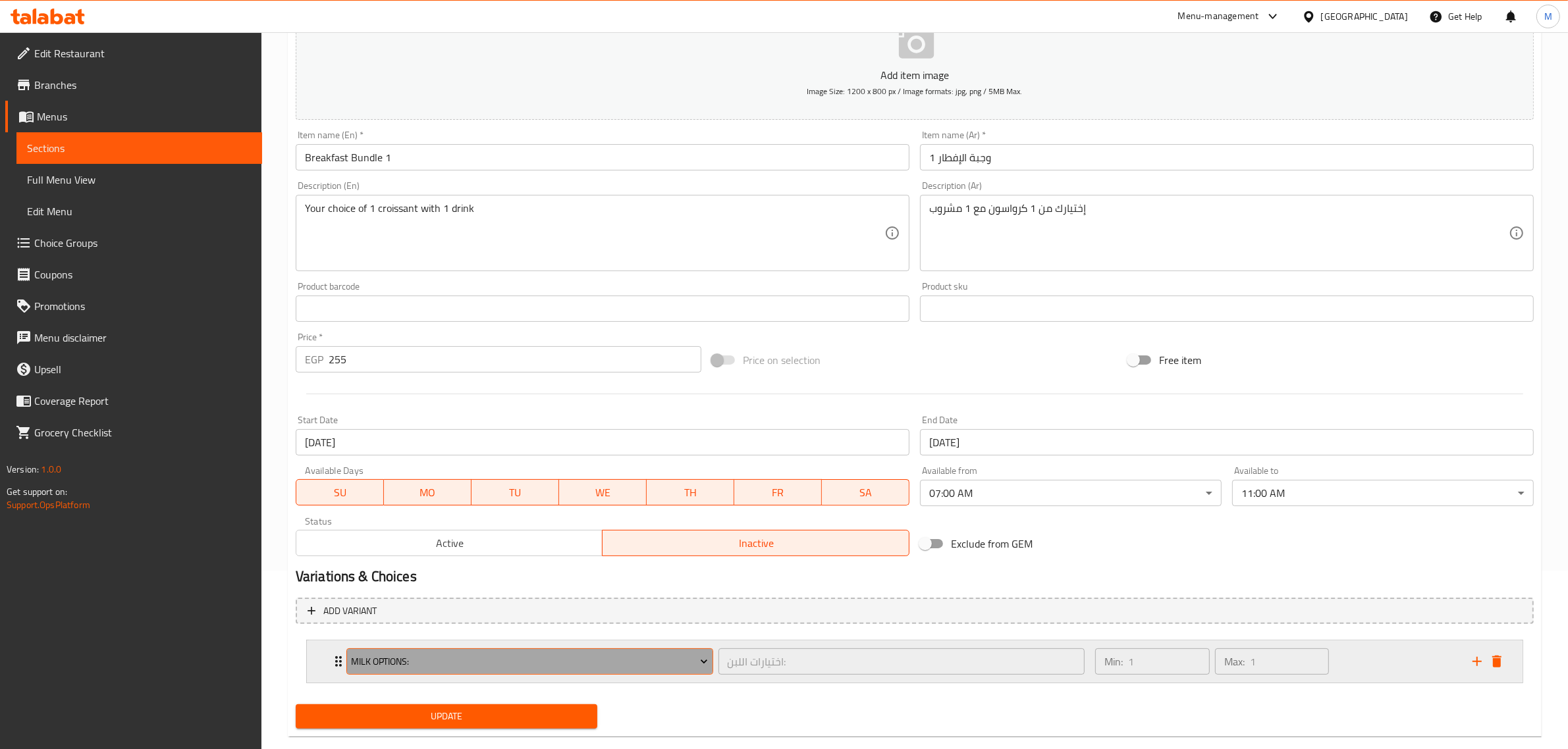
click at [441, 658] on span "Milk Options:" at bounding box center [529, 662] width 357 height 16
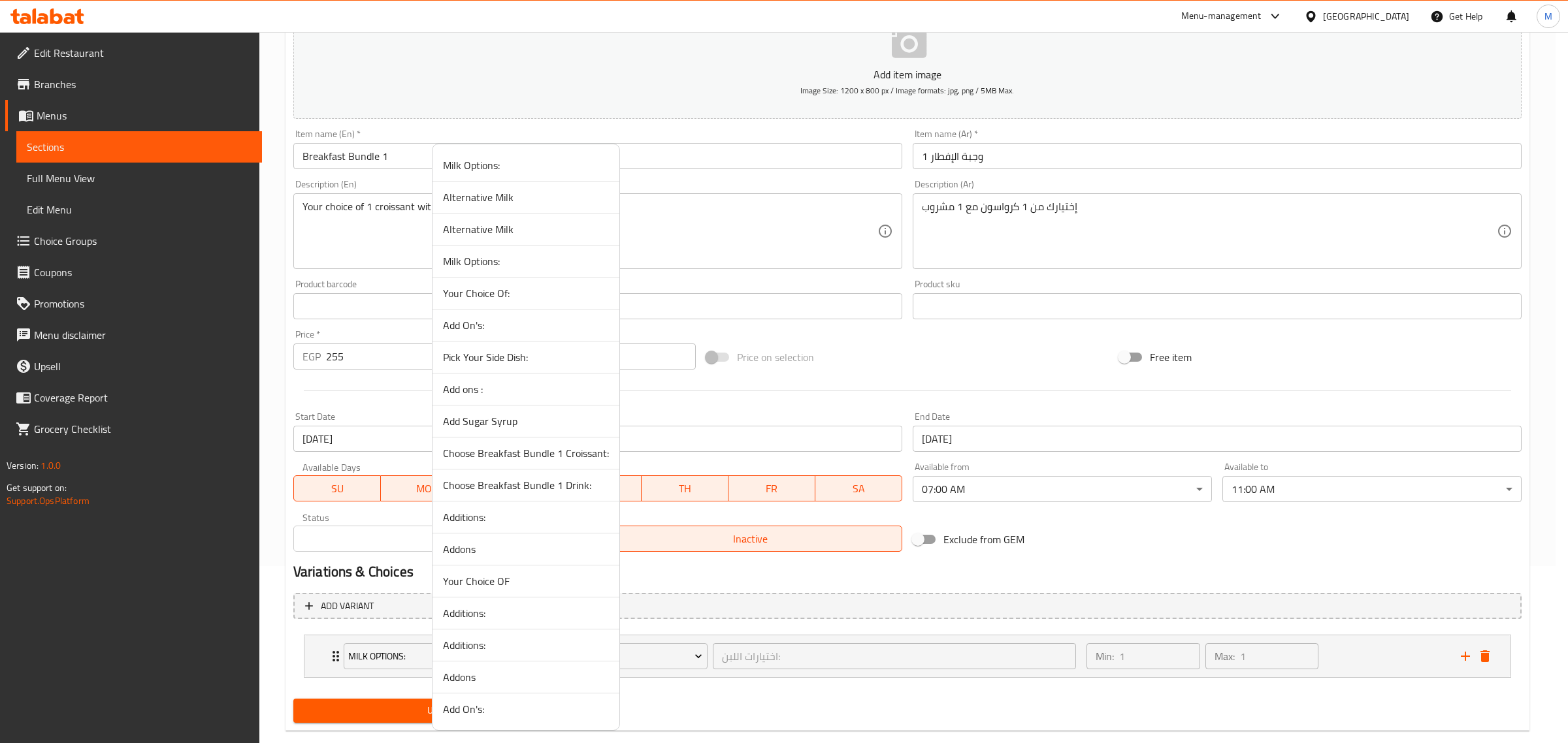
click at [534, 457] on span "Choose Breakfast Bundle 1 Croissant:" at bounding box center [526, 453] width 166 height 16
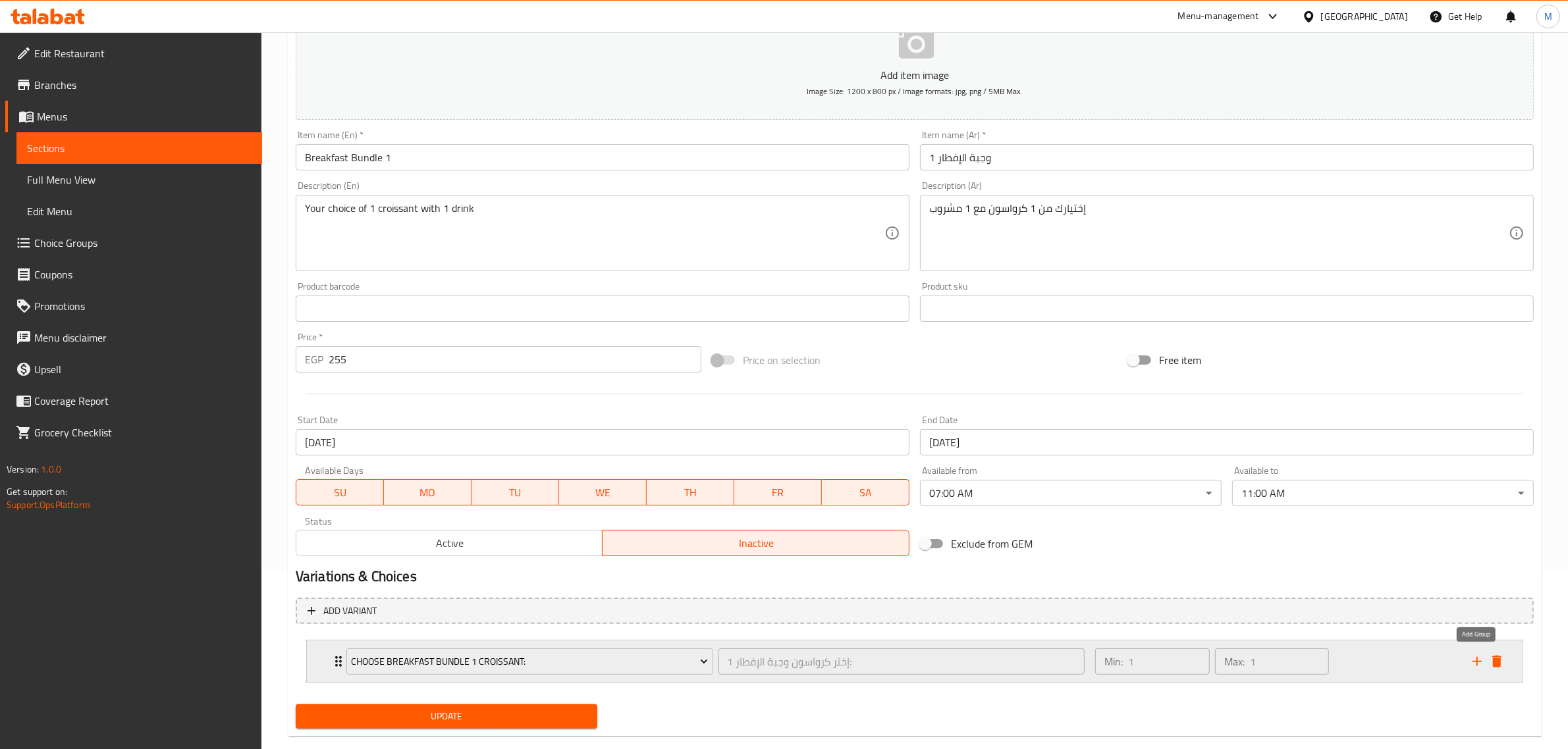
click at [1473, 662] on icon "add" at bounding box center [1476, 662] width 16 height 16
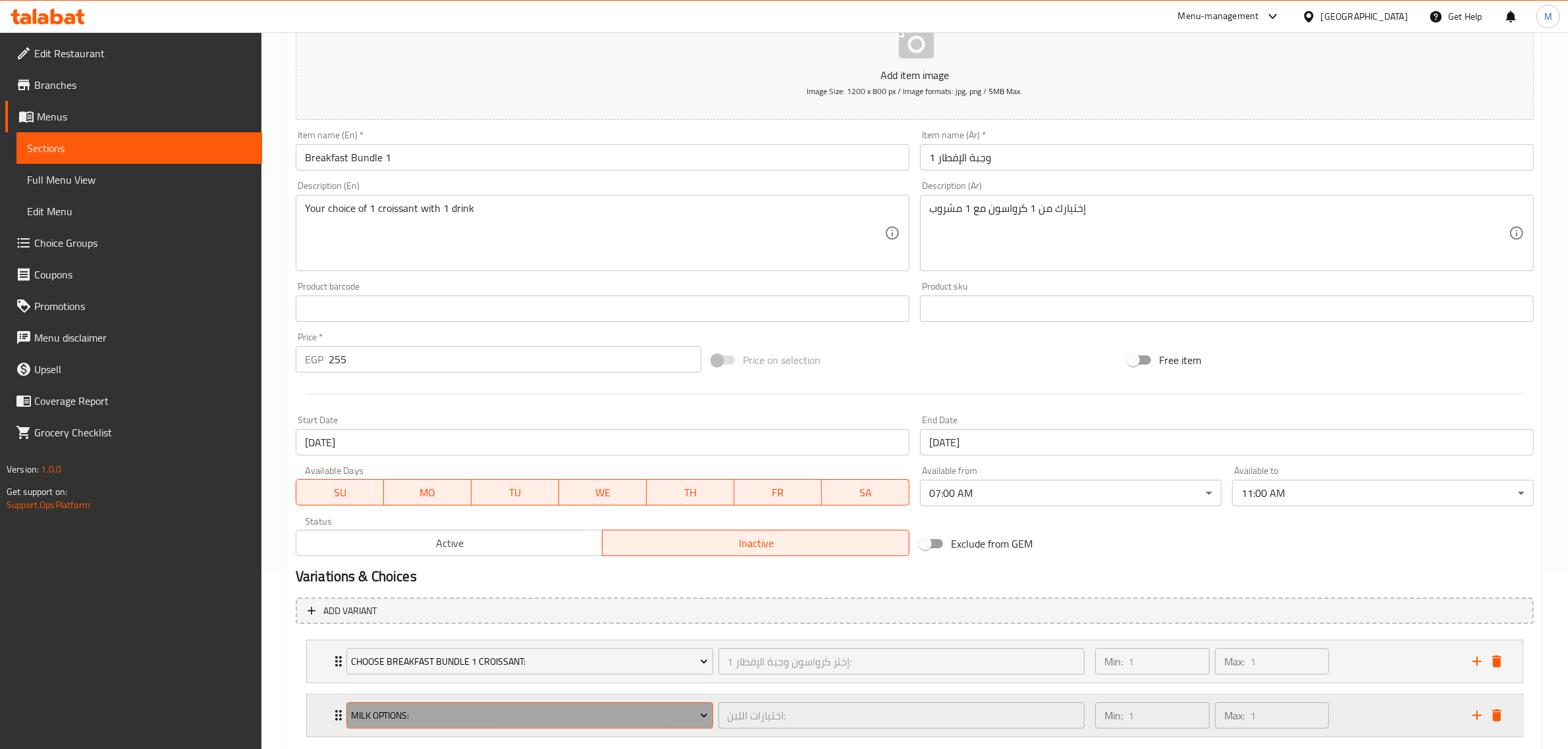
click at [471, 718] on span "Milk Options:" at bounding box center [529, 715] width 357 height 16
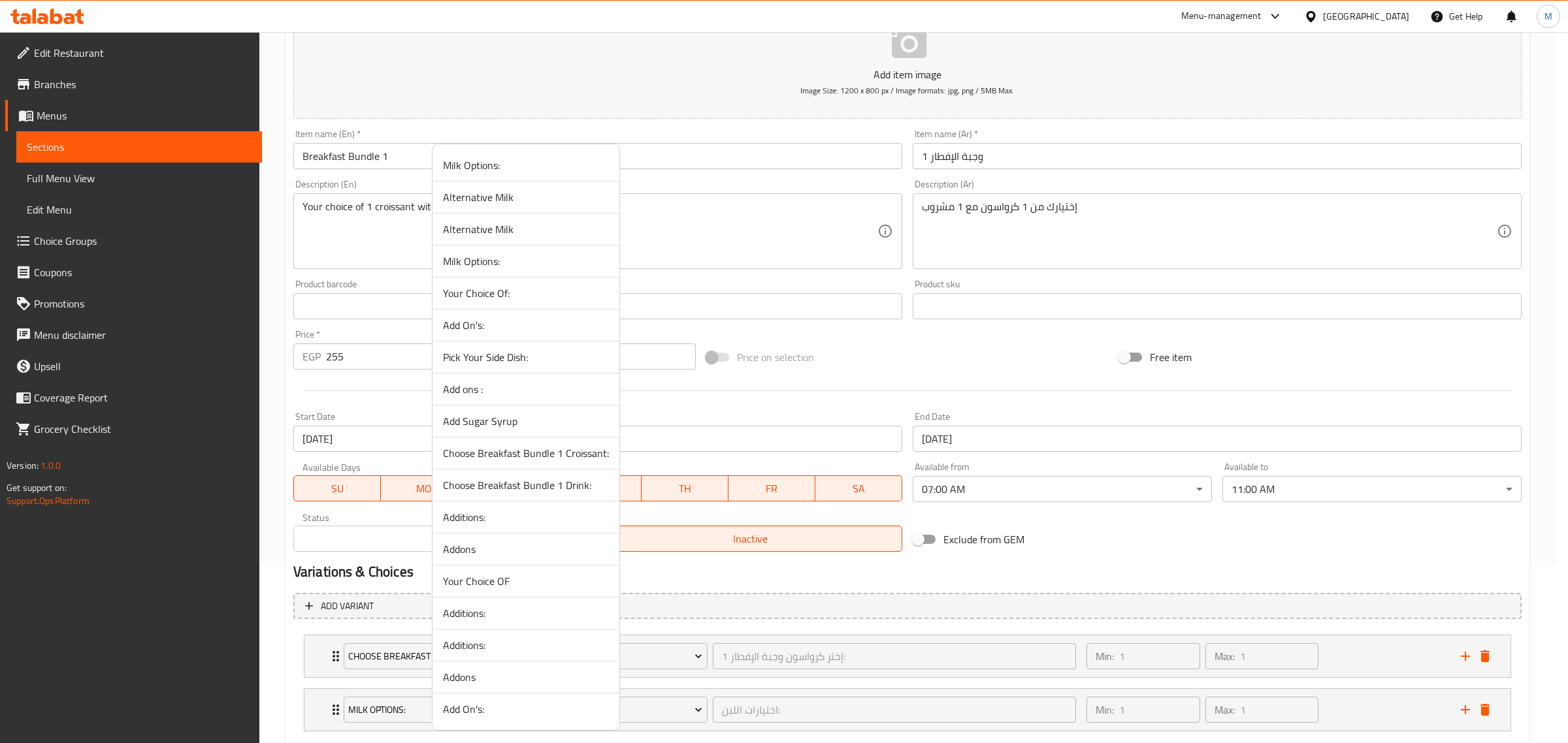
click at [544, 484] on span "Choose Breakfast Bundle 1 Drink:" at bounding box center [526, 485] width 166 height 16
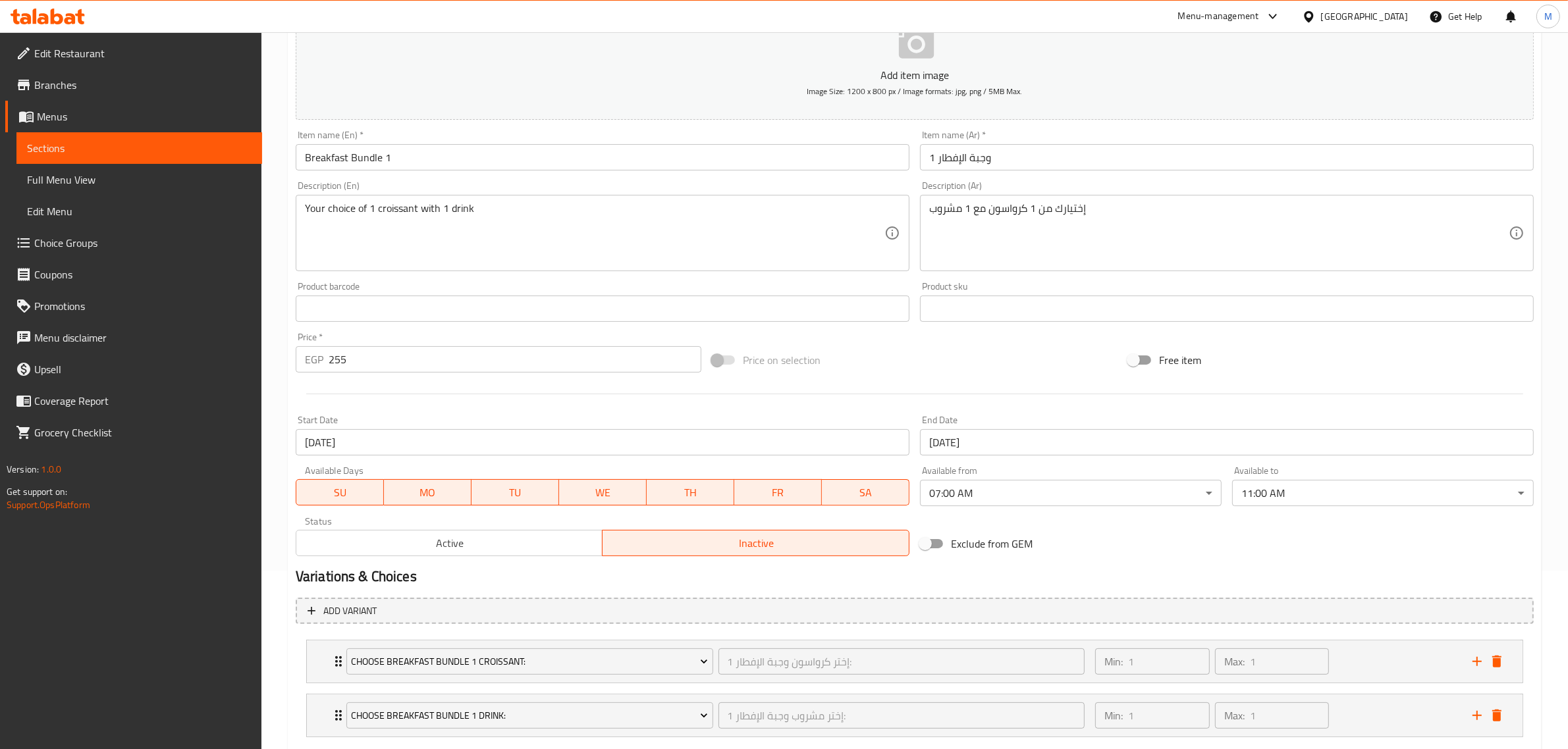
scroll to position [257, 0]
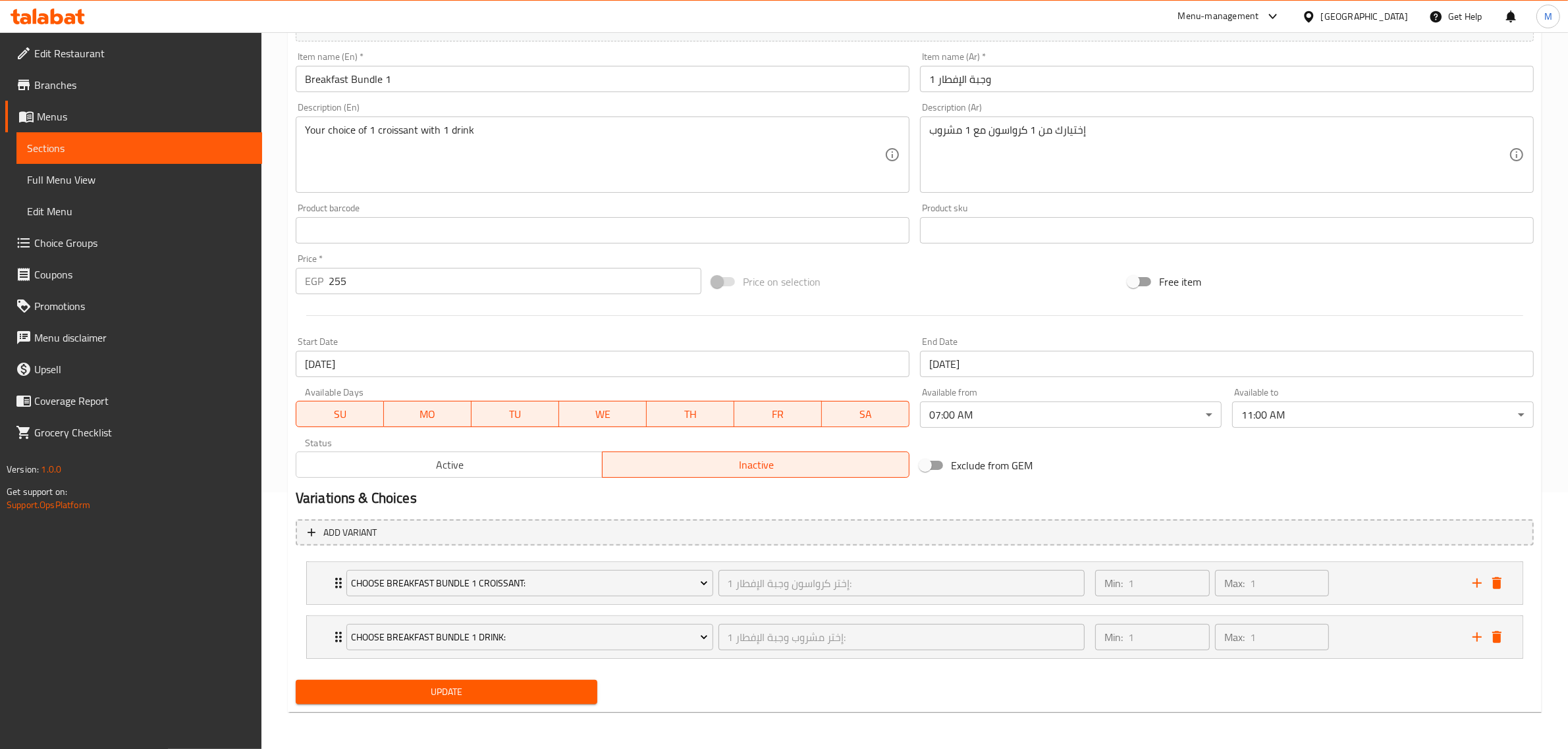
click at [507, 692] on span "Update" at bounding box center [446, 692] width 280 height 16
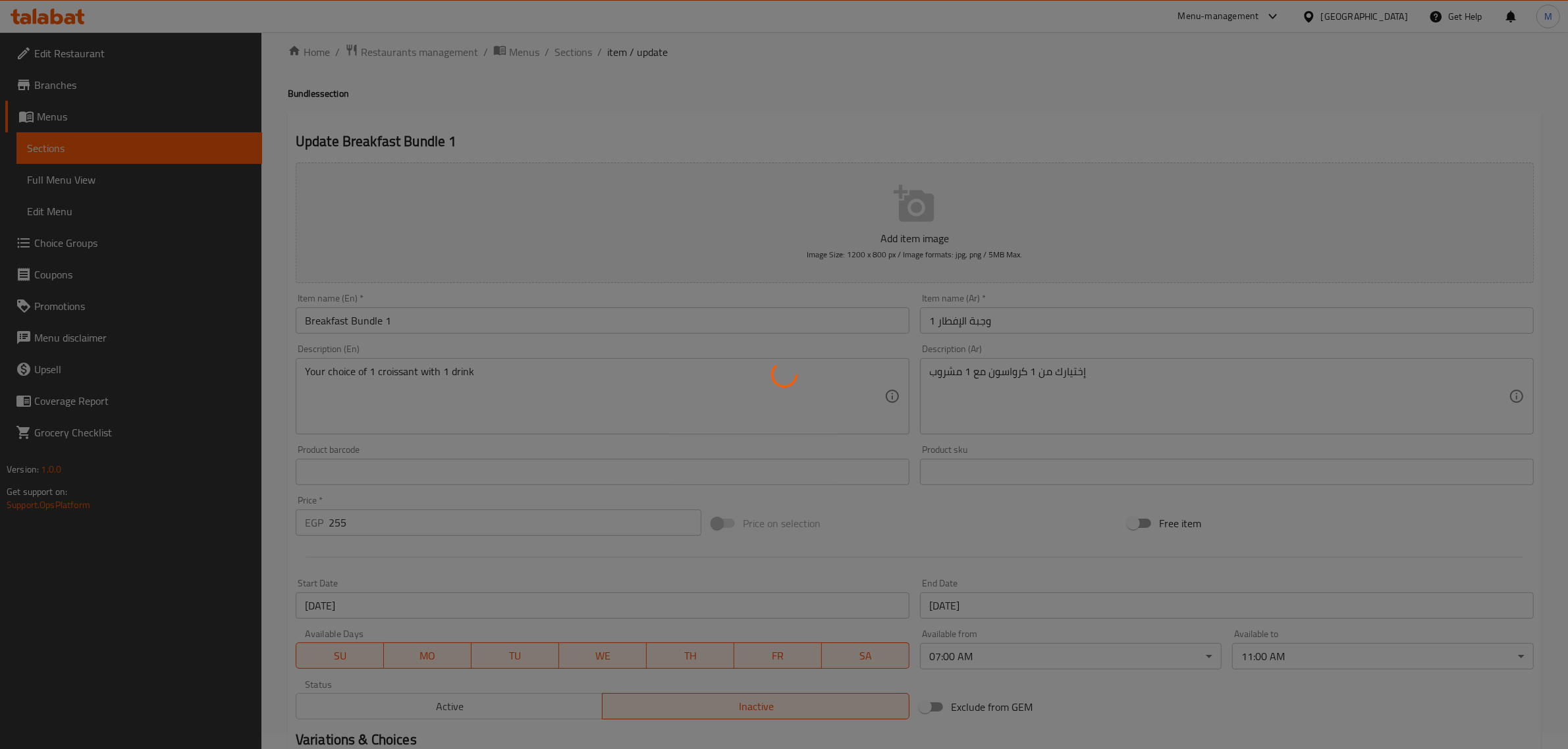
scroll to position [0, 0]
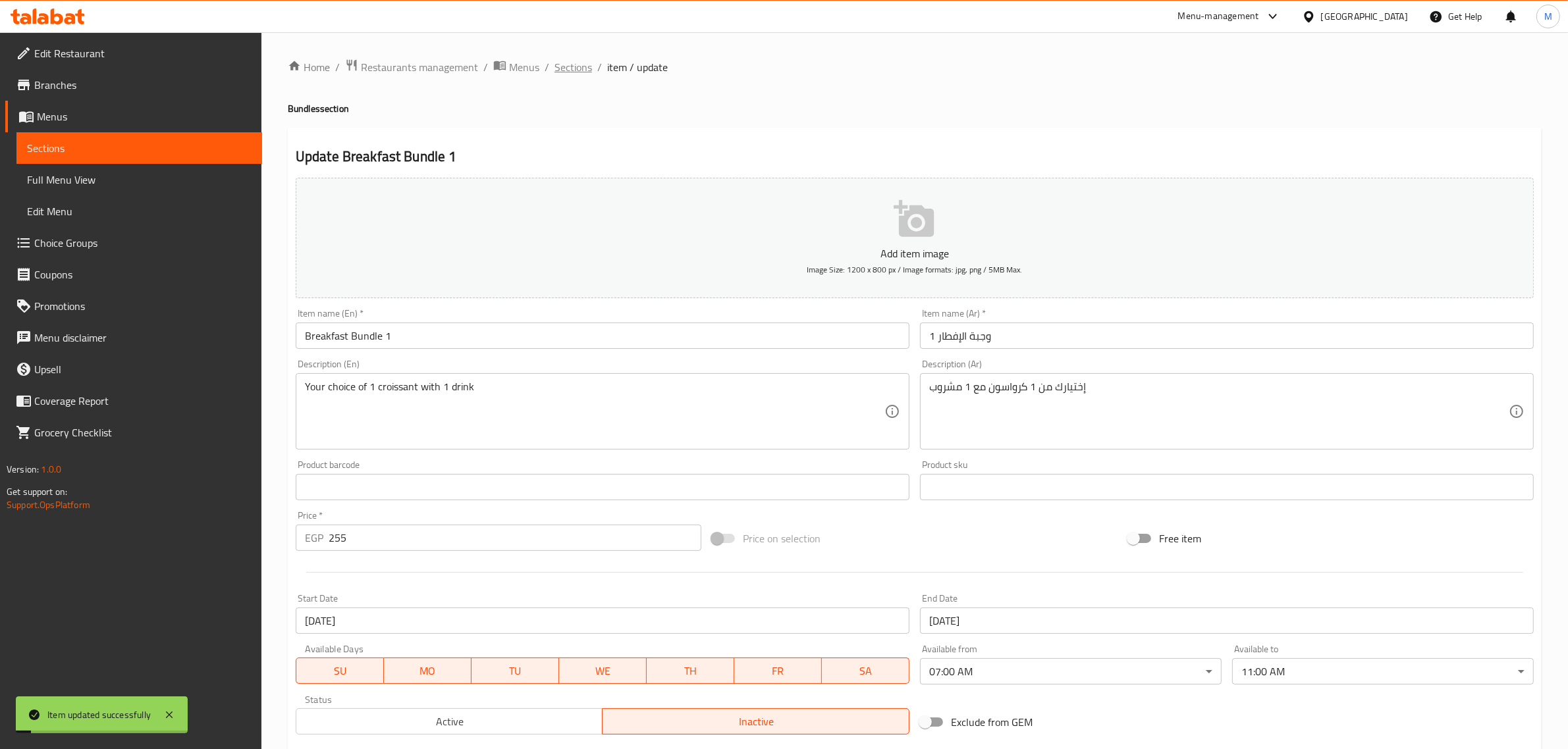
click at [572, 67] on span "Sections" at bounding box center [573, 67] width 37 height 16
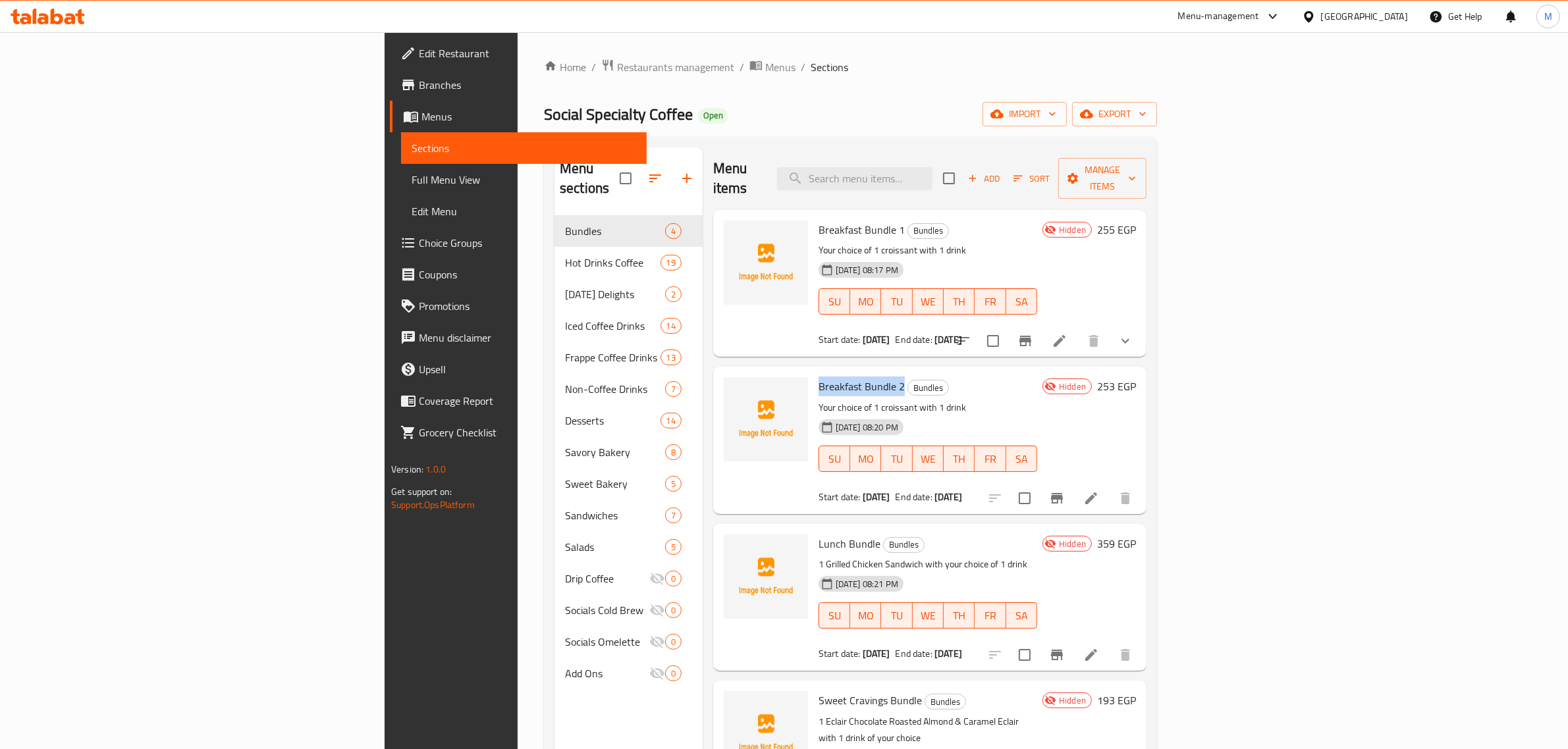
drag, startPoint x: 805, startPoint y: 366, endPoint x: 722, endPoint y: 362, distance: 83.1
click at [818, 376] on span "Breakfast Bundle 2" at bounding box center [861, 386] width 87 height 20
copy span "Breakfast Bundle 2"
click at [1099, 491] on icon at bounding box center [1091, 499] width 16 height 16
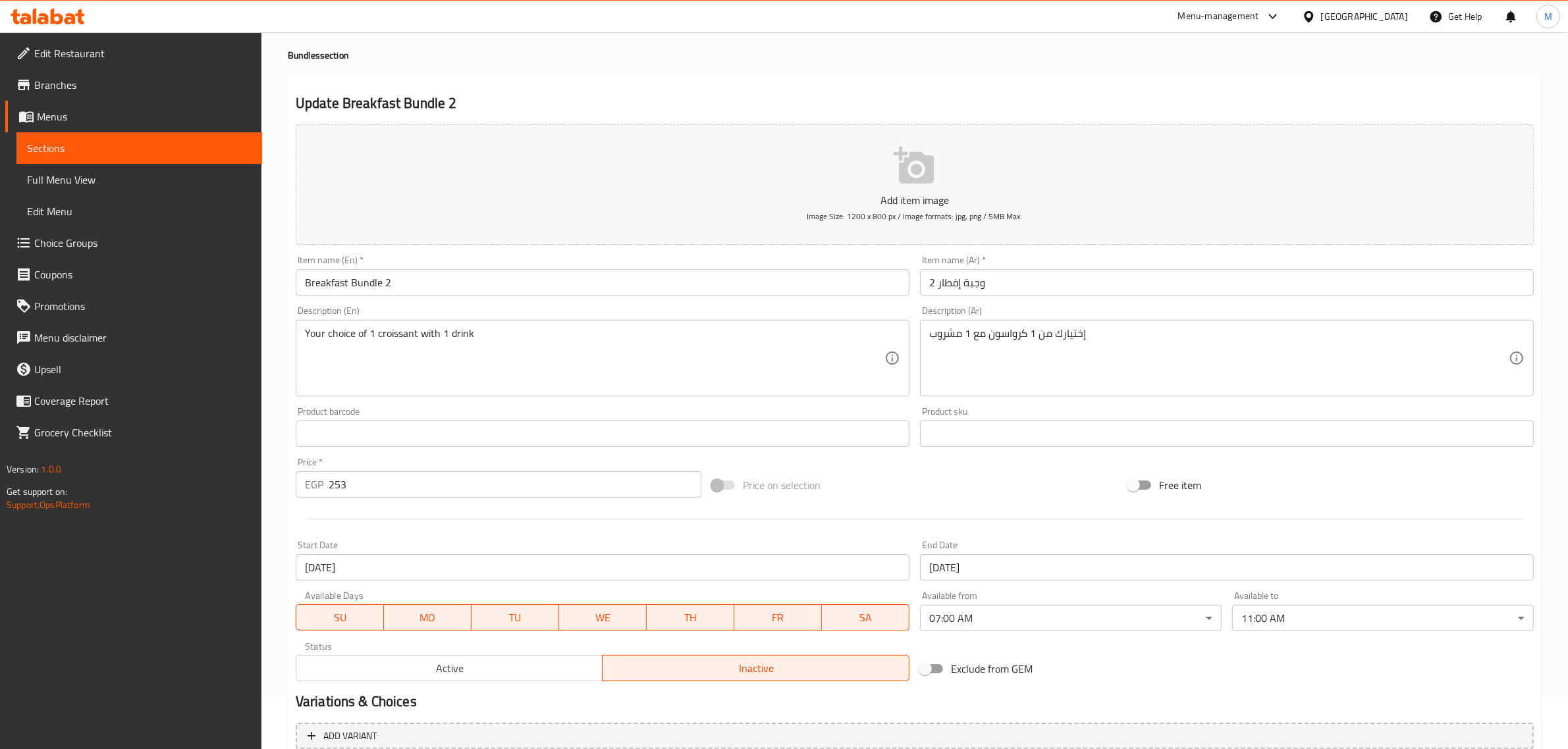
scroll to position [178, 0]
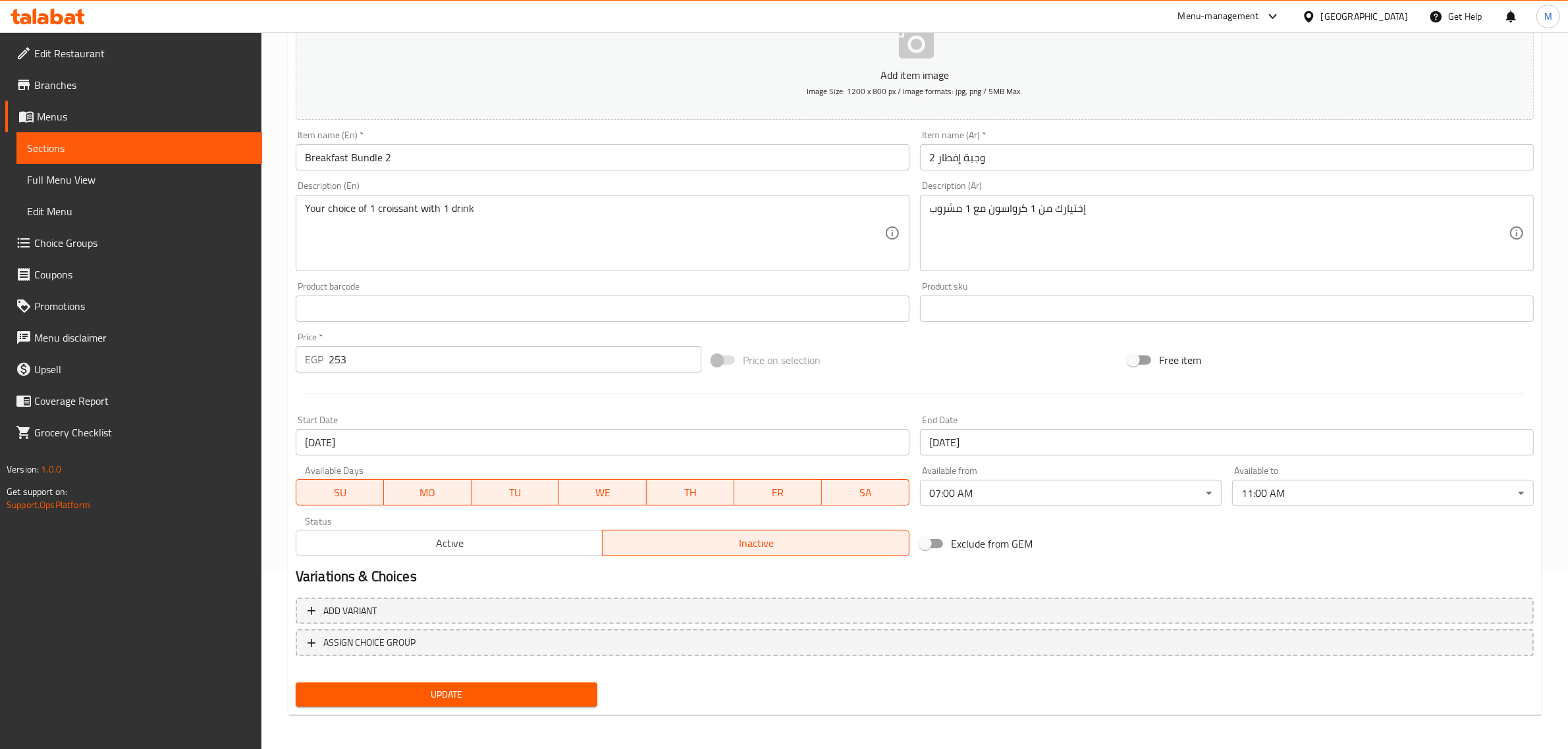
click at [415, 155] on input "Breakfast Bundle 2" at bounding box center [602, 157] width 614 height 26
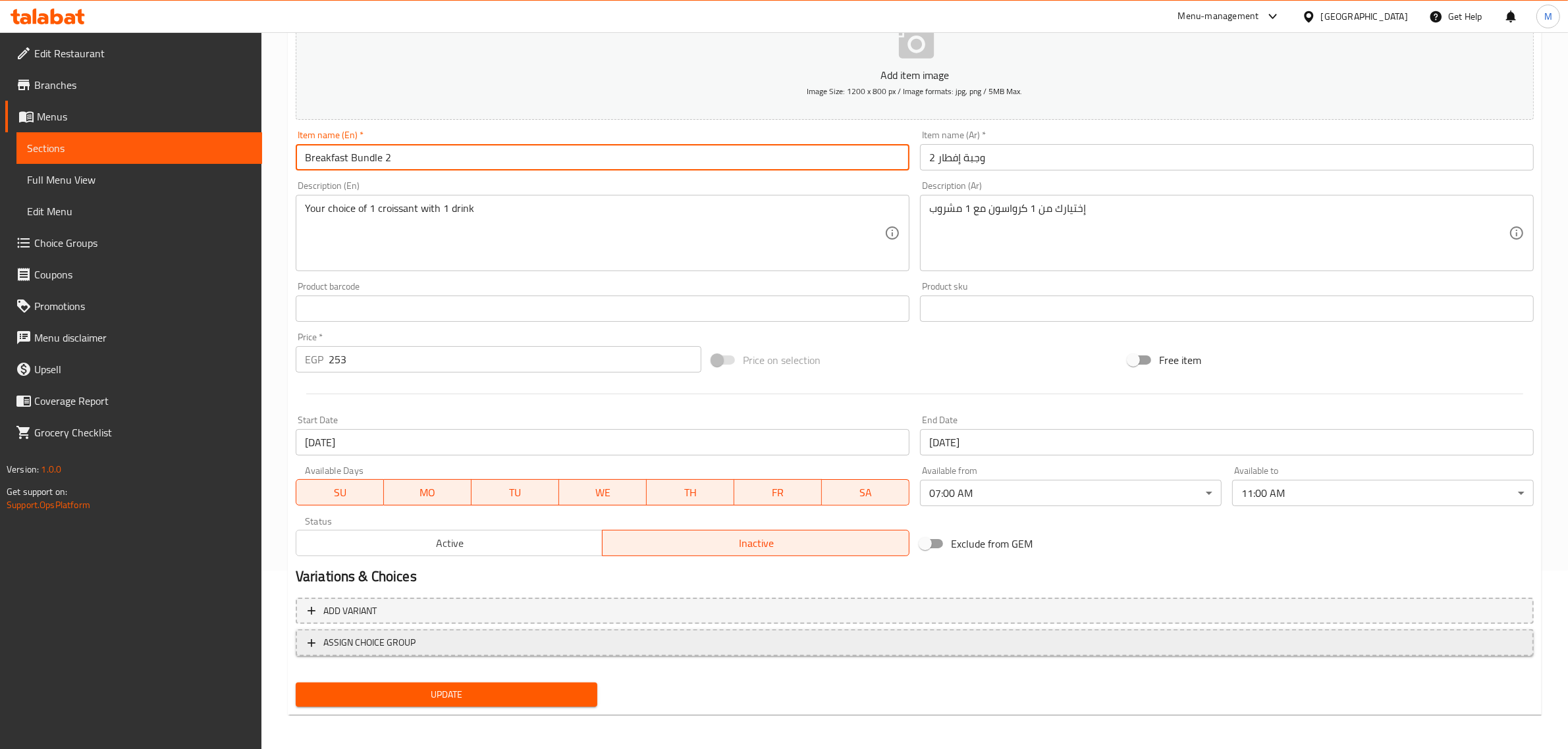
click at [491, 636] on span "ASSIGN CHOICE GROUP" at bounding box center [914, 642] width 1214 height 16
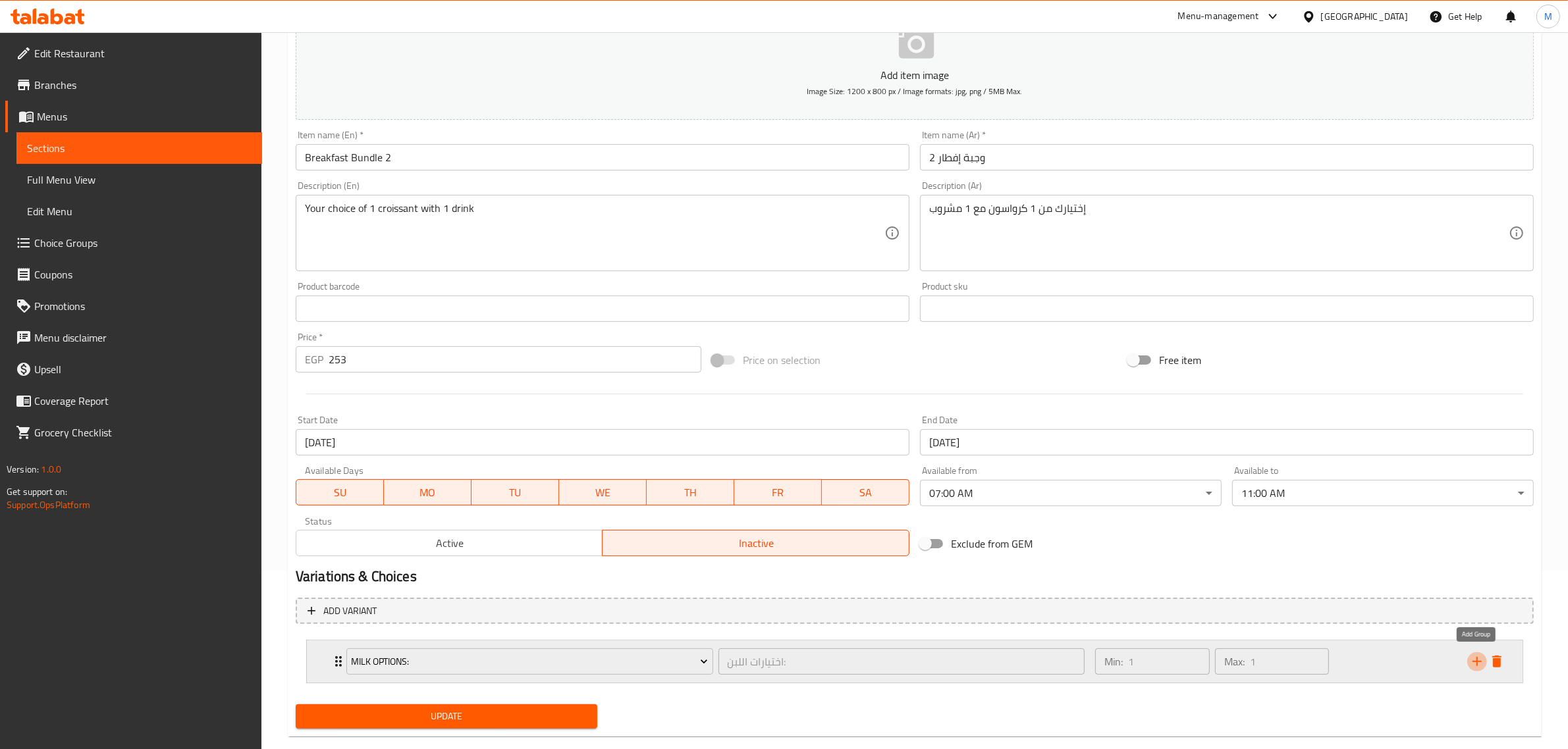
click at [1476, 660] on icon "add" at bounding box center [1476, 662] width 9 height 9
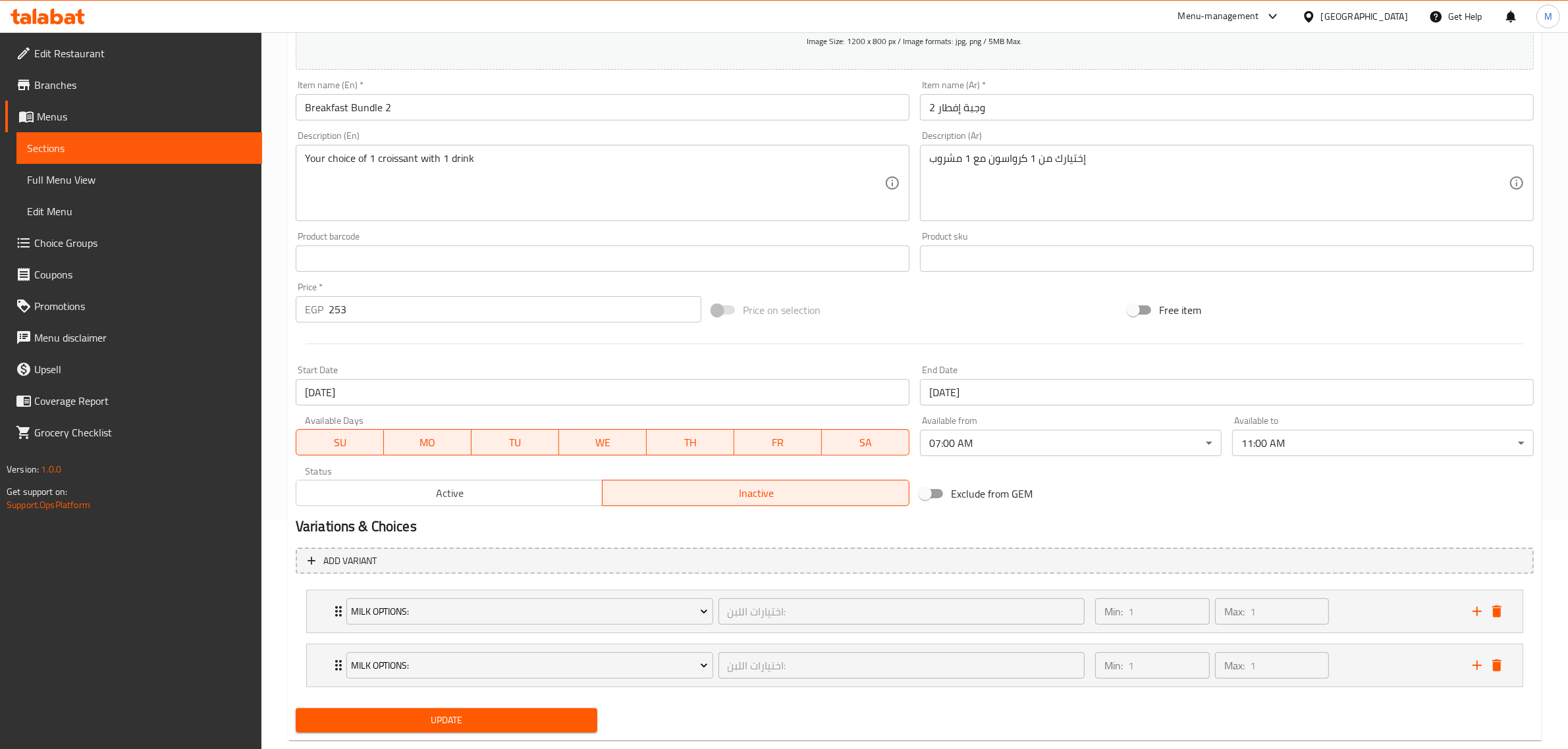
scroll to position [257, 0]
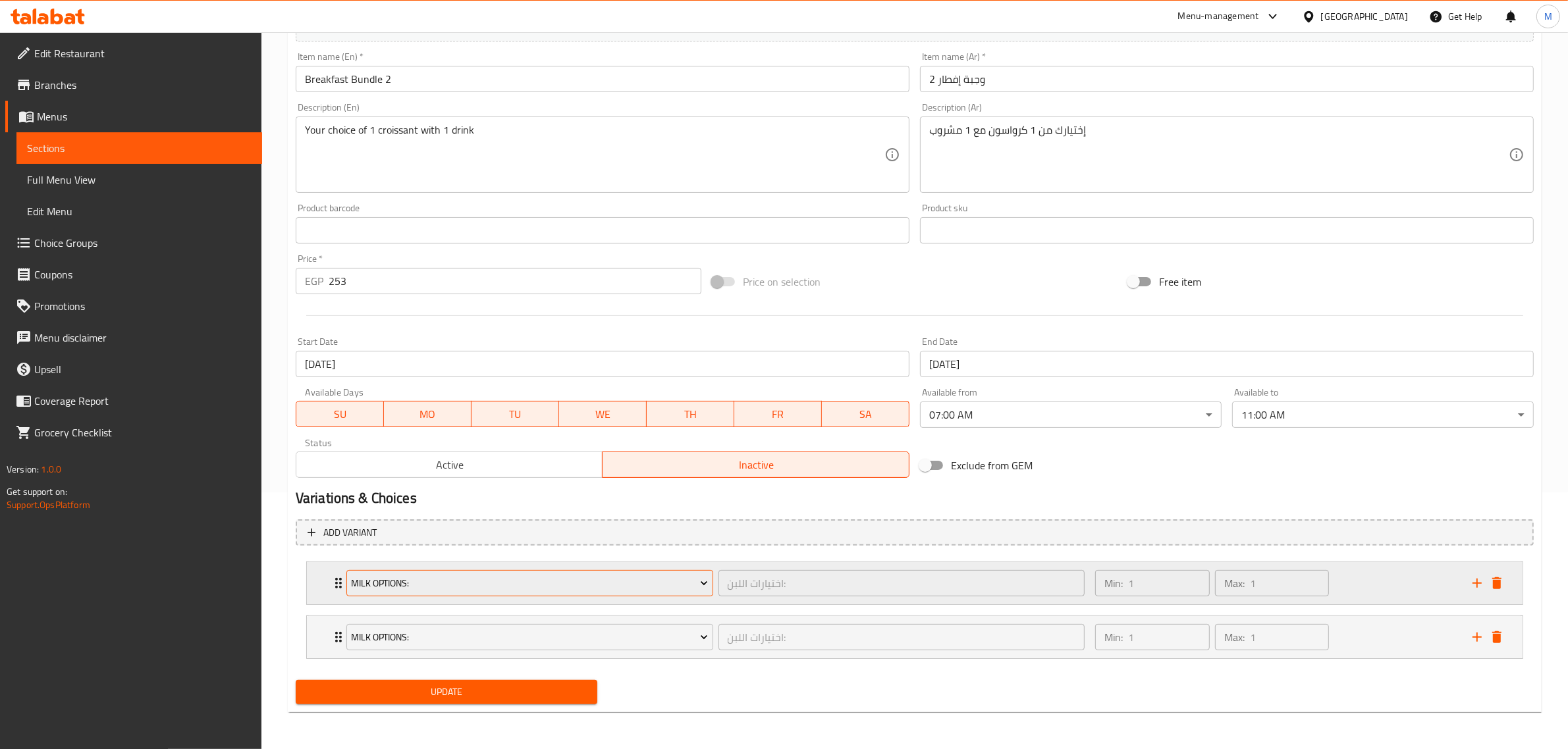
click at [436, 587] on span "Milk Options:" at bounding box center [529, 583] width 357 height 16
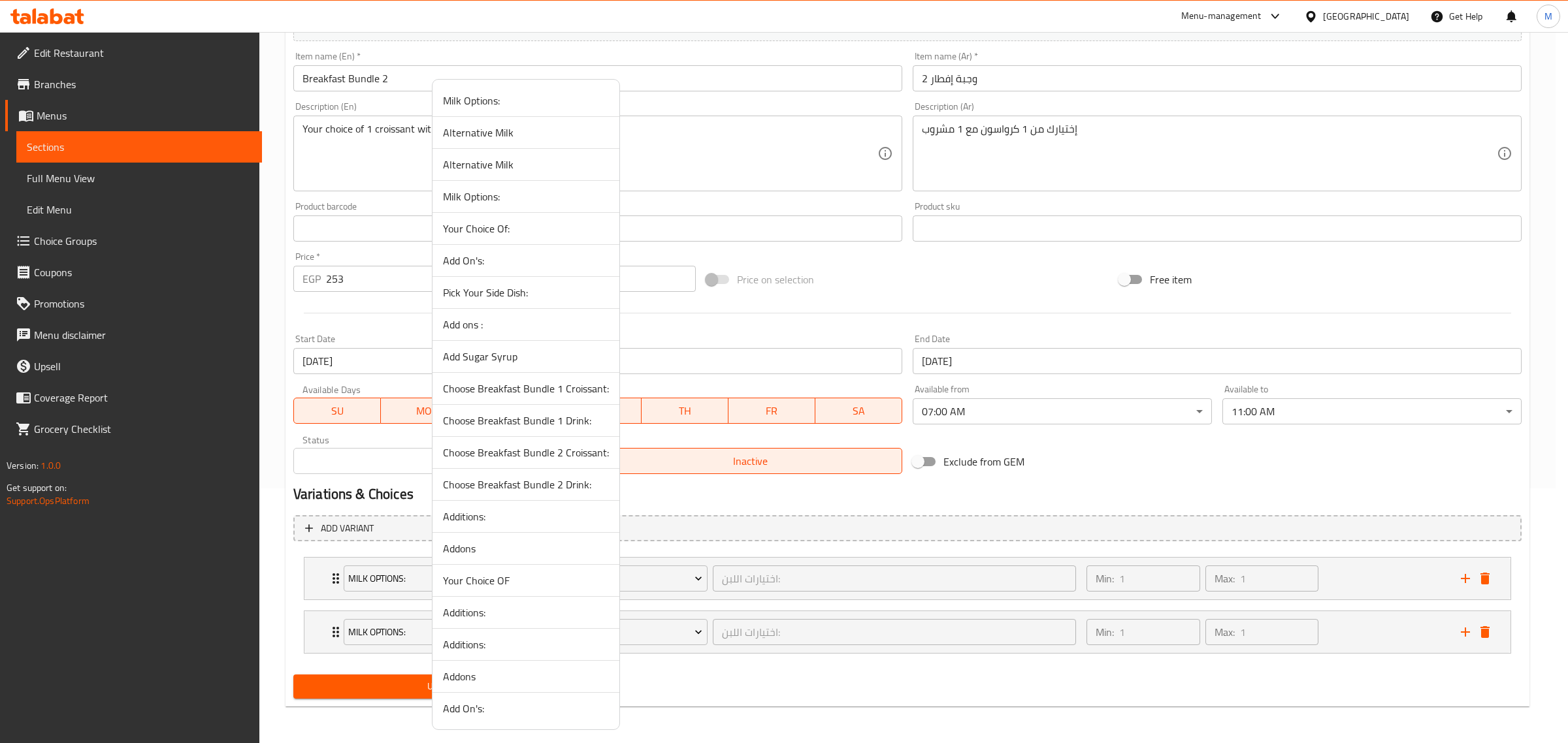
click at [532, 455] on span "Choose Breakfast Bundle 2 Croissant:" at bounding box center [526, 453] width 166 height 16
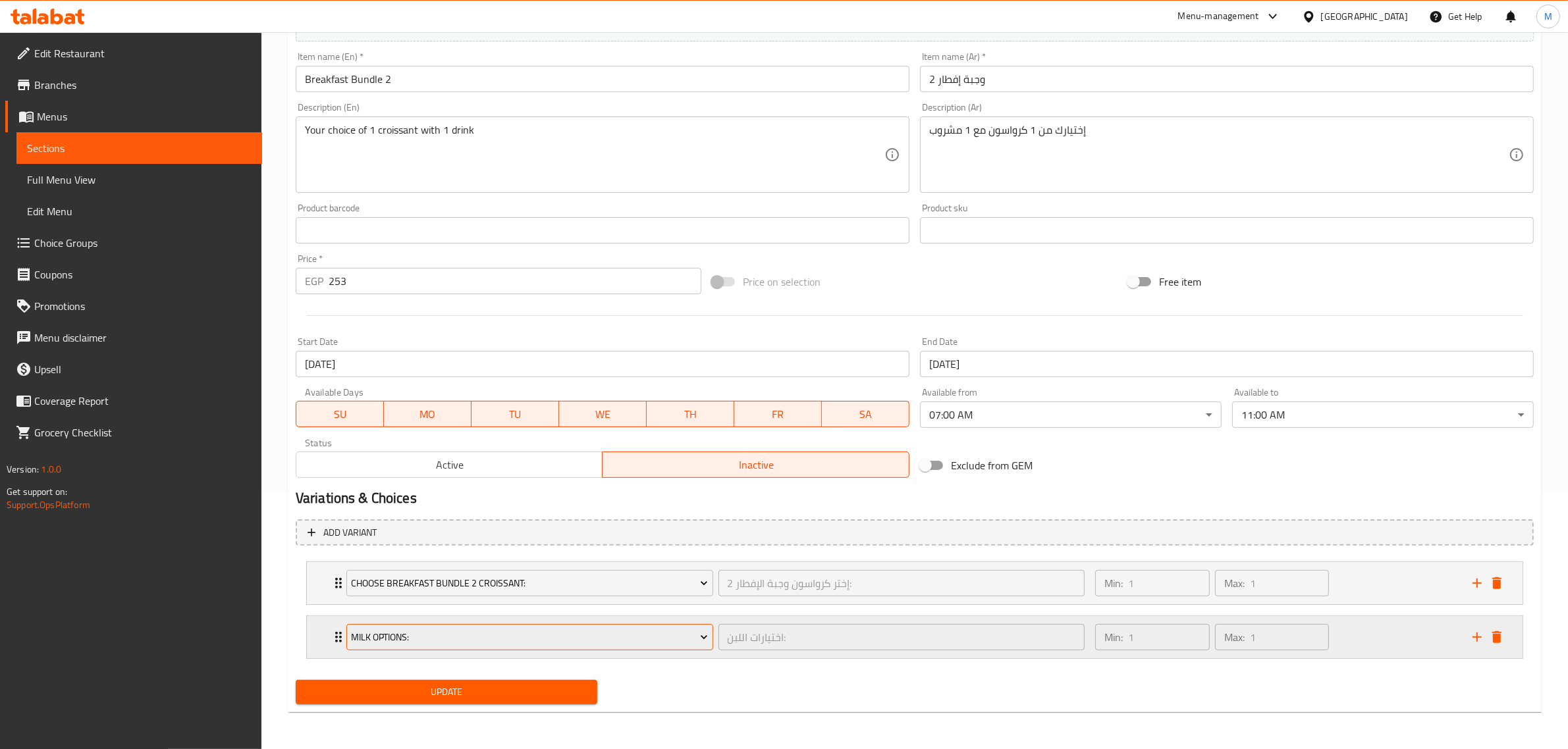
click at [471, 642] on span "Milk Options:" at bounding box center [529, 637] width 357 height 16
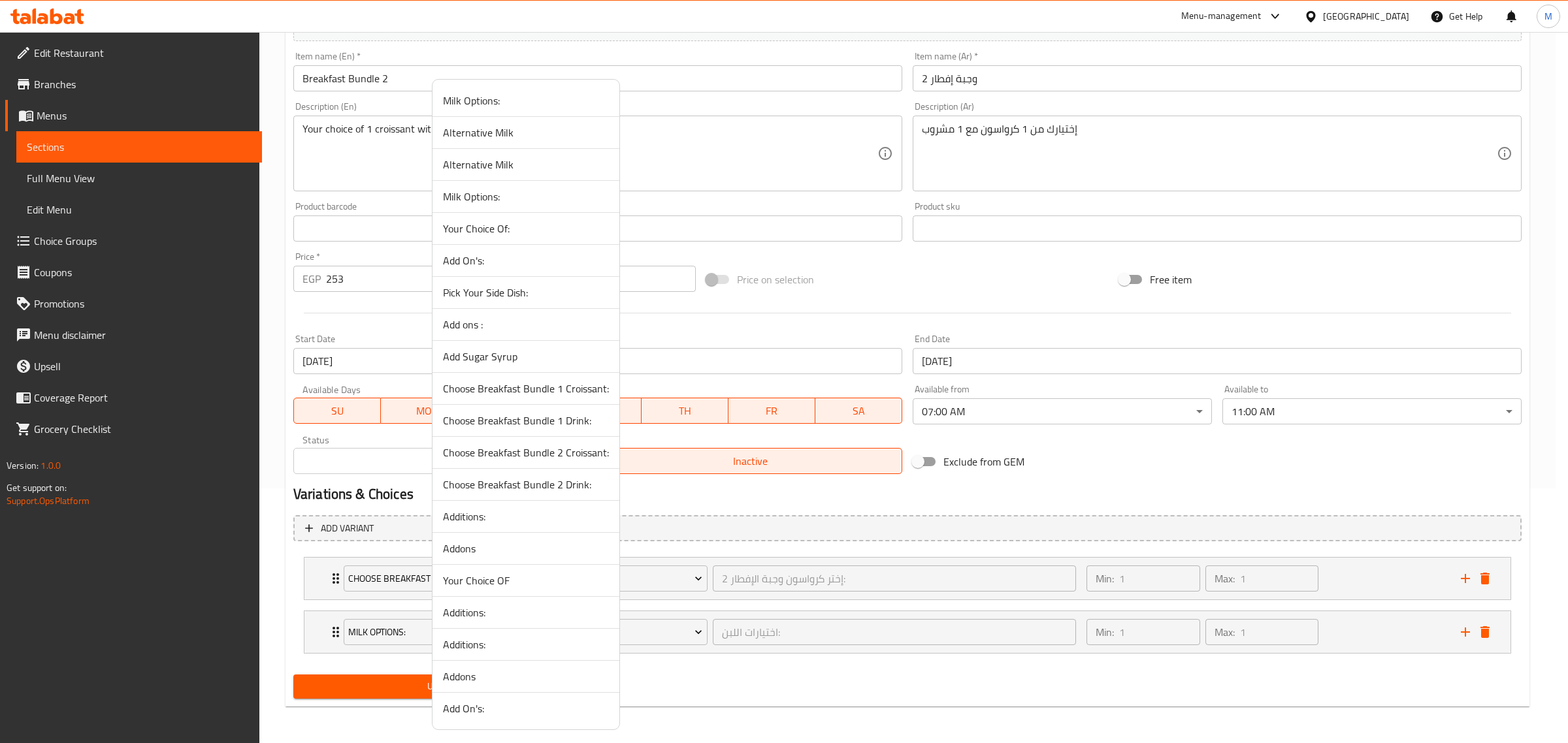
click at [537, 485] on span "Choose Breakfast Bundle 2 Drink:" at bounding box center [526, 485] width 166 height 16
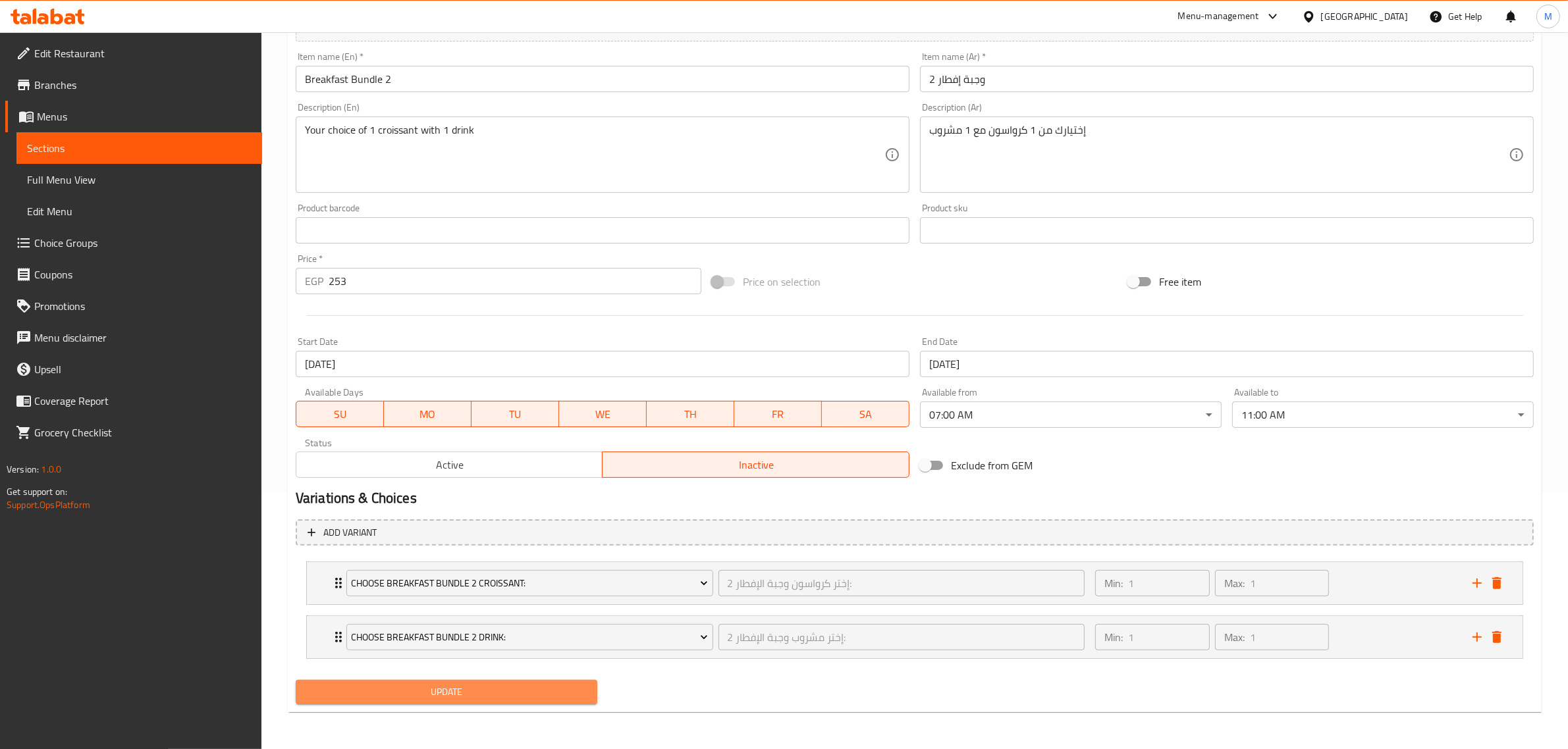
click at [445, 699] on span "Update" at bounding box center [446, 692] width 280 height 16
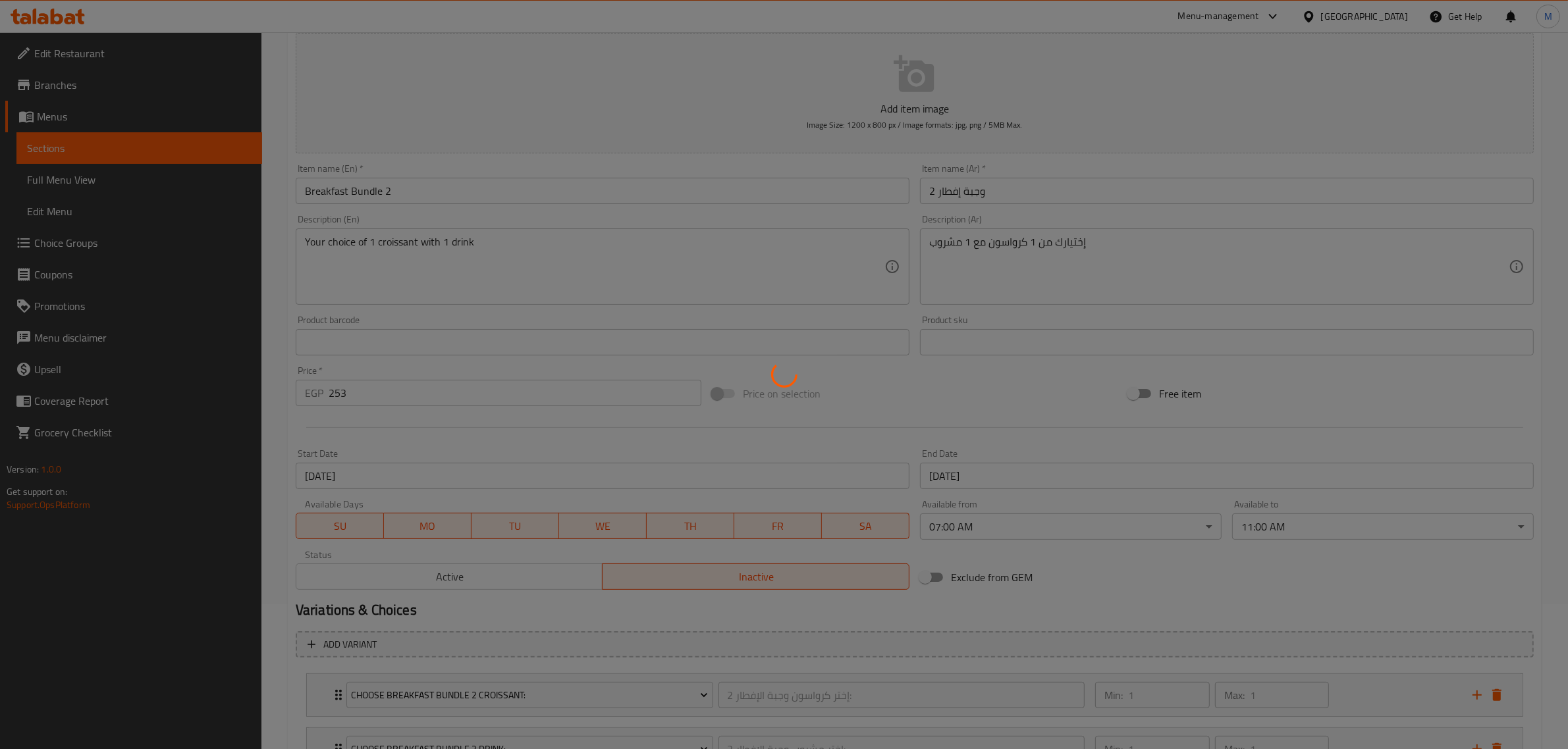
scroll to position [0, 0]
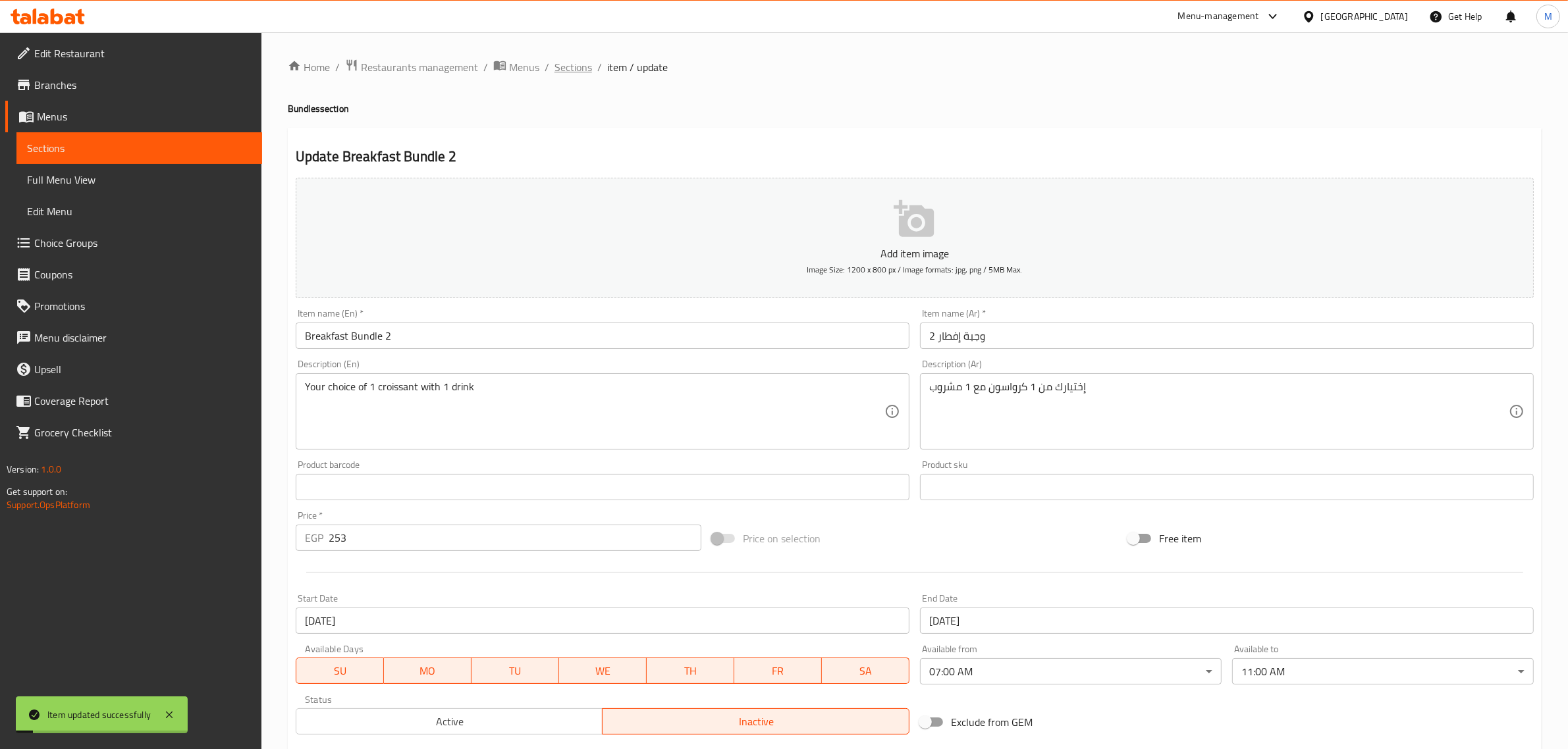
click at [557, 66] on span "Sections" at bounding box center [573, 67] width 37 height 16
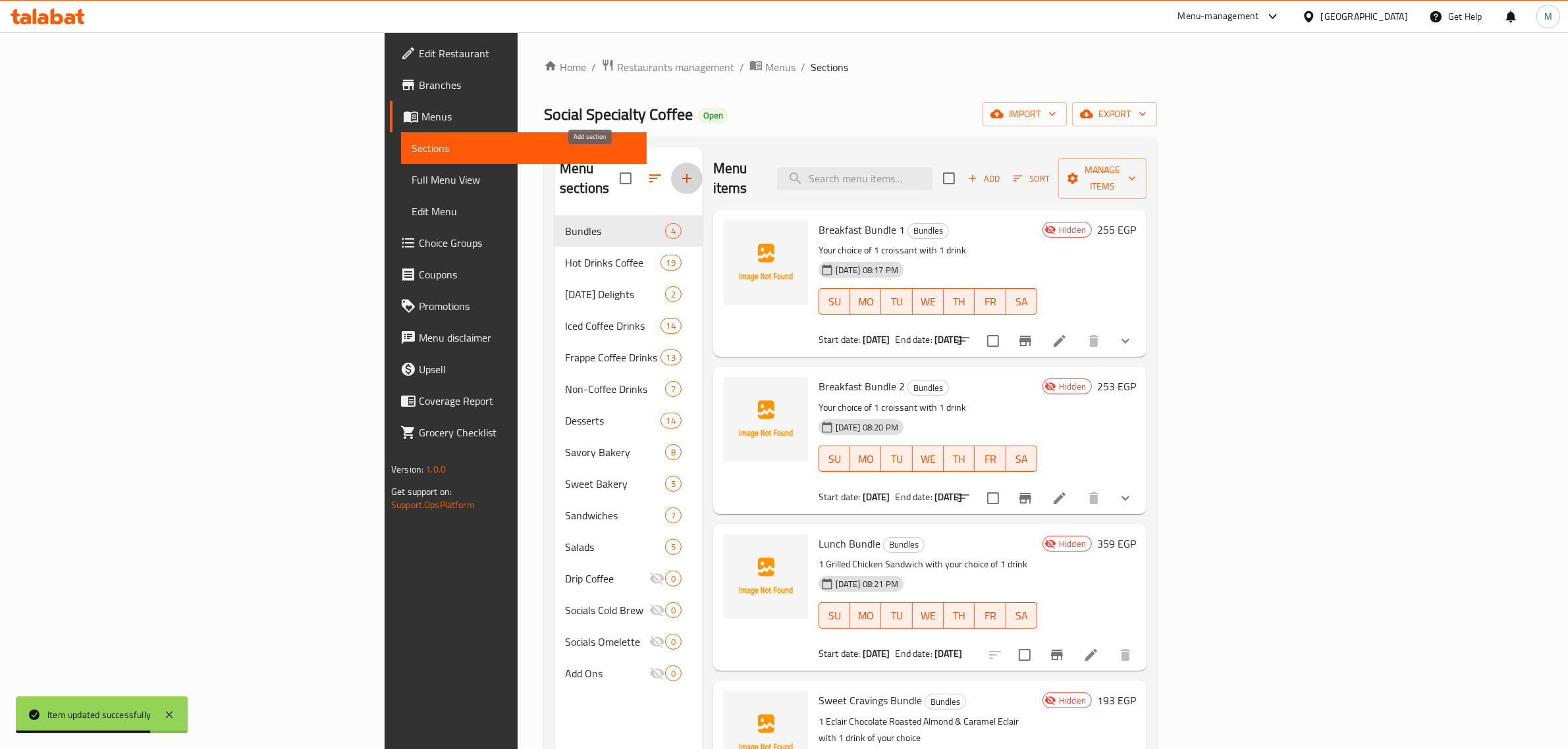
click at [679, 175] on icon "button" at bounding box center [687, 178] width 16 height 16
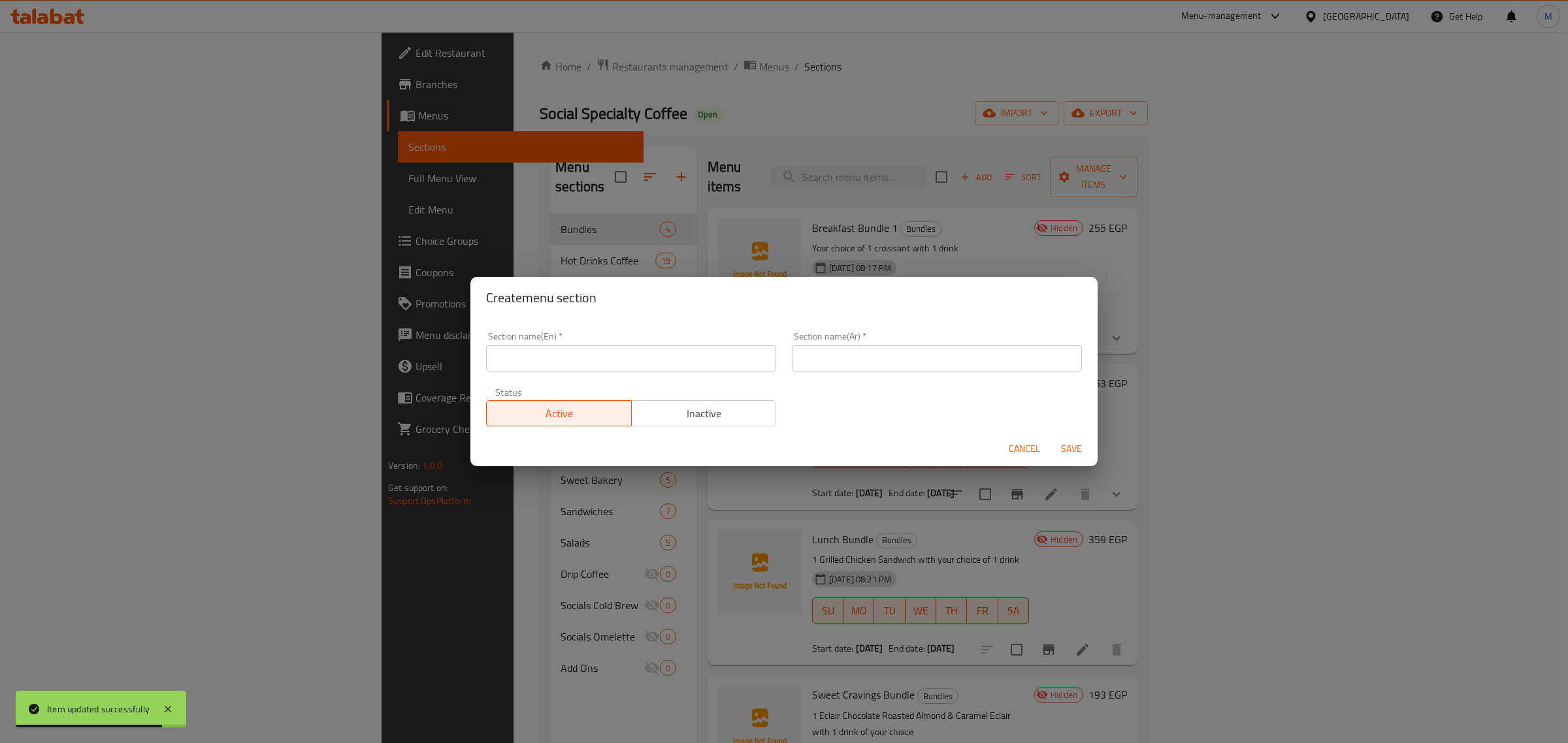
click at [586, 361] on input "text" at bounding box center [631, 358] width 290 height 26
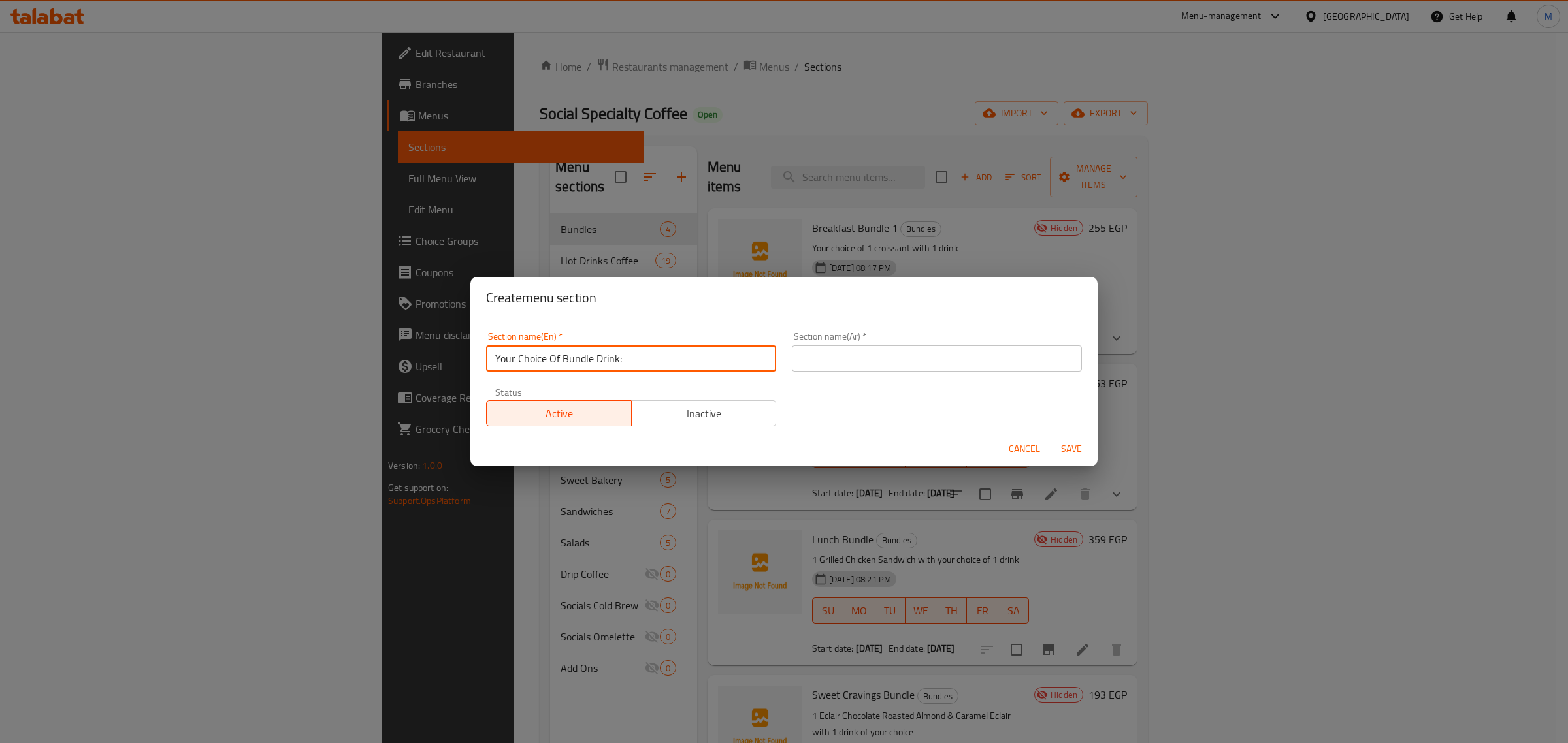
type input "Your Choice Of Bundle Drink:"
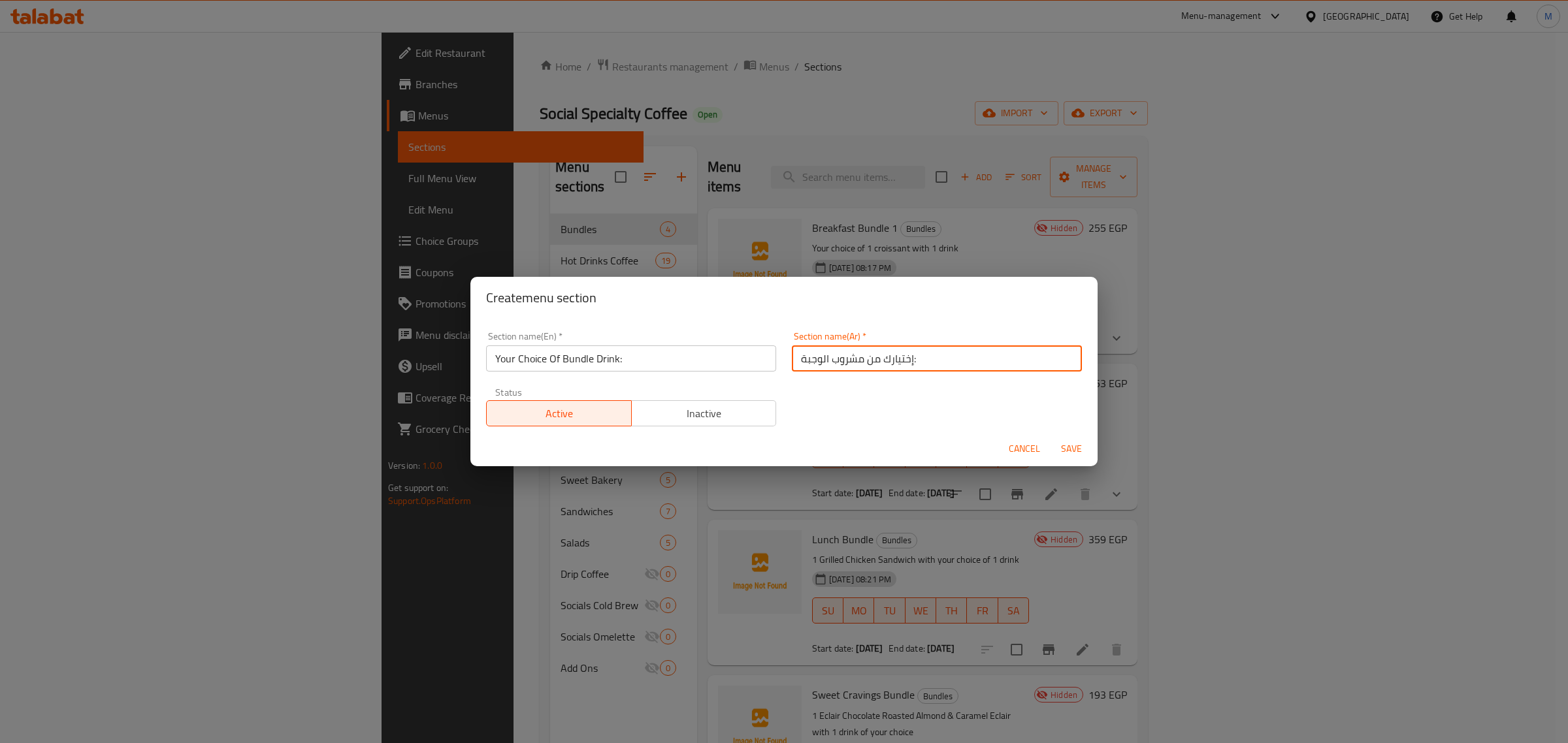
type input "إختيارك من مشروب الوجبة:"
click at [1057, 446] on span "Save" at bounding box center [1071, 448] width 31 height 16
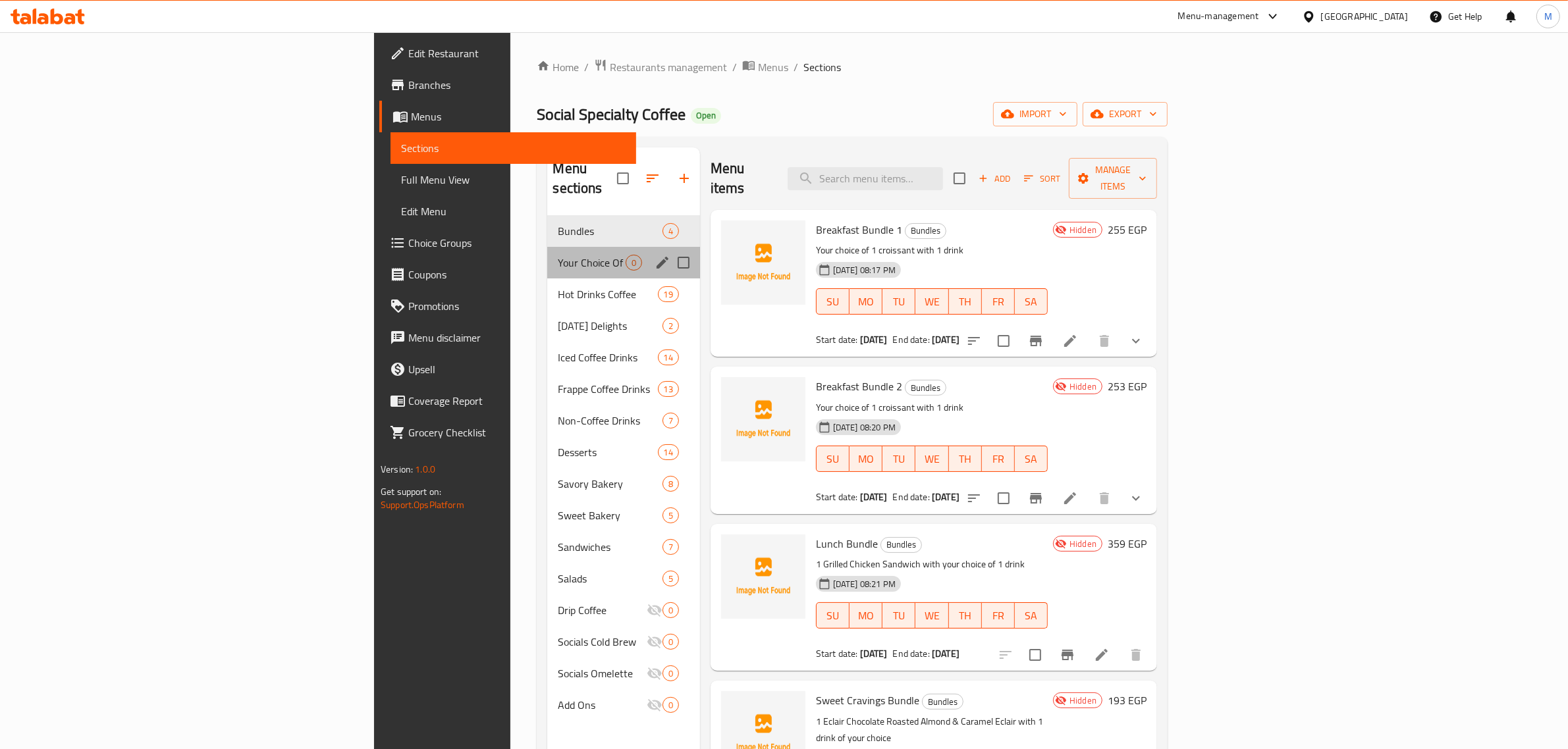
click at [547, 247] on div "Your Choice Of Bundle Drink: 0" at bounding box center [623, 263] width 152 height 31
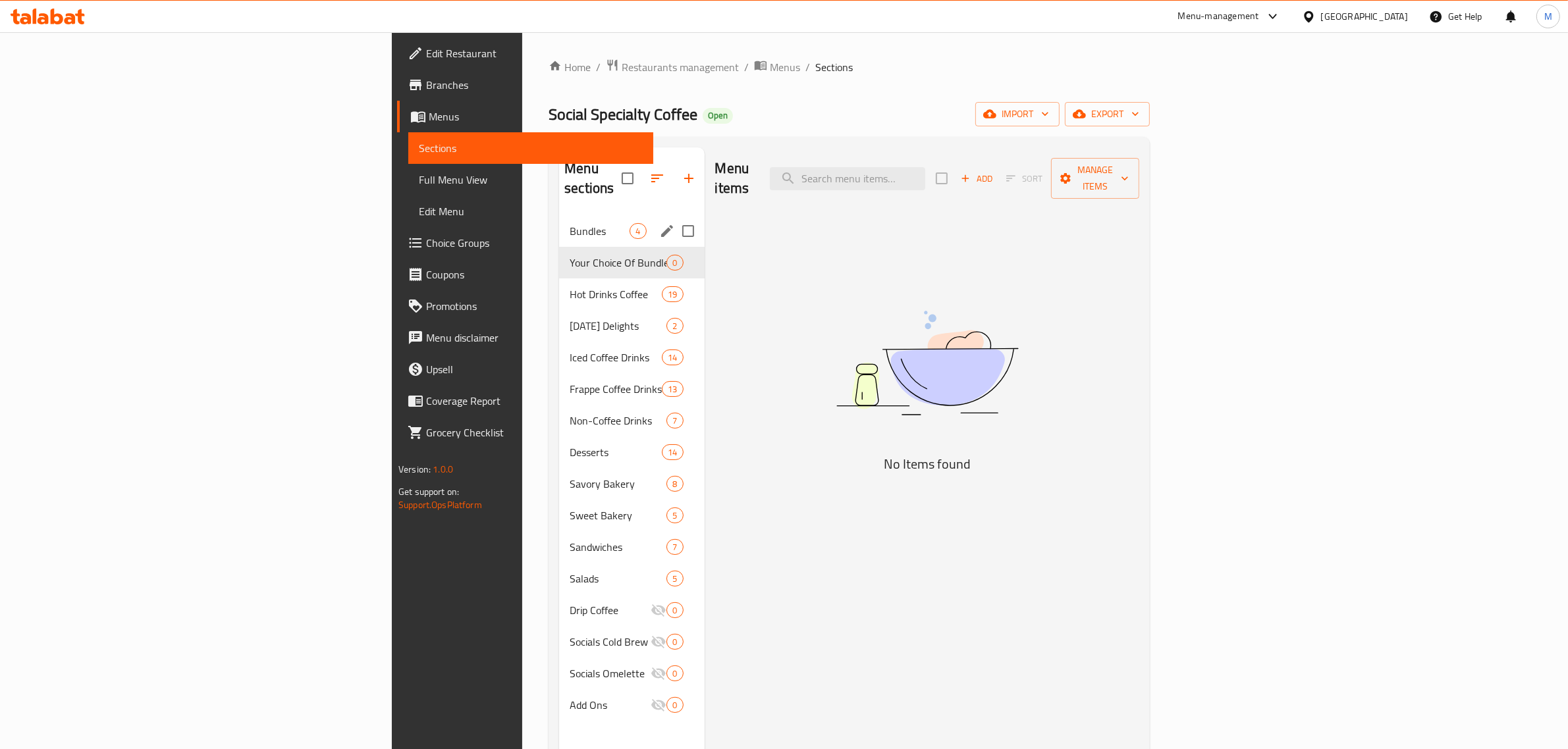
click at [569, 223] on span "Bundles" at bounding box center [599, 231] width 60 height 16
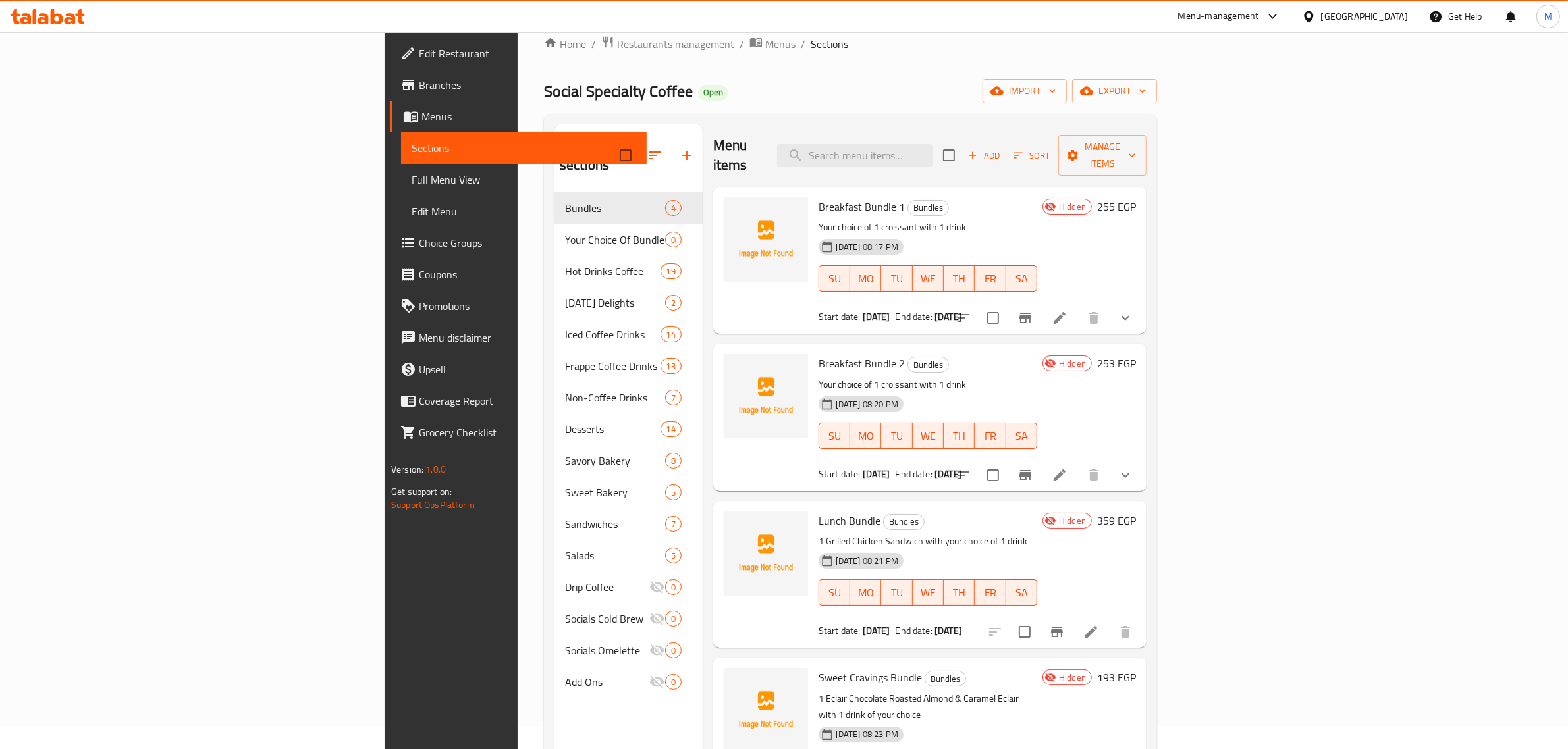
scroll to position [21, 0]
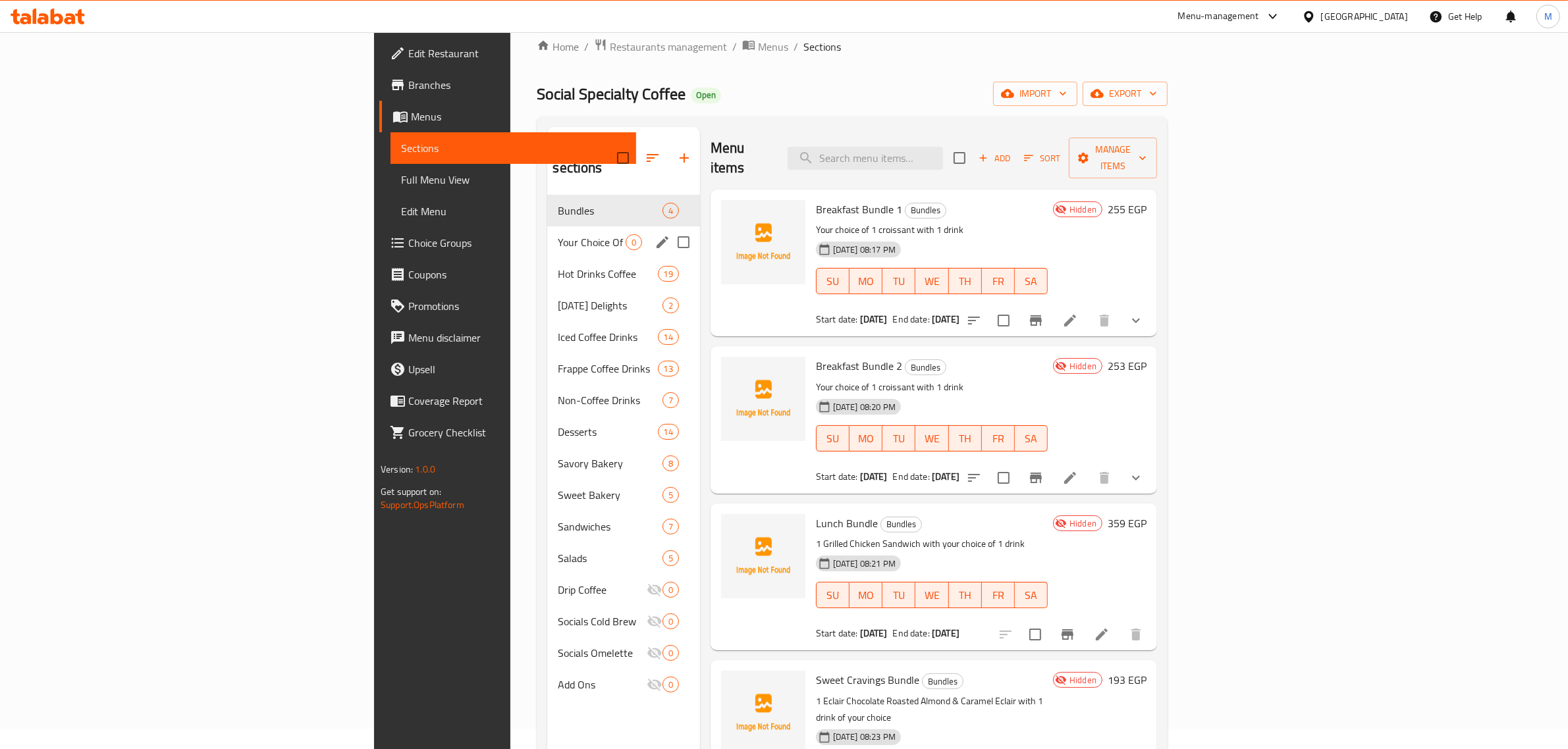
click at [670, 228] on input "Menu sections" at bounding box center [683, 242] width 28 height 28
checkbox input "true"
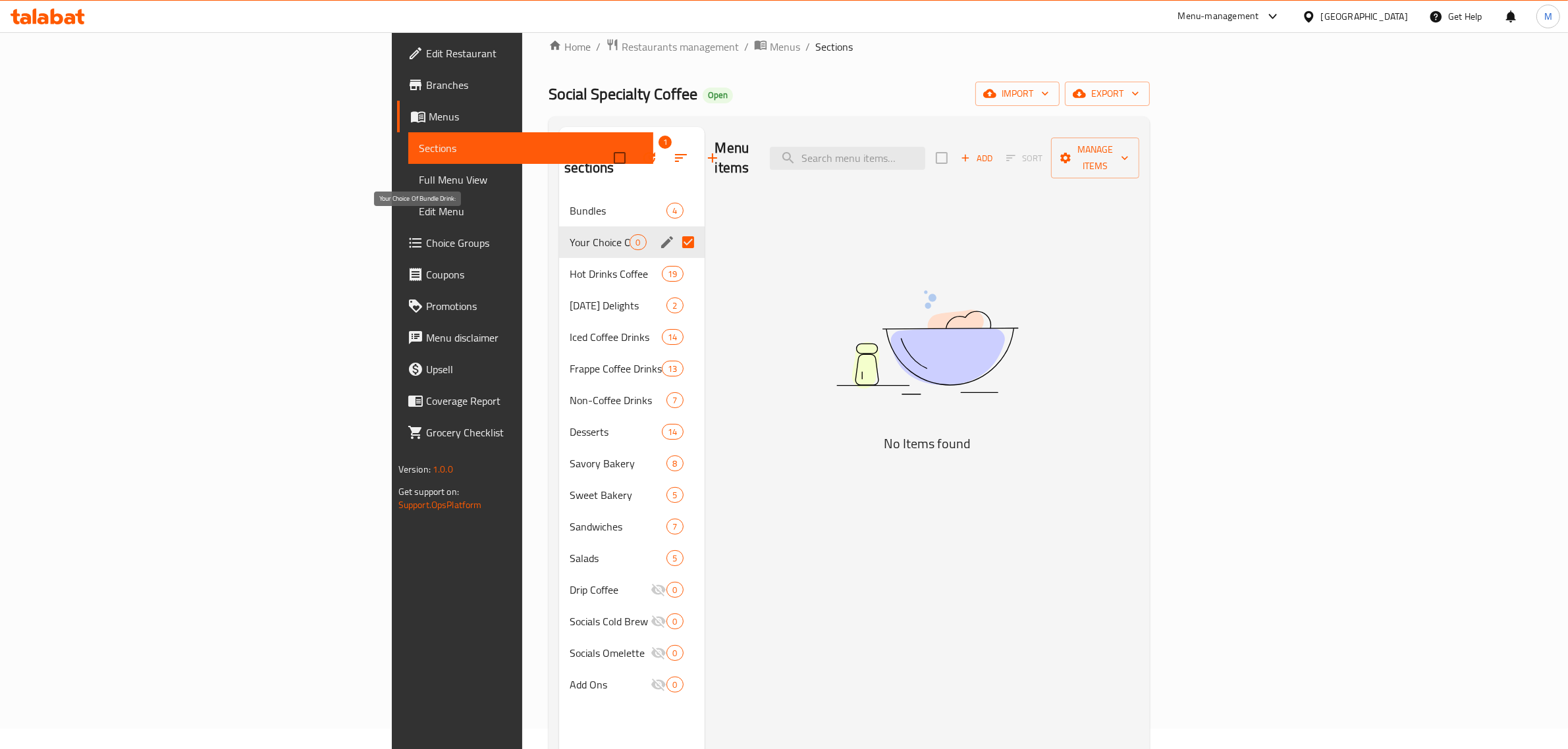
click at [569, 235] on span "Your Choice Of Bundle Drink:" at bounding box center [599, 243] width 60 height 16
click at [659, 235] on icon "edit" at bounding box center [667, 243] width 16 height 16
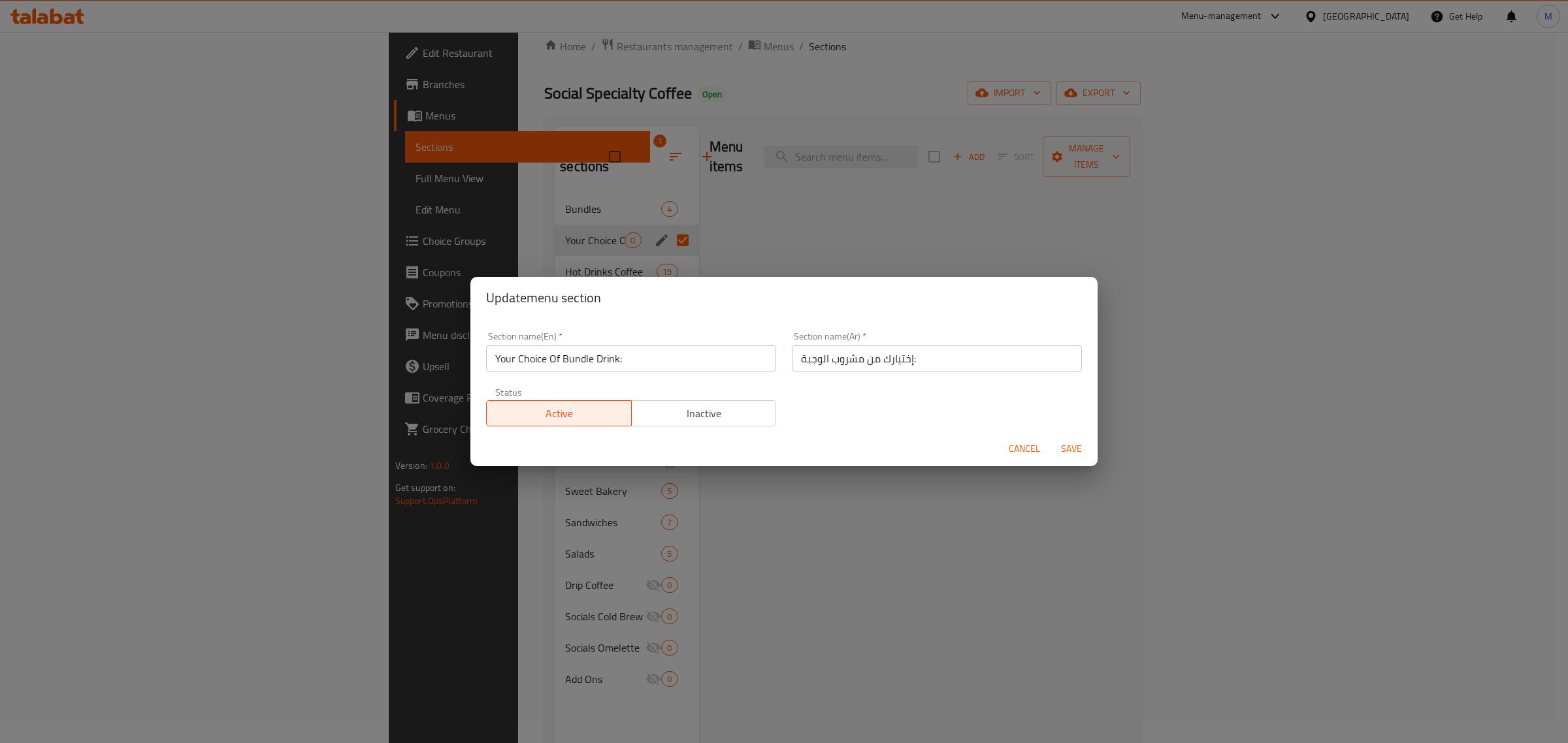
click at [637, 361] on input "Your Choice Of Bundle Drink:" at bounding box center [631, 358] width 290 height 26
click at [909, 364] on input "إختيارك من مشروب الوجبة:" at bounding box center [937, 358] width 290 height 26
click at [711, 404] on span "Inactive" at bounding box center [704, 414] width 135 height 19
click at [1082, 447] on span "Save" at bounding box center [1071, 448] width 31 height 16
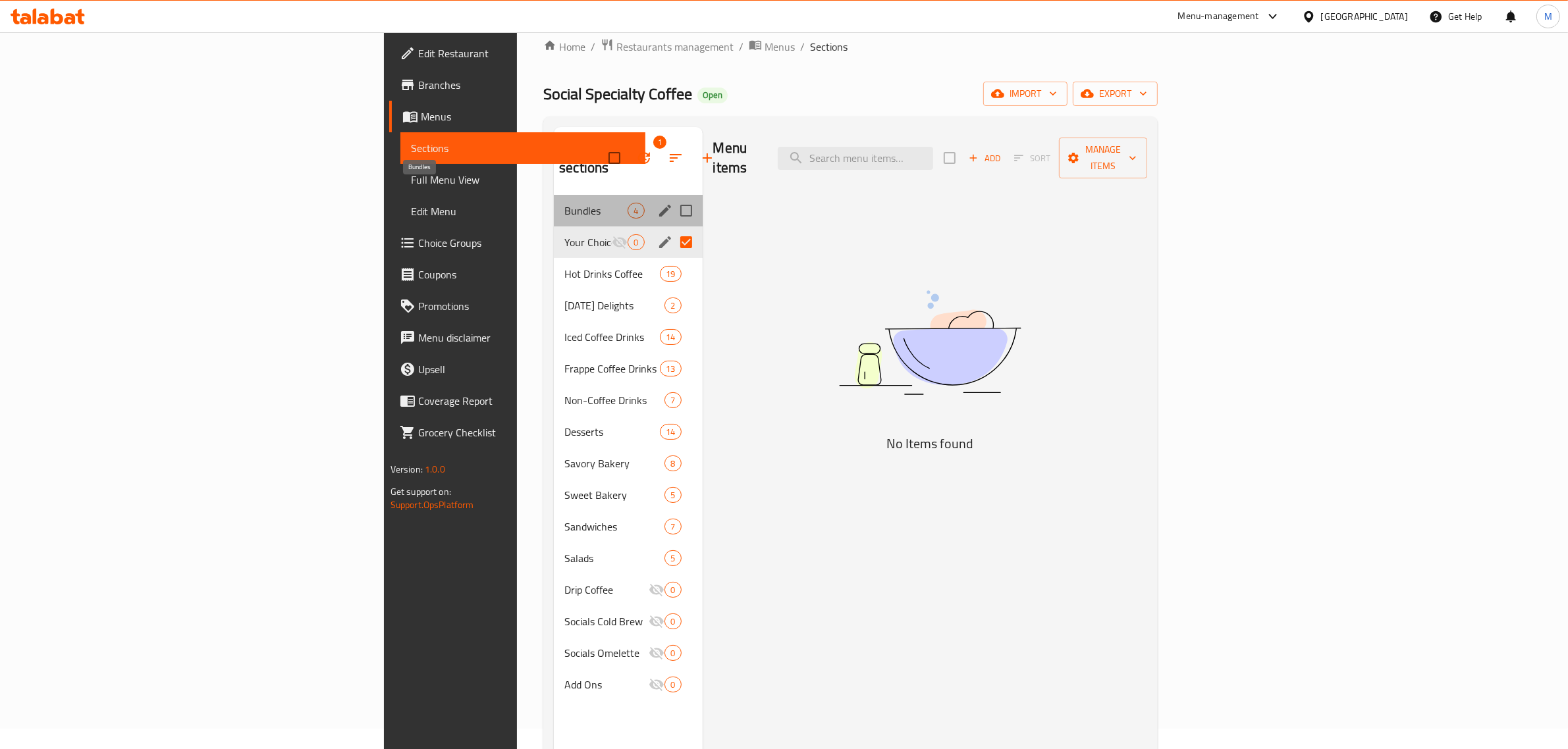
click at [564, 202] on span "Bundles" at bounding box center [596, 210] width 63 height 16
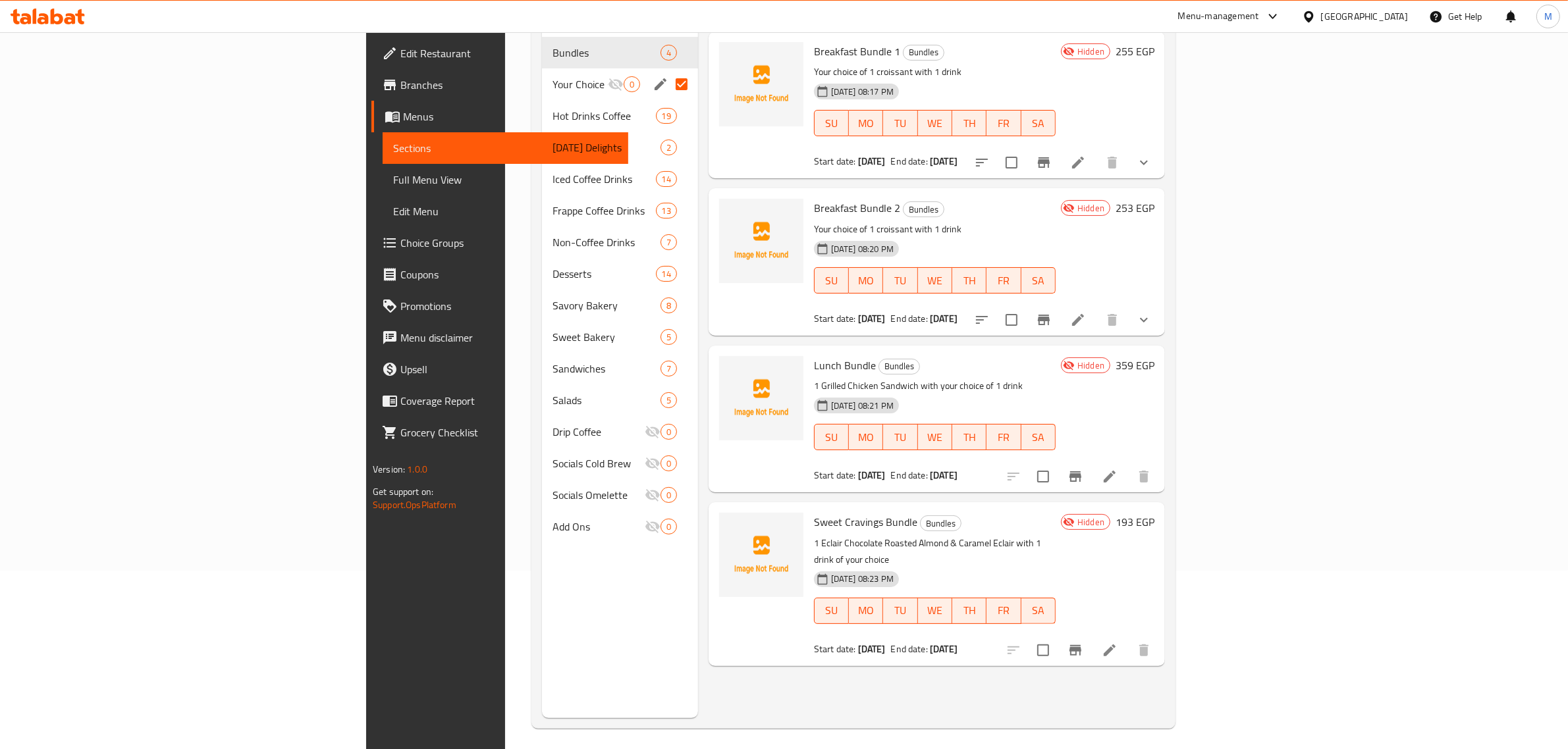
scroll to position [185, 0]
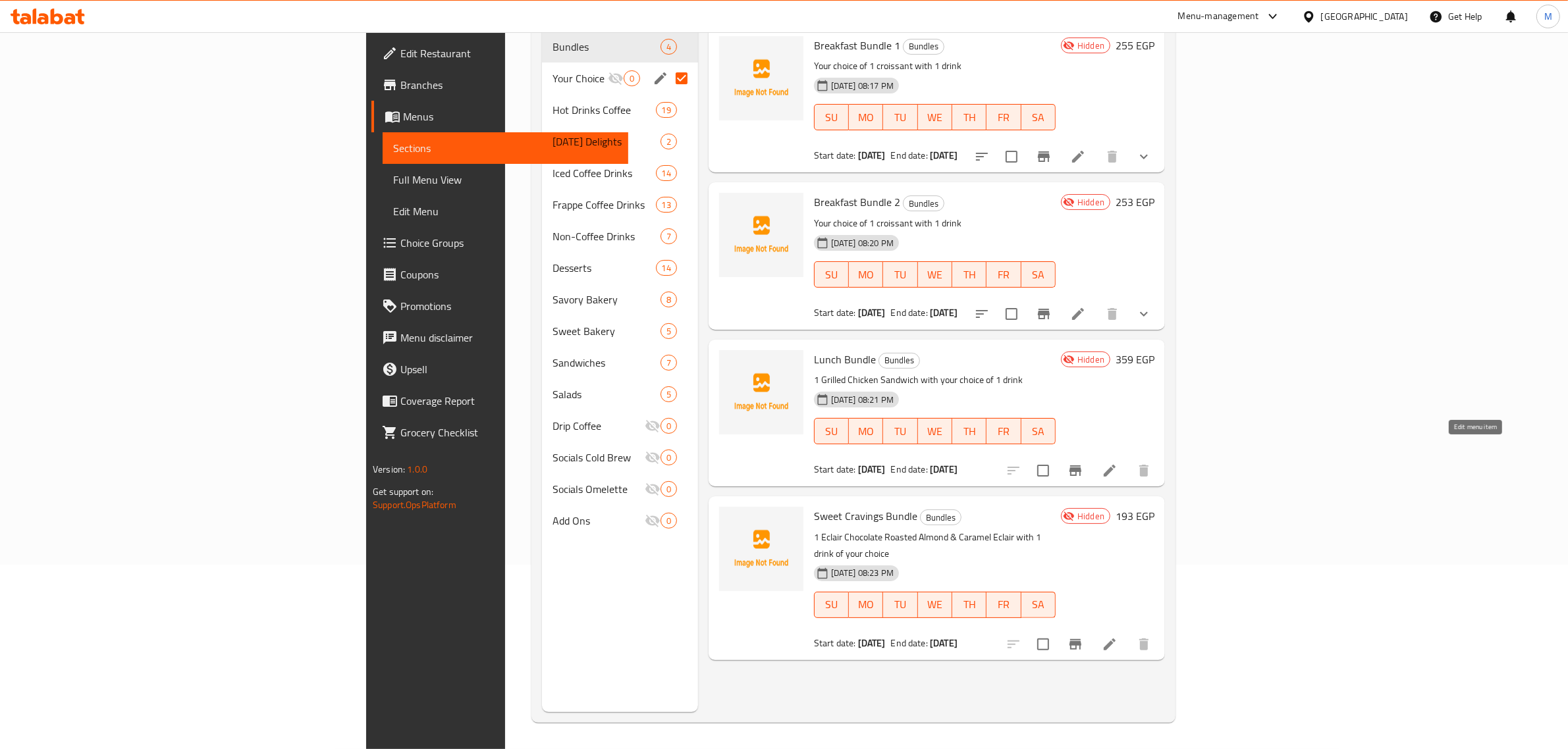
click at [1117, 463] on icon at bounding box center [1109, 471] width 16 height 16
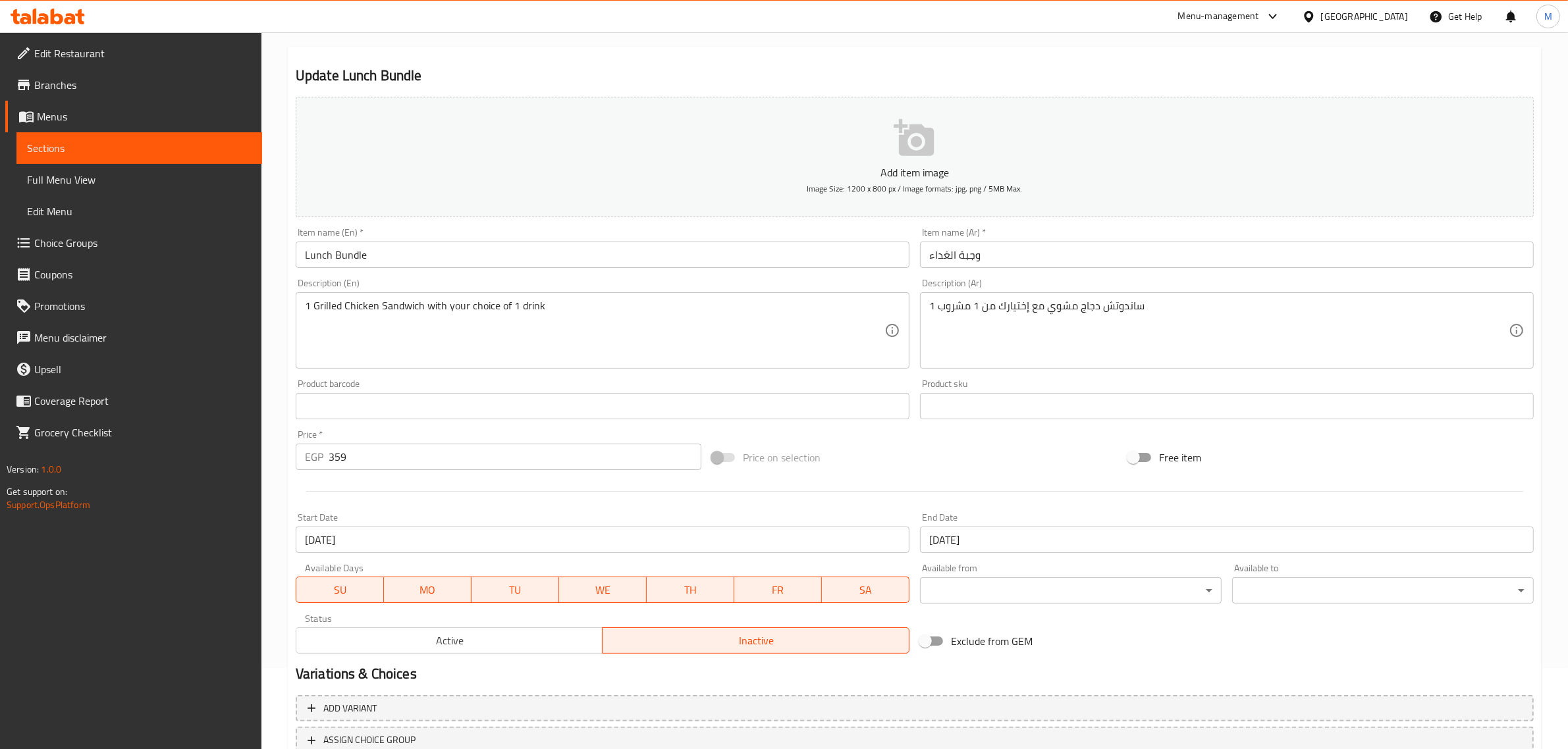
scroll to position [178, 0]
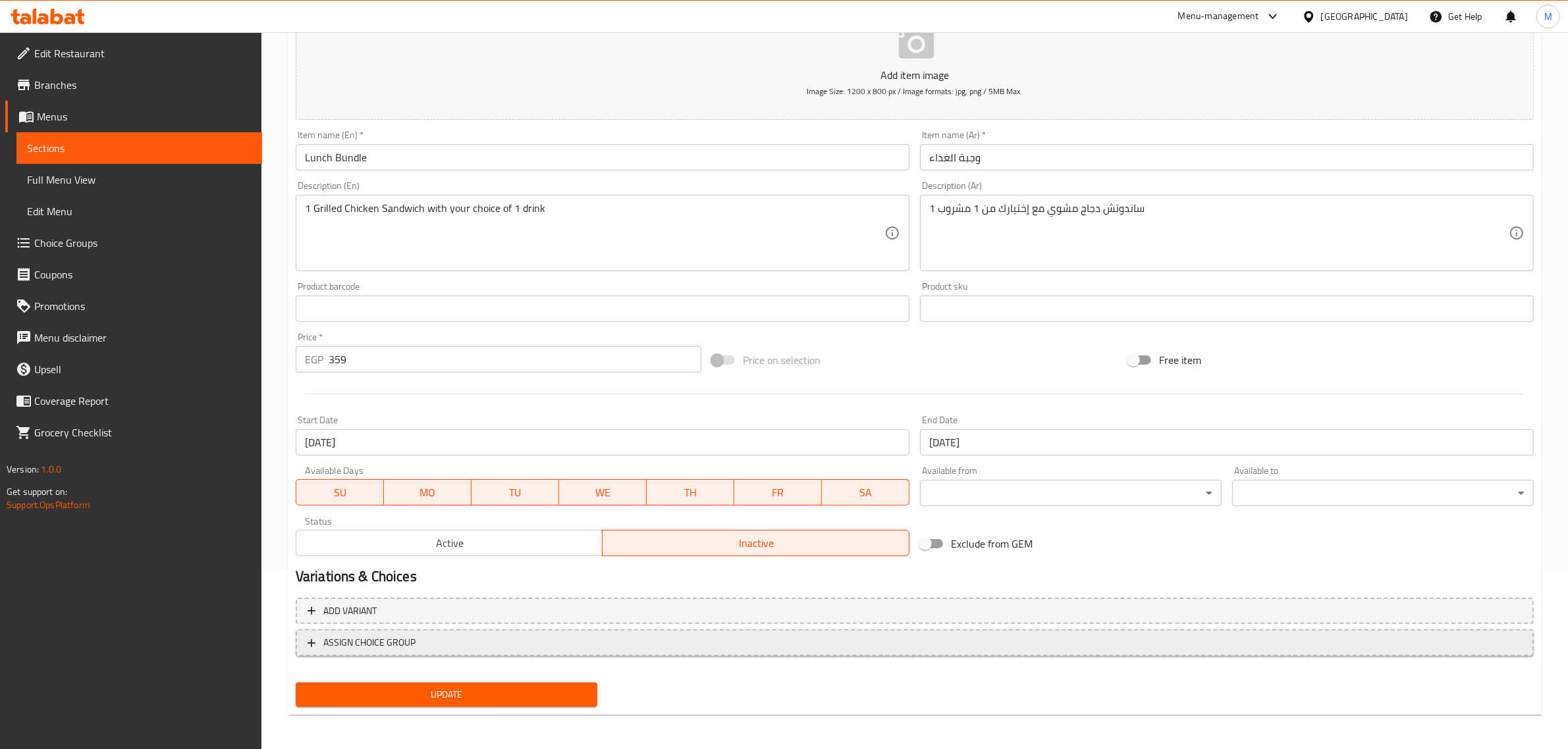
click at [422, 635] on span "ASSIGN CHOICE GROUP" at bounding box center [914, 642] width 1214 height 16
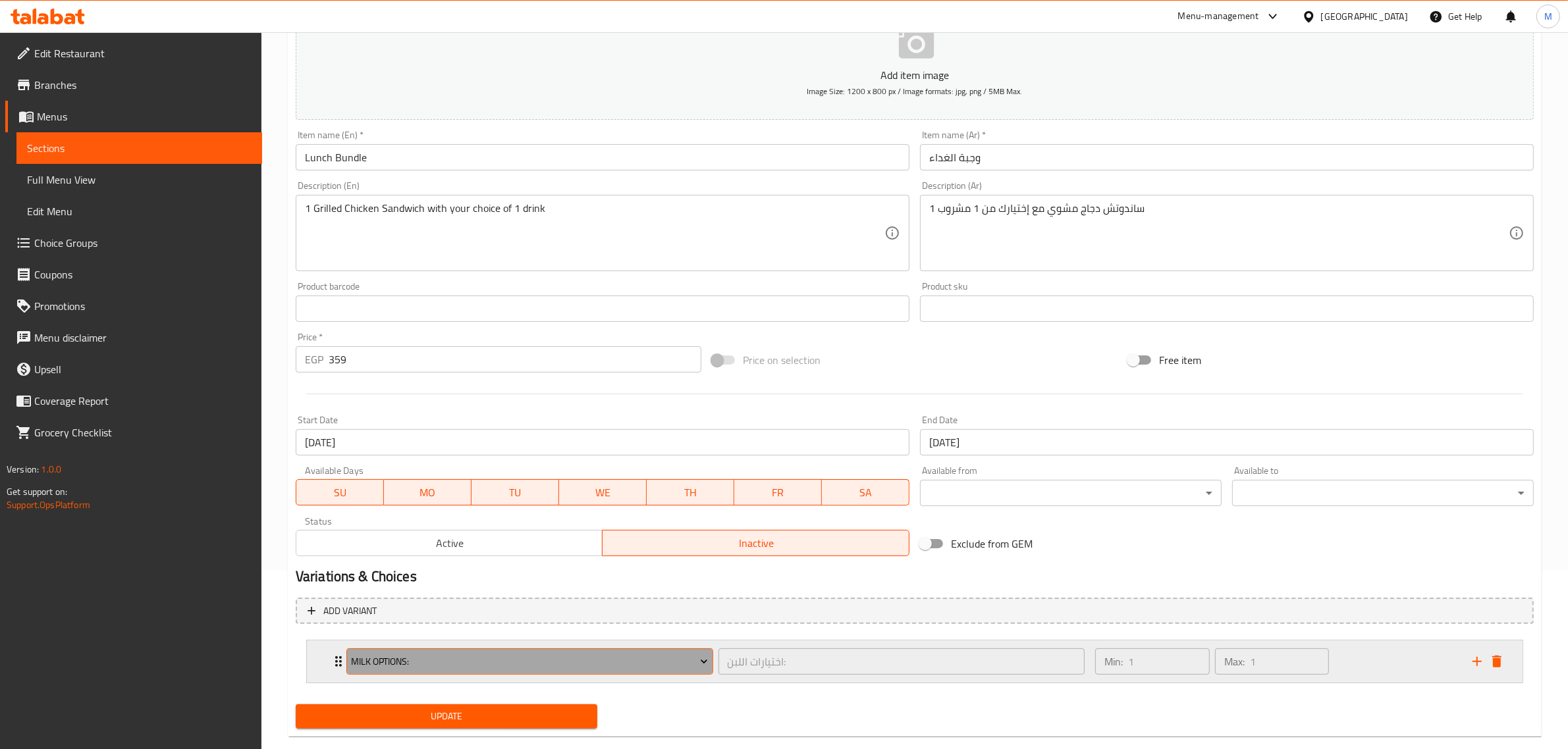
click at [439, 657] on span "Milk Options:" at bounding box center [529, 662] width 357 height 16
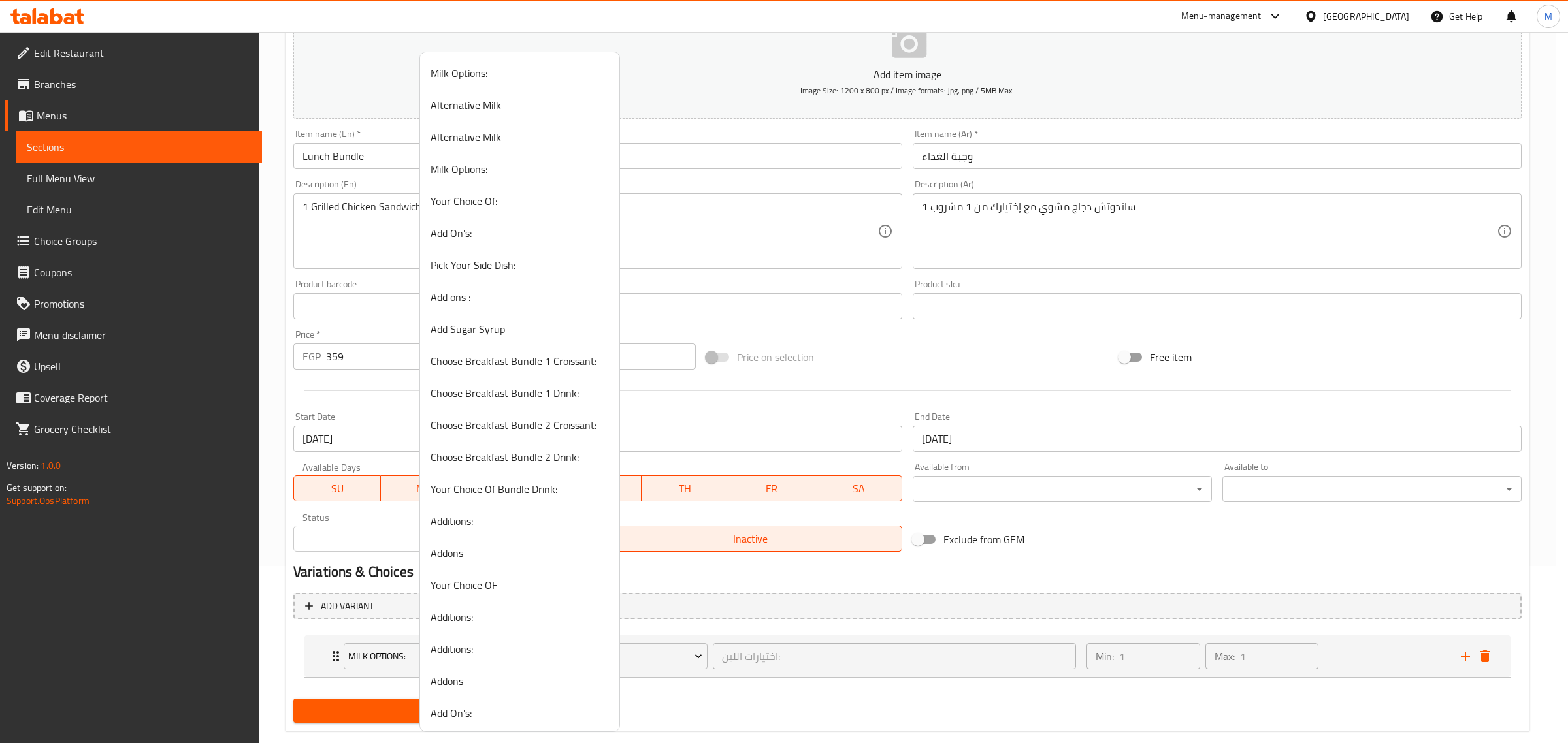
click at [522, 488] on span "Your Choice Of Bundle Drink:" at bounding box center [520, 489] width 178 height 16
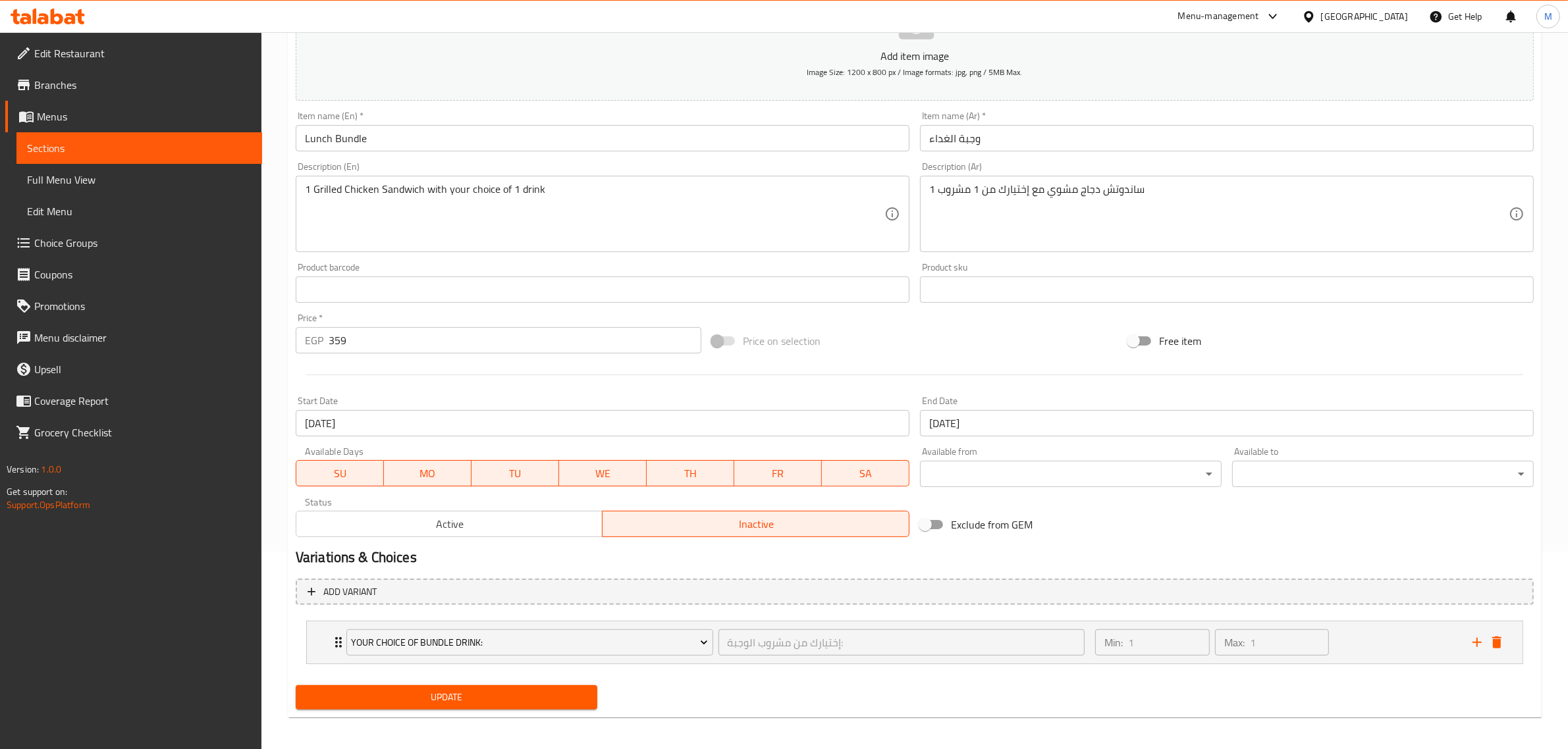
scroll to position [202, 0]
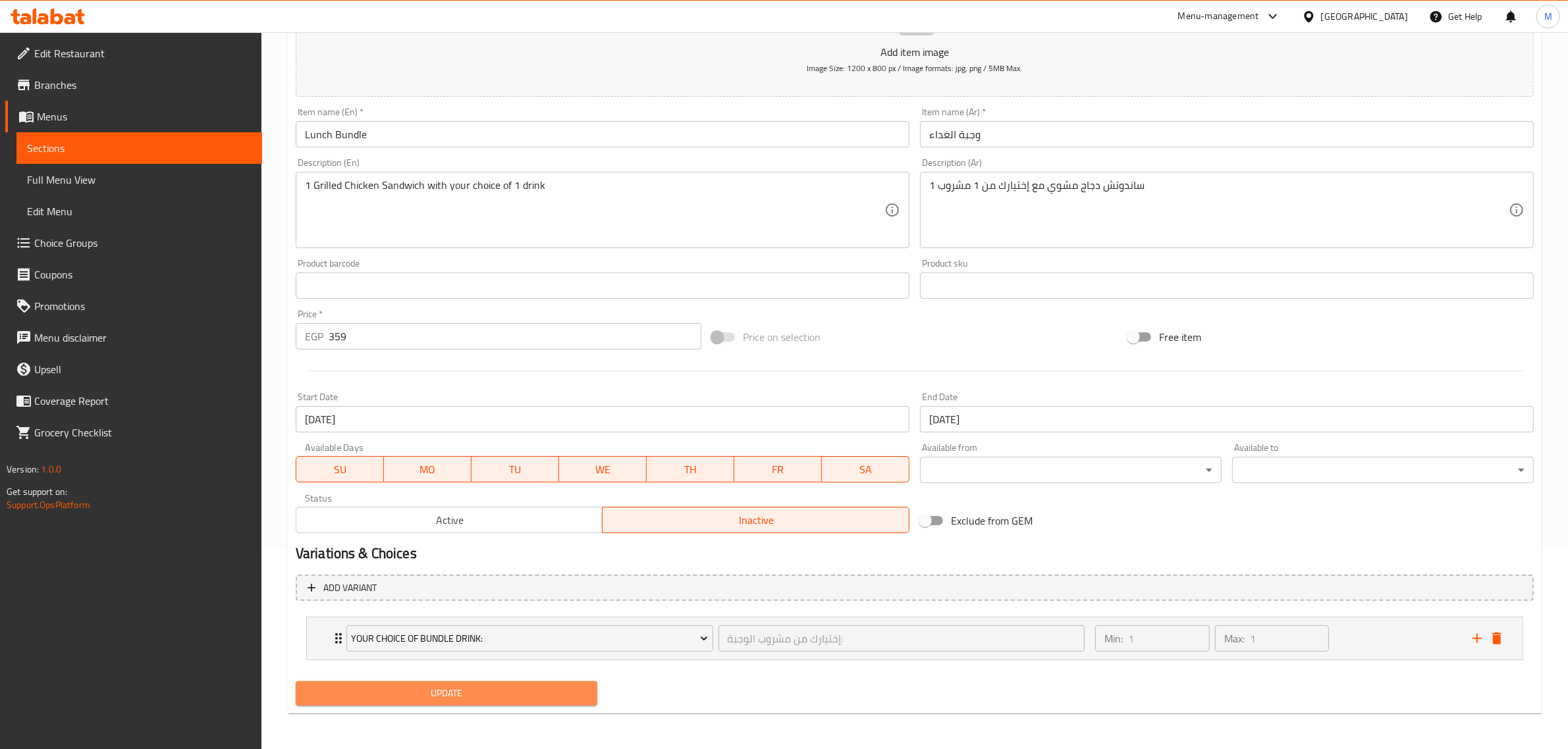
click at [514, 693] on span "Update" at bounding box center [446, 693] width 280 height 16
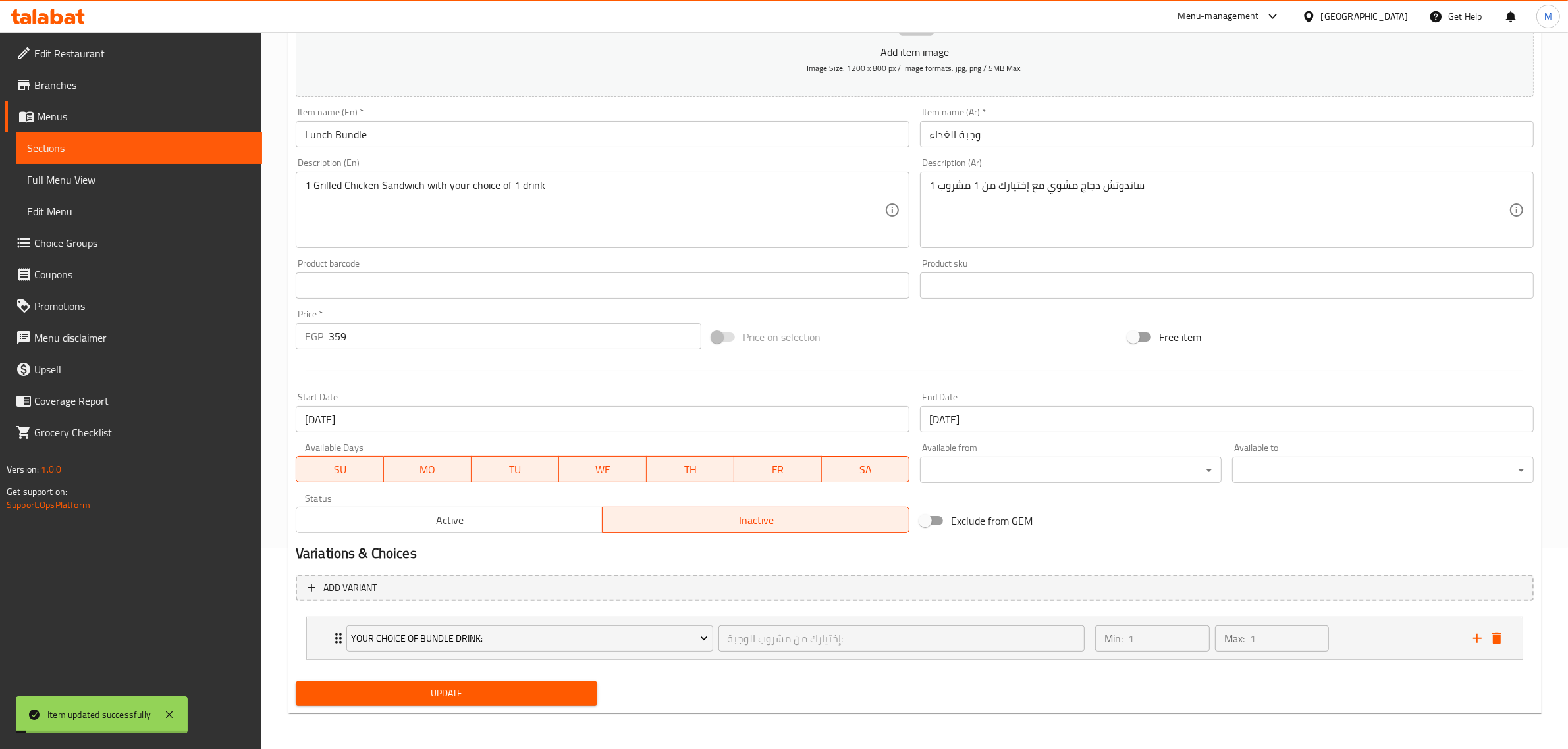
scroll to position [0, 0]
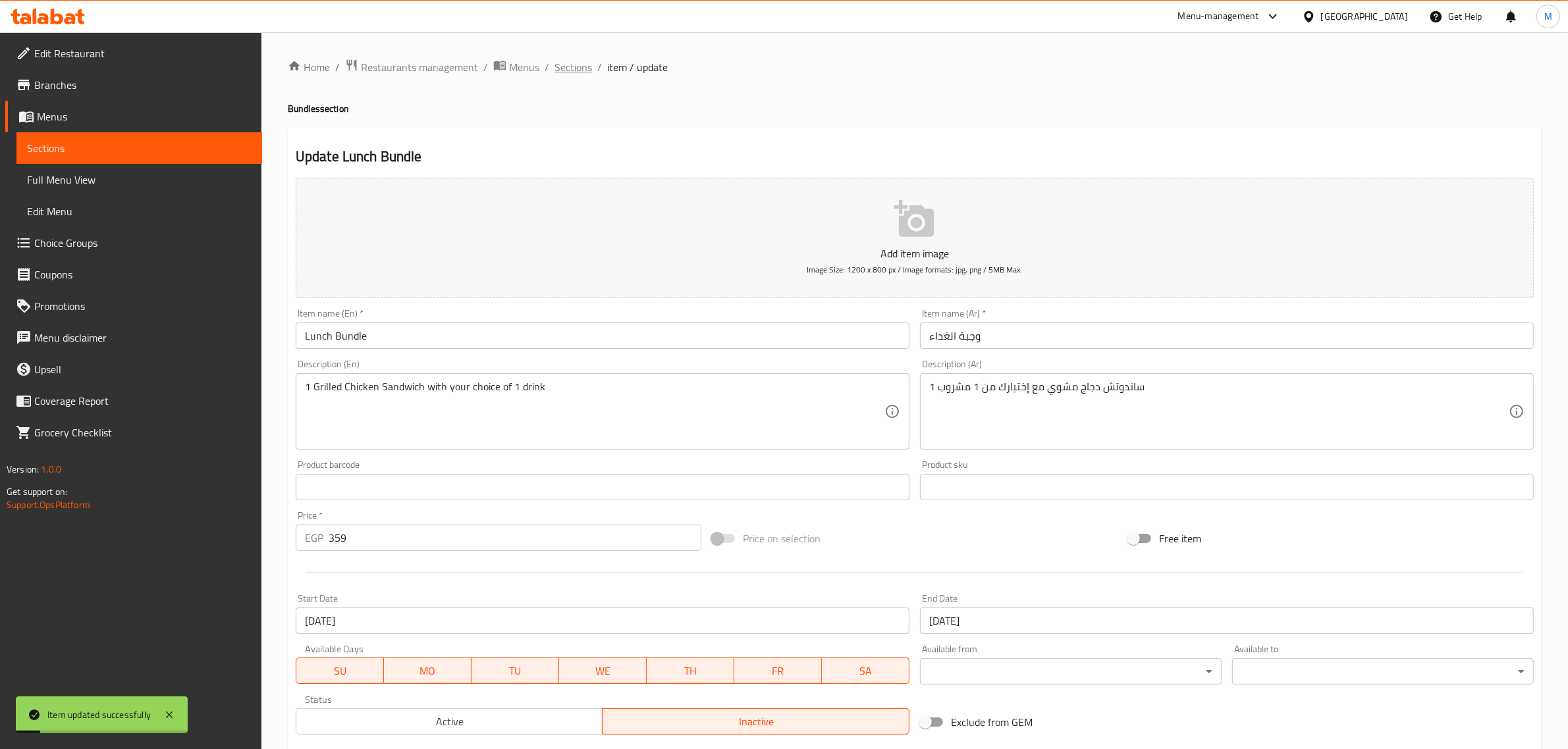
click at [572, 67] on span "Sections" at bounding box center [573, 67] width 37 height 16
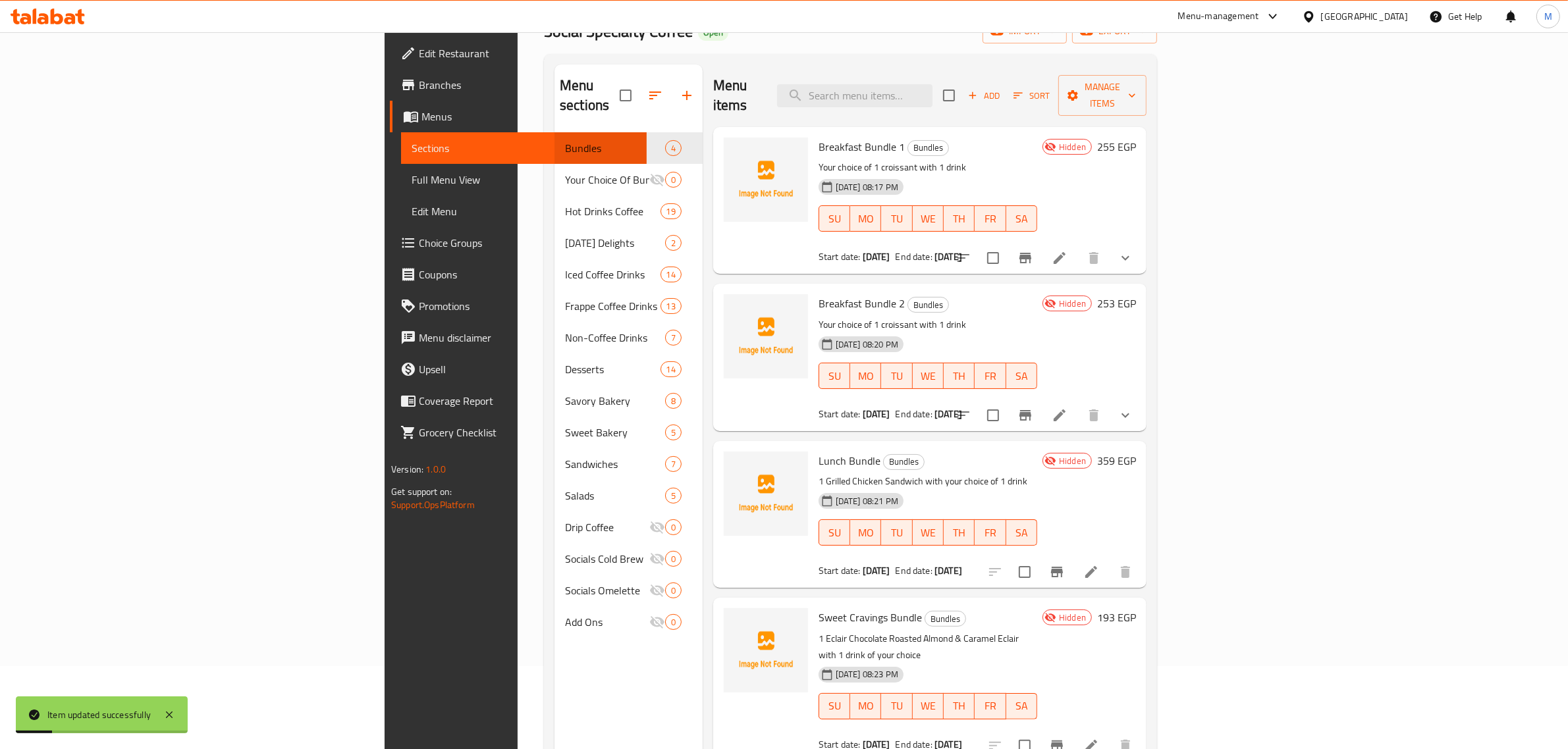
scroll to position [185, 0]
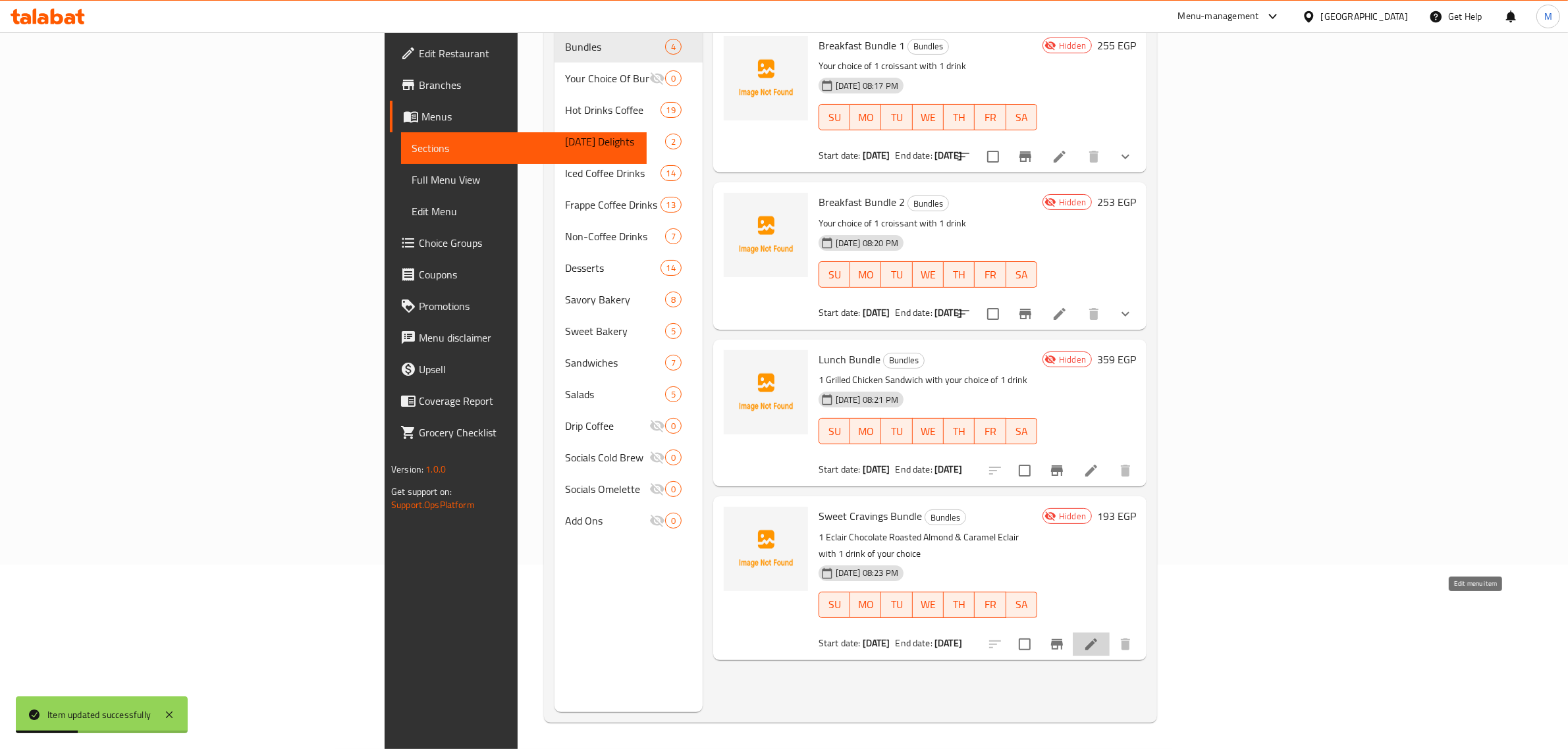
click at [1097, 639] on icon at bounding box center [1091, 645] width 12 height 12
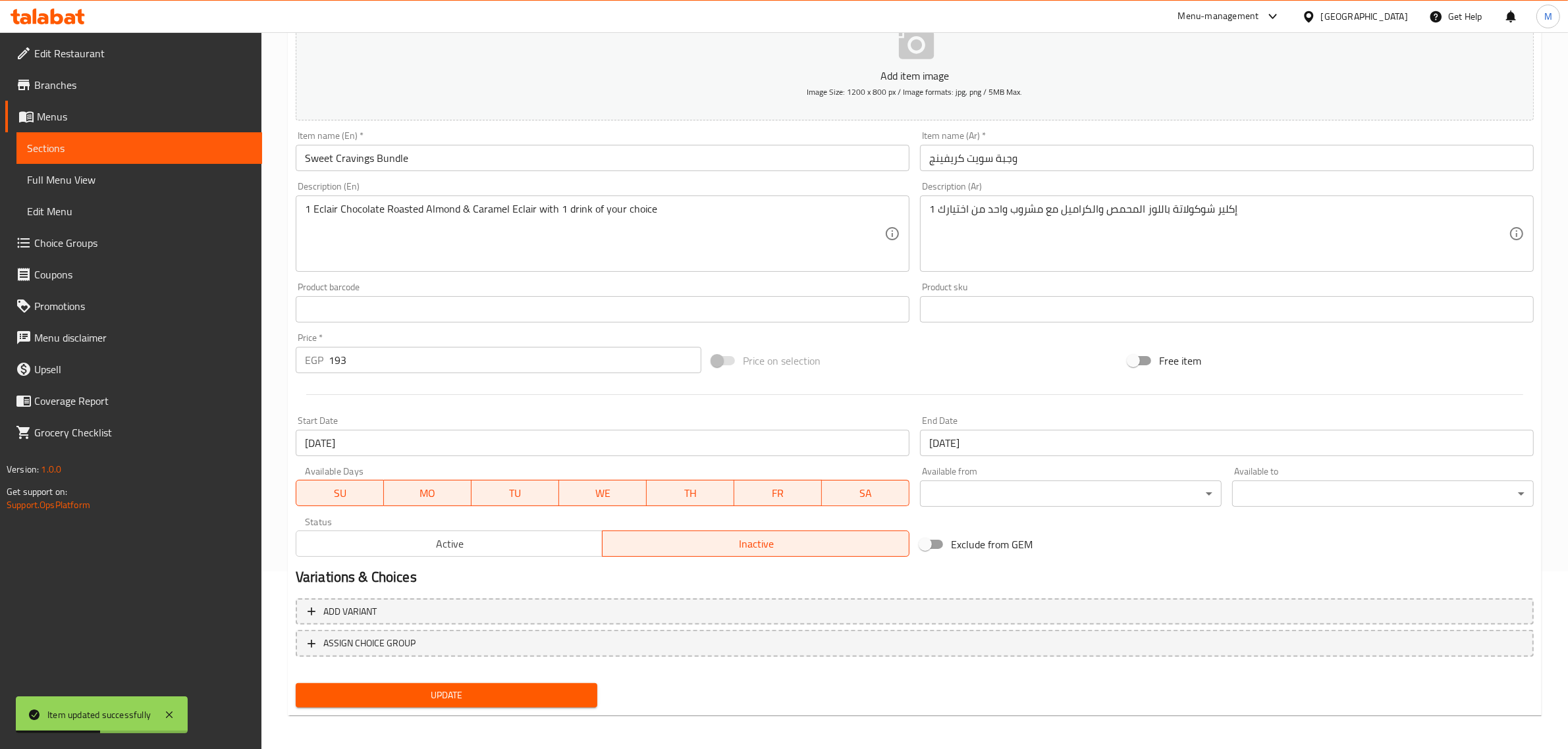
scroll to position [178, 0]
click at [408, 644] on span "ASSIGN CHOICE GROUP" at bounding box center [369, 642] width 92 height 16
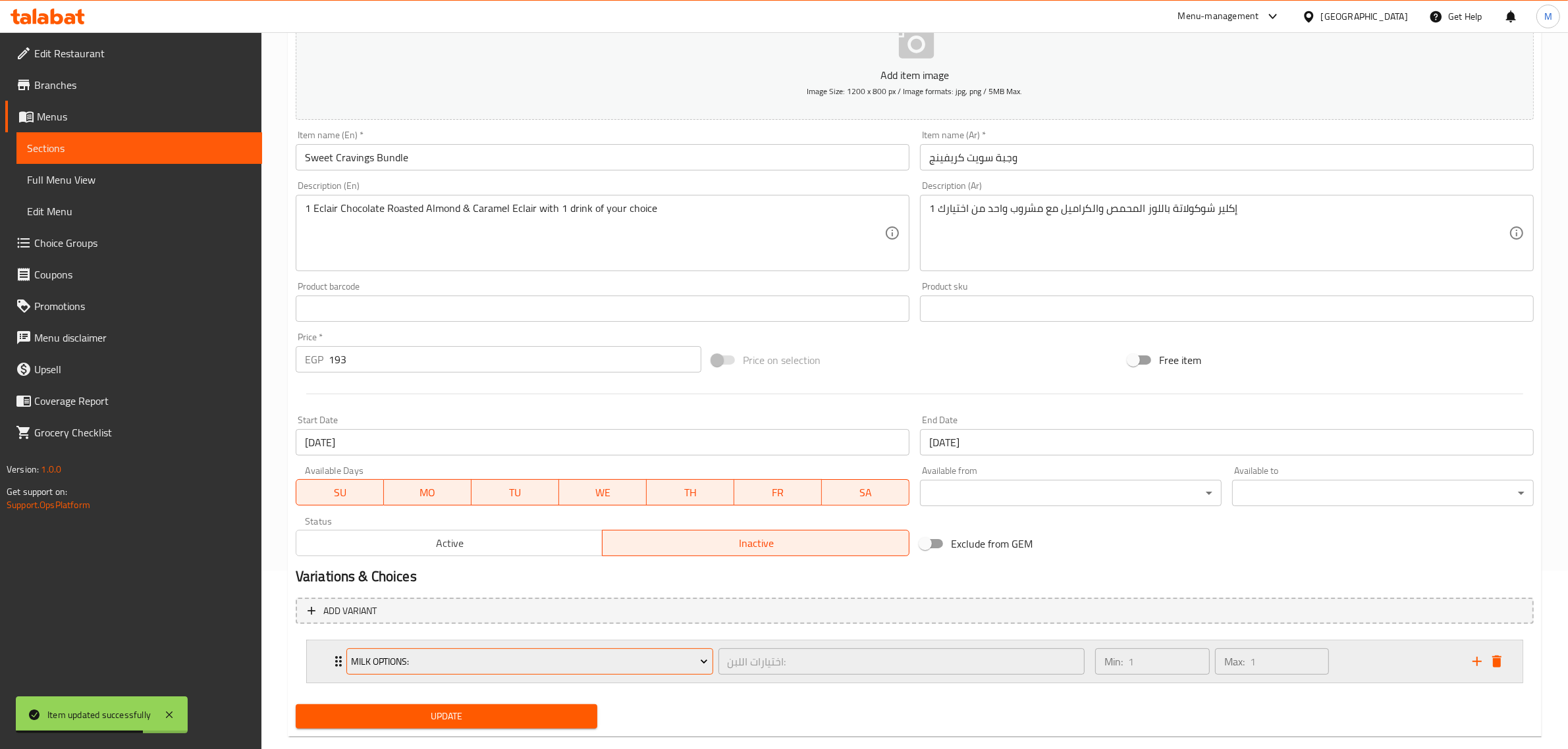
click at [466, 667] on span "Milk Options:" at bounding box center [529, 662] width 357 height 16
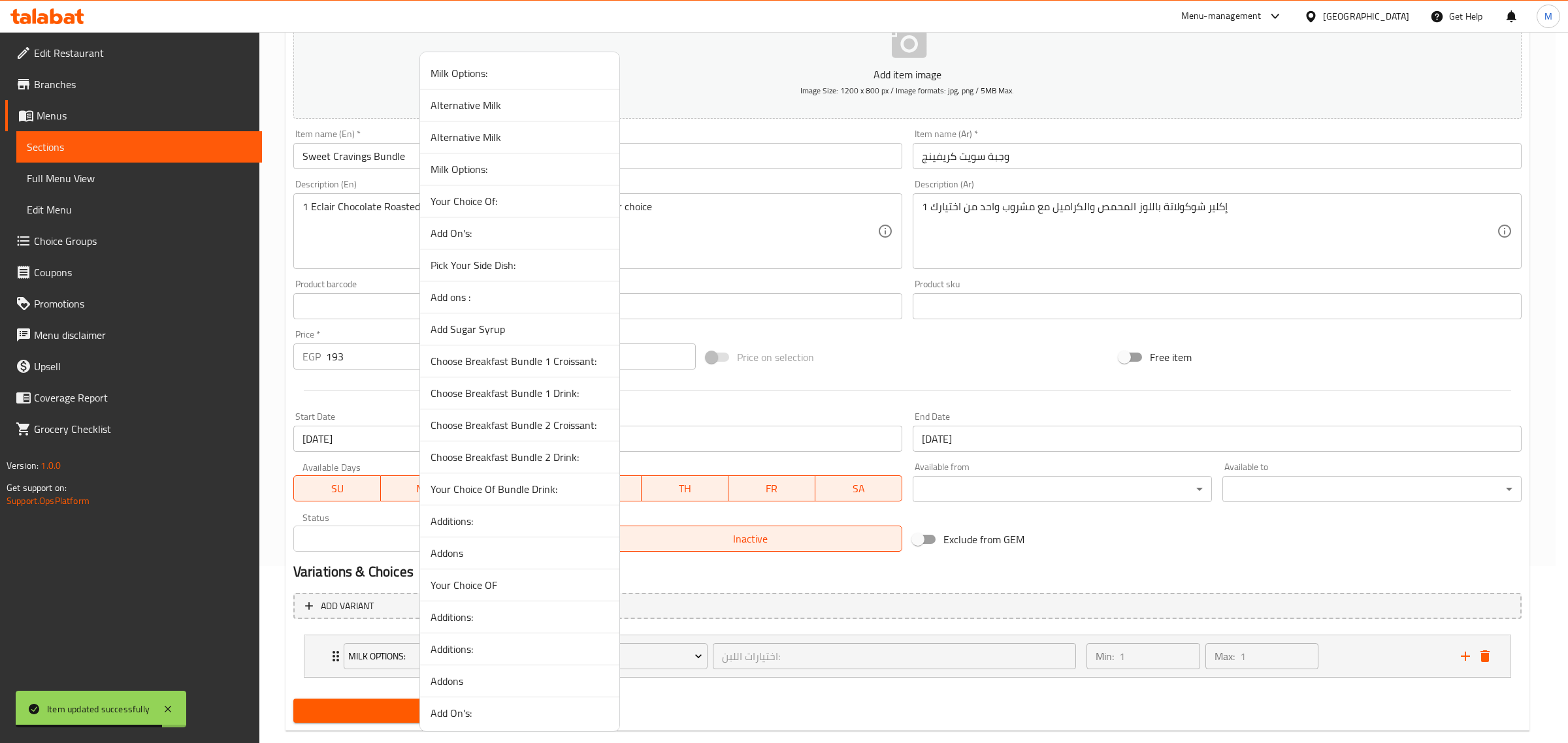
click at [532, 491] on span "Your Choice Of Bundle Drink:" at bounding box center [520, 489] width 178 height 16
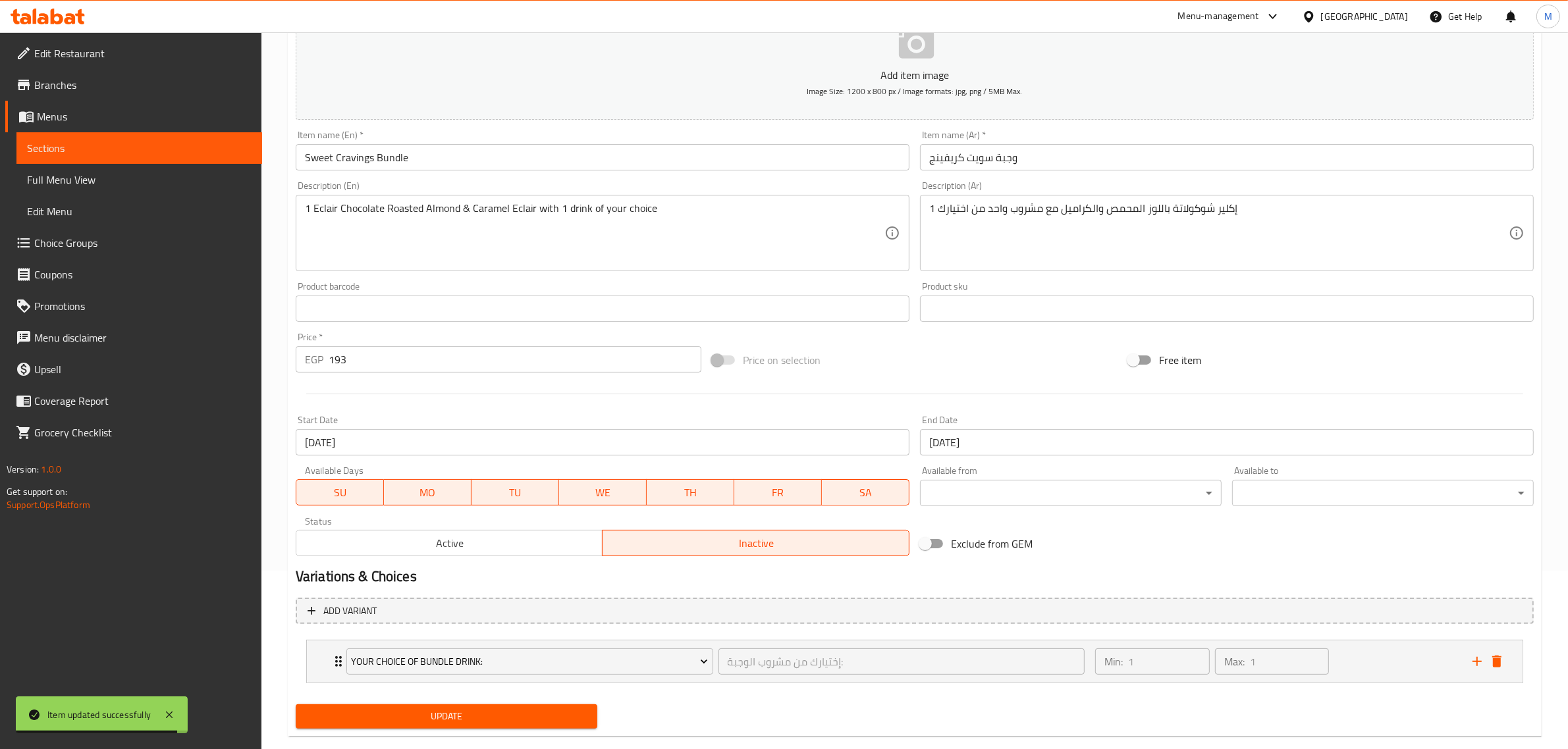
click at [479, 719] on span "Update" at bounding box center [446, 716] width 280 height 16
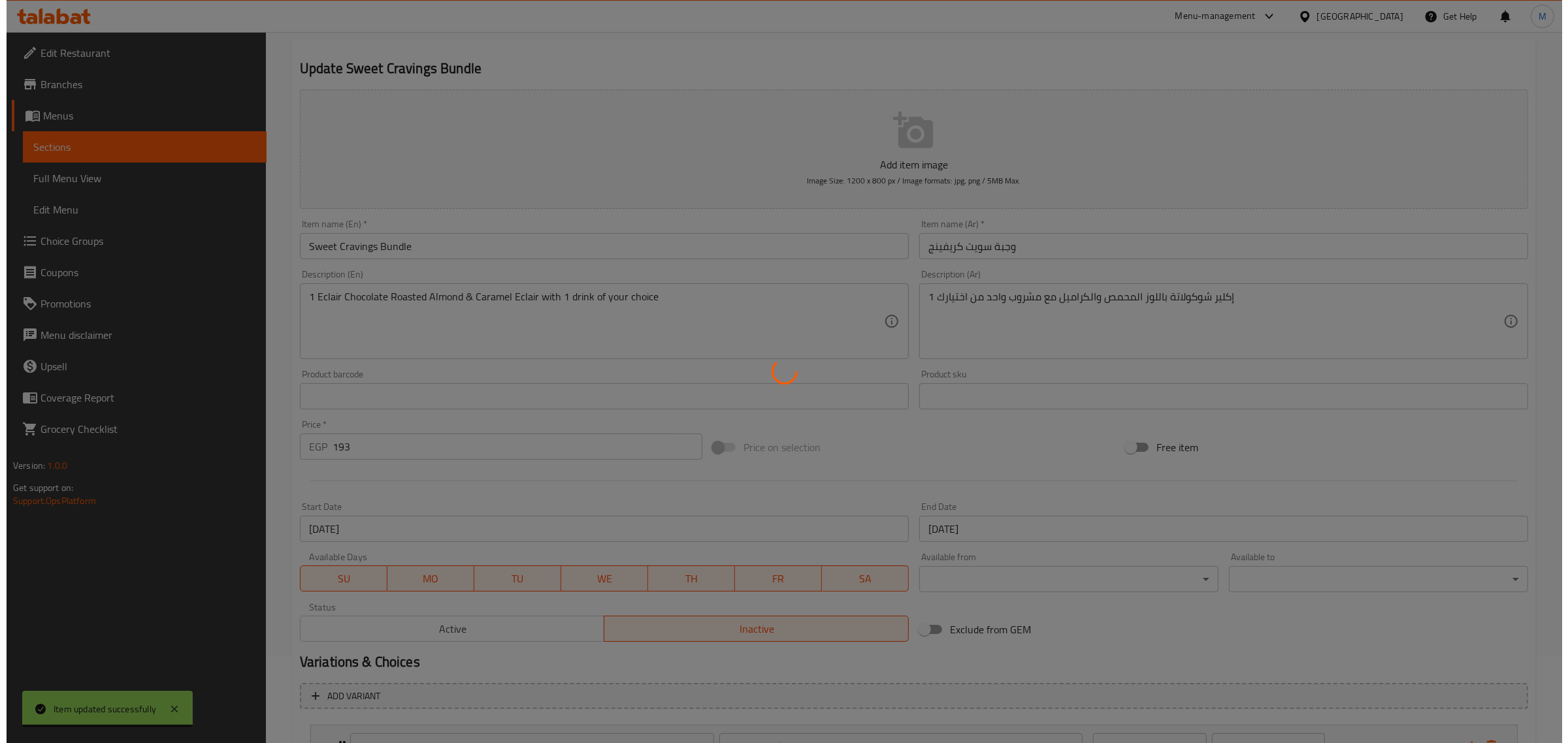
scroll to position [0, 0]
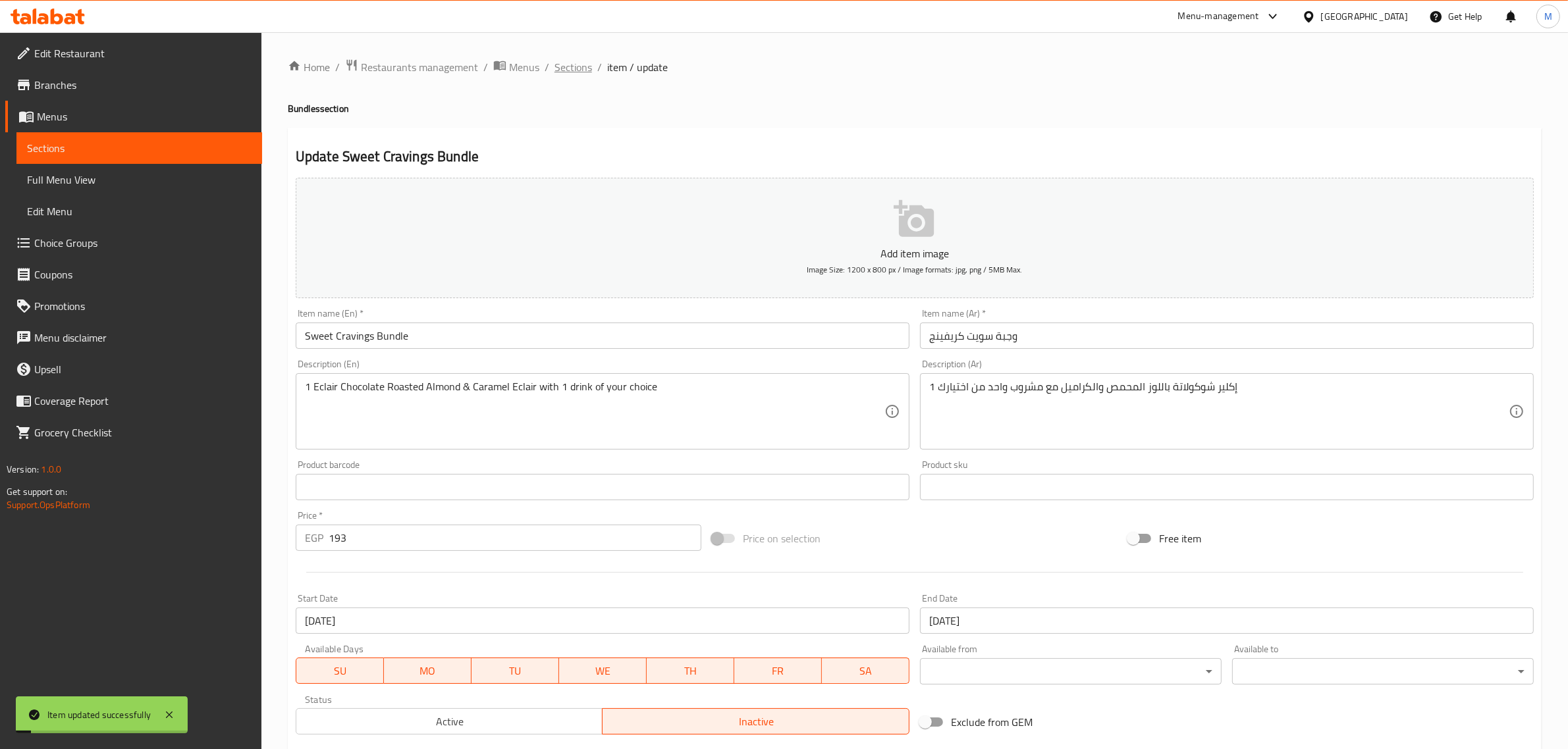
click at [573, 70] on span "Sections" at bounding box center [573, 67] width 37 height 16
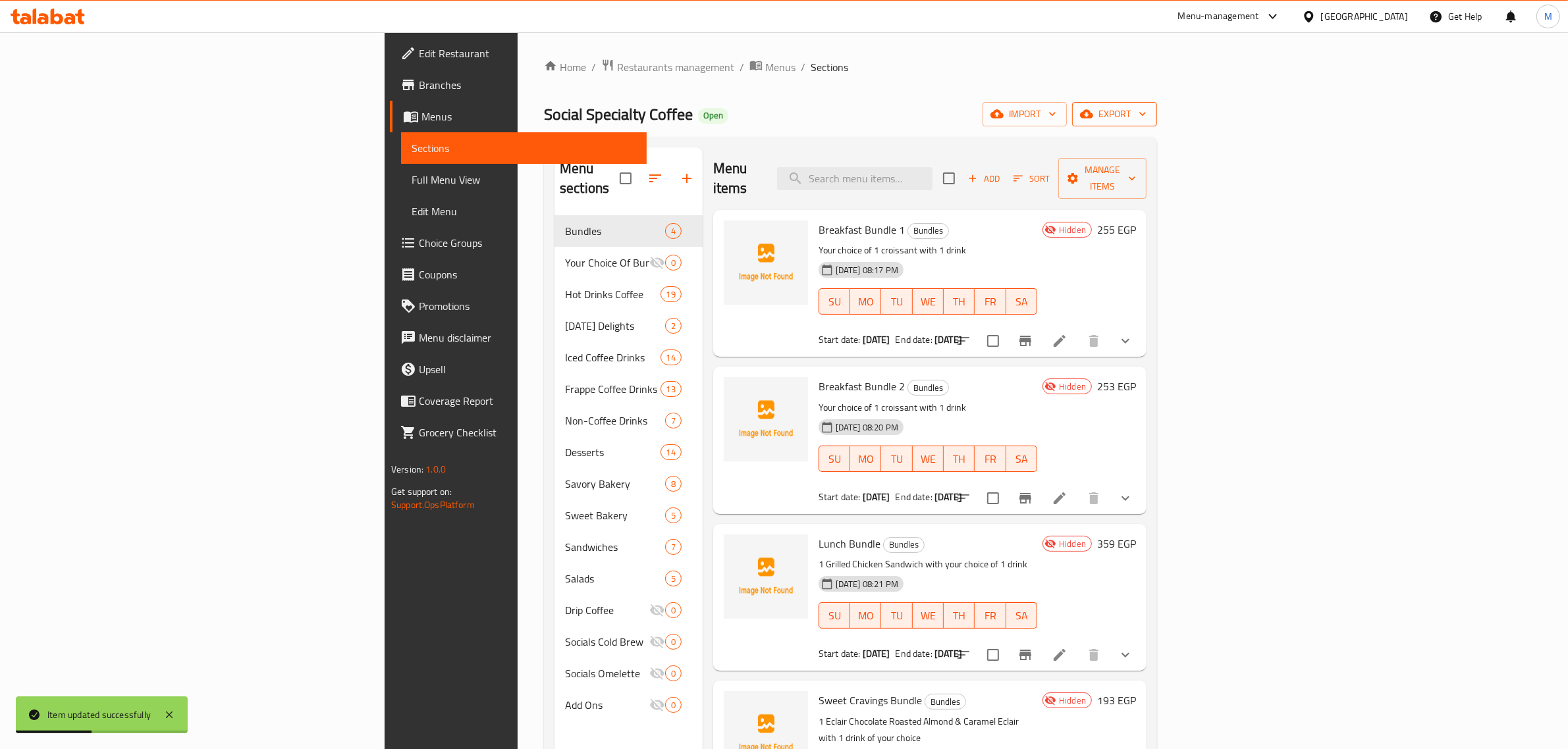
click at [1146, 117] on span "export" at bounding box center [1114, 114] width 64 height 16
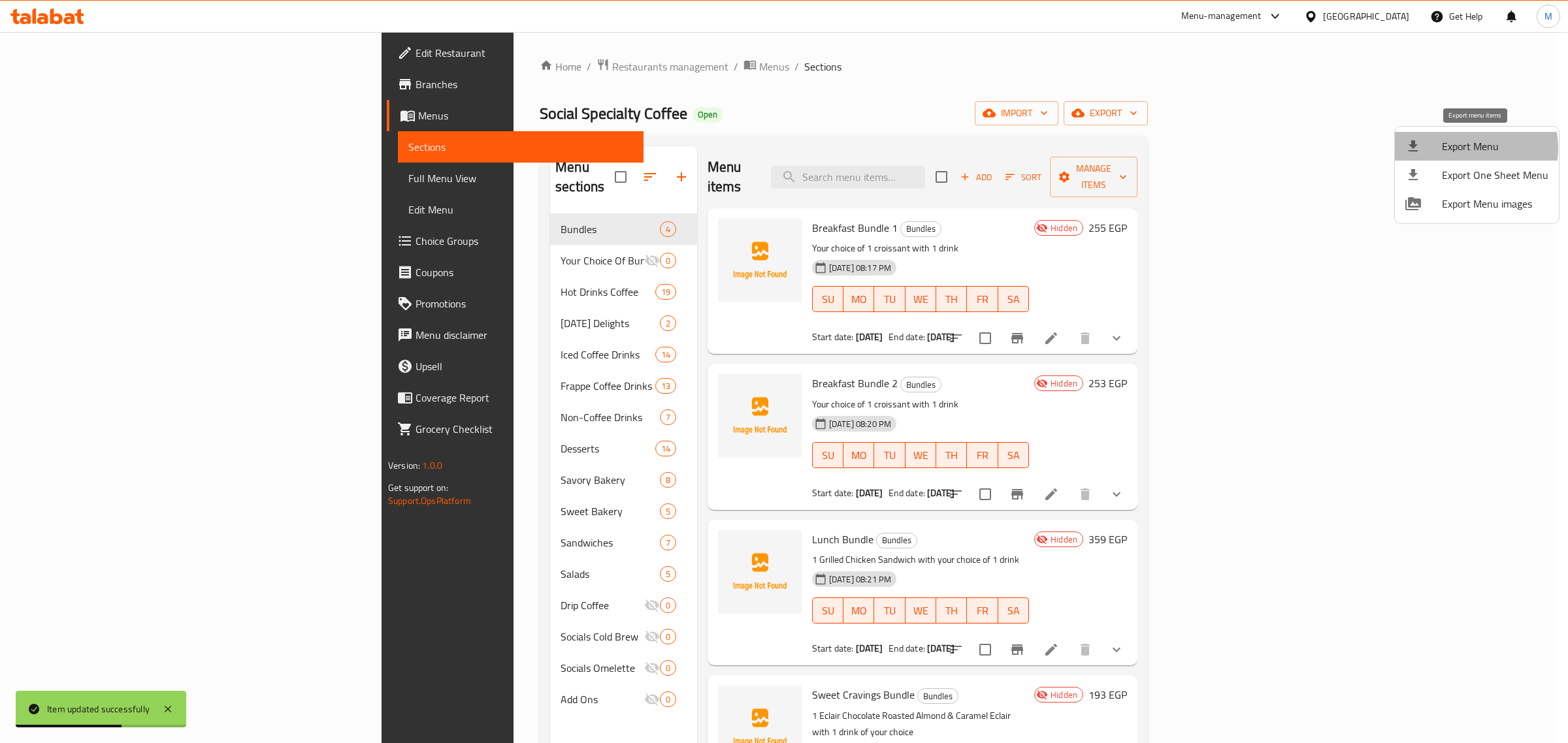
click at [1468, 148] on span "Export Menu" at bounding box center [1495, 146] width 106 height 16
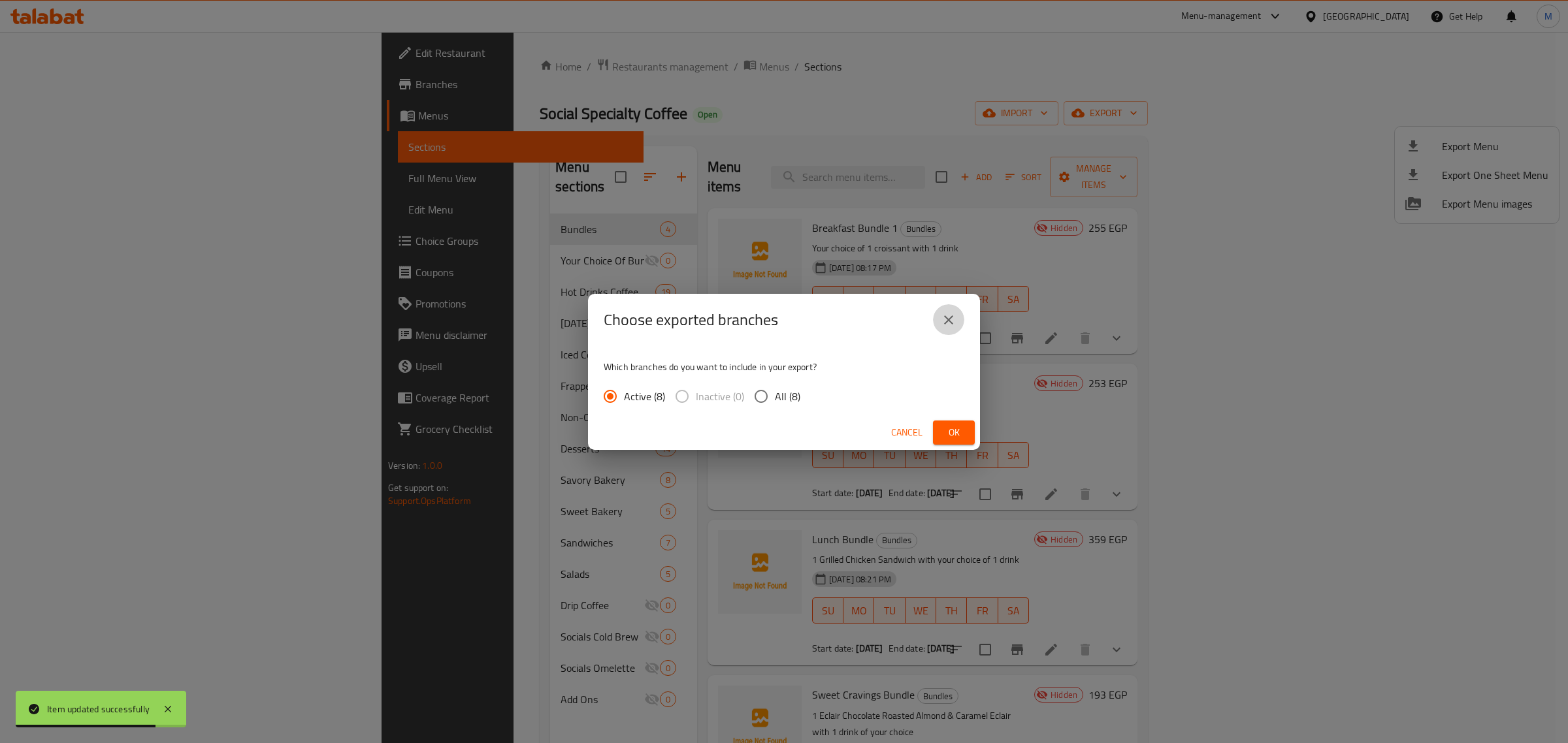
click at [954, 327] on icon "close" at bounding box center [948, 320] width 16 height 16
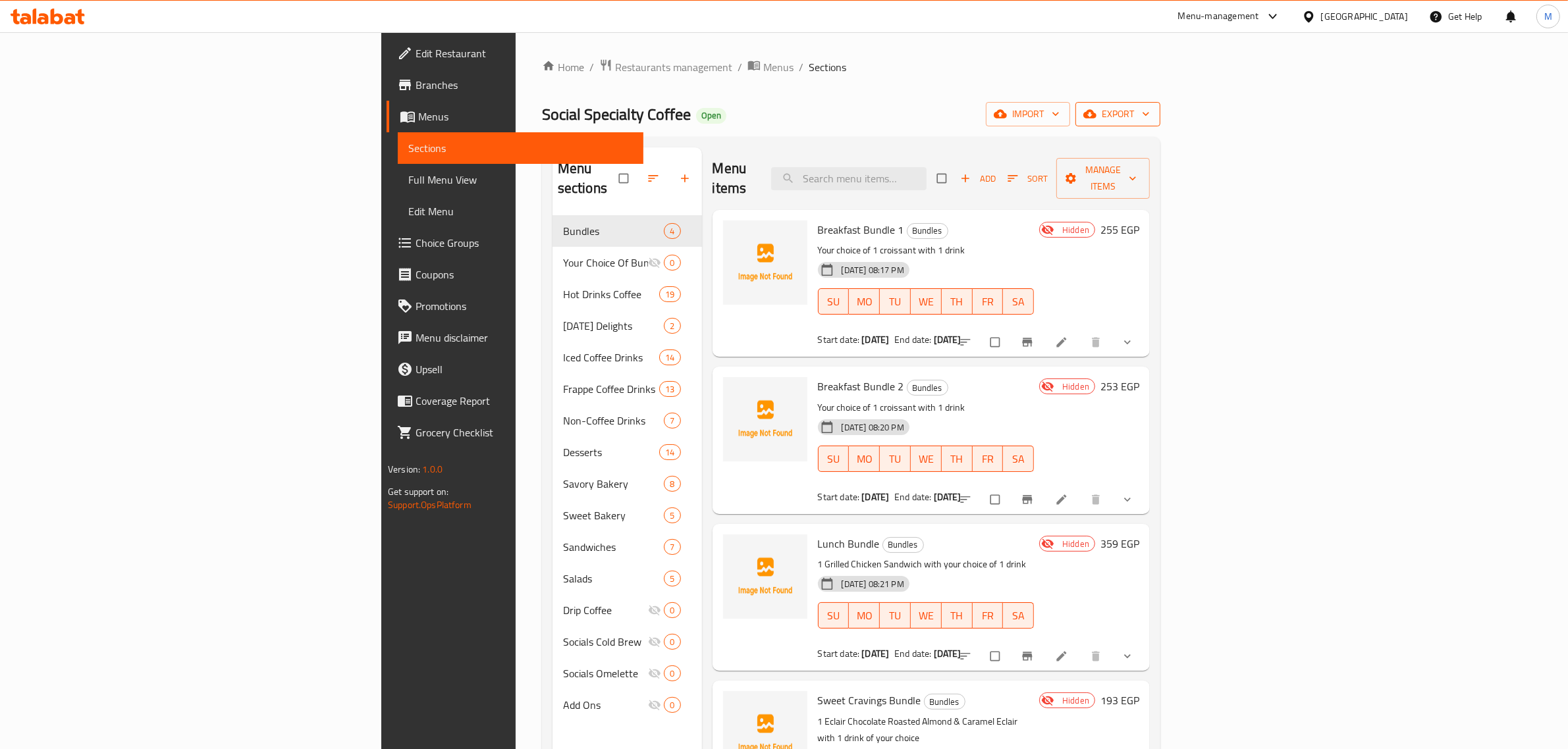
click at [1097, 110] on icon "button" at bounding box center [1089, 114] width 13 height 13
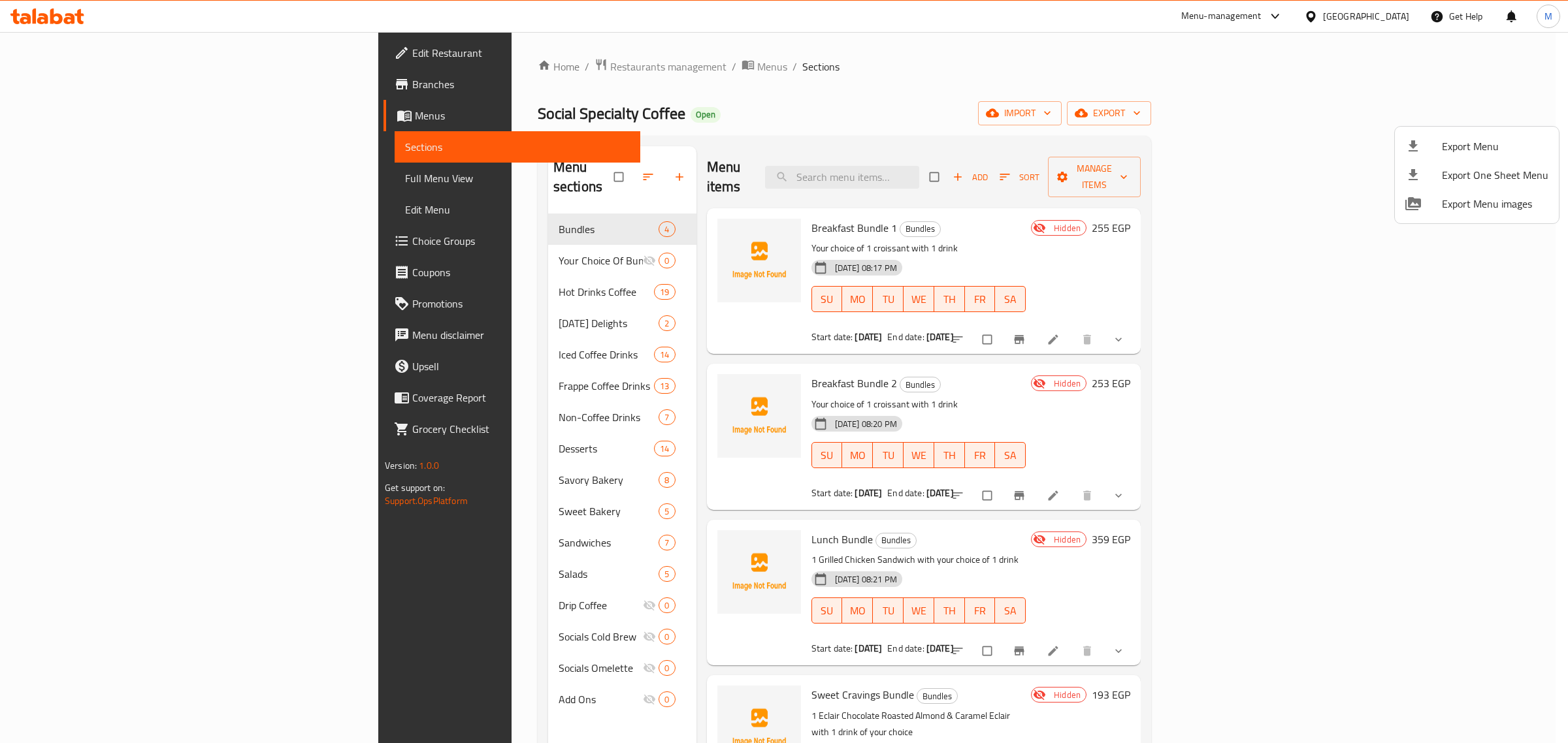
click at [1466, 135] on li "Export Menu" at bounding box center [1476, 146] width 164 height 28
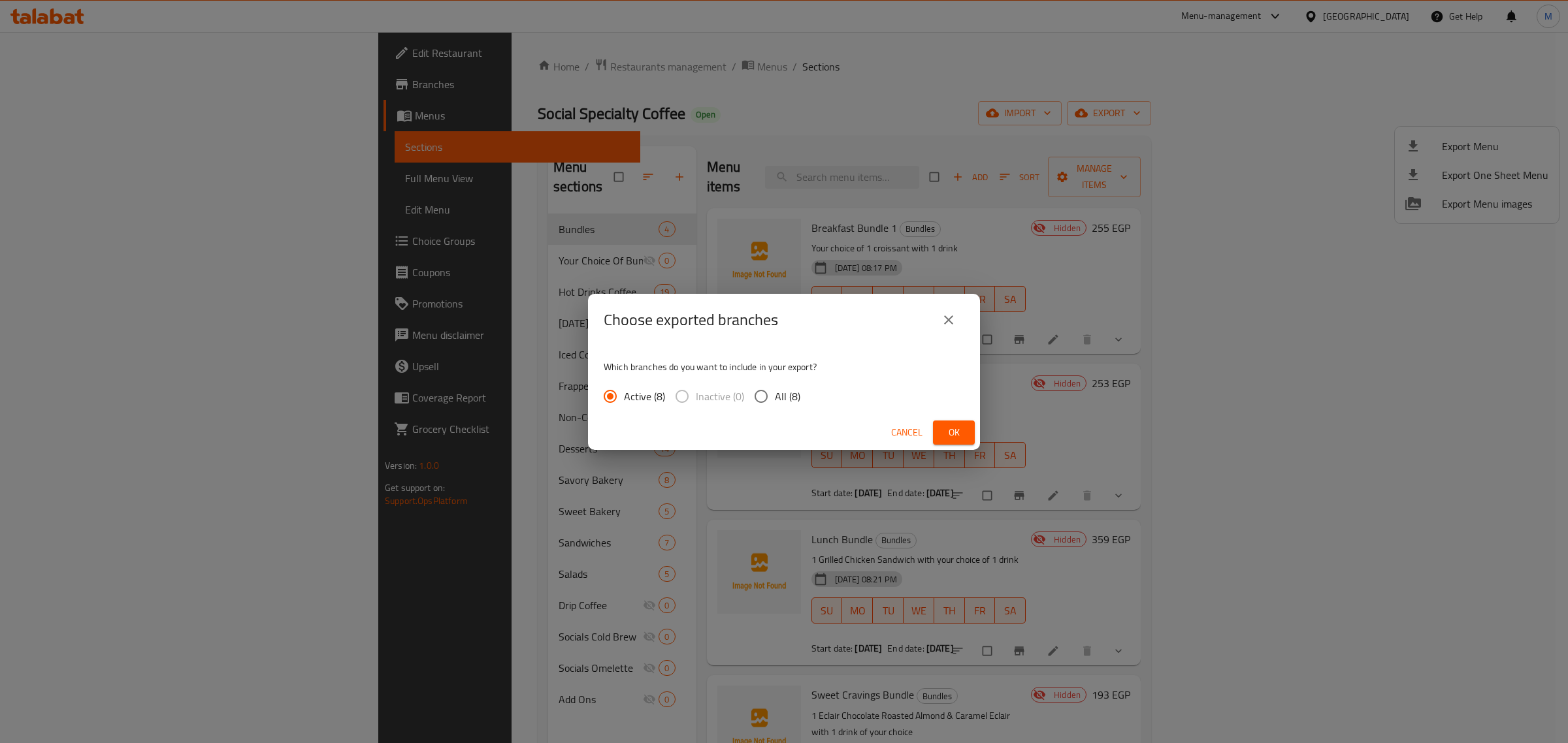
click at [941, 439] on button "Ok" at bounding box center [953, 433] width 42 height 24
